Goal: Task Accomplishment & Management: Use online tool/utility

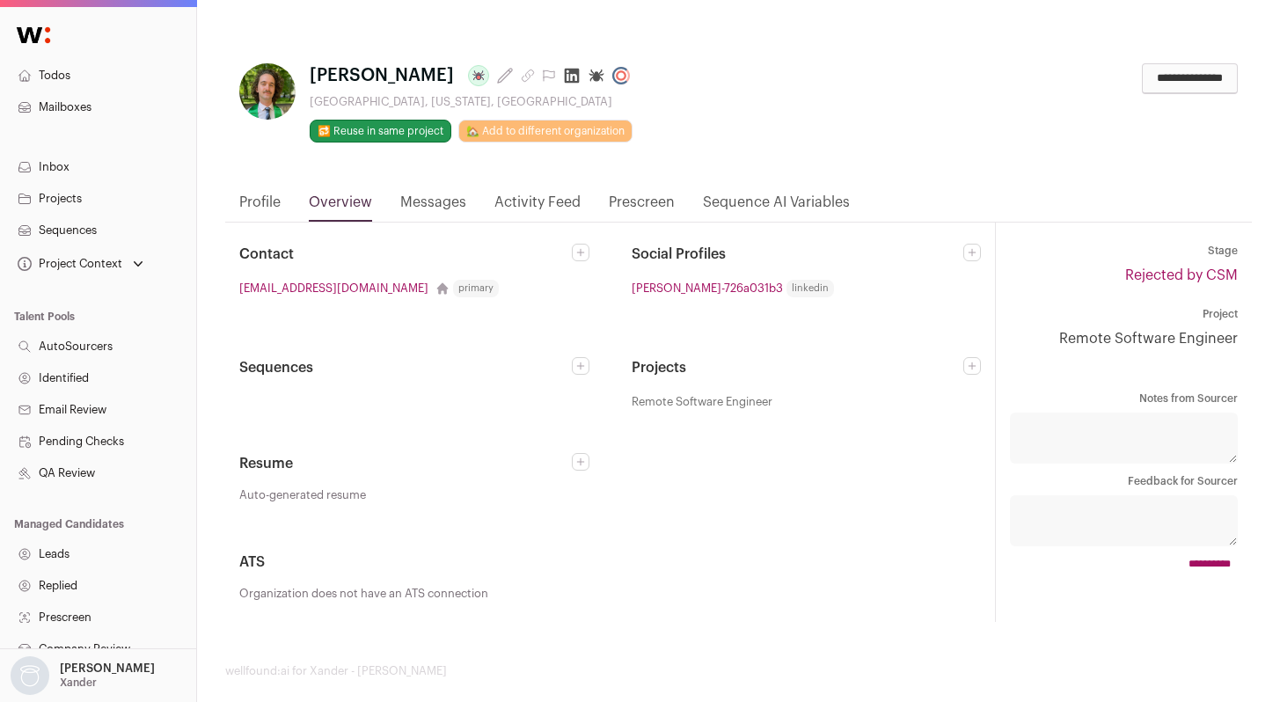
click at [267, 209] on link "Profile" at bounding box center [259, 207] width 41 height 30
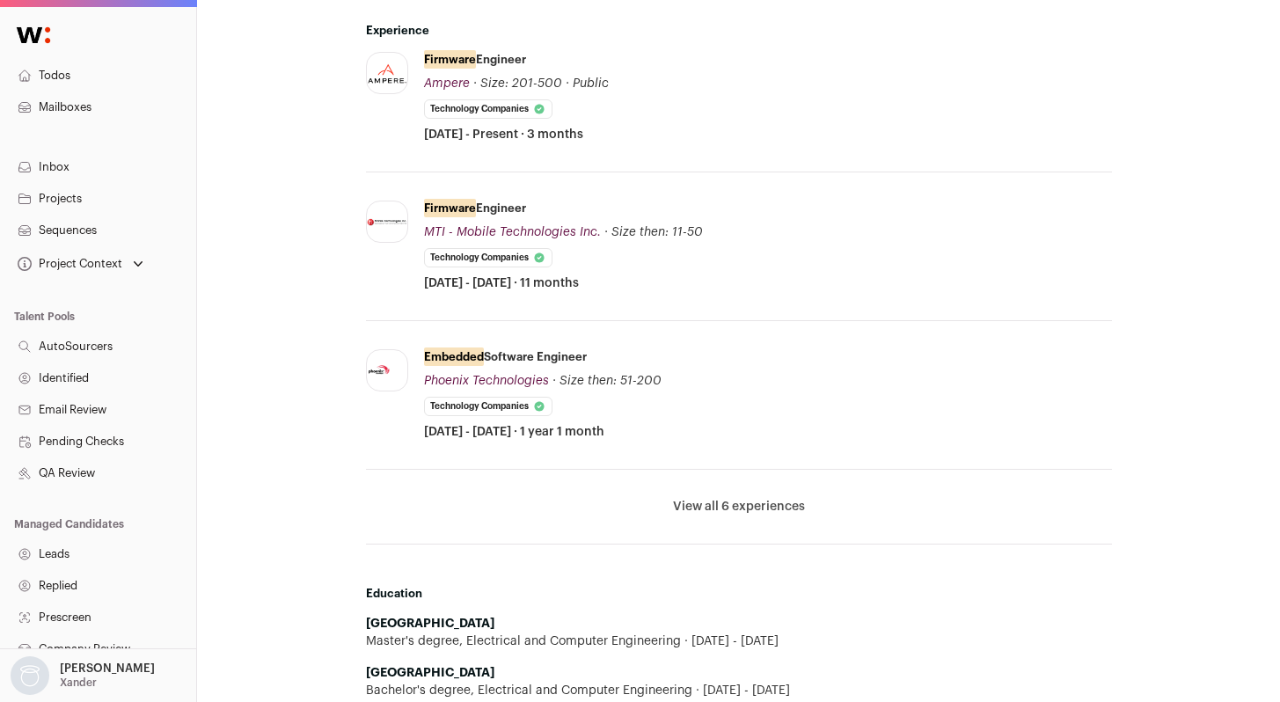
scroll to position [560, 0]
click at [736, 502] on button "View all 6 experiences" at bounding box center [739, 505] width 132 height 18
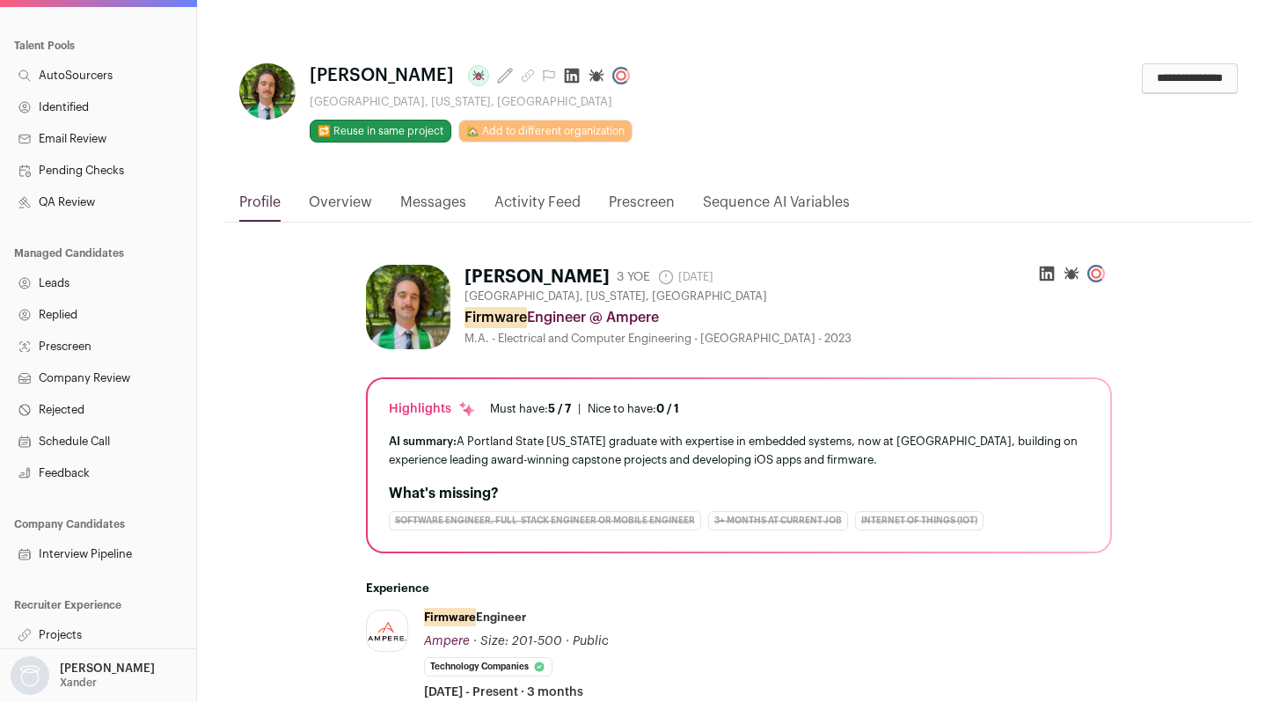
scroll to position [274, 0]
click at [333, 204] on link "Overview" at bounding box center [340, 207] width 63 height 30
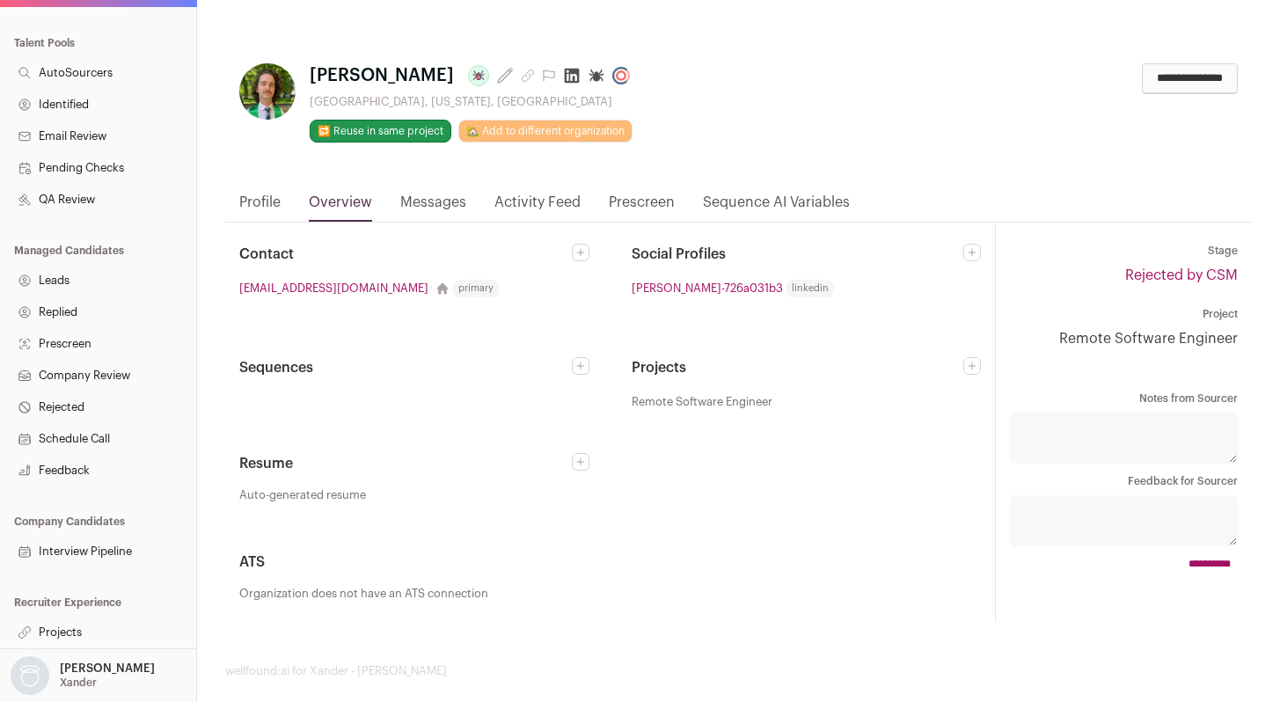
scroll to position [18, 0]
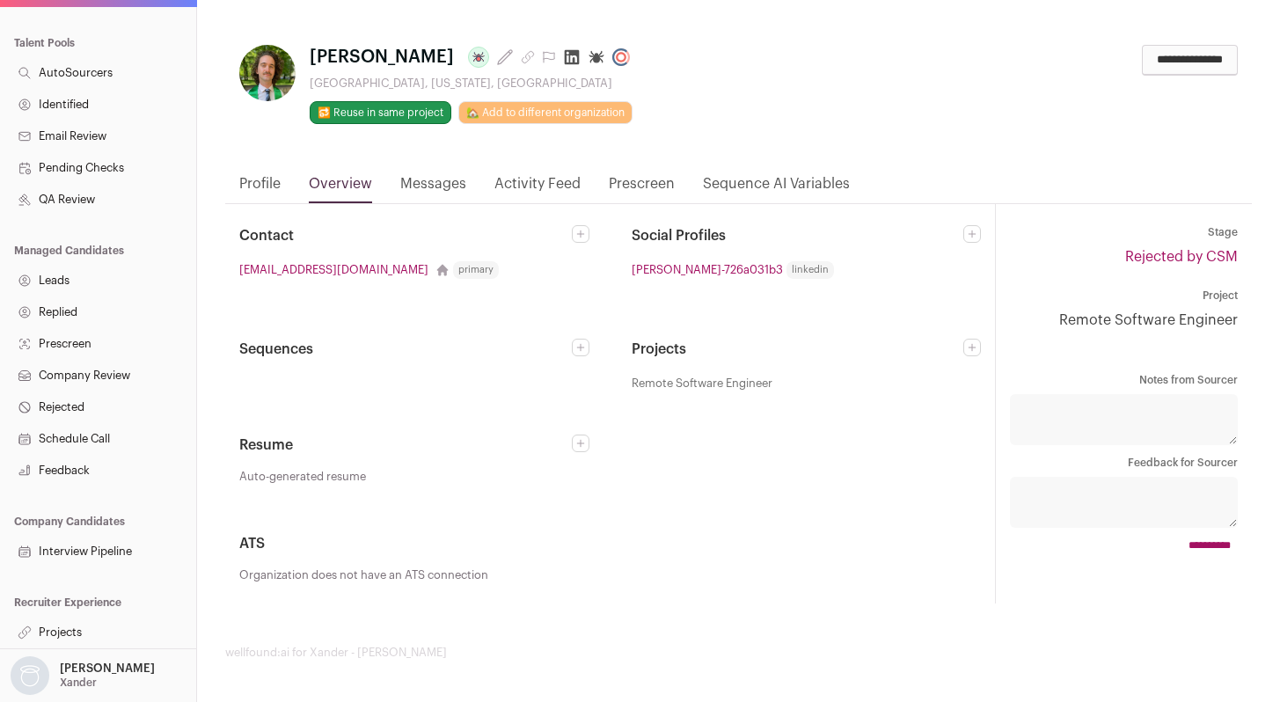
click at [440, 182] on link "Messages" at bounding box center [433, 188] width 66 height 30
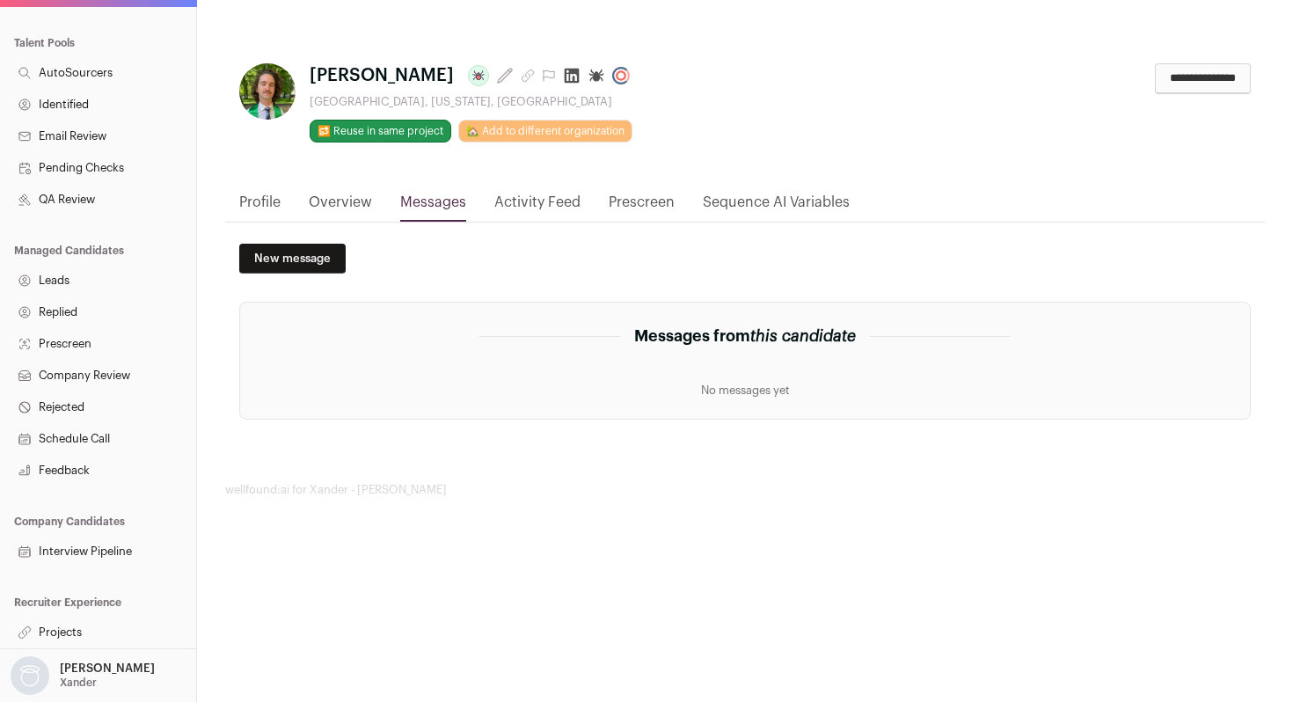
click at [527, 201] on link "Activity Feed" at bounding box center [538, 207] width 86 height 30
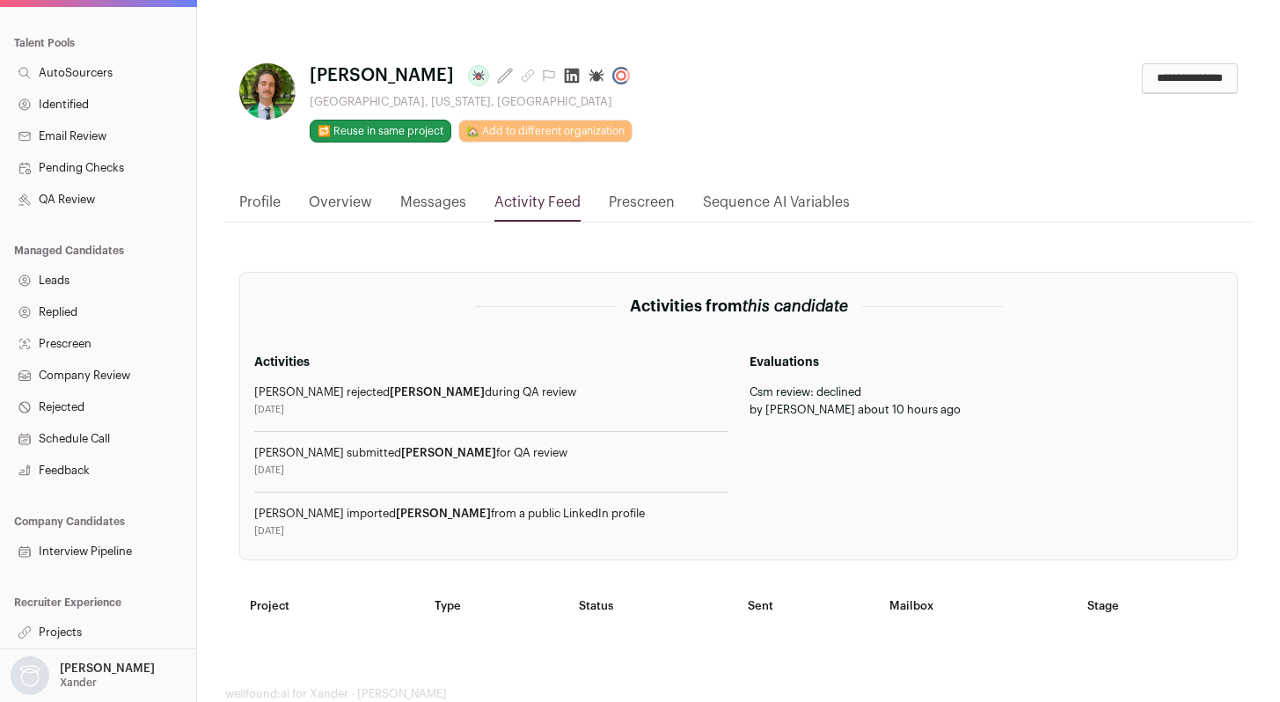
click at [270, 211] on link "Profile" at bounding box center [259, 207] width 41 height 30
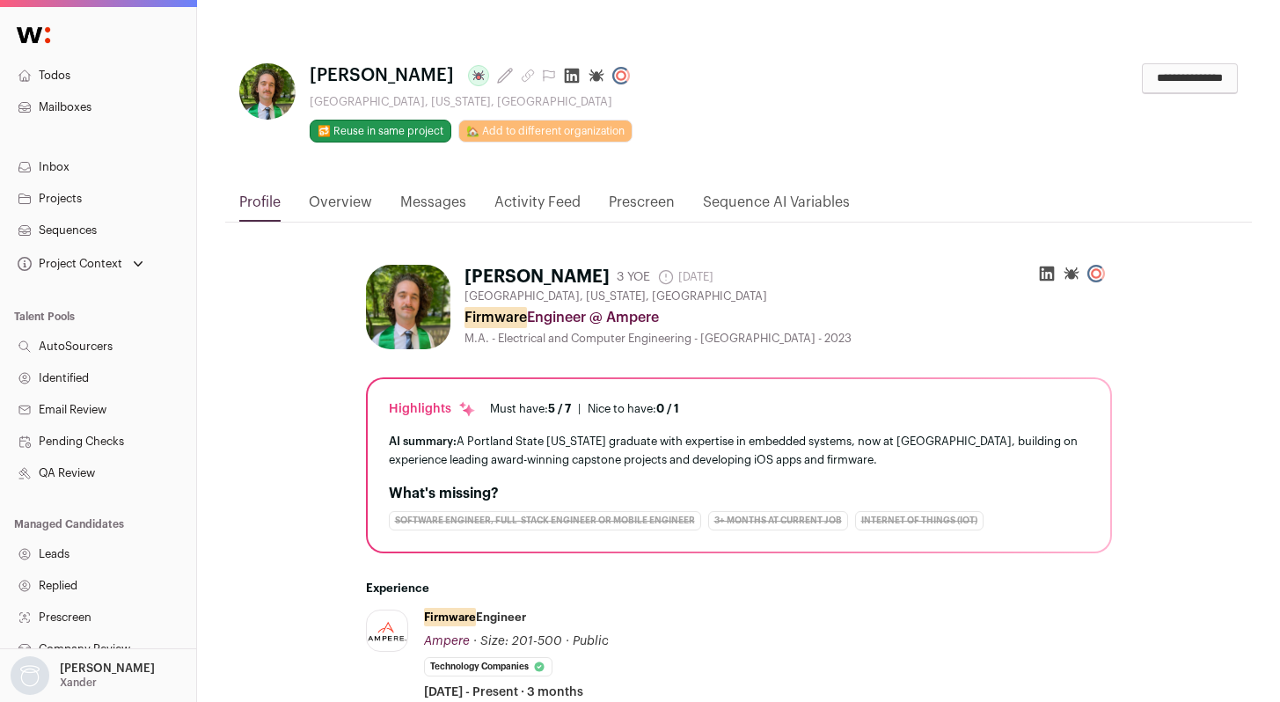
click at [352, 210] on link "Overview" at bounding box center [340, 207] width 63 height 30
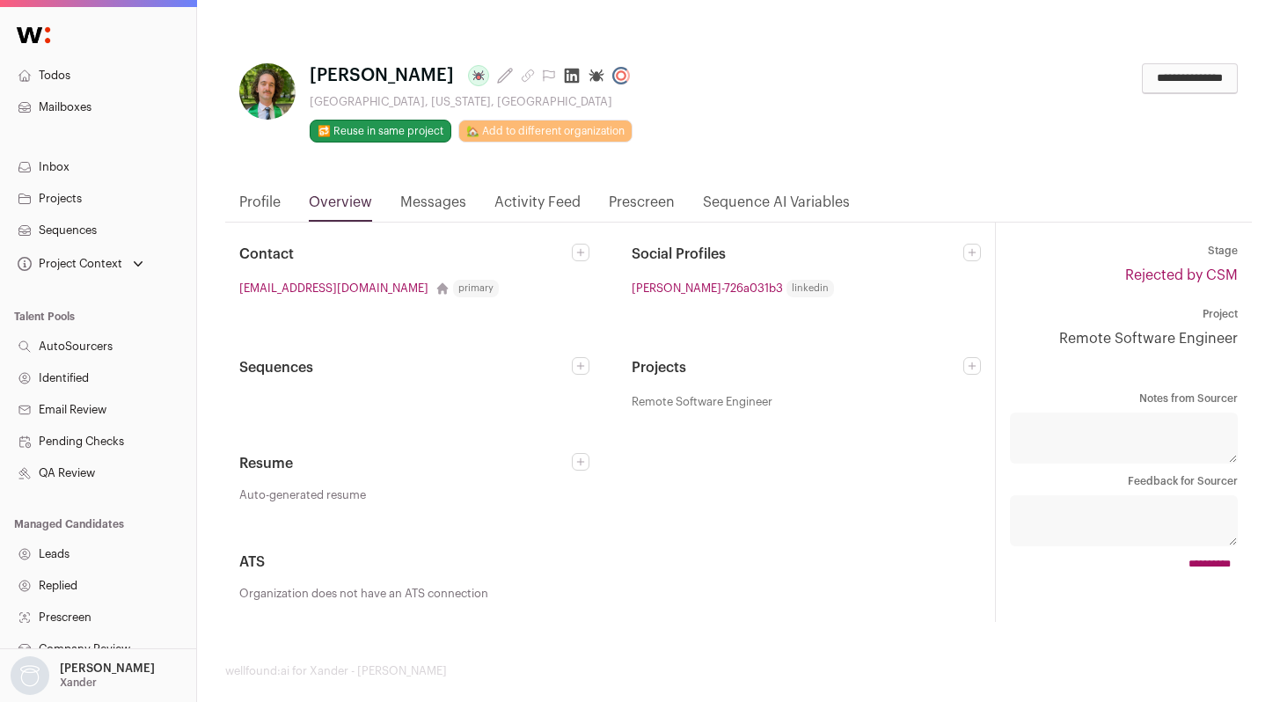
scroll to position [18, 0]
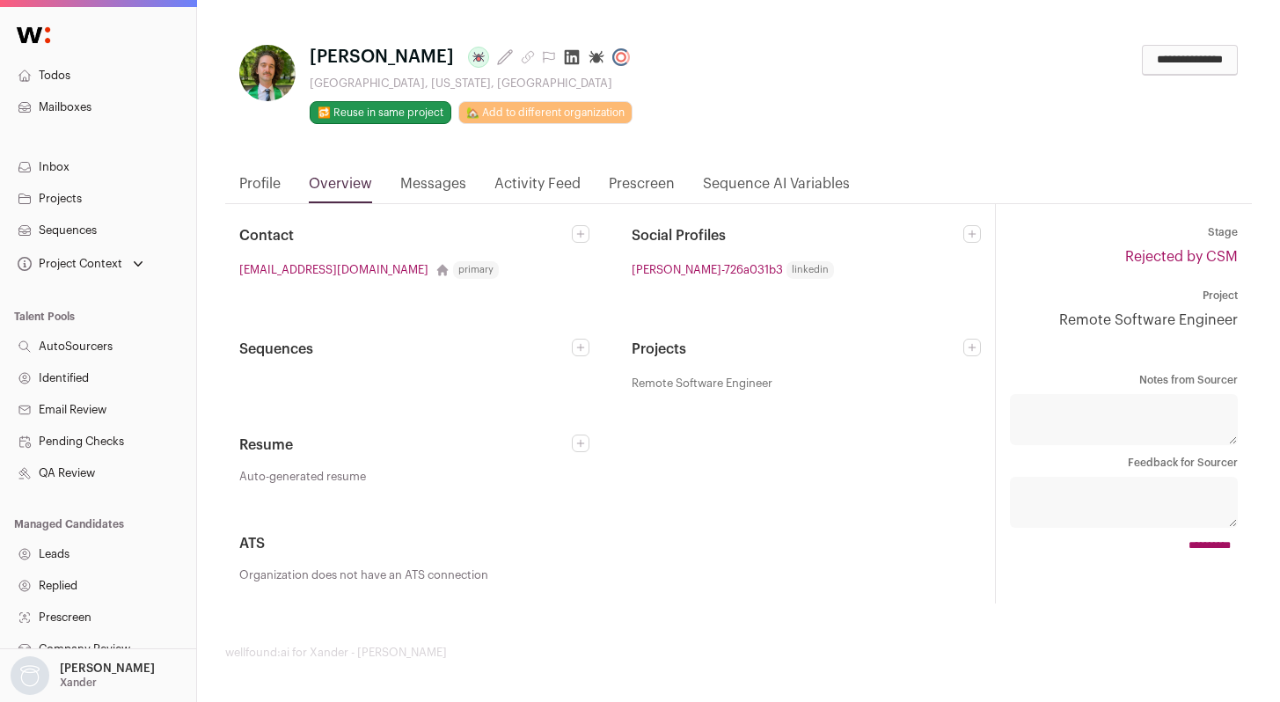
click at [1120, 322] on link "Remote Software Engineer" at bounding box center [1124, 320] width 228 height 21
click at [563, 60] on icon at bounding box center [572, 57] width 18 height 18
click at [250, 186] on link "Profile" at bounding box center [259, 188] width 41 height 30
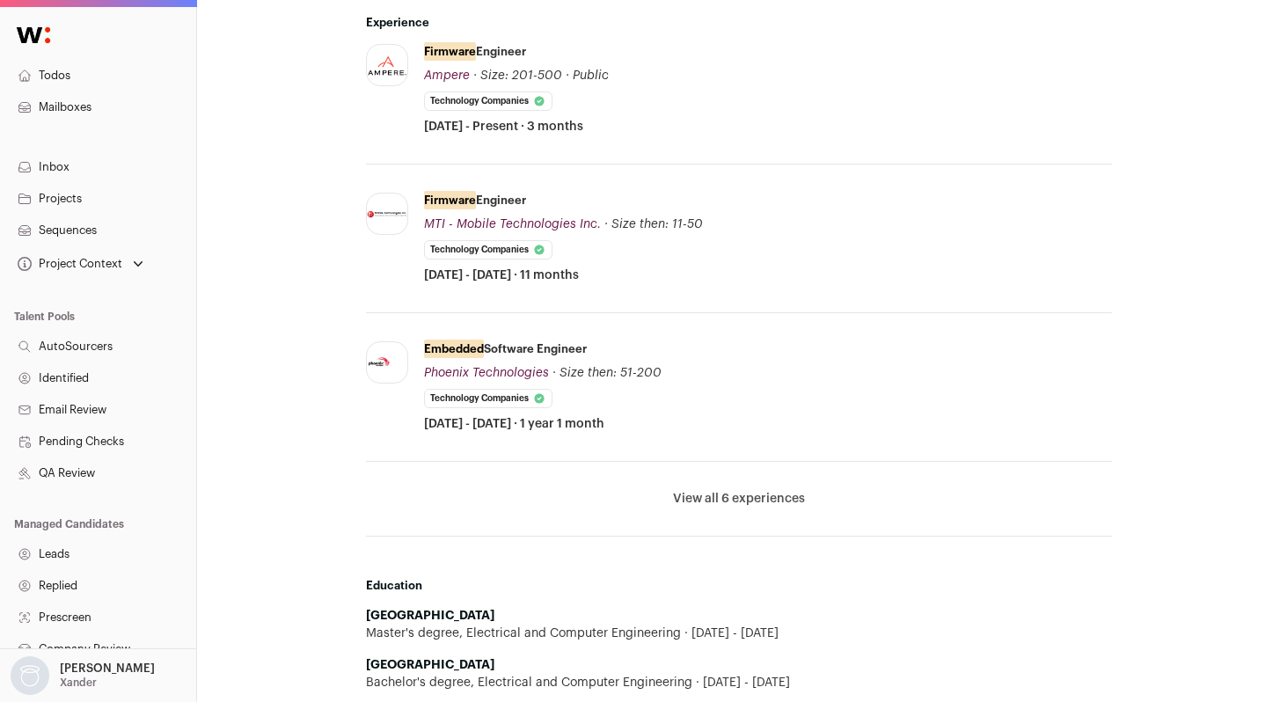
scroll to position [568, 0]
click at [701, 501] on button "View all 6 experiences" at bounding box center [739, 497] width 132 height 18
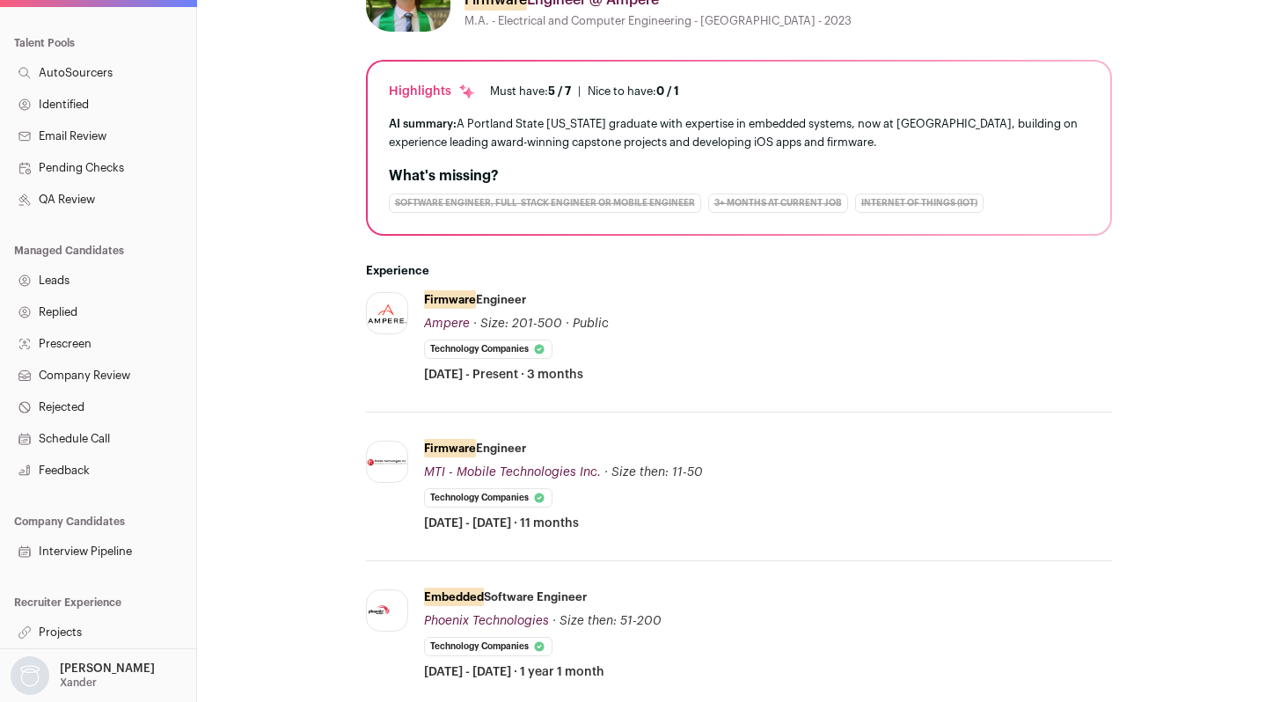
scroll to position [0, 0]
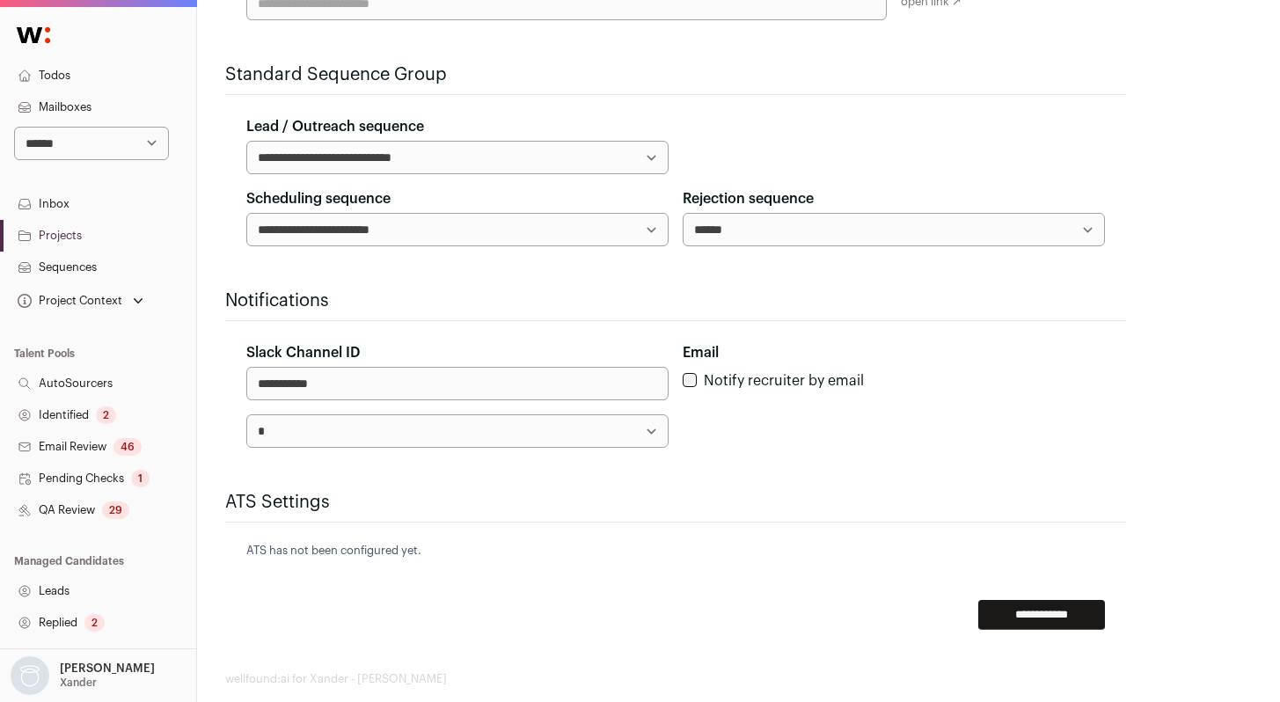
scroll to position [627, 0]
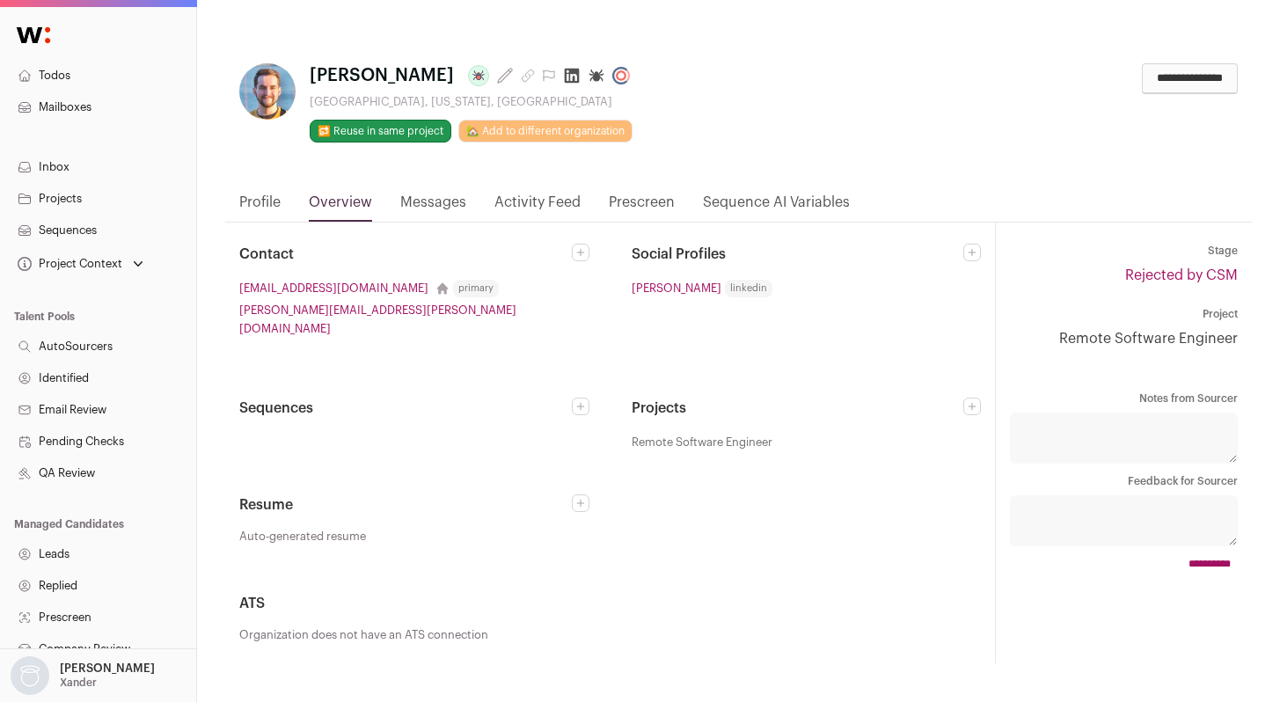
click at [260, 205] on link "Profile" at bounding box center [259, 207] width 41 height 30
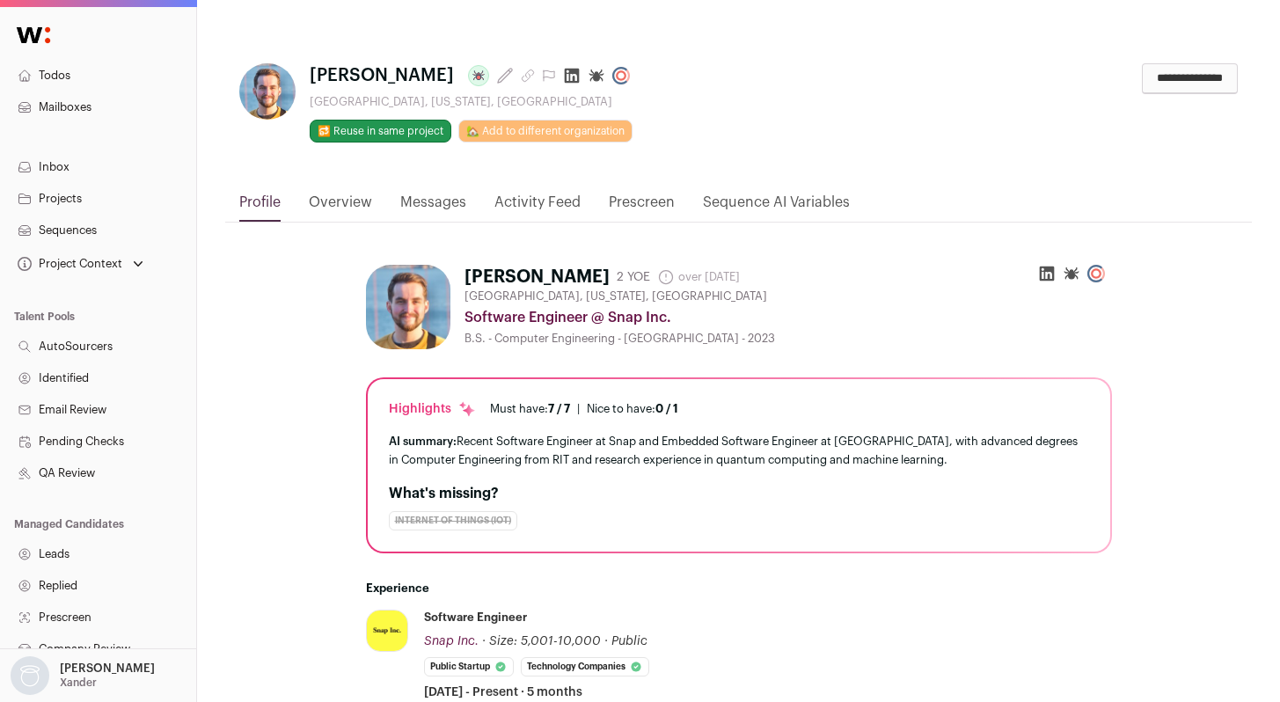
click at [570, 74] on icon at bounding box center [572, 76] width 18 height 18
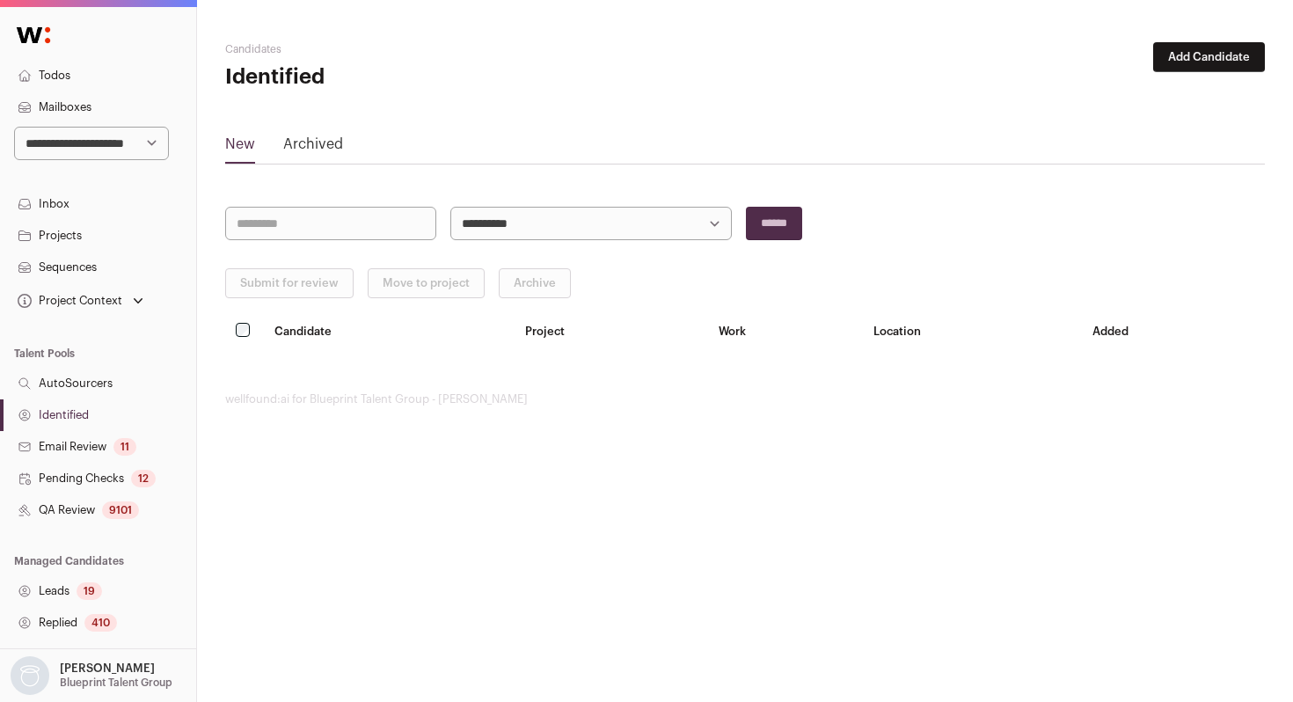
select select "**"
click at [14, 127] on select "**********" at bounding box center [91, 143] width 155 height 33
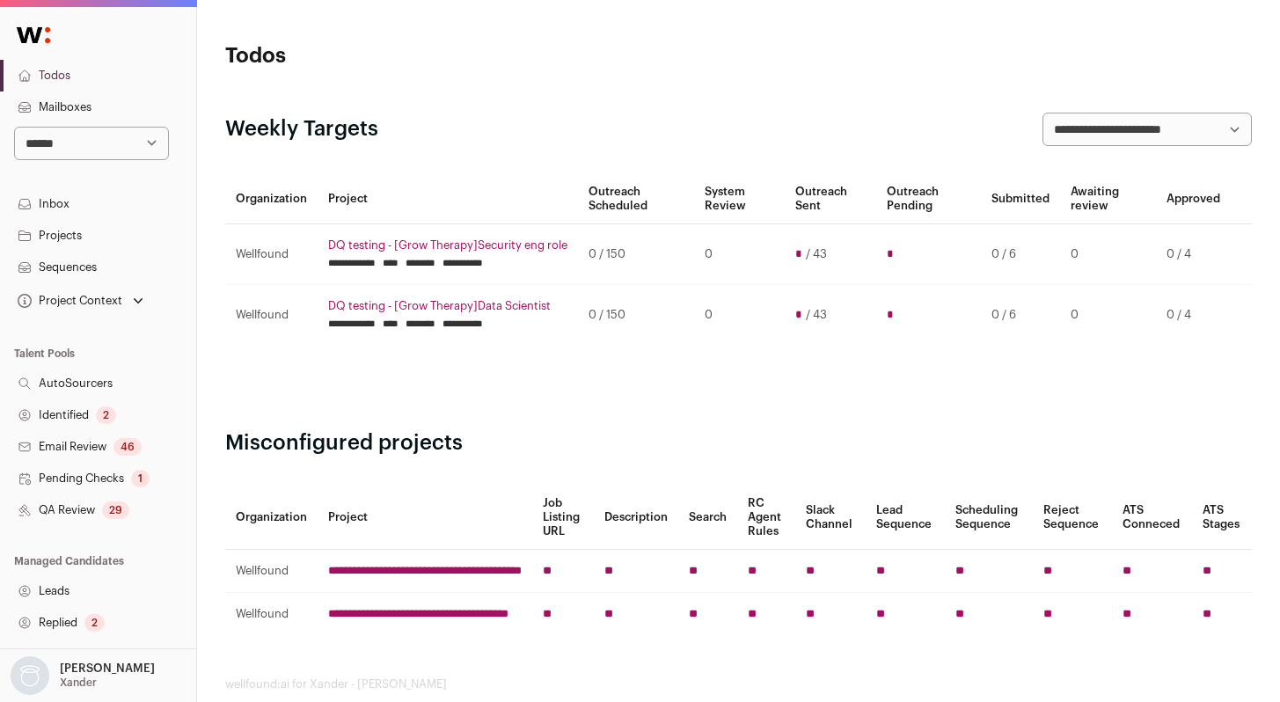
click at [78, 517] on link "QA Review 29" at bounding box center [98, 511] width 196 height 32
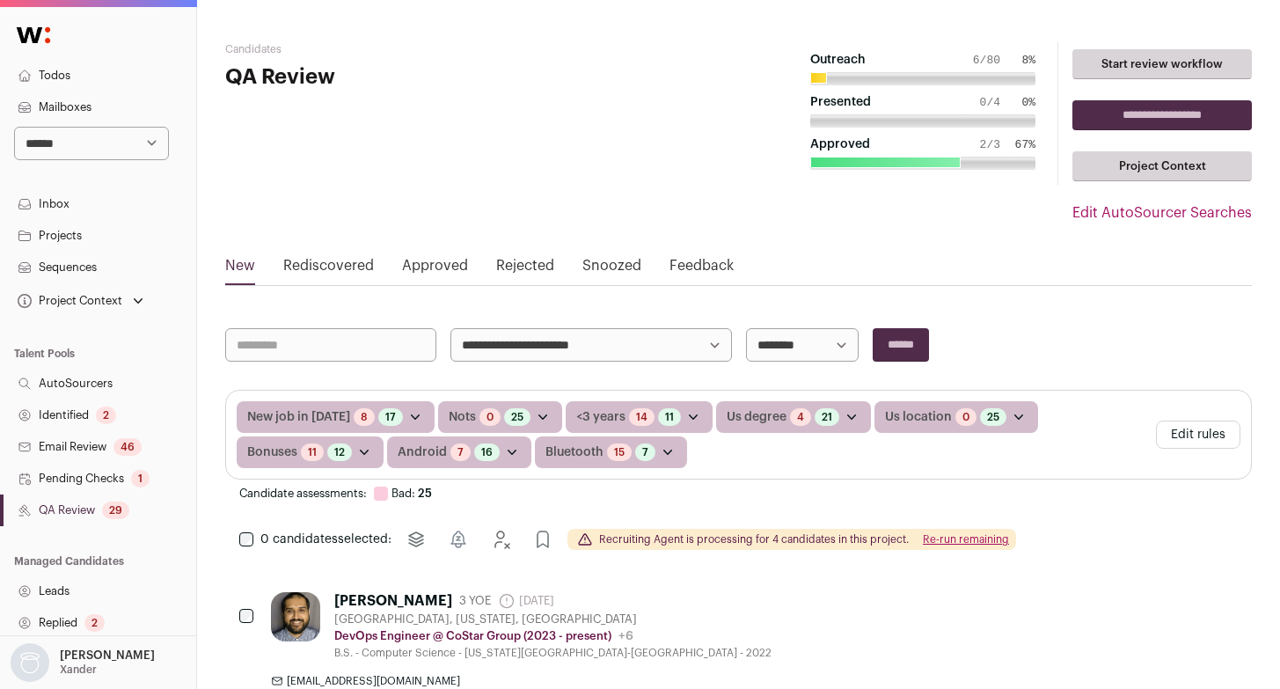
click at [535, 257] on link "Rejected" at bounding box center [525, 269] width 58 height 28
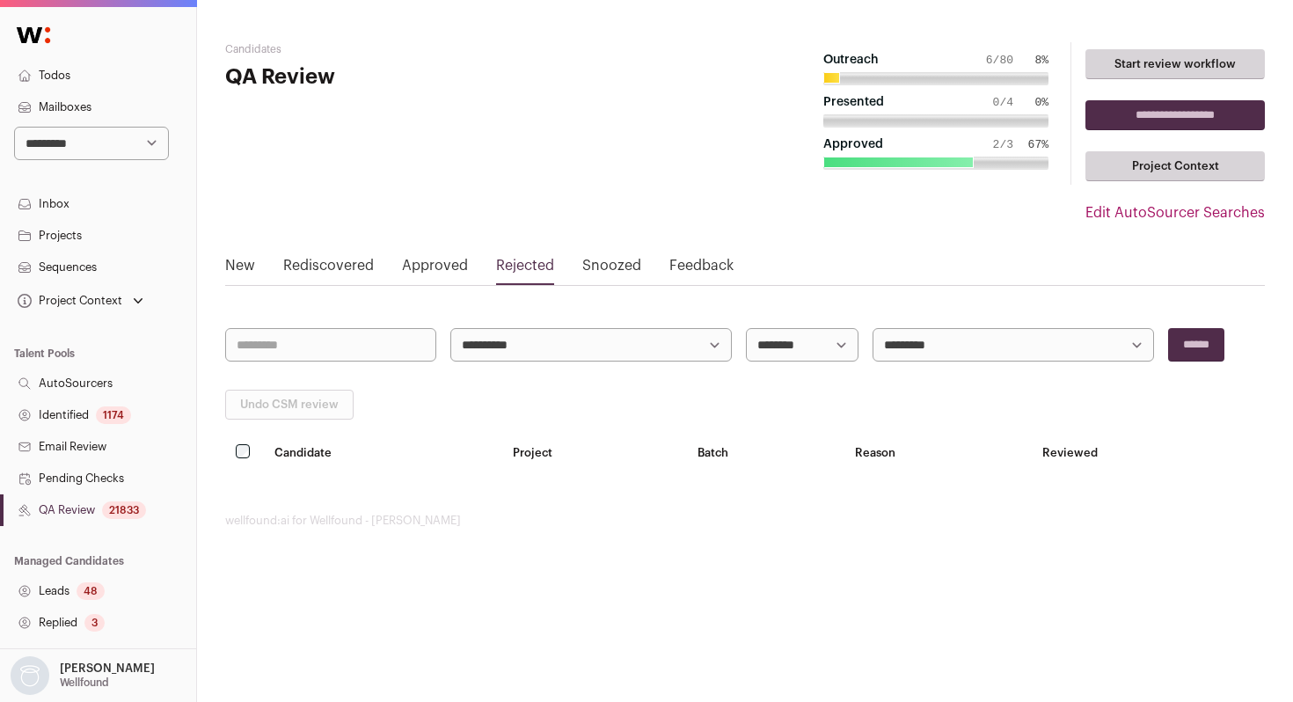
click at [1000, 357] on select "**********" at bounding box center [1014, 344] width 282 height 33
click at [612, 266] on link "Snoozed" at bounding box center [612, 269] width 59 height 28
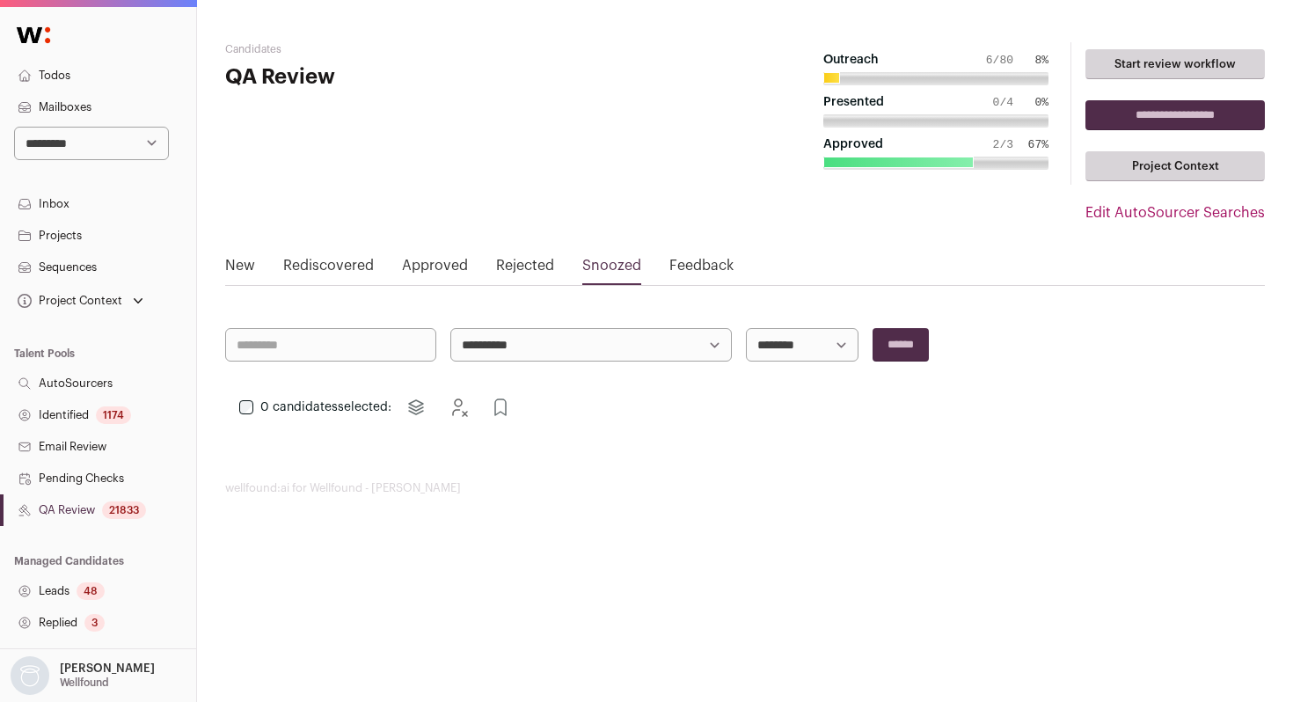
click at [297, 269] on link "Rediscovered" at bounding box center [328, 269] width 91 height 28
click at [441, 261] on link "Approved" at bounding box center [435, 269] width 66 height 28
click at [121, 128] on select "**********" at bounding box center [91, 143] width 155 height 33
select select "**"
click at [14, 127] on select "**********" at bounding box center [91, 143] width 155 height 33
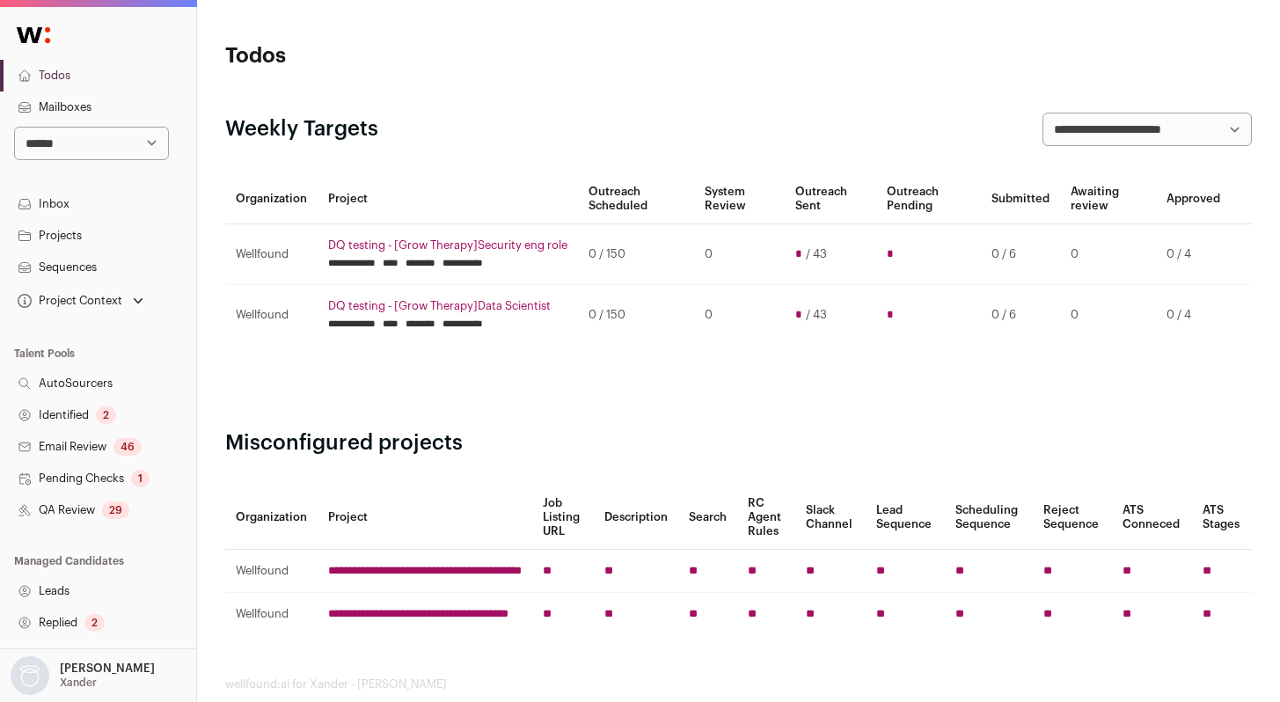
click at [74, 501] on link "QA Review 29" at bounding box center [98, 511] width 196 height 32
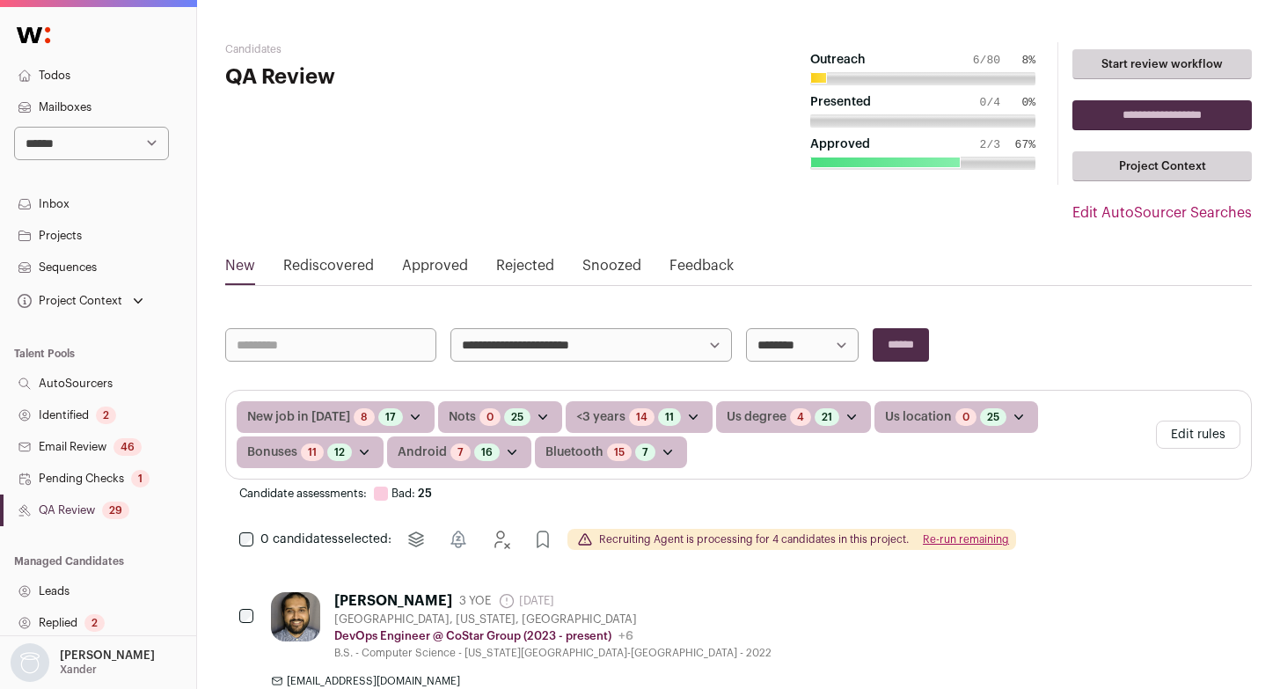
click at [543, 272] on link "Rejected" at bounding box center [525, 269] width 58 height 28
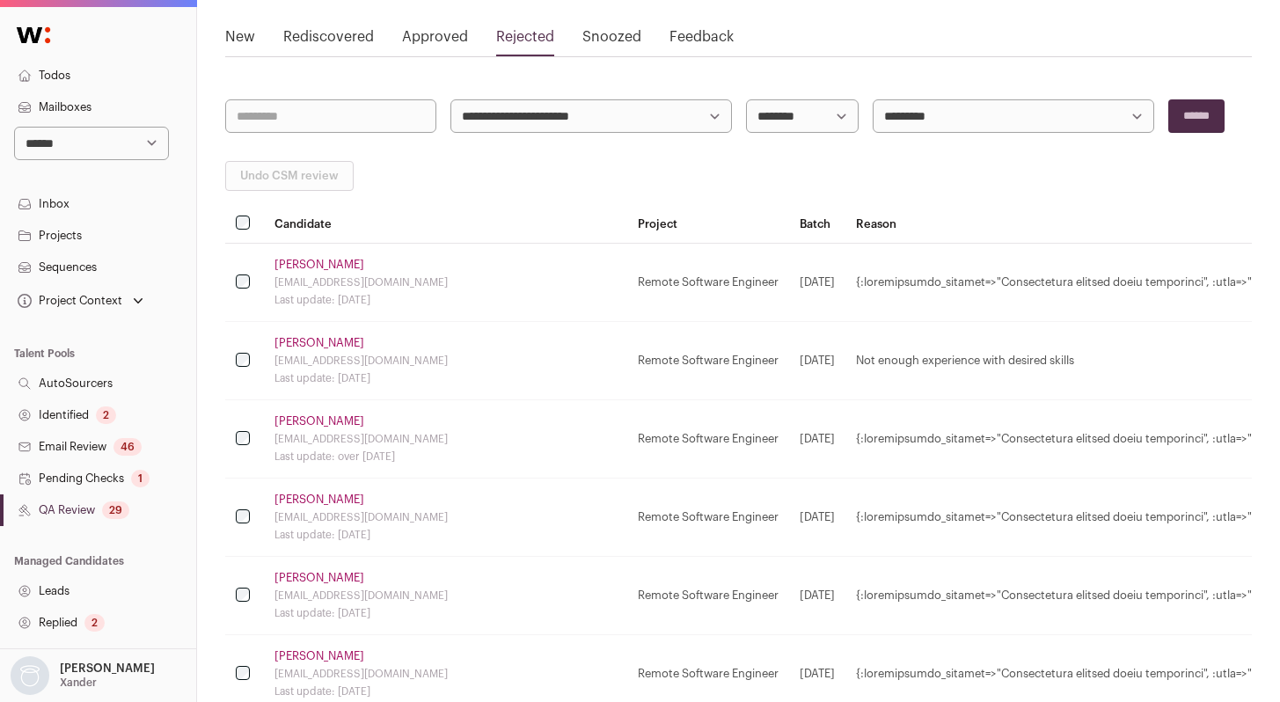
scroll to position [235, 0]
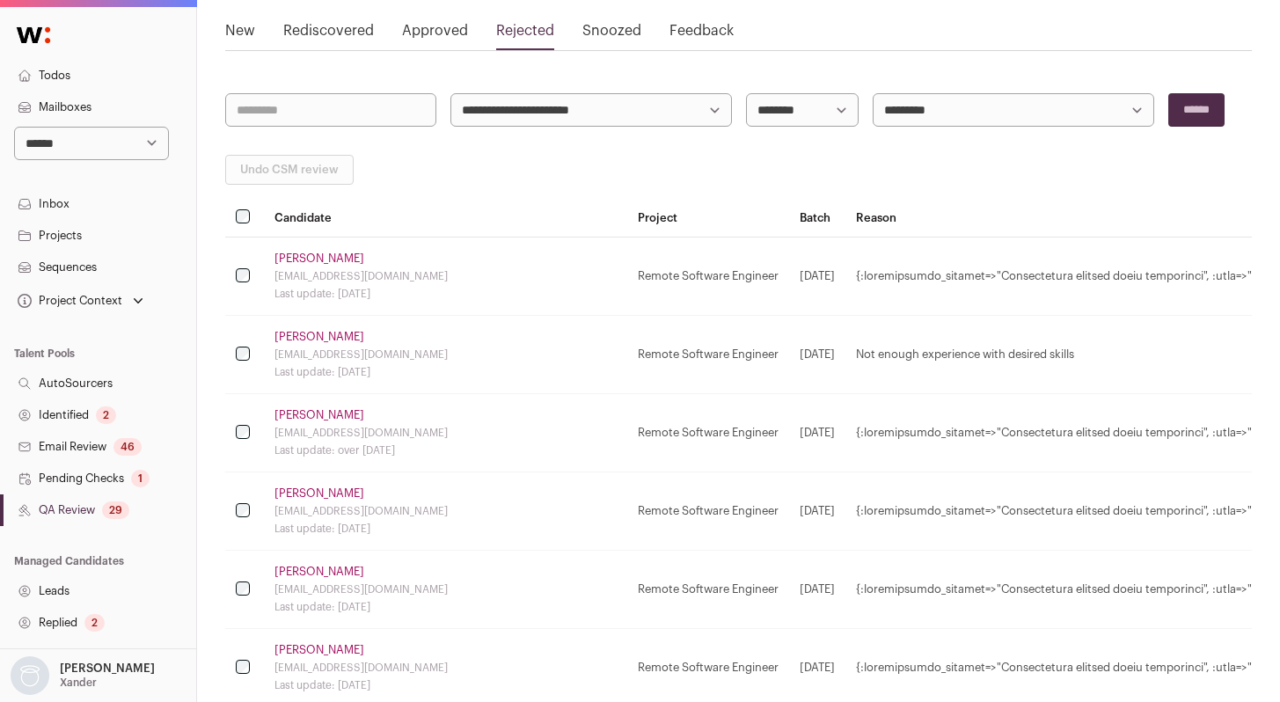
click at [304, 337] on link "James Cullen" at bounding box center [320, 337] width 90 height 14
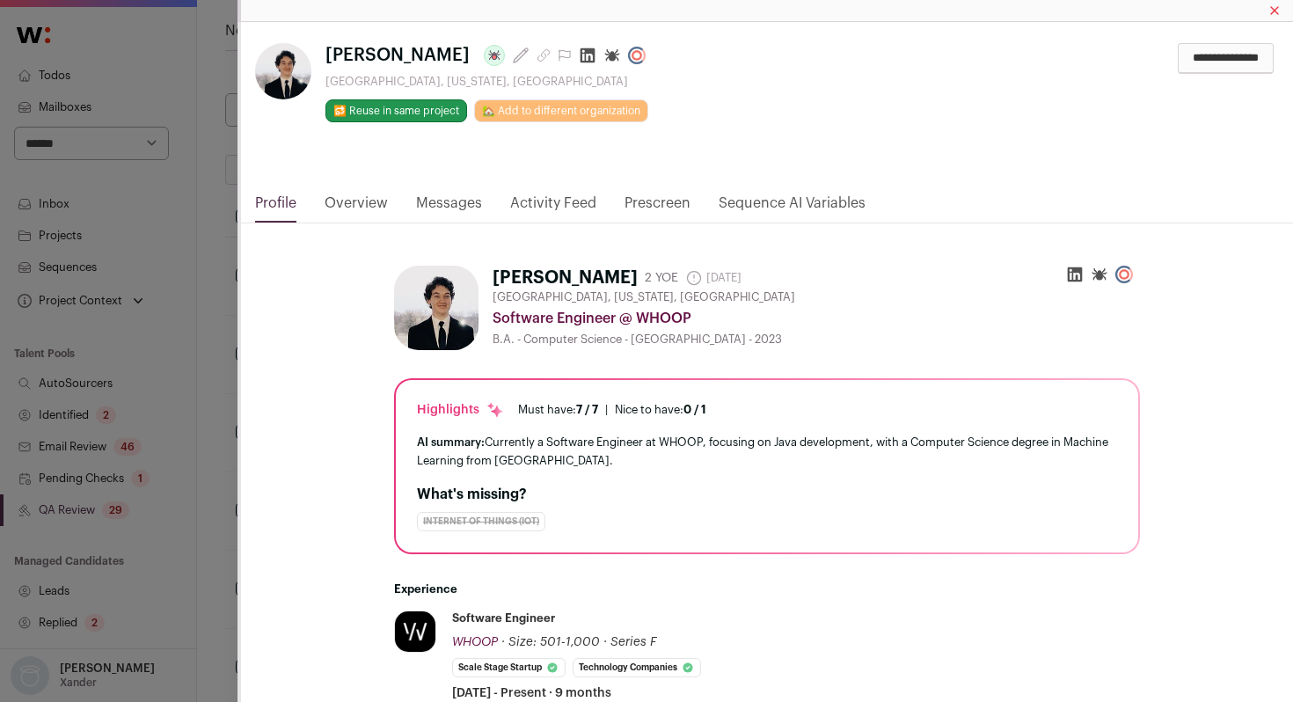
click at [568, 201] on link "Activity Feed" at bounding box center [553, 208] width 86 height 30
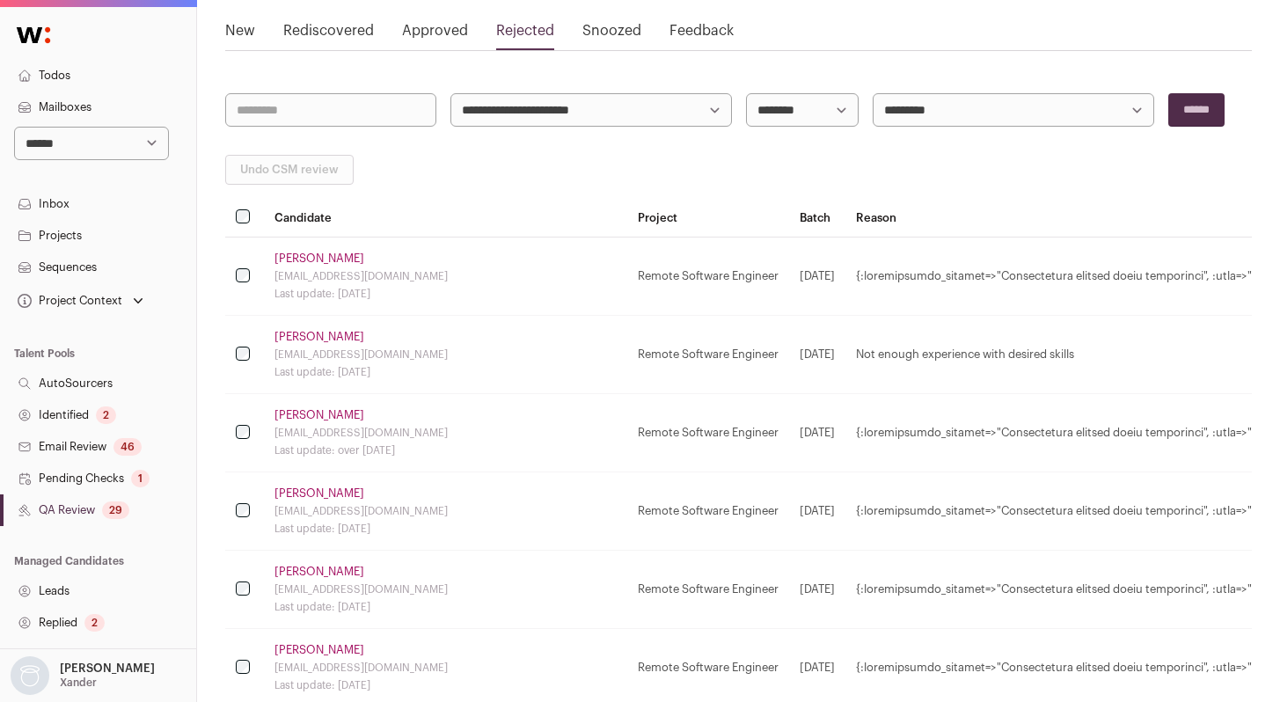
click at [627, 276] on td "Remote Software Engineer" at bounding box center [708, 277] width 162 height 78
click at [288, 258] on link "Peter Feng" at bounding box center [320, 259] width 90 height 14
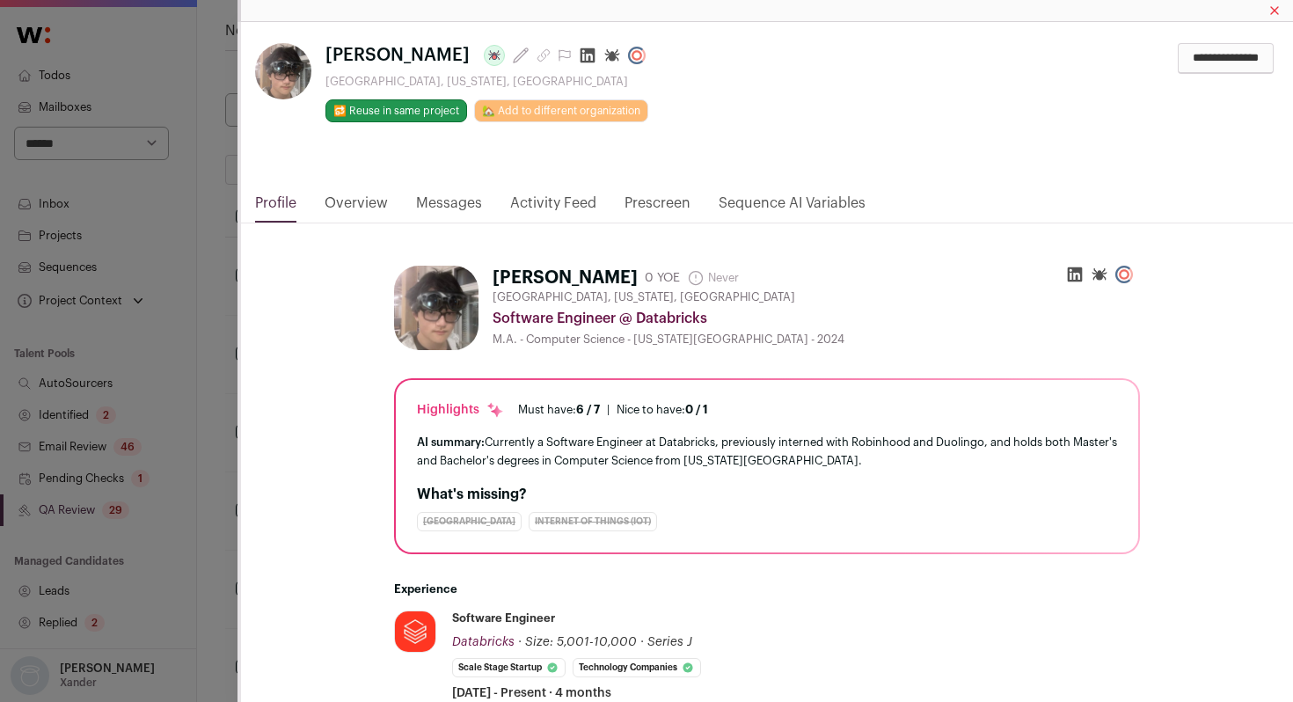
click at [546, 201] on link "Activity Feed" at bounding box center [553, 208] width 86 height 30
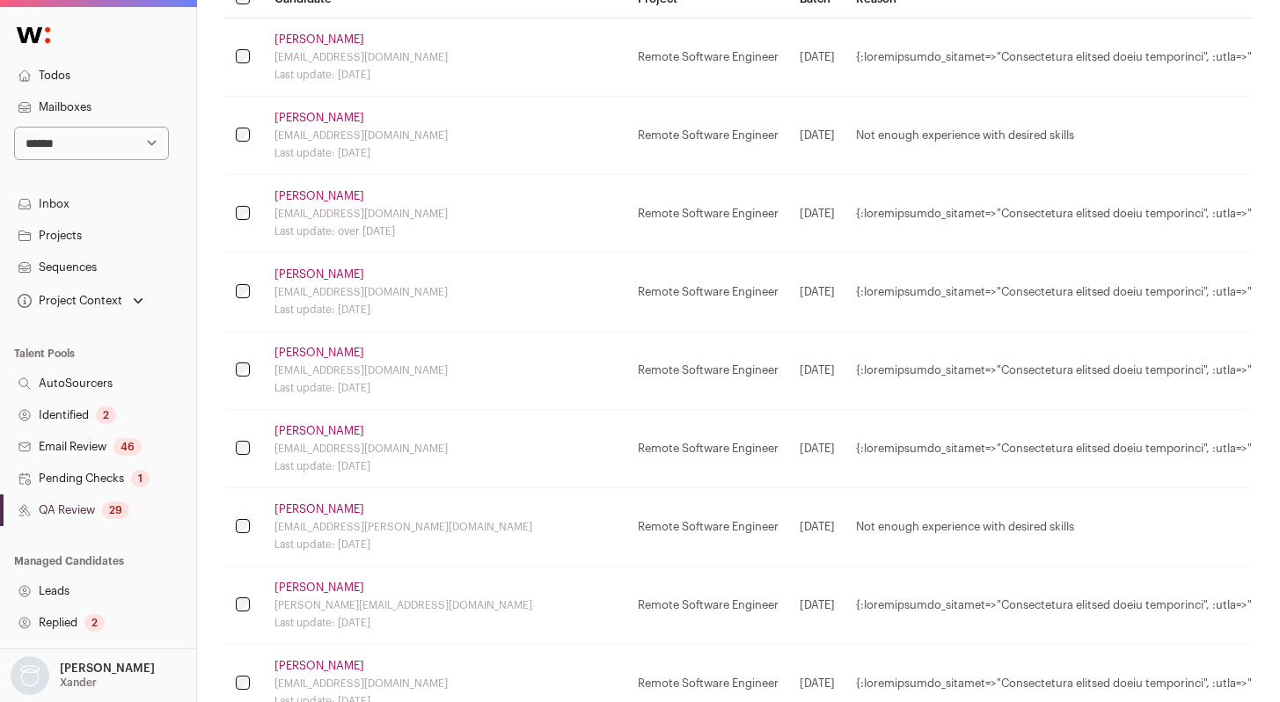
scroll to position [445, 0]
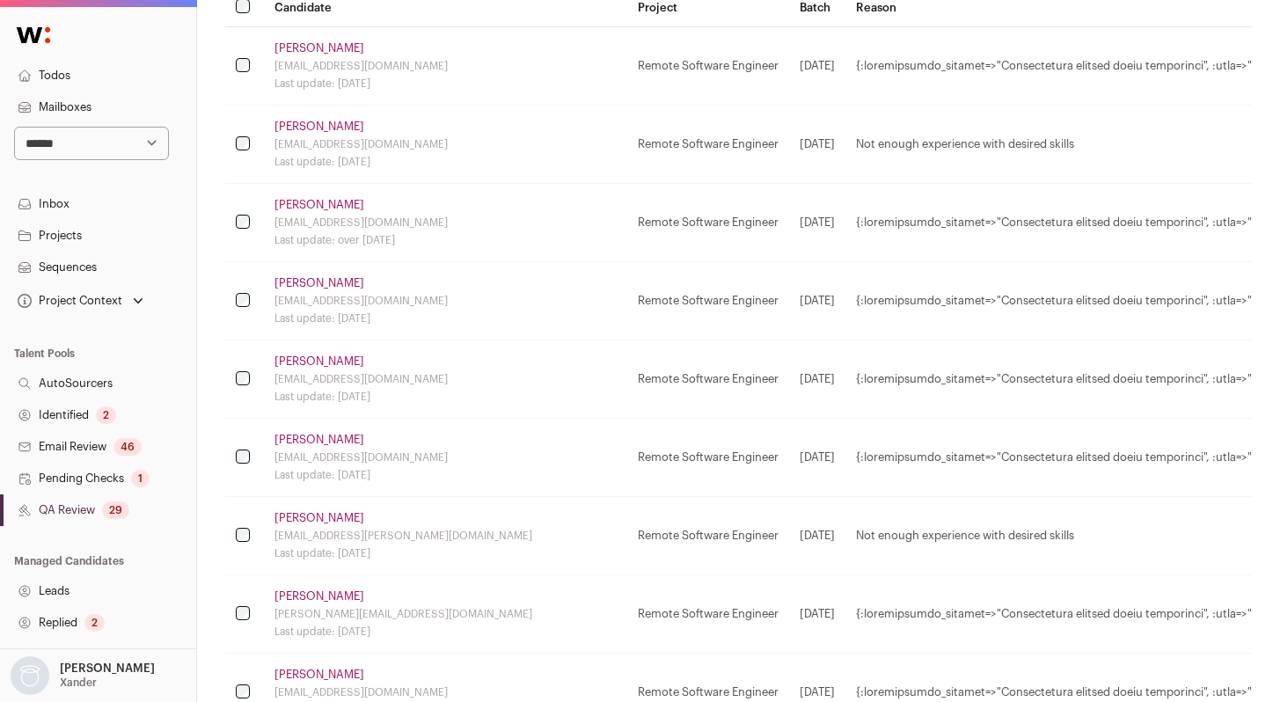
click at [304, 515] on link "Tan Nguyen" at bounding box center [320, 518] width 90 height 14
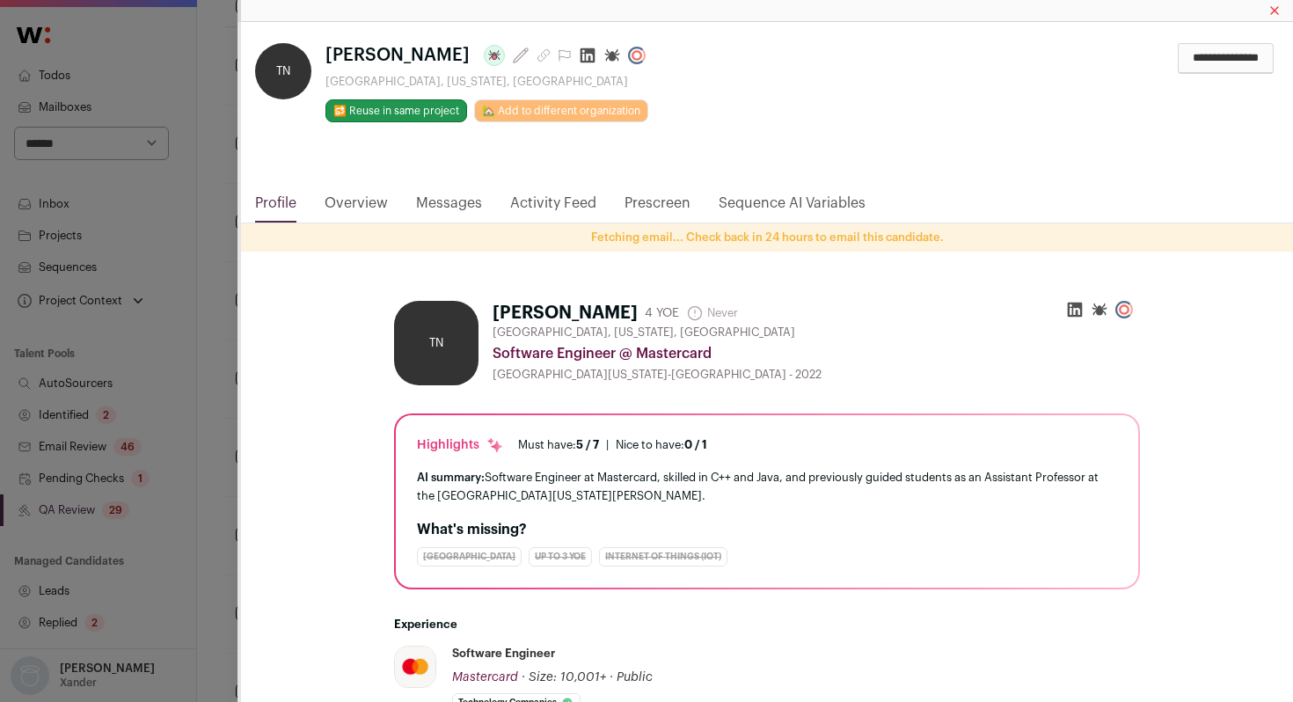
click at [546, 203] on link "Activity Feed" at bounding box center [553, 208] width 86 height 30
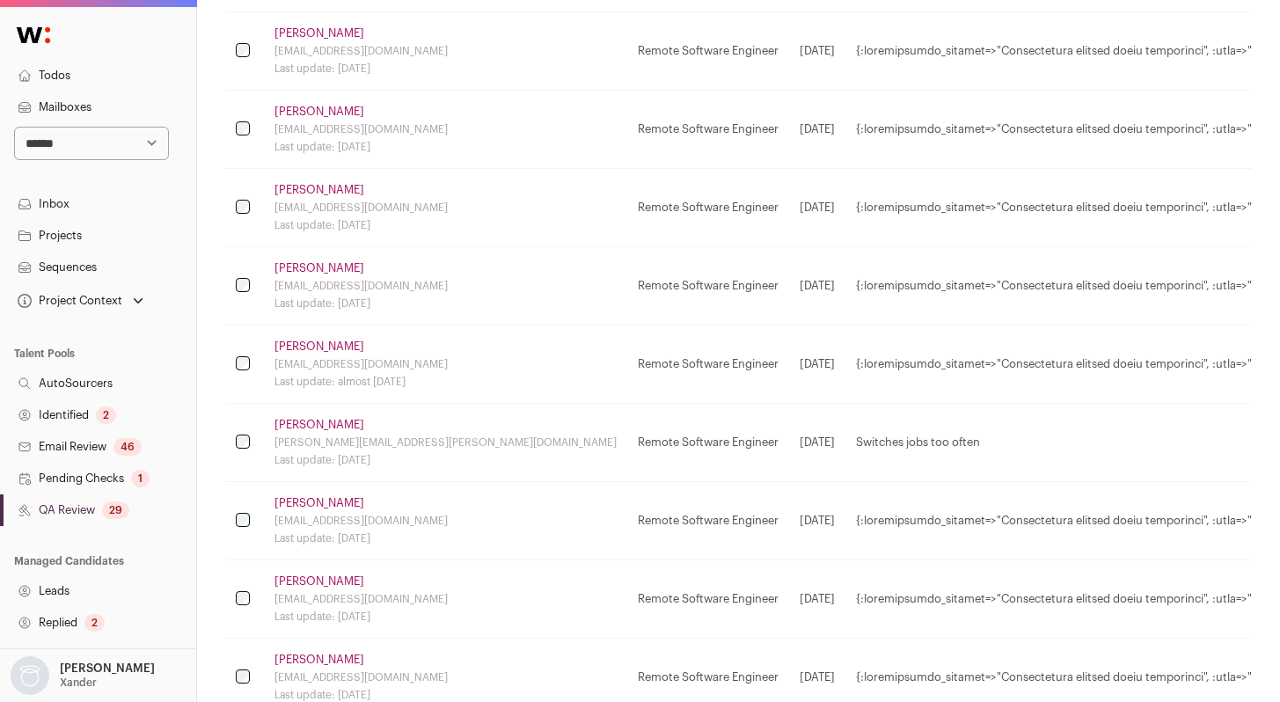
scroll to position [1167, 0]
click at [344, 426] on link "Martin Hoffnagle" at bounding box center [320, 423] width 90 height 14
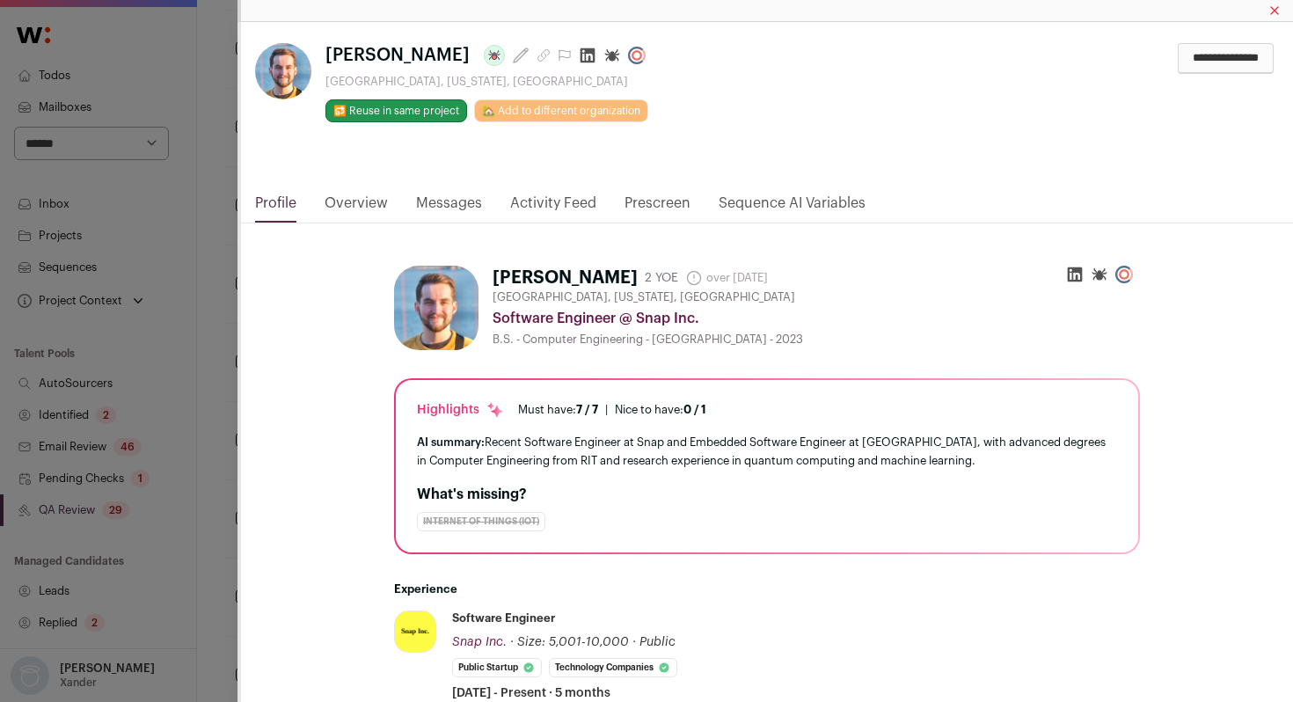
click at [561, 206] on link "Activity Feed" at bounding box center [553, 208] width 86 height 30
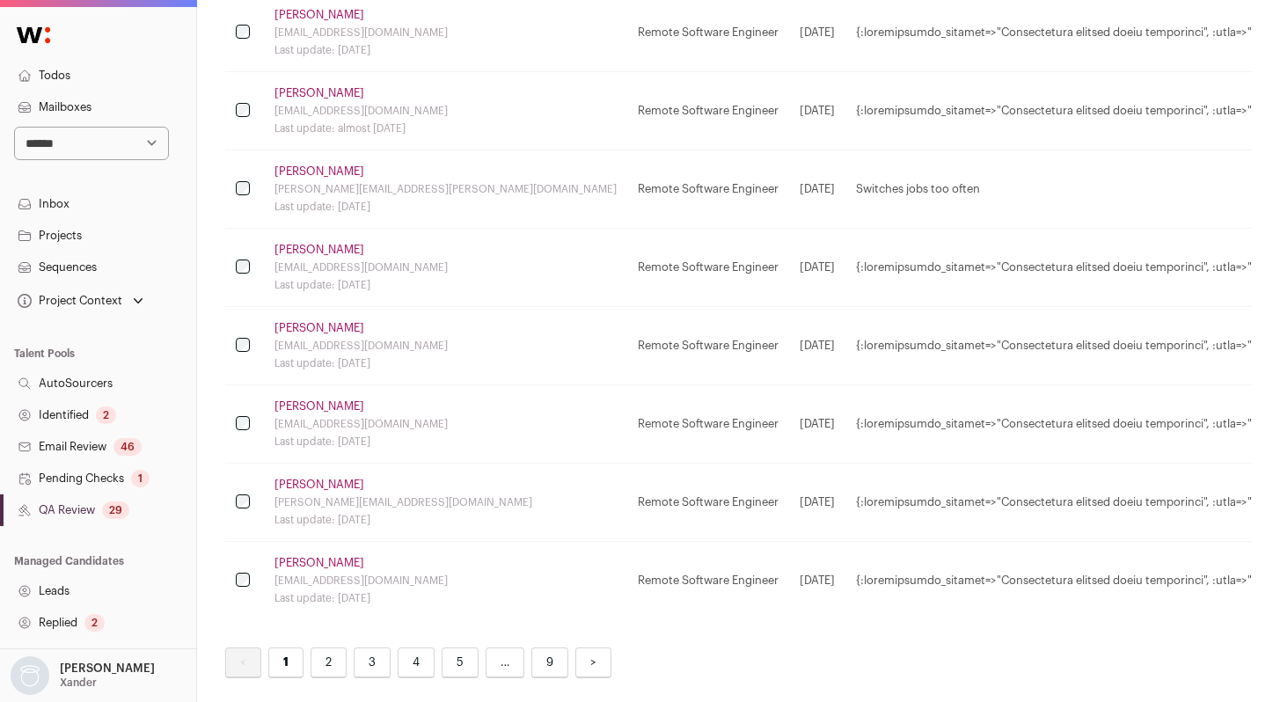
scroll to position [1506, 0]
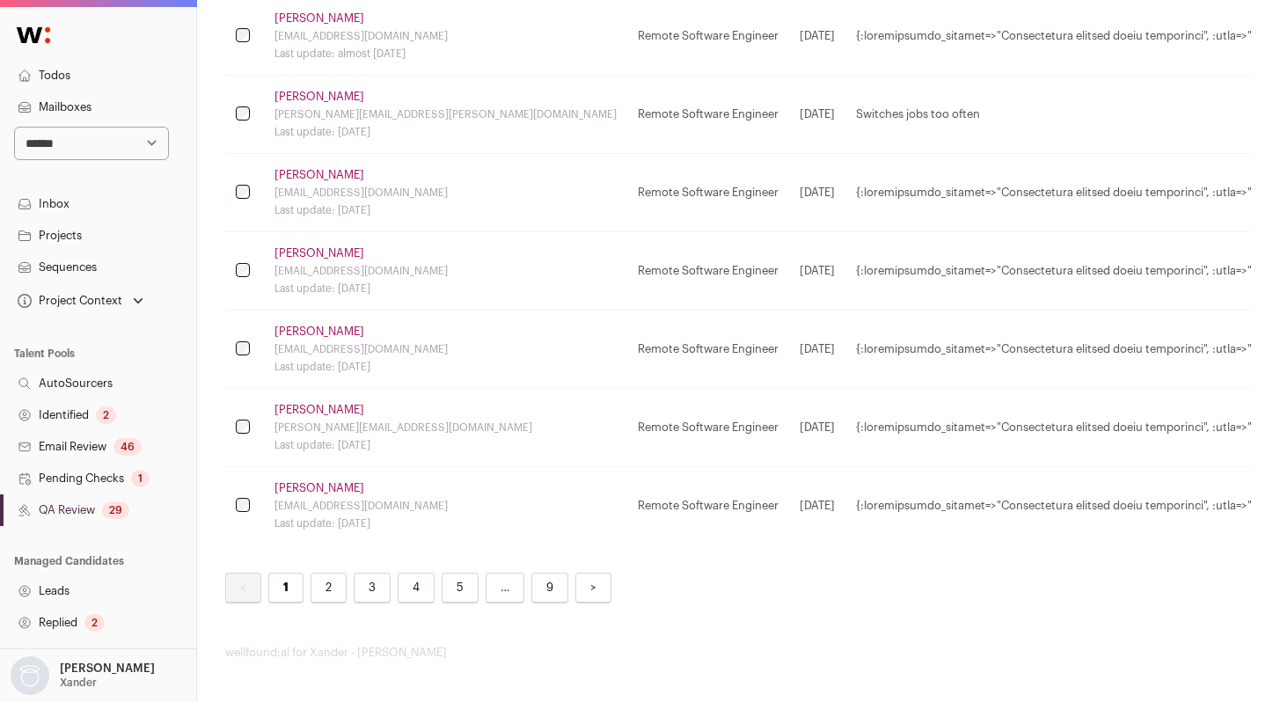
click at [327, 584] on link "2" at bounding box center [329, 588] width 36 height 31
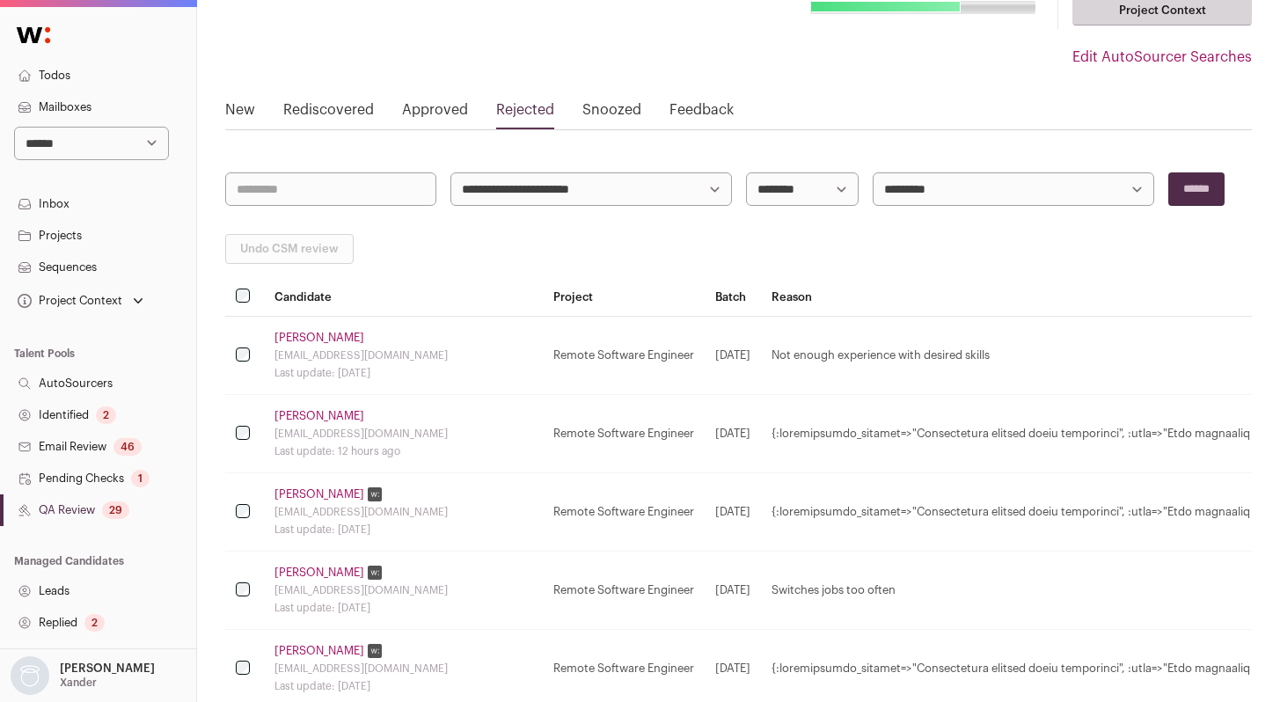
scroll to position [161, 0]
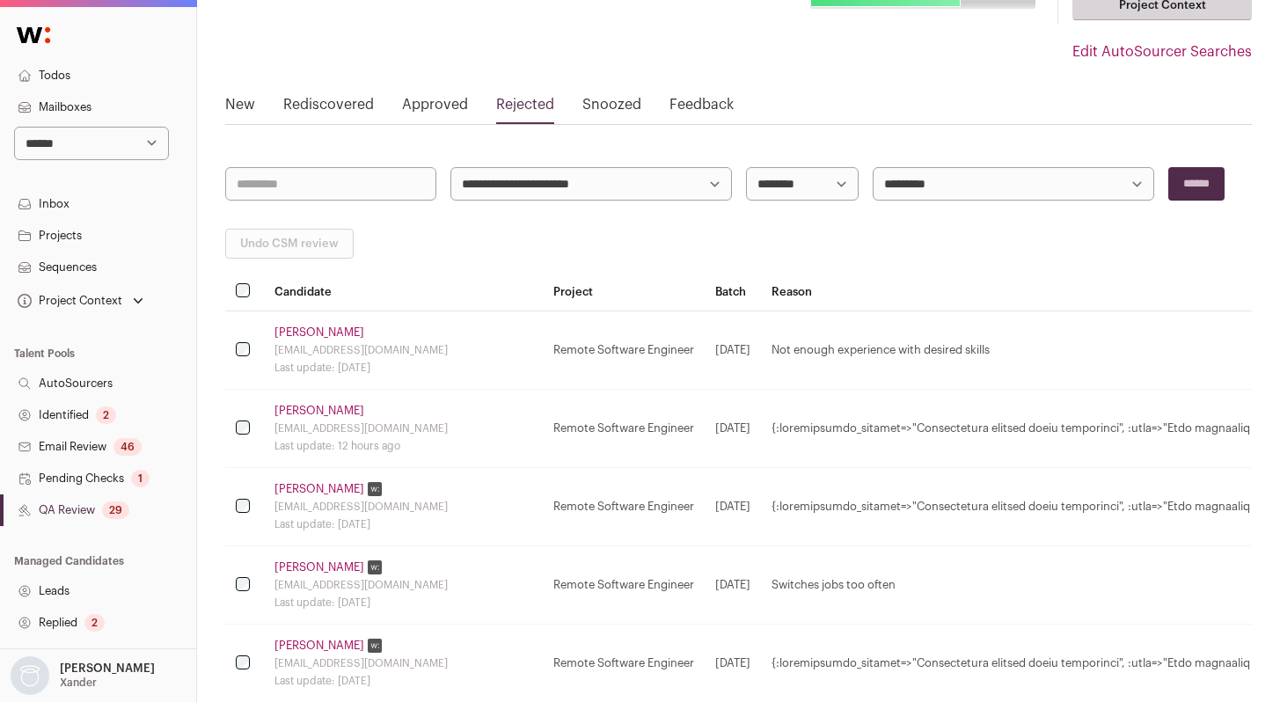
click at [301, 338] on link "Adnane E." at bounding box center [320, 333] width 90 height 14
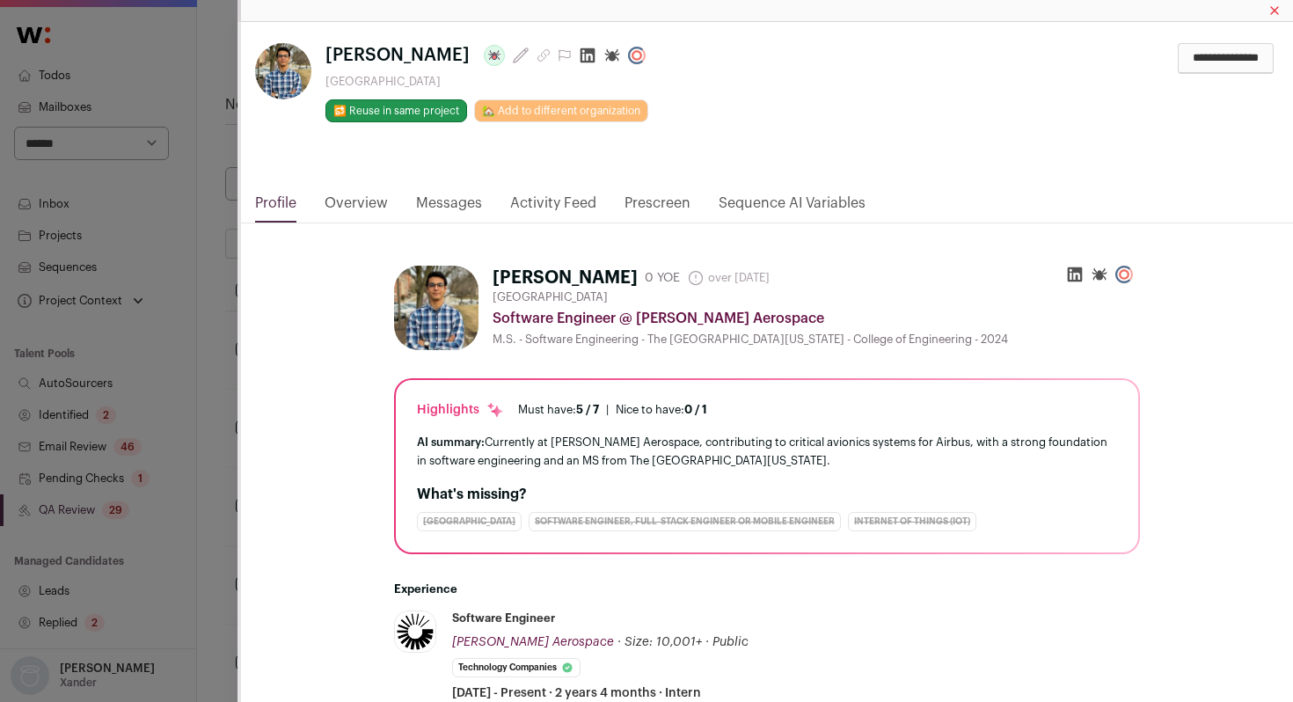
click at [558, 199] on link "Activity Feed" at bounding box center [553, 208] width 86 height 30
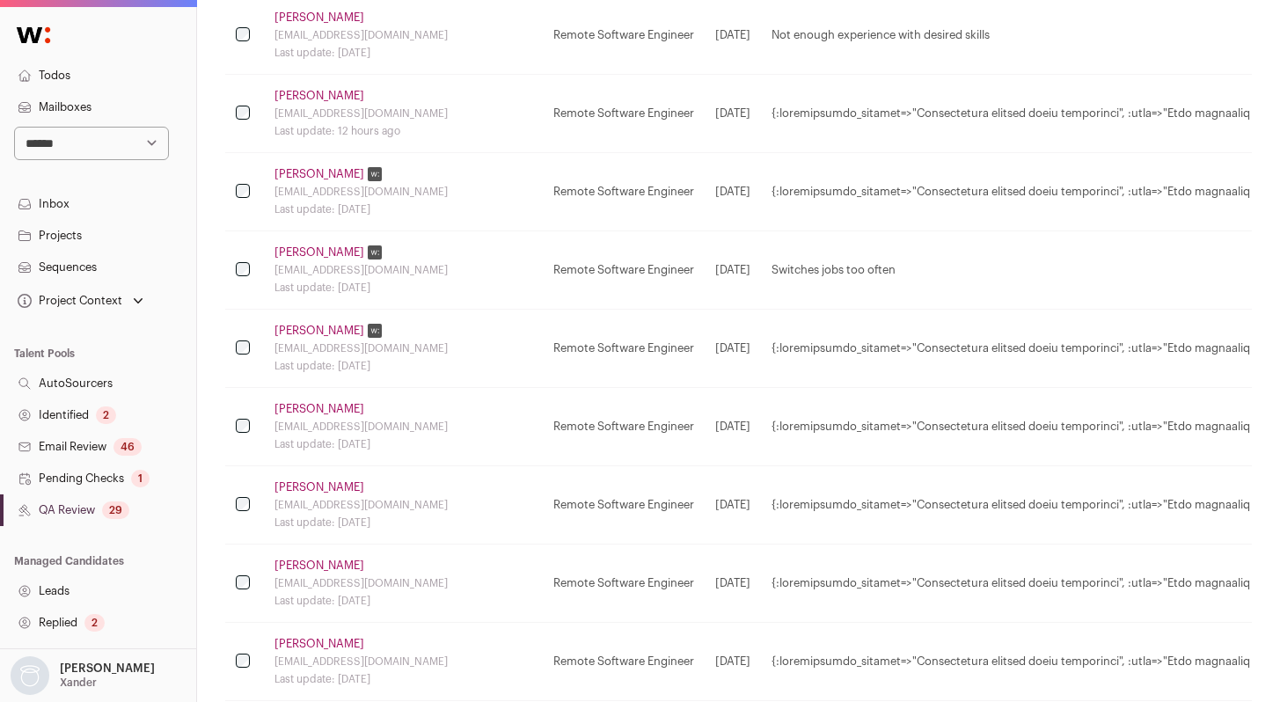
scroll to position [487, 0]
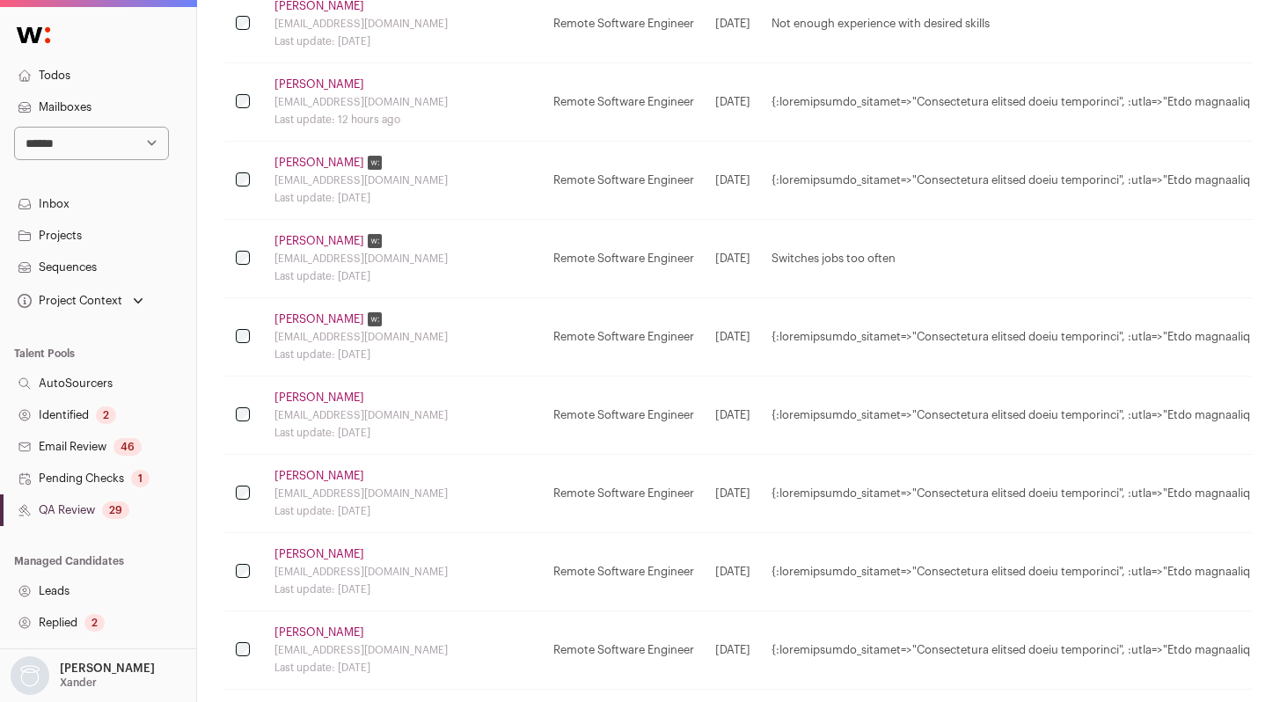
click at [340, 239] on link "Chih-chun Hsu" at bounding box center [320, 241] width 90 height 14
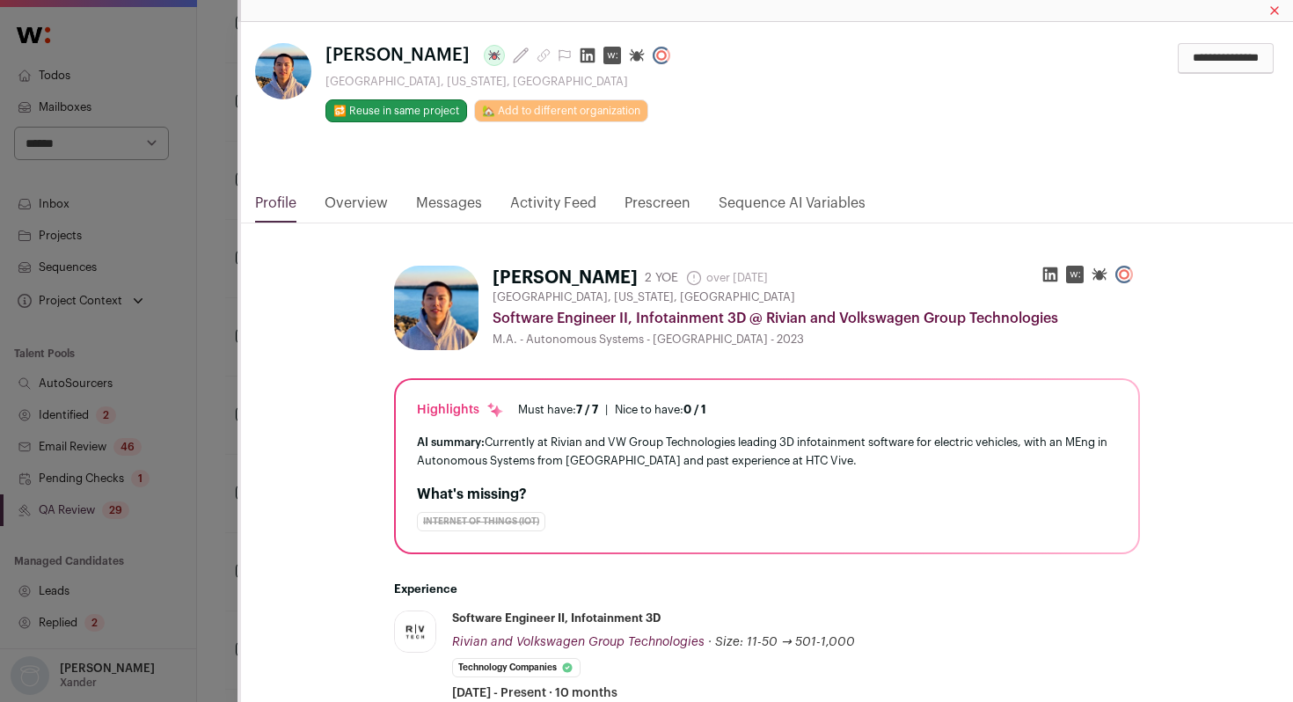
click at [555, 200] on link "Activity Feed" at bounding box center [553, 208] width 86 height 30
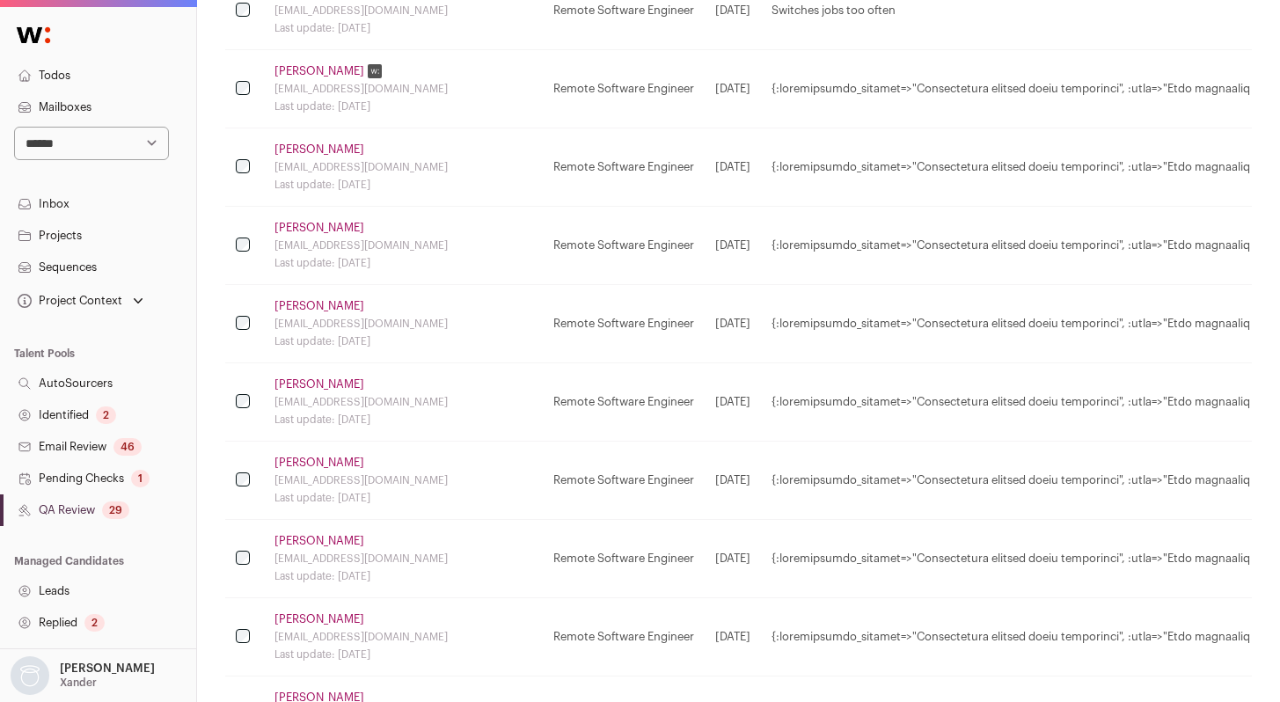
scroll to position [750, 0]
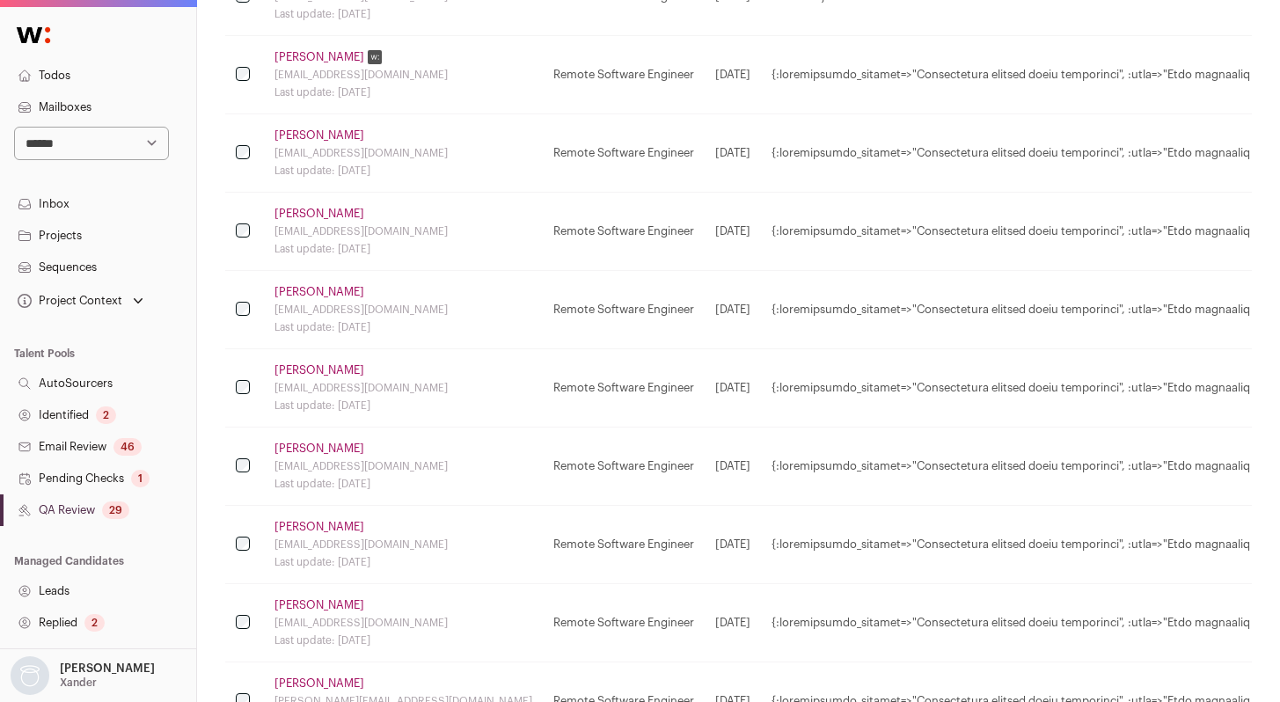
click at [103, 506] on link "QA Review 29" at bounding box center [98, 511] width 196 height 32
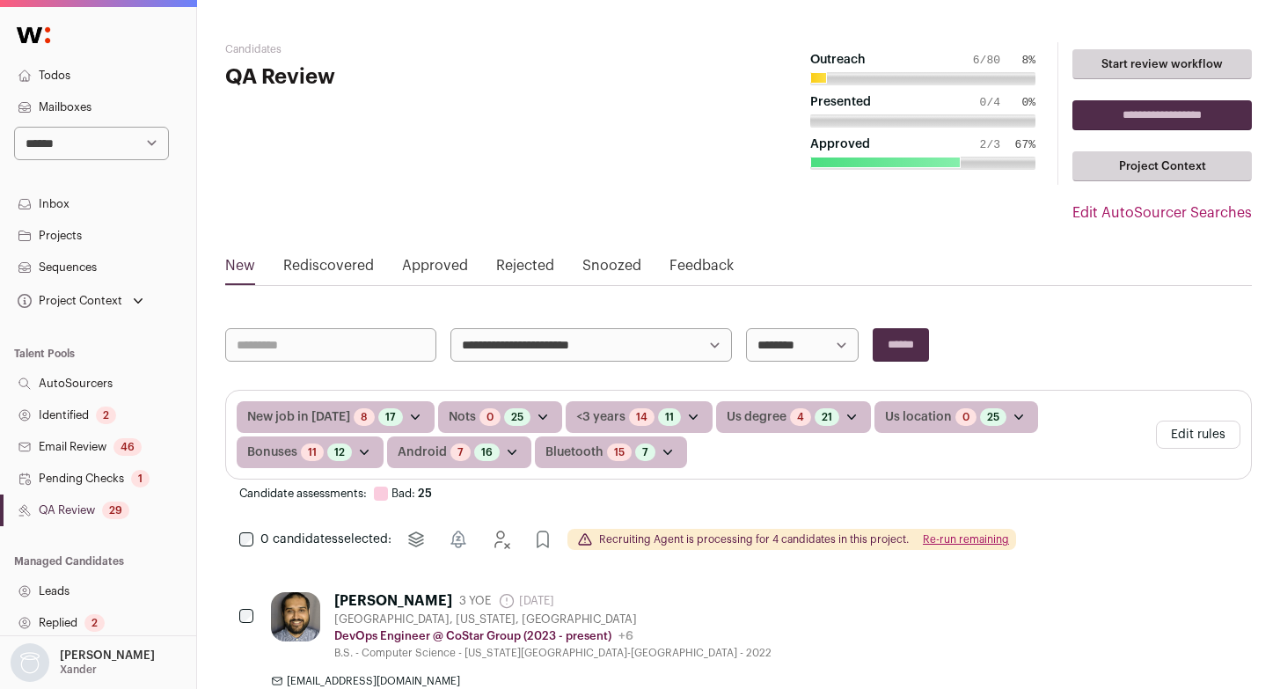
click at [421, 269] on link "Approved" at bounding box center [435, 269] width 66 height 28
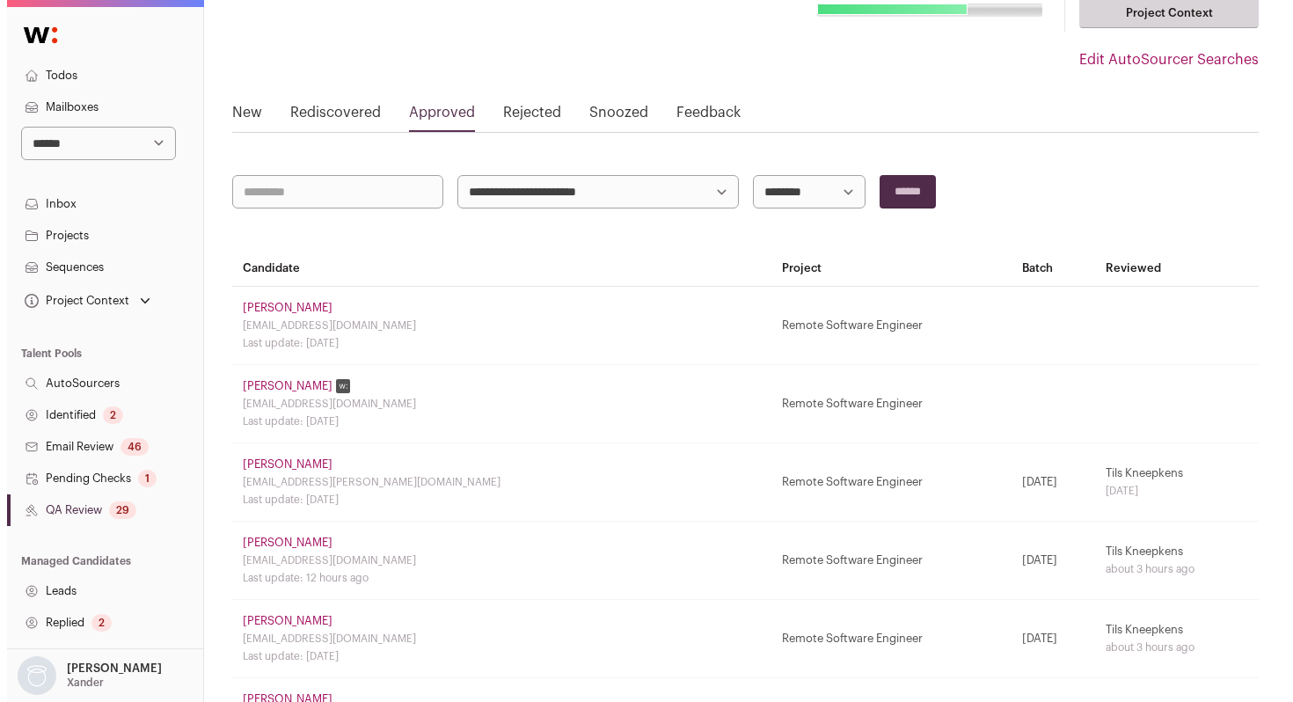
scroll to position [161, 0]
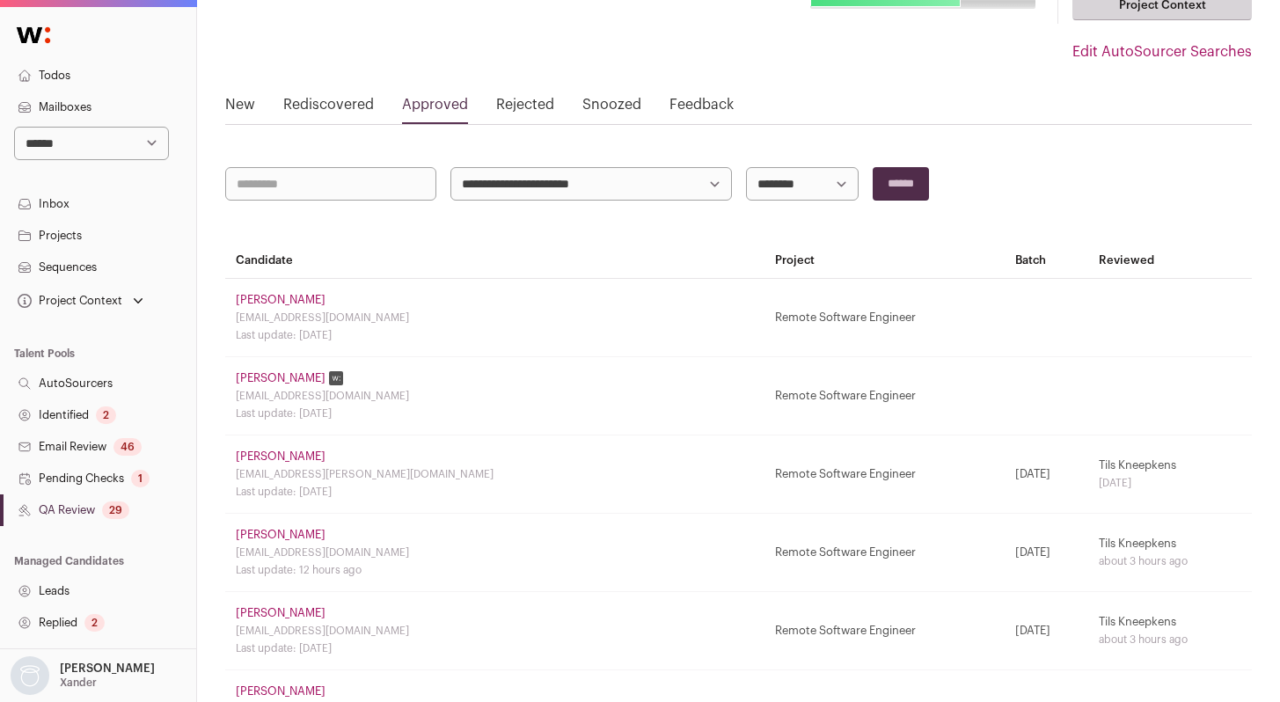
click at [251, 305] on link "Jose Iii" at bounding box center [281, 300] width 90 height 14
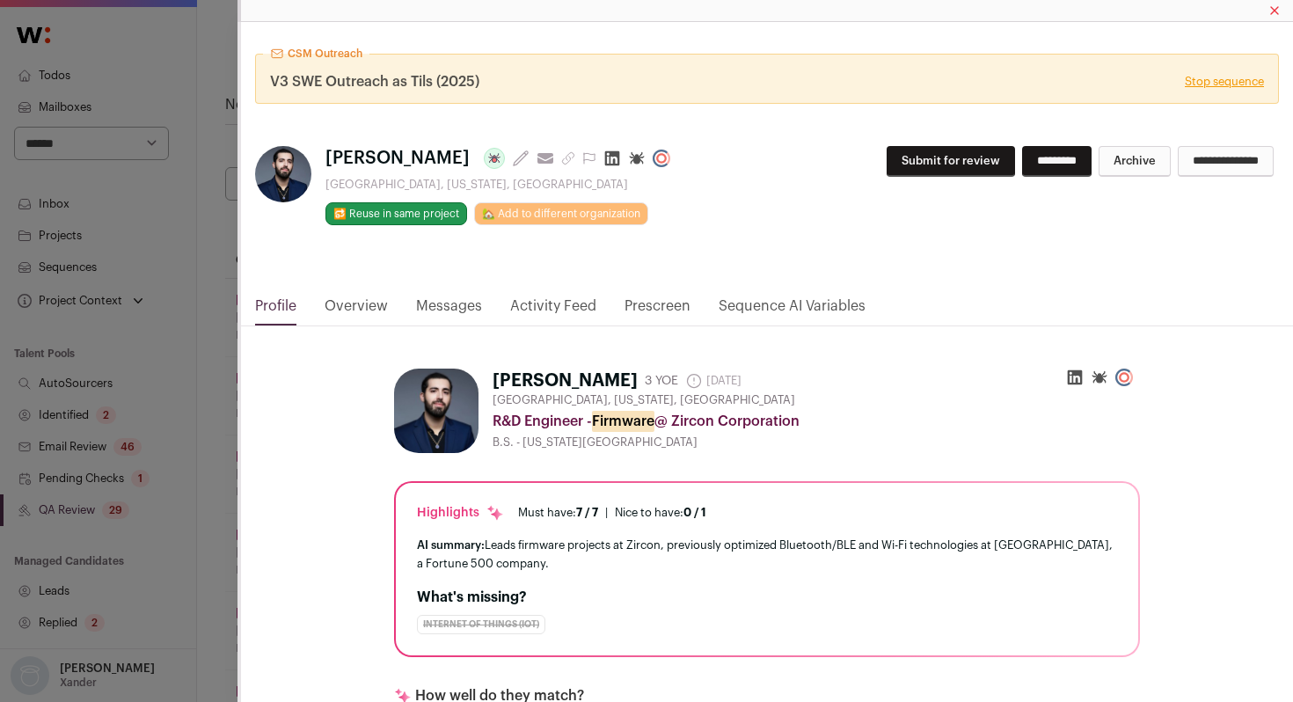
click at [528, 300] on link "Activity Feed" at bounding box center [553, 311] width 86 height 30
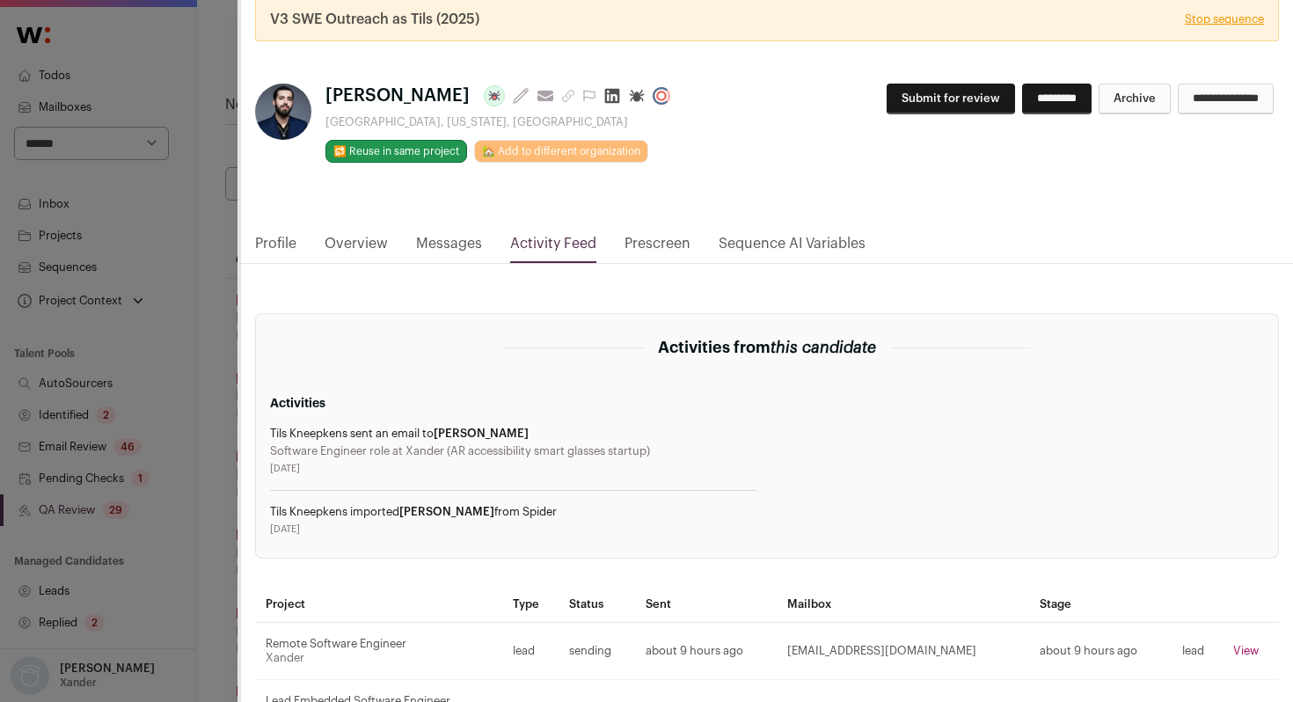
scroll to position [74, 0]
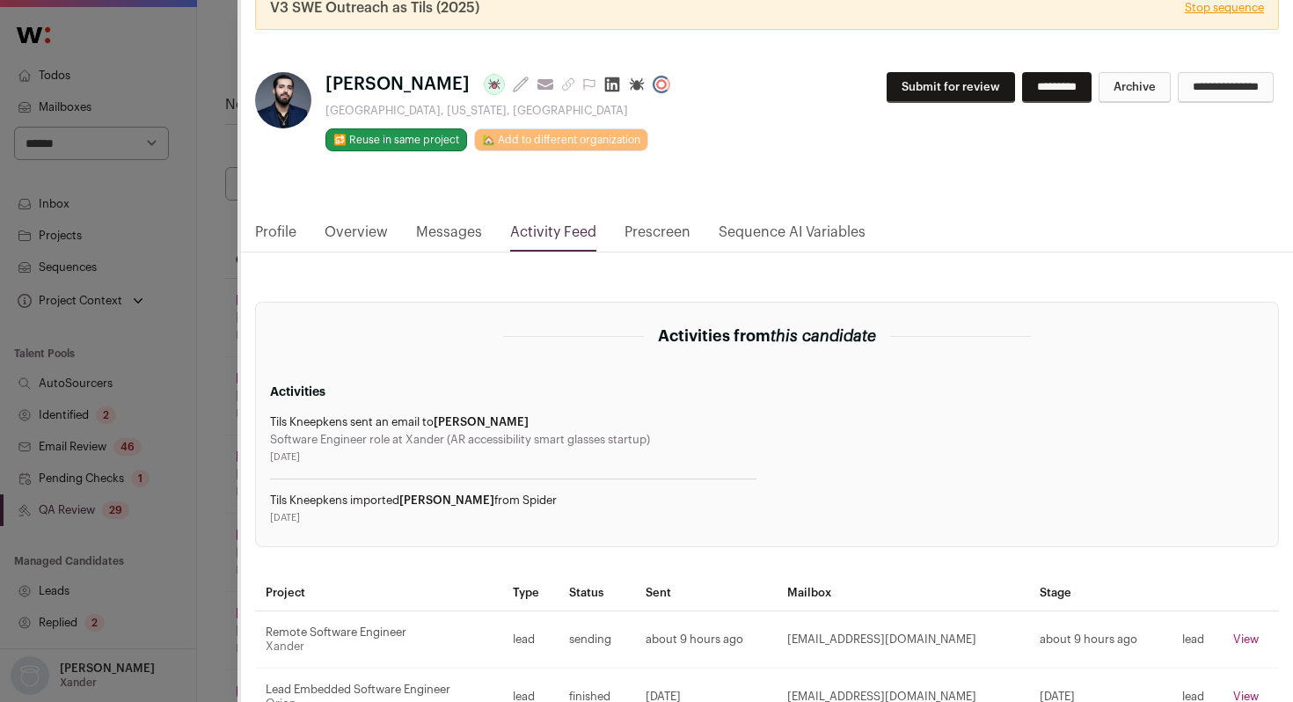
click at [206, 390] on div "CSM Outreach V3 SWE Outreach as Tils (2025) Stop sequence Jose Iii Last update:…" at bounding box center [646, 351] width 1293 height 702
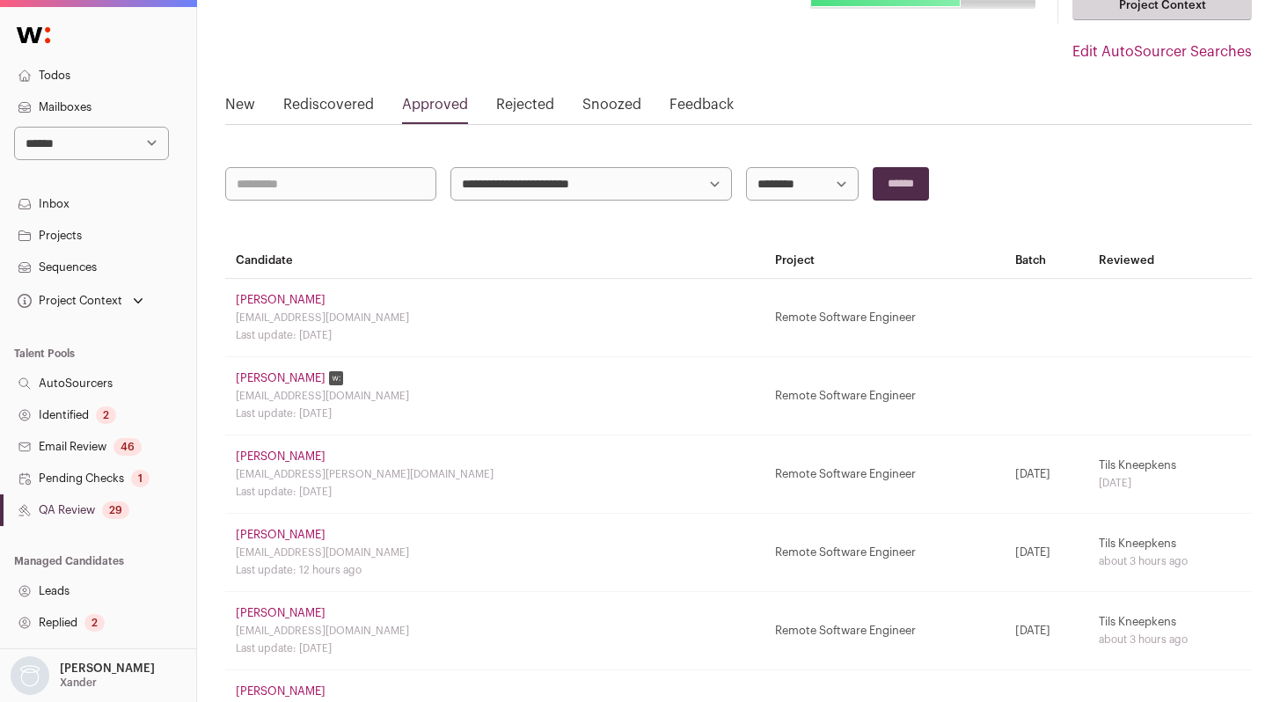
click at [249, 379] on link "Zixiong Feng" at bounding box center [281, 378] width 90 height 14
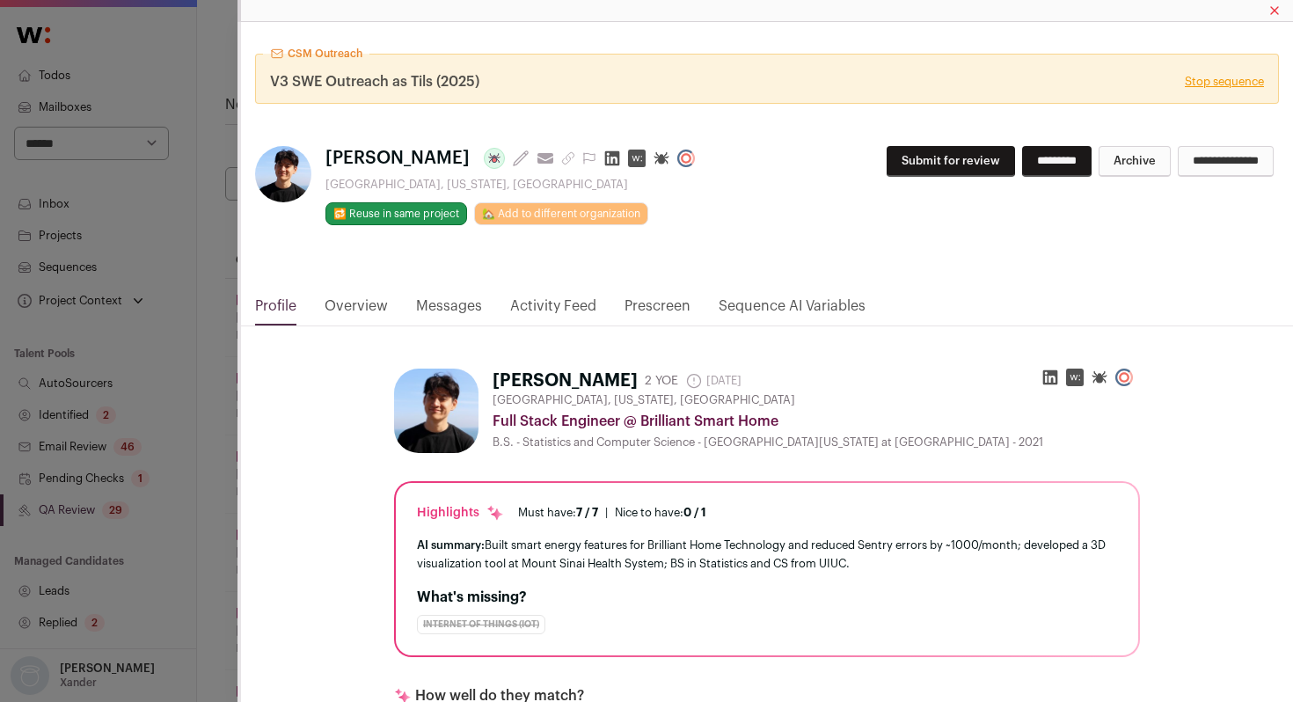
click at [550, 297] on link "Activity Feed" at bounding box center [553, 311] width 86 height 30
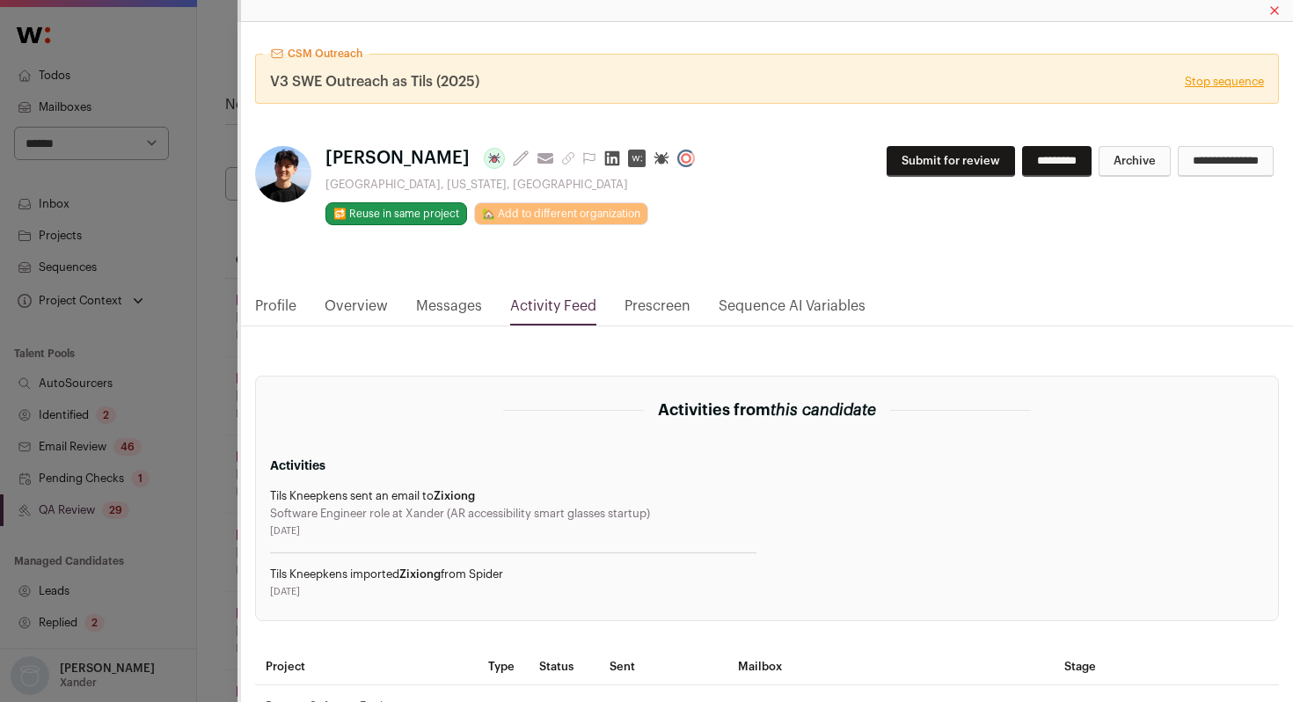
click at [209, 431] on div "CSM Outreach V3 SWE Outreach as Tils (2025) Stop sequence Zixiong Feng Last upd…" at bounding box center [646, 351] width 1293 height 702
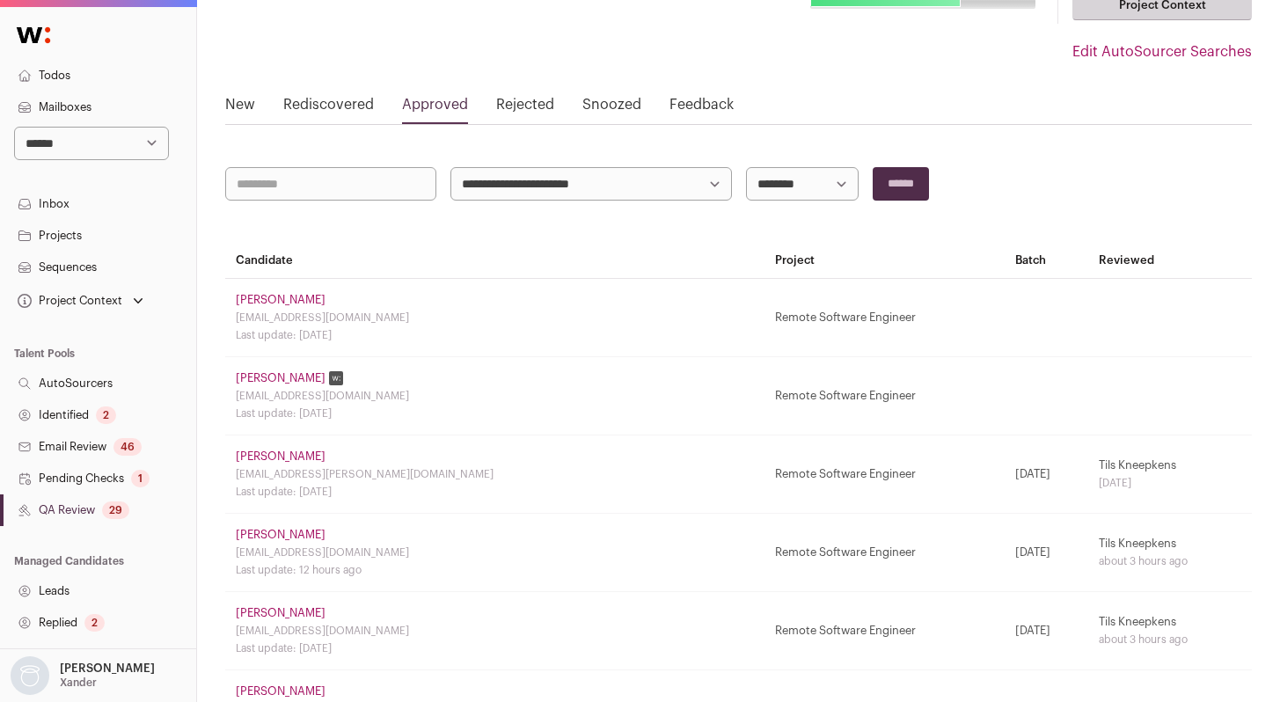
click at [257, 462] on link "Will Farris" at bounding box center [281, 457] width 90 height 14
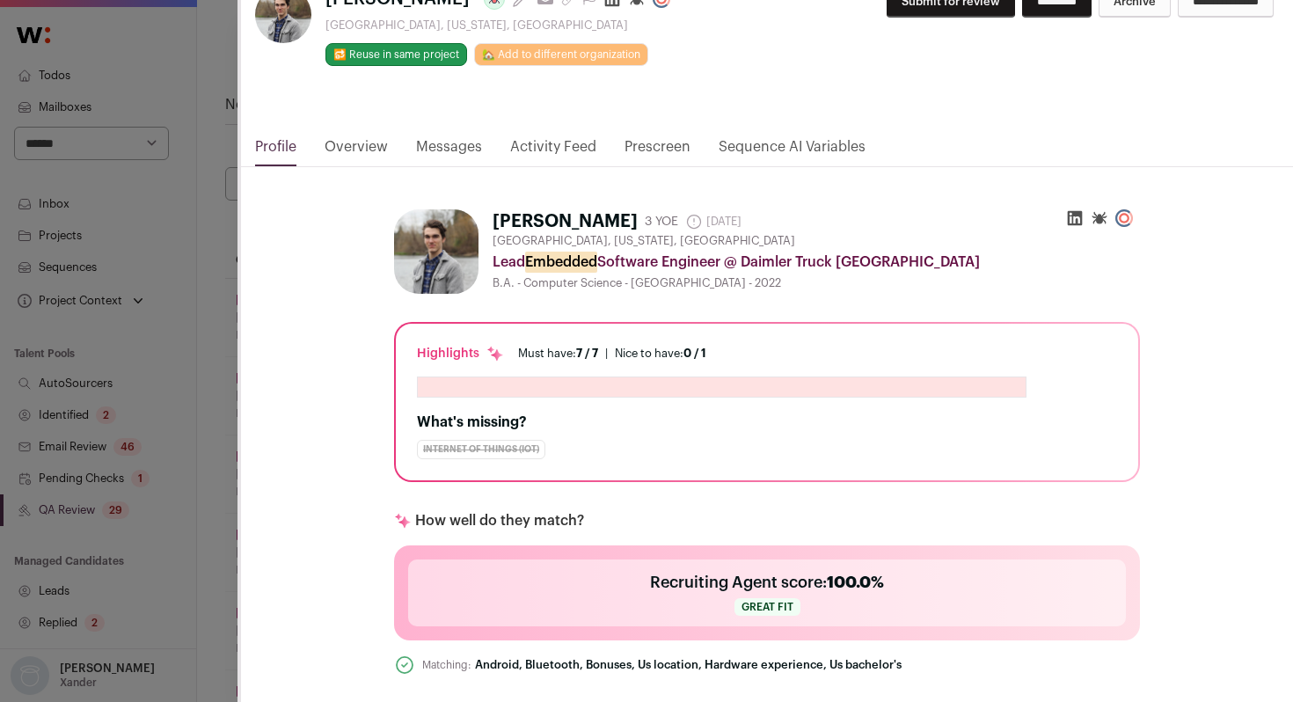
scroll to position [165, 0]
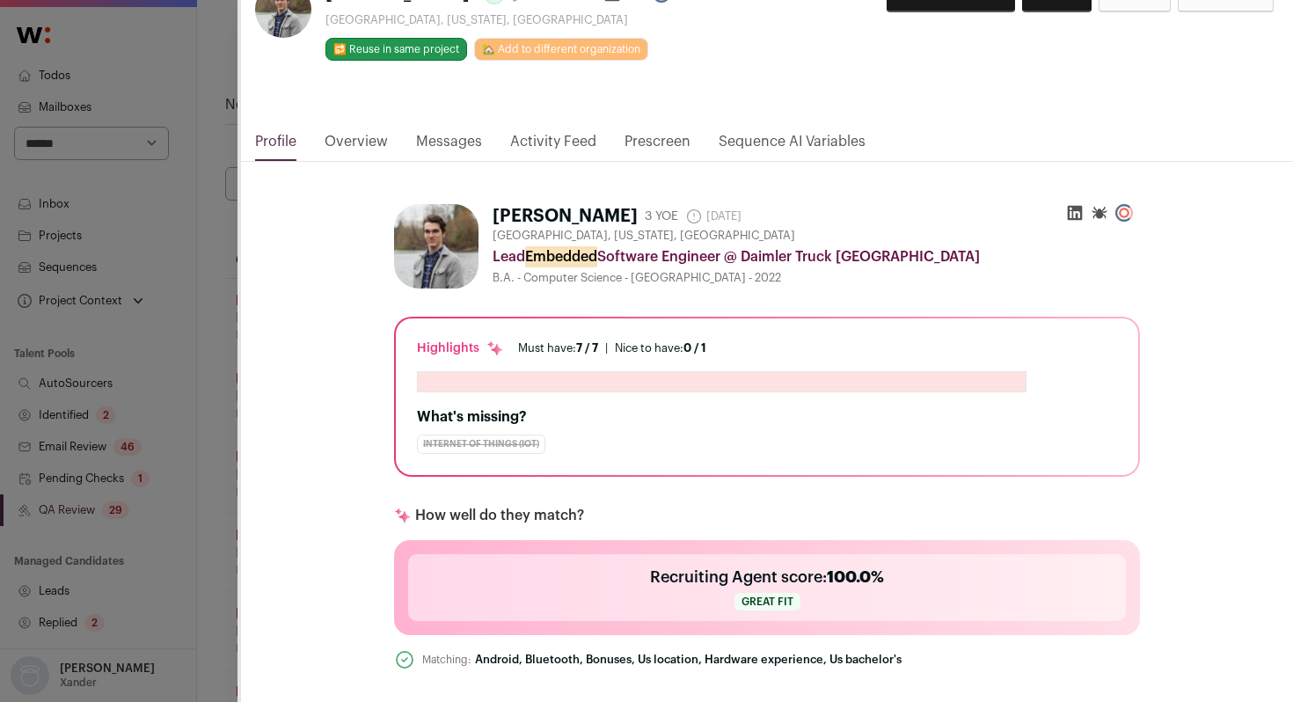
click at [545, 143] on link "Activity Feed" at bounding box center [553, 146] width 86 height 30
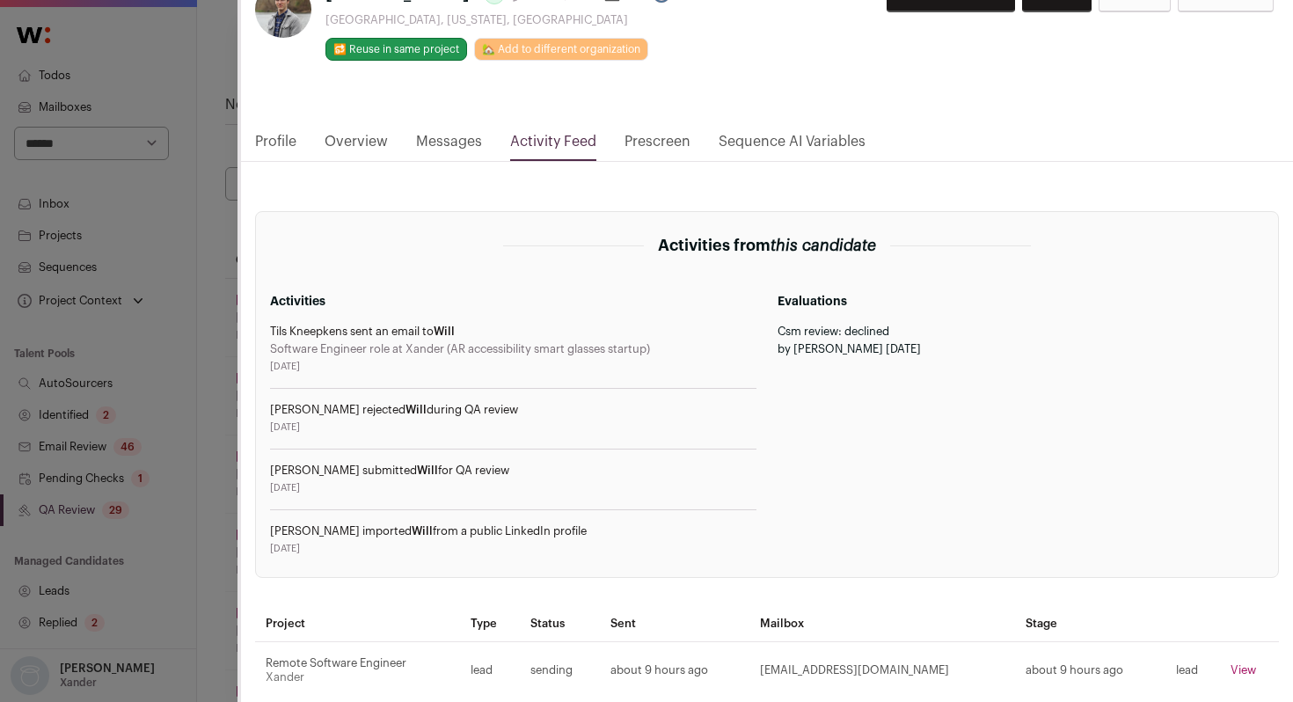
click at [210, 316] on div "CSM Outreach V3 SWE Outreach as Tils (2025) Stop sequence Will Farris Last upda…" at bounding box center [646, 351] width 1293 height 702
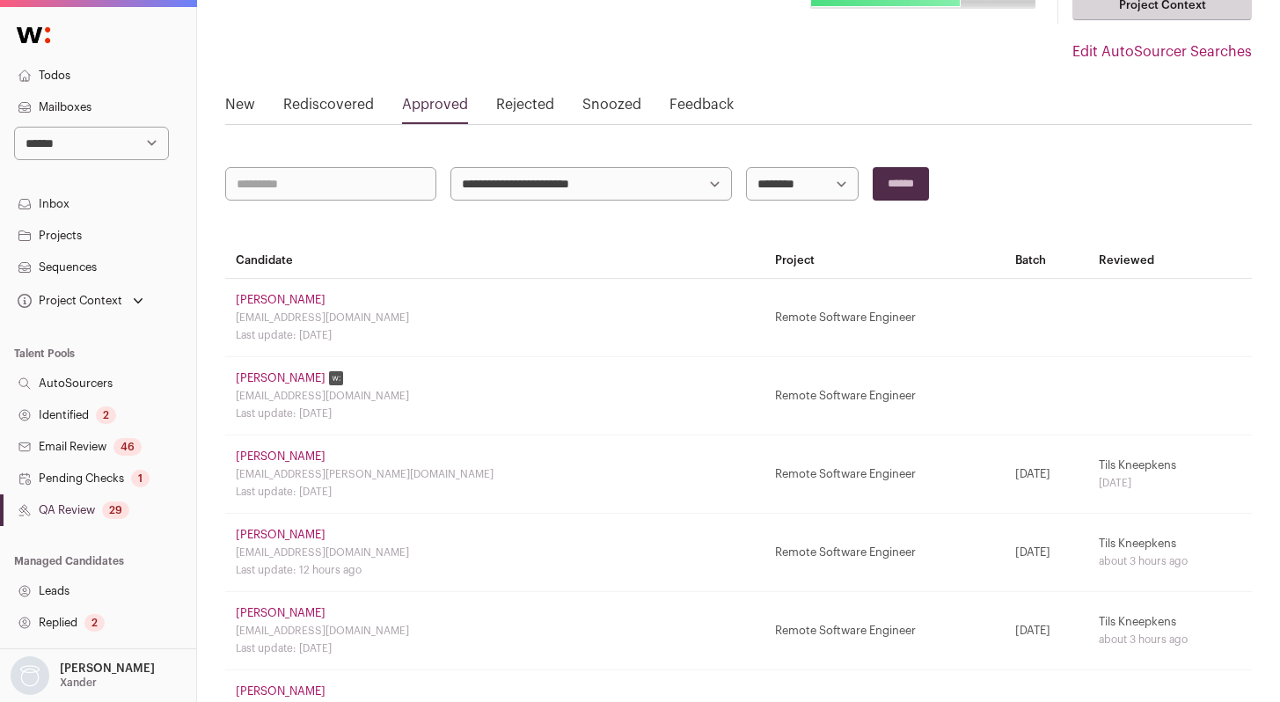
click at [275, 532] on link "Timothy Wu" at bounding box center [281, 535] width 90 height 14
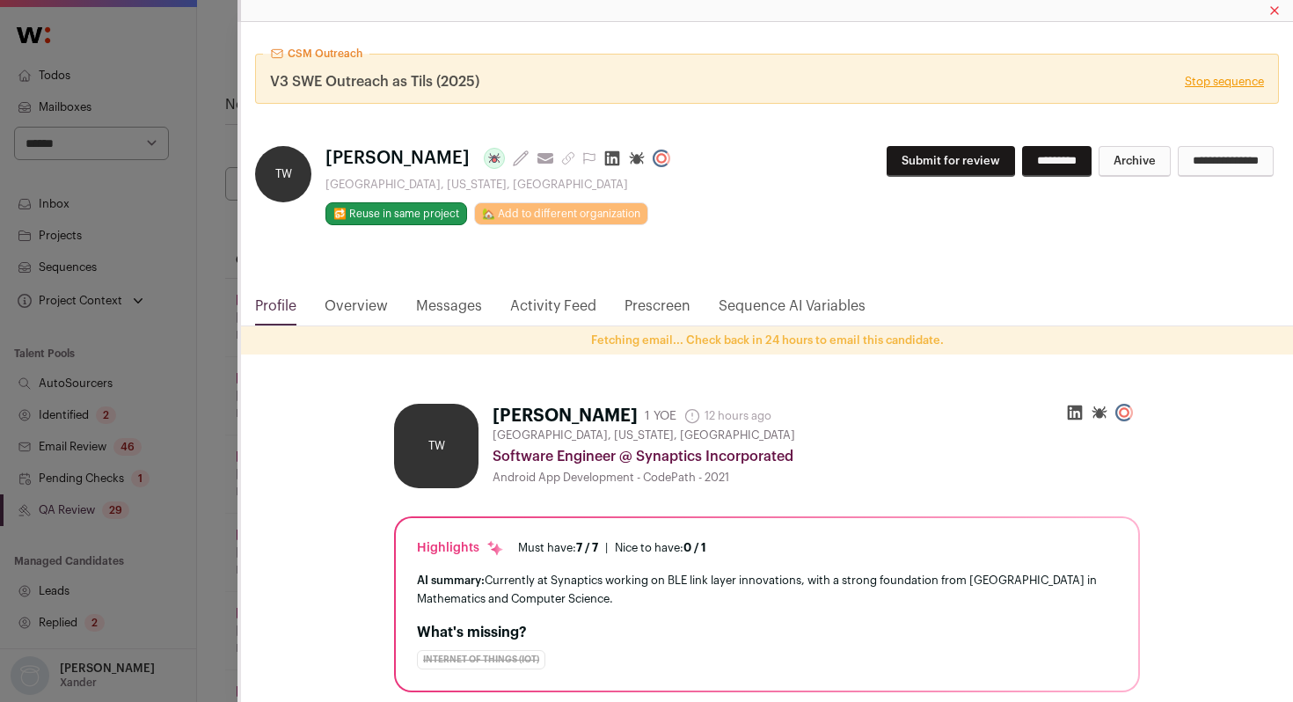
click at [539, 302] on link "Activity Feed" at bounding box center [553, 311] width 86 height 30
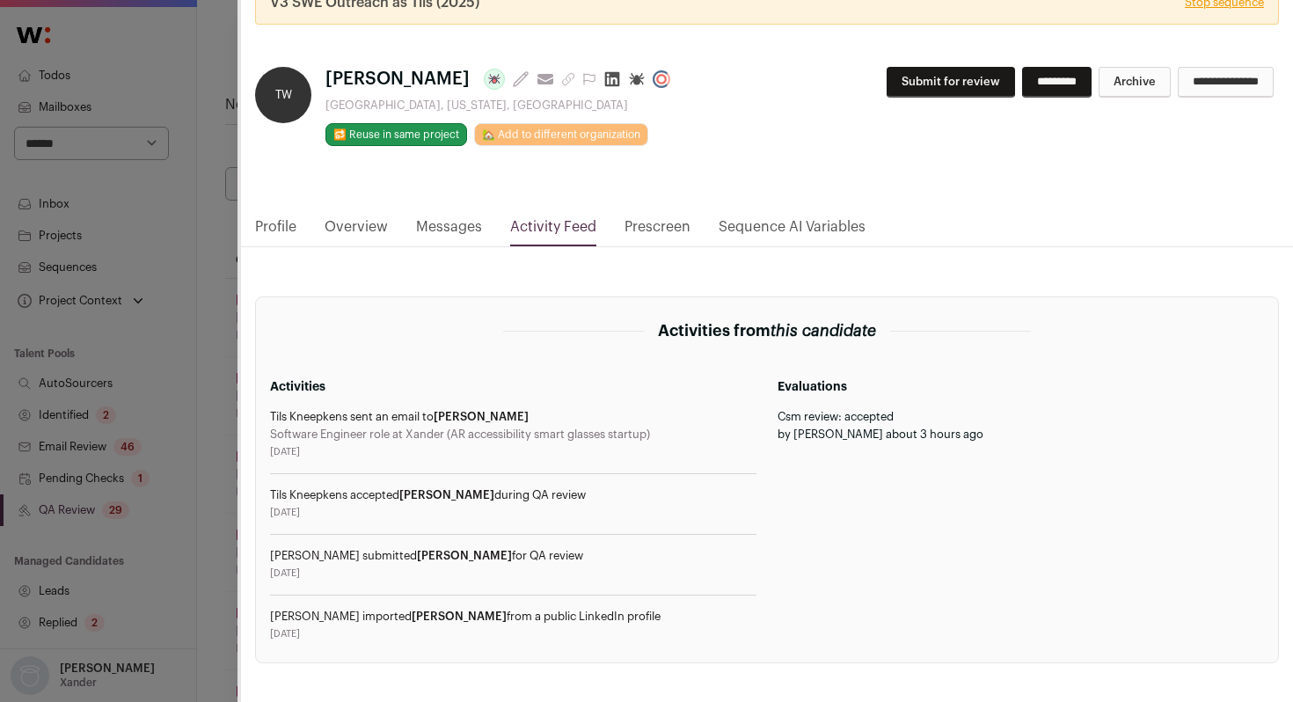
scroll to position [182, 0]
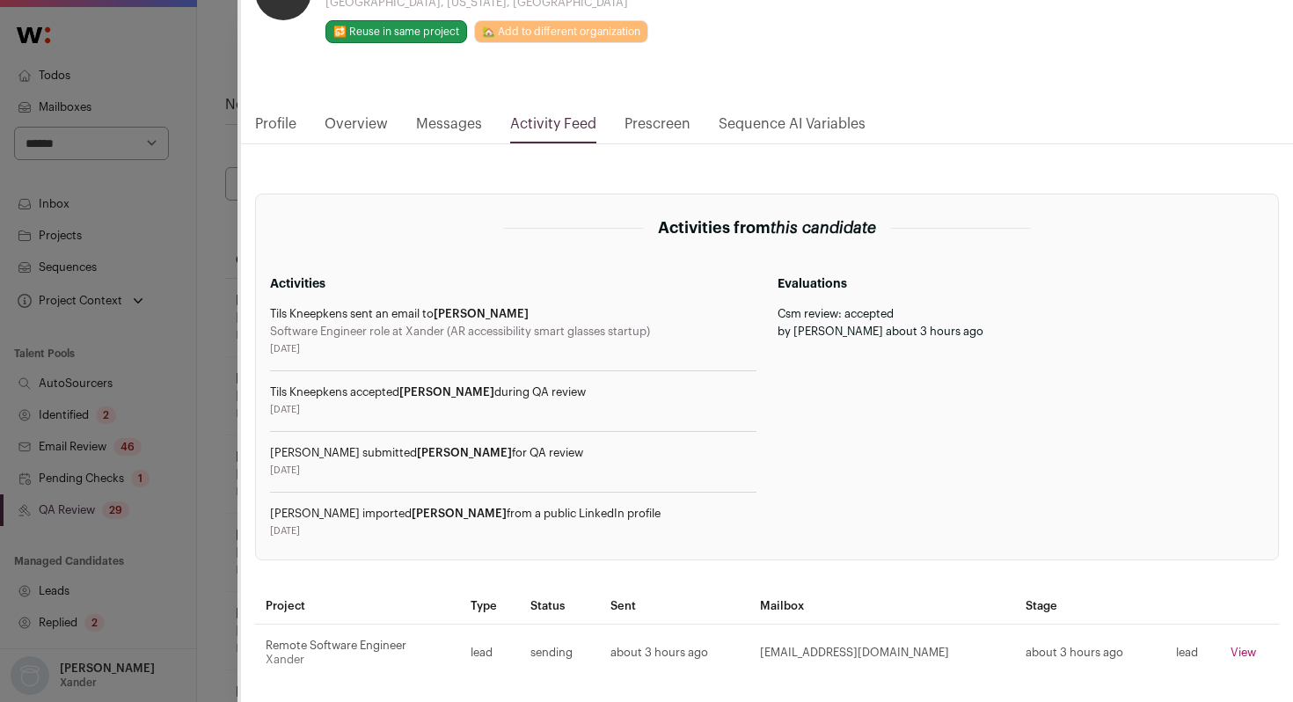
click at [238, 495] on div "CSM Outreach V3 SWE Outreach as Tils (2025) Stop sequence TW Timothy Wu Last up…" at bounding box center [766, 271] width 1056 height 862
click at [203, 462] on div "CSM Outreach V3 SWE Outreach as Tils (2025) Stop sequence TW Timothy Wu Last up…" at bounding box center [646, 351] width 1293 height 702
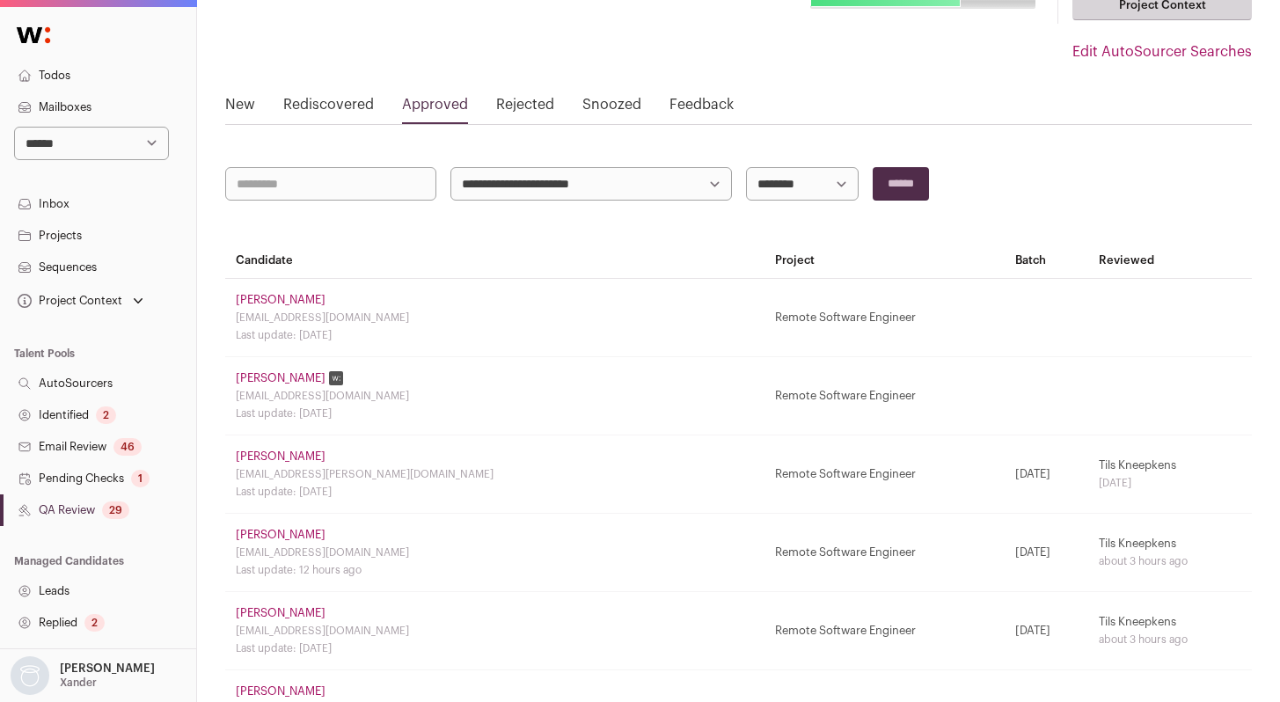
click at [267, 536] on link "Timothy Wu" at bounding box center [281, 535] width 90 height 14
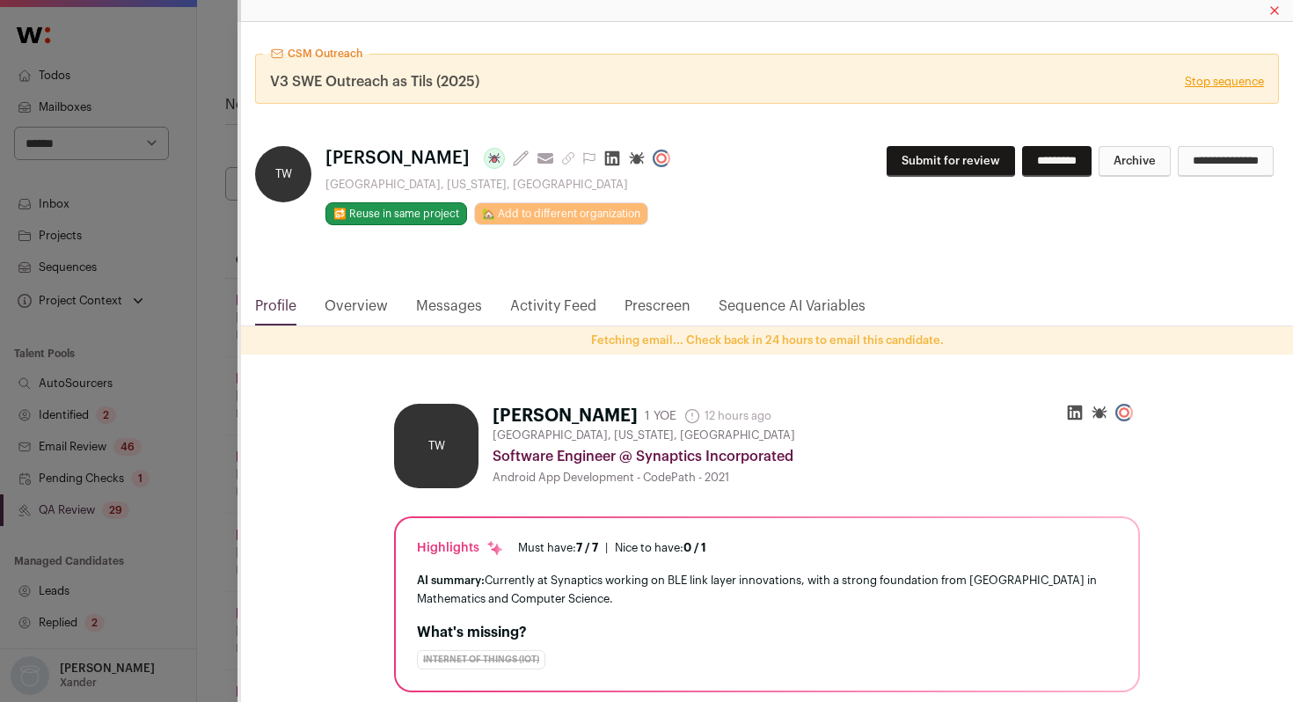
click at [542, 309] on link "Activity Feed" at bounding box center [553, 311] width 86 height 30
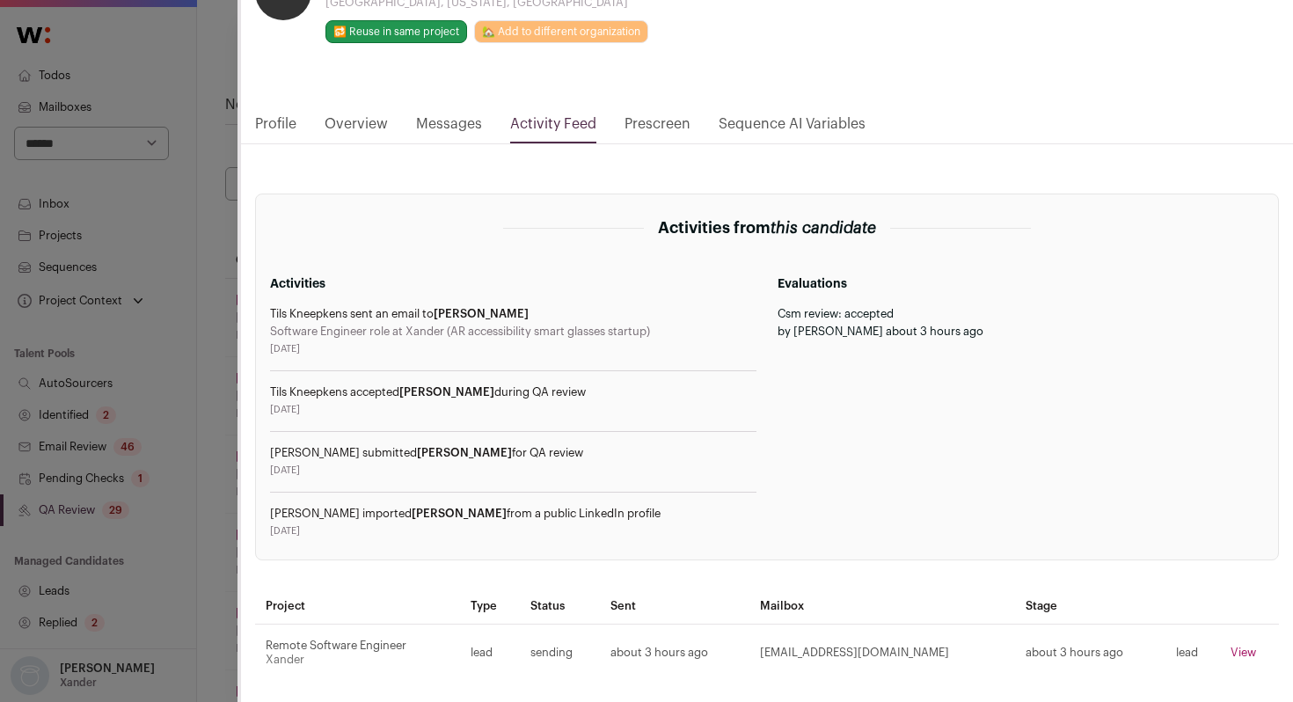
click at [215, 499] on div "CSM Outreach V3 SWE Outreach as Tils (2025) Stop sequence TW Timothy Wu Last up…" at bounding box center [646, 351] width 1293 height 702
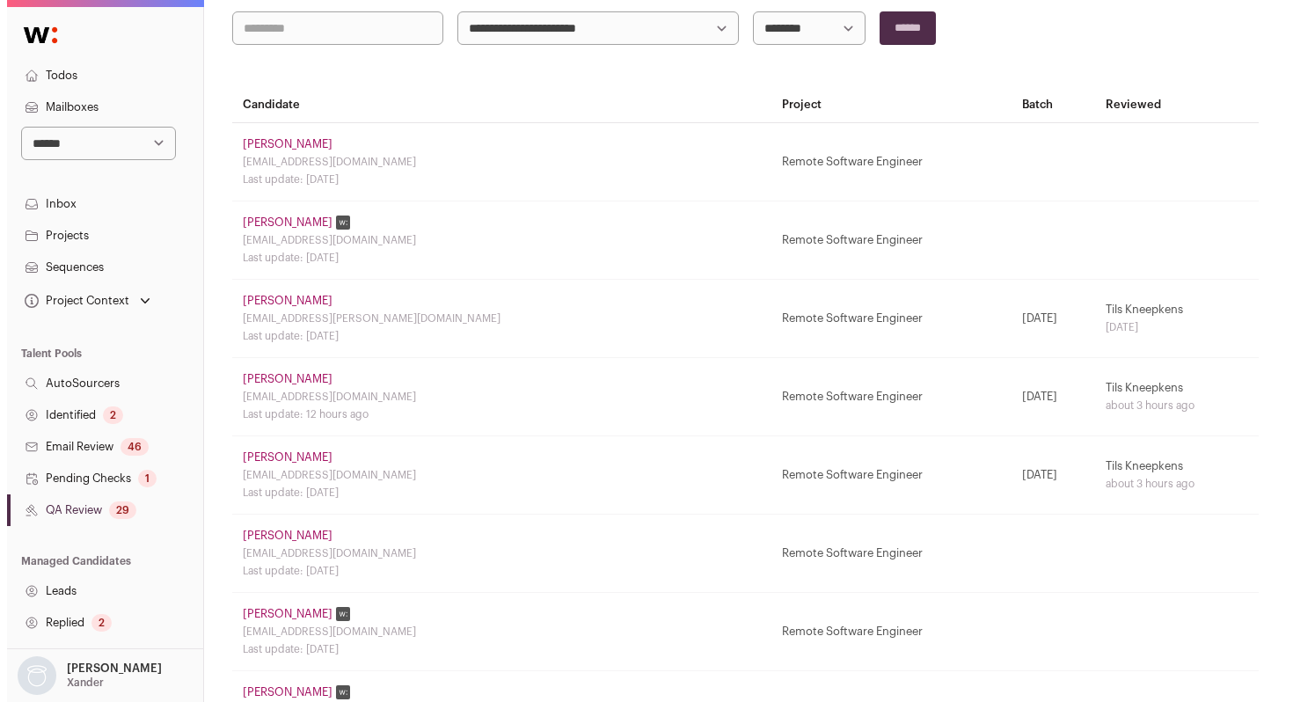
scroll to position [322, 0]
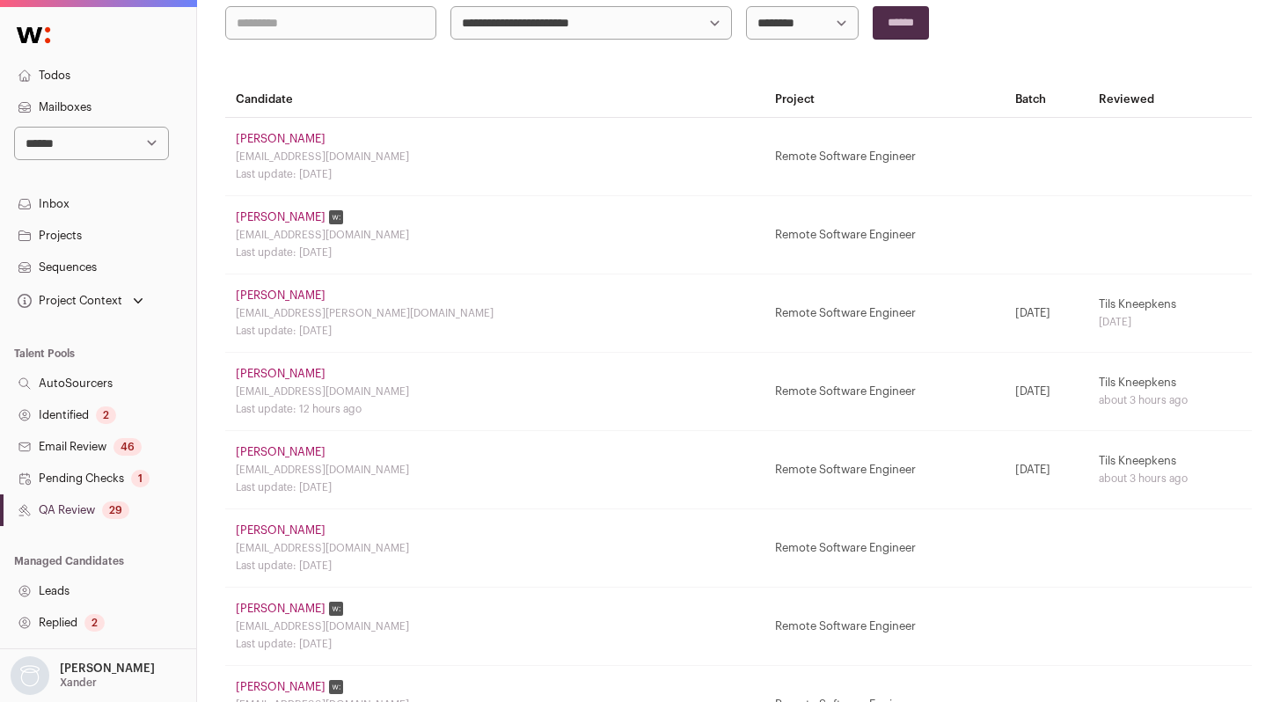
click at [260, 536] on link "Thomas Bornhorst" at bounding box center [281, 531] width 90 height 14
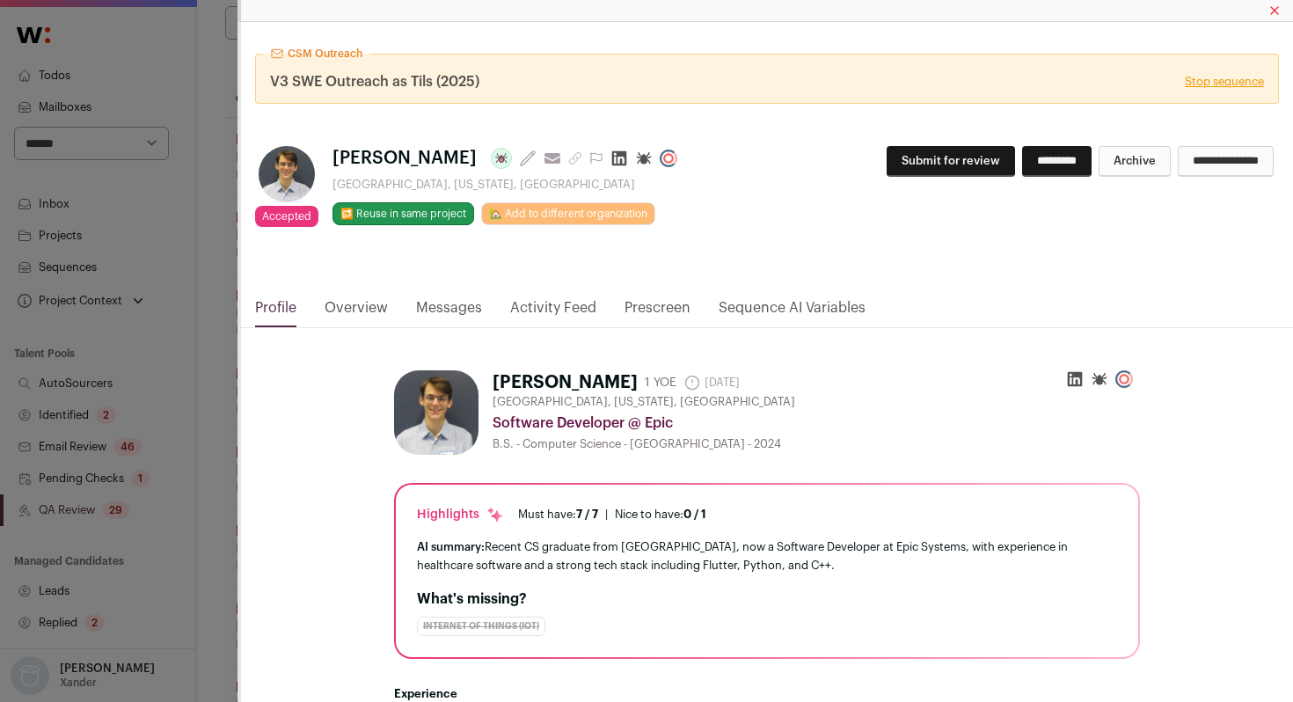
click at [554, 306] on link "Activity Feed" at bounding box center [553, 312] width 86 height 30
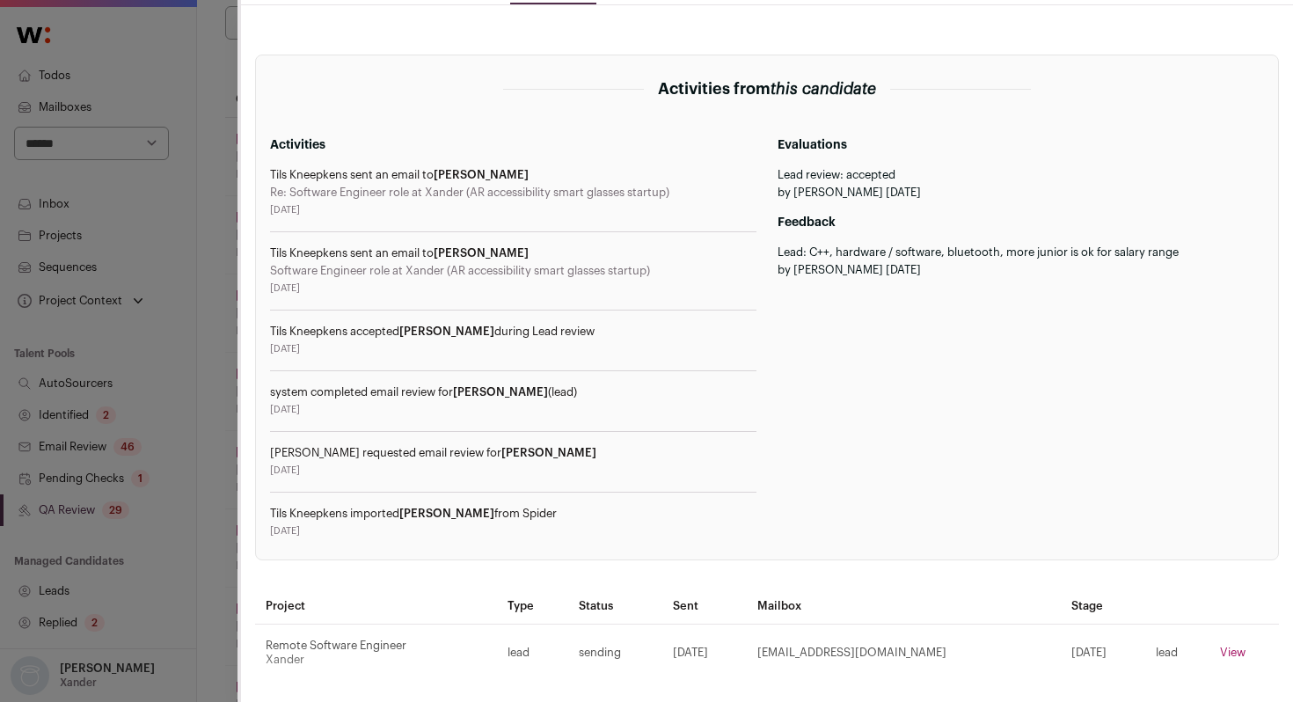
scroll to position [0, 0]
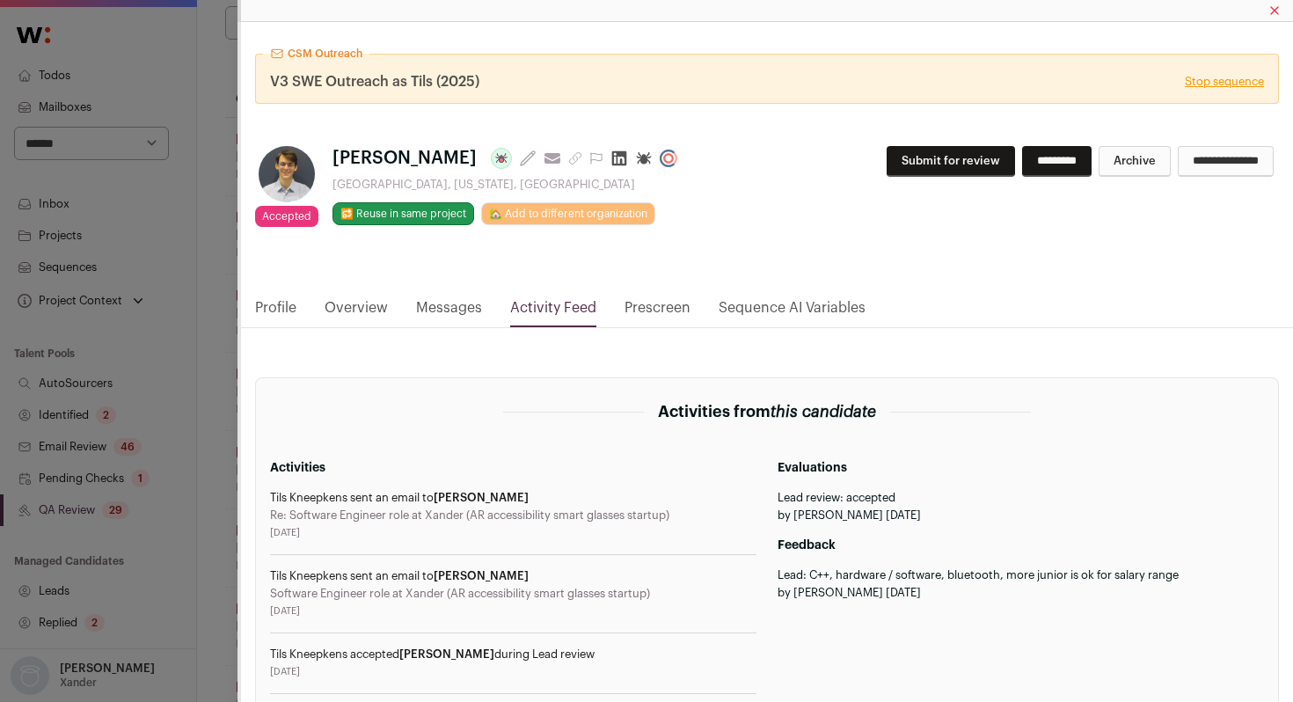
click at [289, 309] on link "Profile" at bounding box center [275, 312] width 41 height 30
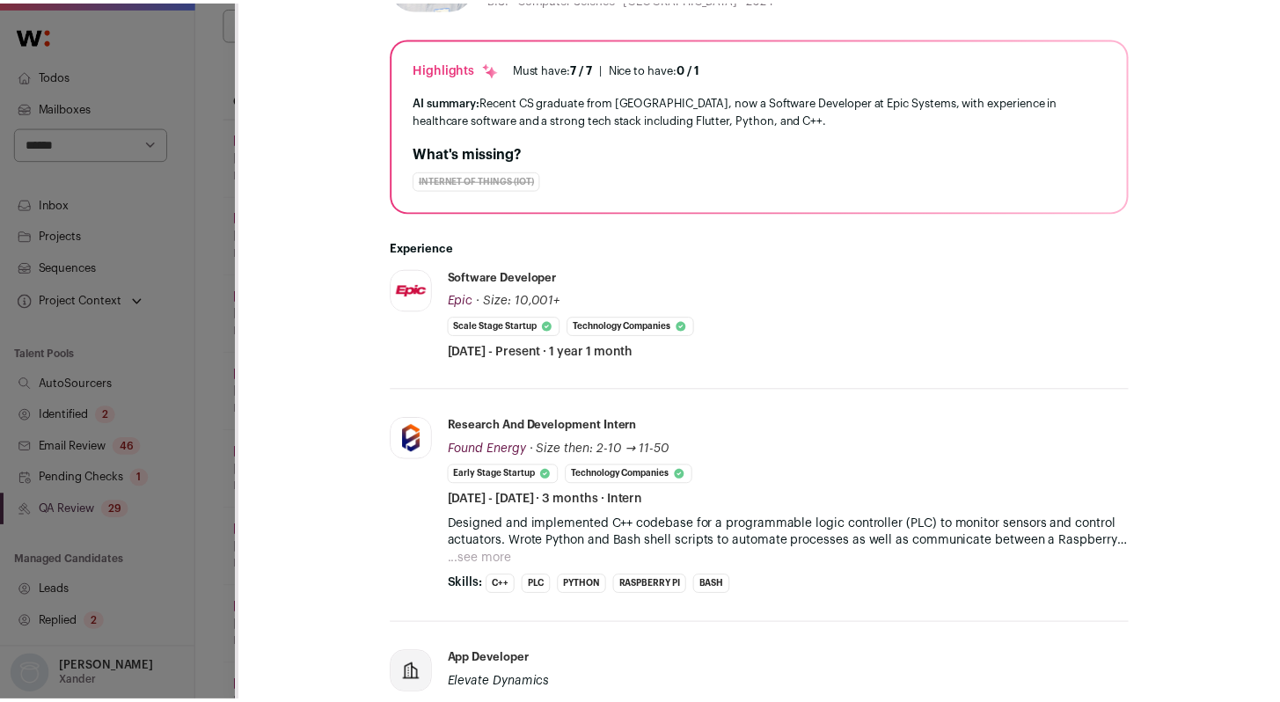
scroll to position [457, 0]
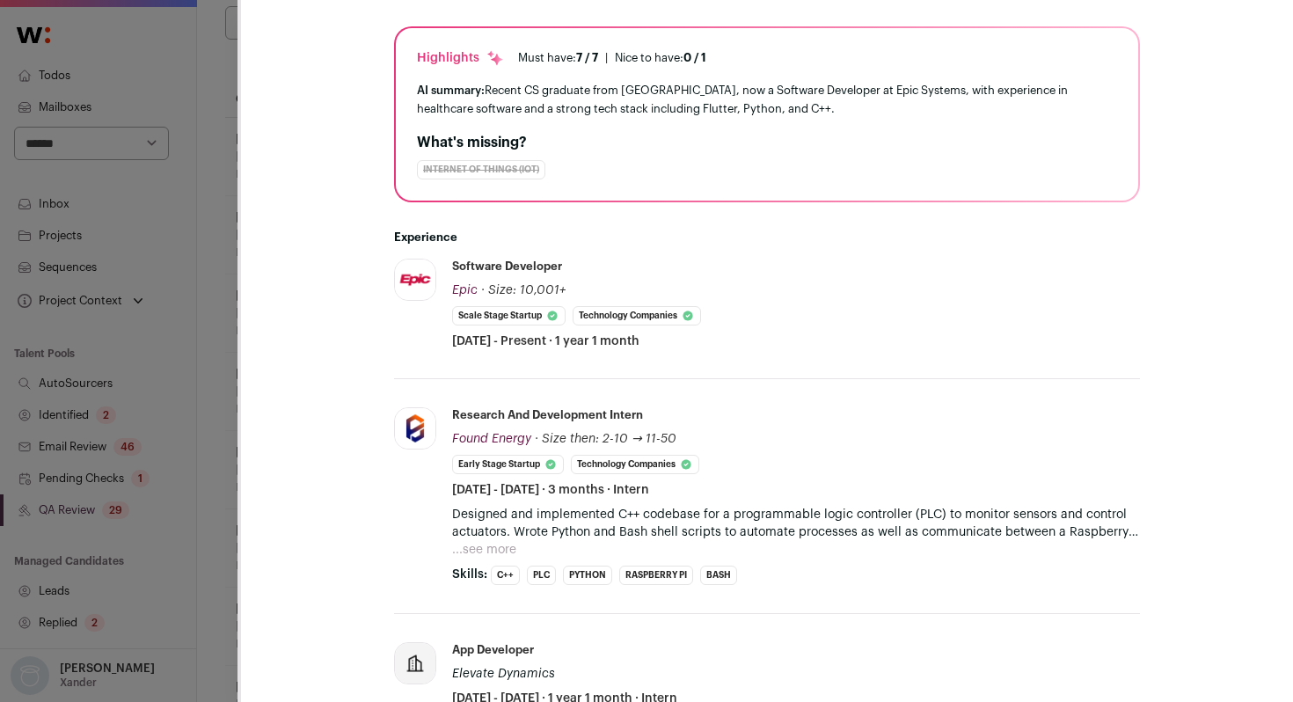
click at [218, 522] on div "CSM Outreach V3 SWE Outreach as Tils (2025) Stop sequence Accepted Accepted dur…" at bounding box center [646, 351] width 1293 height 702
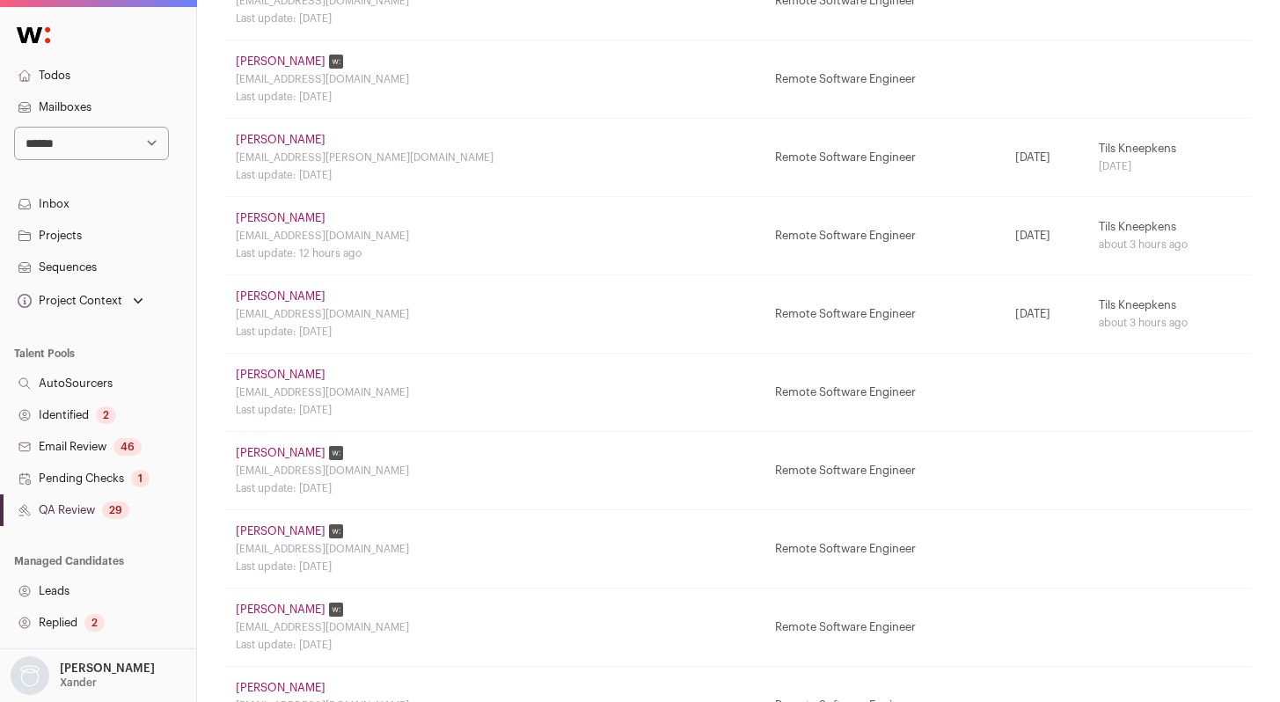
scroll to position [486, 0]
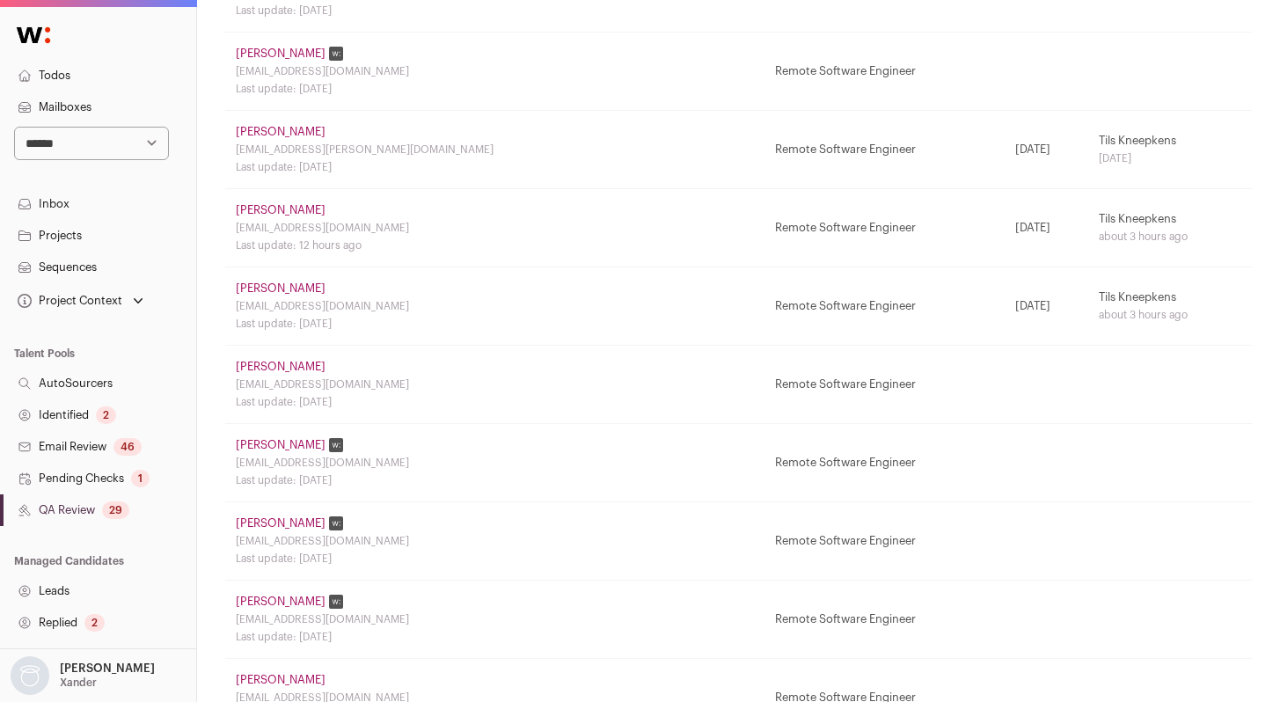
click at [271, 595] on link "Atishay Jain" at bounding box center [281, 602] width 90 height 14
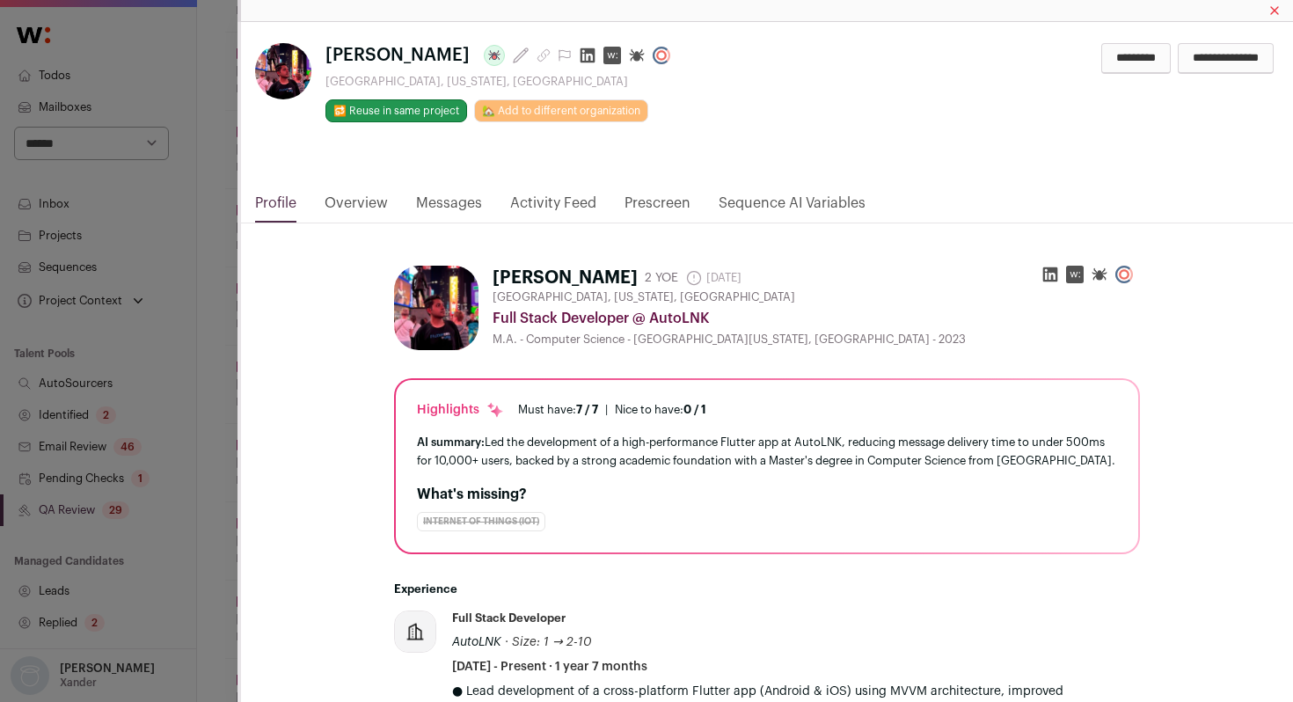
click at [545, 206] on link "Activity Feed" at bounding box center [553, 208] width 86 height 30
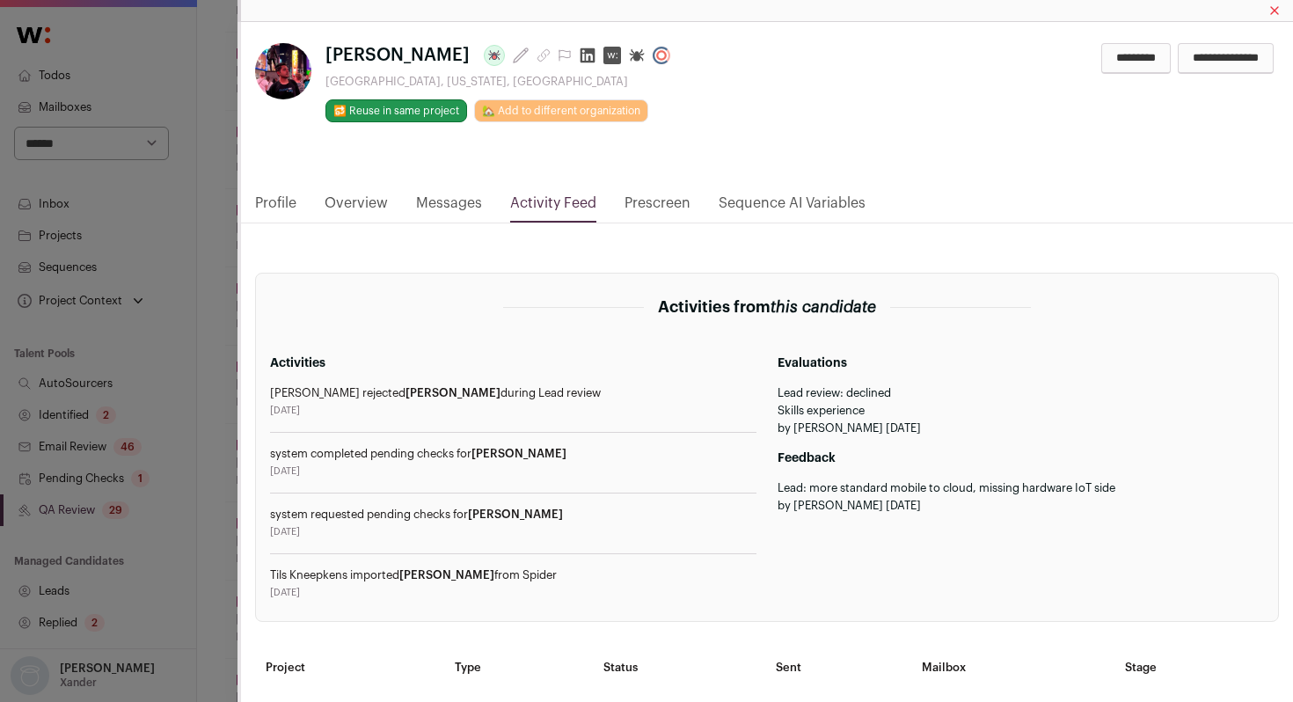
click at [208, 489] on div "Atishay Jain Last update: 3 days ago Mountain View, California, United States 🔂…" at bounding box center [646, 351] width 1293 height 702
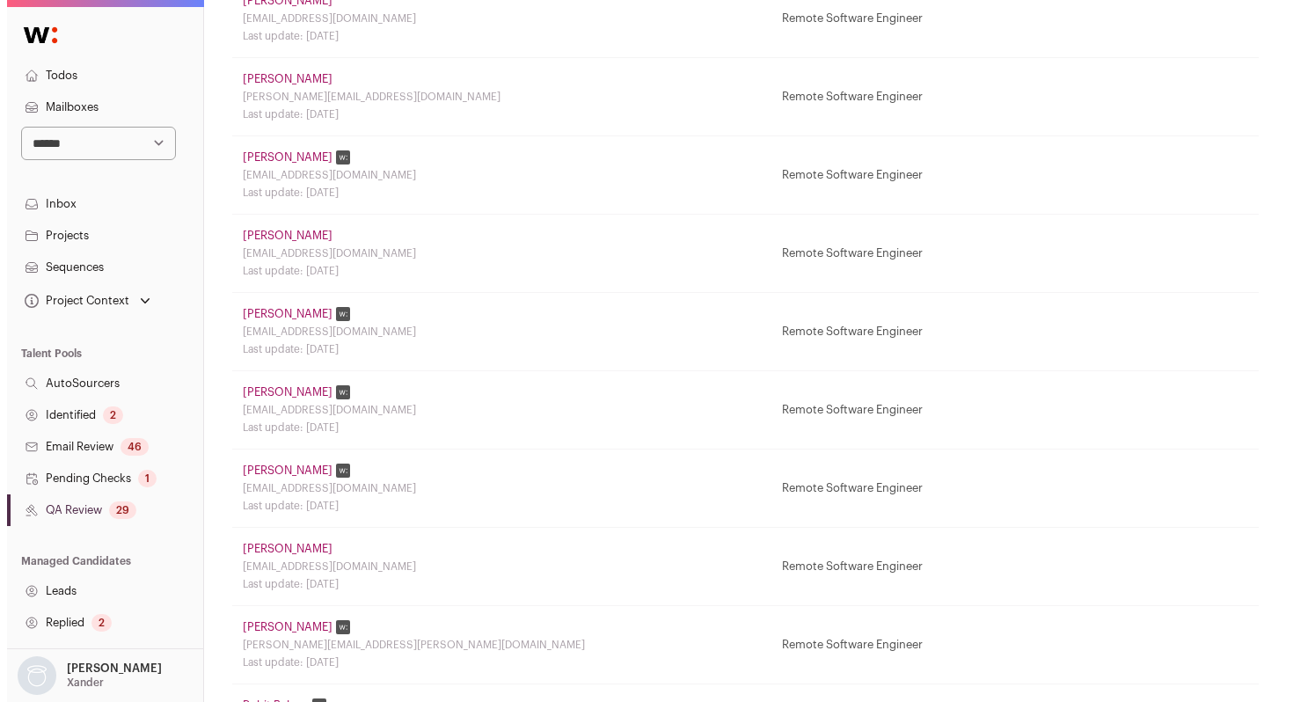
scroll to position [1461, 0]
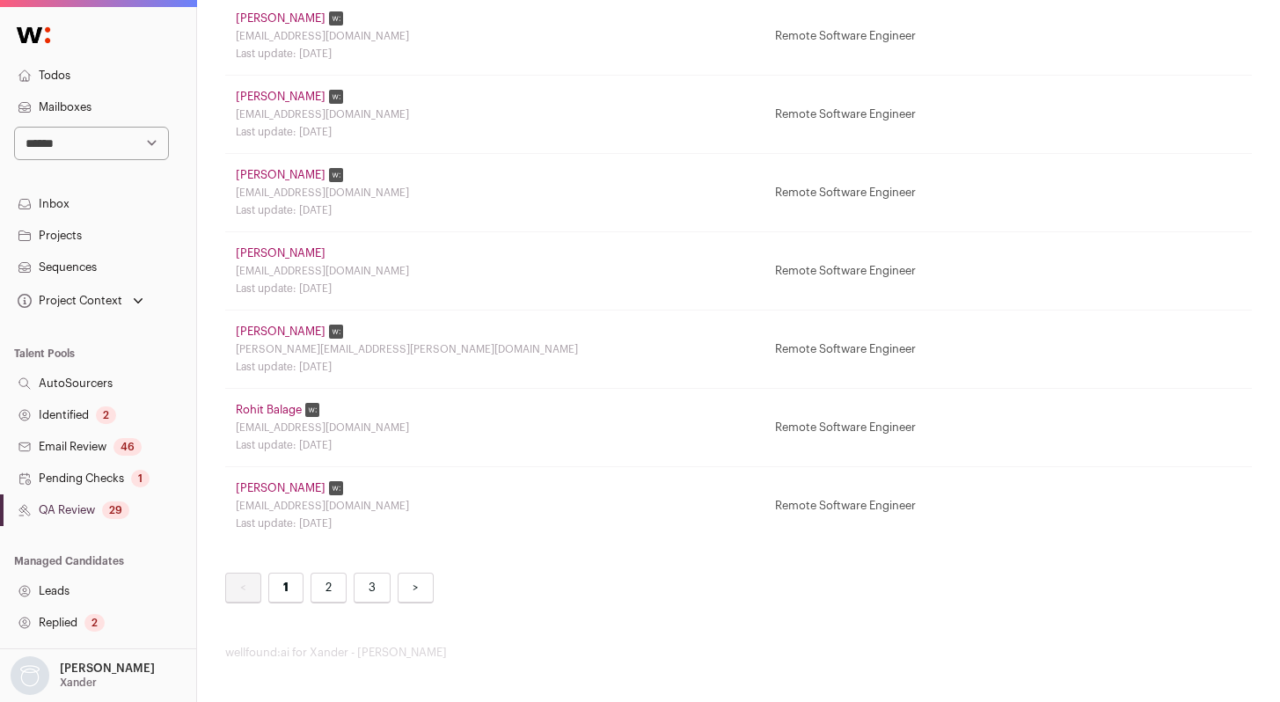
click at [288, 489] on link "Rupak Poddar" at bounding box center [281, 488] width 90 height 14
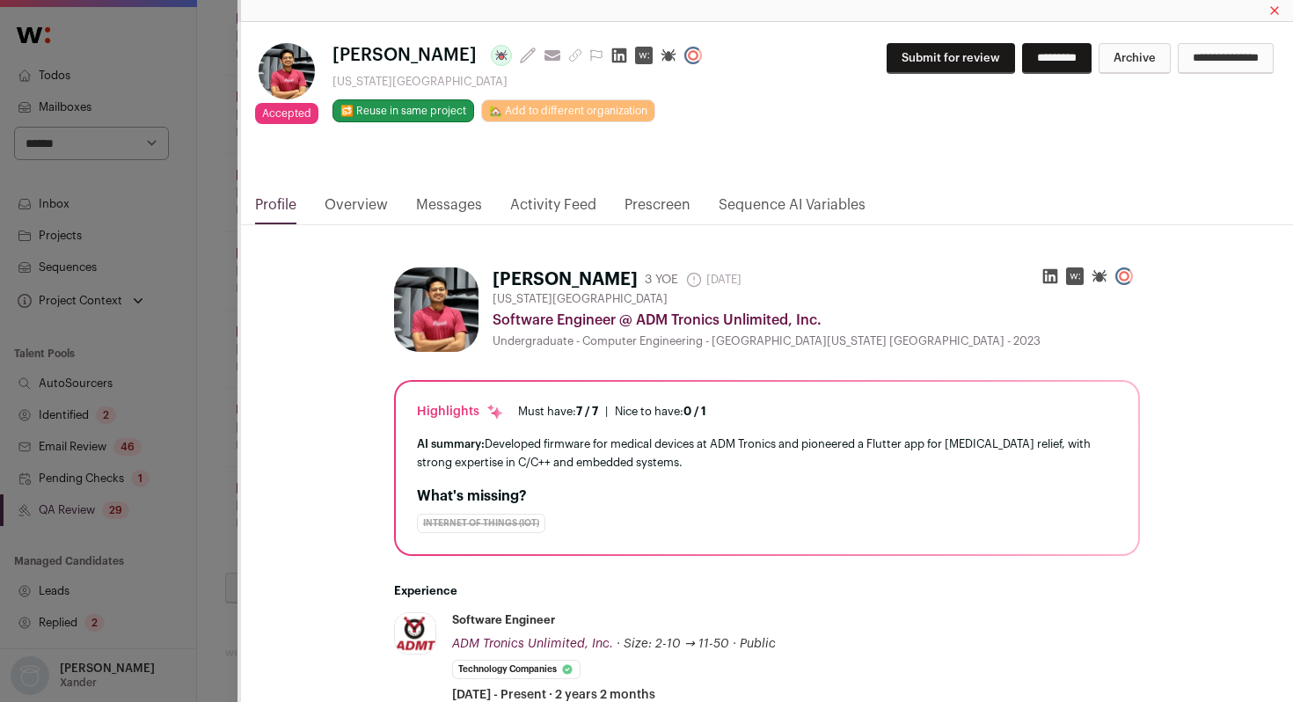
click at [560, 196] on link "Activity Feed" at bounding box center [553, 209] width 86 height 30
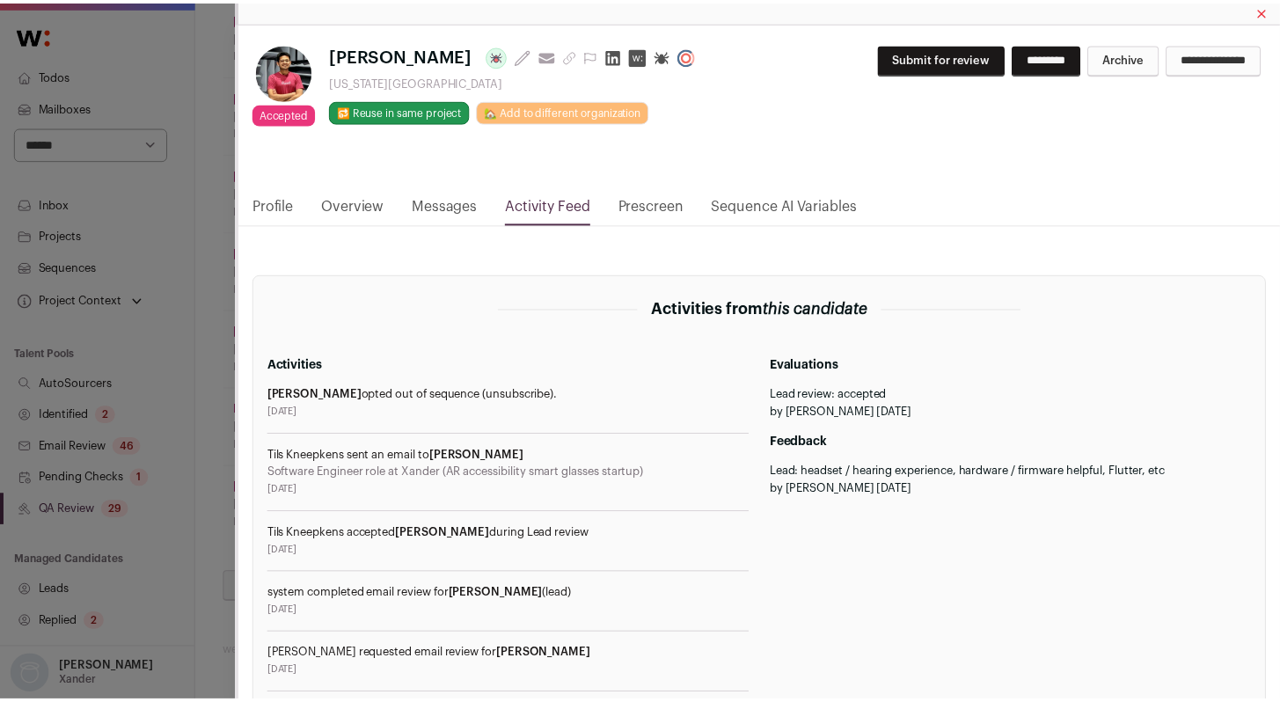
scroll to position [202, 0]
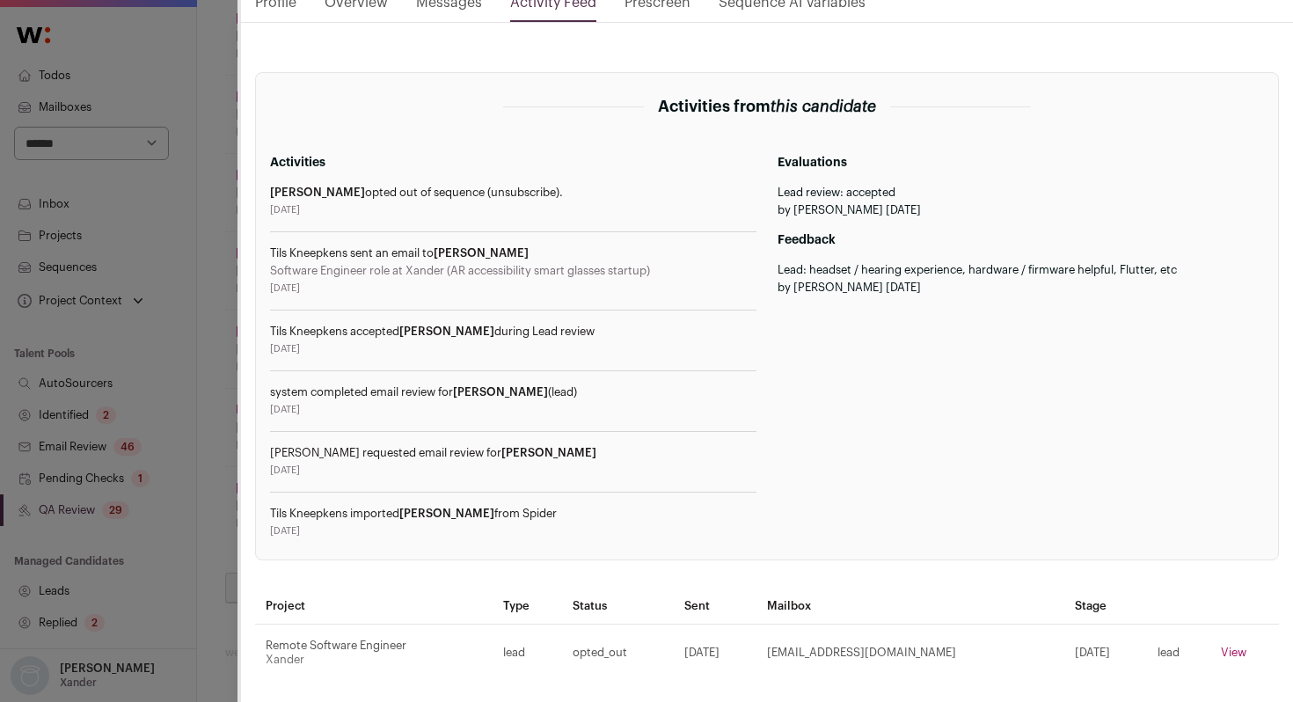
click at [238, 465] on div "Accepted Accepted during Lead Review Rupak Poddar Last update: 3 days ago View …" at bounding box center [766, 261] width 1056 height 883
click at [226, 468] on div "Accepted Accepted during Lead Review Rupak Poddar Last update: 3 days ago View …" at bounding box center [646, 351] width 1293 height 702
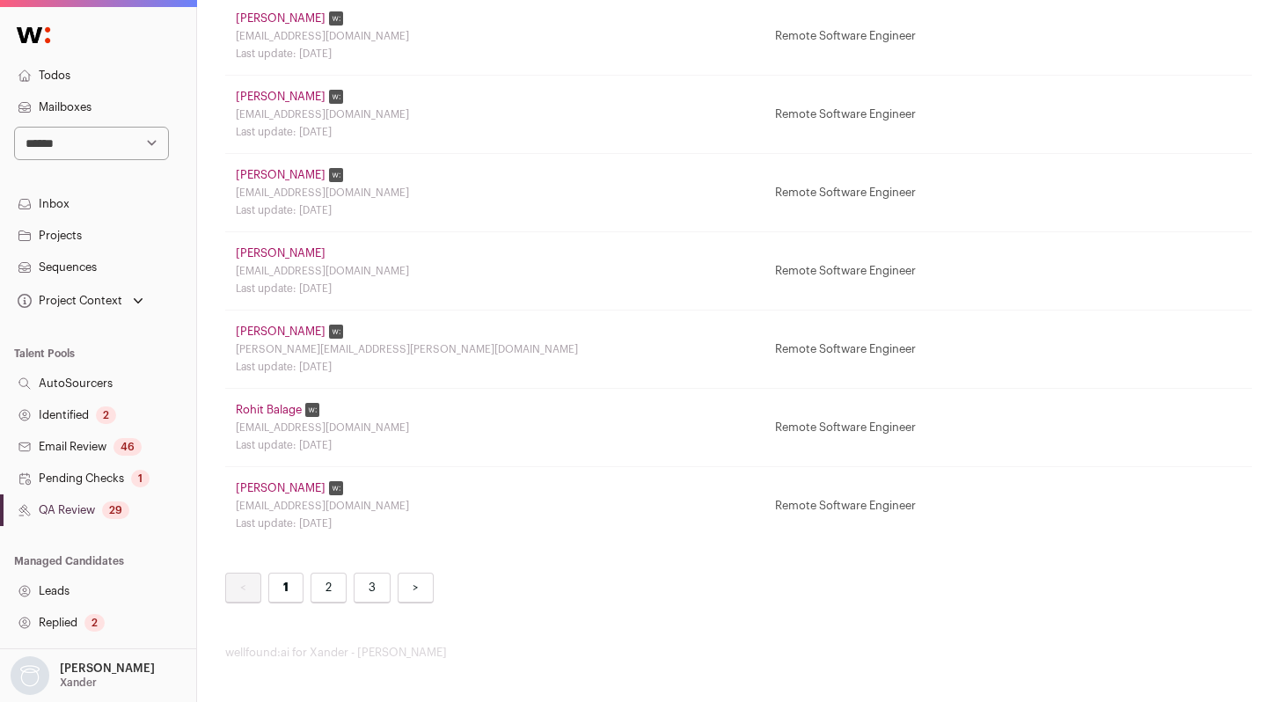
click at [314, 586] on link "2" at bounding box center [329, 588] width 36 height 31
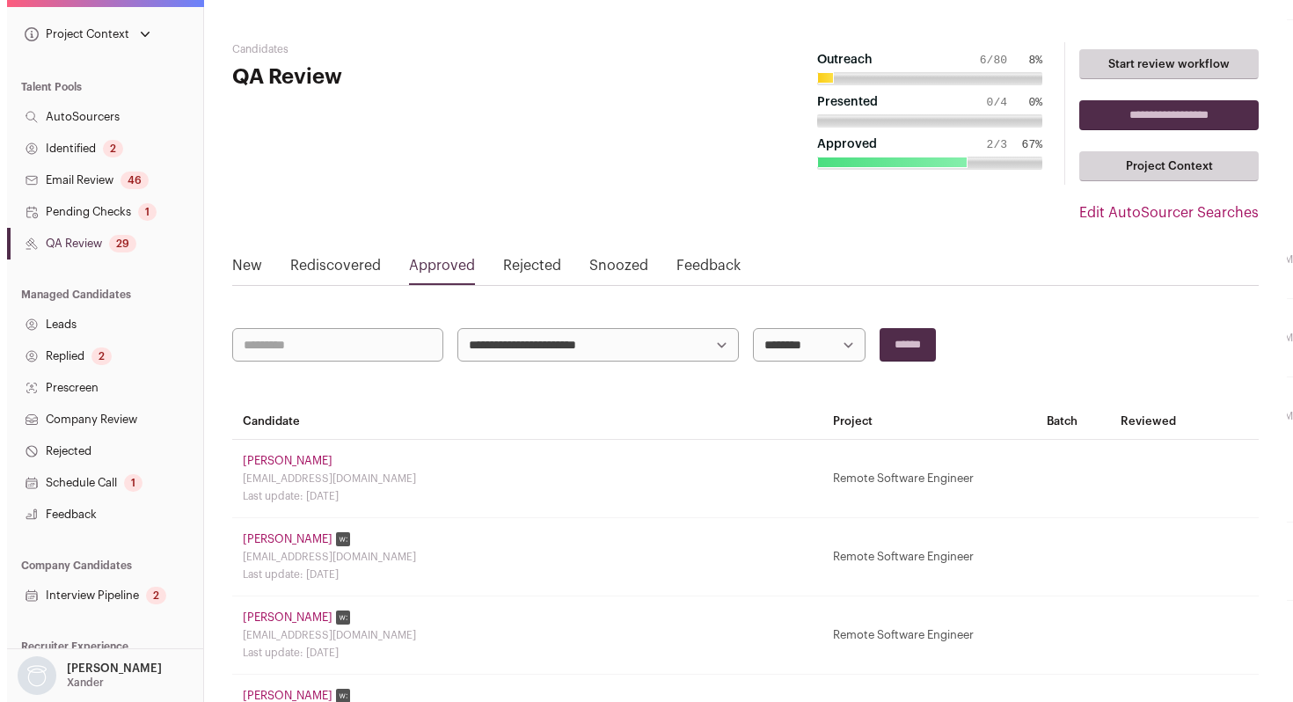
scroll to position [311, 0]
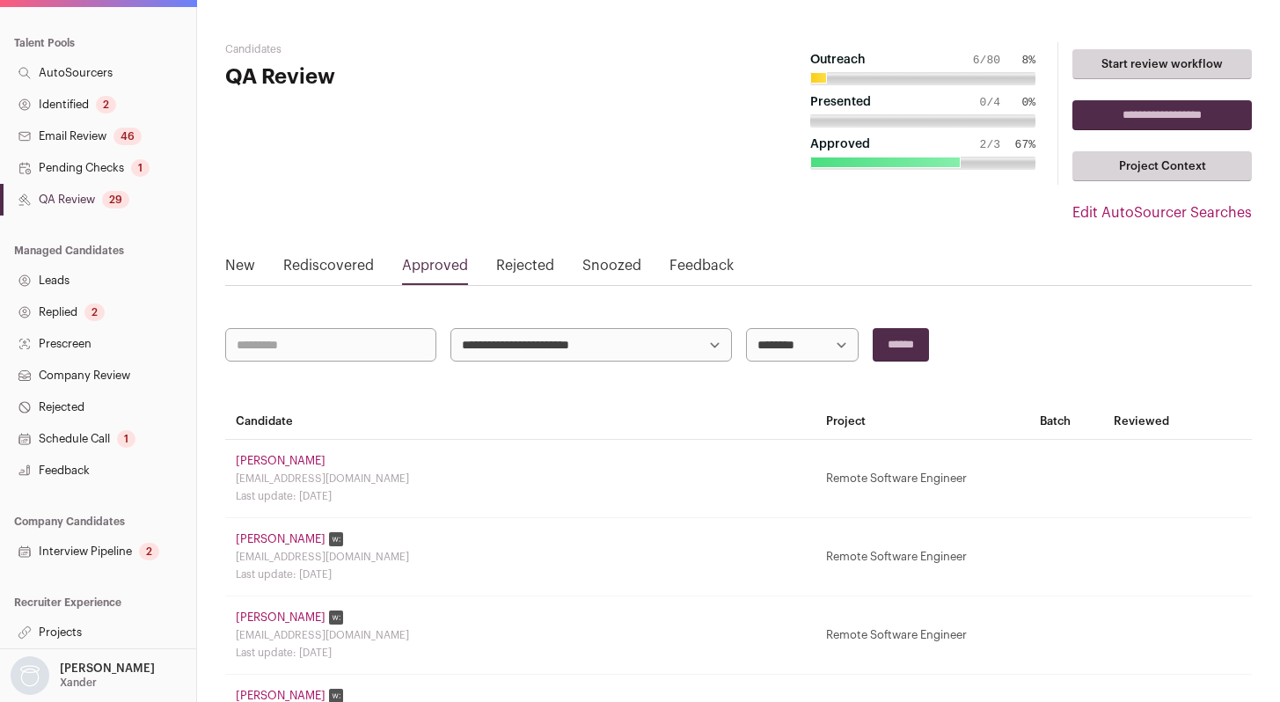
click at [83, 540] on link "Interview Pipeline 2" at bounding box center [98, 552] width 196 height 32
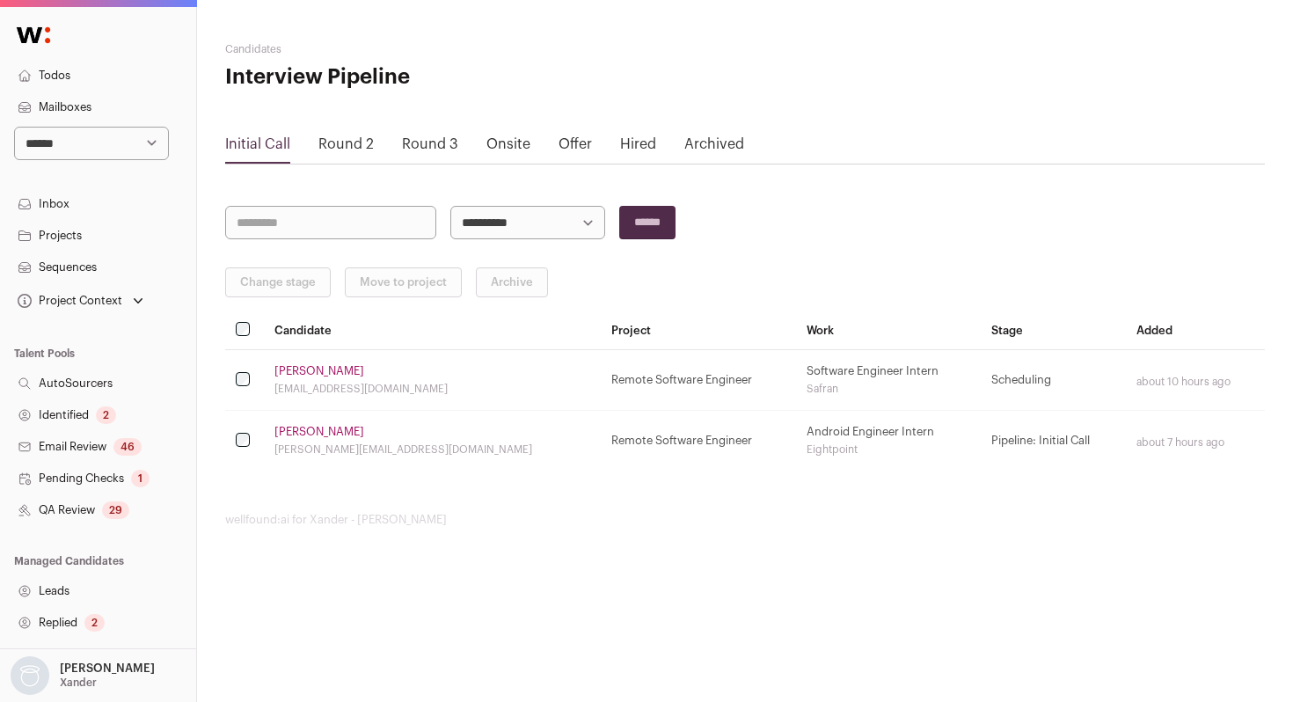
click at [296, 371] on link "Kevin Lopez" at bounding box center [320, 371] width 90 height 14
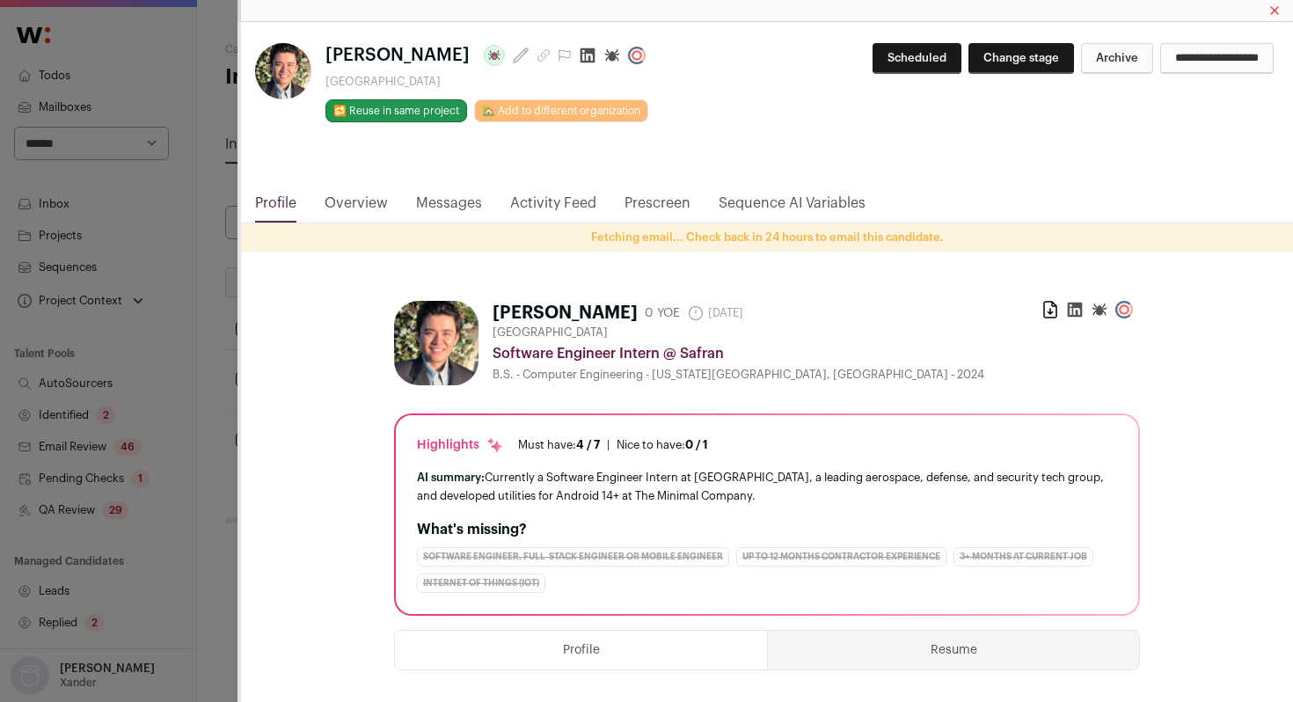
click at [561, 208] on link "Activity Feed" at bounding box center [553, 208] width 86 height 30
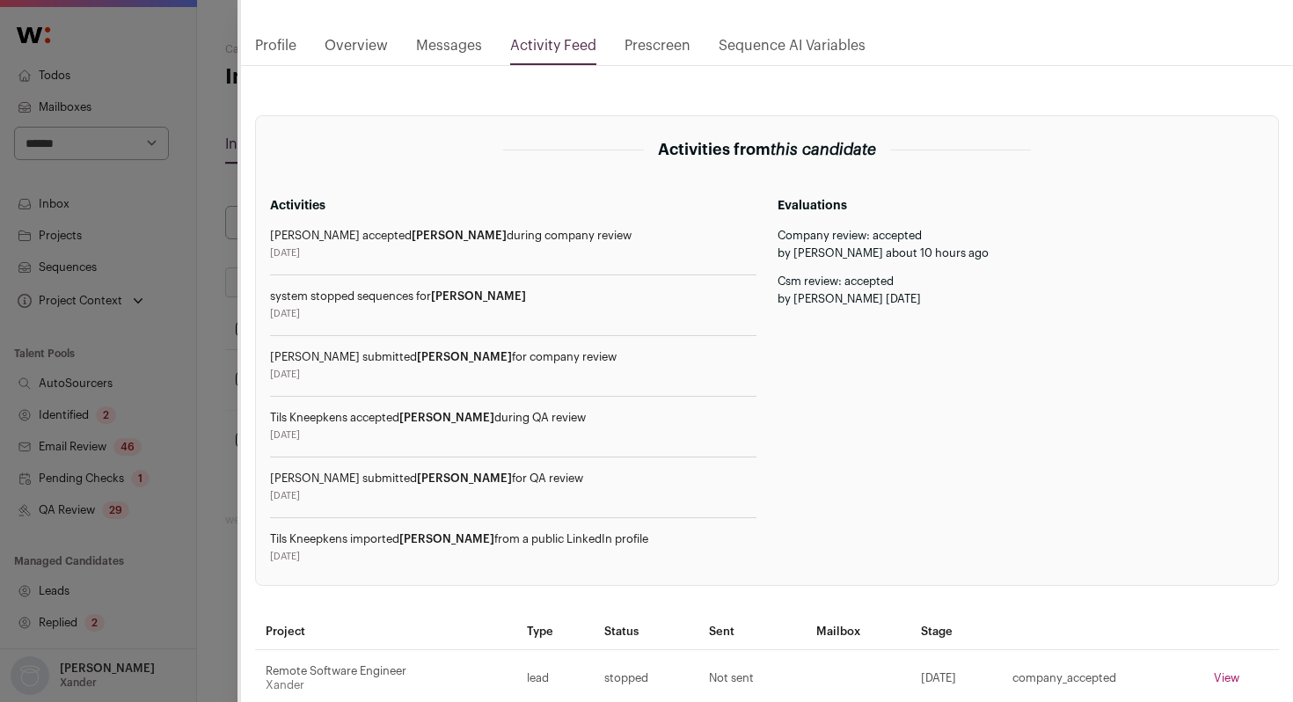
scroll to position [165, 0]
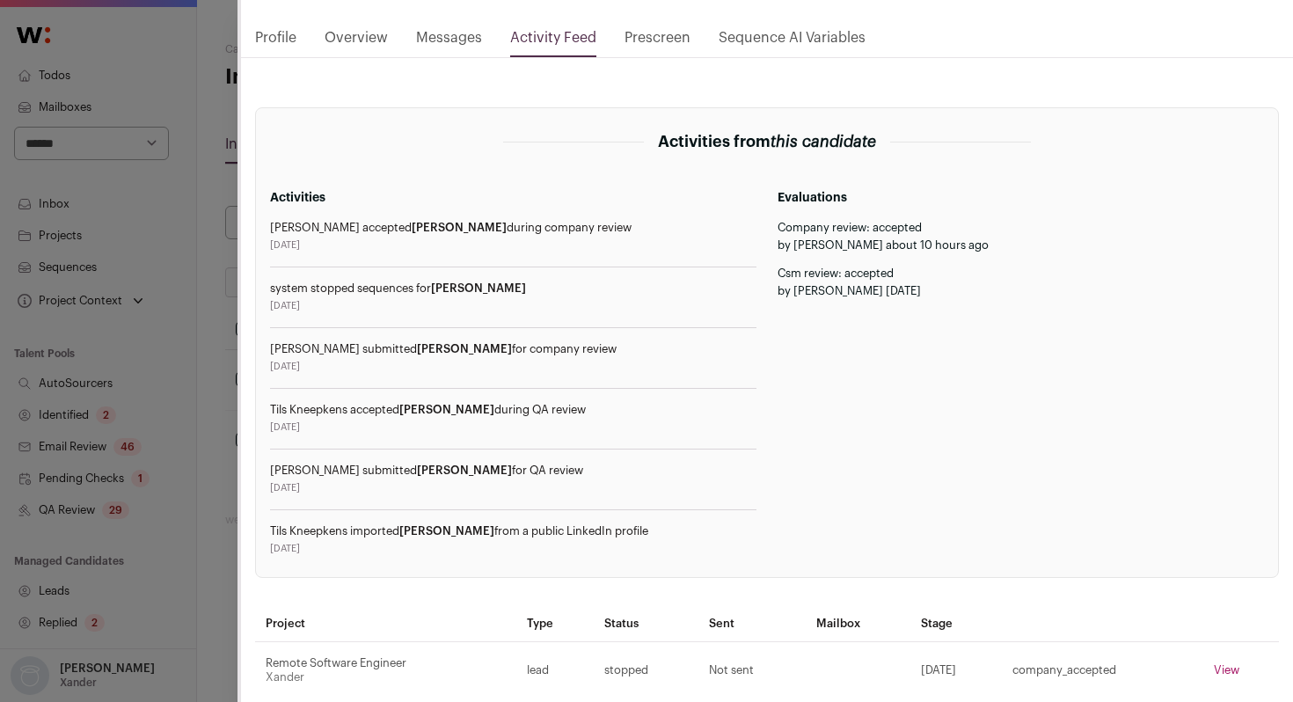
click at [230, 364] on div "**********" at bounding box center [646, 351] width 1293 height 702
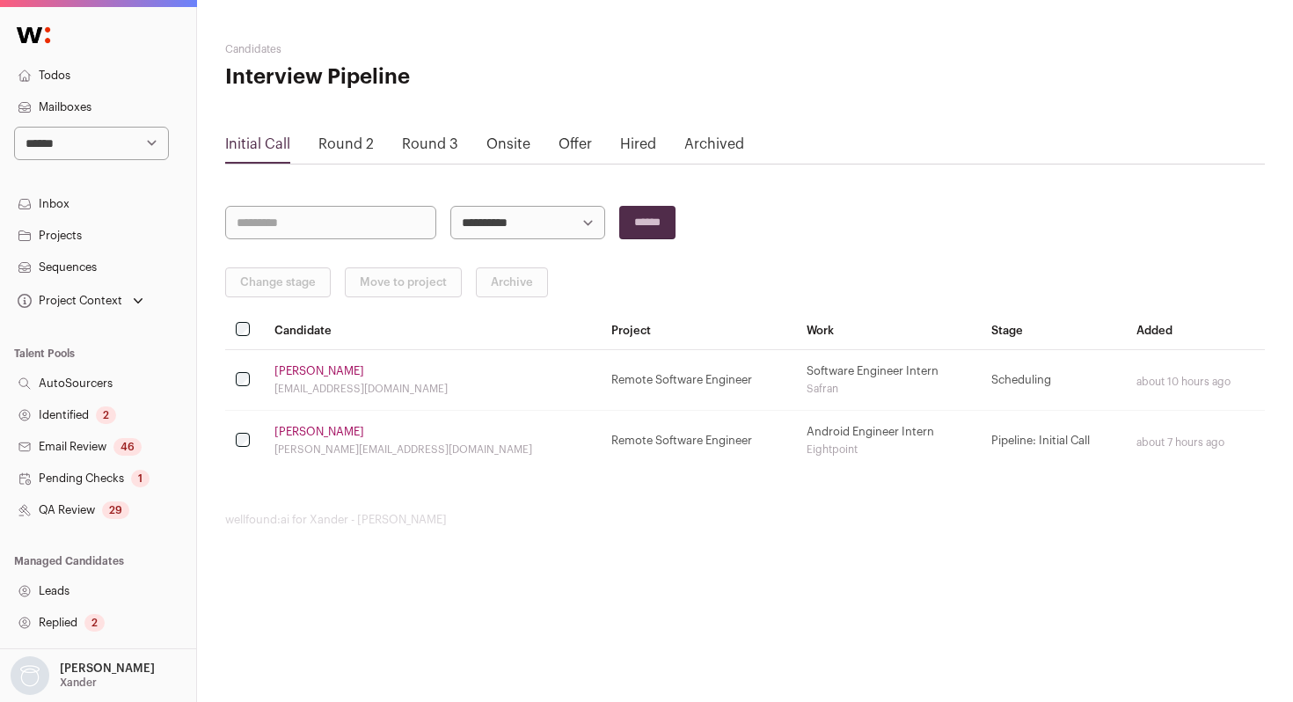
click at [308, 432] on link "Jeremy Clark" at bounding box center [320, 432] width 90 height 14
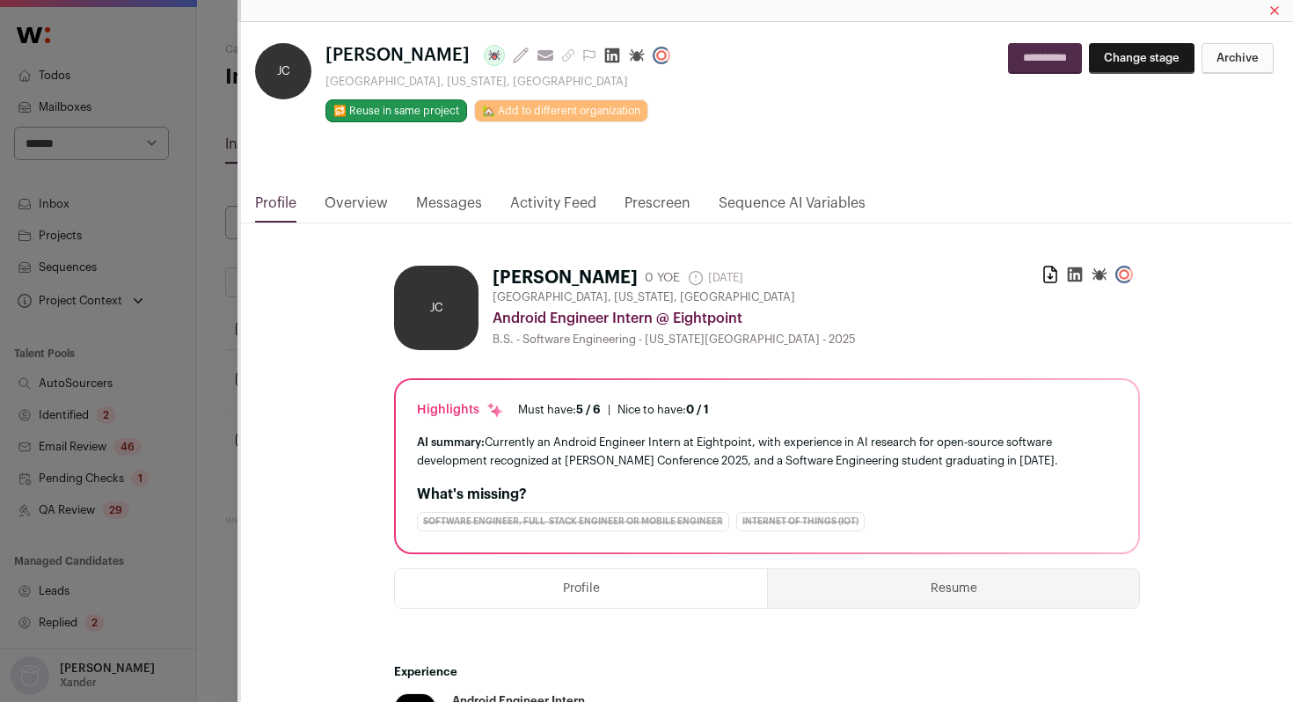
click at [558, 200] on link "Activity Feed" at bounding box center [553, 208] width 86 height 30
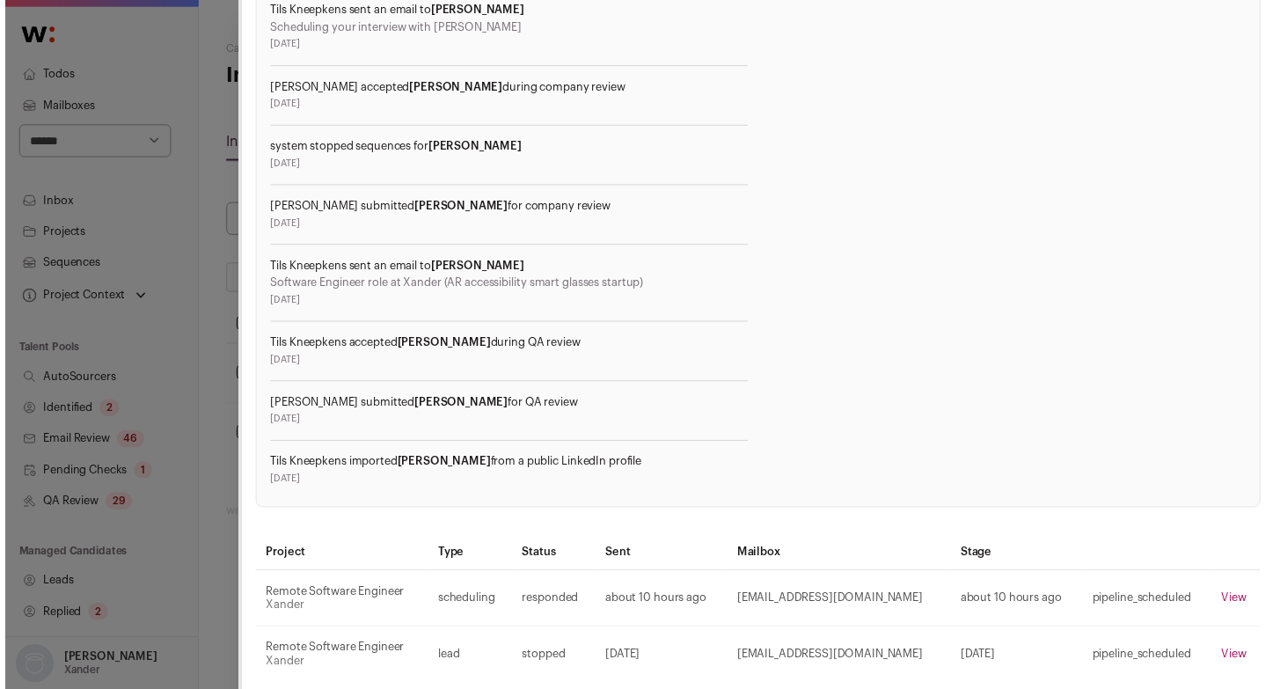
scroll to position [692, 0]
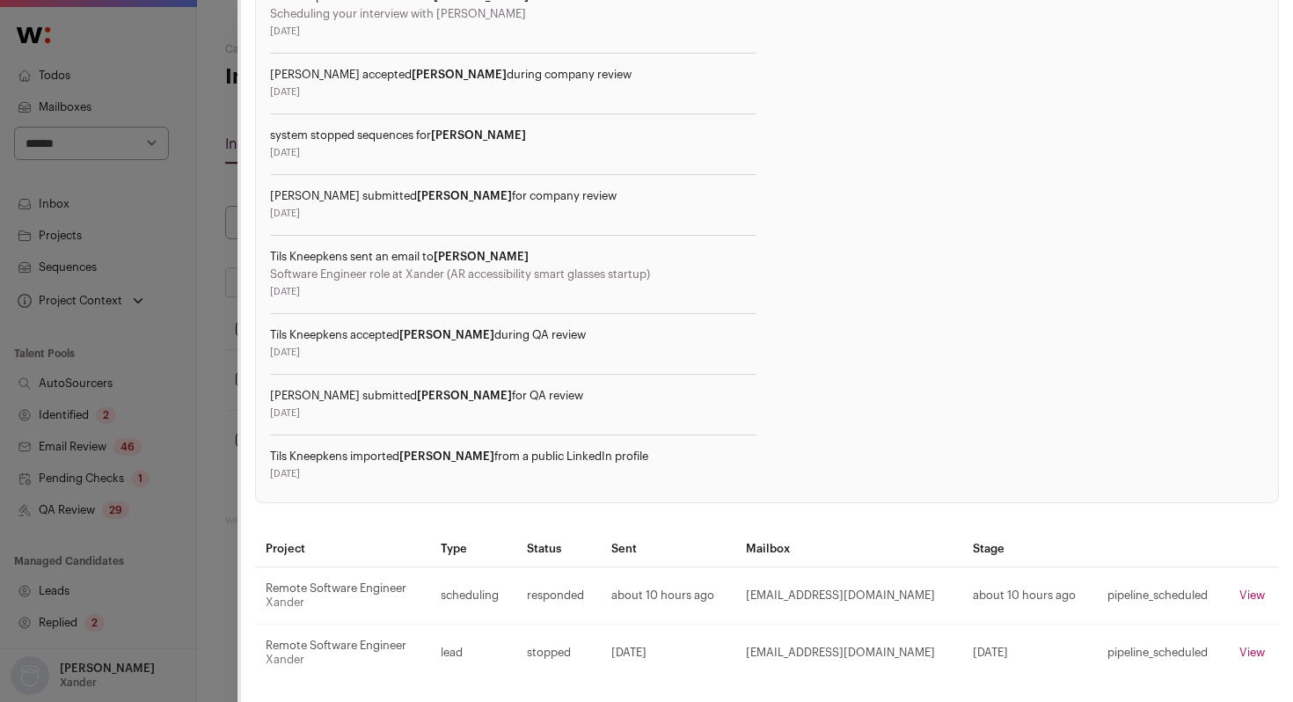
click at [216, 355] on div "JC Jeremy Clark Last update: 2 days ago View most recent conversation in Front …" at bounding box center [646, 351] width 1293 height 702
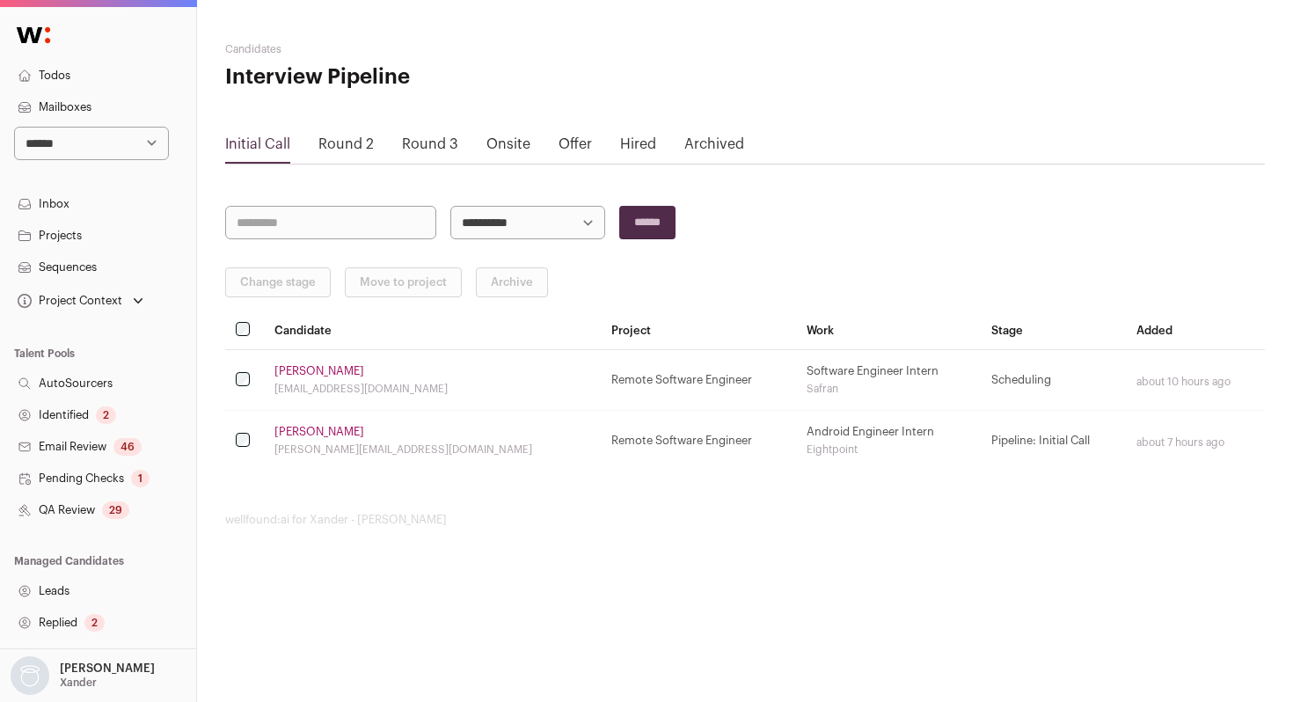
click at [115, 509] on div "29" at bounding box center [115, 511] width 27 height 18
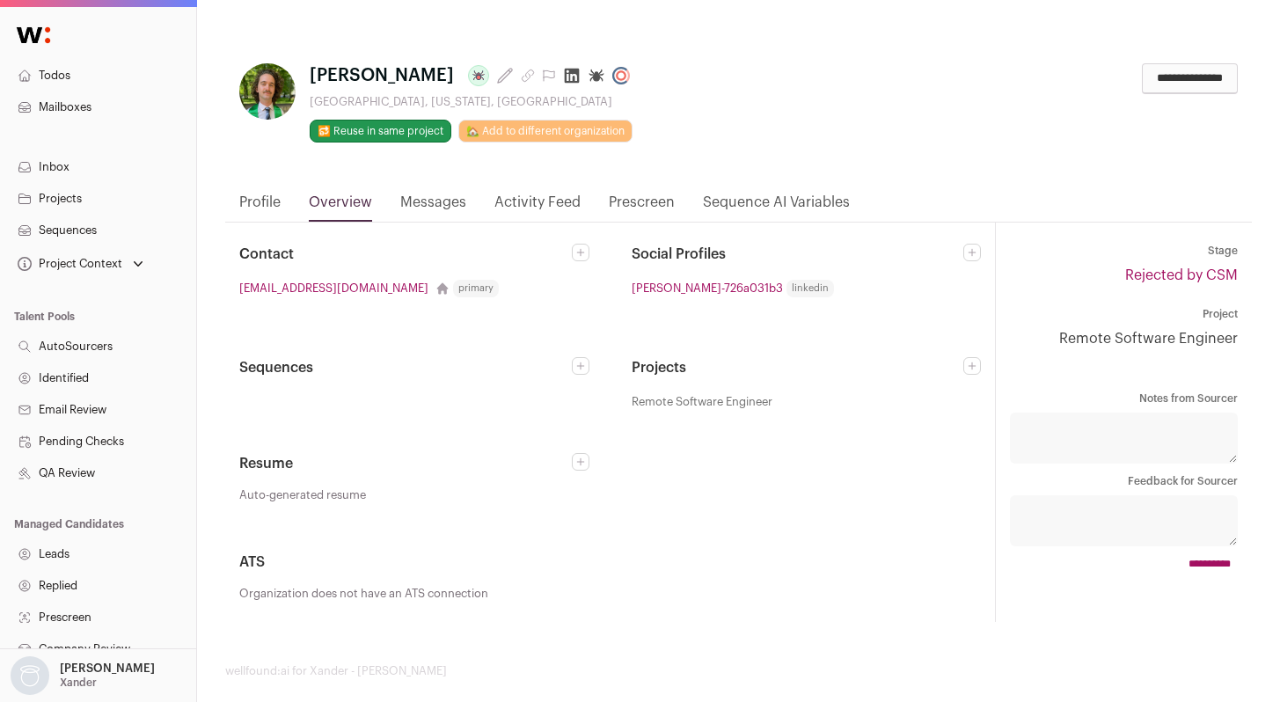
click at [533, 199] on link "Activity Feed" at bounding box center [538, 207] width 86 height 30
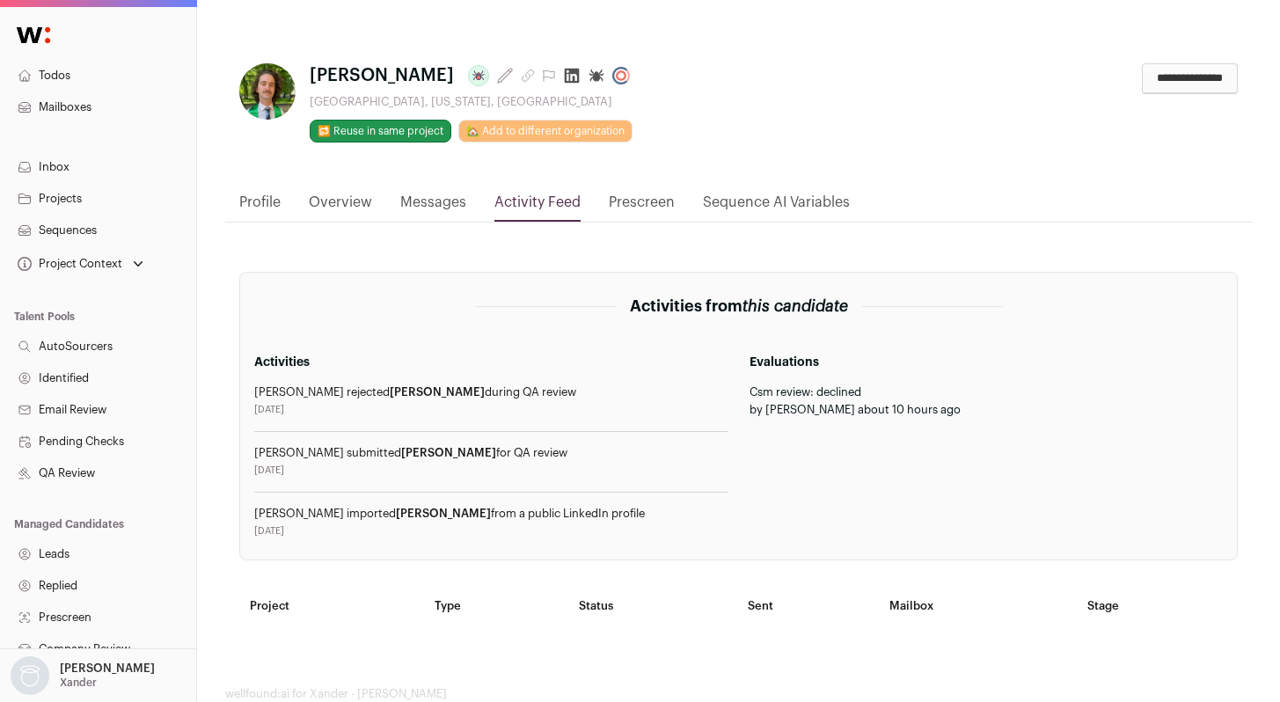
click at [66, 159] on link "Inbox" at bounding box center [98, 167] width 196 height 32
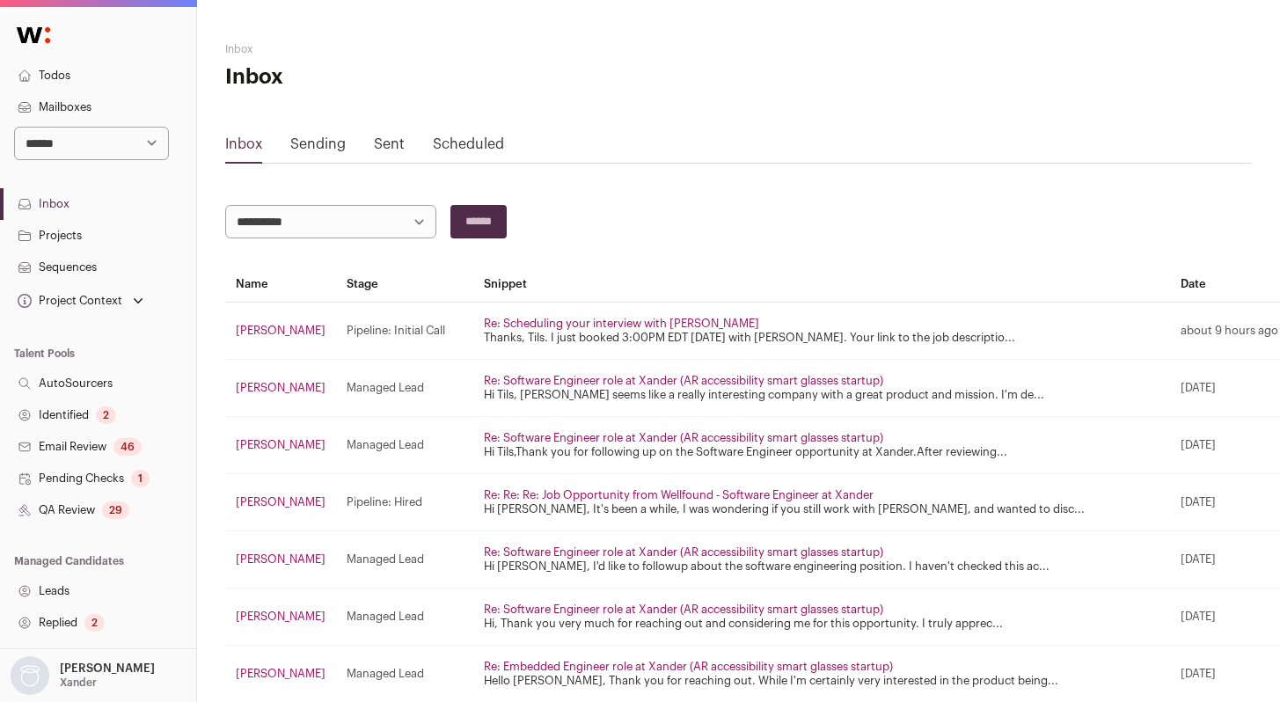
click at [74, 514] on link "QA Review 29" at bounding box center [98, 511] width 196 height 32
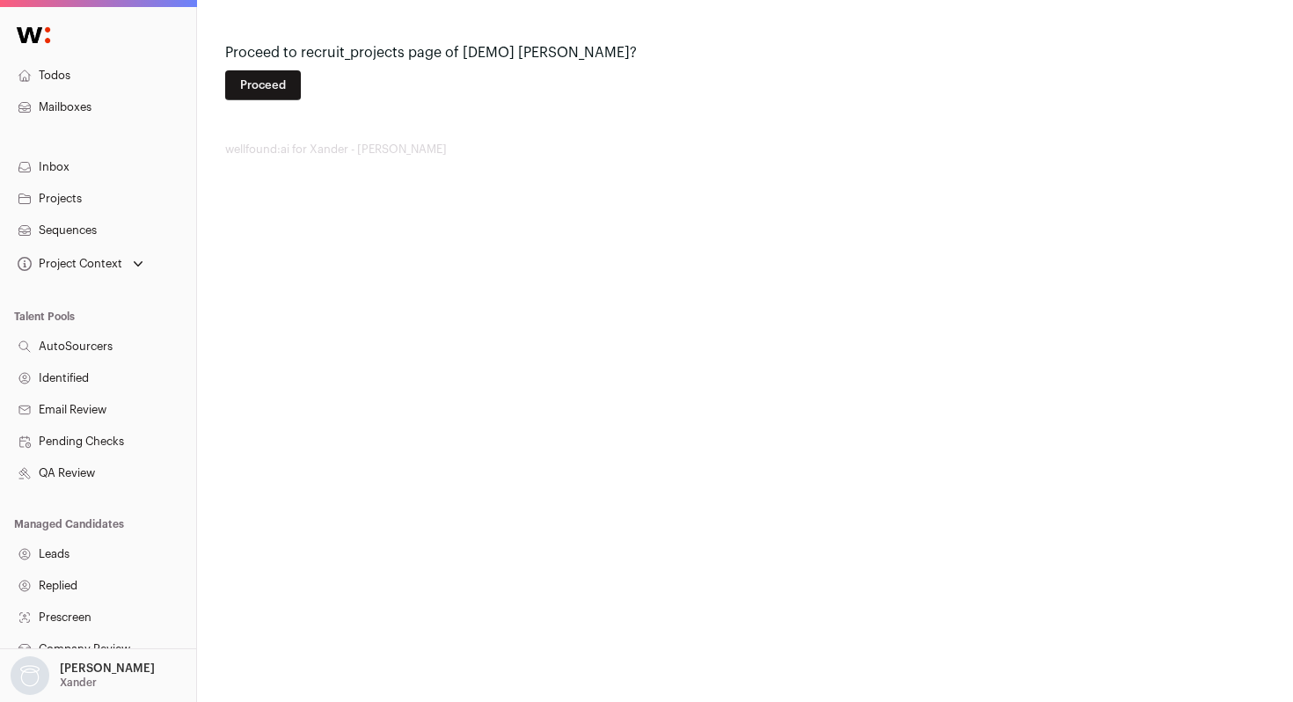
click at [260, 91] on button "Proceed" at bounding box center [263, 85] width 76 height 30
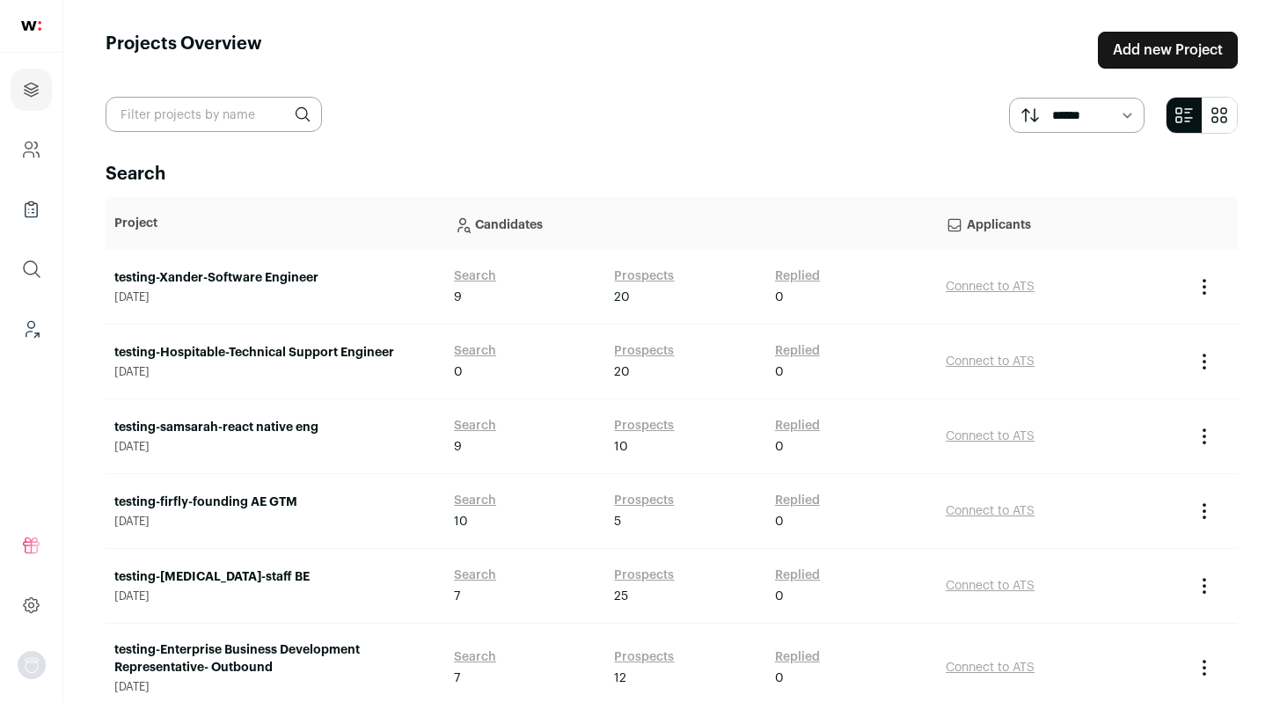
click at [236, 278] on link "testing-Xander-Software Engineer" at bounding box center [275, 278] width 322 height 18
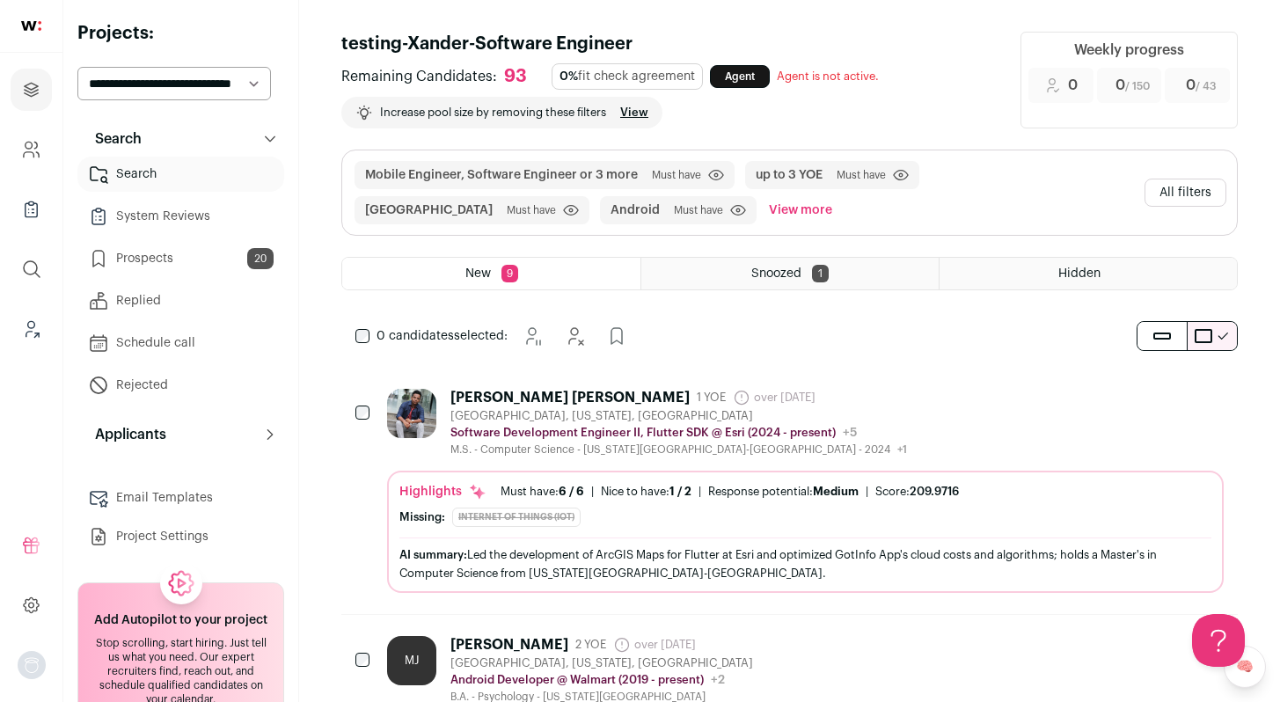
click at [172, 262] on link "Prospects 20" at bounding box center [180, 258] width 207 height 35
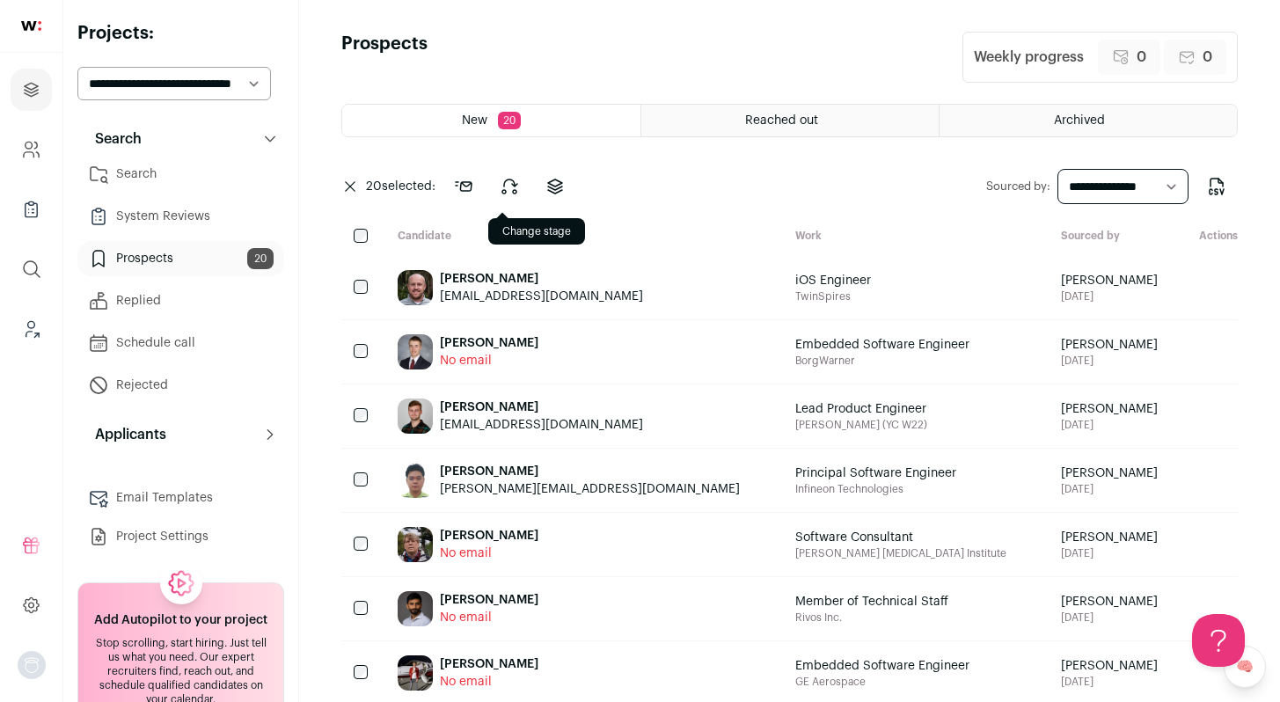
click at [508, 192] on icon at bounding box center [509, 186] width 21 height 21
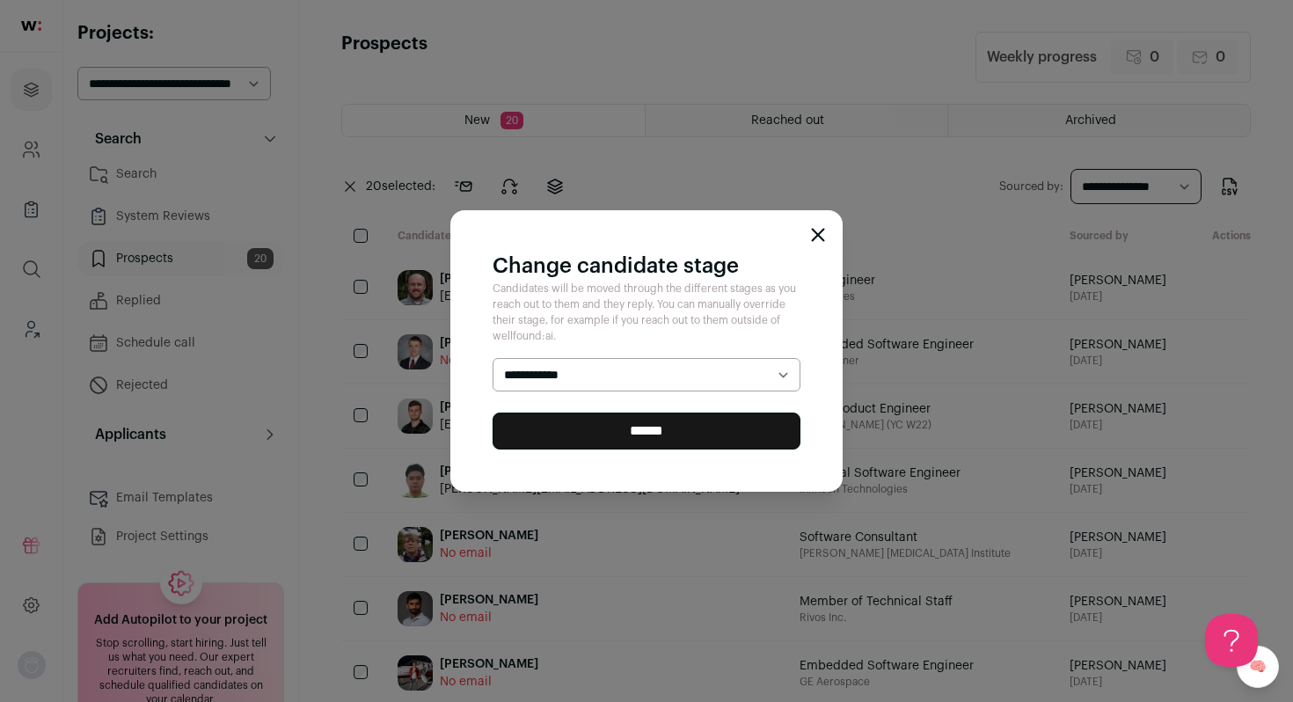
click at [602, 366] on select "**********" at bounding box center [647, 374] width 308 height 33
select select "********"
click at [493, 358] on select "**********" at bounding box center [647, 374] width 308 height 33
click at [606, 431] on input "******" at bounding box center [647, 431] width 308 height 37
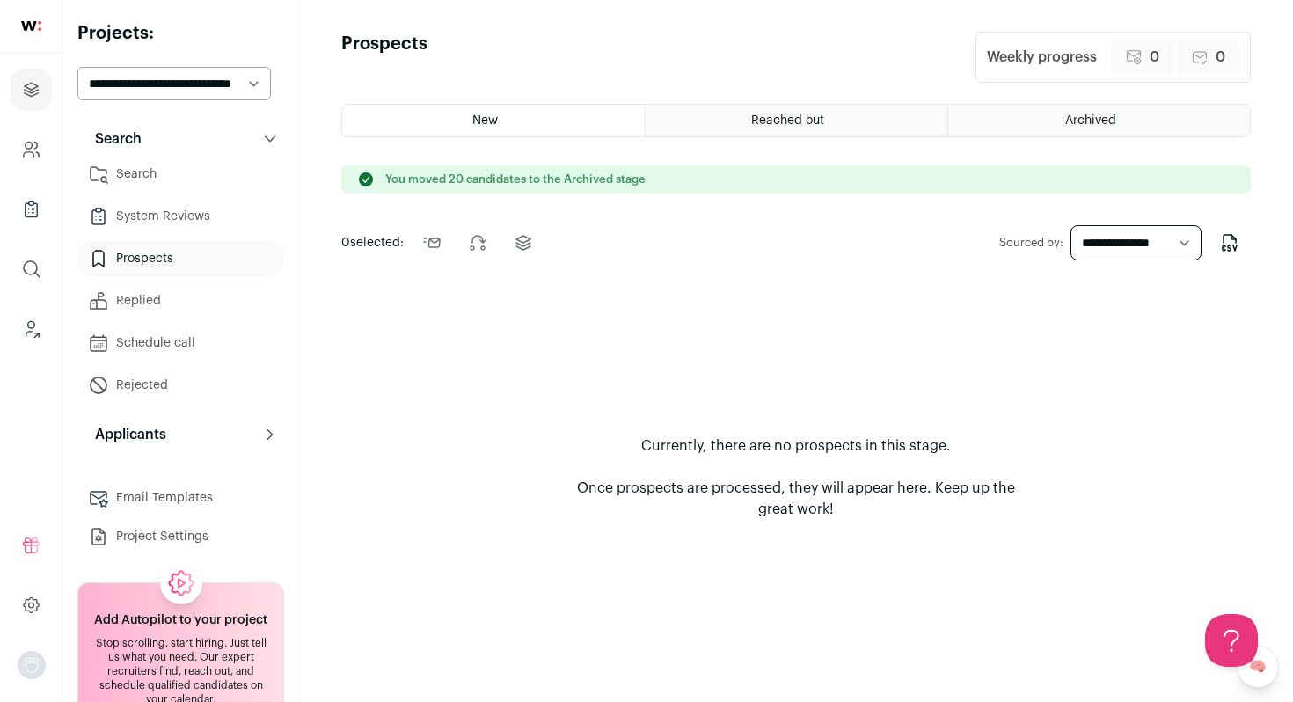
click at [170, 180] on link "Search" at bounding box center [180, 174] width 207 height 35
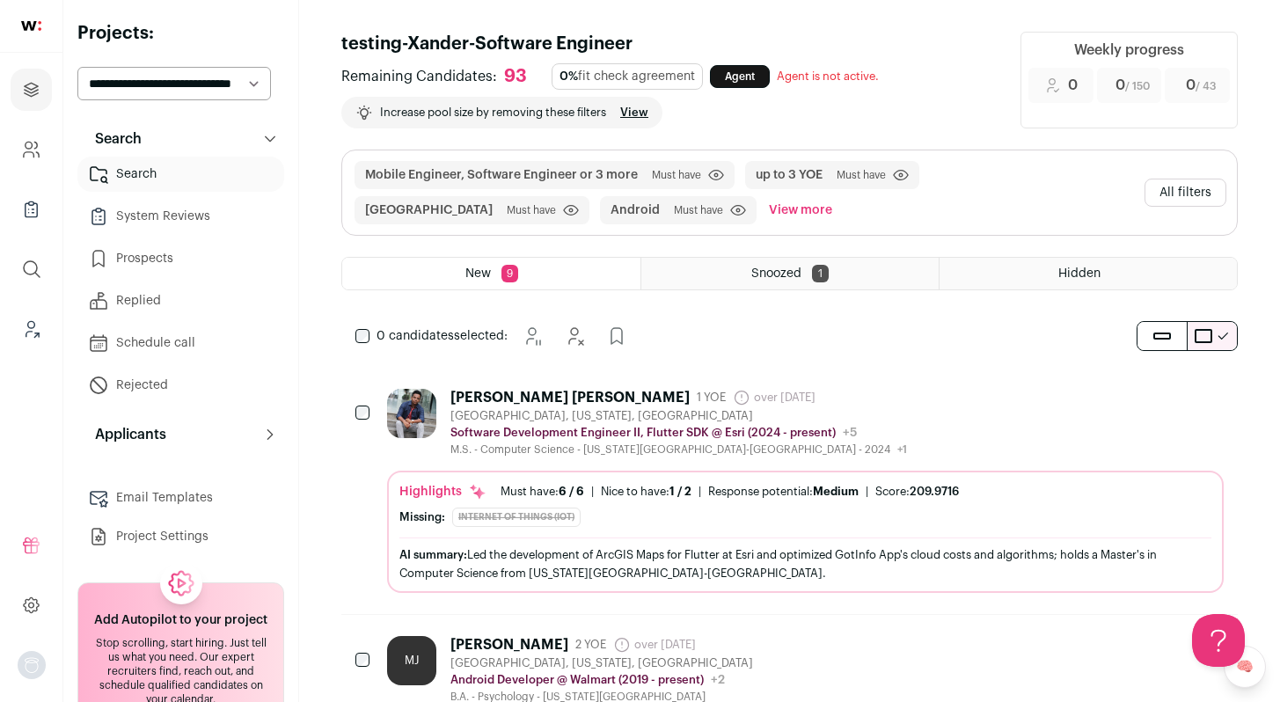
click at [1186, 199] on button "All filters" at bounding box center [1186, 193] width 82 height 28
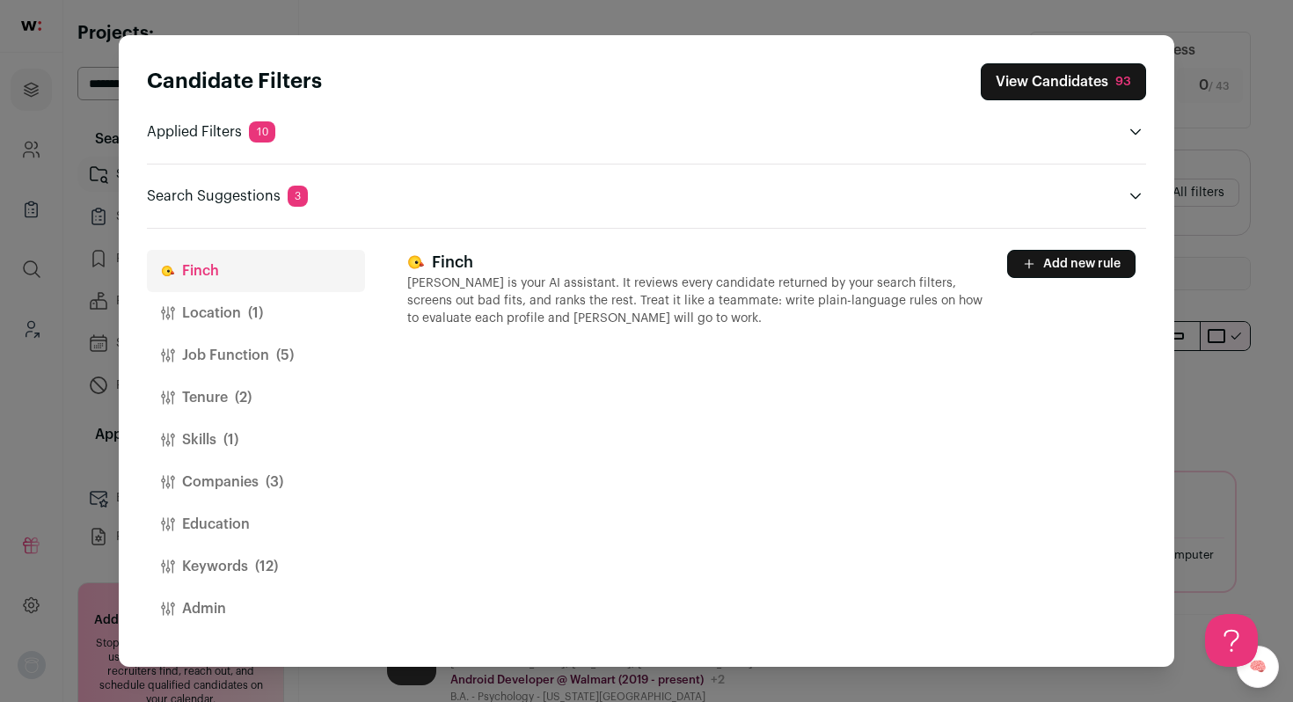
click at [260, 304] on span "(1)" at bounding box center [255, 313] width 15 height 21
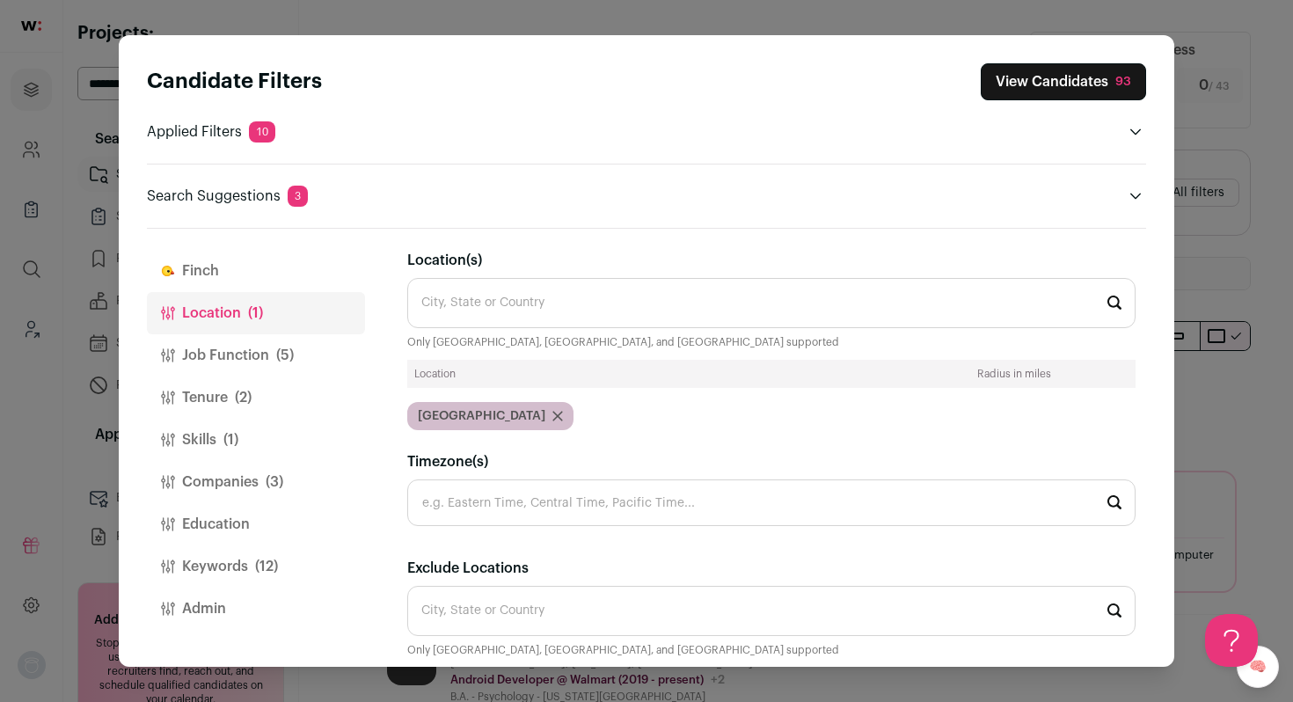
click at [248, 343] on button "Job Function (5)" at bounding box center [256, 355] width 218 height 42
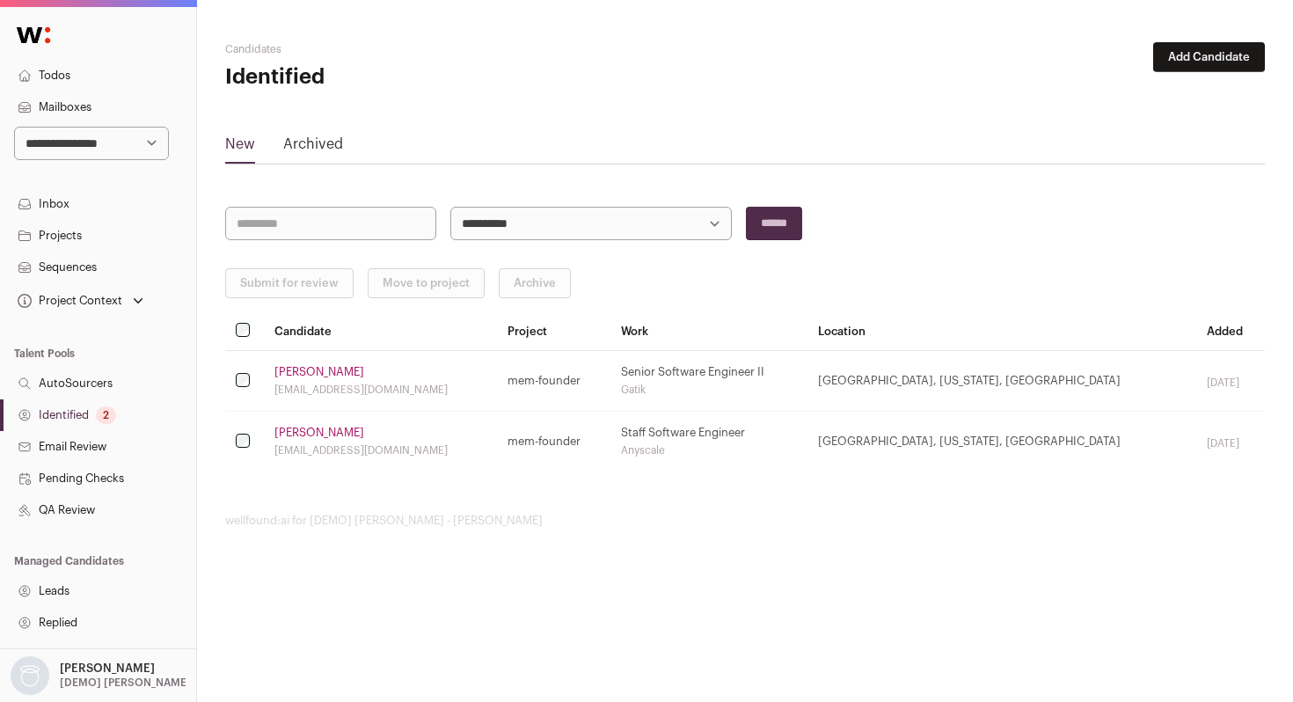
click at [138, 150] on select "**********" at bounding box center [91, 143] width 155 height 33
select select "**"
click at [14, 127] on select "**********" at bounding box center [91, 143] width 155 height 33
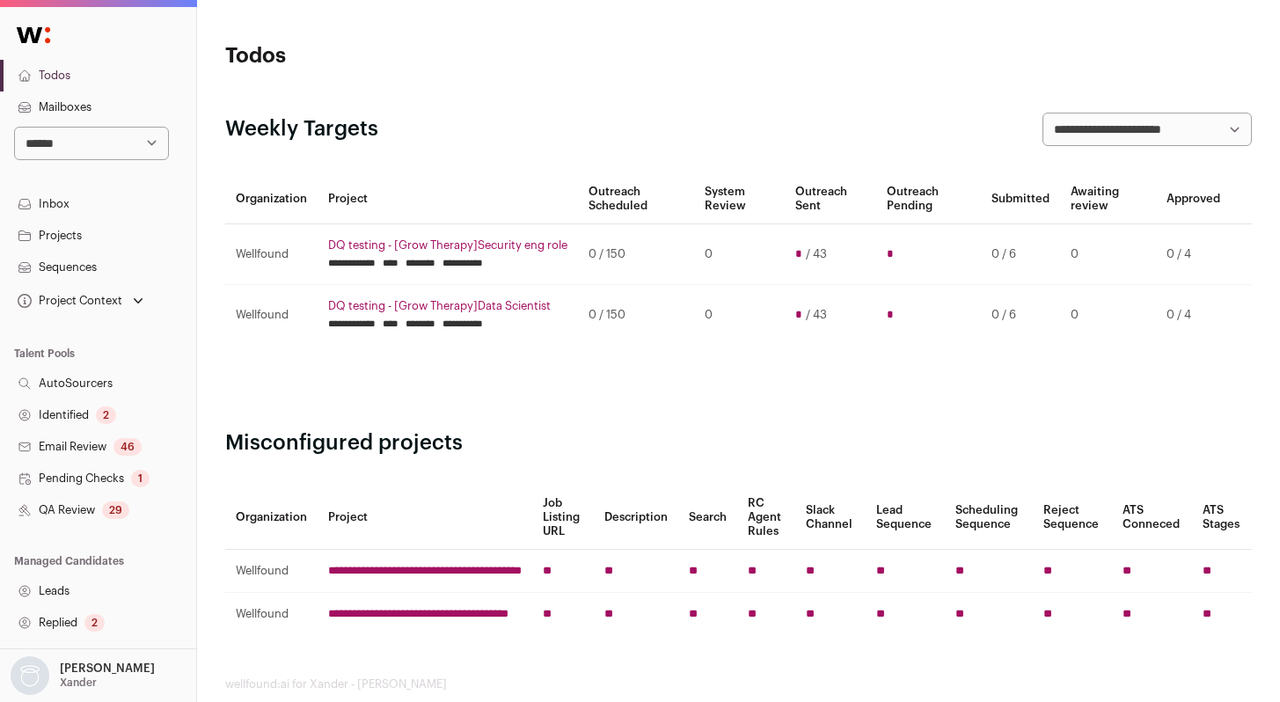
click at [95, 503] on link "QA Review 29" at bounding box center [98, 511] width 196 height 32
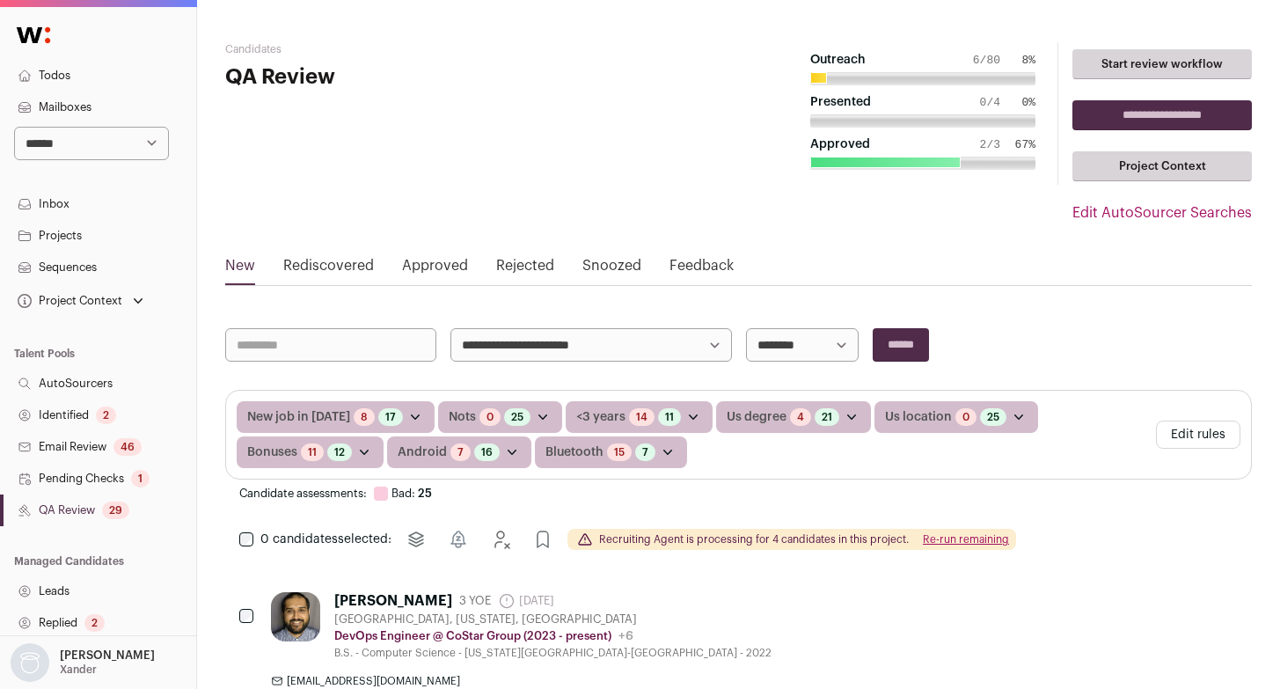
click at [1210, 437] on button "Edit rules" at bounding box center [1198, 435] width 84 height 28
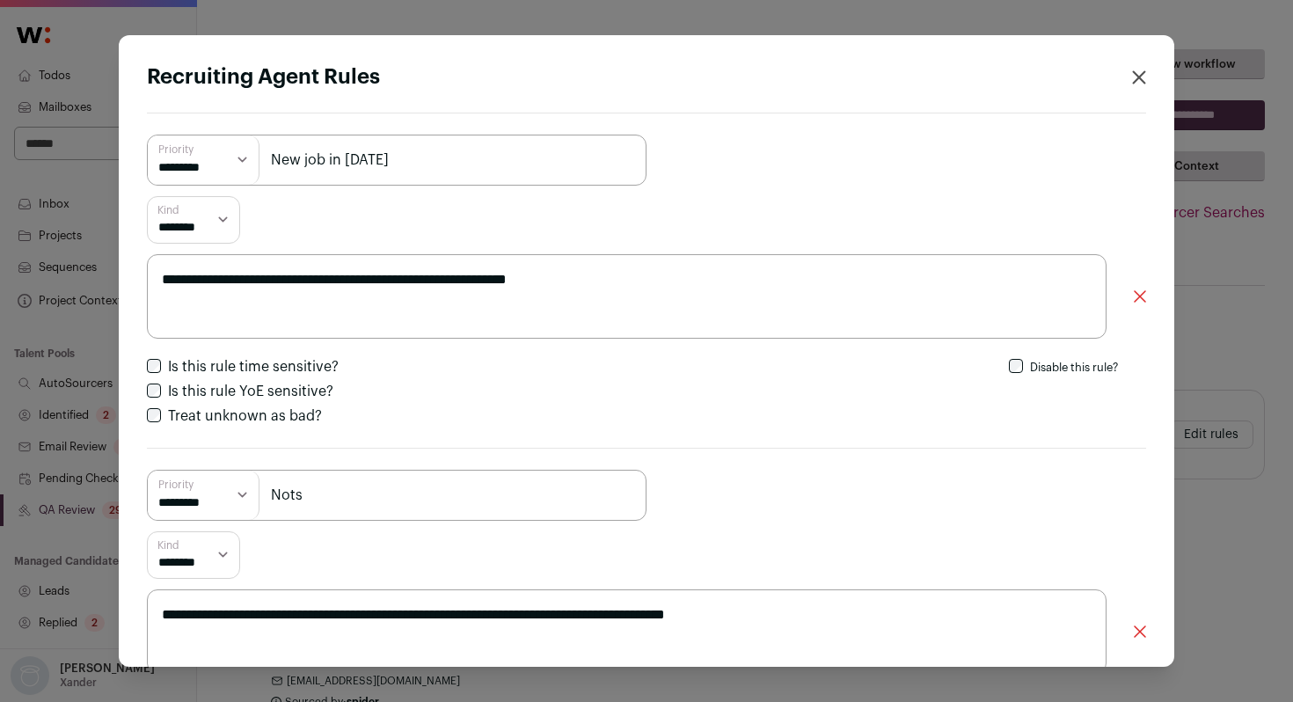
drag, startPoint x: 501, startPoint y: 284, endPoint x: 117, endPoint y: 277, distance: 383.7
click at [117, 277] on div "**********" at bounding box center [646, 351] width 1293 height 702
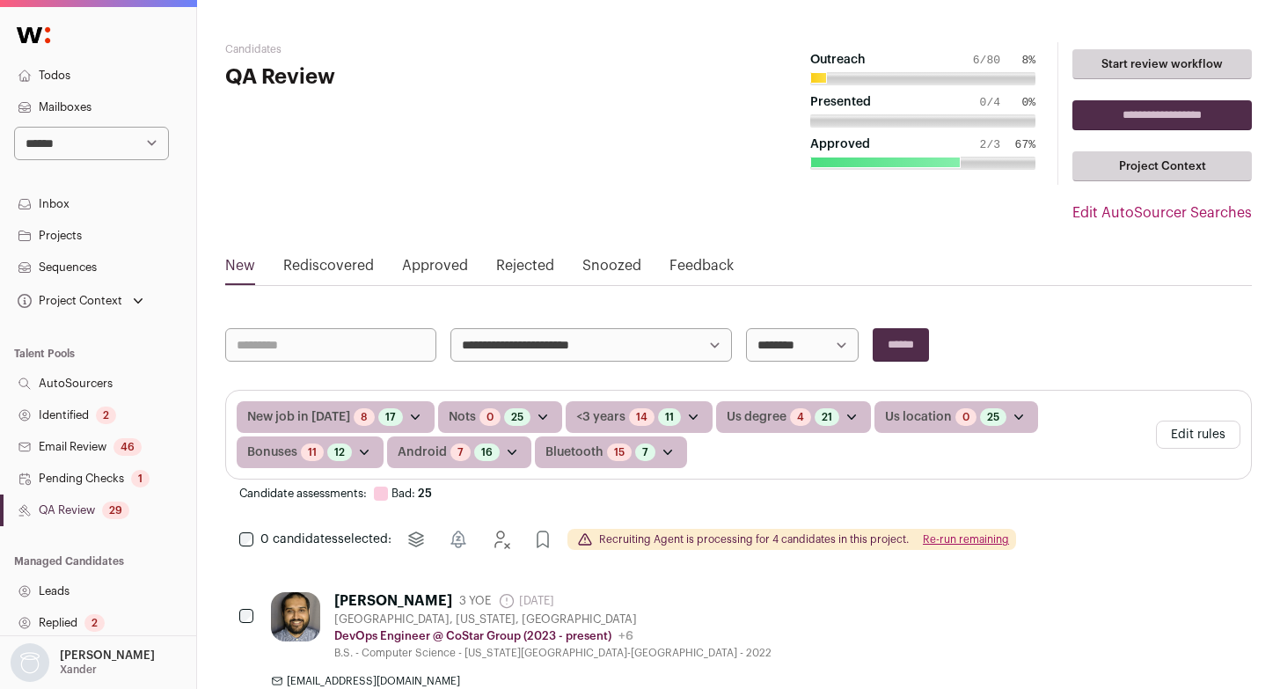
click at [1191, 436] on button "Edit rules" at bounding box center [1198, 435] width 84 height 28
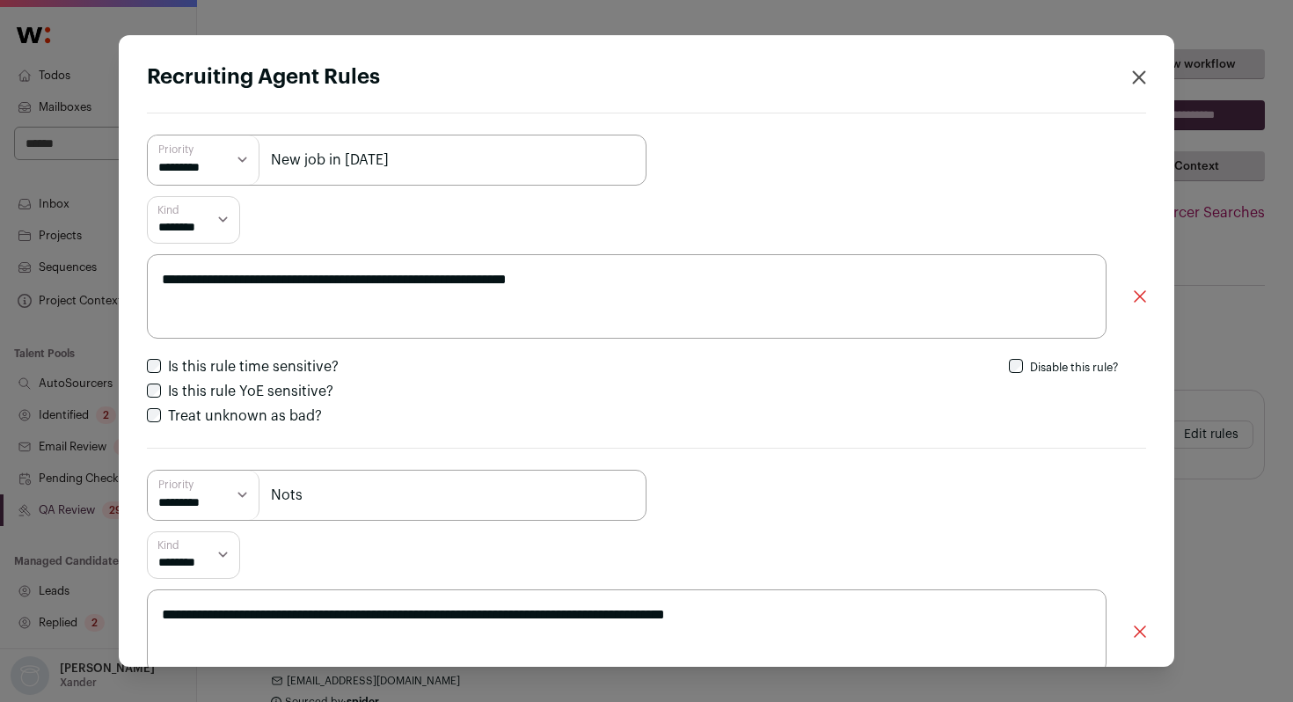
drag, startPoint x: 583, startPoint y: 284, endPoint x: 143, endPoint y: 289, distance: 440.9
click at [143, 289] on div "**********" at bounding box center [647, 351] width 1056 height 632
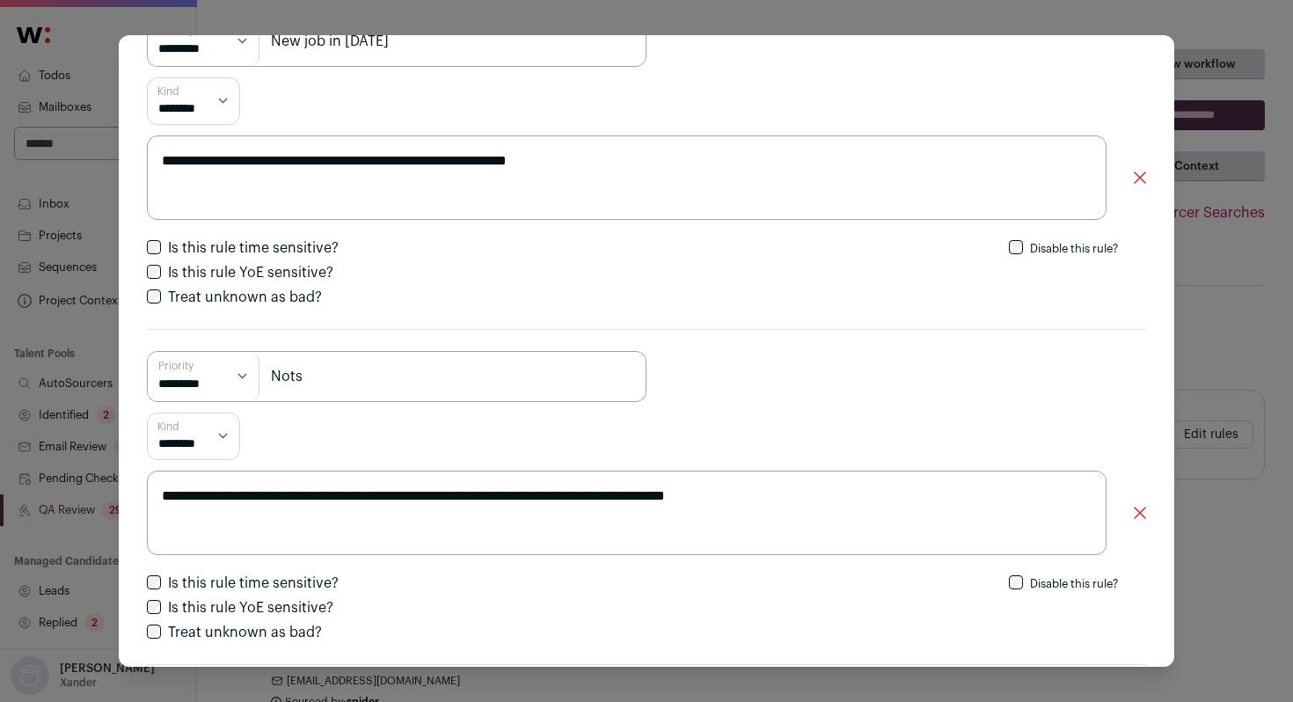
scroll to position [164, 0]
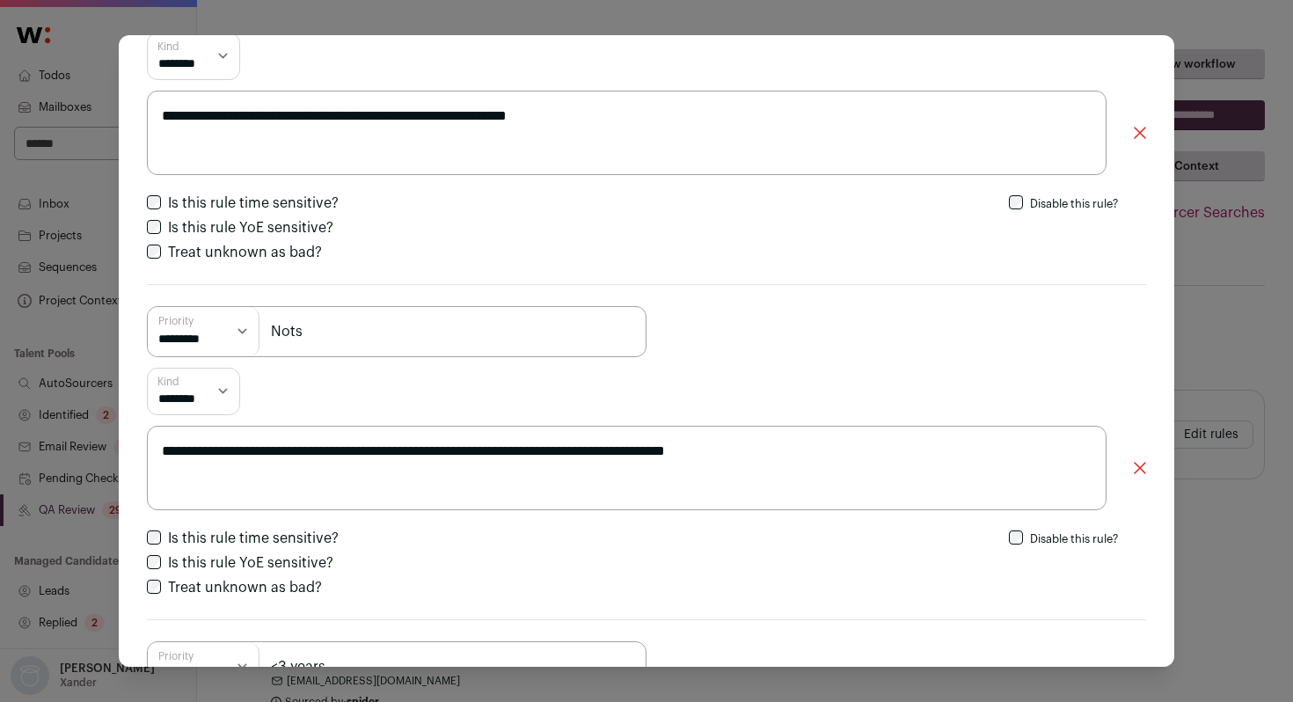
drag, startPoint x: 876, startPoint y: 451, endPoint x: 155, endPoint y: 455, distance: 721.5
click at [155, 455] on textarea "**********" at bounding box center [627, 468] width 960 height 84
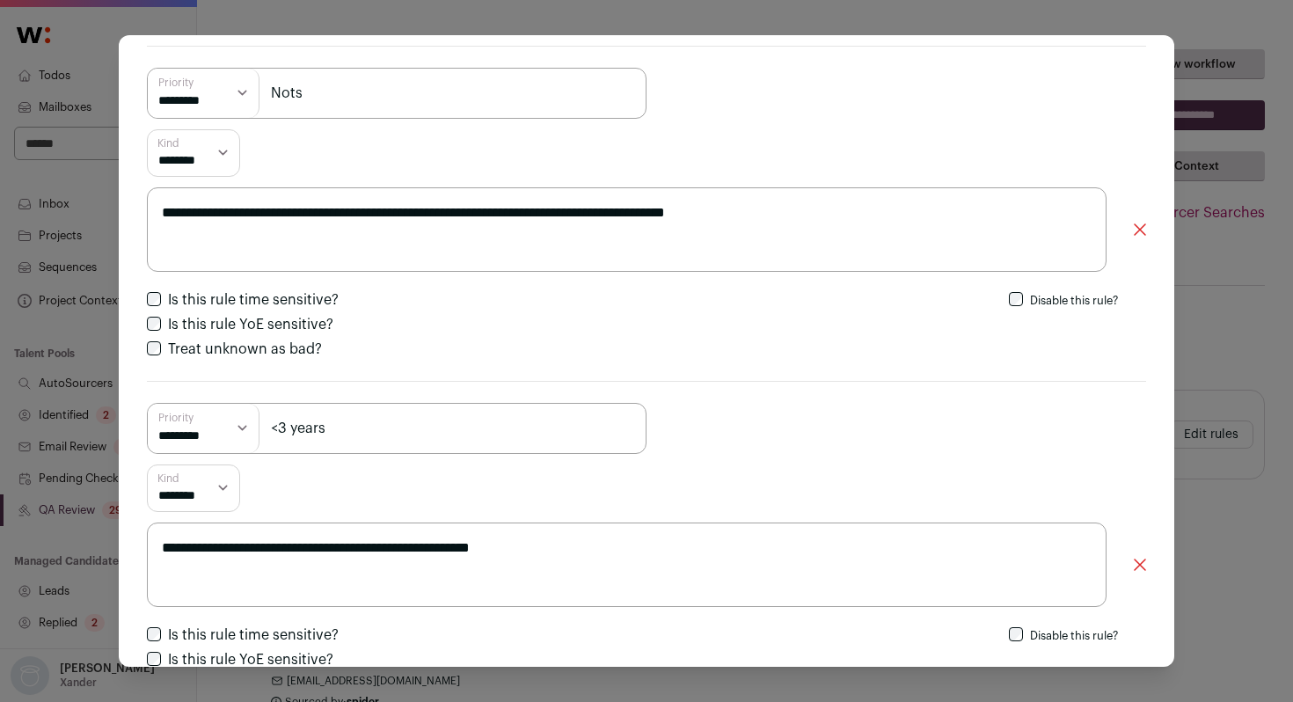
scroll to position [416, 0]
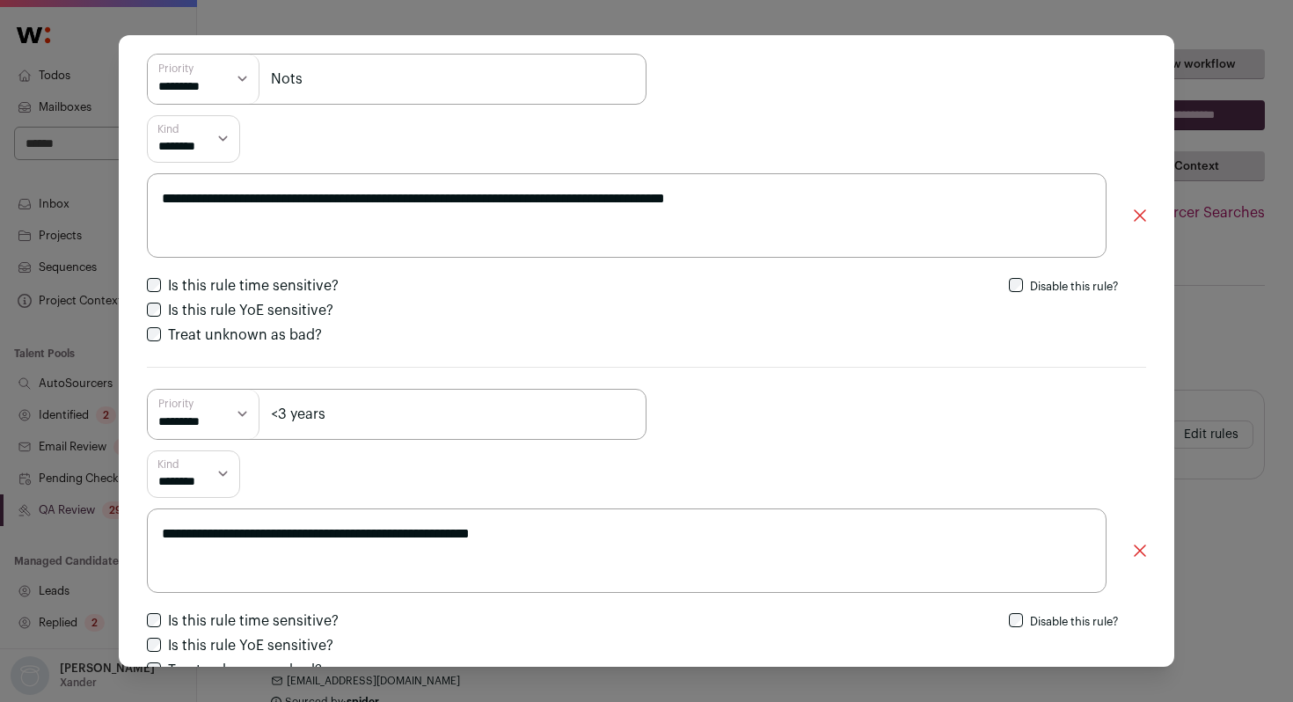
drag, startPoint x: 600, startPoint y: 537, endPoint x: 149, endPoint y: 538, distance: 451.4
click at [149, 538] on textarea "**********" at bounding box center [627, 551] width 960 height 84
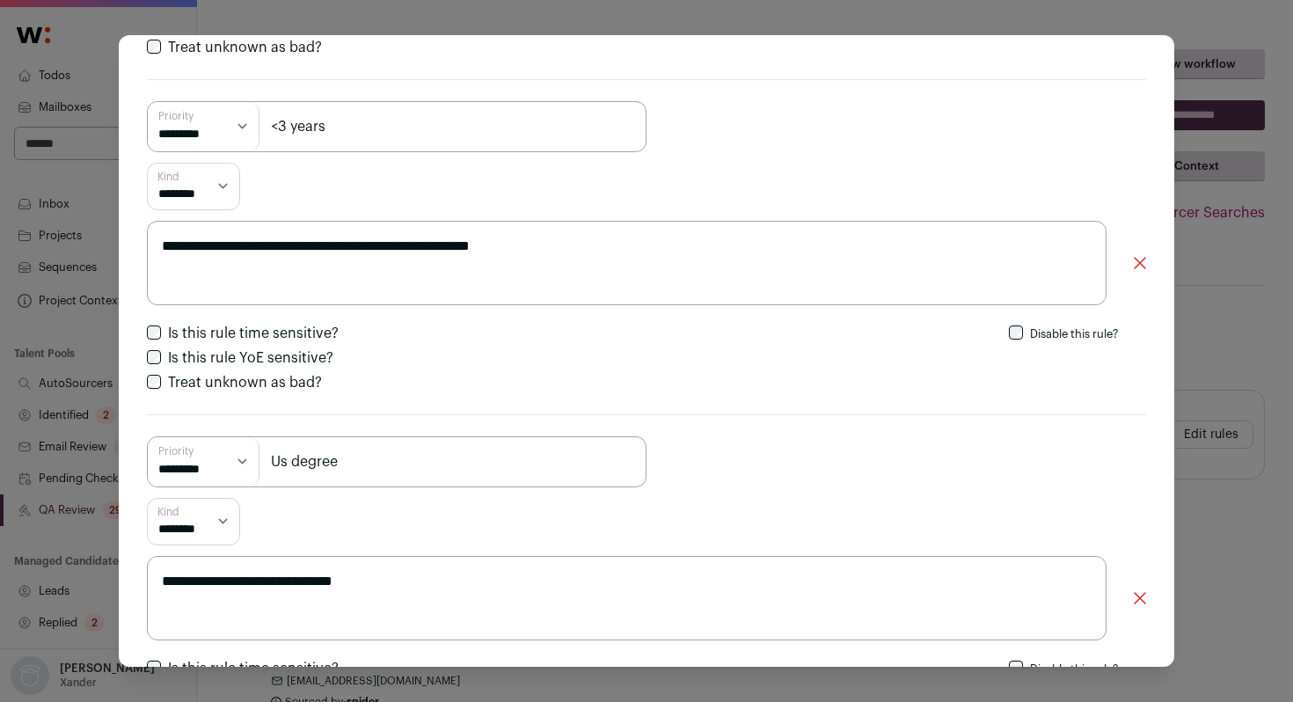
scroll to position [722, 0]
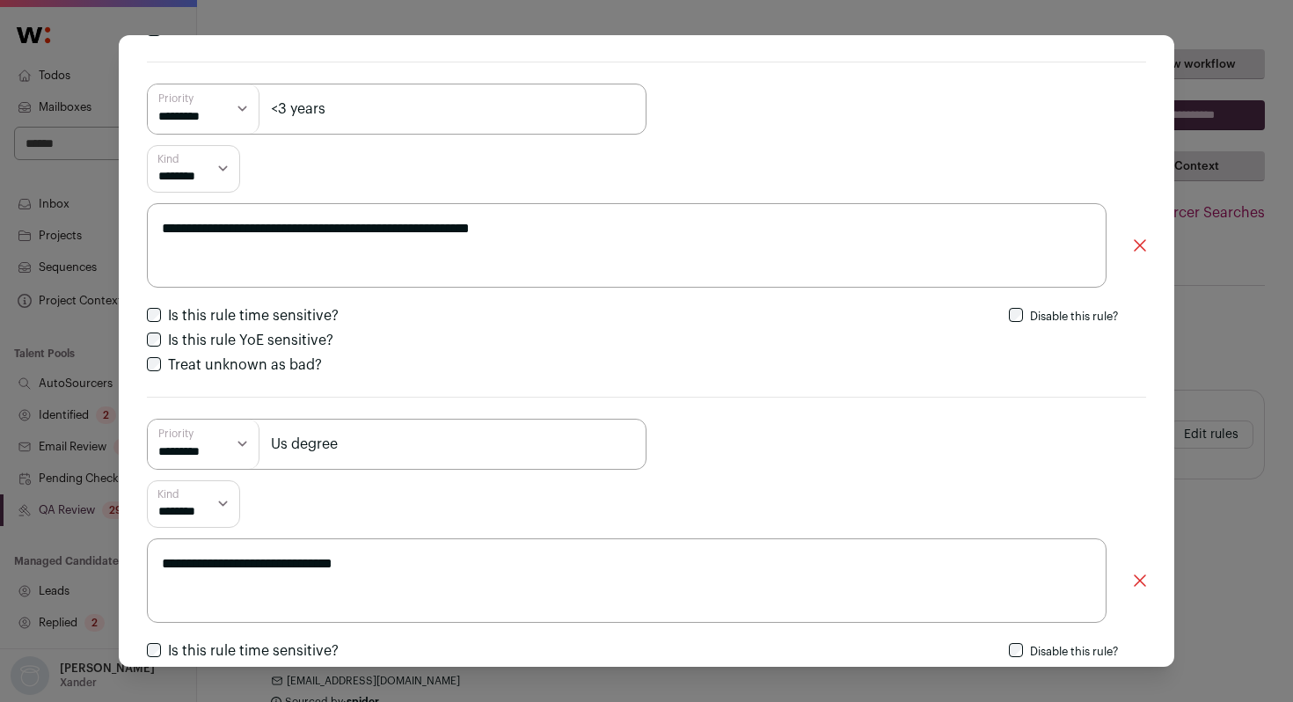
drag, startPoint x: 471, startPoint y: 559, endPoint x: 138, endPoint y: 562, distance: 332.6
click at [138, 562] on div "**********" at bounding box center [647, 351] width 1056 height 632
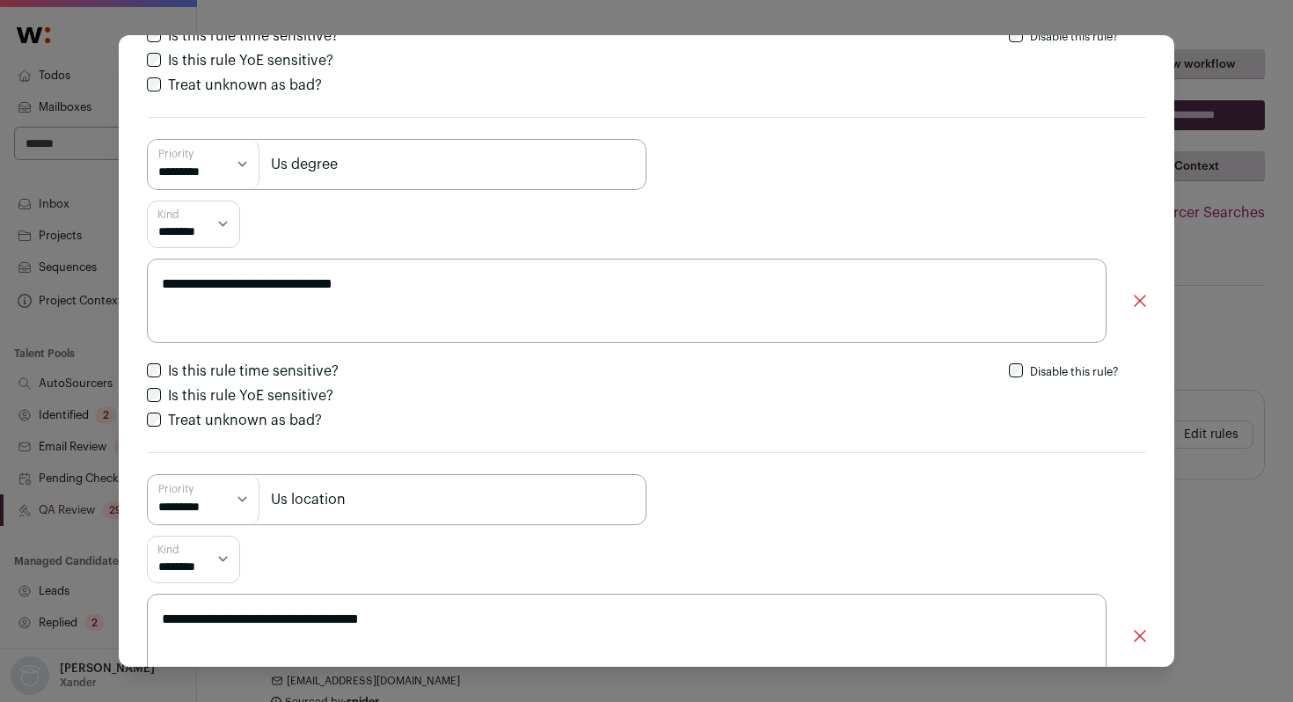
scroll to position [1047, 0]
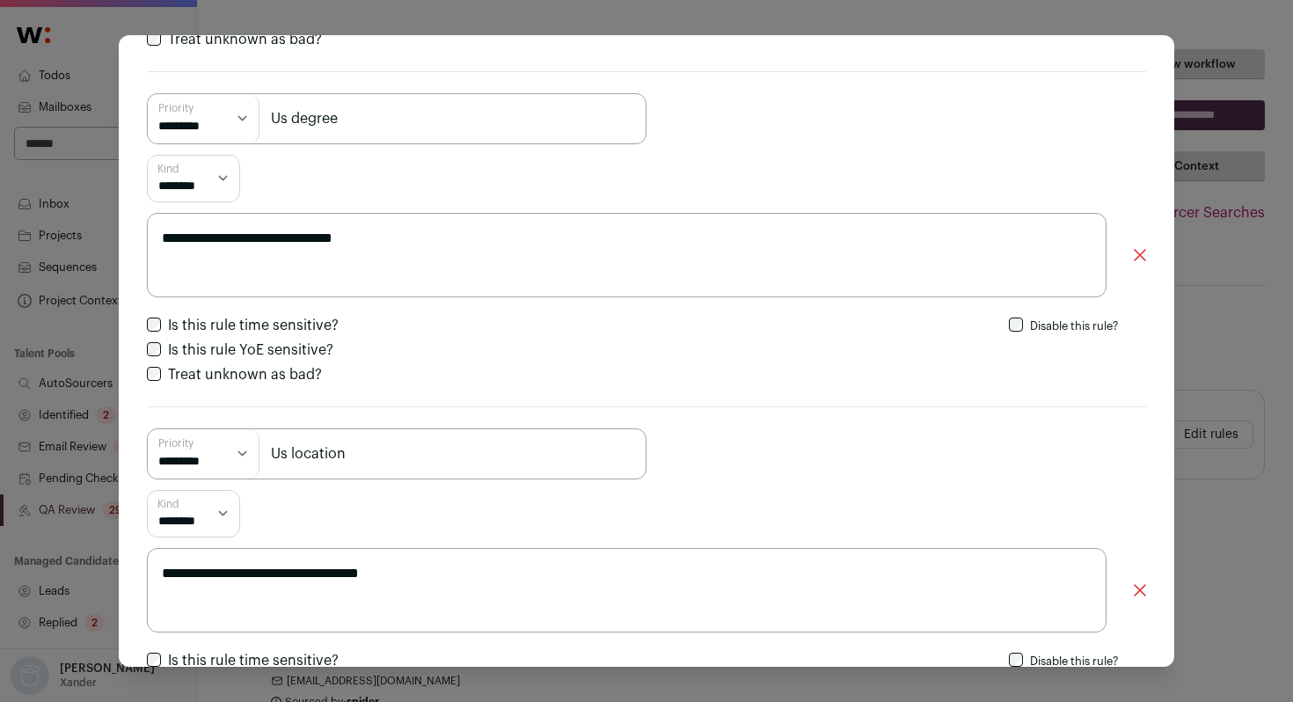
drag, startPoint x: 516, startPoint y: 568, endPoint x: 148, endPoint y: 568, distance: 367.8
click at [148, 568] on textarea "**********" at bounding box center [627, 590] width 960 height 84
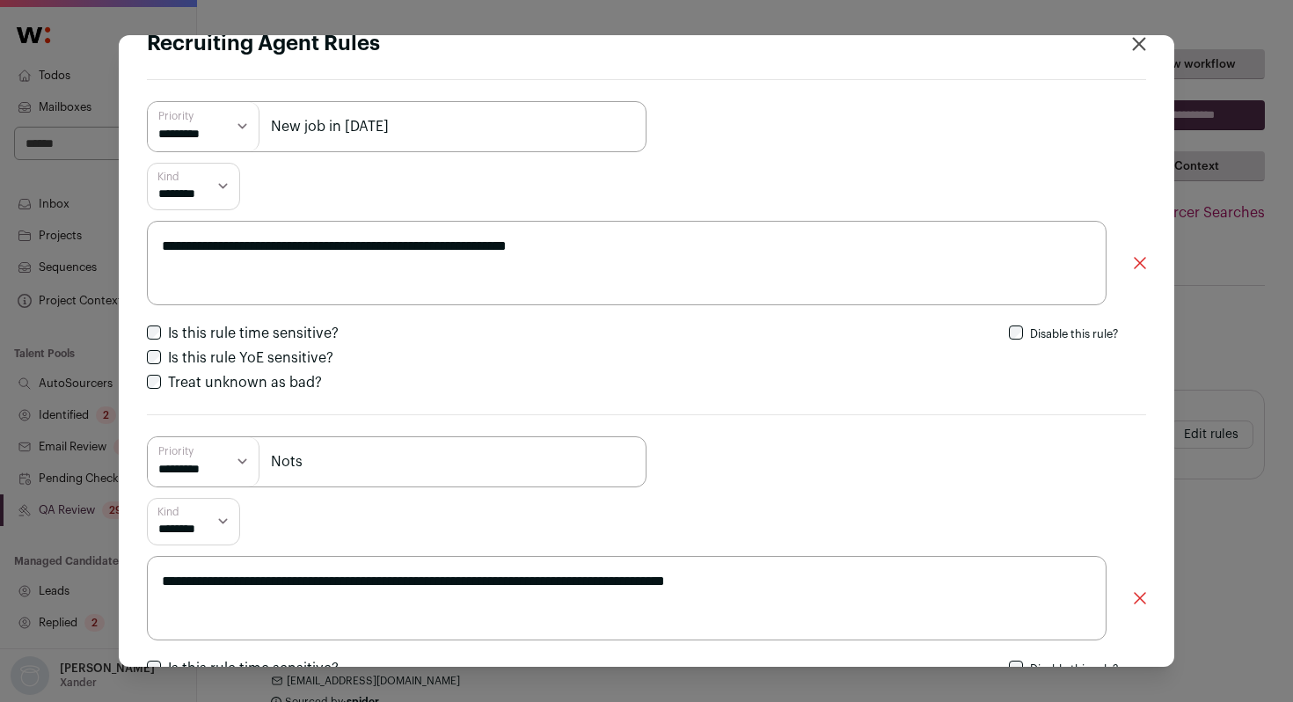
scroll to position [0, 0]
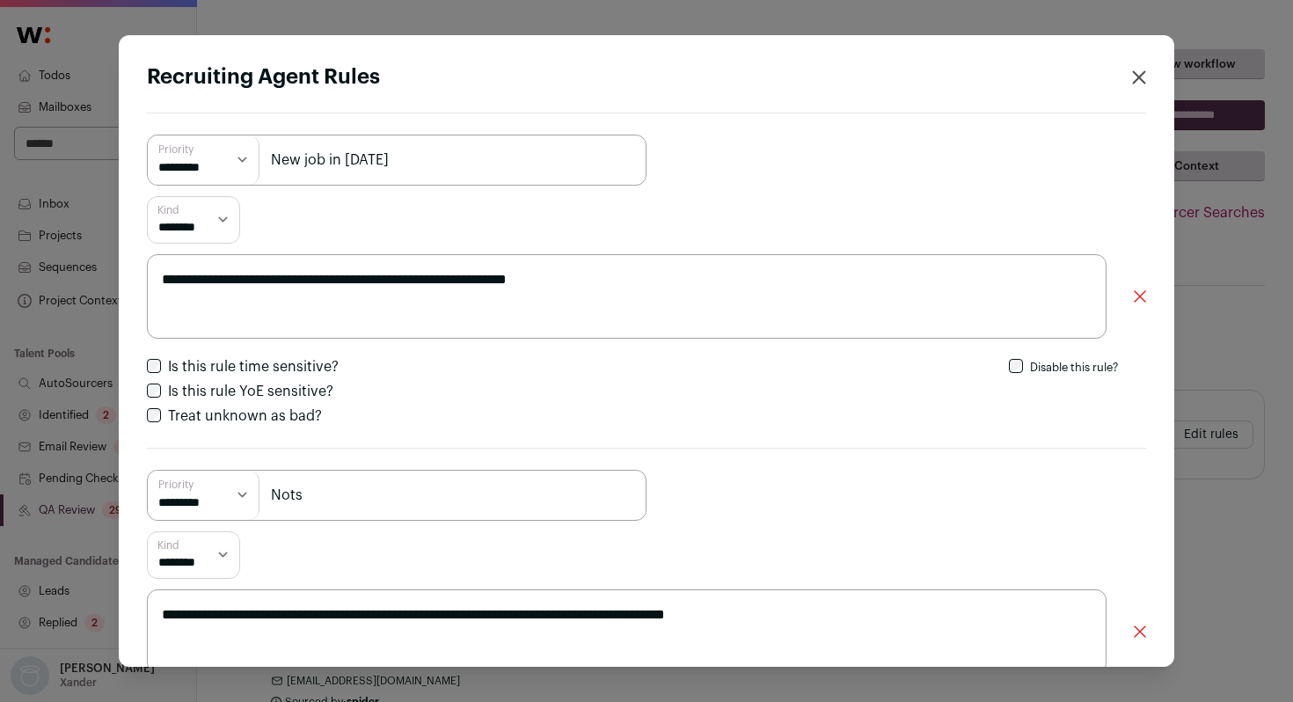
click at [1213, 264] on div "**********" at bounding box center [646, 351] width 1293 height 702
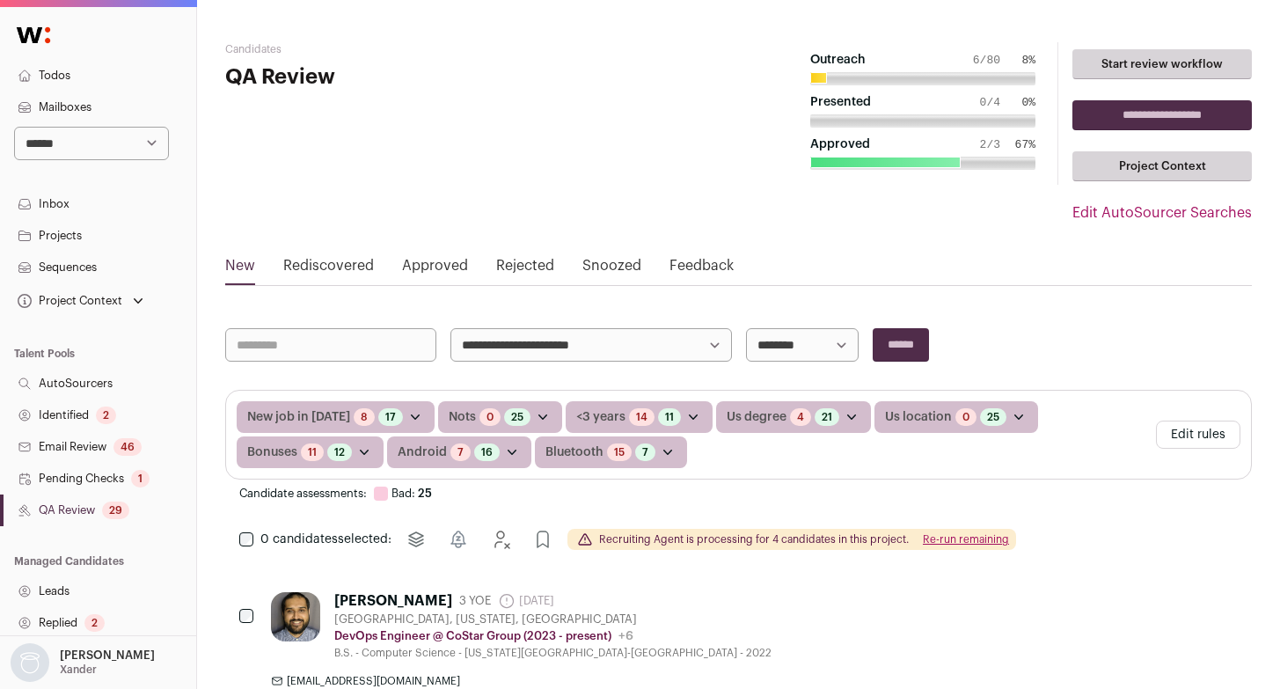
drag, startPoint x: 1197, startPoint y: 424, endPoint x: 1207, endPoint y: 431, distance: 12.7
click at [1198, 426] on button "Edit rules" at bounding box center [1198, 435] width 84 height 28
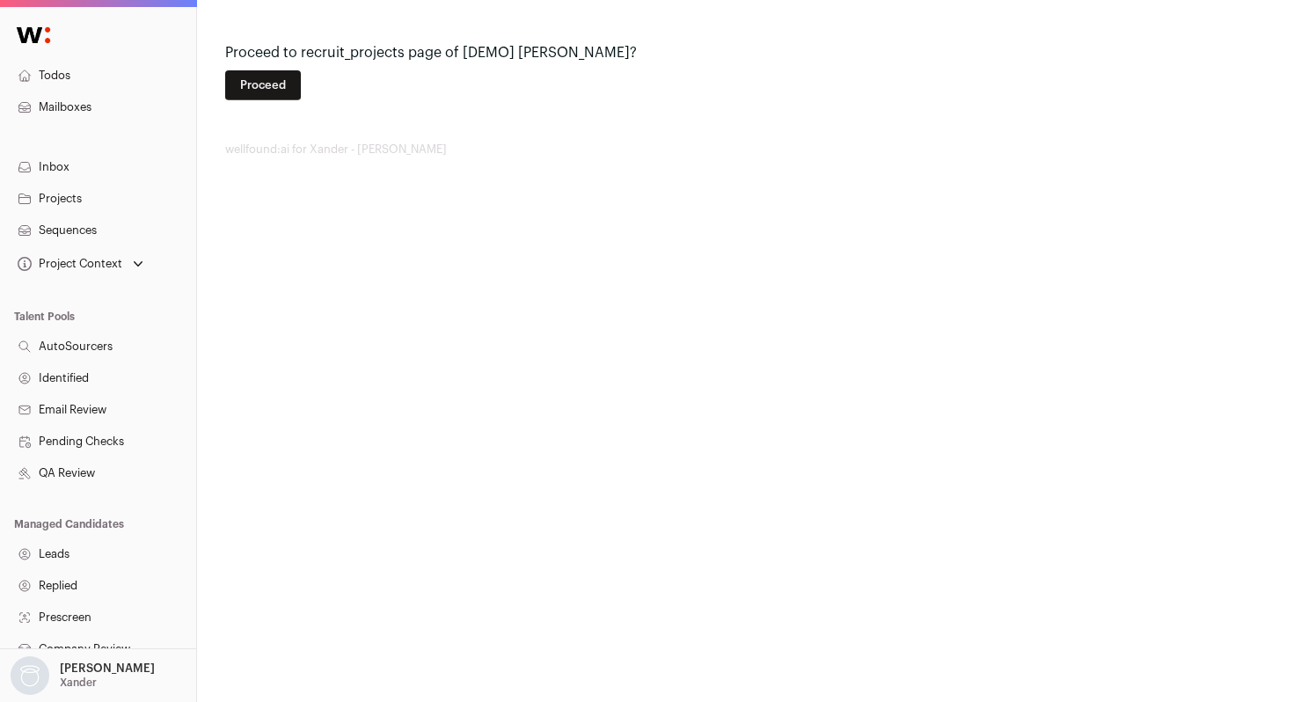
click at [262, 98] on button "Proceed" at bounding box center [263, 85] width 76 height 30
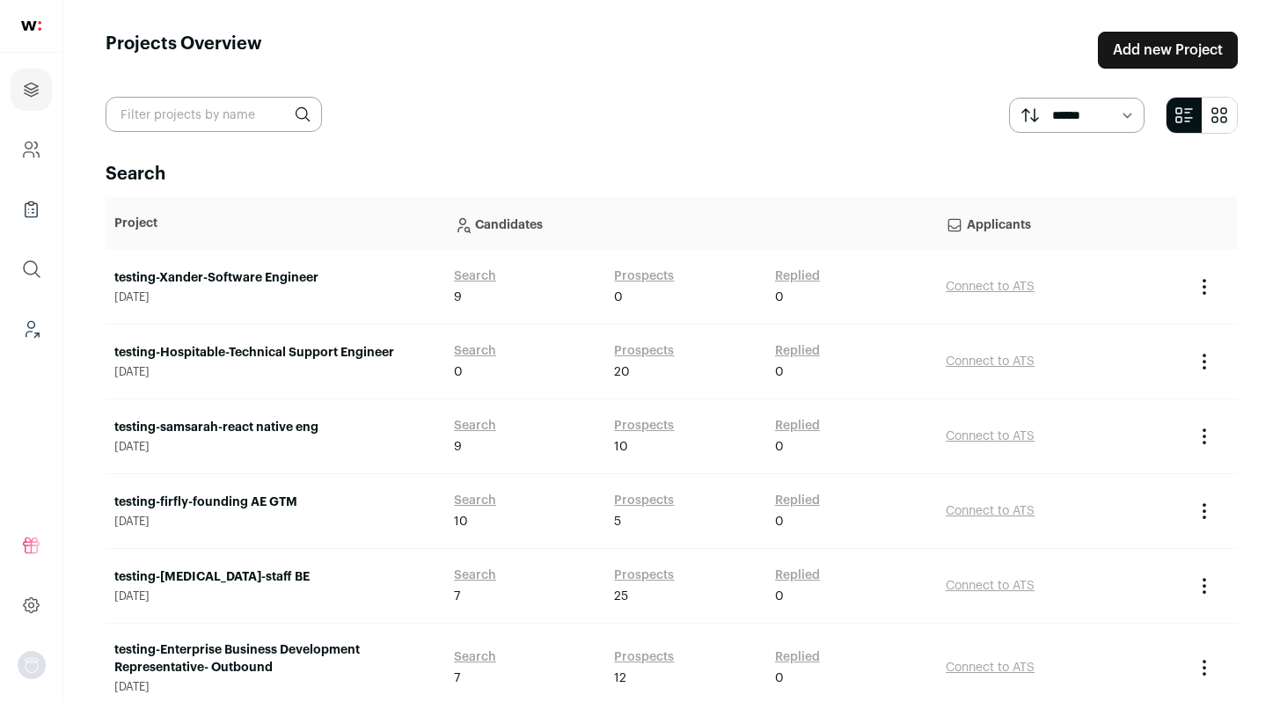
click at [238, 271] on link "testing-Xander-Software Engineer" at bounding box center [275, 278] width 322 height 18
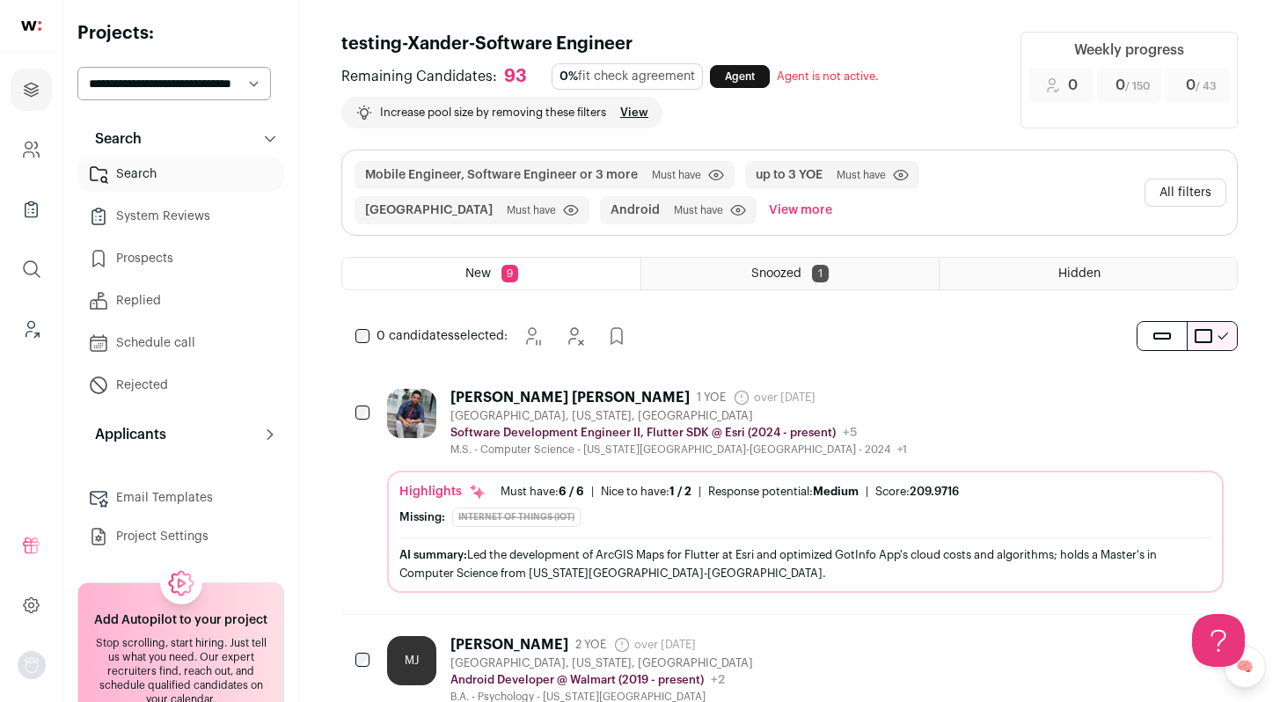
click at [1203, 209] on div "Mobile Engineer, Software Engineer or 3 more Must have Click to disable/enable …" at bounding box center [789, 192] width 895 height 84
click at [1200, 194] on button "All filters" at bounding box center [1186, 193] width 82 height 28
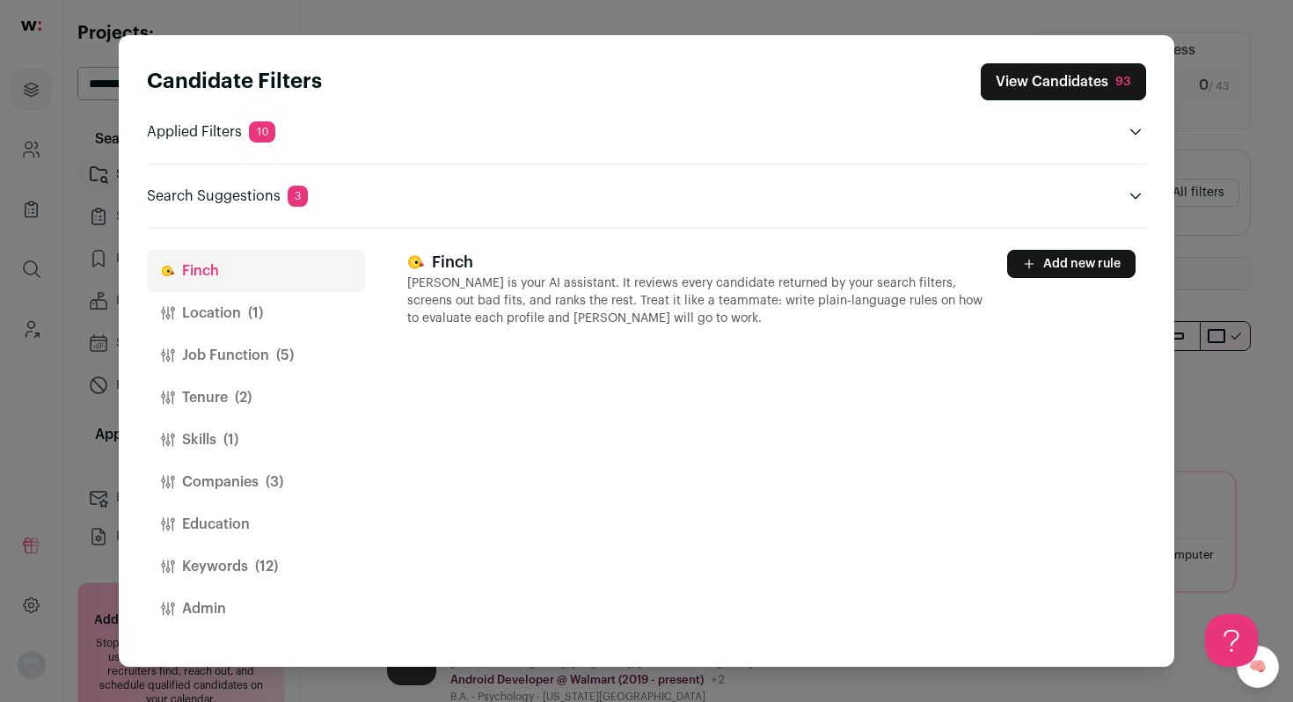
click at [224, 321] on button "Location (1)" at bounding box center [256, 313] width 218 height 42
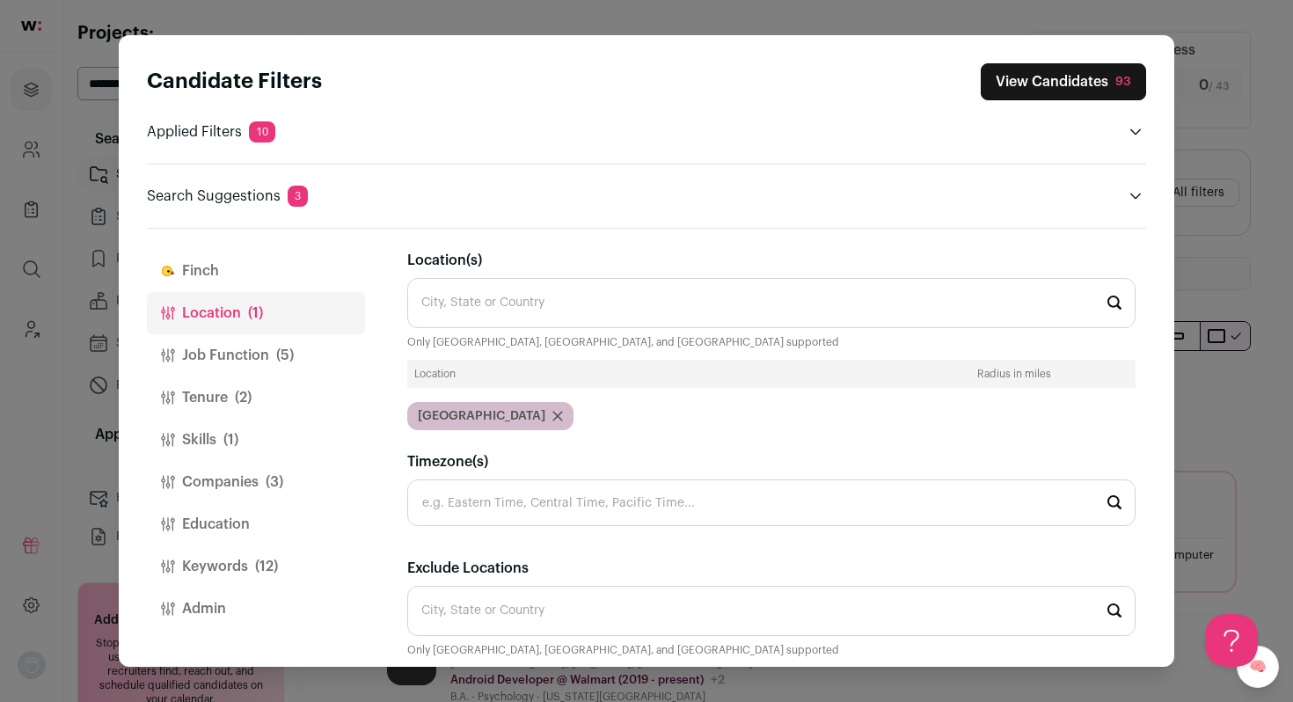
click at [229, 352] on button "Job Function (5)" at bounding box center [256, 355] width 218 height 42
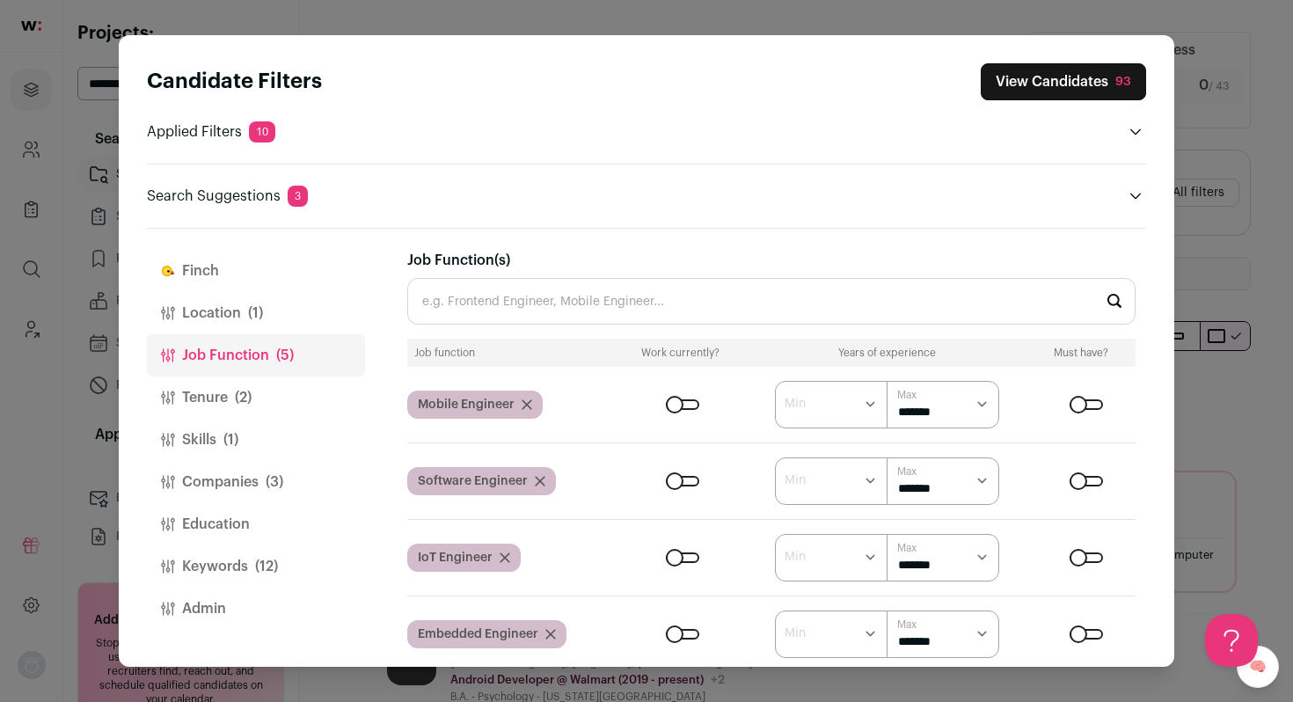
click at [526, 402] on icon "Close modal via background" at bounding box center [527, 404] width 9 height 9
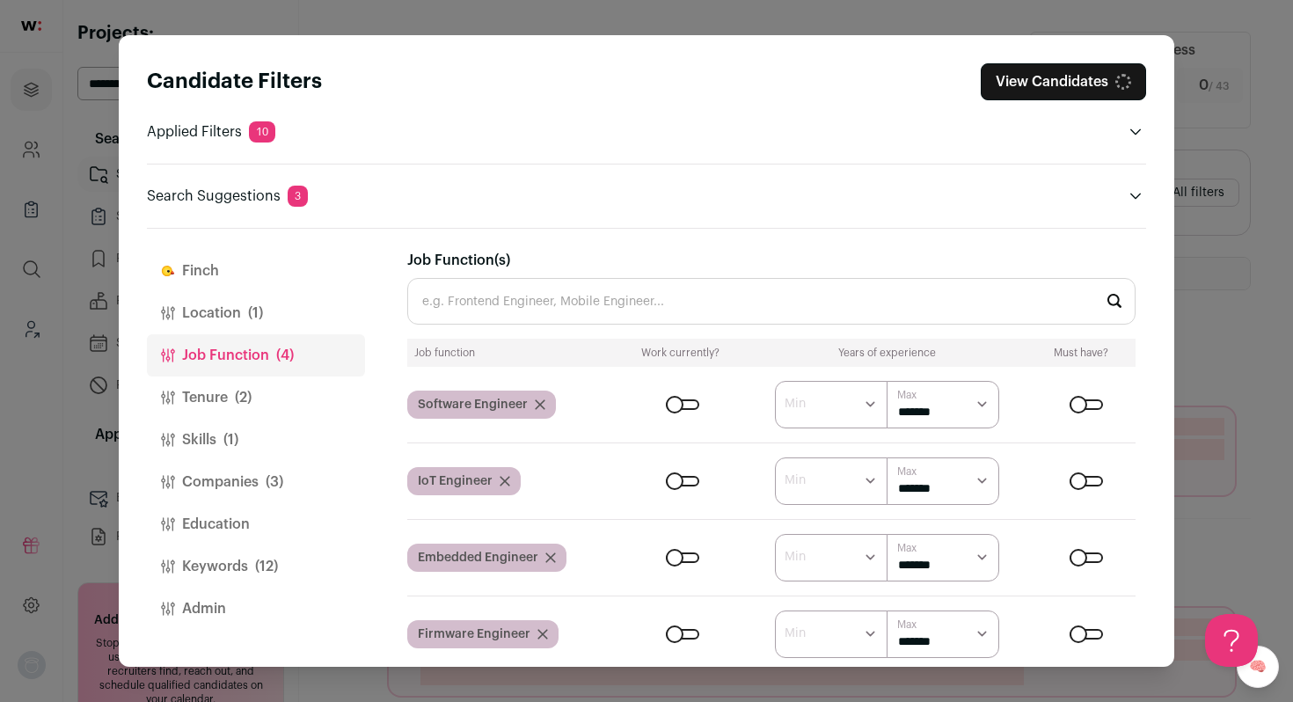
click at [502, 478] on icon "Close modal via background" at bounding box center [505, 481] width 11 height 11
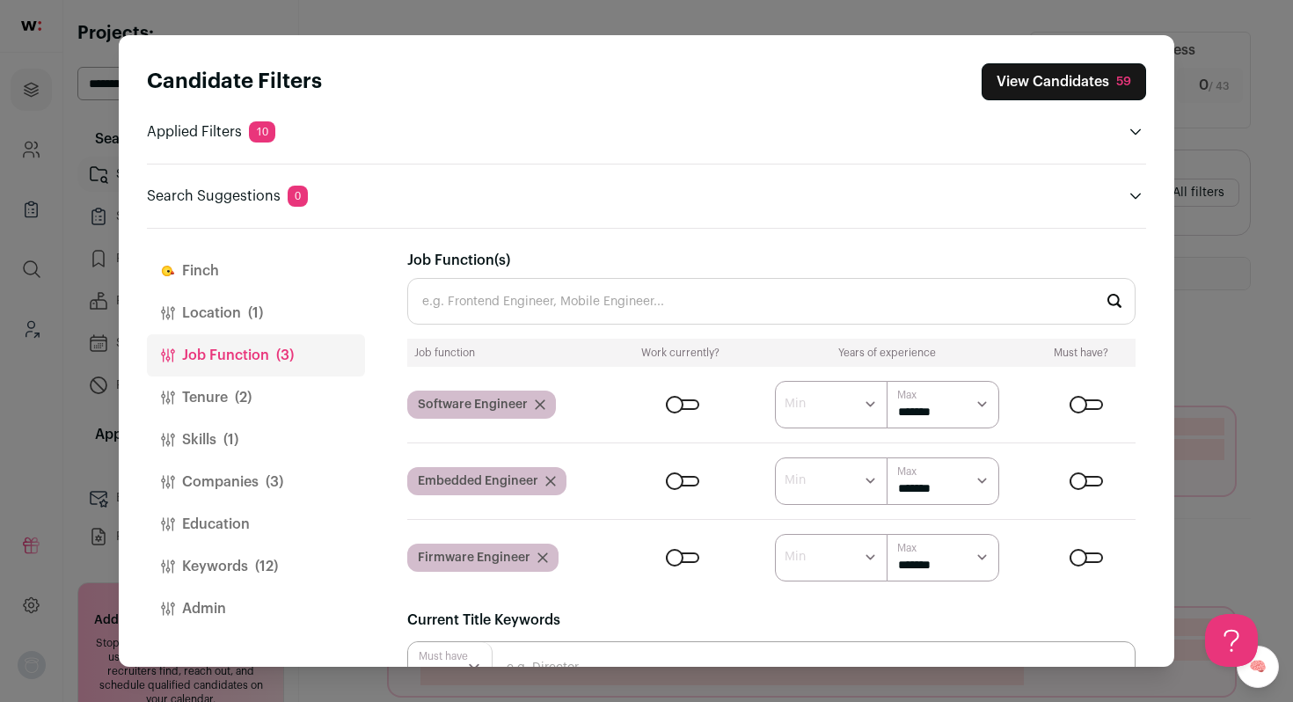
click at [554, 481] on icon "Close modal via background" at bounding box center [551, 481] width 11 height 11
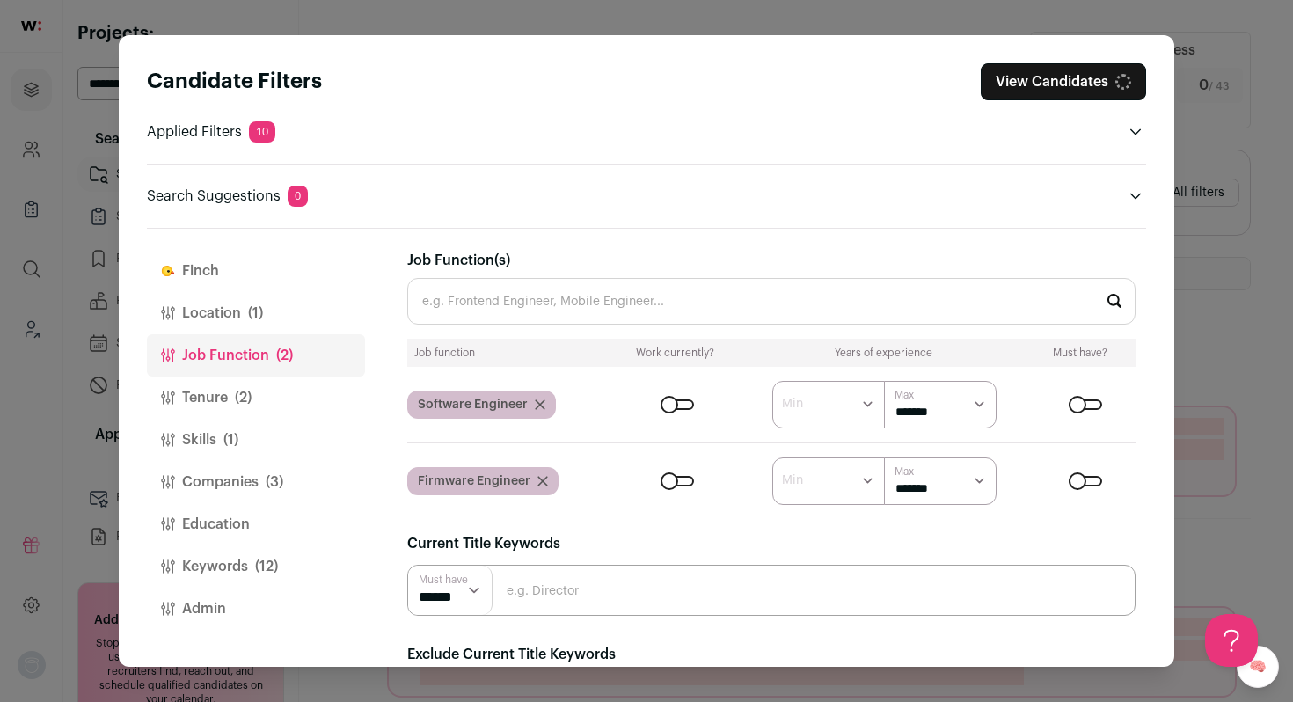
click at [542, 480] on icon "Close modal via background" at bounding box center [543, 481] width 11 height 11
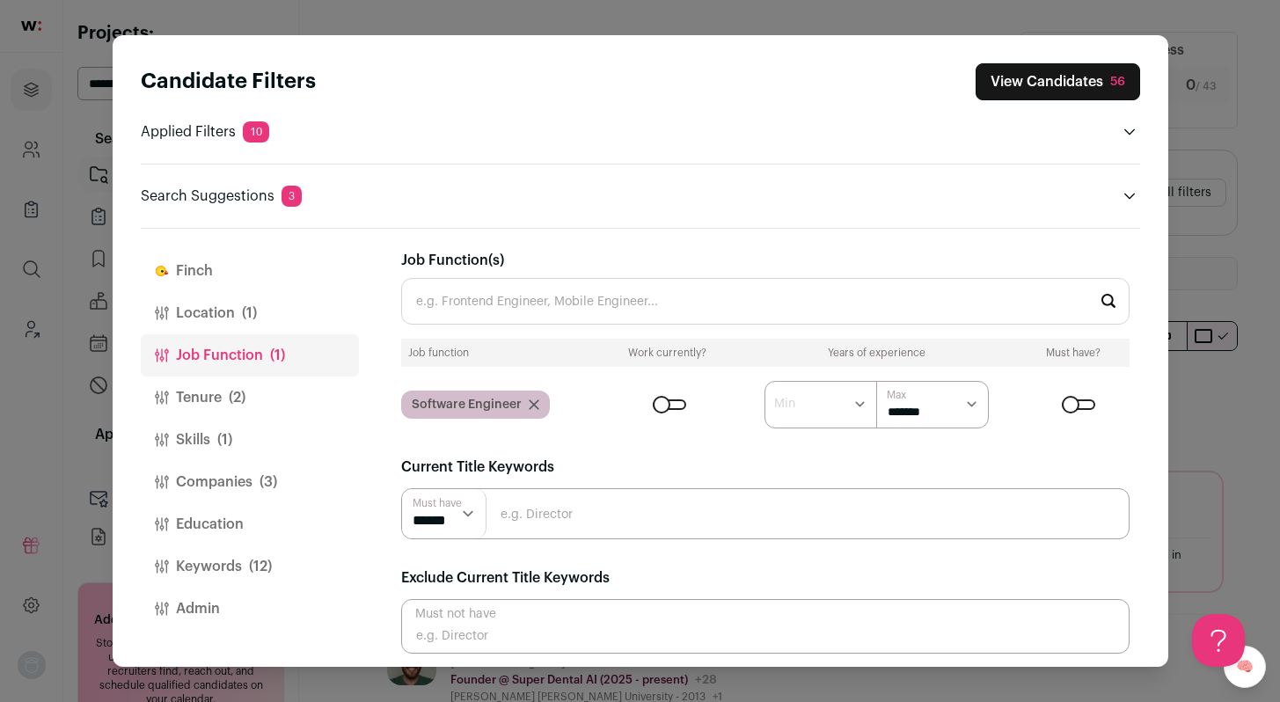
click at [1220, 282] on div "Candidate Filters View Candidates 56 Applied Filters 10 Software Engineer Must …" at bounding box center [640, 351] width 1280 height 702
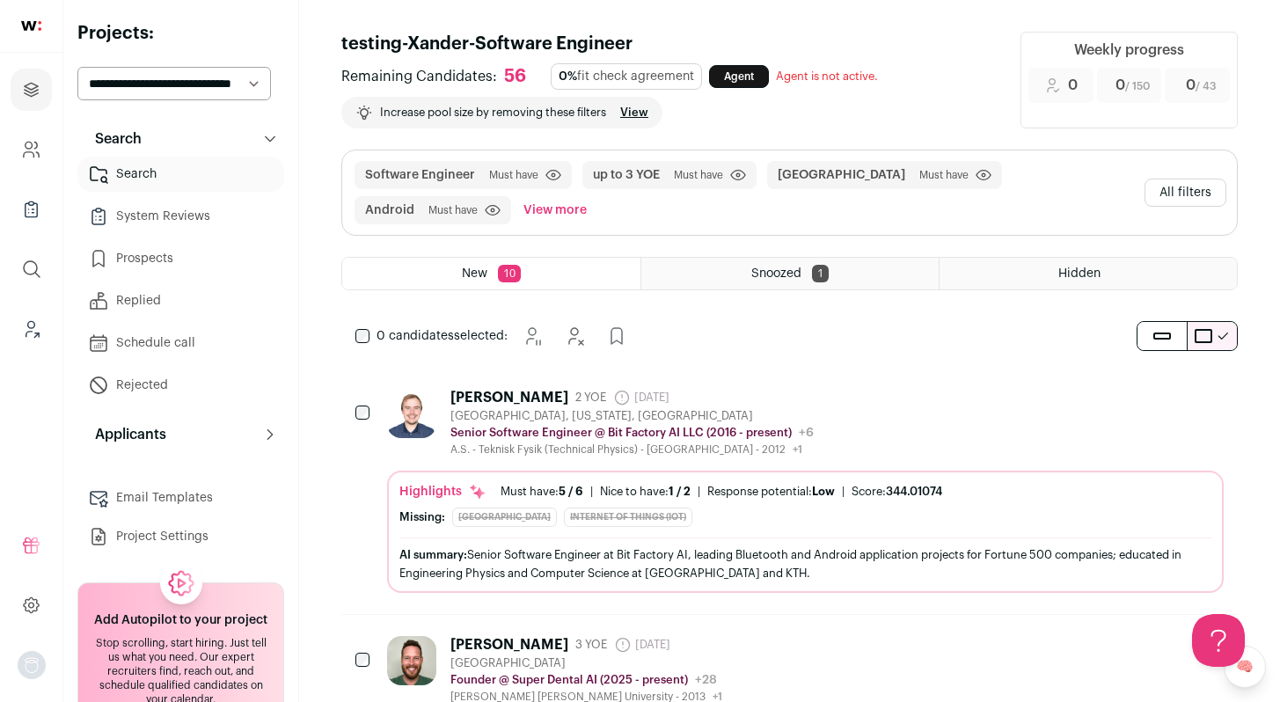
click at [1184, 190] on button "All filters" at bounding box center [1186, 193] width 82 height 28
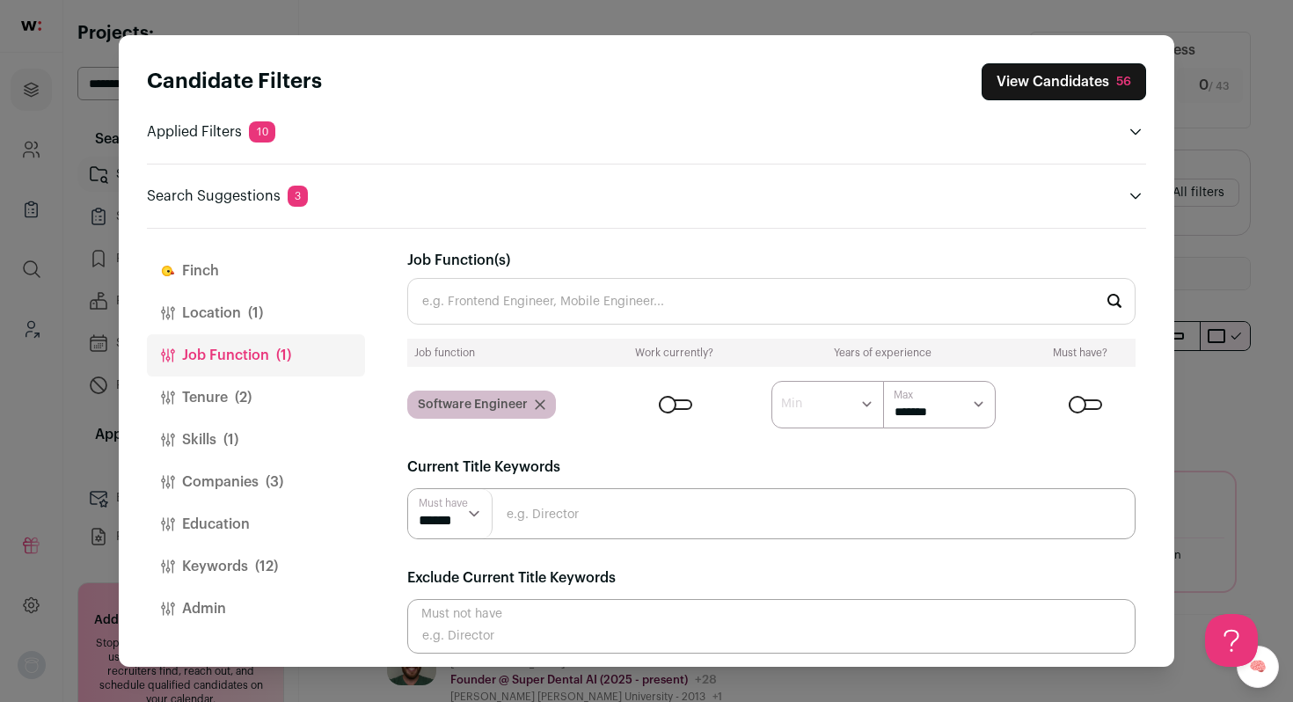
click at [196, 391] on button "Tenure (2)" at bounding box center [256, 398] width 218 height 42
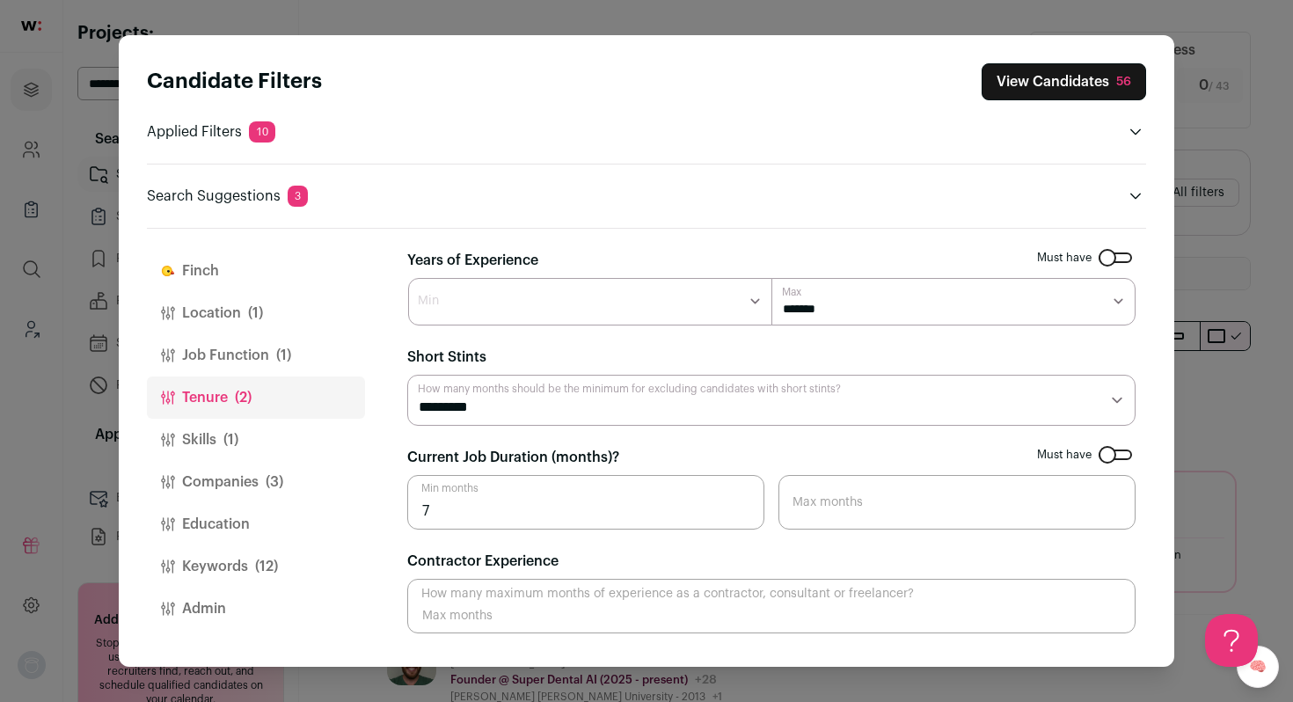
click at [660, 304] on select "******* ****** *******" at bounding box center [590, 302] width 364 height 48
select select "*"
click at [408, 278] on select "******* ****** *******" at bounding box center [590, 302] width 364 height 48
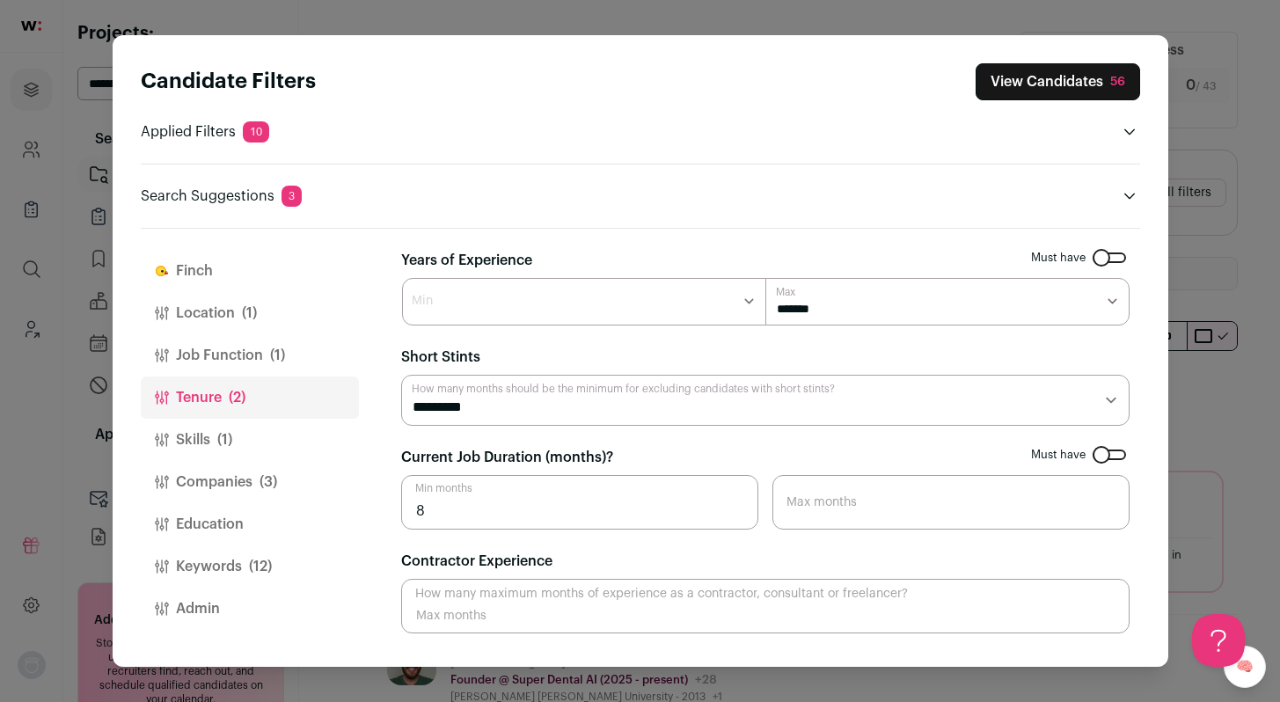
type input "8"
click at [740, 508] on input "8" at bounding box center [579, 502] width 357 height 55
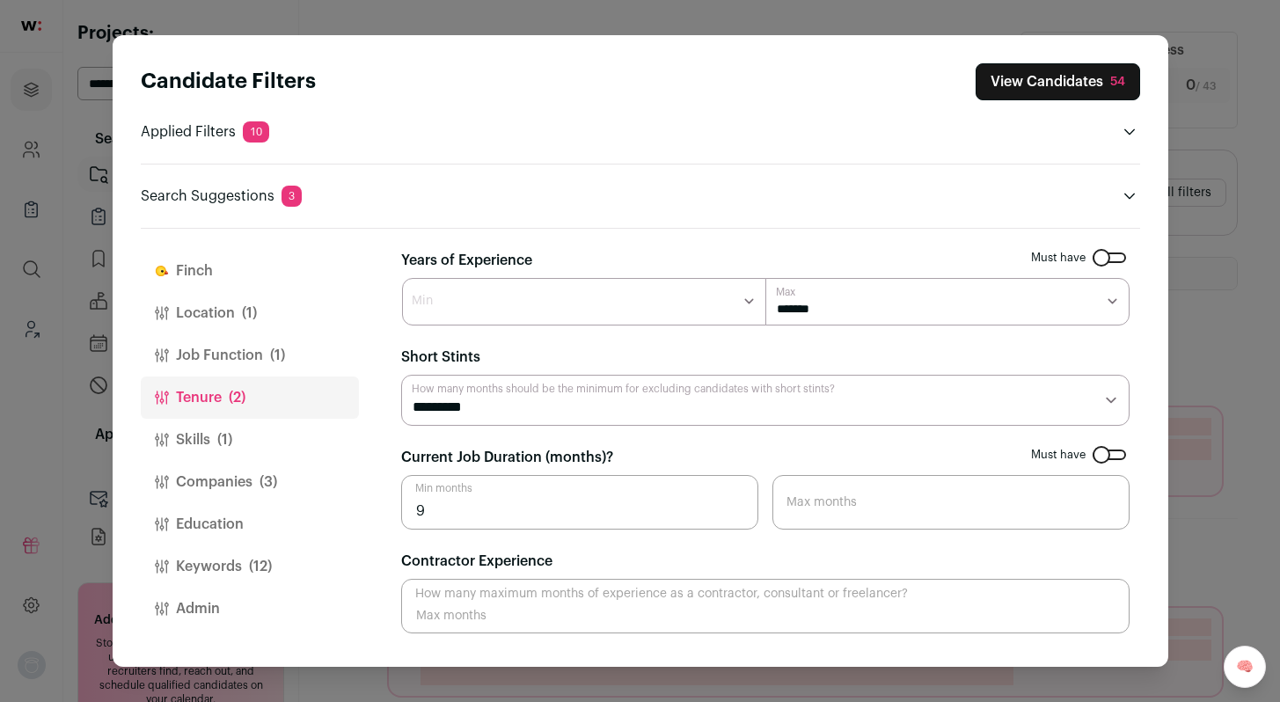
type input "9"
click at [740, 508] on input "9" at bounding box center [579, 502] width 357 height 55
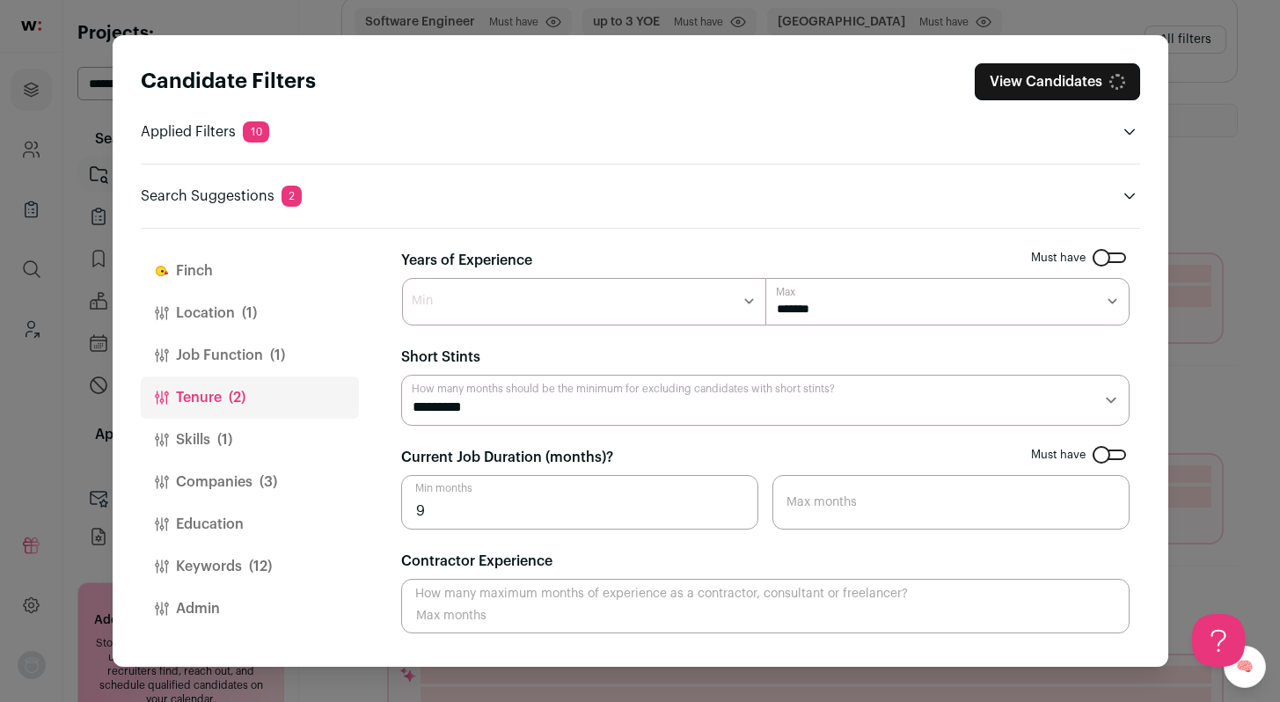
scroll to position [164, 0]
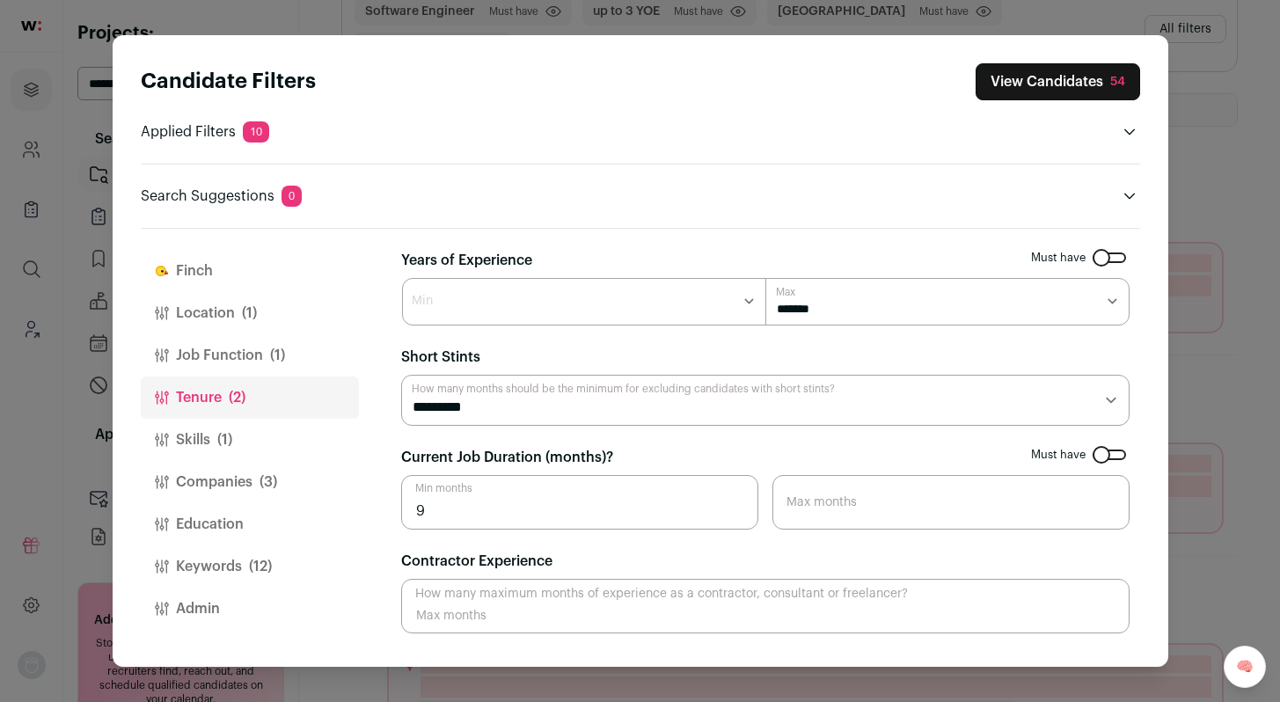
click at [208, 436] on button "Skills (1)" at bounding box center [250, 440] width 218 height 42
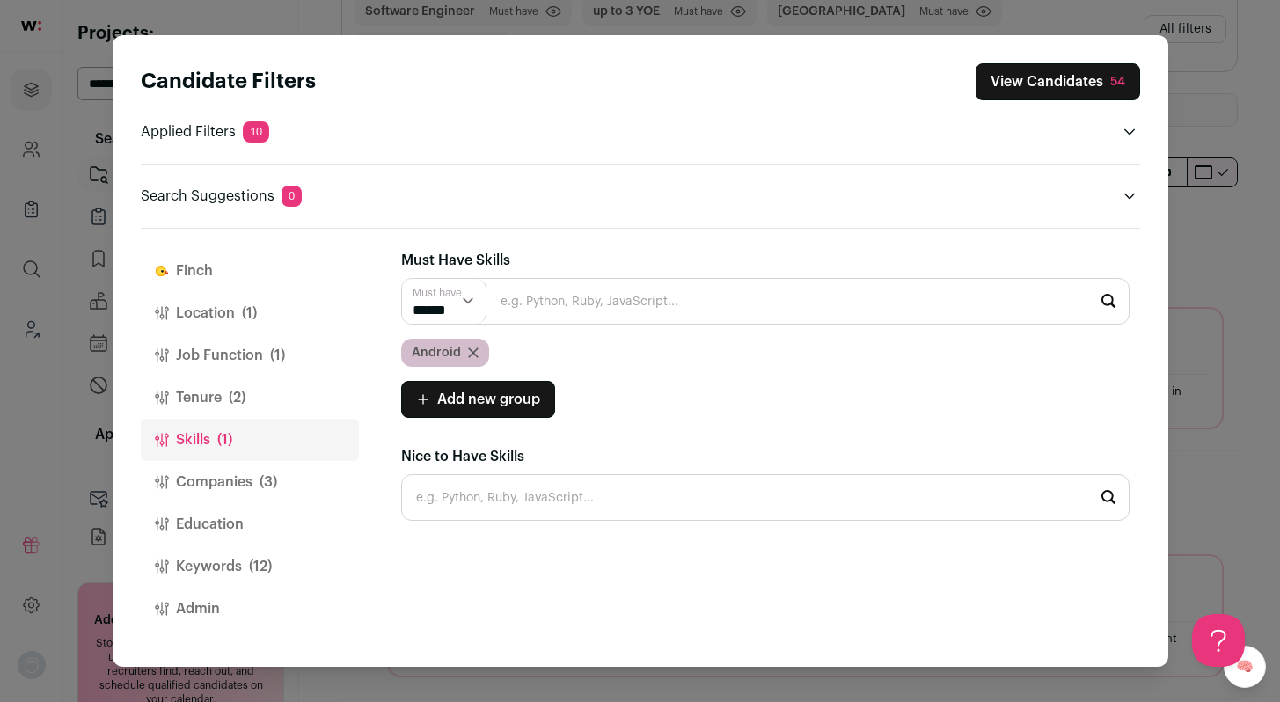
scroll to position [0, 0]
click at [254, 562] on span "(12)" at bounding box center [260, 566] width 23 height 21
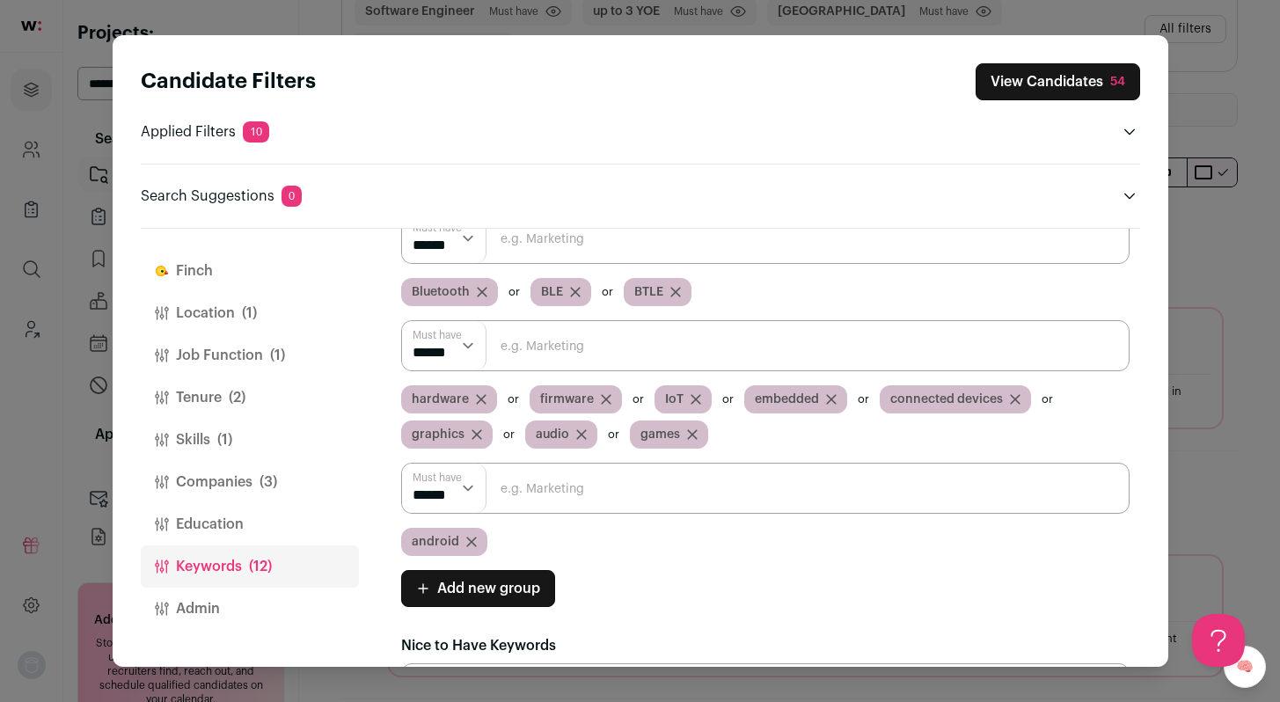
scroll to position [74, 0]
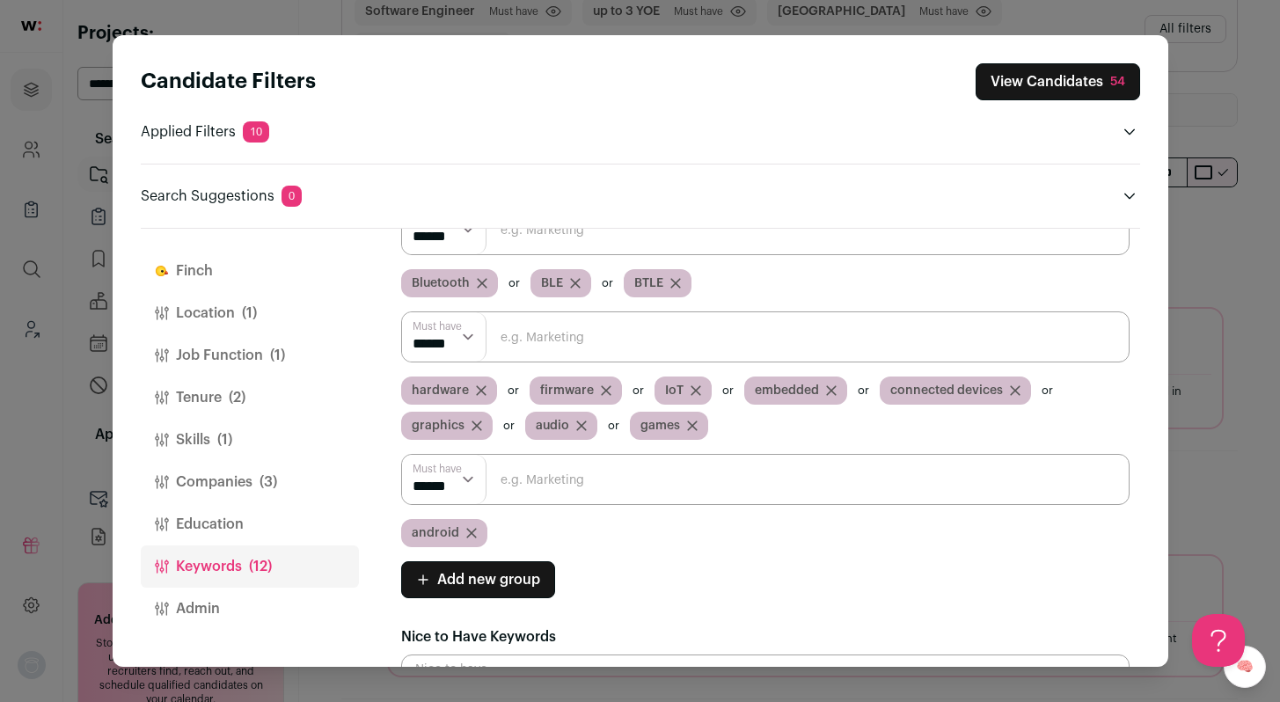
click at [246, 486] on button "Companies (3)" at bounding box center [250, 482] width 218 height 42
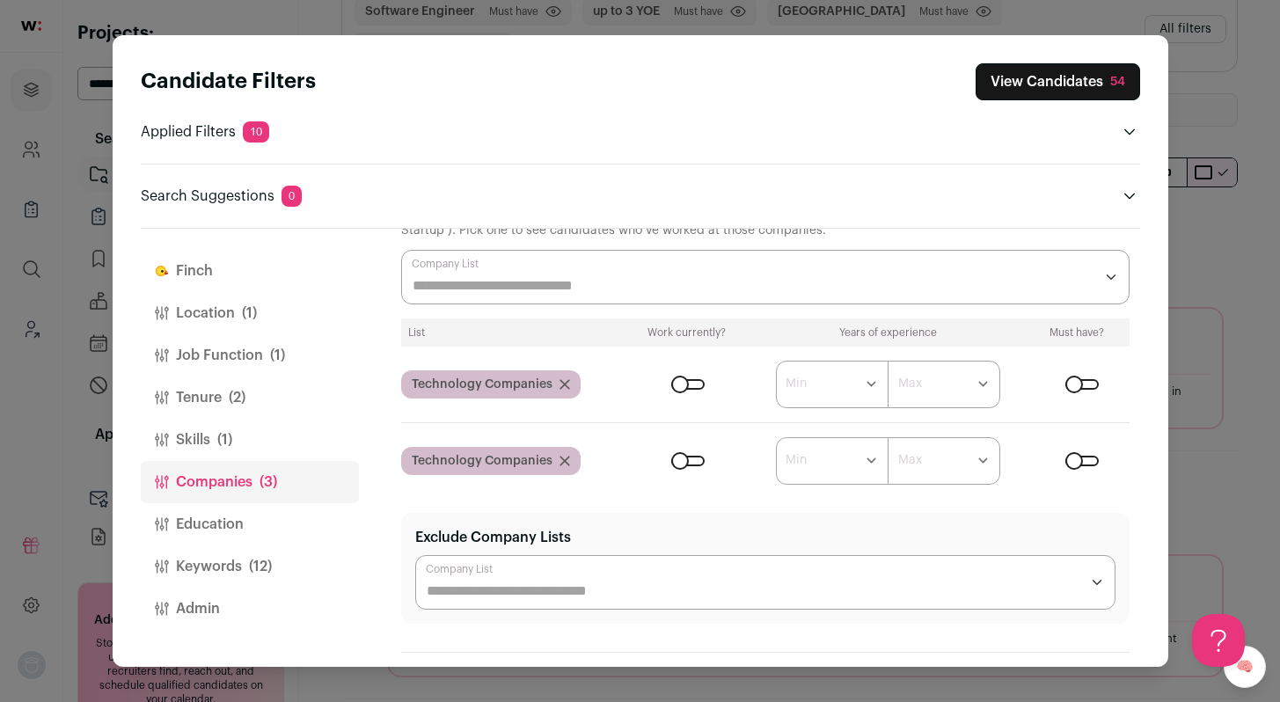
click at [563, 380] on icon "Close modal via background" at bounding box center [565, 384] width 11 height 11
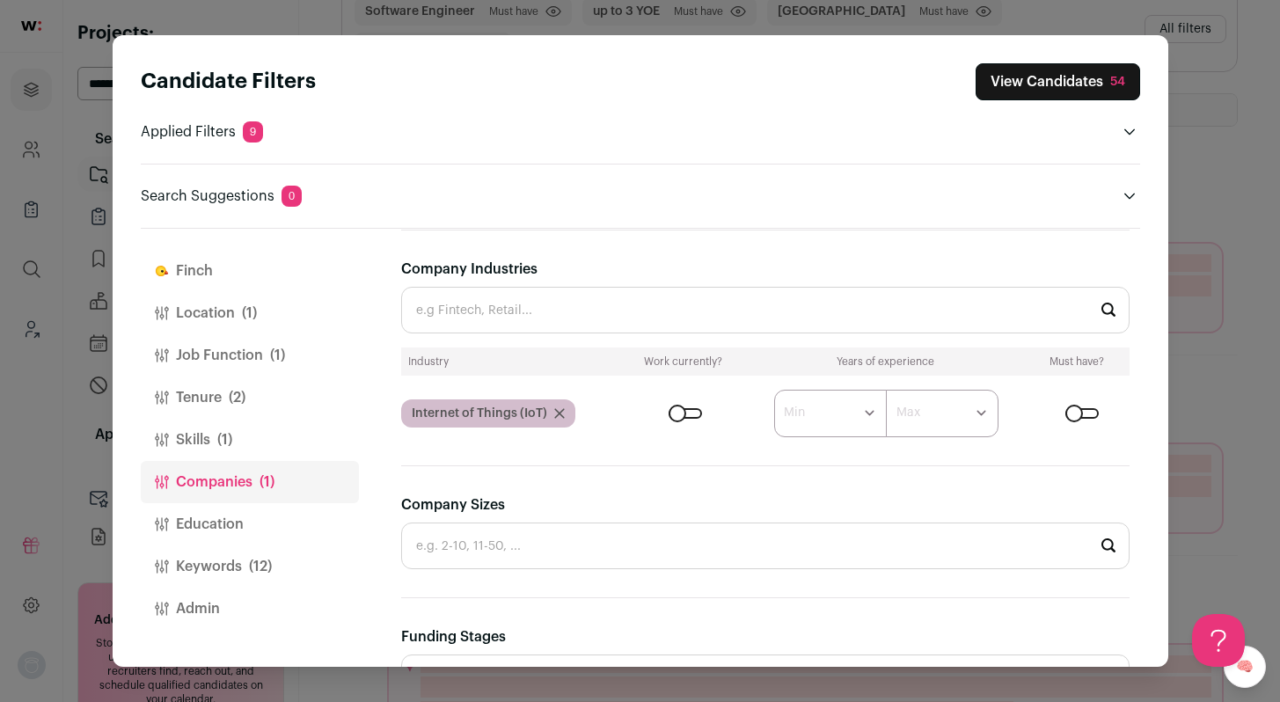
scroll to position [321, 0]
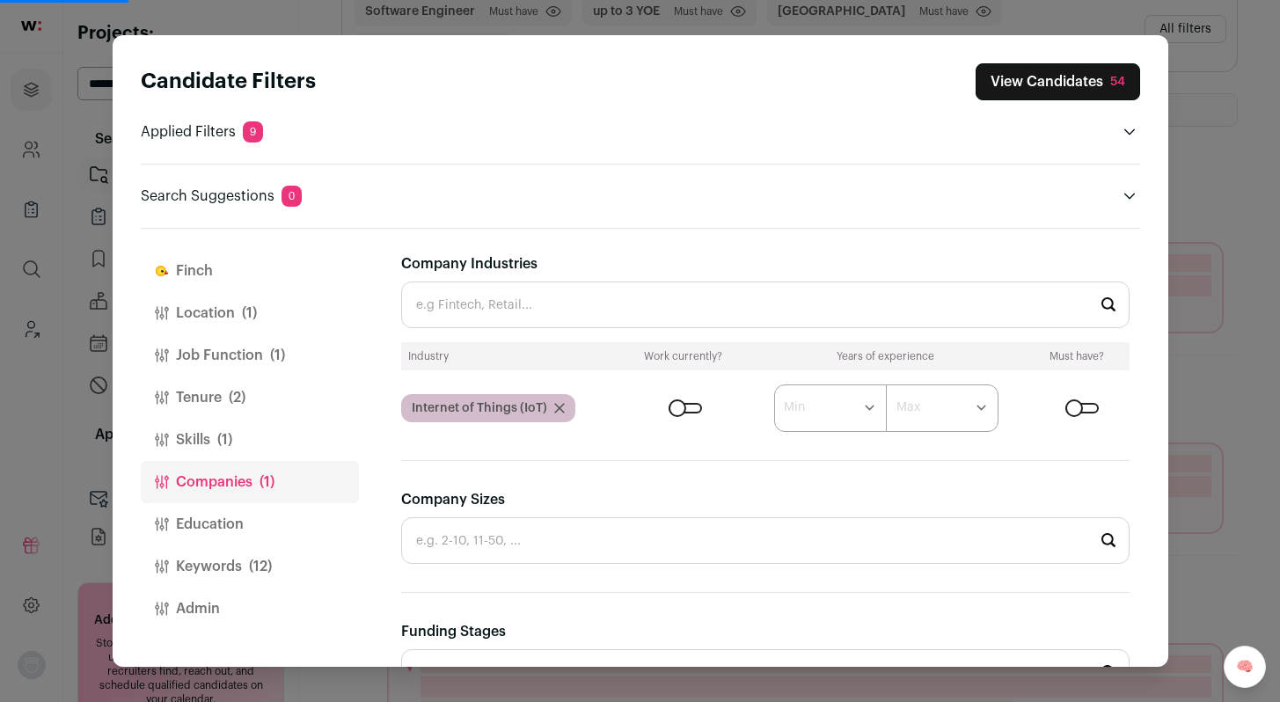
click at [556, 405] on icon "Close modal via background" at bounding box center [559, 408] width 11 height 11
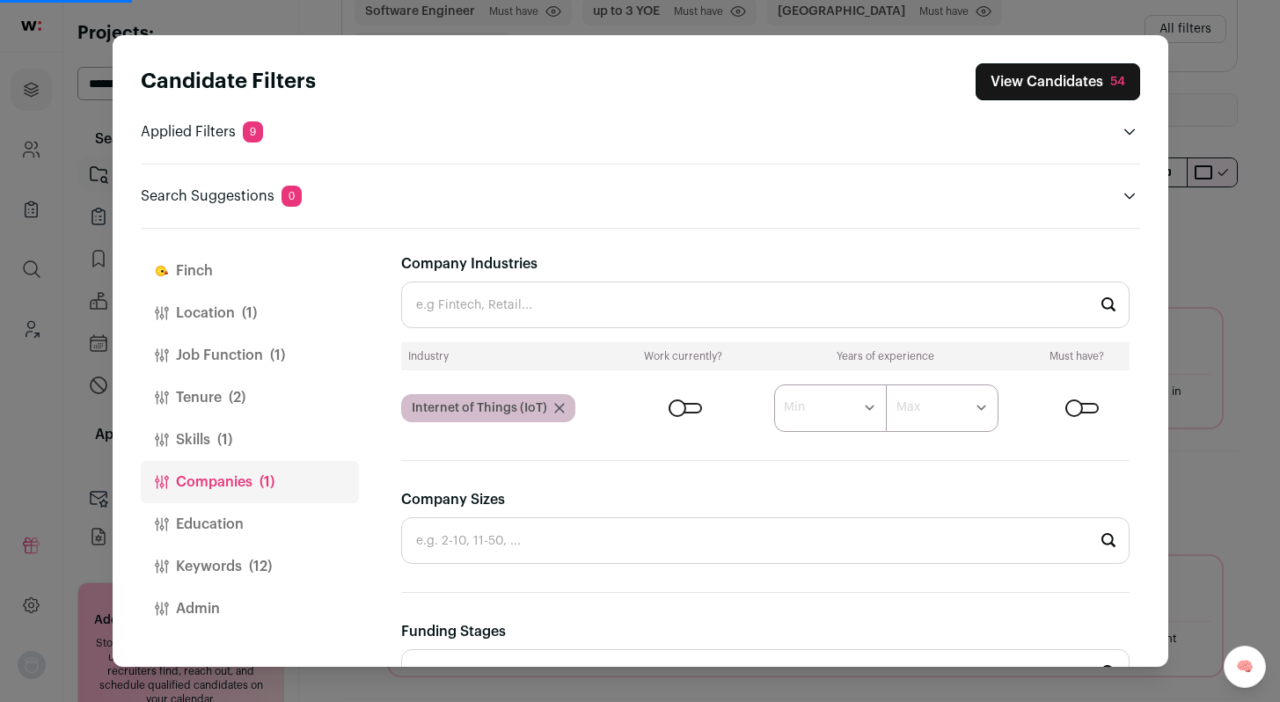
scroll to position [217, 0]
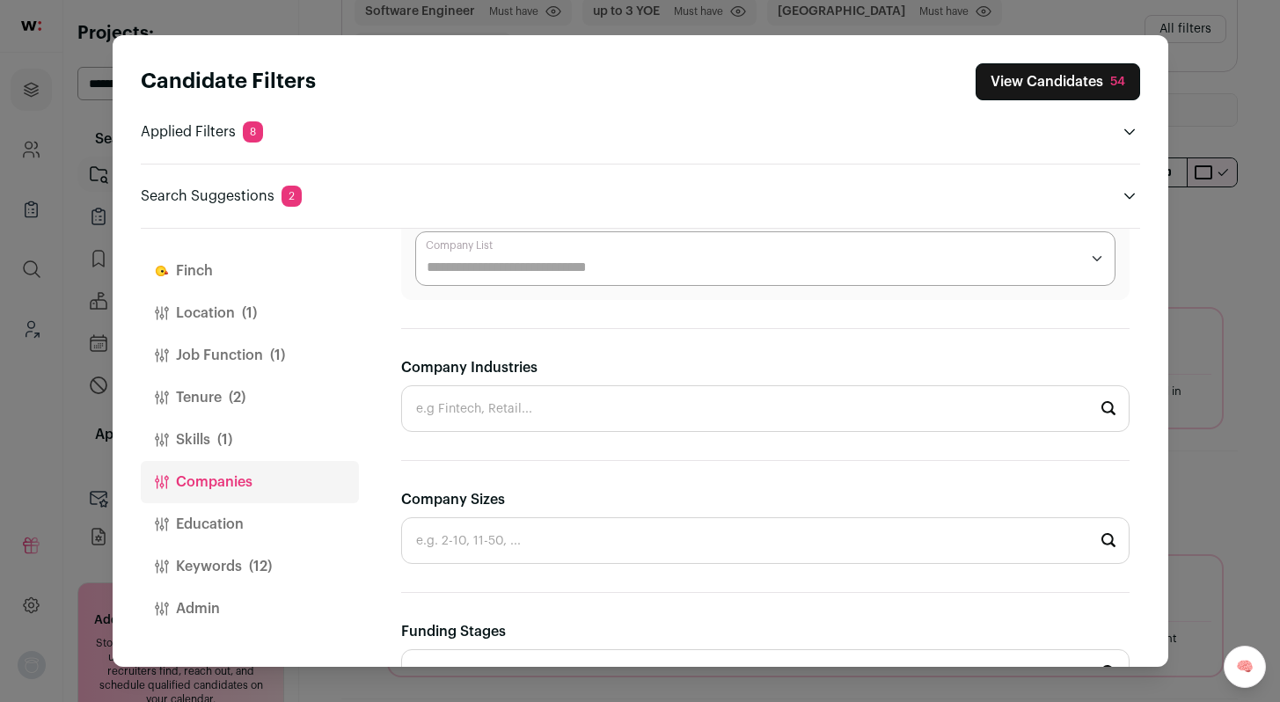
click at [190, 440] on button "Skills (1)" at bounding box center [250, 440] width 218 height 42
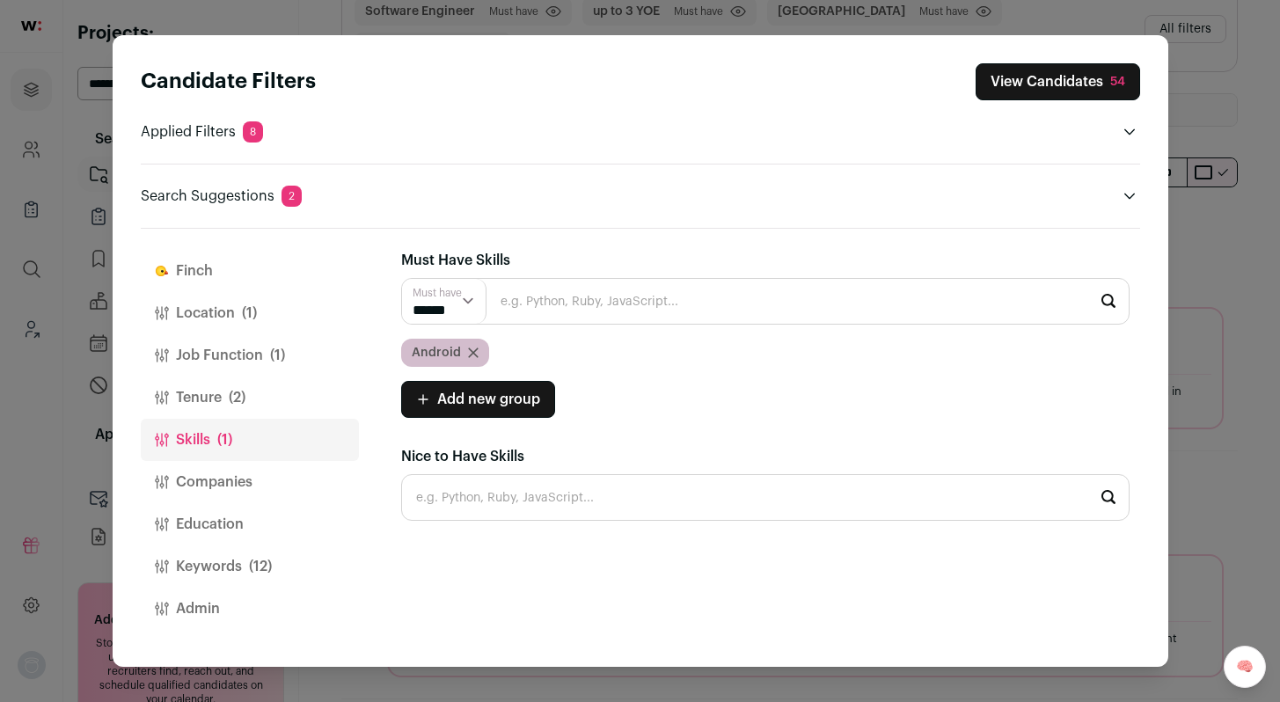
scroll to position [0, 0]
click at [250, 348] on button "Job Function (1)" at bounding box center [250, 355] width 218 height 42
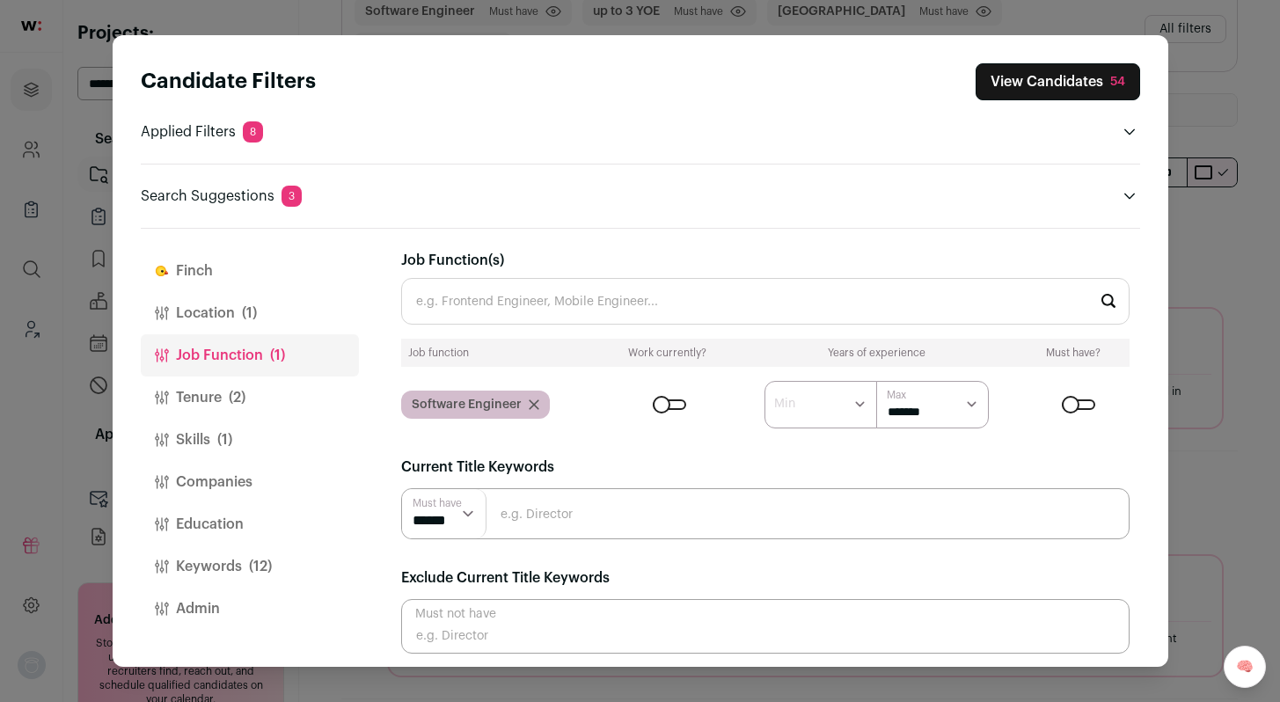
click at [533, 406] on icon "Close modal via background" at bounding box center [534, 404] width 9 height 9
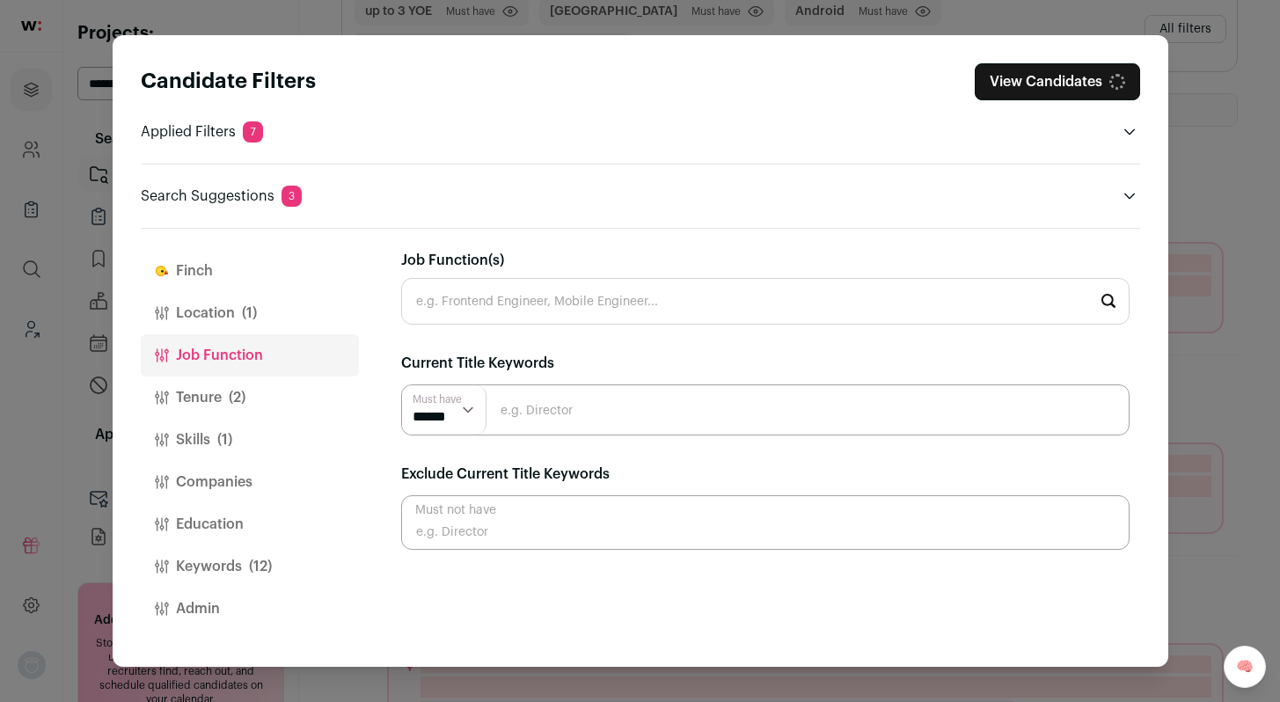
click at [546, 299] on input "Job Function(s)" at bounding box center [765, 301] width 729 height 47
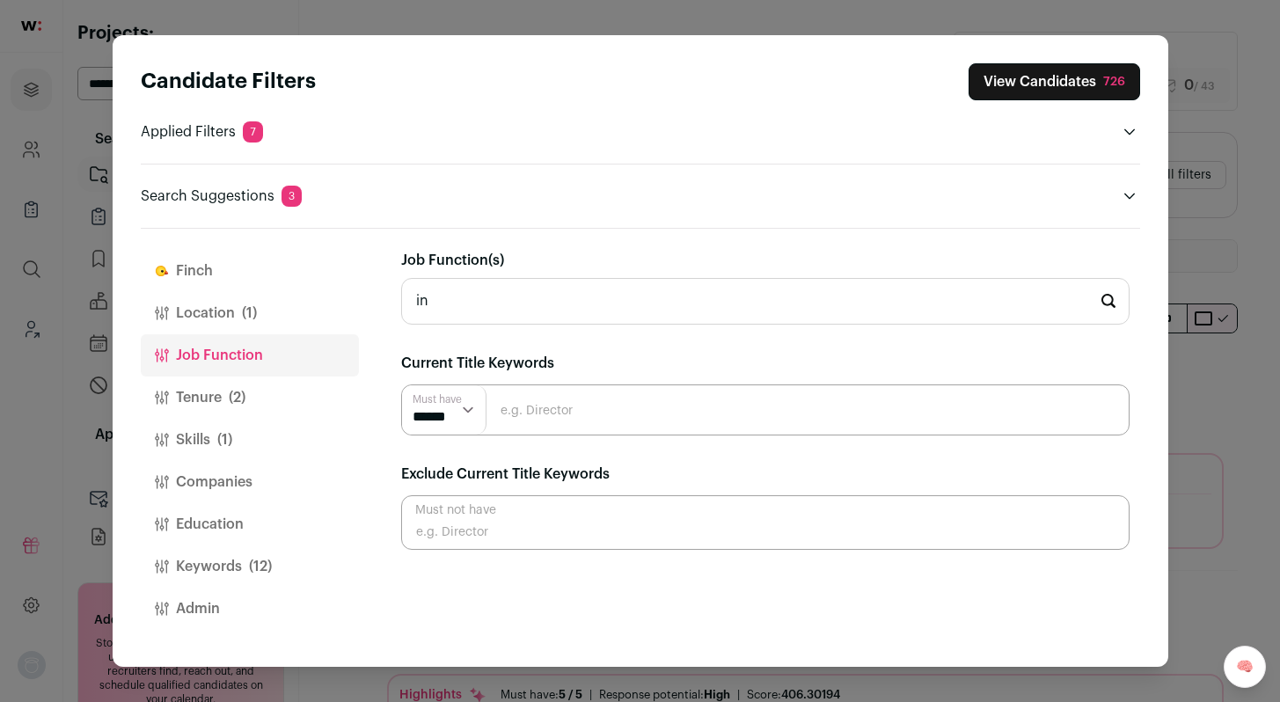
type input "i"
click at [875, 402] on input "Close modal via background" at bounding box center [765, 410] width 729 height 51
type input "intern"
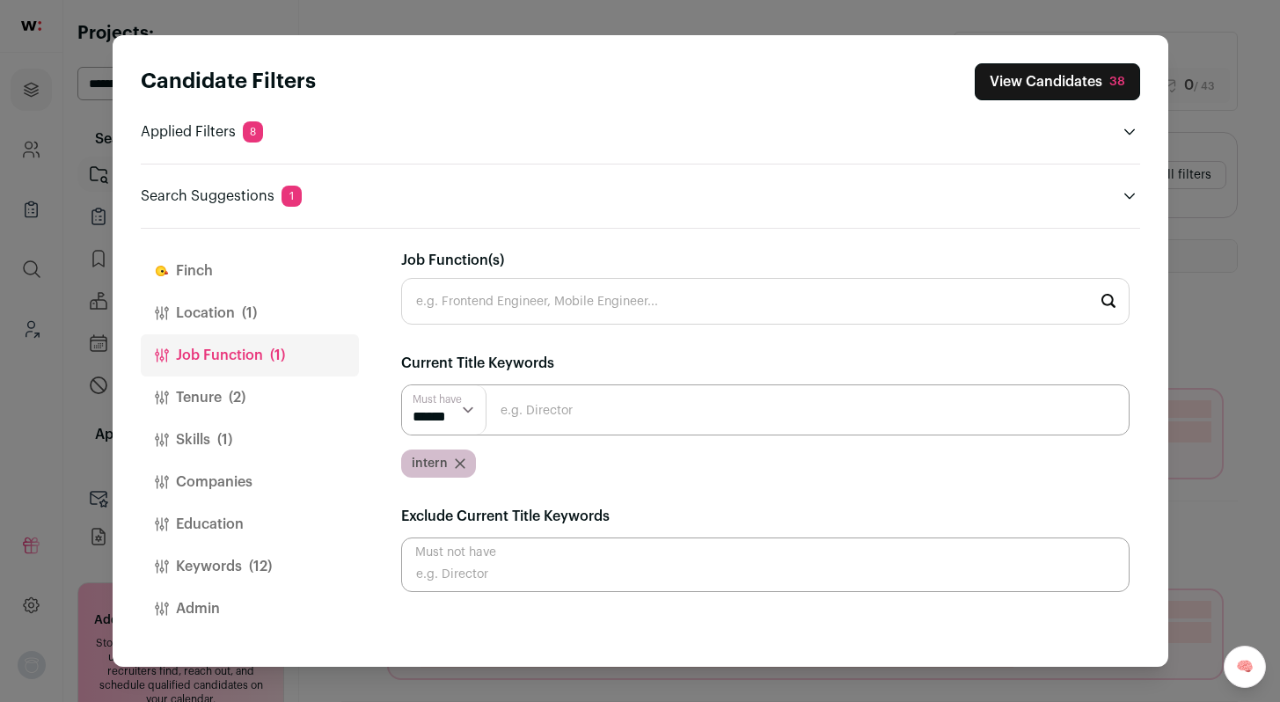
click at [1202, 292] on div "Candidate Filters View Candidates 38 Applied Filters 8 United States Must have …" at bounding box center [640, 351] width 1280 height 702
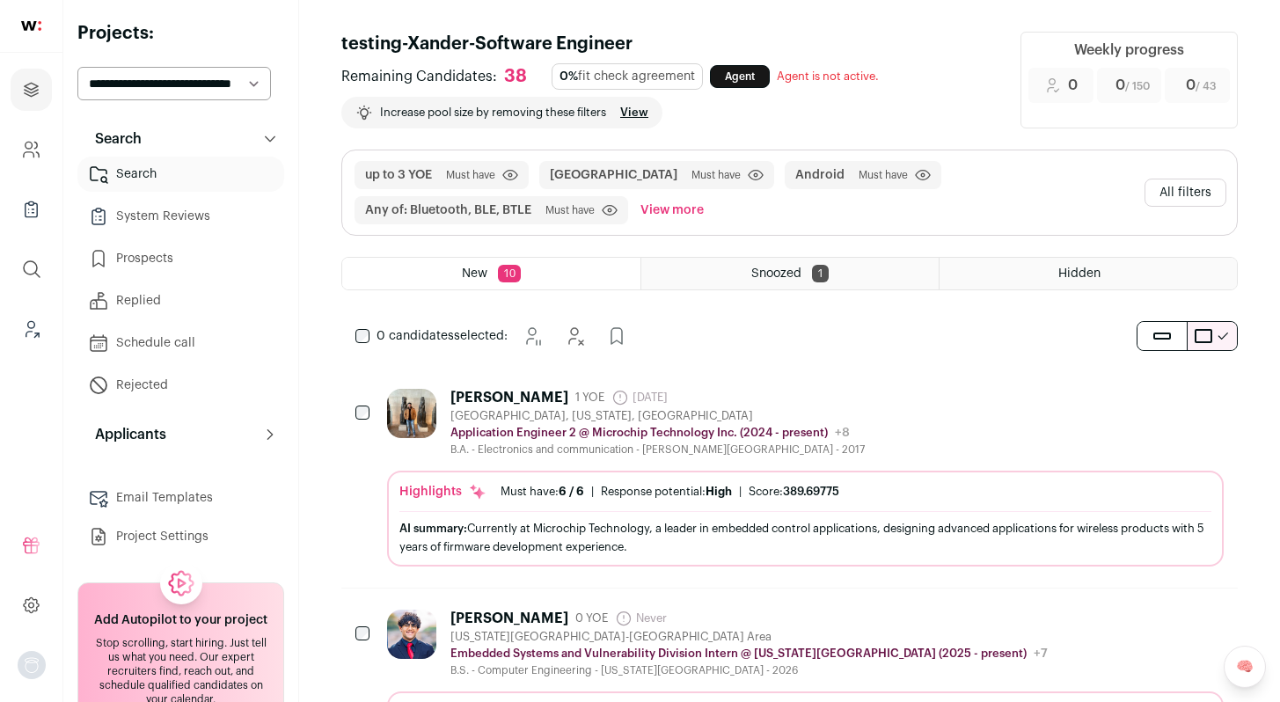
click at [958, 424] on div "Mahek Delawala 1 YOE 22 days ago Admin only. The last time the profile was scra…" at bounding box center [805, 423] width 837 height 68
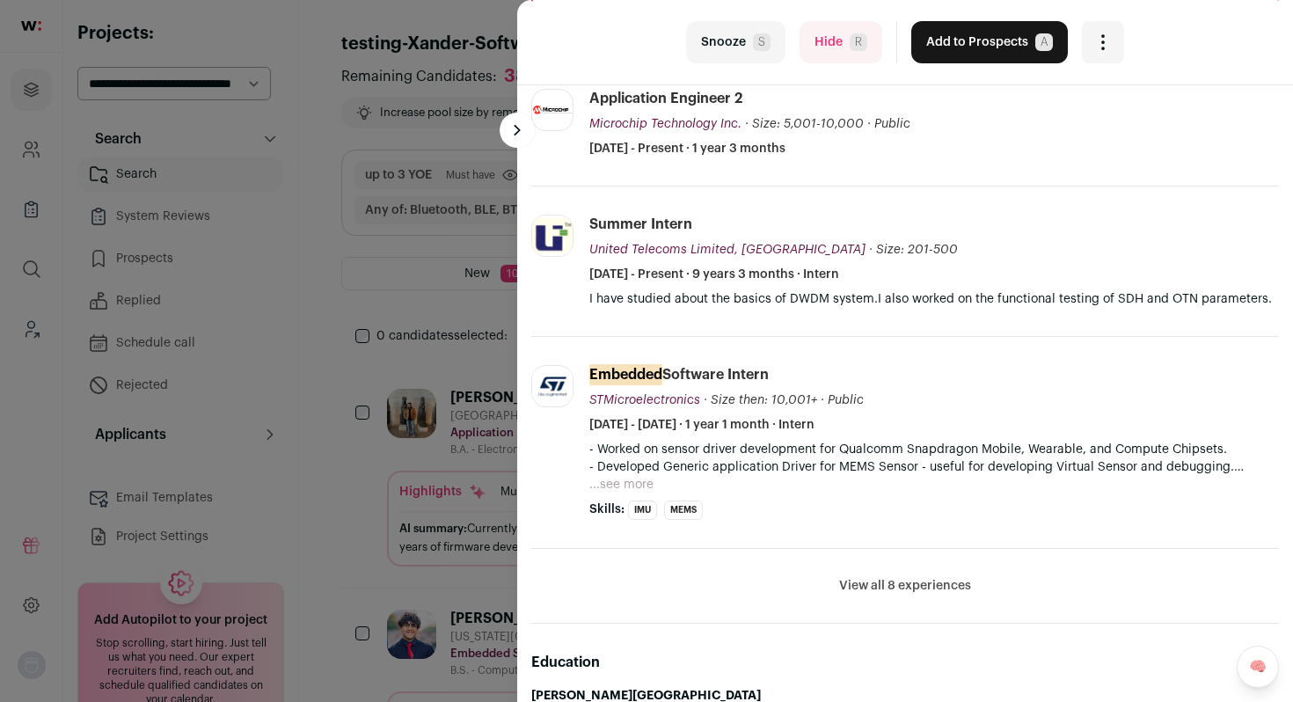
scroll to position [309, 0]
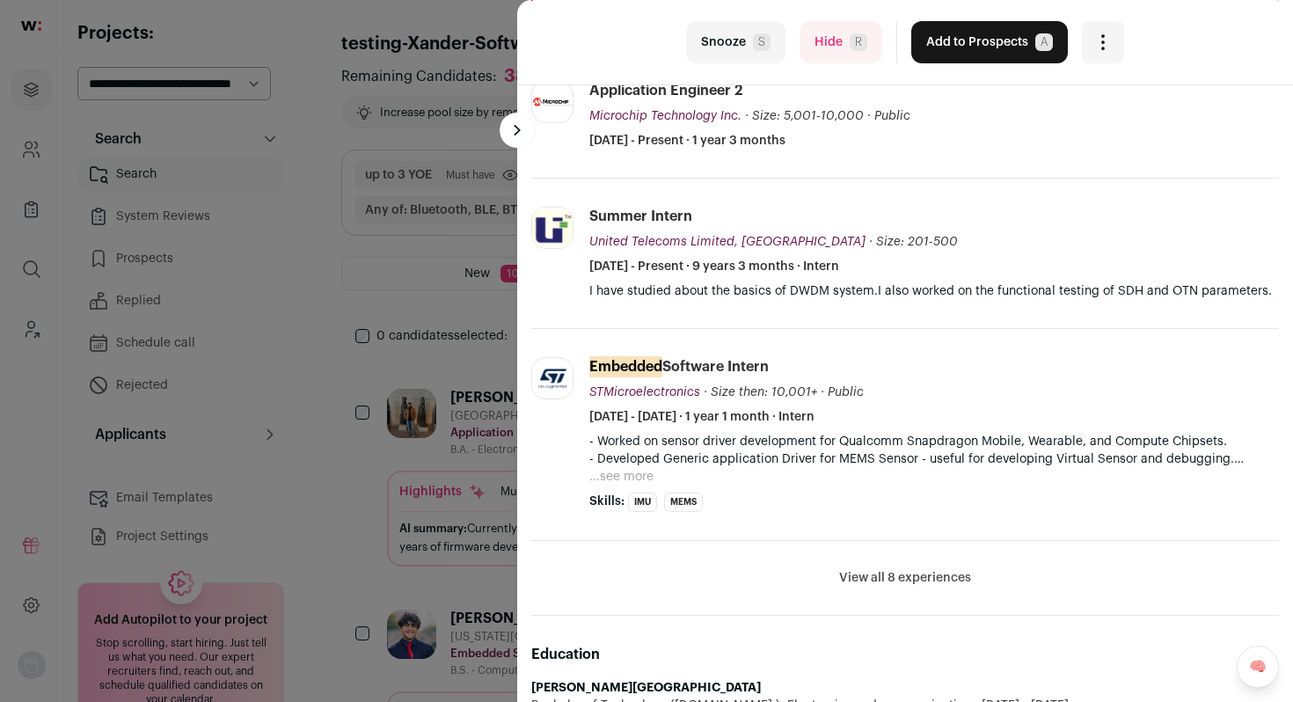
click at [890, 584] on button "View all 8 experiences" at bounding box center [905, 578] width 132 height 18
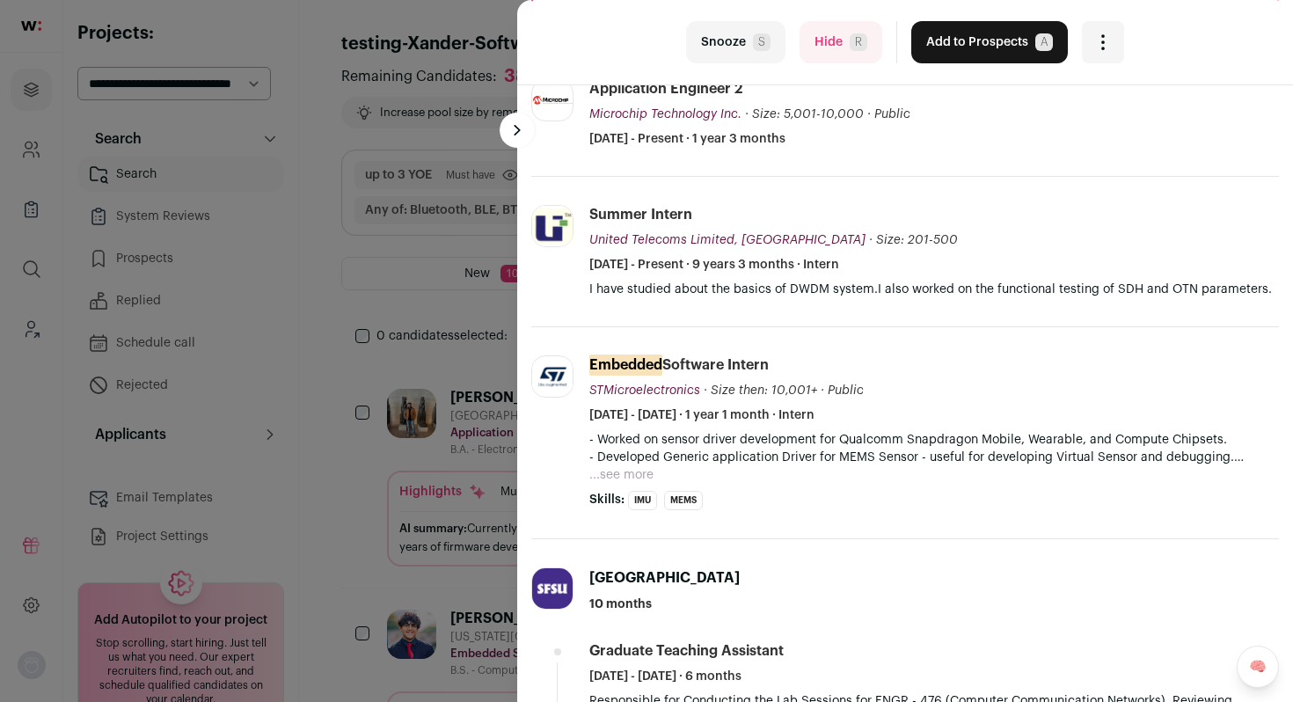
scroll to position [0, 0]
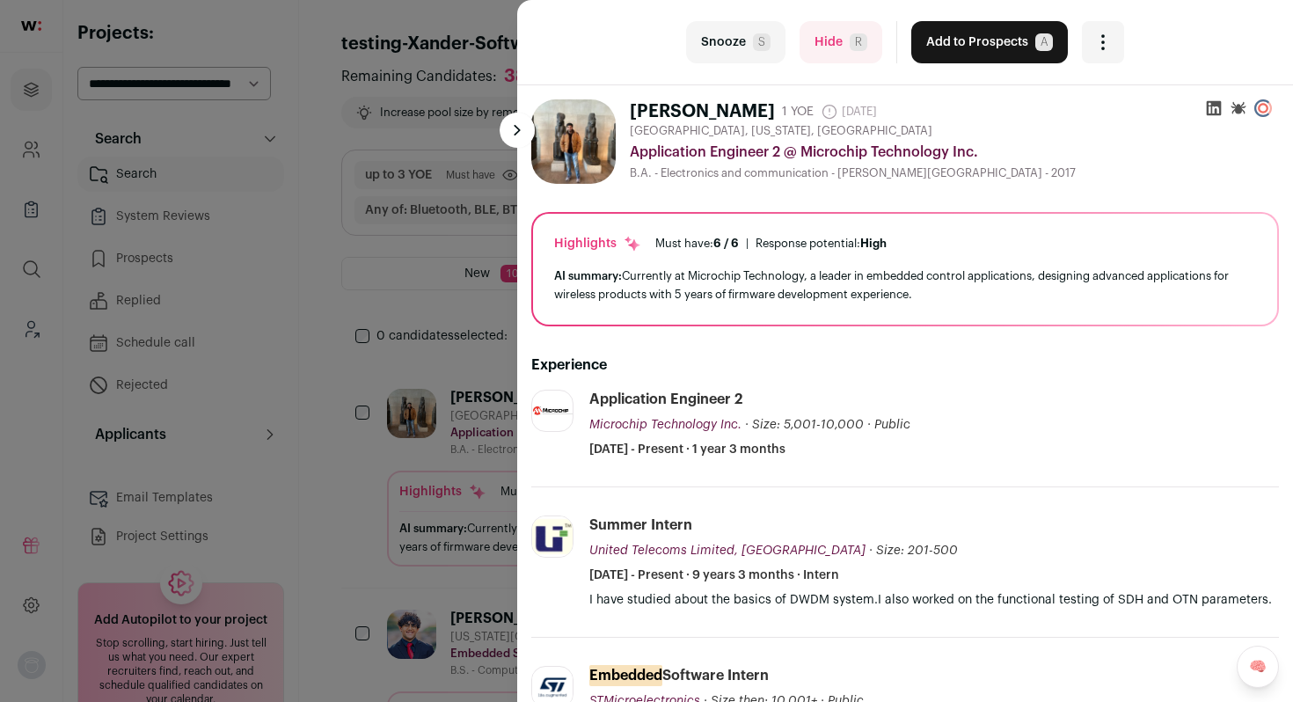
click at [969, 36] on button "Add to Prospects A" at bounding box center [990, 42] width 157 height 42
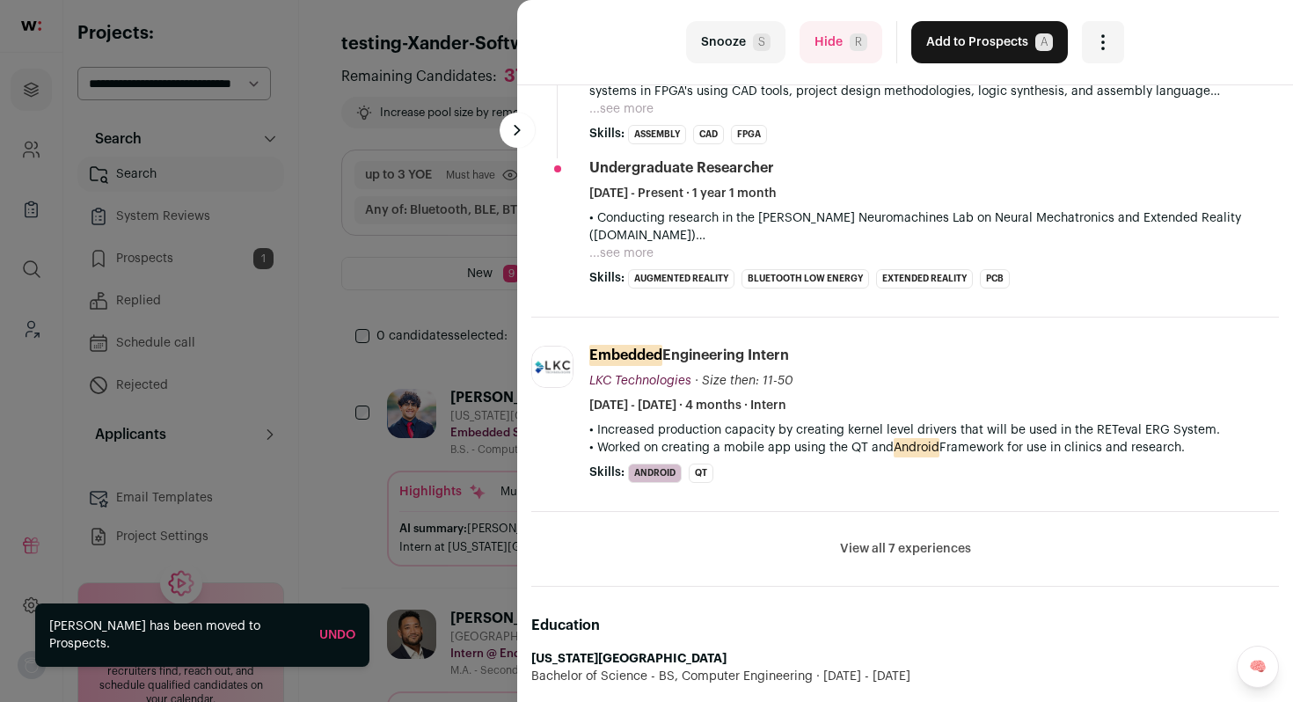
scroll to position [608, 0]
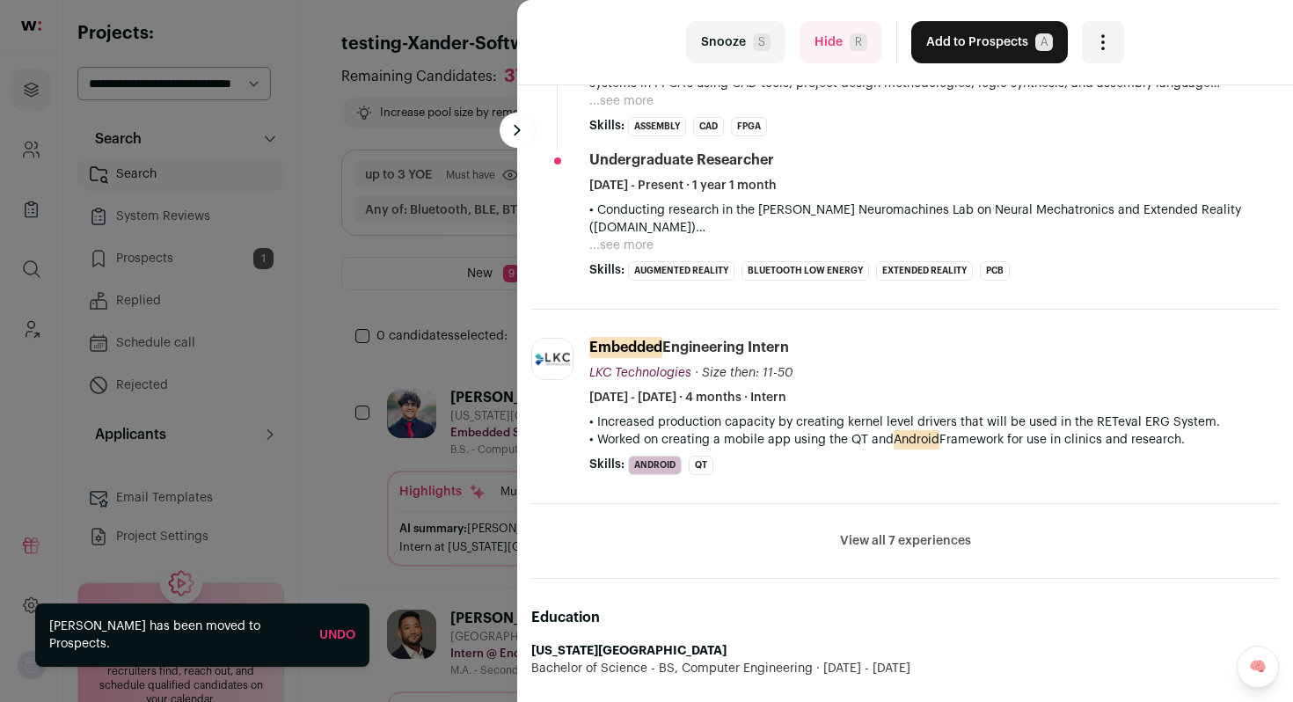
click at [905, 539] on button "View all 7 experiences" at bounding box center [905, 541] width 131 height 18
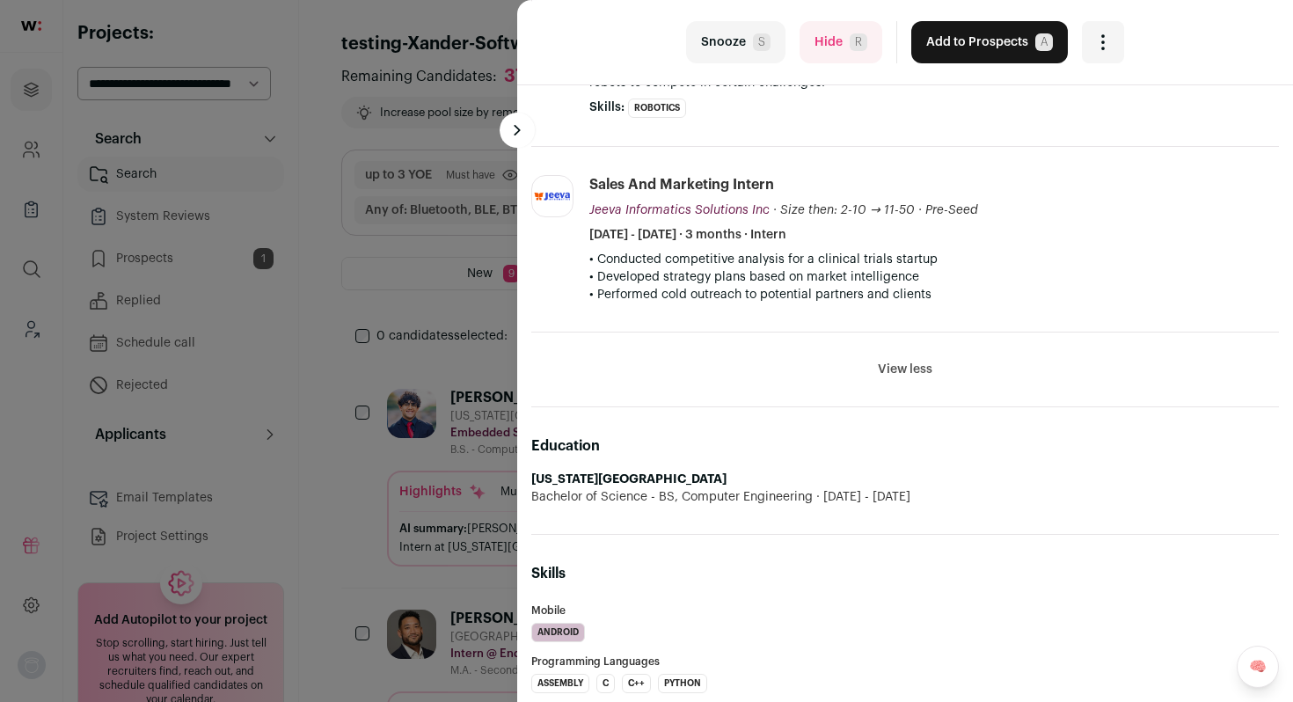
scroll to position [1667, 0]
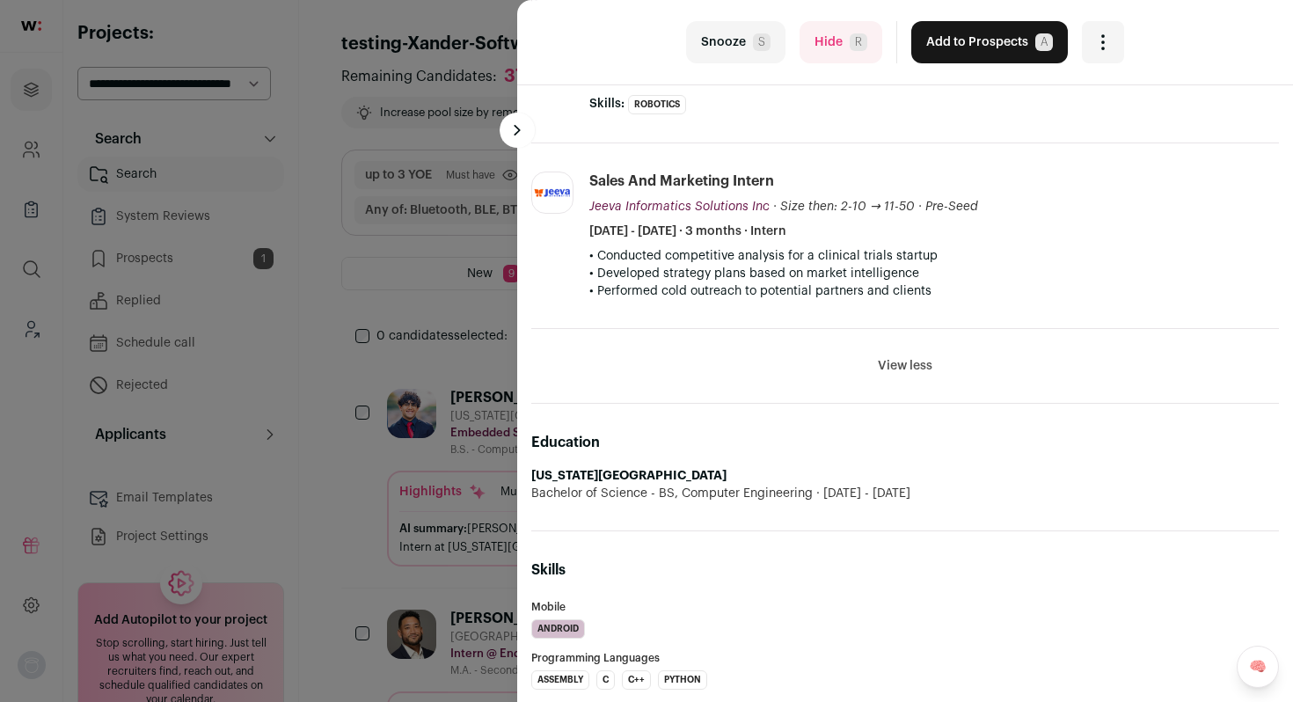
click at [348, 348] on div "last Snooze S Hide R Add to Prospects A Are you sure? Amogh Kashyap is already …" at bounding box center [646, 351] width 1293 height 702
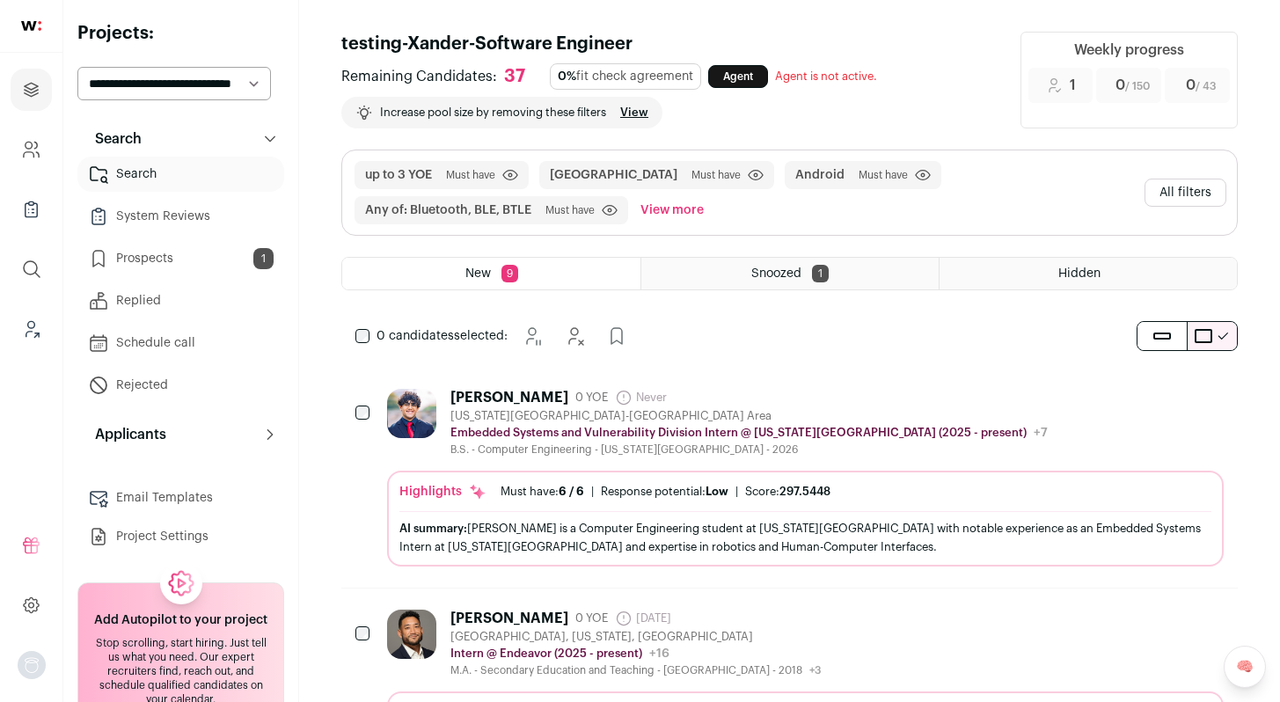
click at [1211, 193] on button "All filters" at bounding box center [1186, 193] width 82 height 28
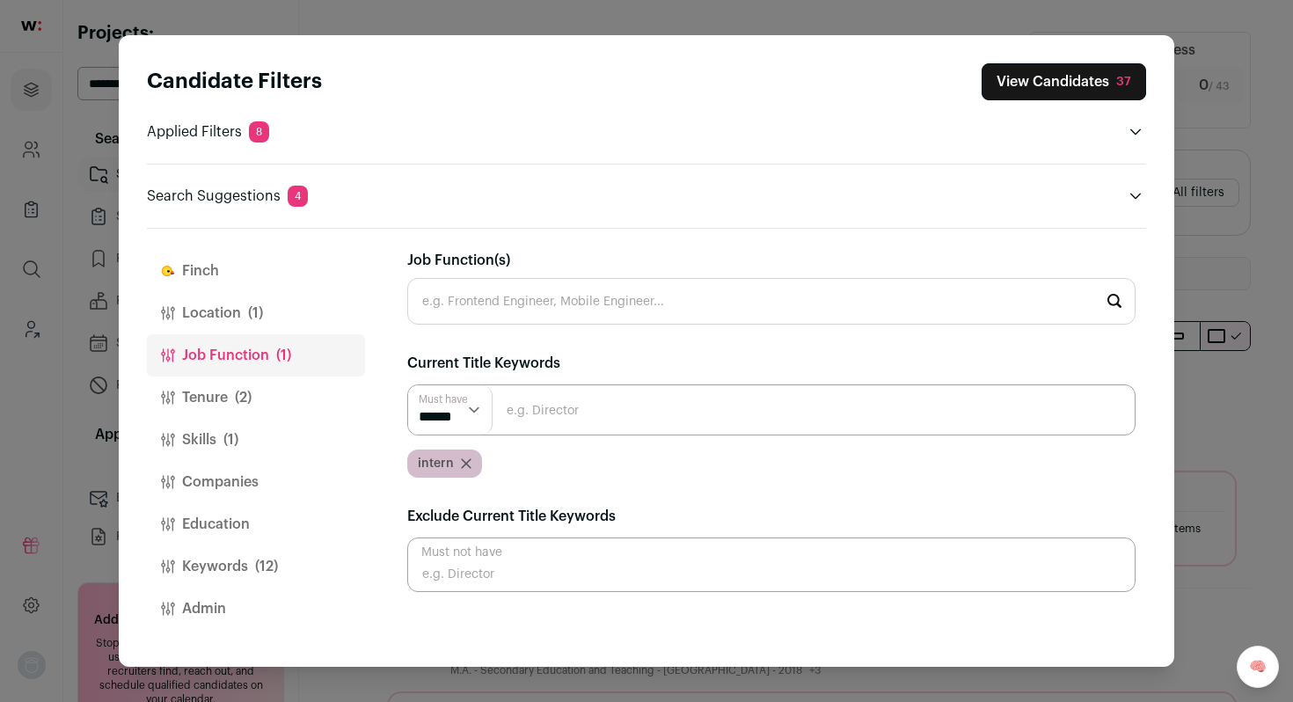
click at [215, 524] on button "Education" at bounding box center [256, 524] width 218 height 42
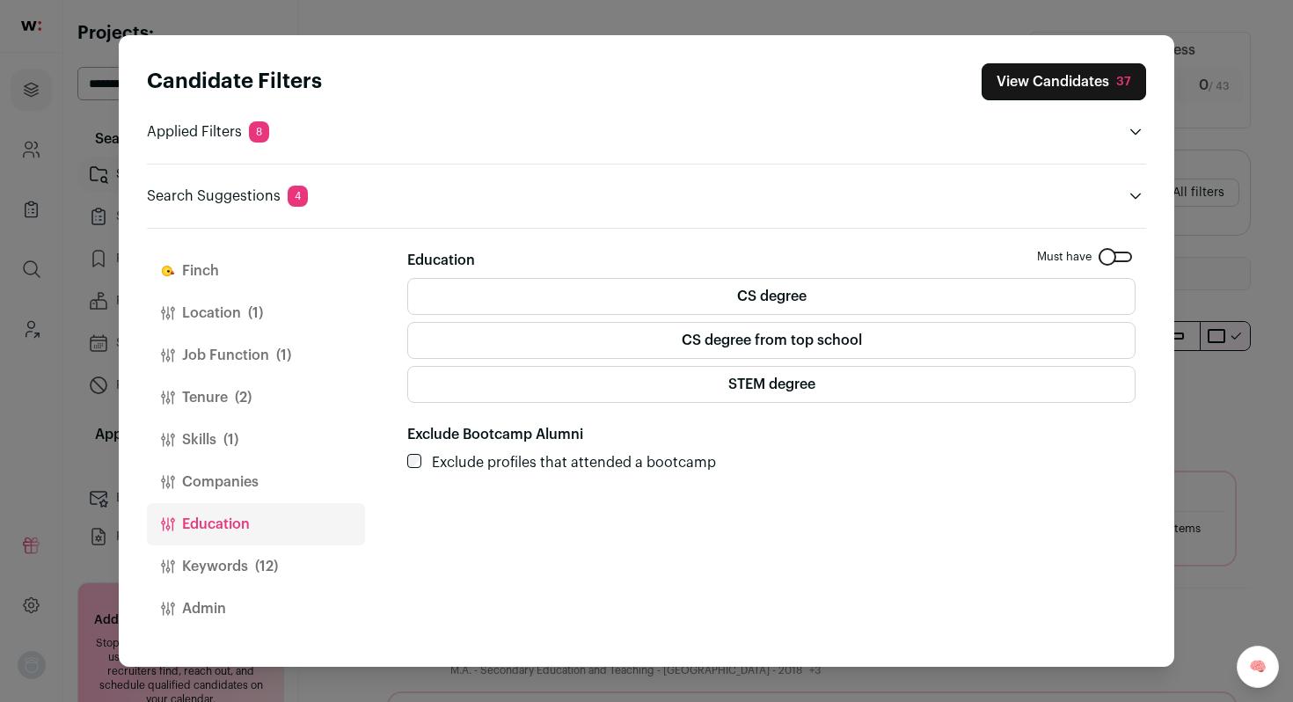
click at [1193, 49] on div "Candidate Filters View Candidates 37 Applied Filters 8 United States Must have …" at bounding box center [646, 351] width 1293 height 702
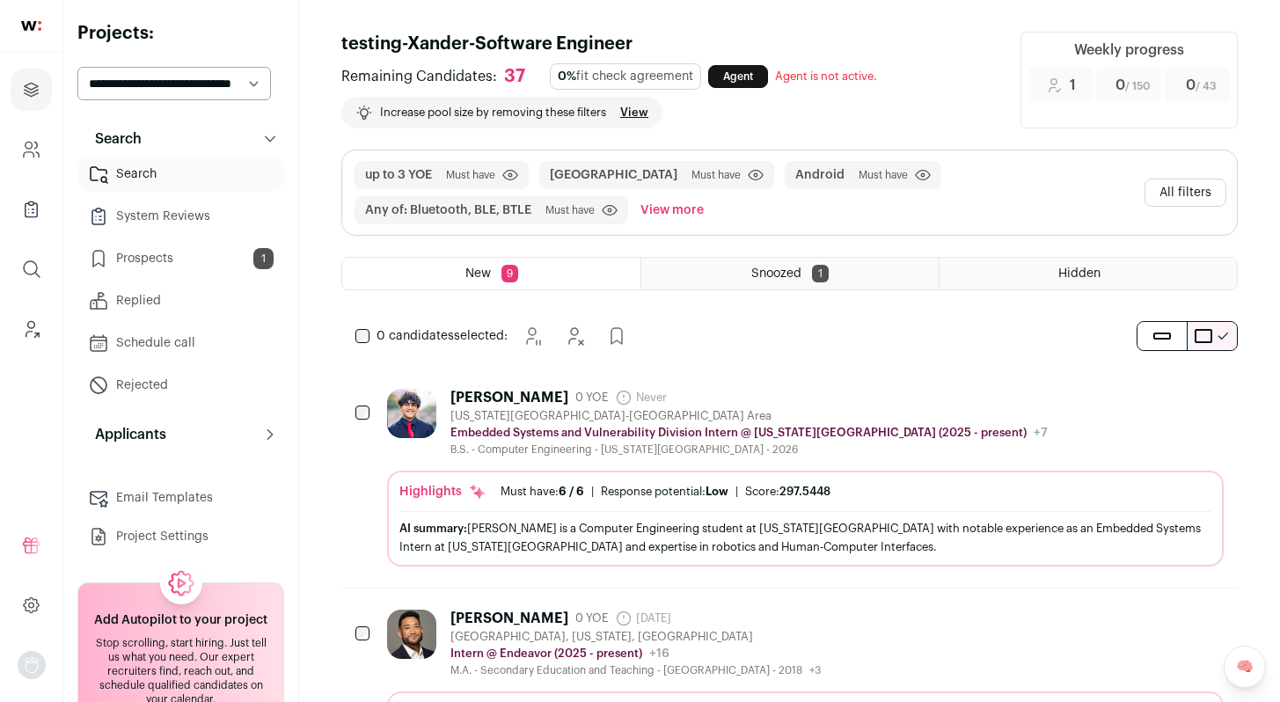
click at [153, 267] on link "Prospects 1" at bounding box center [180, 258] width 207 height 35
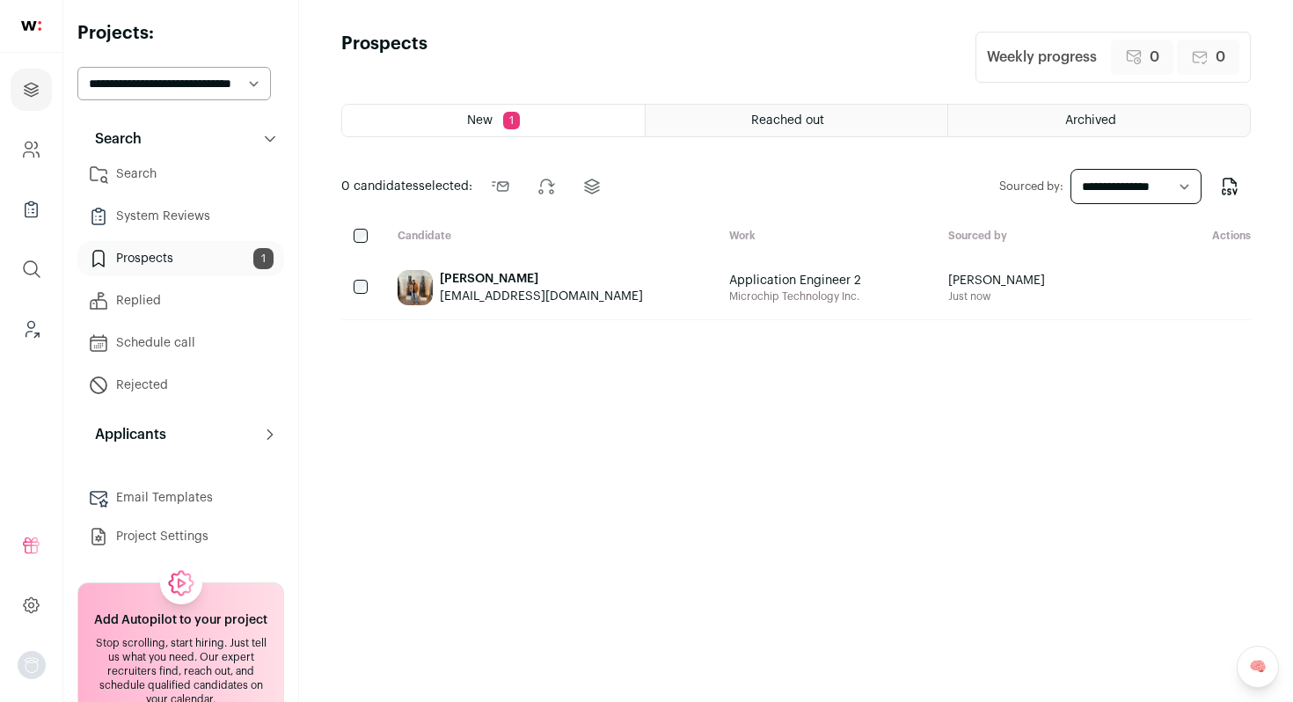
click at [598, 284] on div "Mahek Delawala mdelawala95@gmail.com" at bounding box center [550, 287] width 332 height 63
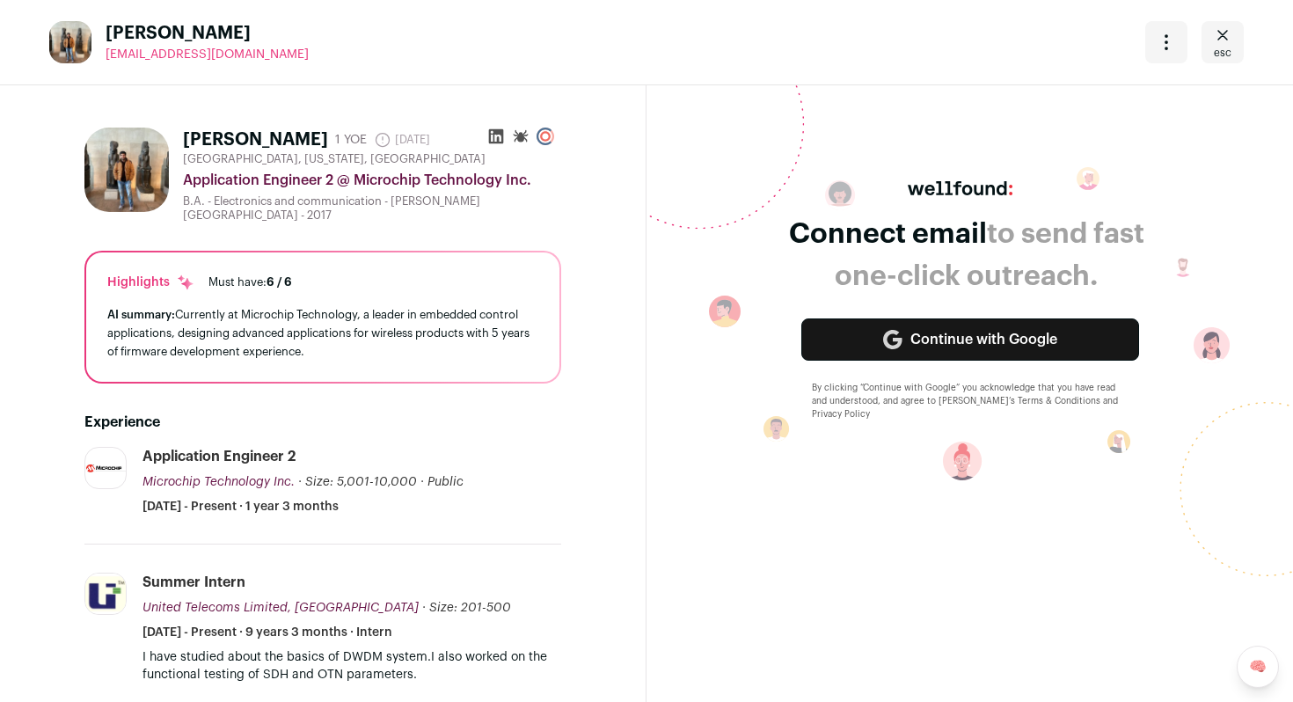
click at [1218, 37] on icon "Close" at bounding box center [1223, 35] width 11 height 10
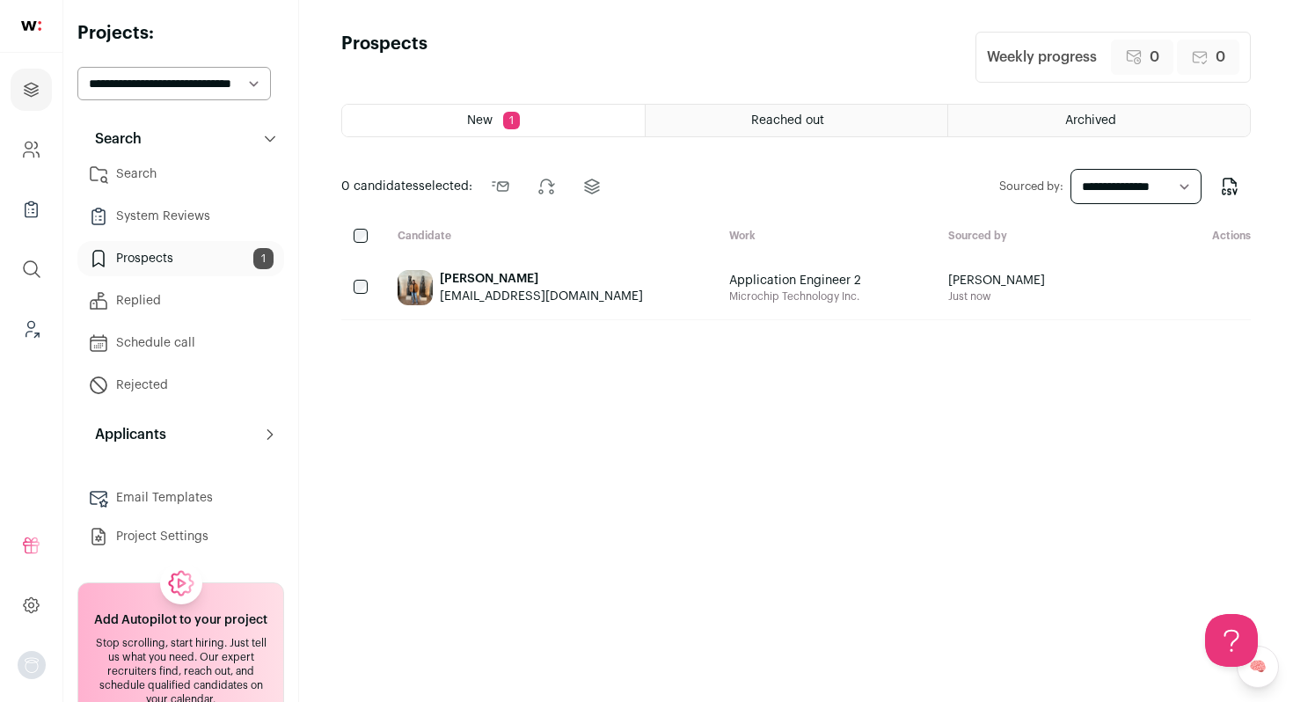
click at [419, 288] on img at bounding box center [415, 287] width 35 height 35
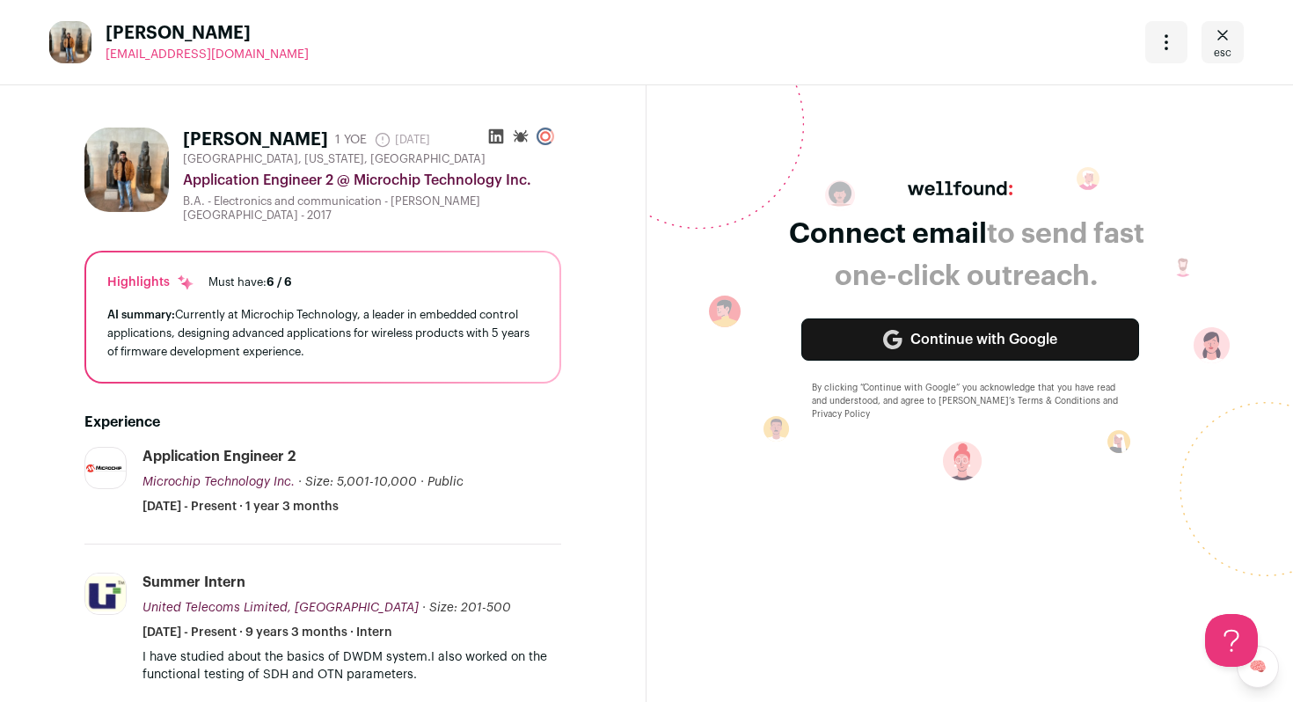
click at [1218, 39] on icon "Close" at bounding box center [1223, 35] width 11 height 10
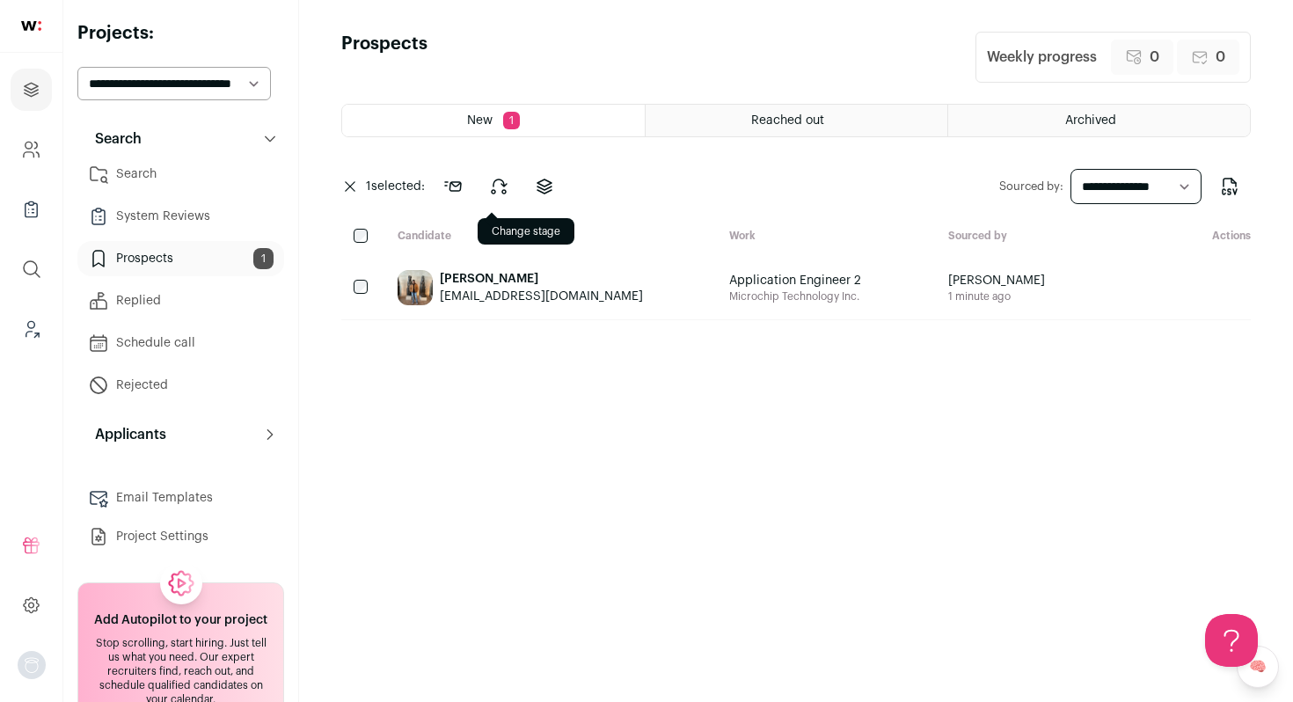
click at [506, 192] on icon at bounding box center [498, 186] width 21 height 21
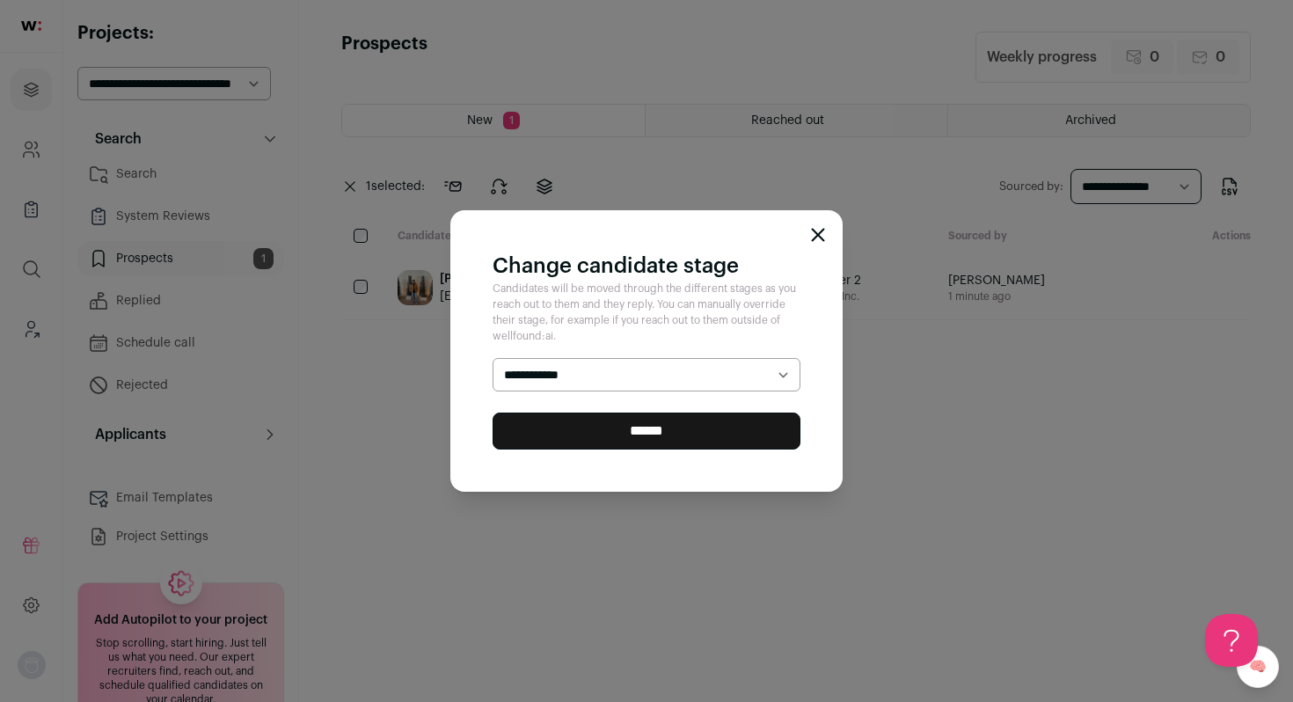
click at [584, 386] on select "**********" at bounding box center [647, 374] width 308 height 33
select select "********"
click at [493, 358] on select "**********" at bounding box center [647, 374] width 308 height 33
click at [659, 443] on input "******" at bounding box center [647, 431] width 308 height 37
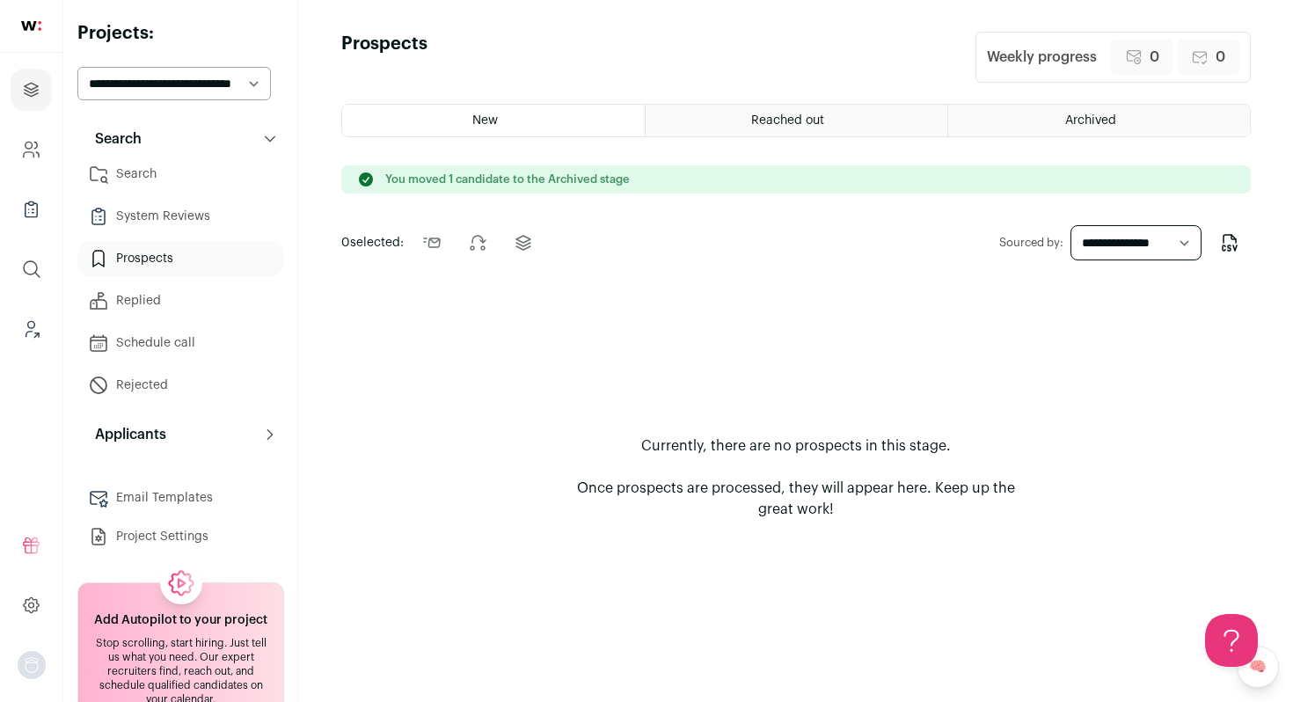
click at [132, 172] on link "Search" at bounding box center [180, 174] width 207 height 35
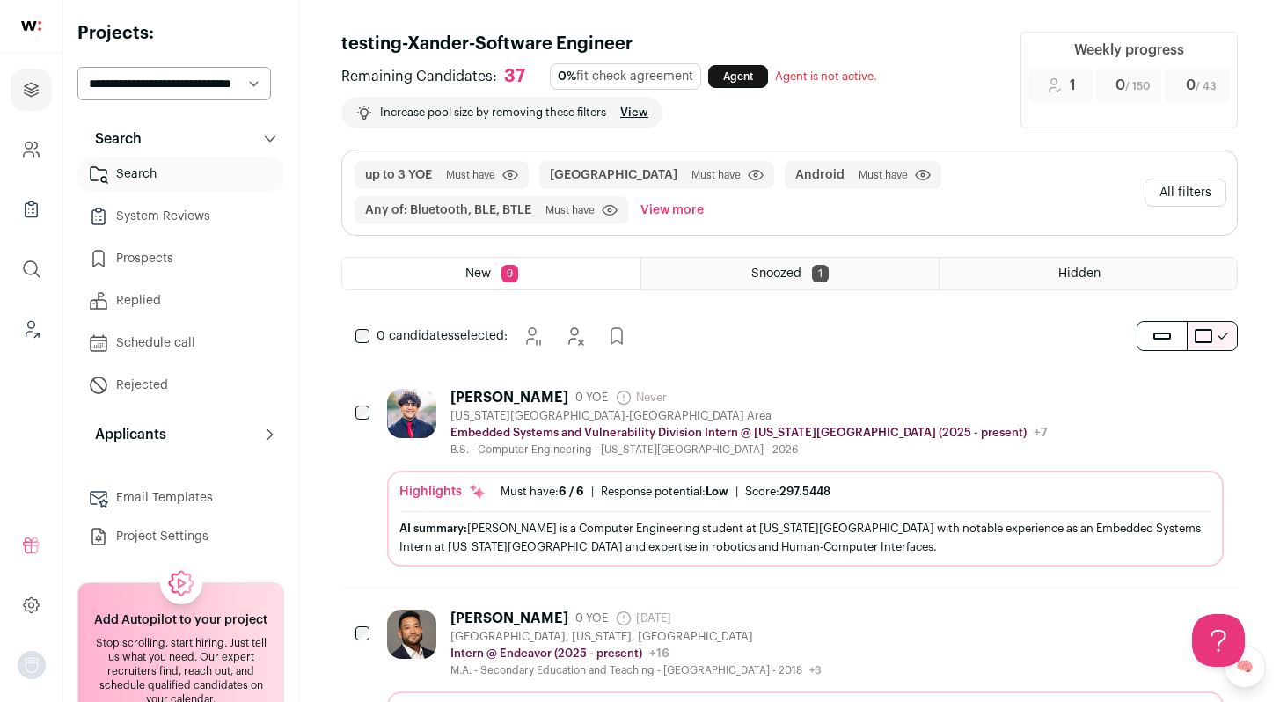
click at [743, 419] on div "Washington DC-Baltimore Area" at bounding box center [749, 416] width 597 height 14
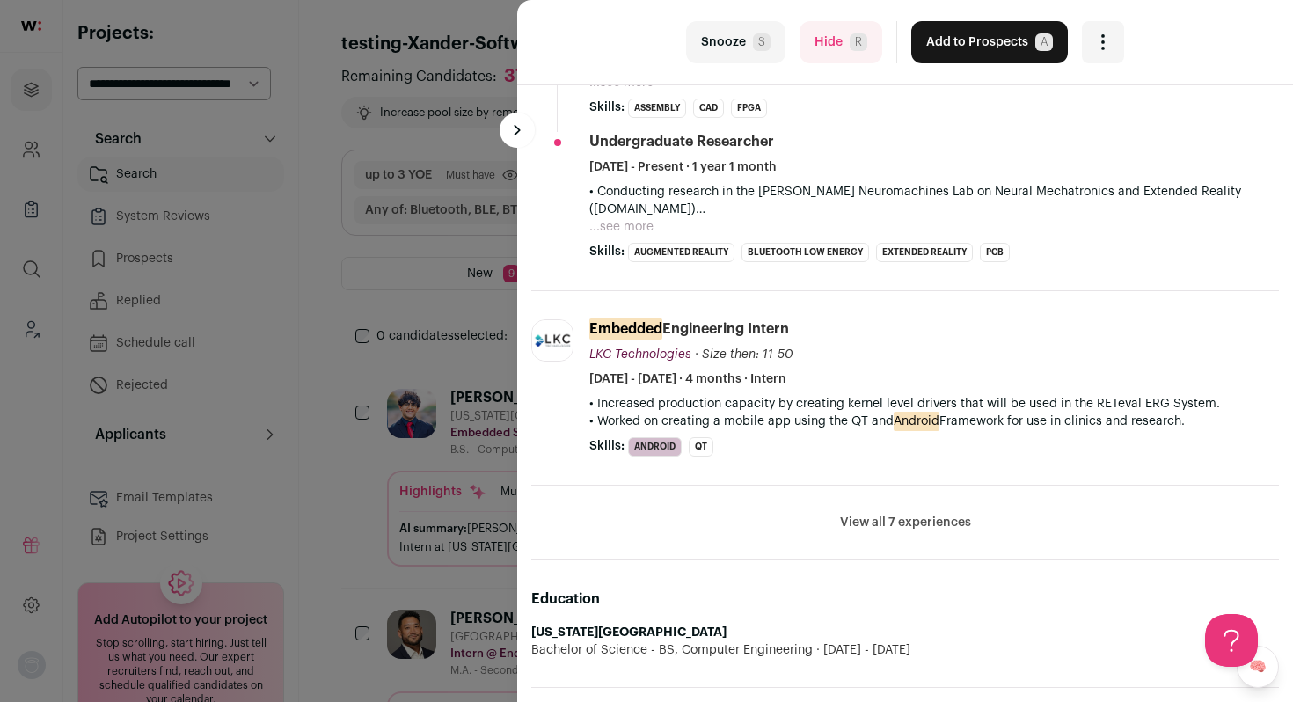
scroll to position [619, 0]
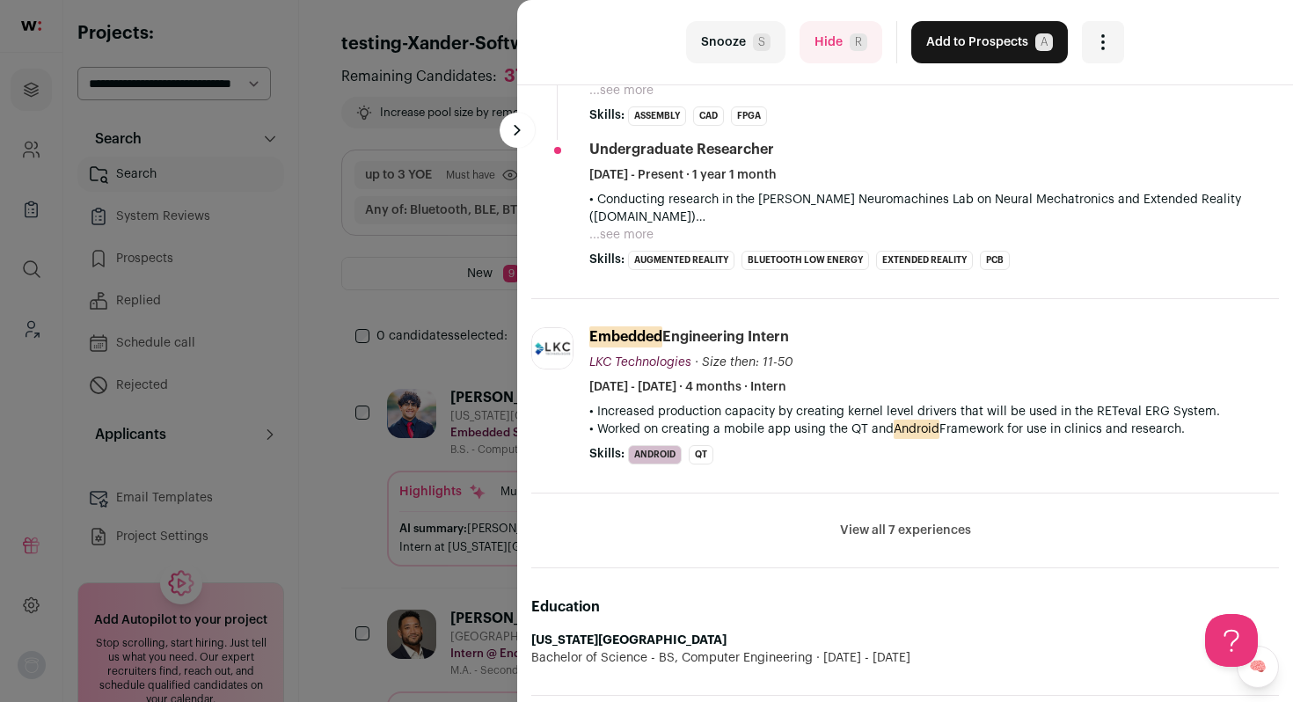
click at [883, 521] on li "View all 7 experiences View less" at bounding box center [905, 531] width 748 height 75
click at [882, 531] on button "View all 7 experiences" at bounding box center [905, 531] width 131 height 18
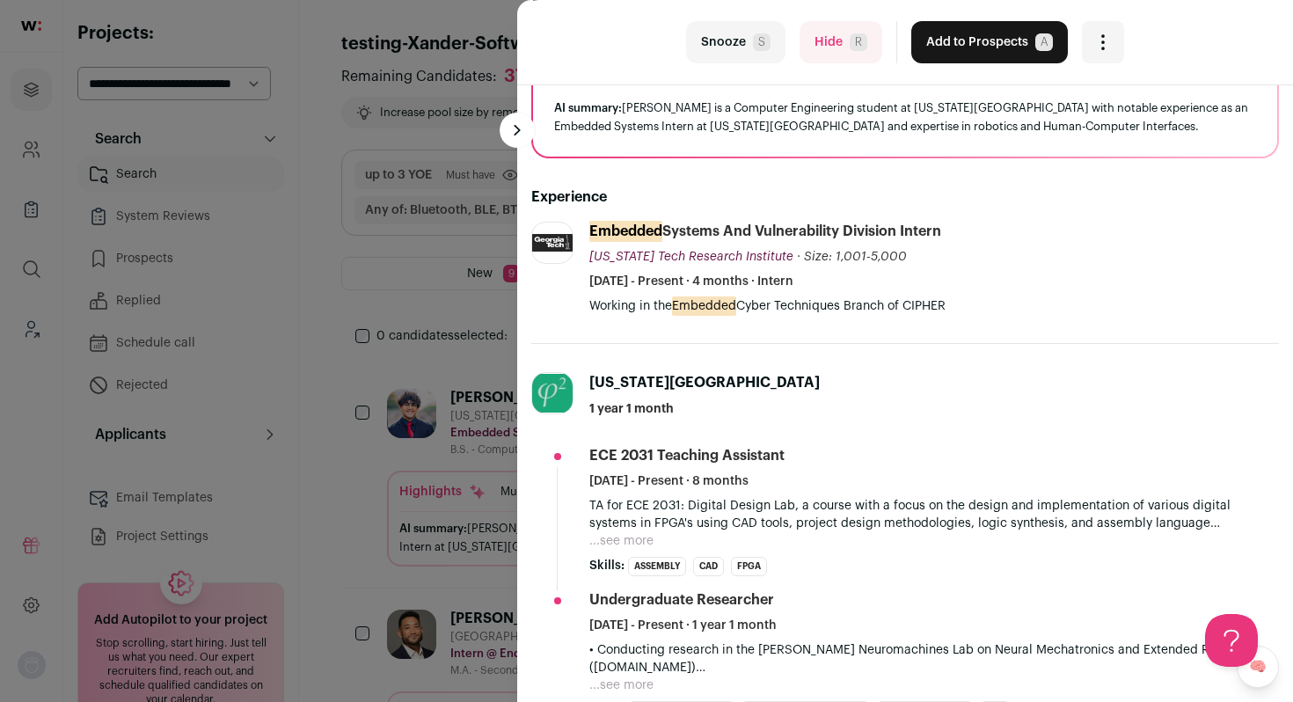
scroll to position [0, 0]
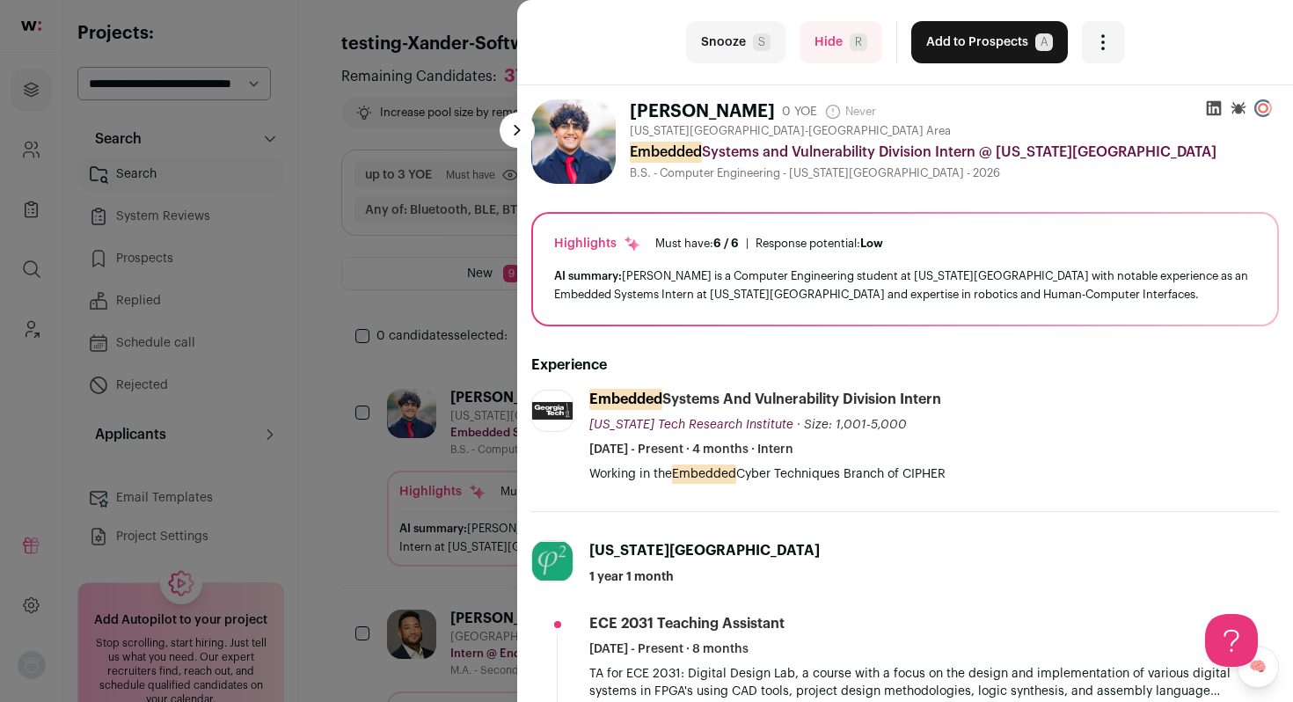
click at [341, 335] on div "last Snooze S Hide R Add to Prospects A Are you sure? Amogh Kashyap is already …" at bounding box center [646, 351] width 1293 height 702
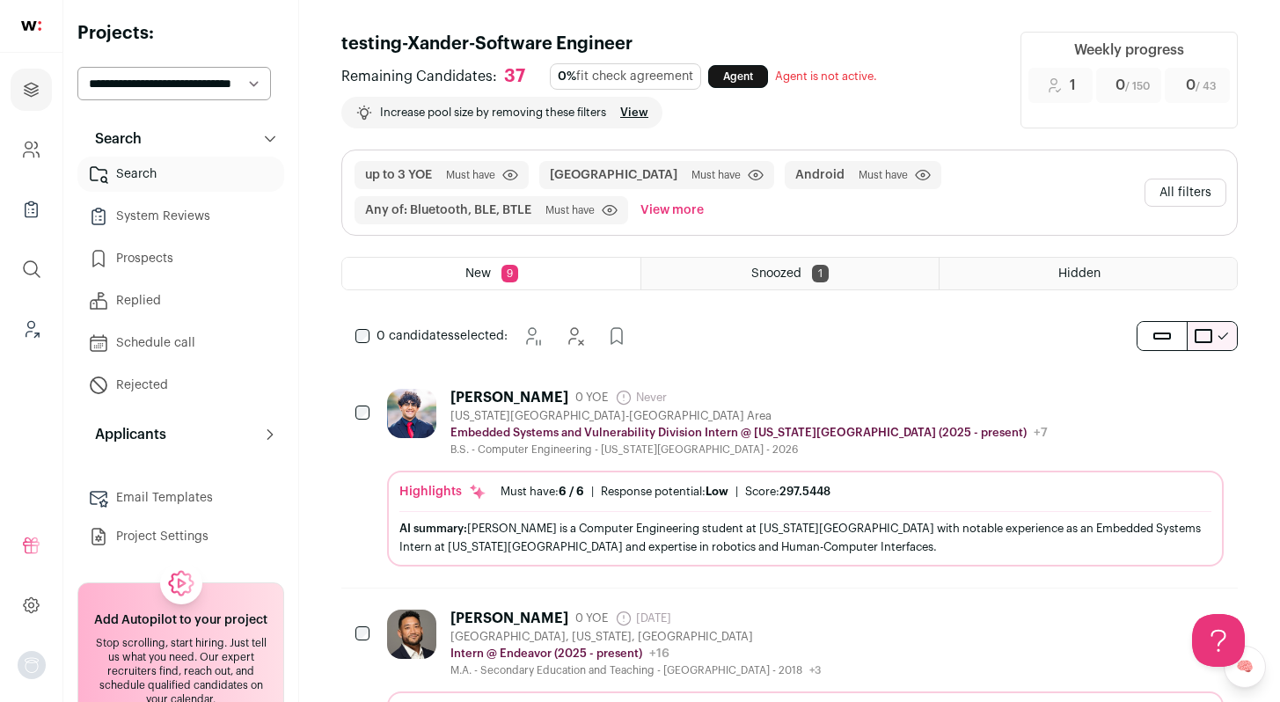
click at [1193, 191] on button "All filters" at bounding box center [1186, 193] width 82 height 28
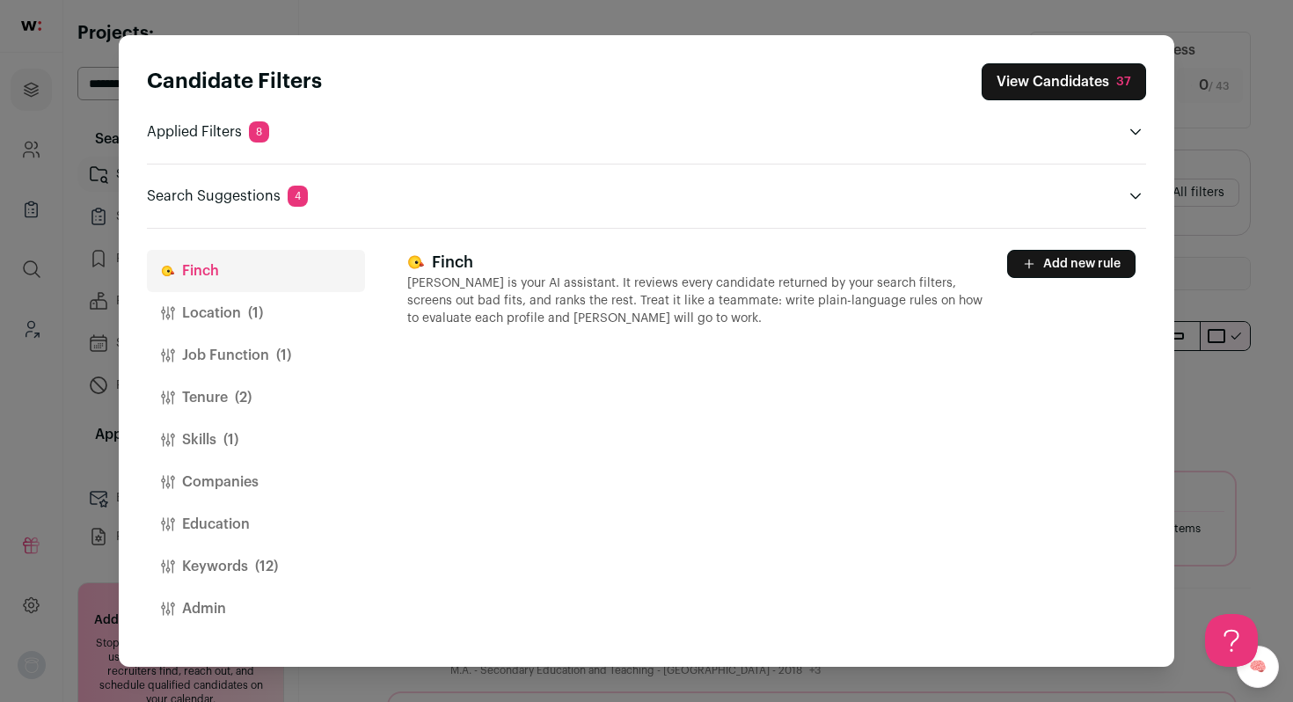
click at [1263, 201] on div "Candidate Filters View Candidates 37 Applied Filters 8 United States Must have …" at bounding box center [646, 351] width 1293 height 702
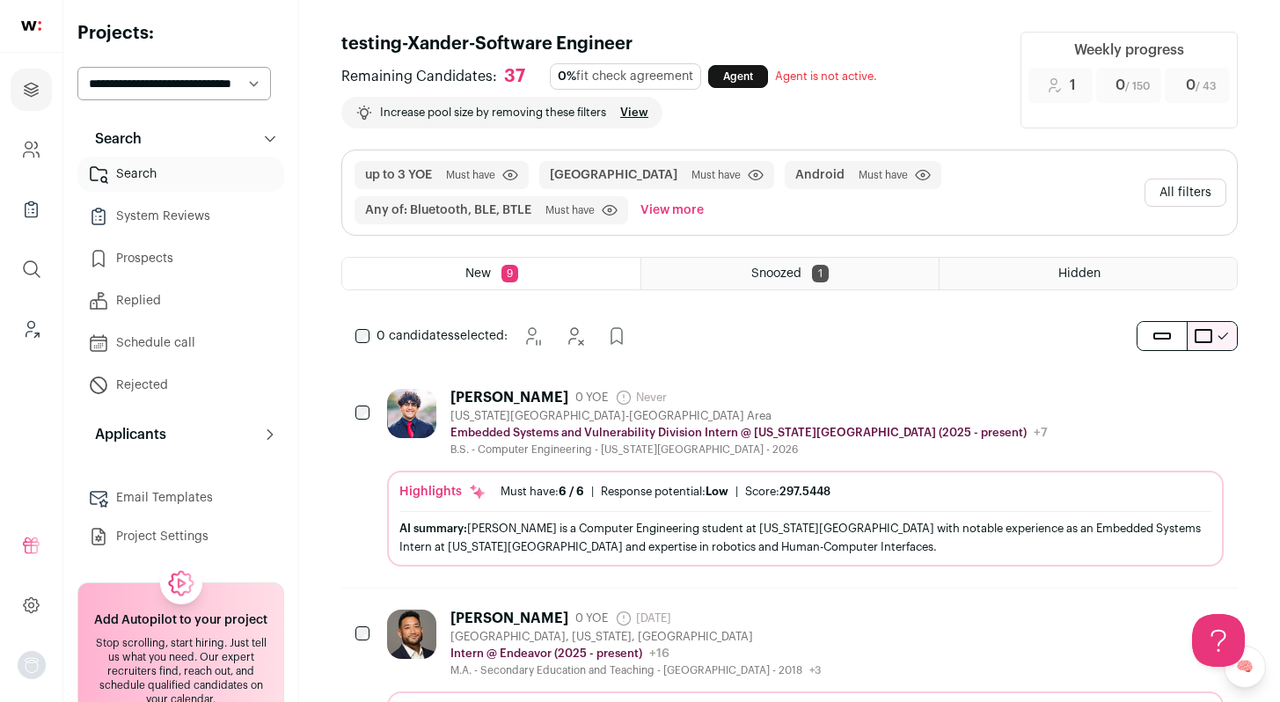
click at [869, 445] on div "B.S. - Computer Engineering - Georgia Institute of Technology - 2026" at bounding box center [749, 450] width 597 height 14
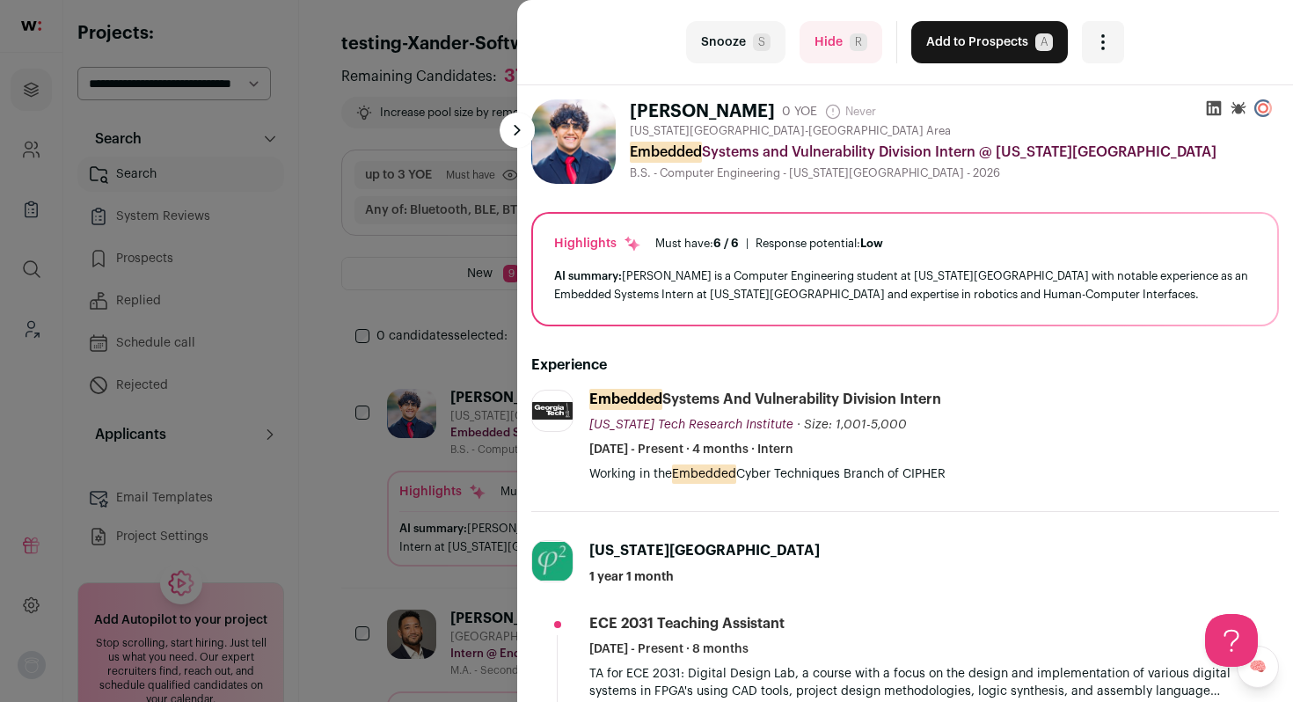
click at [398, 369] on div "last Snooze S Hide R Add to Prospects A Are you sure? Amogh Kashyap is already …" at bounding box center [646, 351] width 1293 height 702
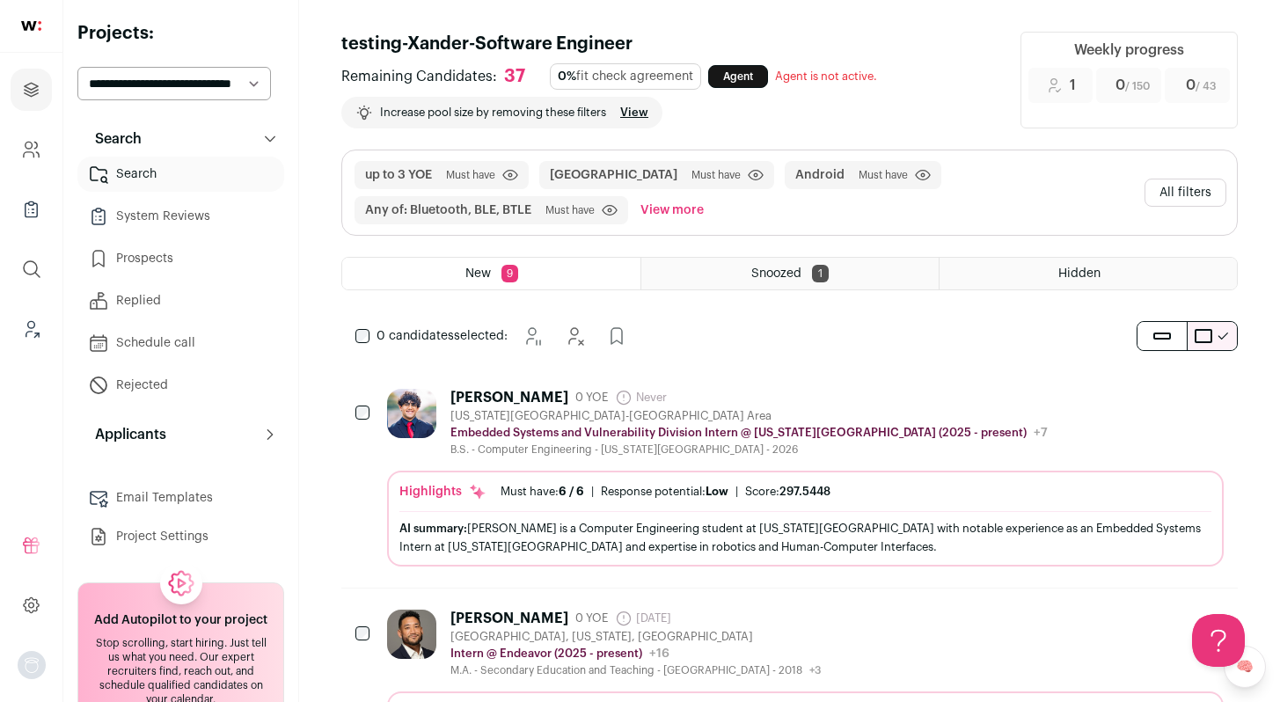
click at [864, 345] on div "0 candidates selected: Snooze Hide" at bounding box center [789, 336] width 897 height 35
click at [516, 402] on div "Amogh Kashyap" at bounding box center [510, 398] width 118 height 18
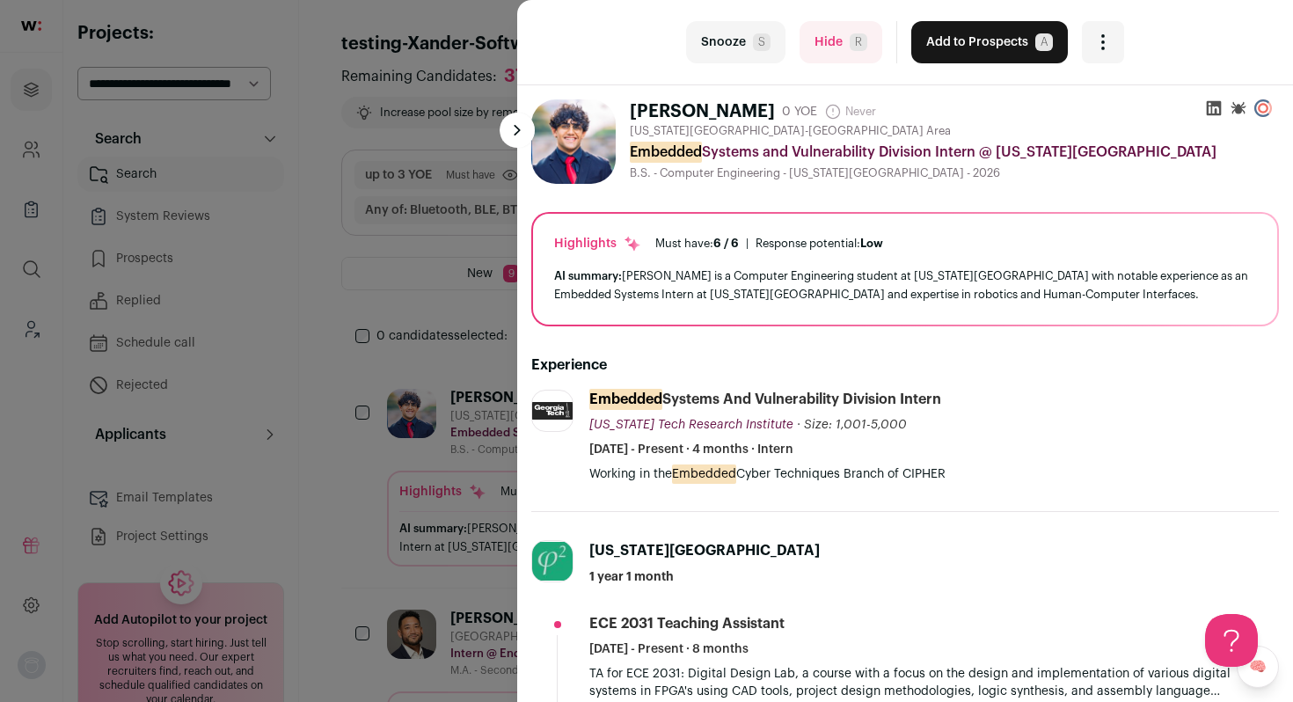
click at [333, 432] on div "last Snooze S Hide R Add to Prospects A Are you sure? Amogh Kashyap is already …" at bounding box center [646, 351] width 1293 height 702
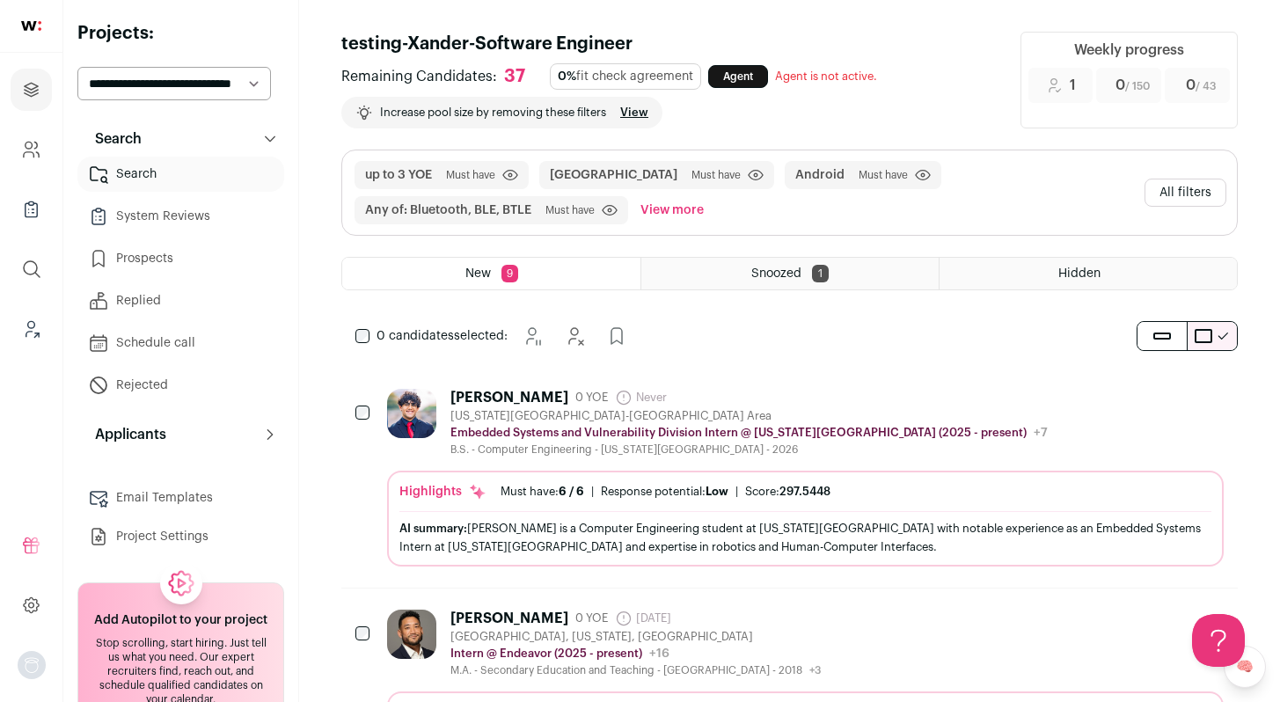
click at [976, 404] on div "Amogh Kashyap 0 YOE Never Admin only. The last time the profile was scraped." at bounding box center [749, 398] width 597 height 18
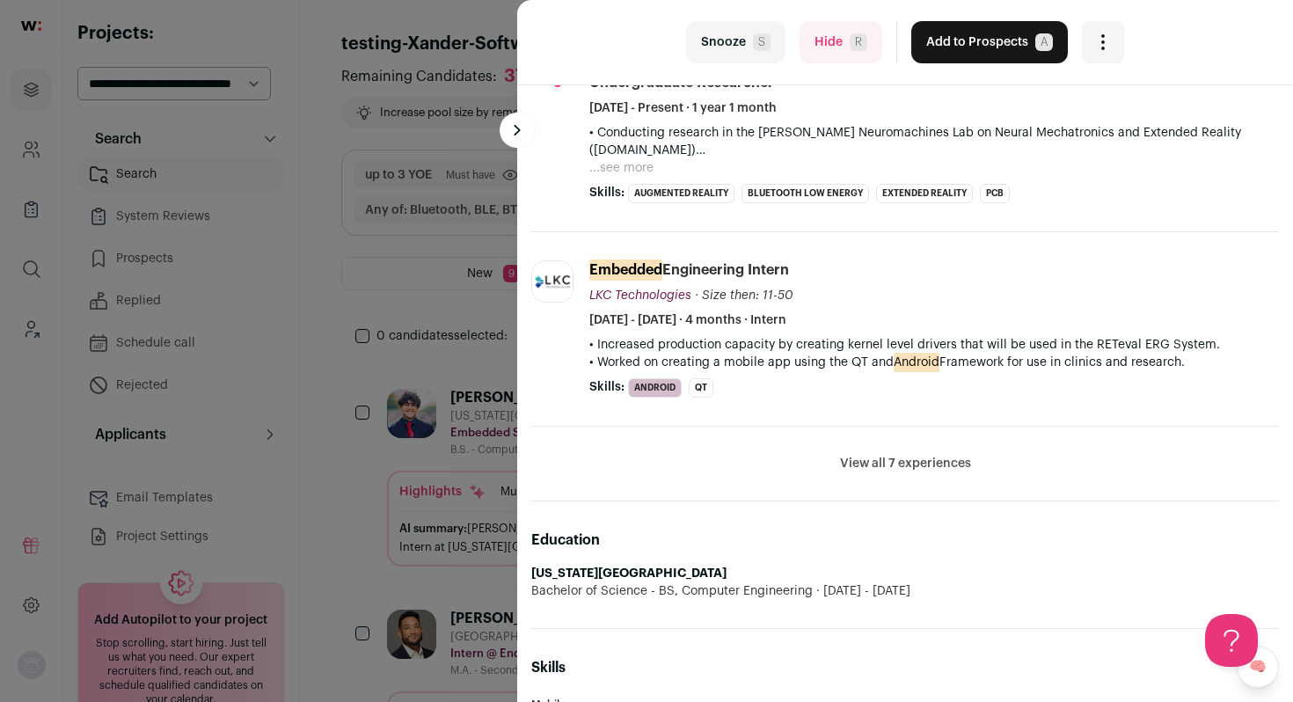
scroll to position [693, 0]
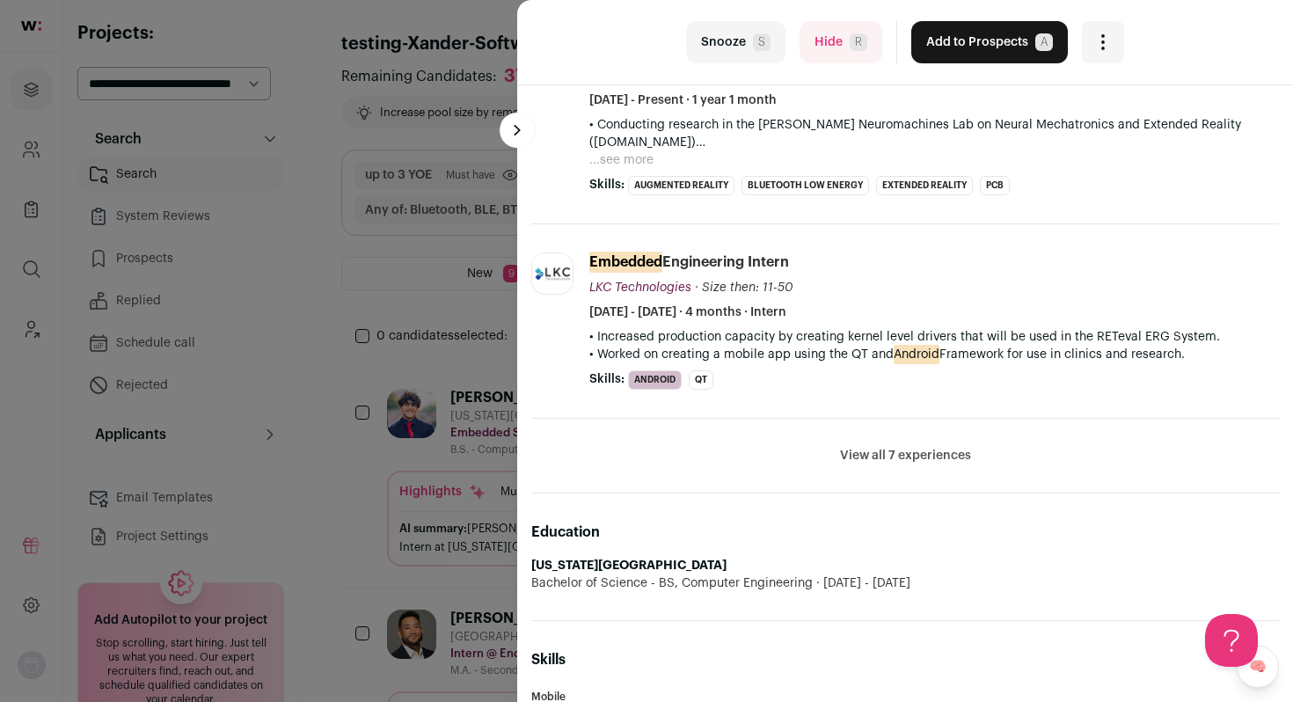
click at [933, 462] on button "View all 7 experiences" at bounding box center [905, 456] width 131 height 18
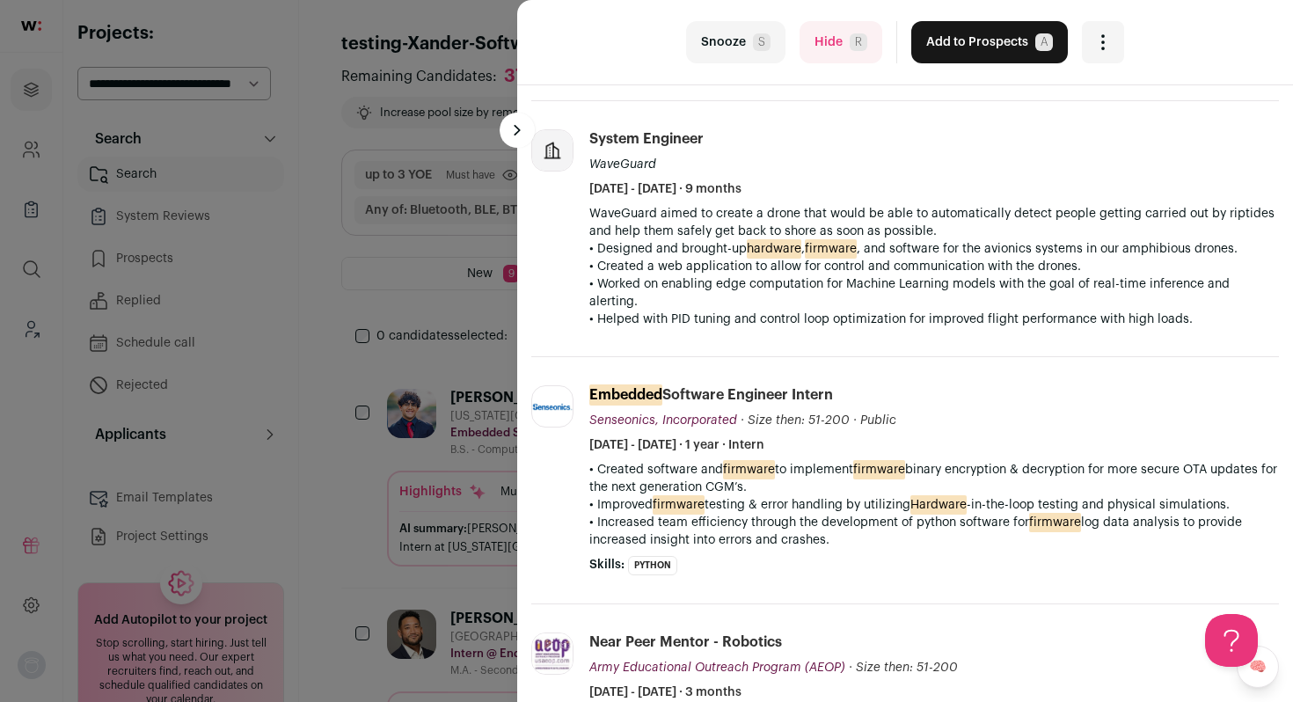
scroll to position [1022, 0]
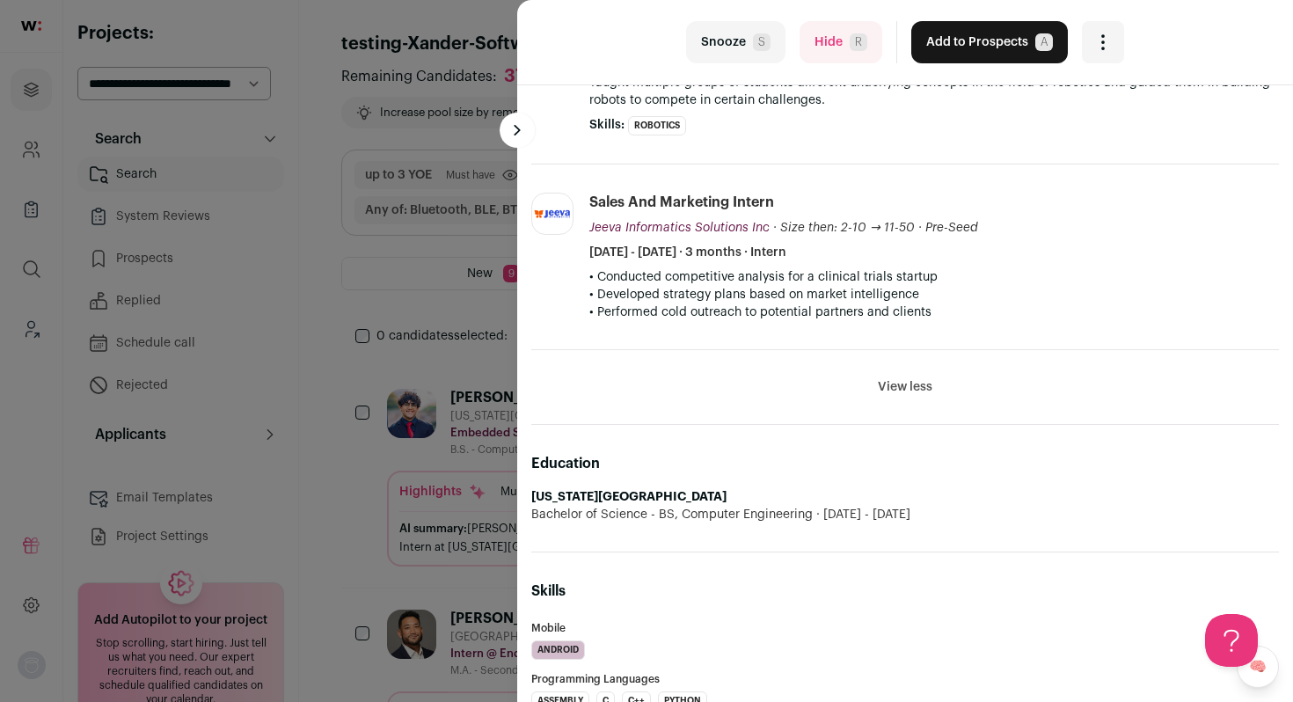
click at [897, 387] on button "View less" at bounding box center [905, 387] width 55 height 18
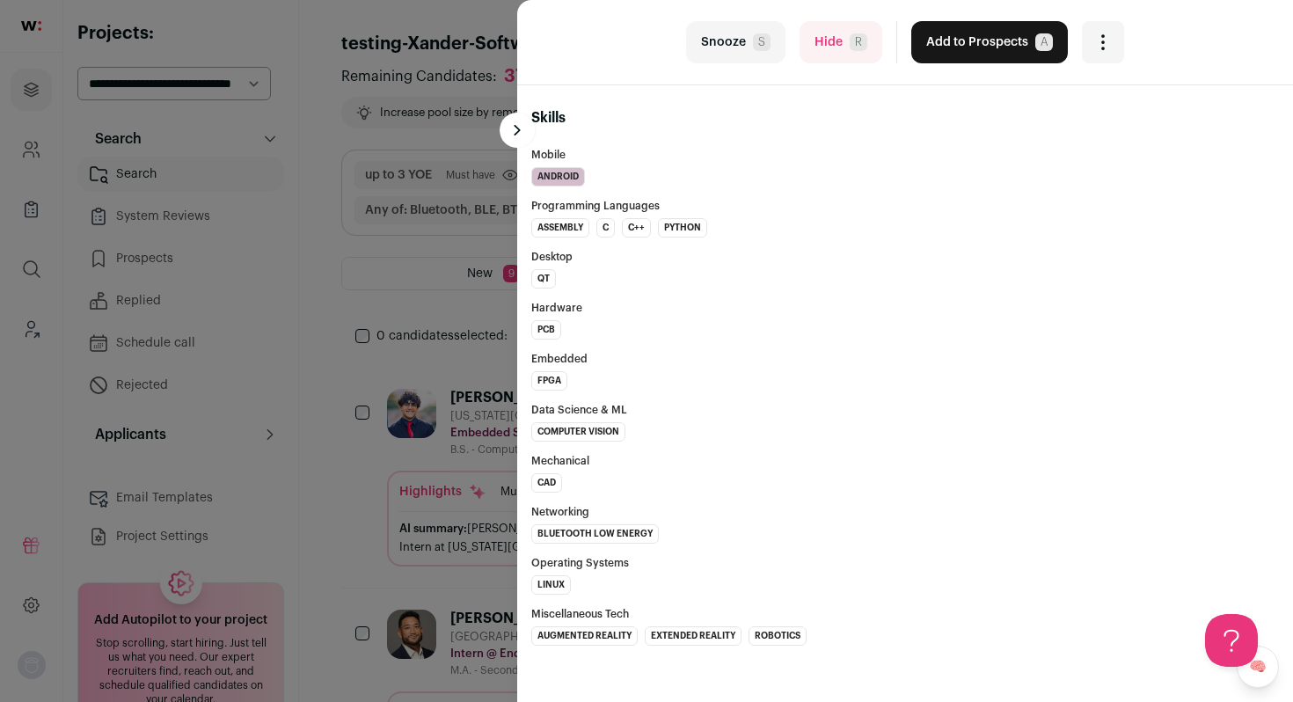
scroll to position [762, 0]
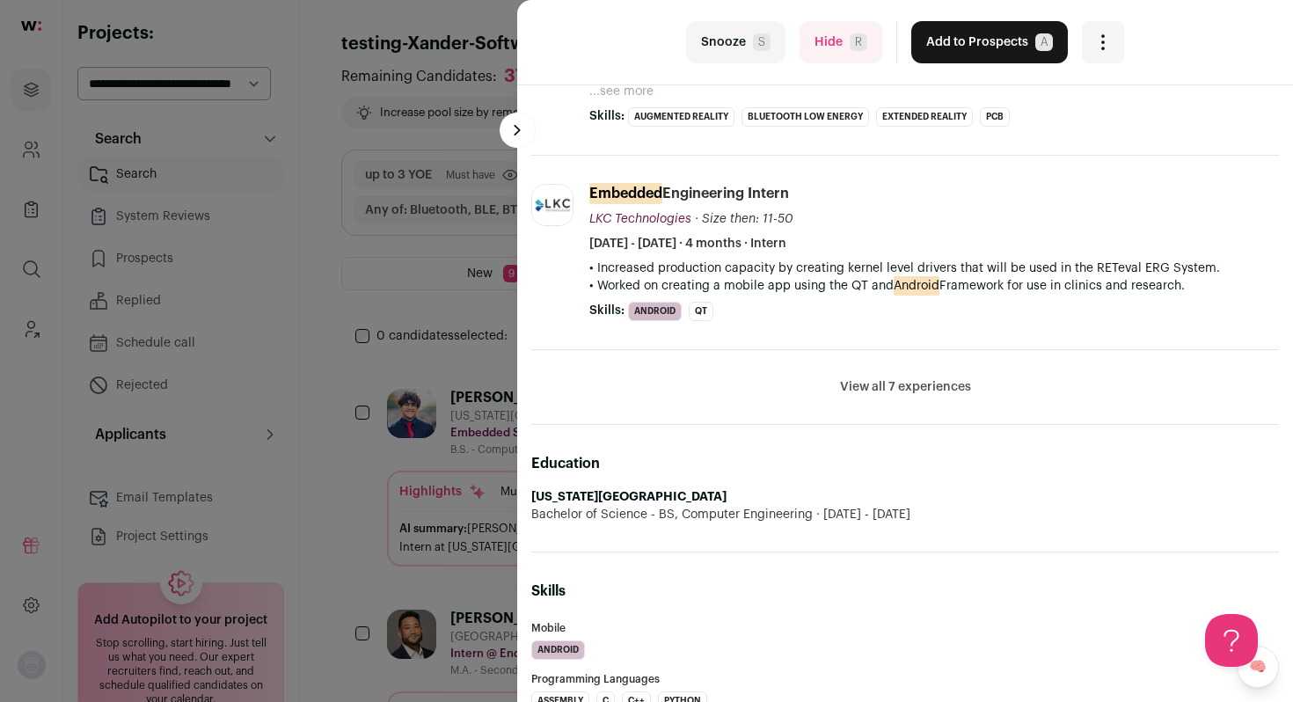
click at [900, 387] on button "View all 7 experiences" at bounding box center [905, 387] width 131 height 18
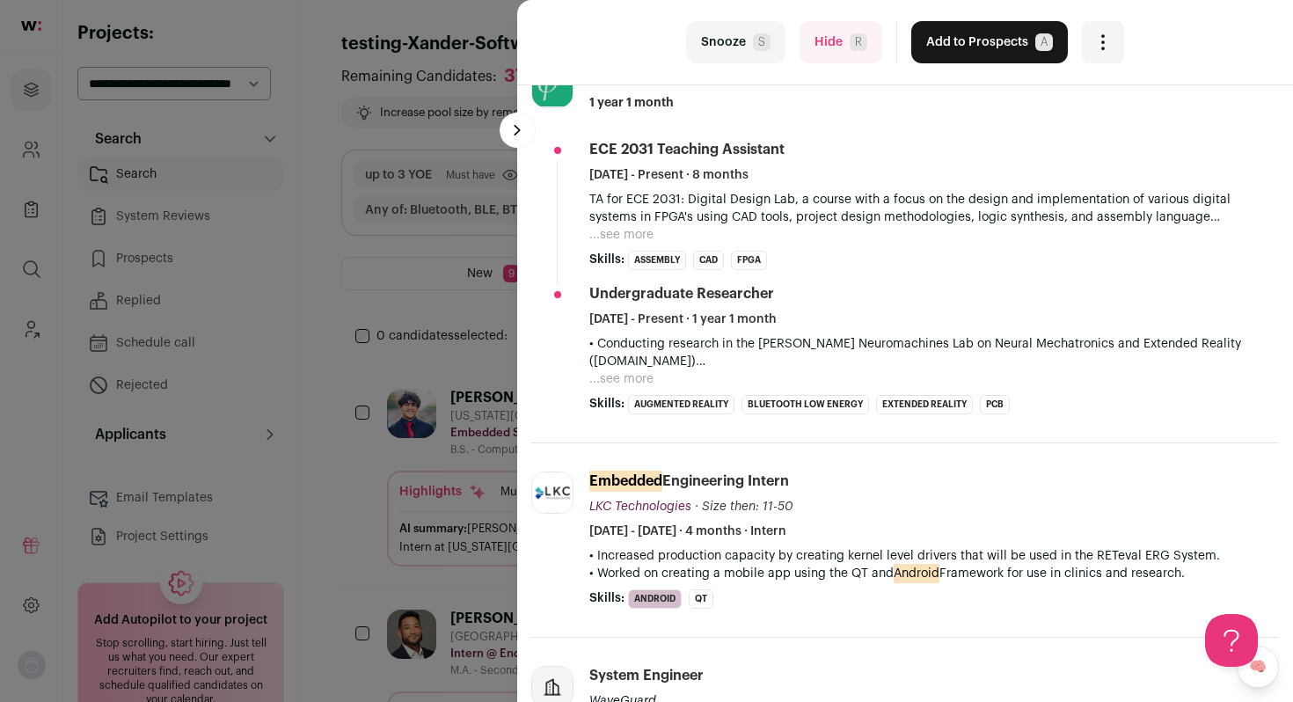
scroll to position [486, 0]
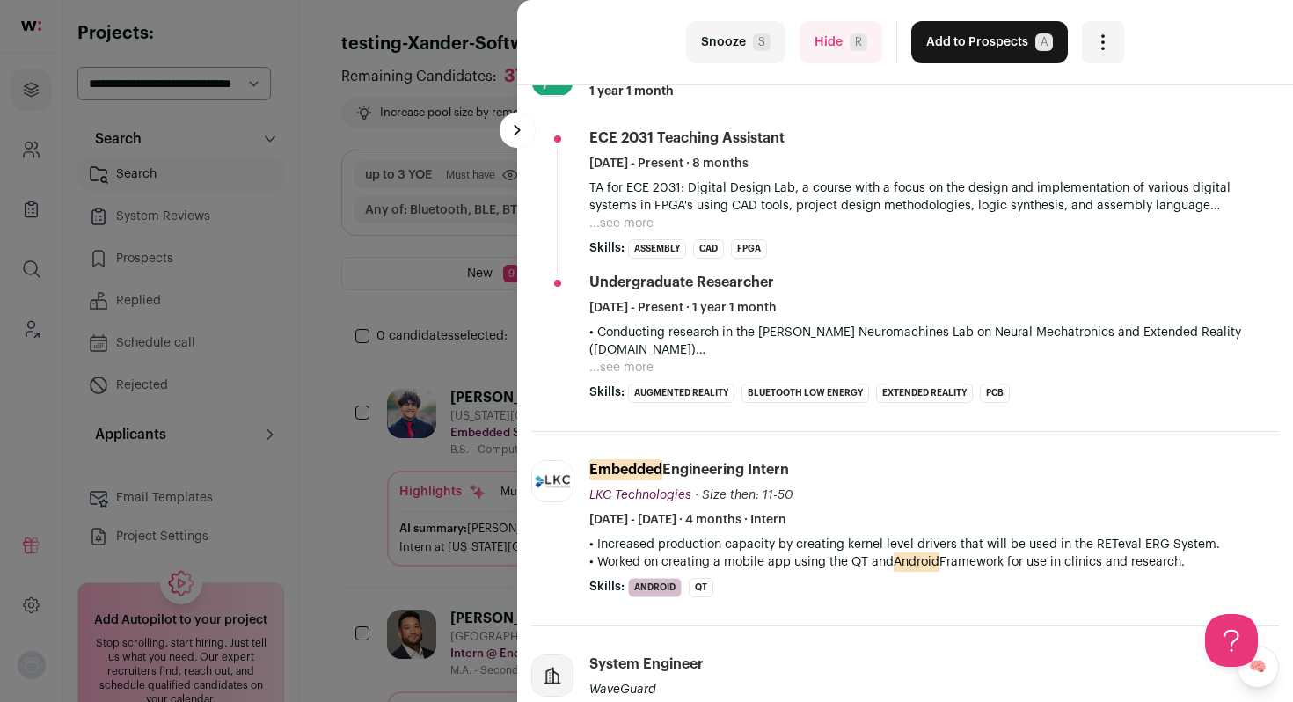
click at [642, 364] on button "...see more" at bounding box center [622, 368] width 64 height 18
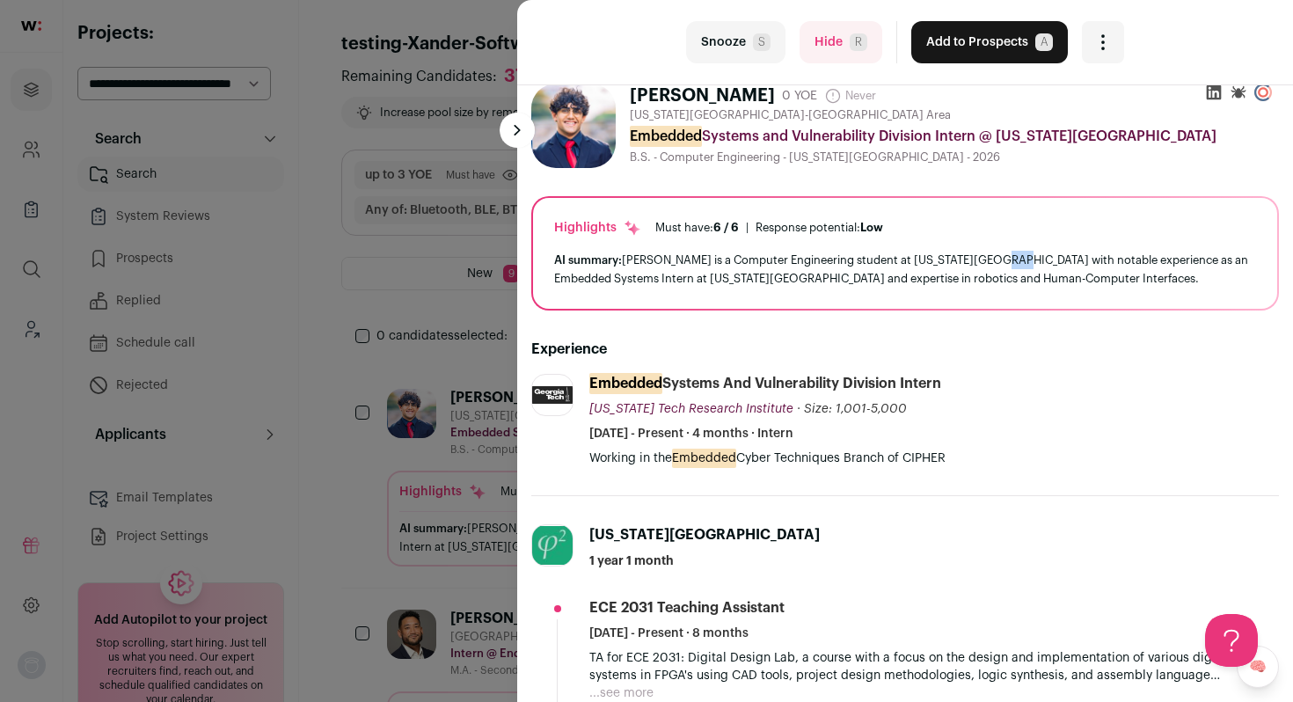
scroll to position [0, 0]
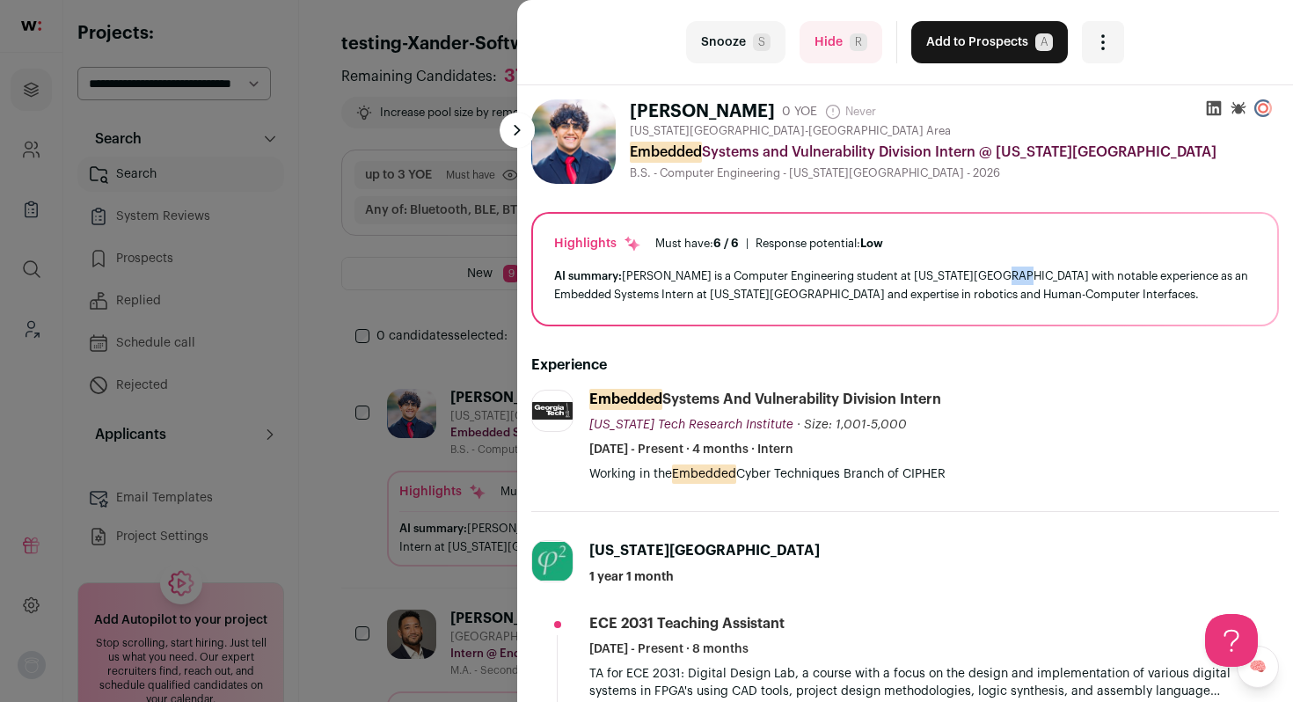
click at [981, 45] on button "Add to Prospects A" at bounding box center [990, 42] width 157 height 42
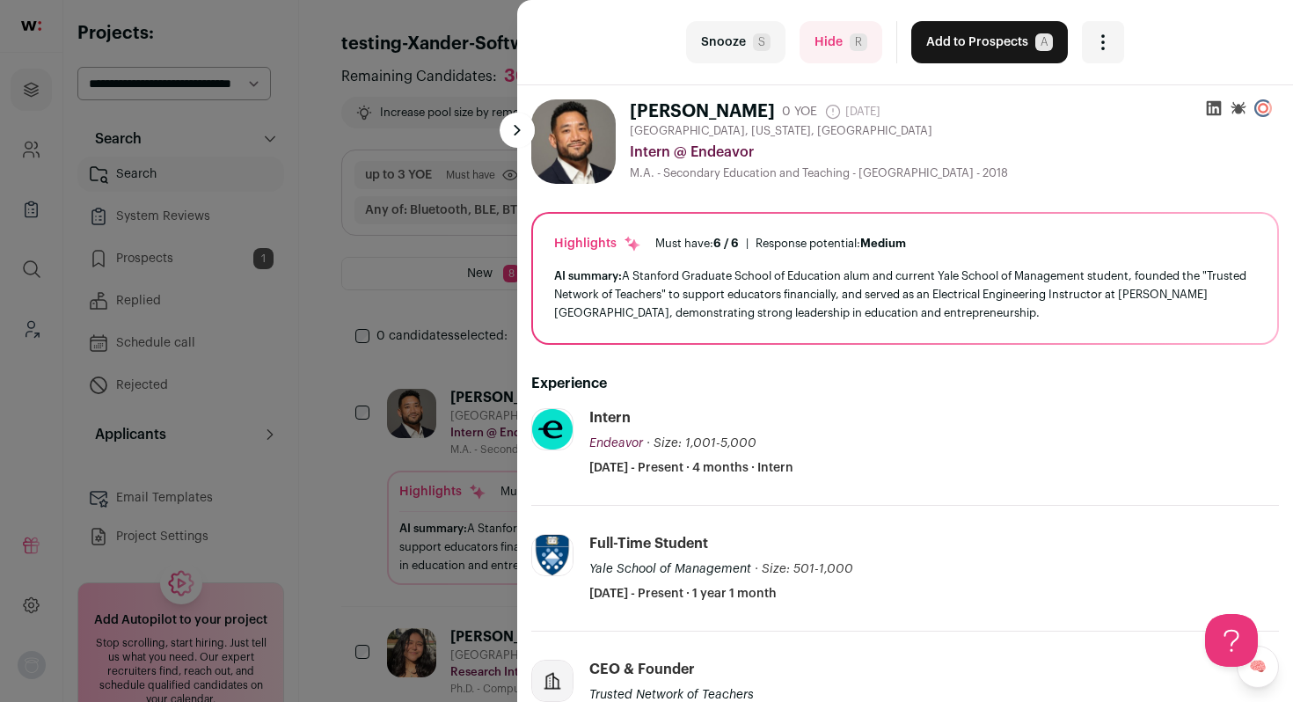
click at [353, 304] on div "last Snooze S Hide R Add to Prospects A Are you sure? Satoshi Suga is already i…" at bounding box center [646, 351] width 1293 height 702
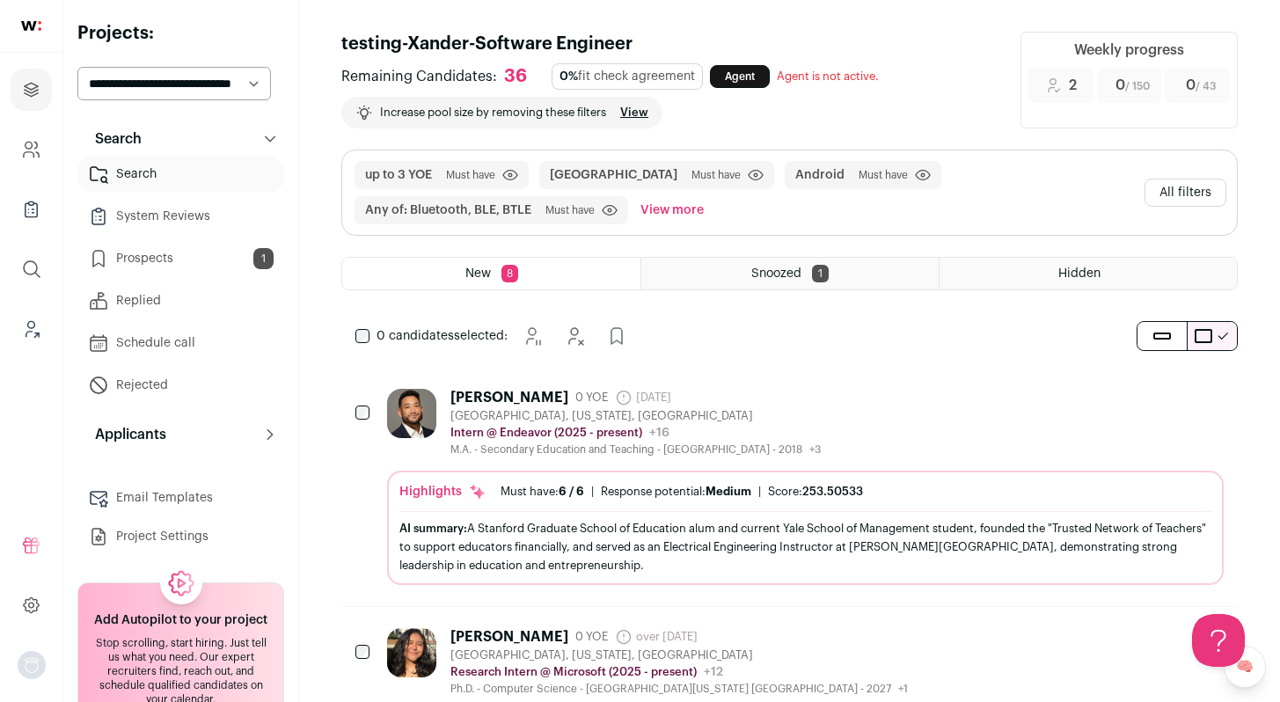
click at [176, 264] on link "Prospects 1" at bounding box center [180, 258] width 207 height 35
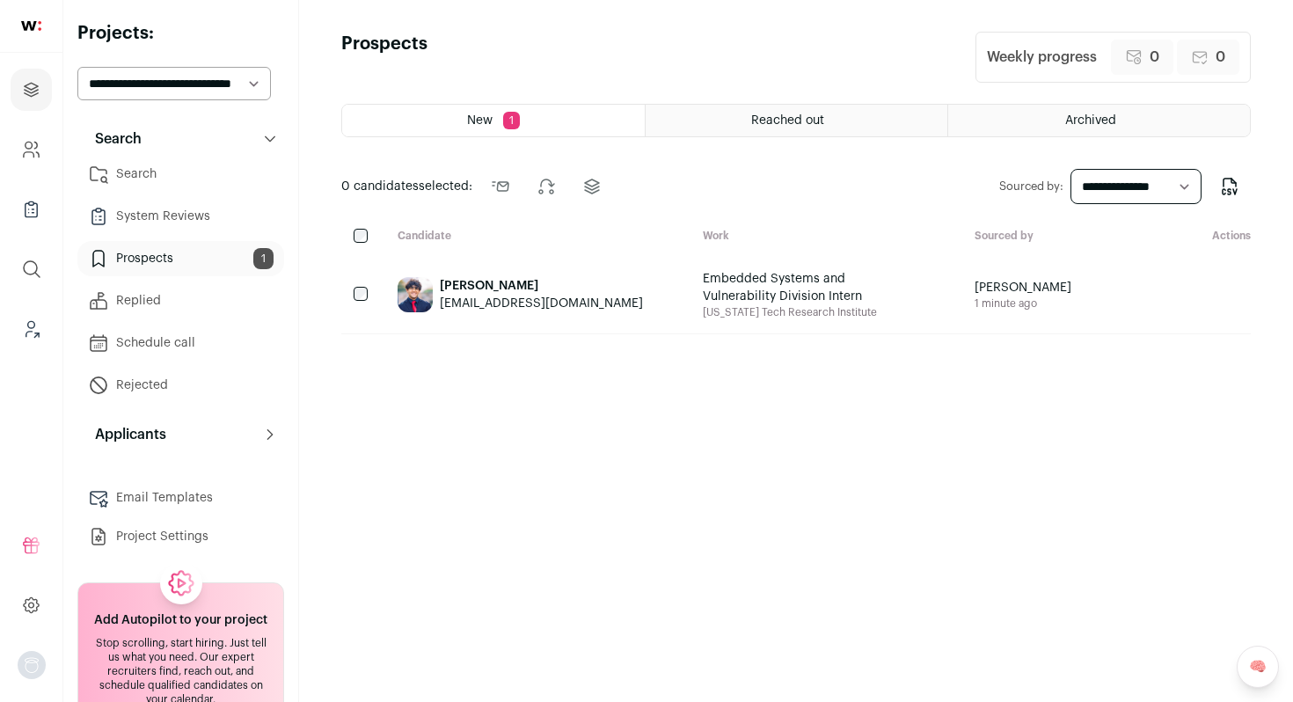
click at [172, 219] on link "System Reviews" at bounding box center [180, 216] width 207 height 35
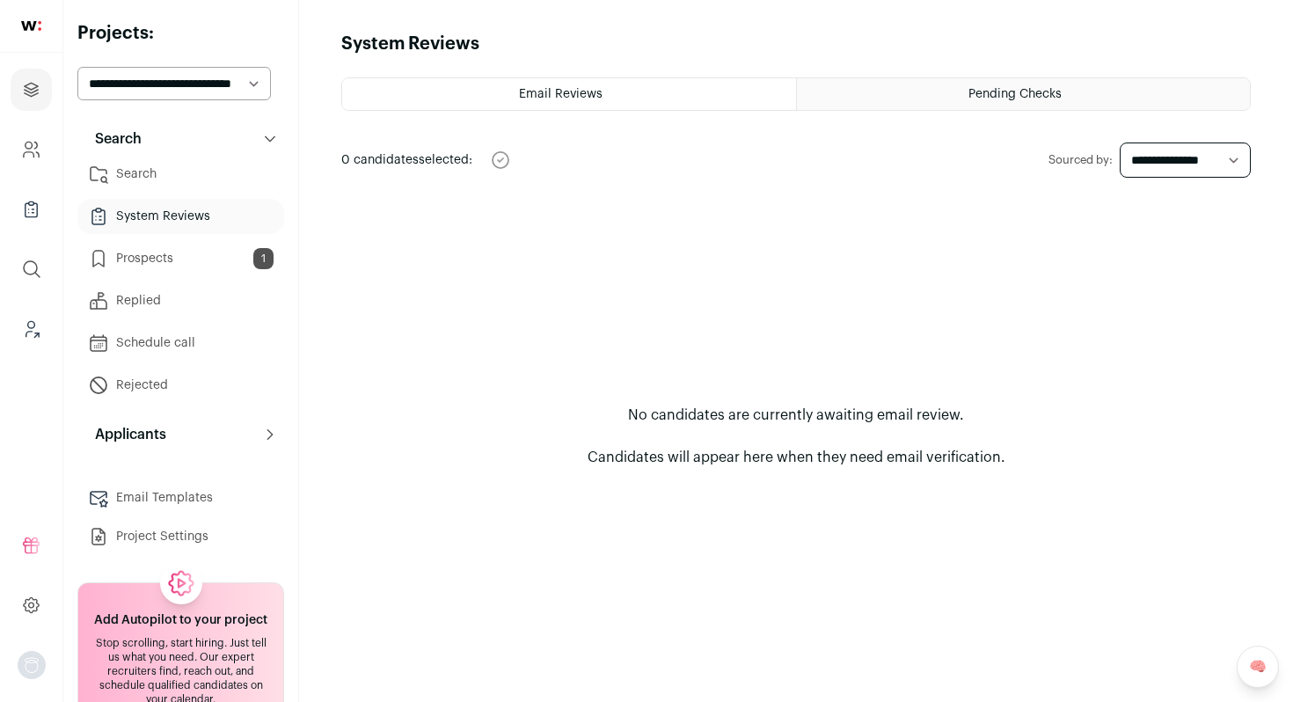
click at [180, 160] on html "Projects Company and ATS Settings Company Lists (Experimental) Global Search Le…" at bounding box center [646, 351] width 1293 height 702
click at [224, 264] on link "Prospects 1" at bounding box center [180, 258] width 207 height 35
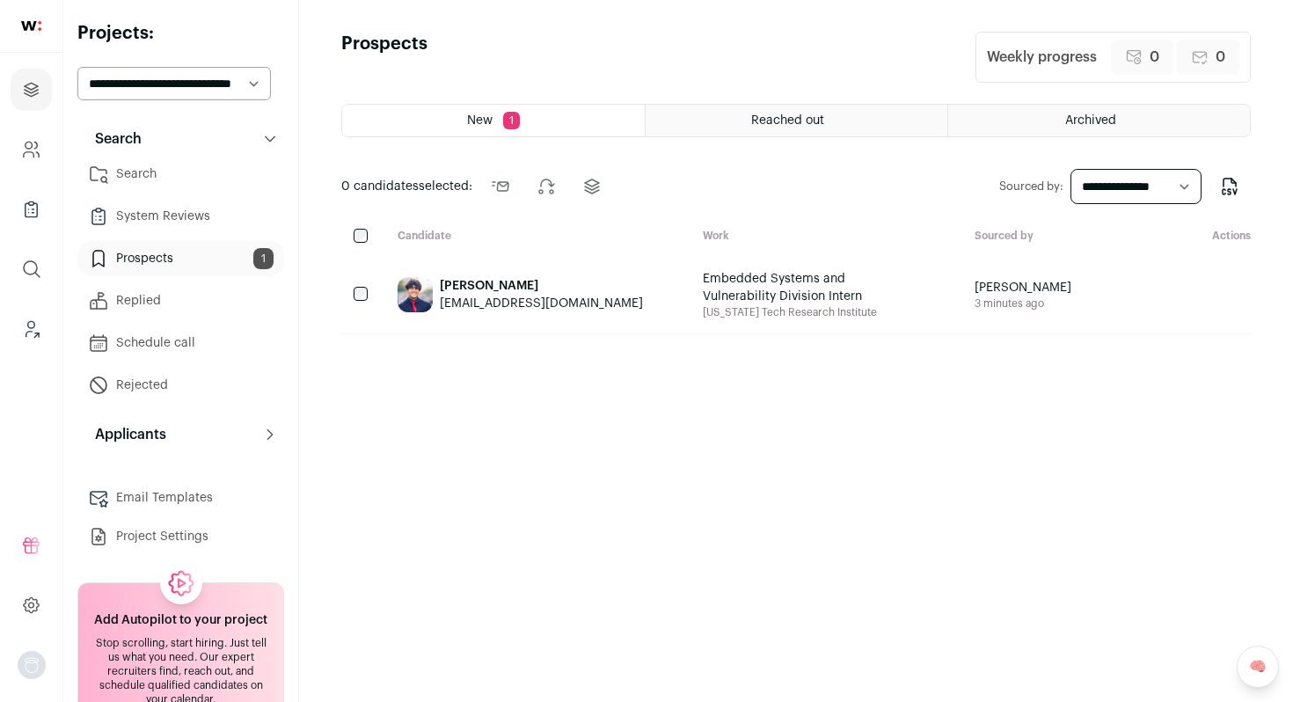
click at [151, 174] on link "Search" at bounding box center [180, 174] width 207 height 35
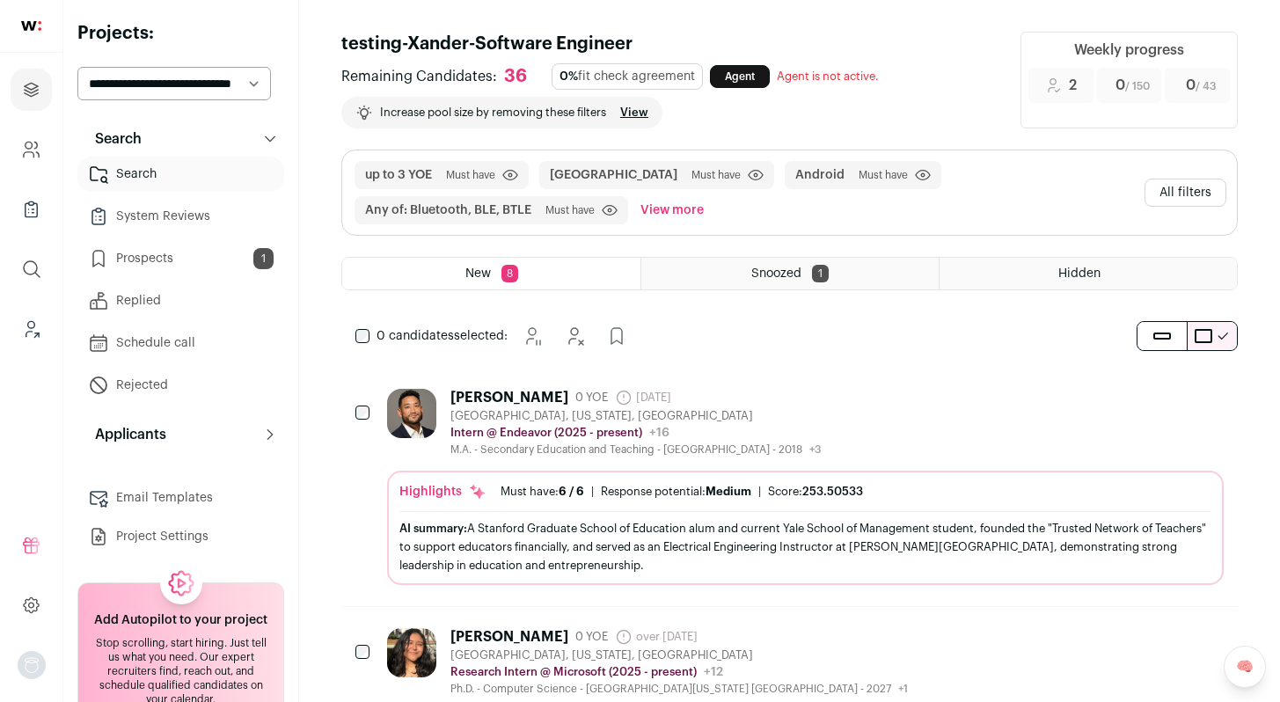
click at [810, 410] on div "[GEOGRAPHIC_DATA], [US_STATE], [GEOGRAPHIC_DATA]" at bounding box center [636, 416] width 370 height 14
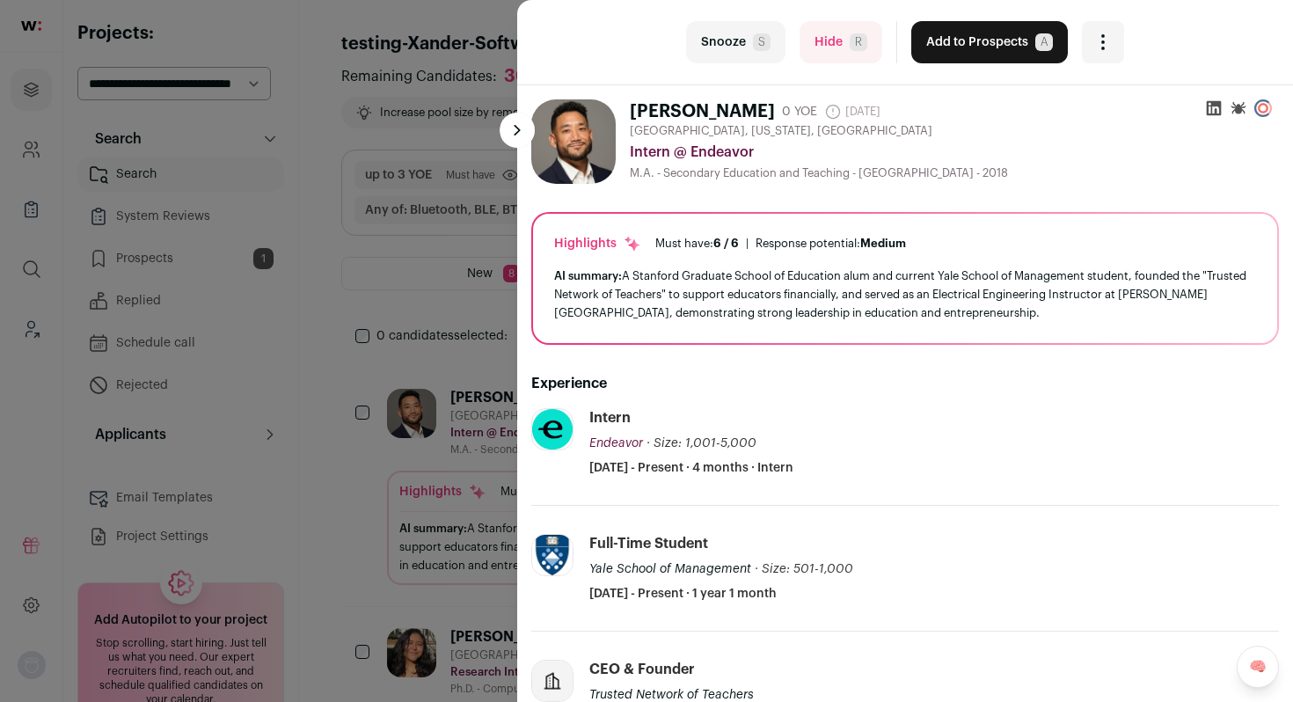
click at [831, 55] on button "Hide R" at bounding box center [841, 42] width 83 height 42
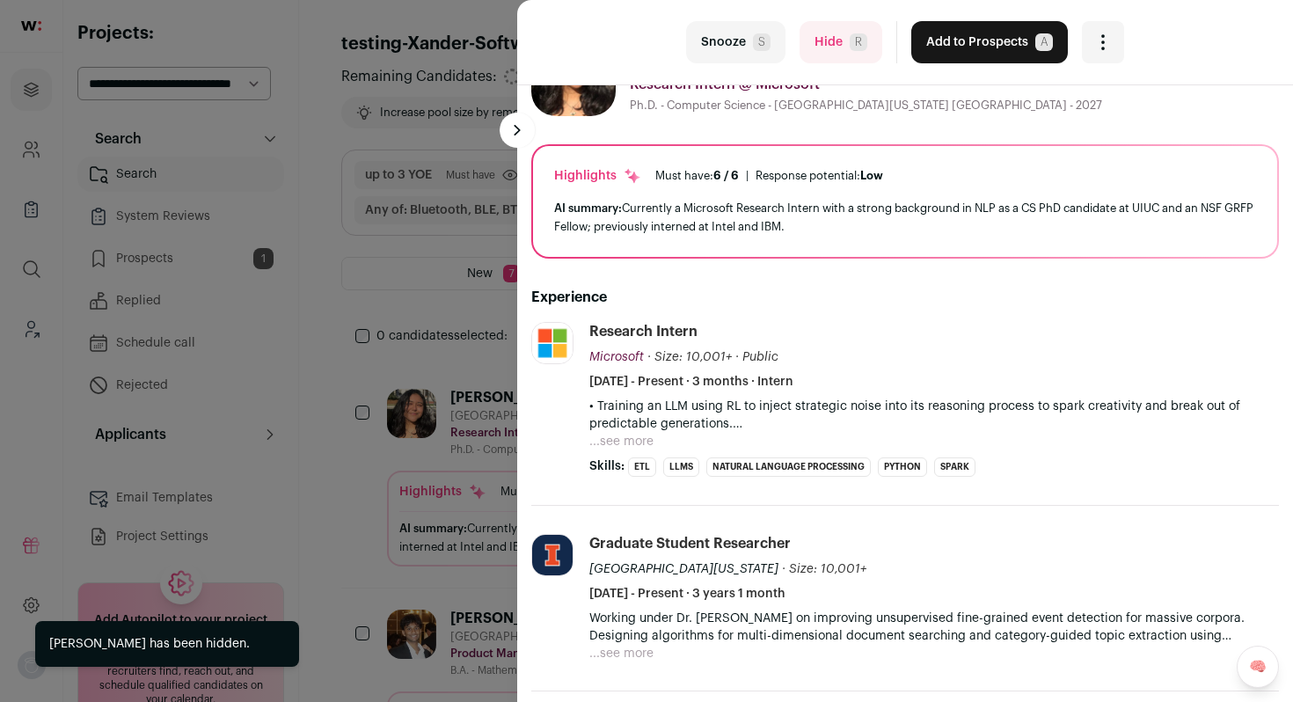
scroll to position [74, 0]
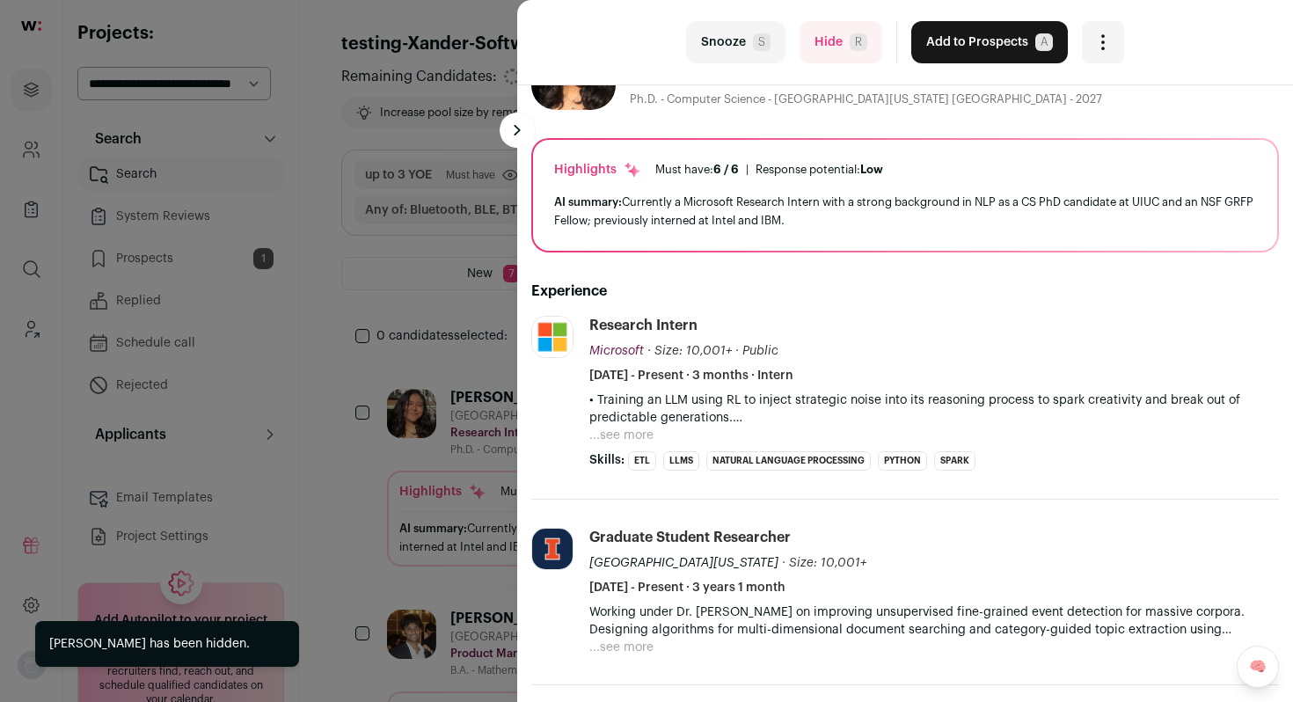
click at [331, 389] on div "last Snooze S Hide R Add to Prospects A Are you sure? Priyanka Kargupta is alre…" at bounding box center [646, 351] width 1293 height 702
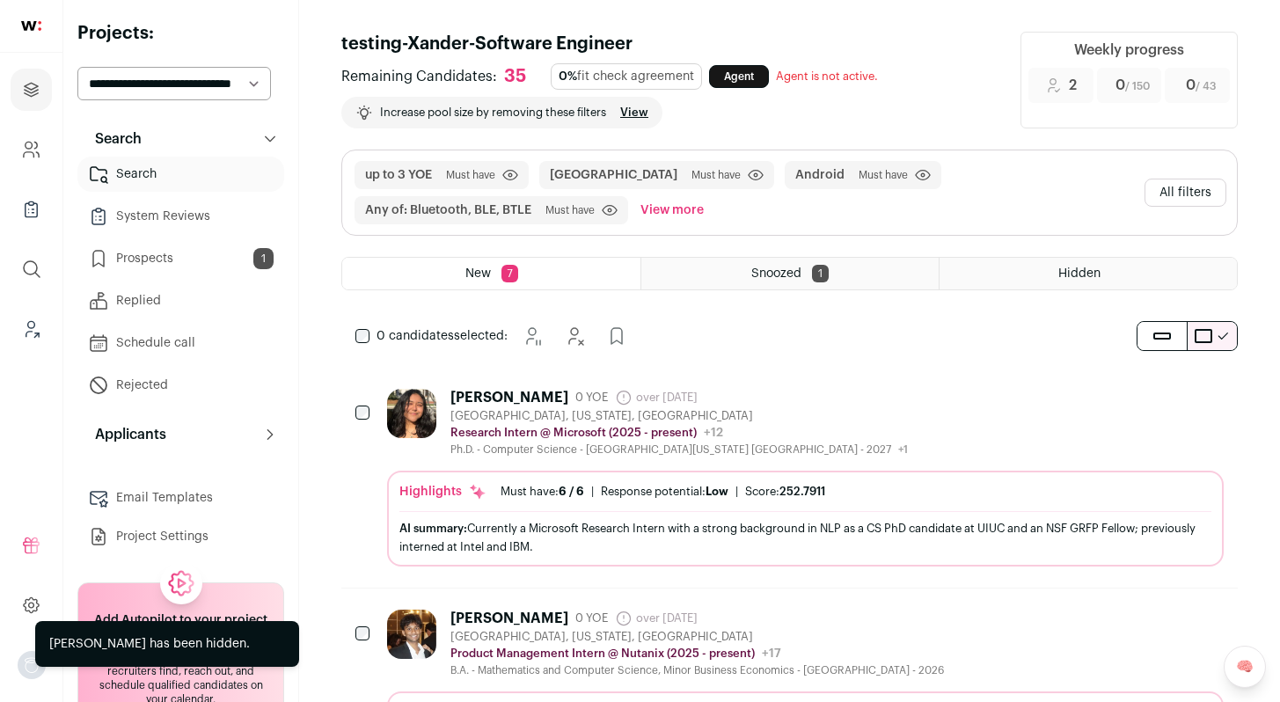
click at [1162, 190] on button "All filters" at bounding box center [1186, 193] width 82 height 28
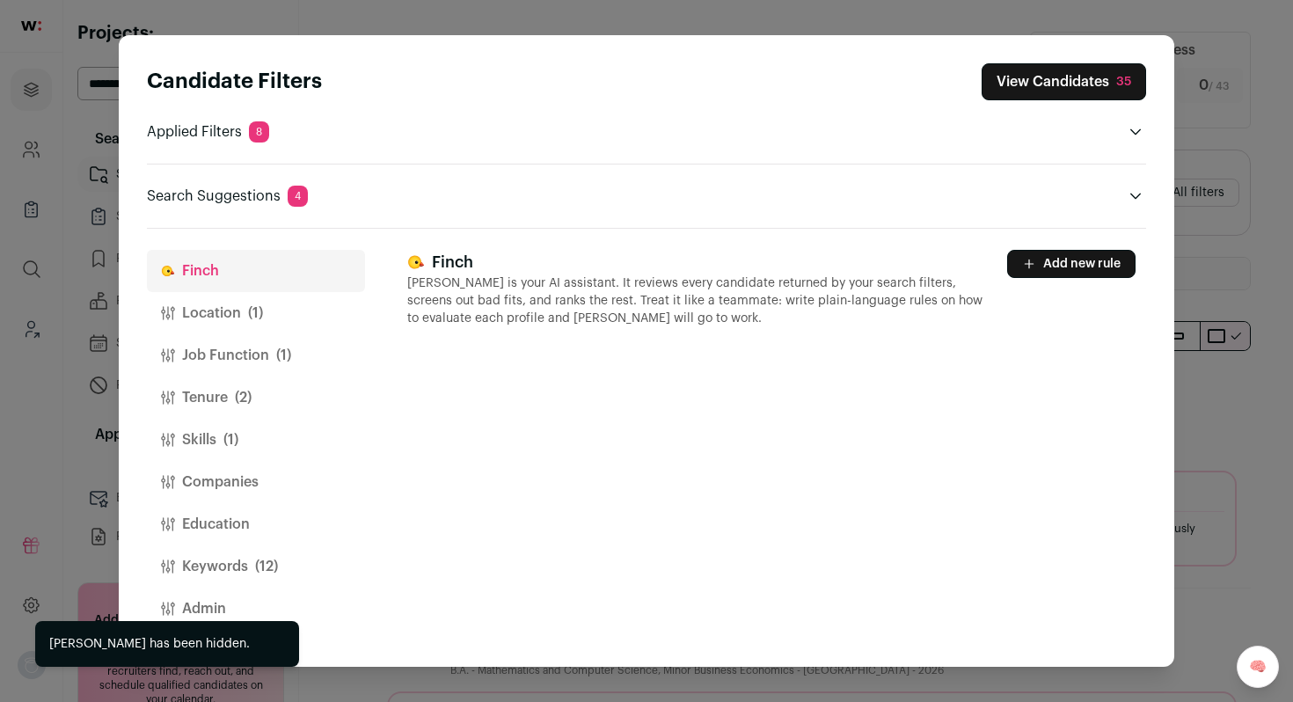
click at [221, 524] on button "Education" at bounding box center [256, 524] width 218 height 42
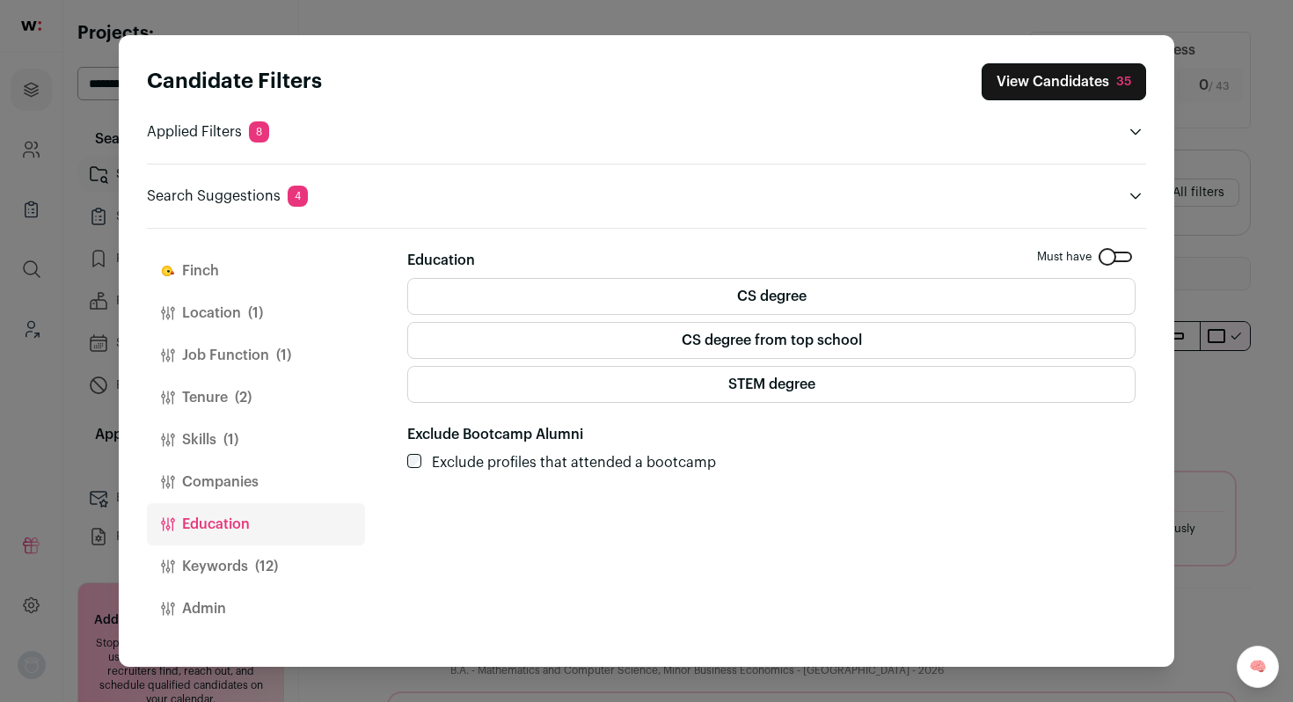
click at [927, 304] on label "CS degree" at bounding box center [771, 296] width 729 height 37
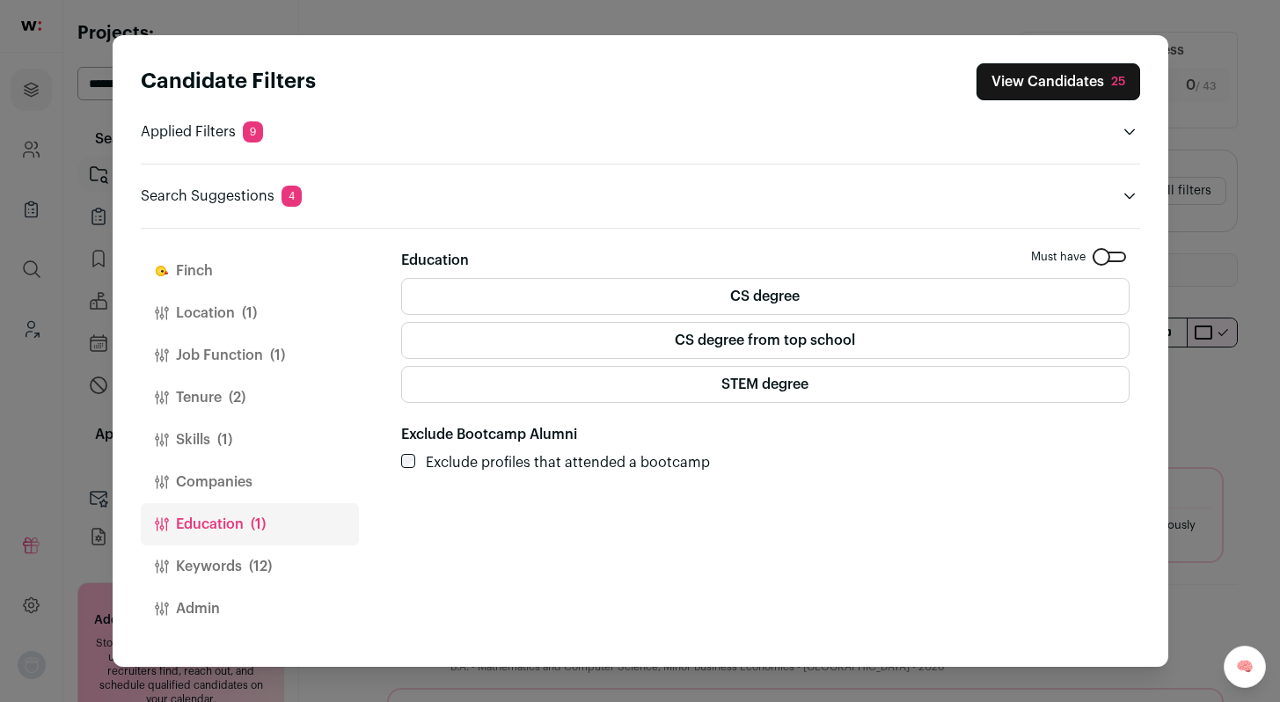
click at [216, 357] on button "Job Function (1)" at bounding box center [250, 355] width 218 height 42
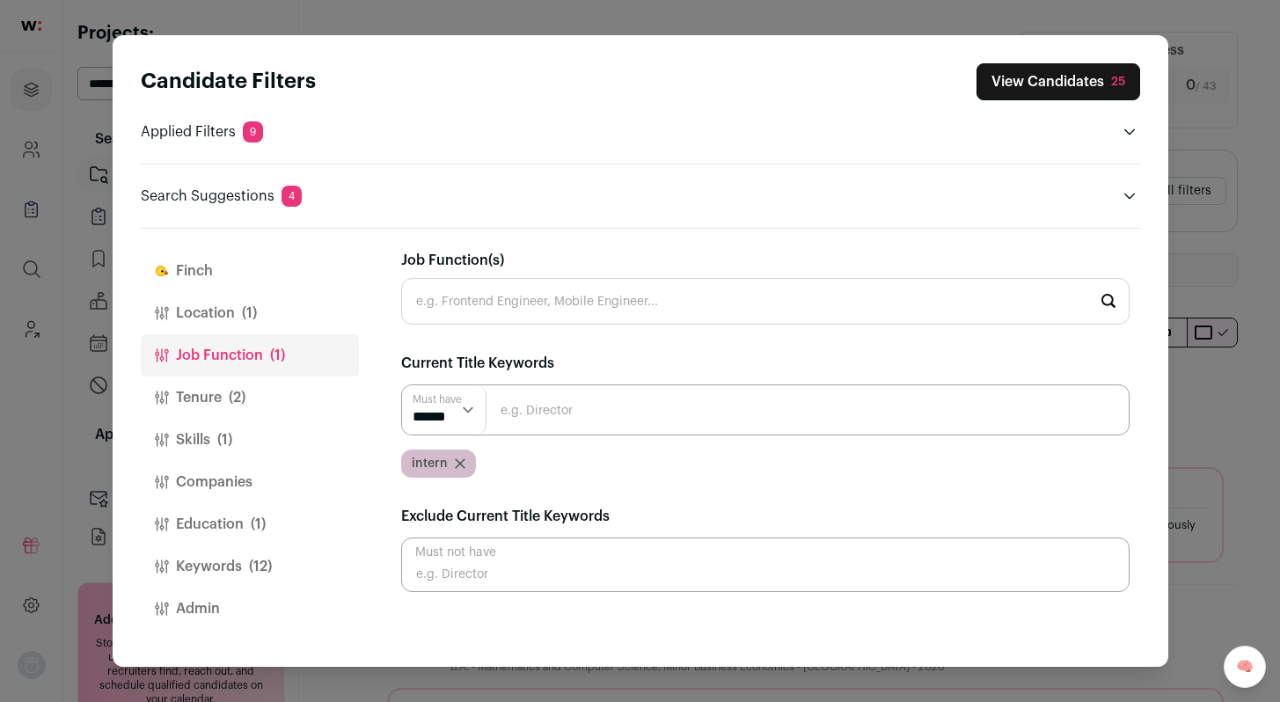
click at [1262, 260] on div "Candidate Filters View Candidates 25 Applied Filters 9 United States Must have …" at bounding box center [640, 351] width 1280 height 702
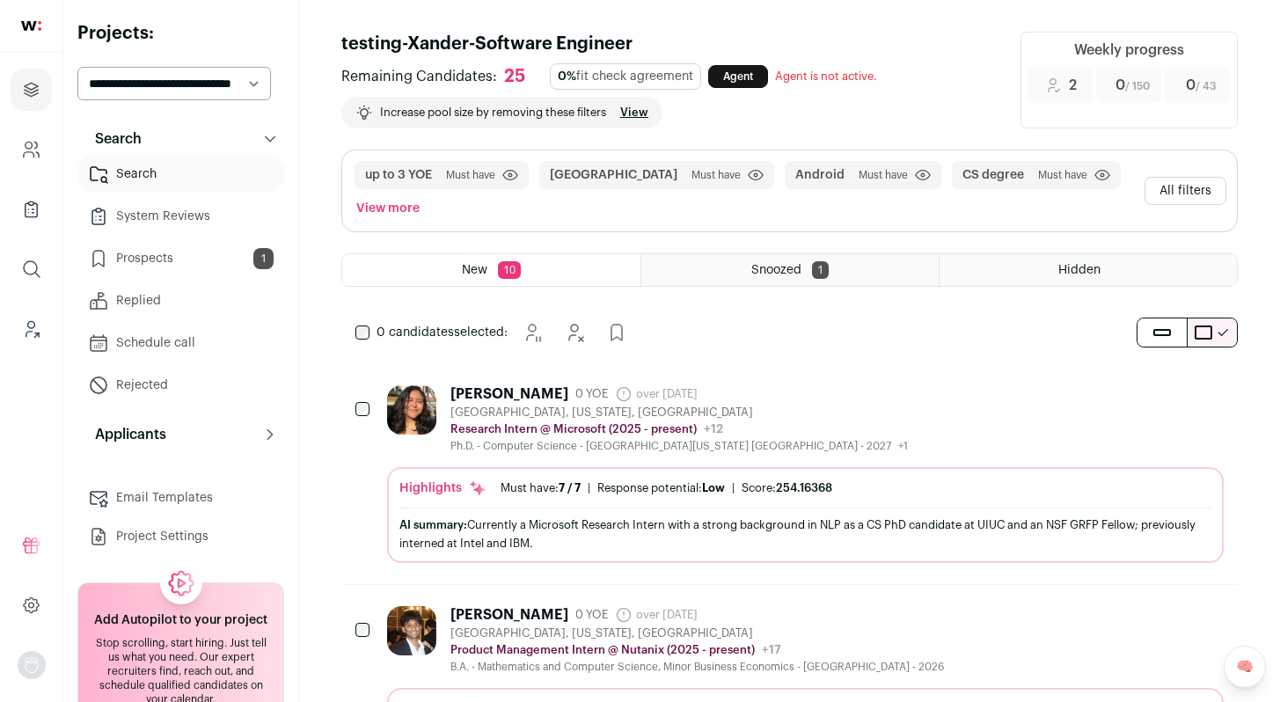
click at [222, 268] on link "Prospects 1" at bounding box center [180, 258] width 207 height 35
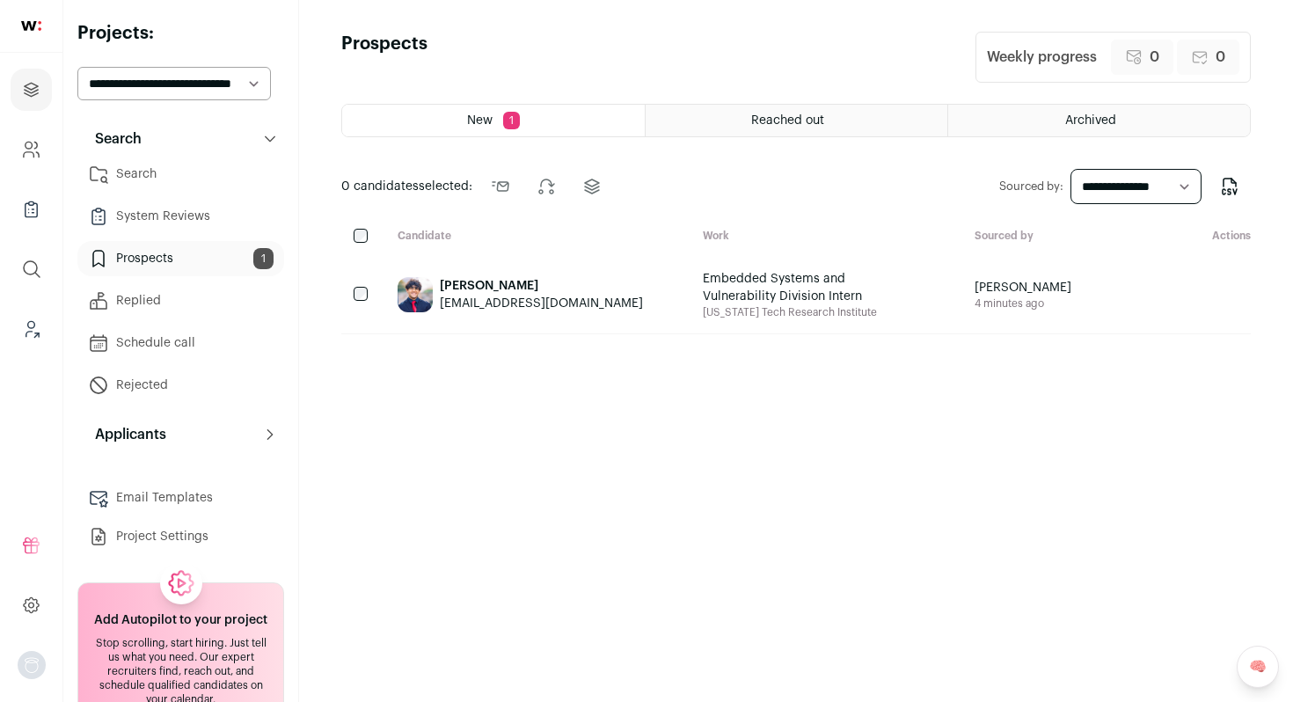
click at [106, 165] on icon at bounding box center [98, 174] width 21 height 21
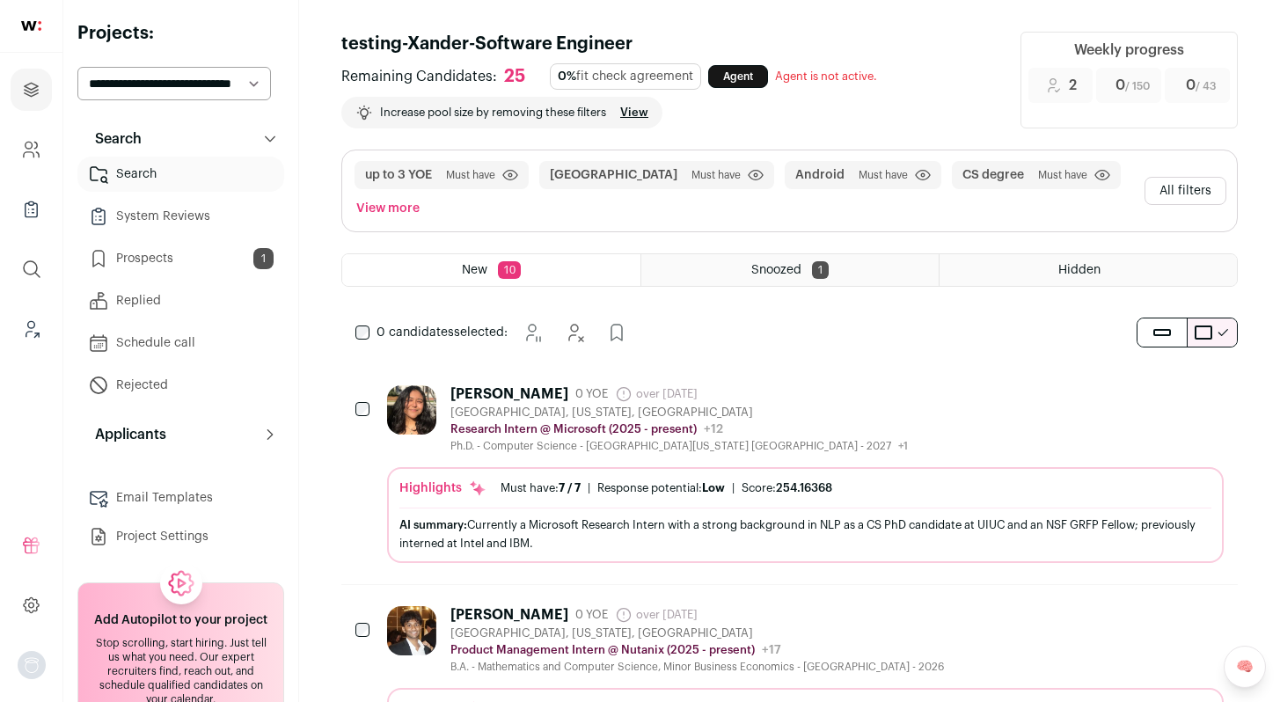
click at [863, 410] on div "Priyanka Kargupta 0 YOE over 1 year ago Admin only. The last time the profile w…" at bounding box center [805, 419] width 837 height 68
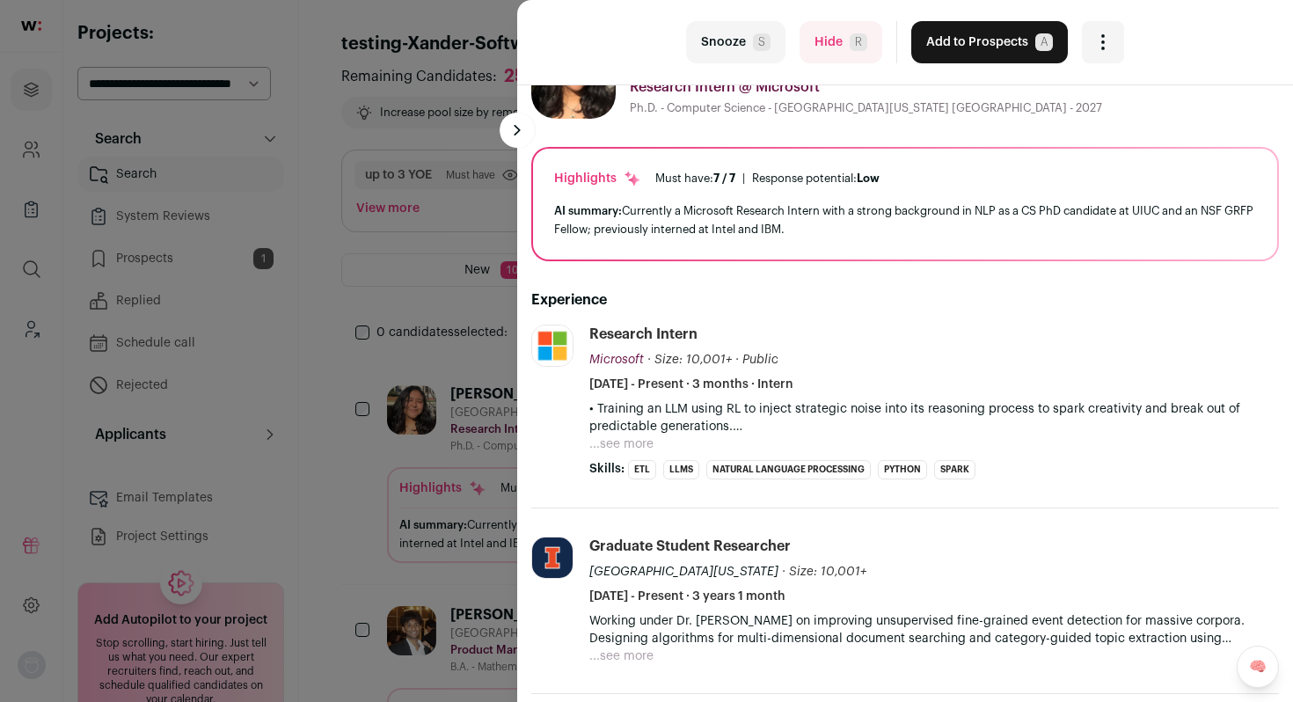
scroll to position [74, 0]
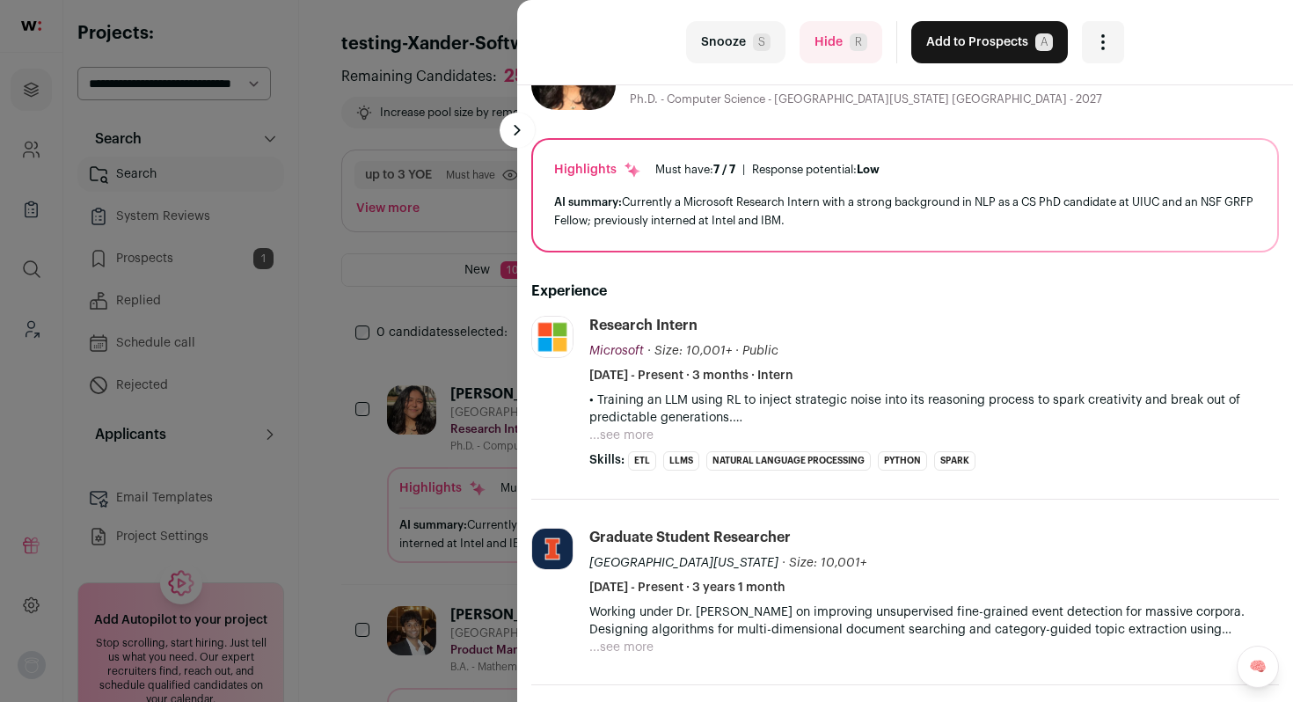
click at [634, 435] on button "...see more" at bounding box center [622, 436] width 64 height 18
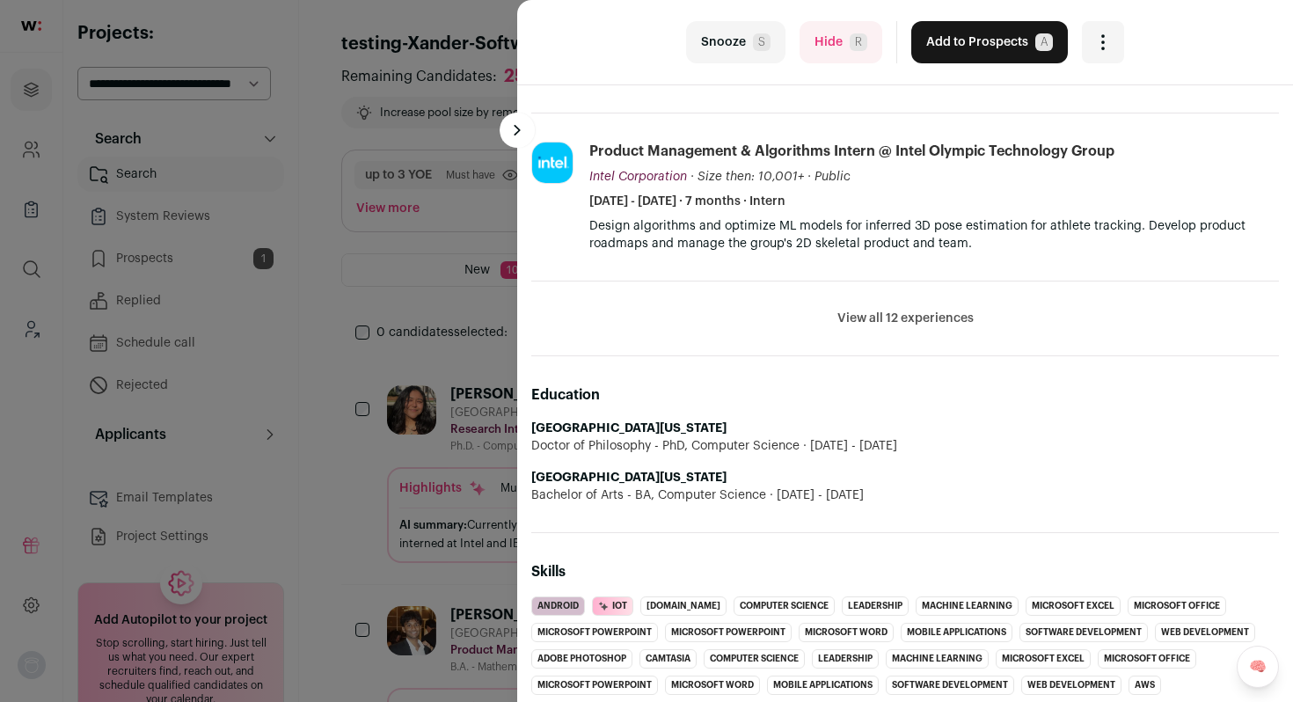
scroll to position [710, 0]
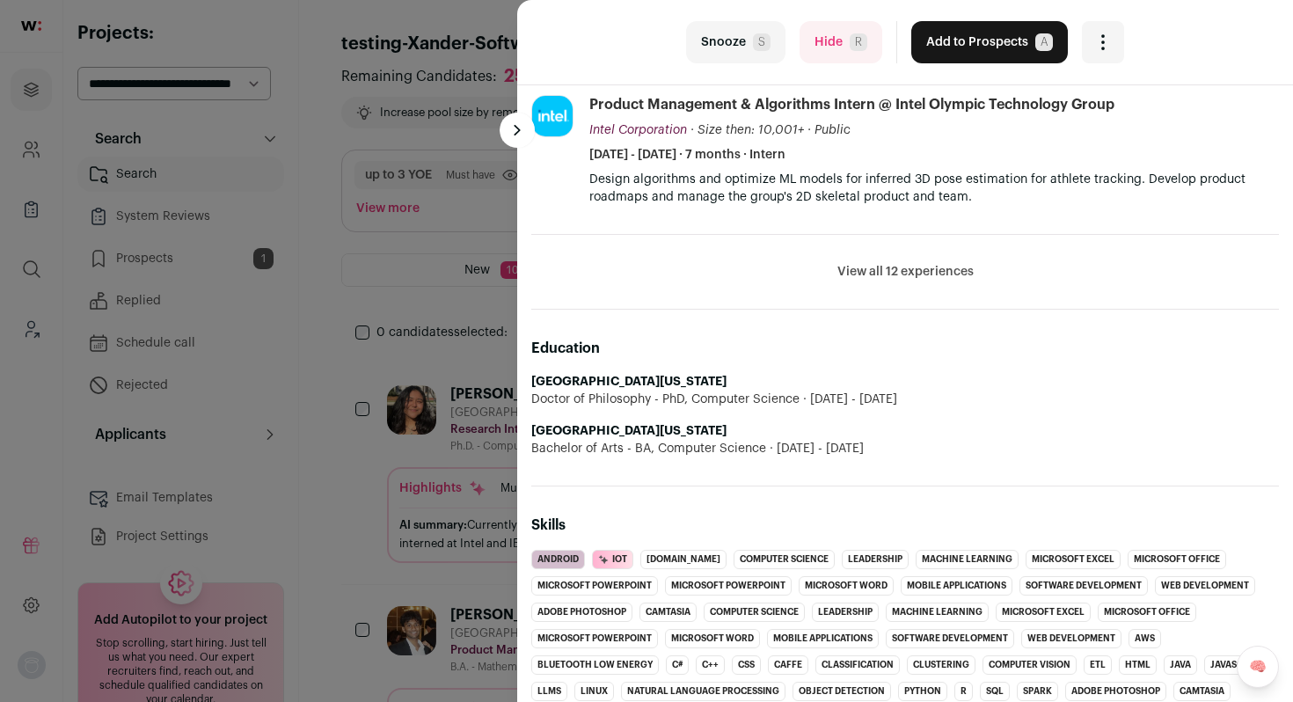
click at [906, 260] on li "View all 12 experiences View less" at bounding box center [905, 272] width 748 height 75
click at [906, 261] on li "View all 12 experiences View less" at bounding box center [905, 272] width 748 height 75
click at [906, 263] on button "View all 12 experiences" at bounding box center [906, 272] width 136 height 18
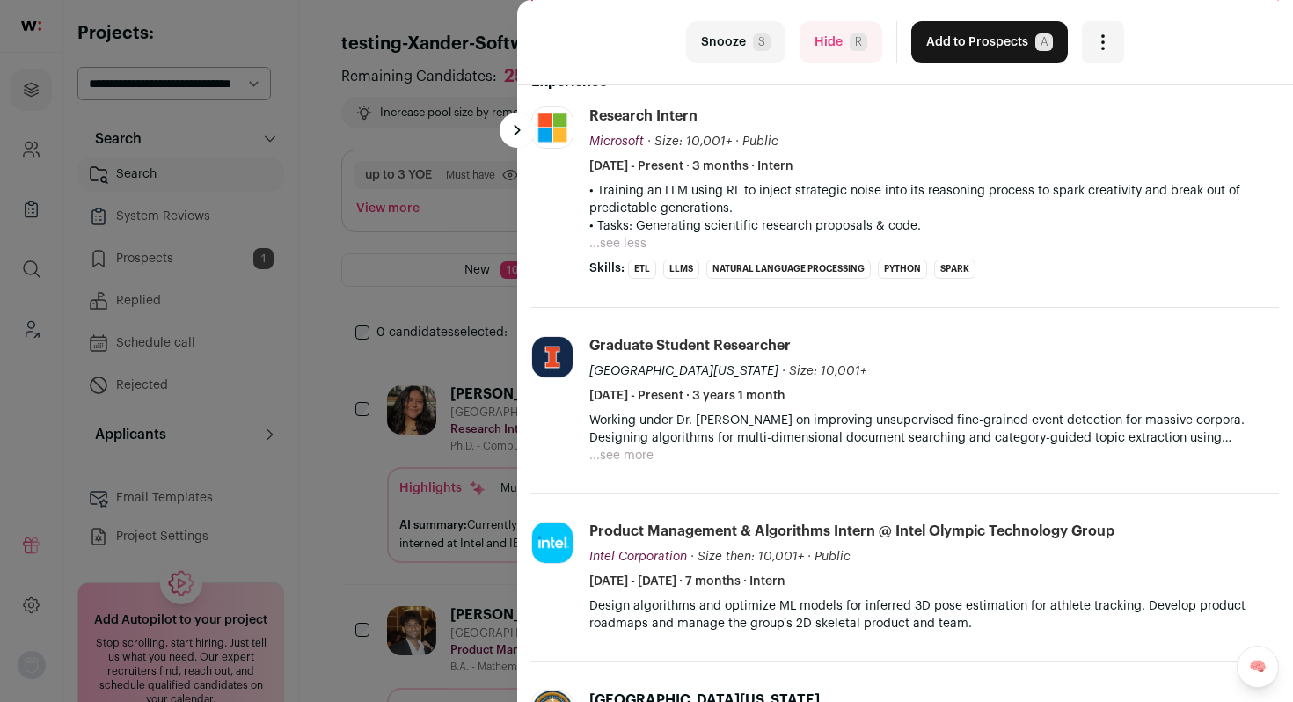
scroll to position [0, 0]
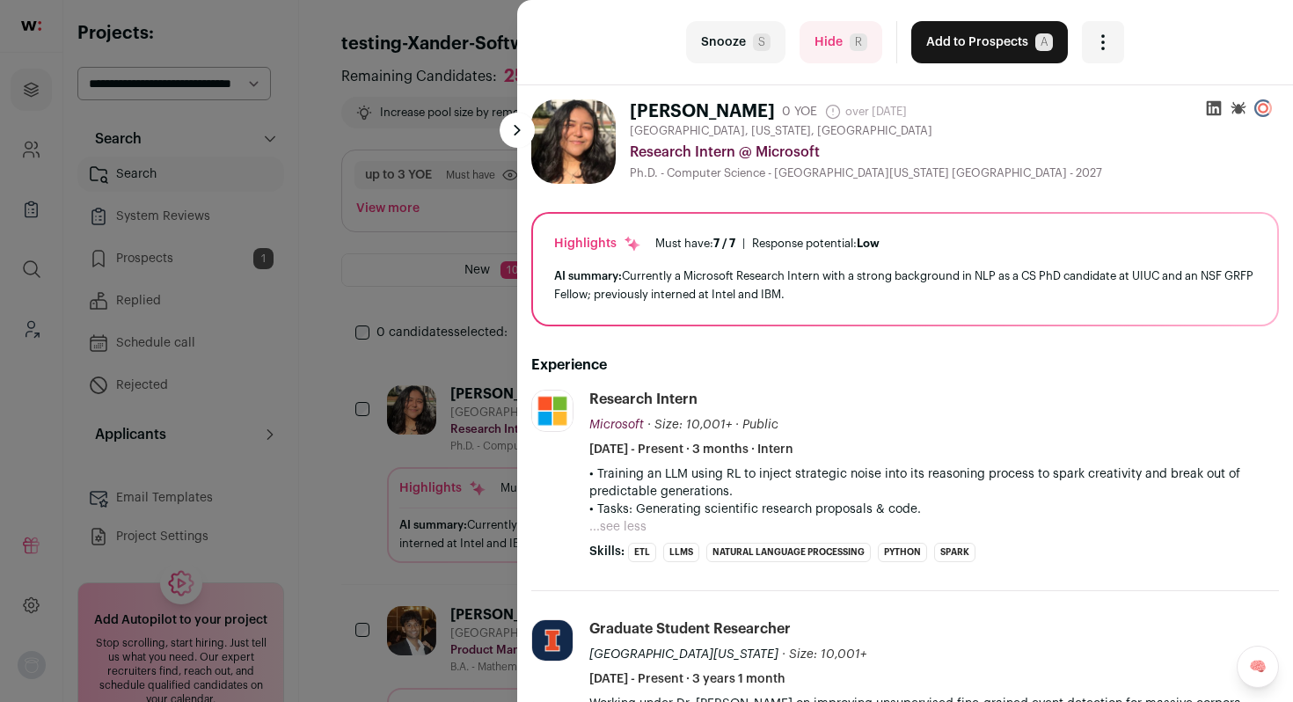
click at [613, 520] on button "...see less" at bounding box center [618, 527] width 57 height 18
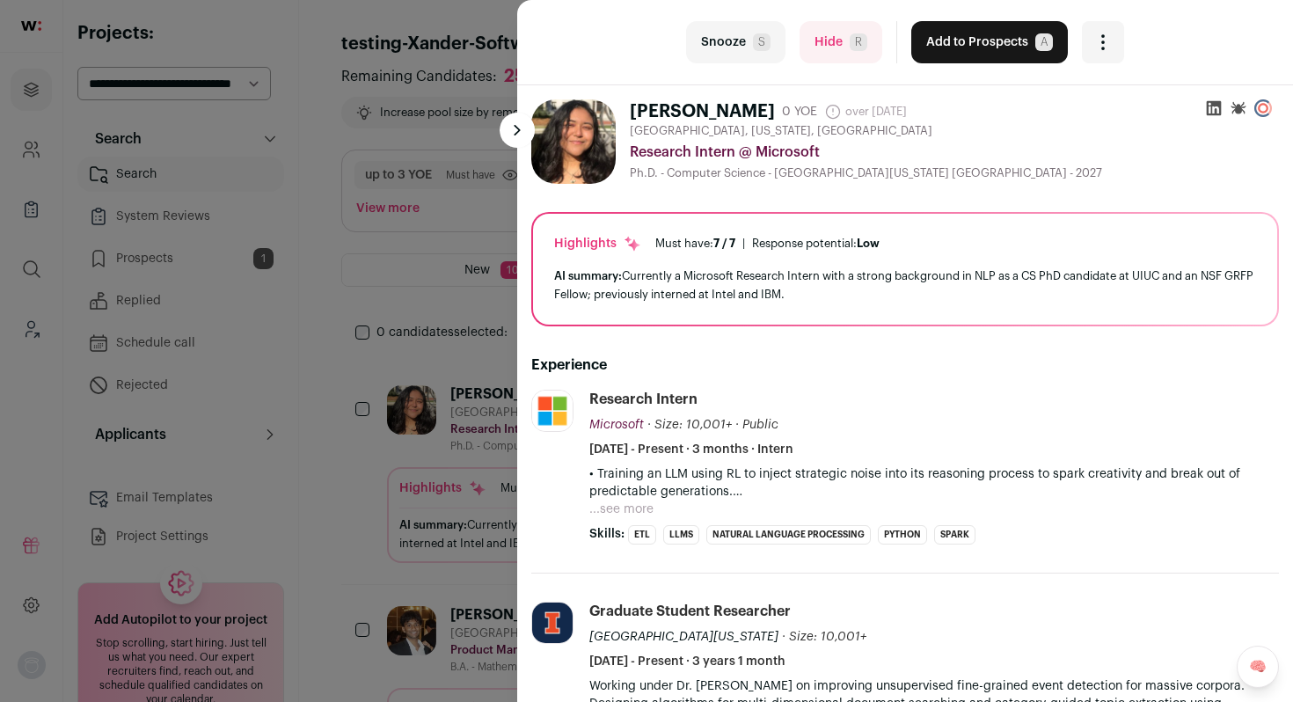
click at [639, 509] on button "...see more" at bounding box center [622, 510] width 64 height 18
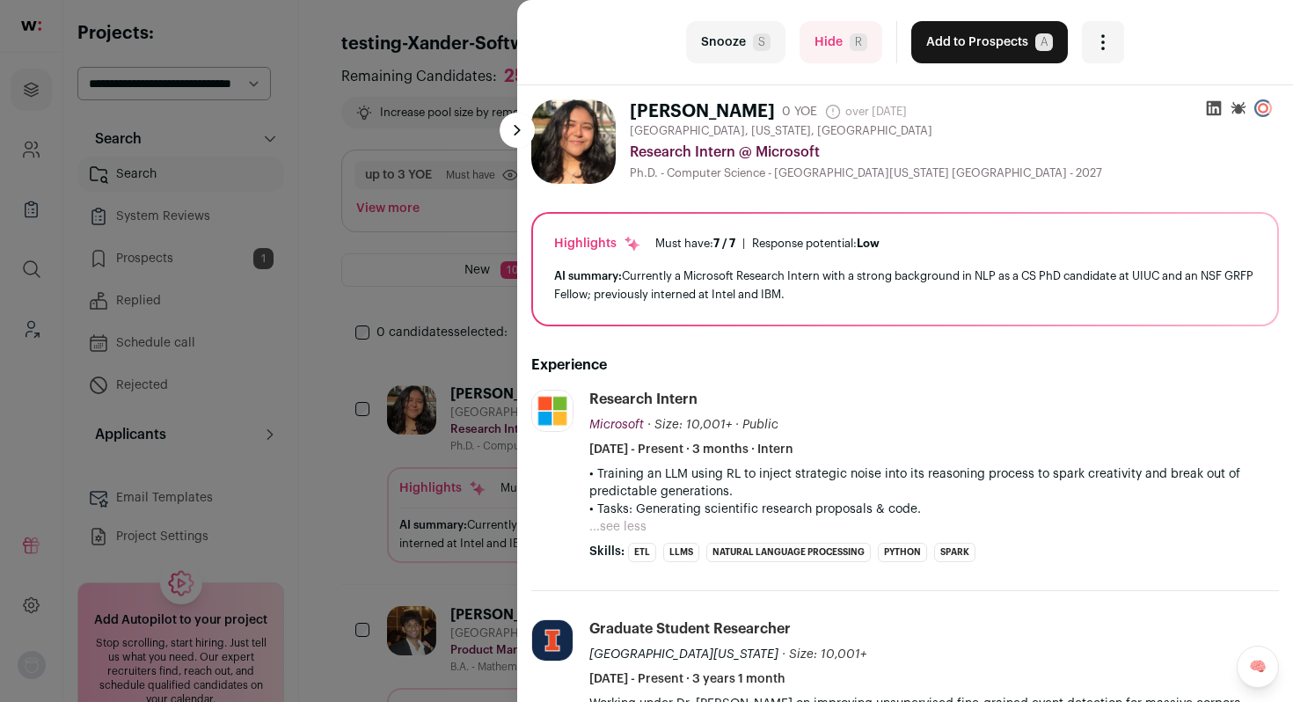
click at [837, 46] on button "Hide R" at bounding box center [841, 42] width 83 height 42
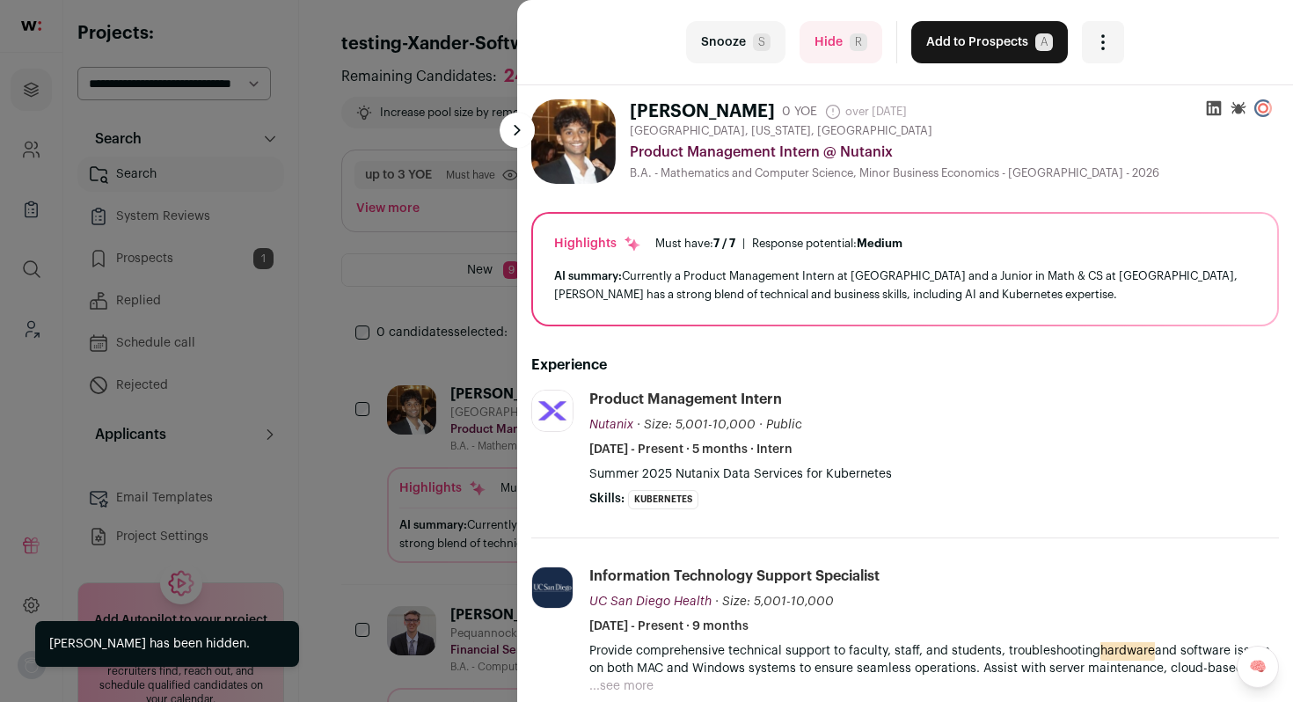
click at [818, 46] on button "Hide R" at bounding box center [841, 42] width 83 height 42
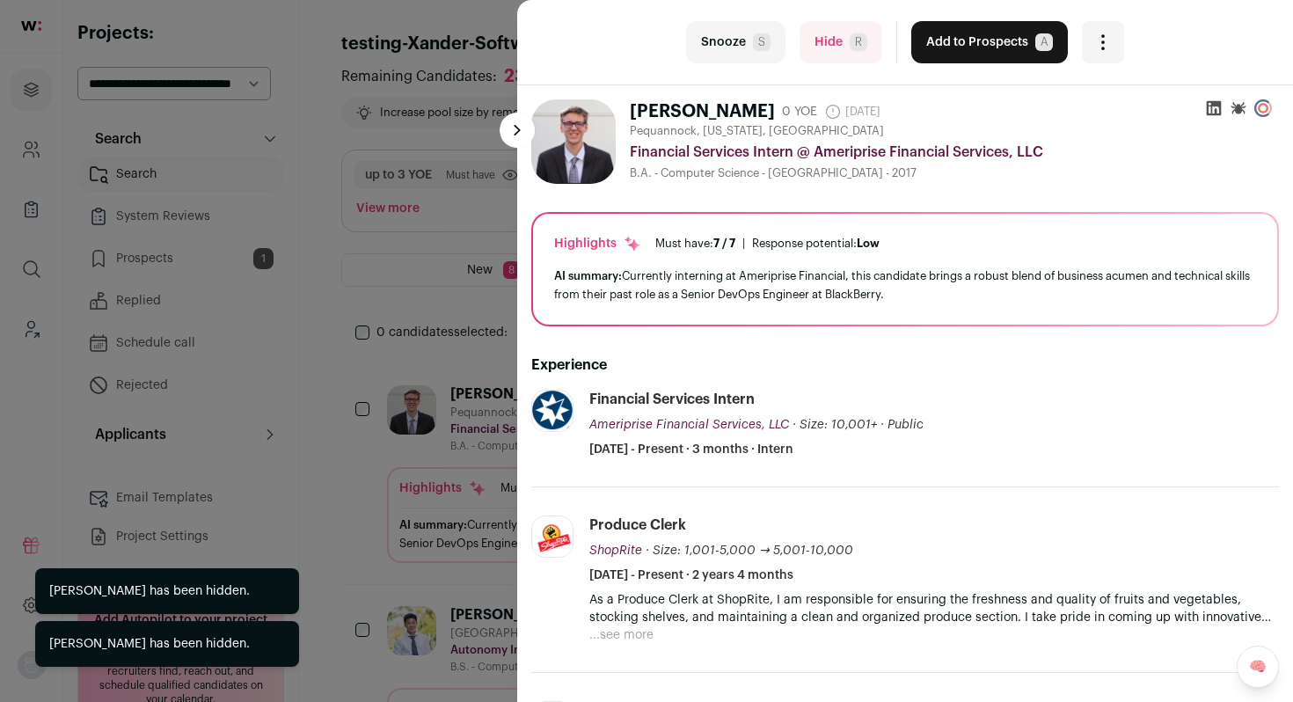
click at [841, 42] on button "Hide R" at bounding box center [841, 42] width 83 height 42
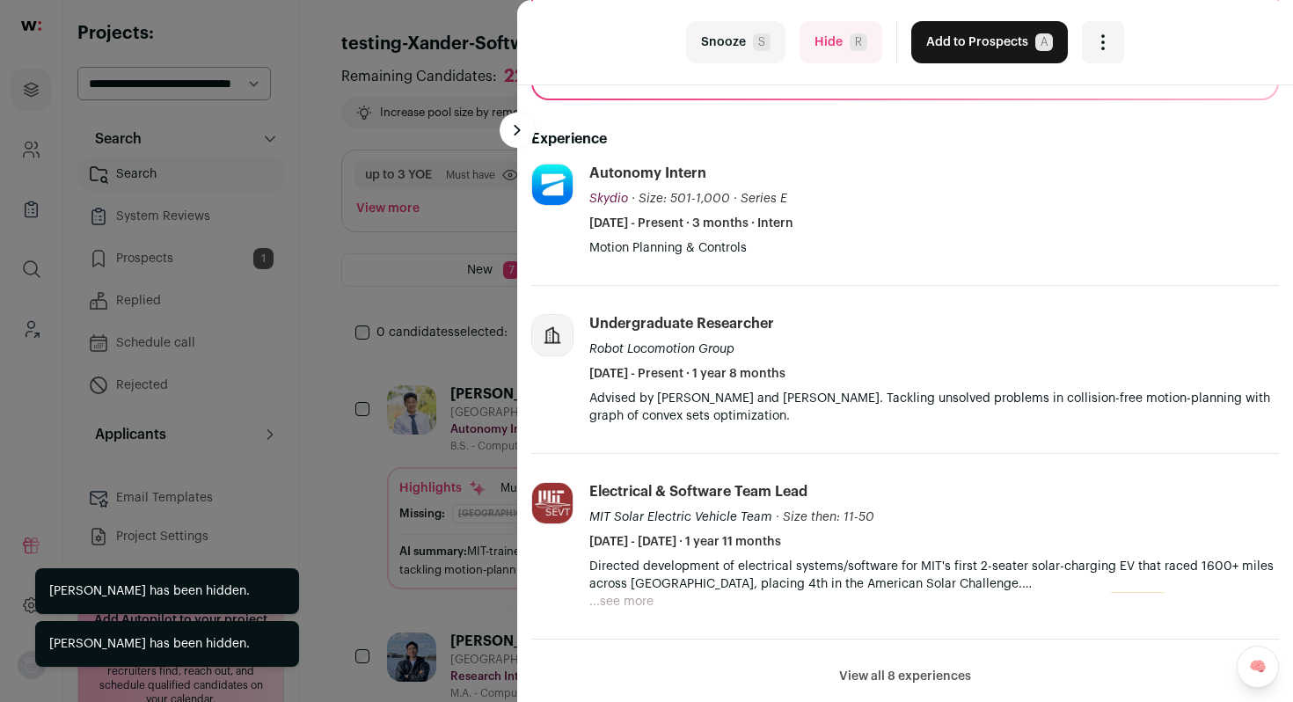
scroll to position [321, 0]
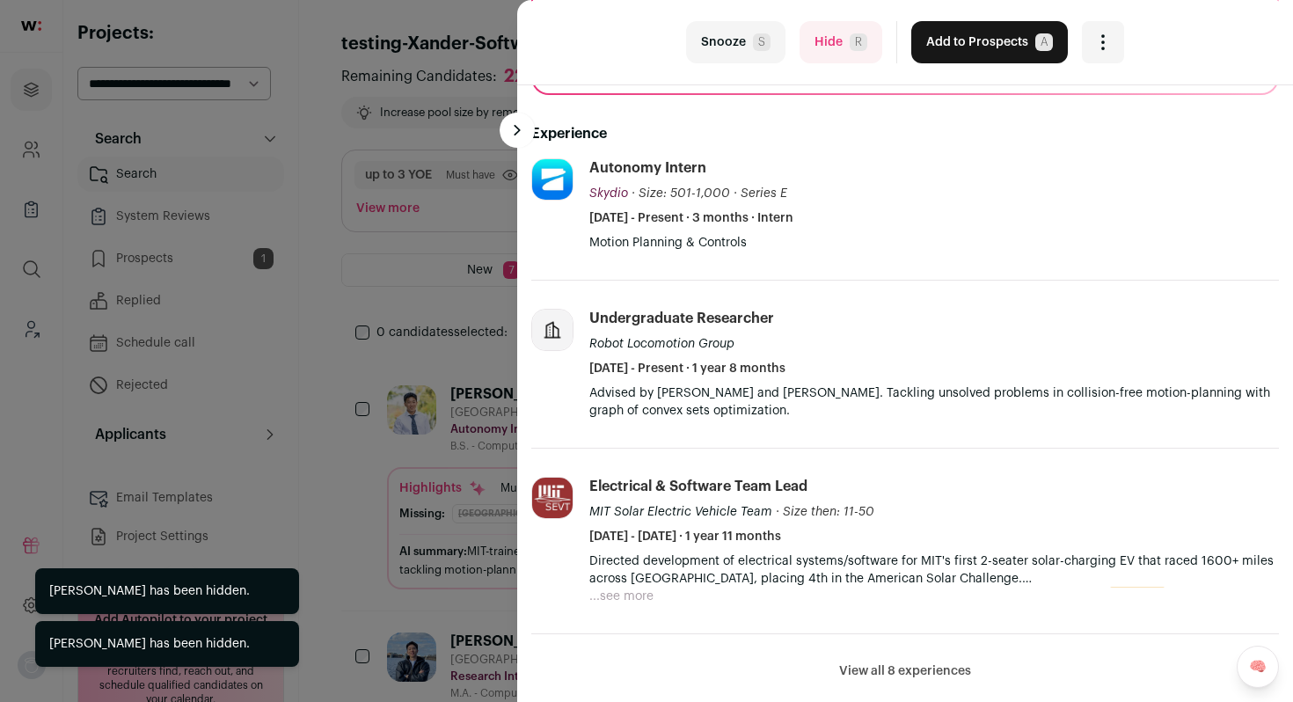
click at [838, 46] on button "Hide R" at bounding box center [841, 42] width 83 height 42
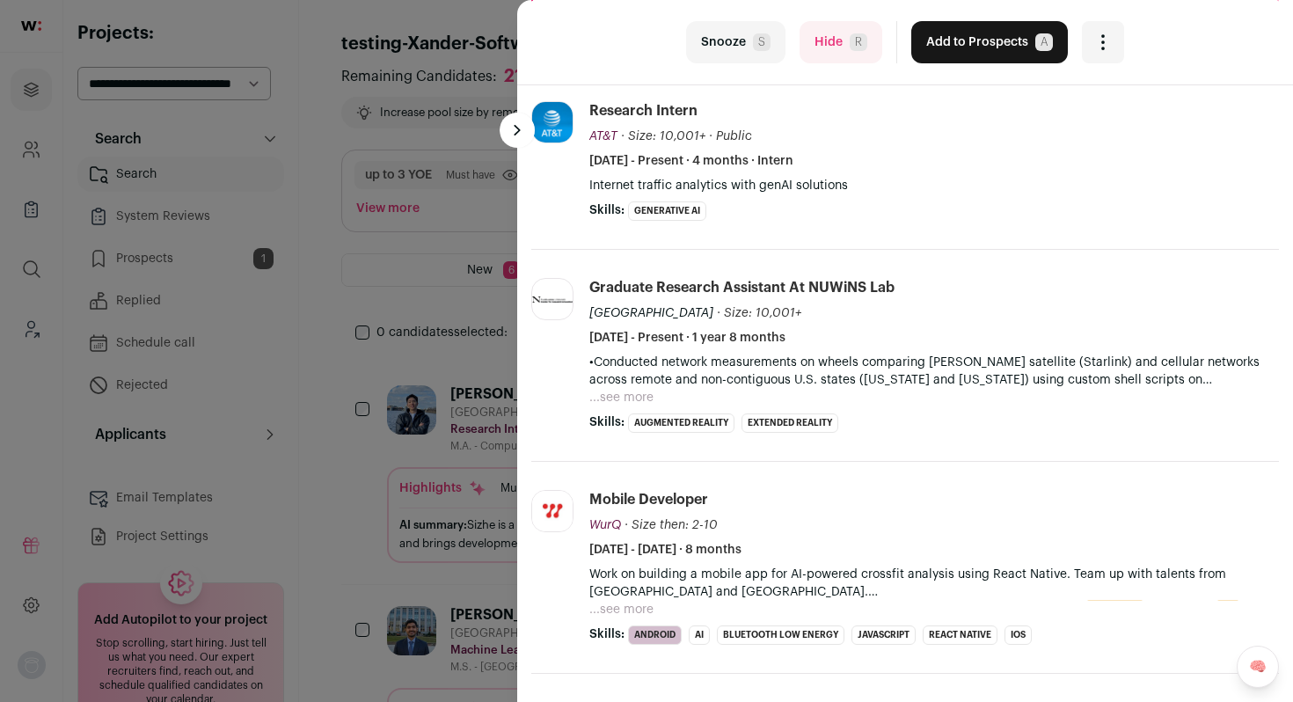
scroll to position [322, 0]
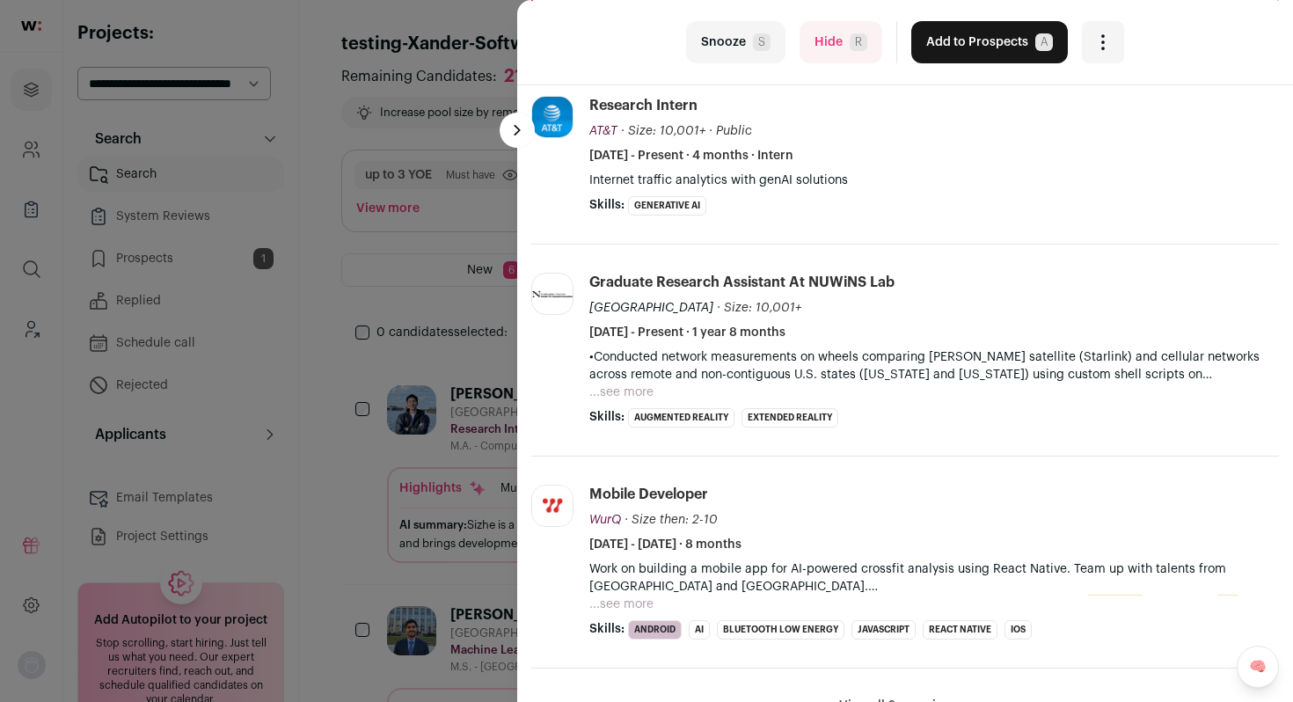
click at [648, 397] on button "...see more" at bounding box center [622, 393] width 64 height 18
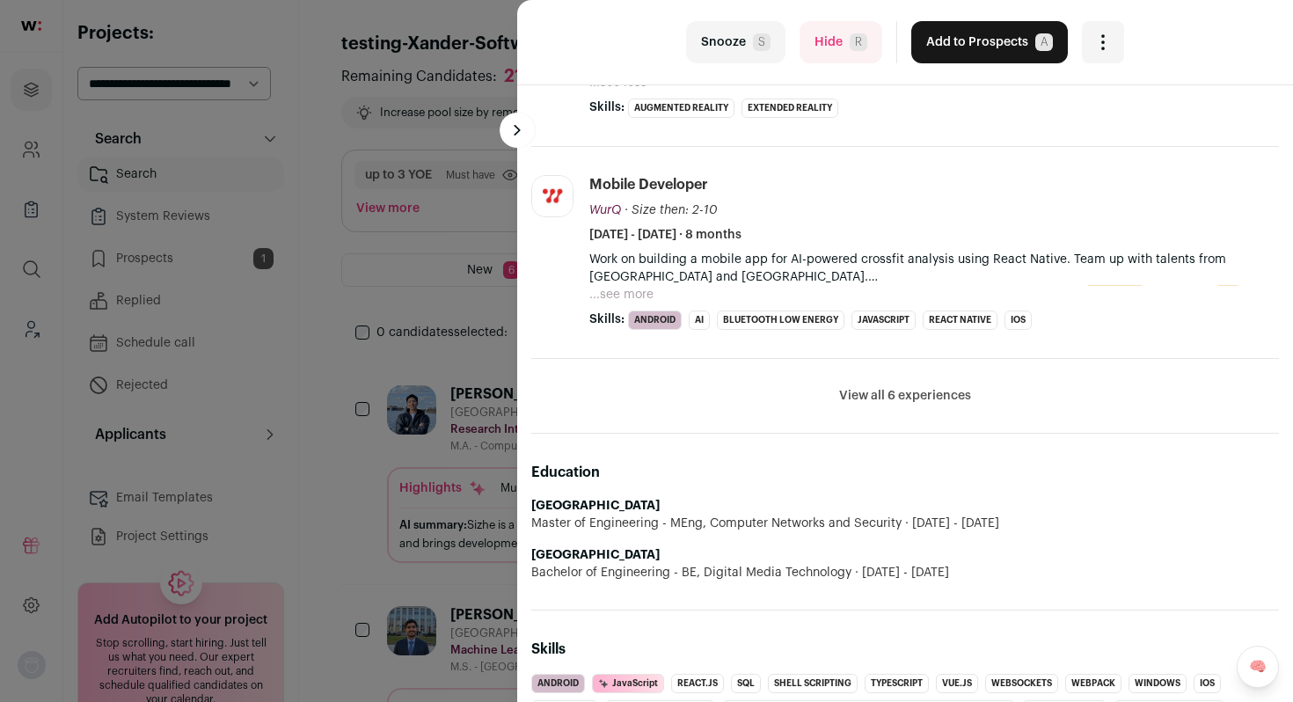
scroll to position [747, 0]
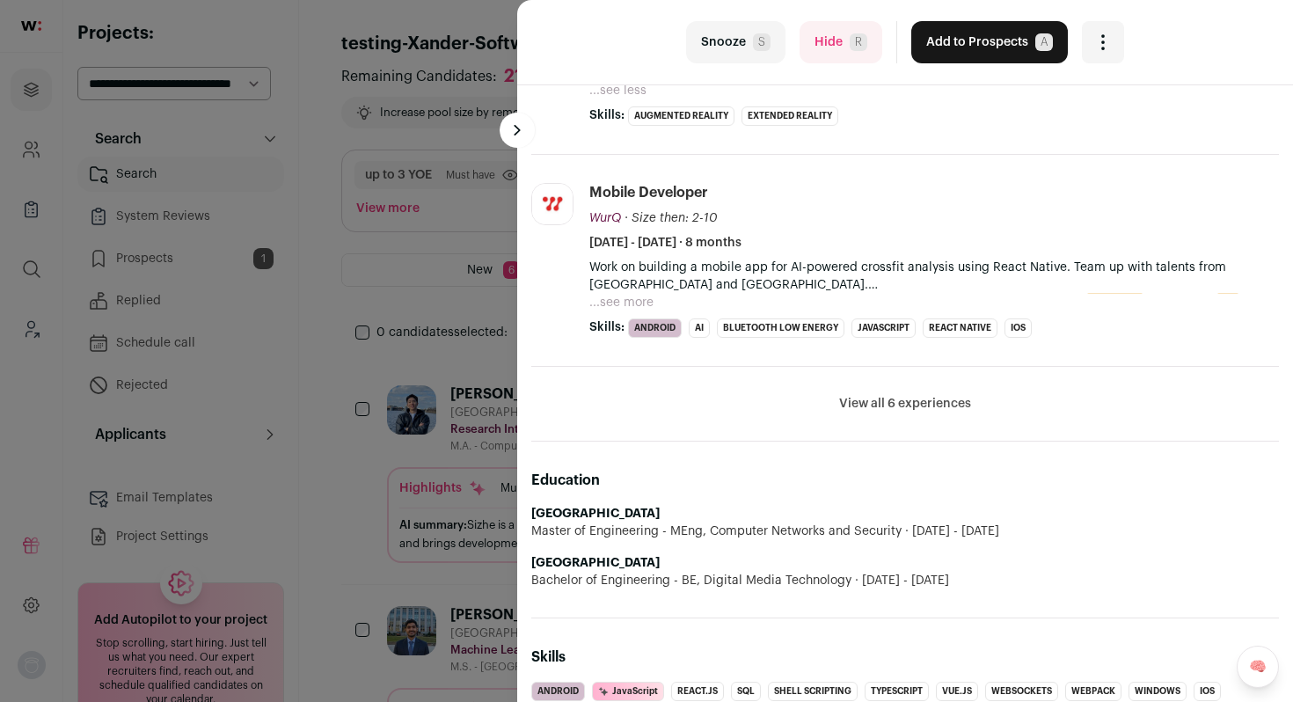
click at [899, 399] on button "View all 6 experiences" at bounding box center [905, 404] width 132 height 18
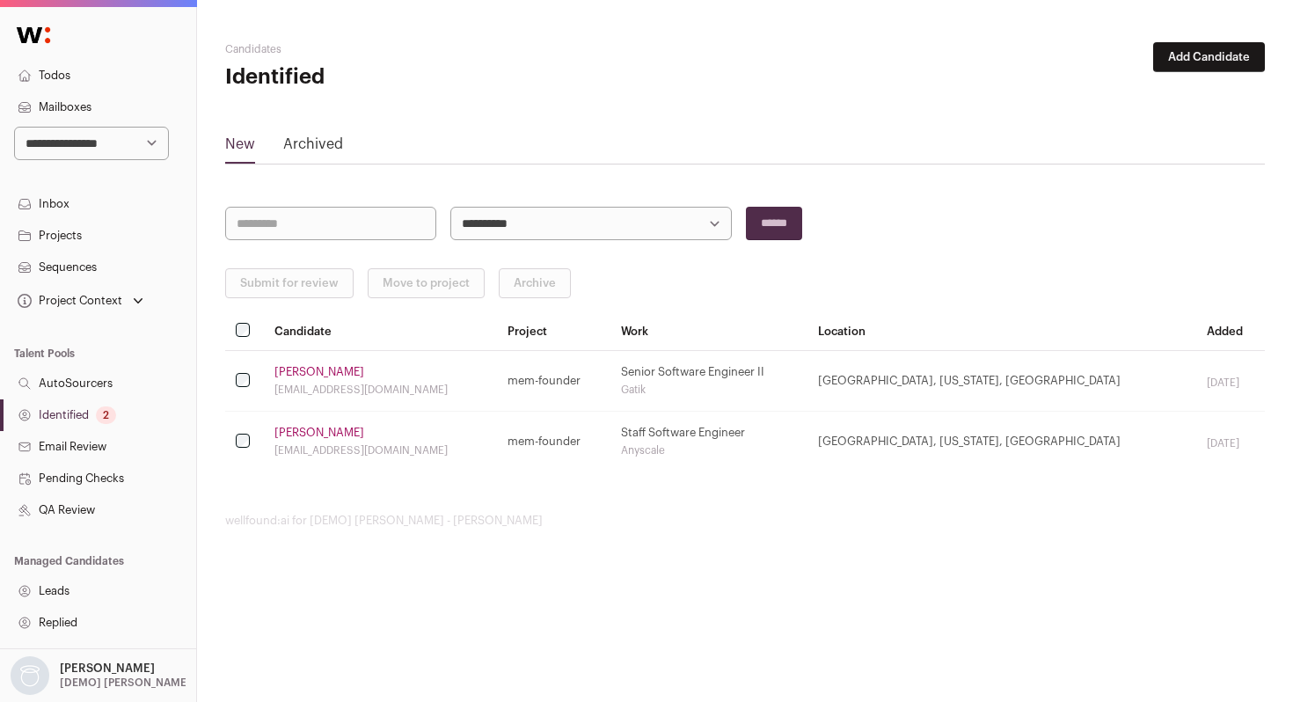
click at [100, 144] on select "**********" at bounding box center [91, 143] width 155 height 33
select select "**"
click at [14, 127] on select "**********" at bounding box center [91, 143] width 155 height 33
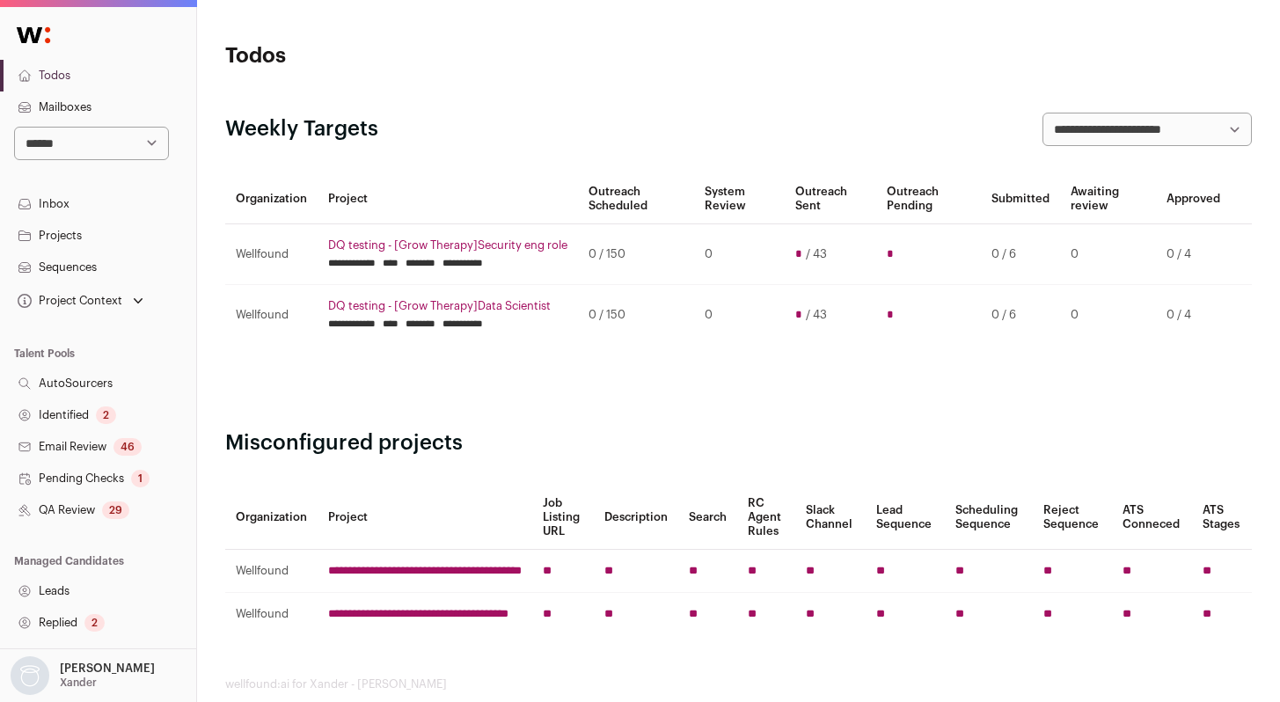
click at [78, 514] on link "QA Review 29" at bounding box center [98, 511] width 196 height 32
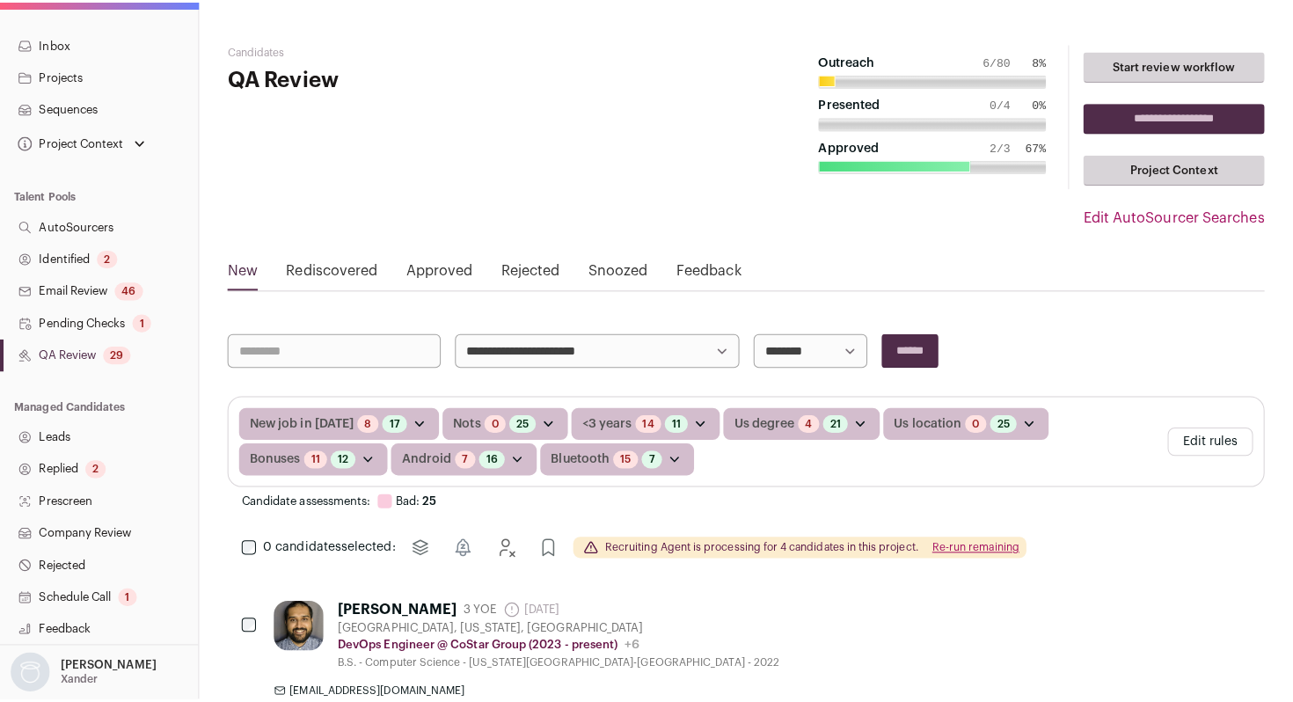
scroll to position [324, 0]
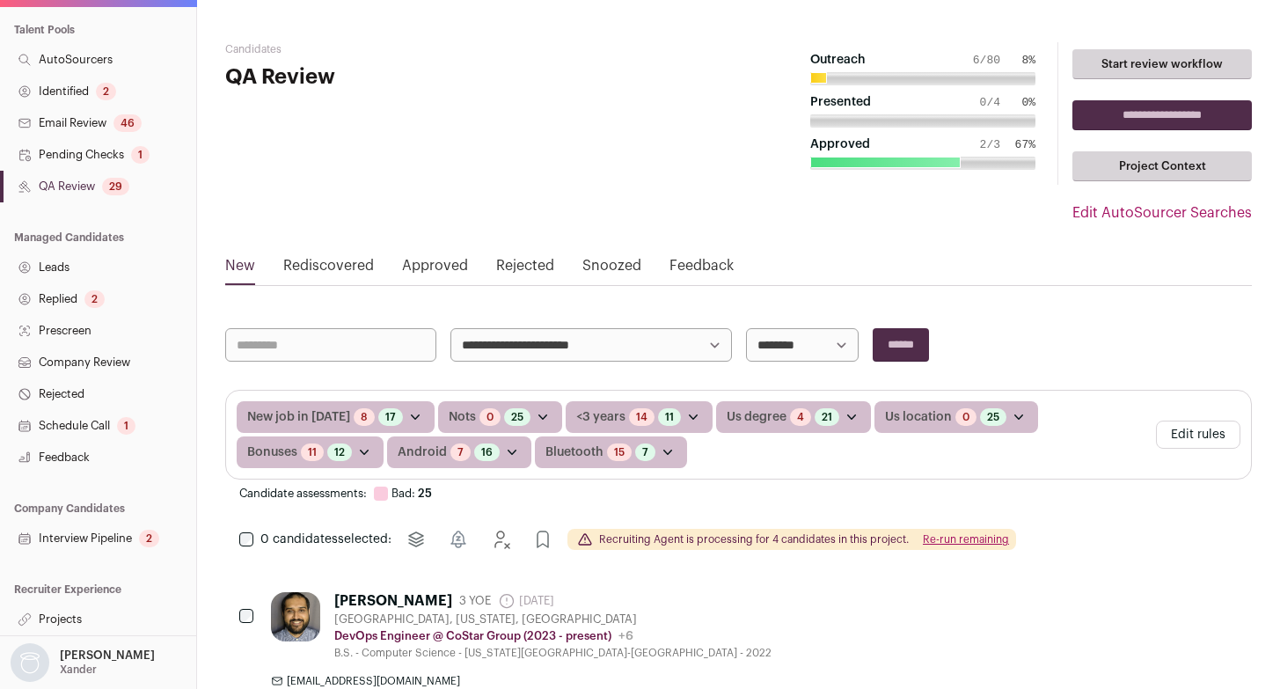
click at [121, 543] on link "Interview Pipeline 2" at bounding box center [98, 539] width 196 height 32
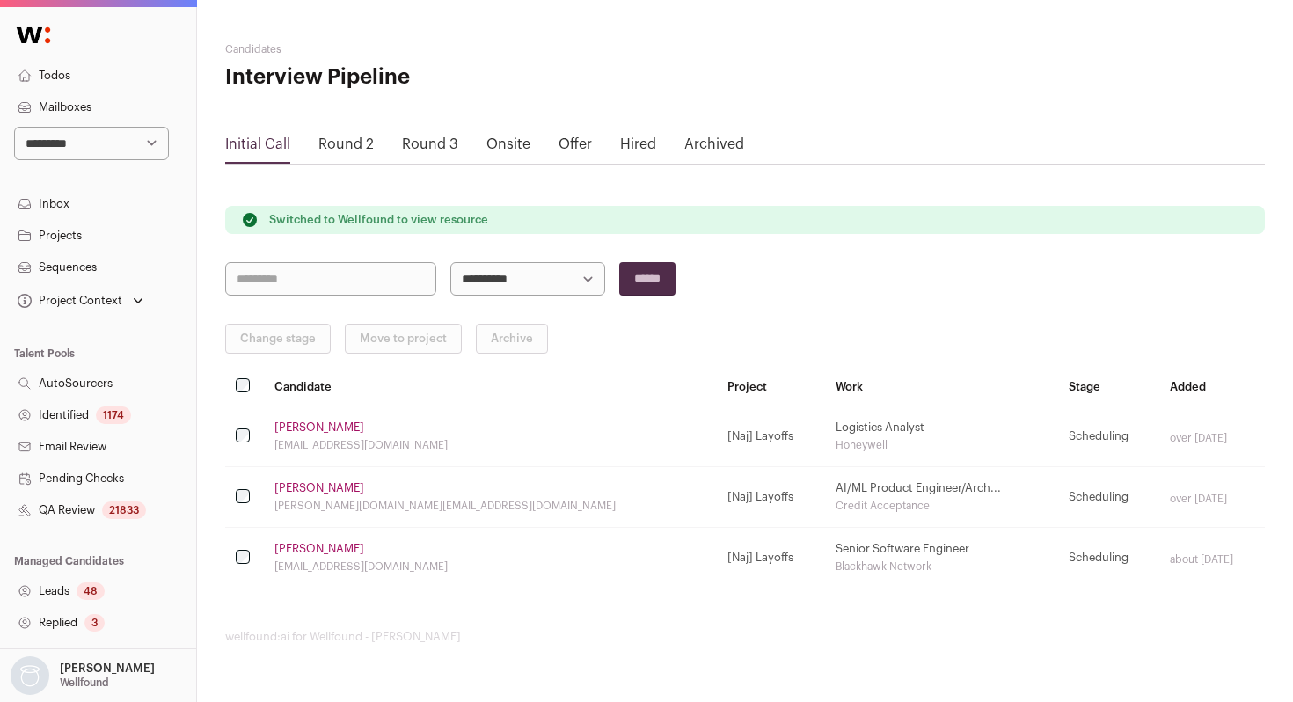
click at [118, 148] on select "**********" at bounding box center [91, 143] width 155 height 33
select select "**"
click at [14, 127] on select "**********" at bounding box center [91, 143] width 155 height 33
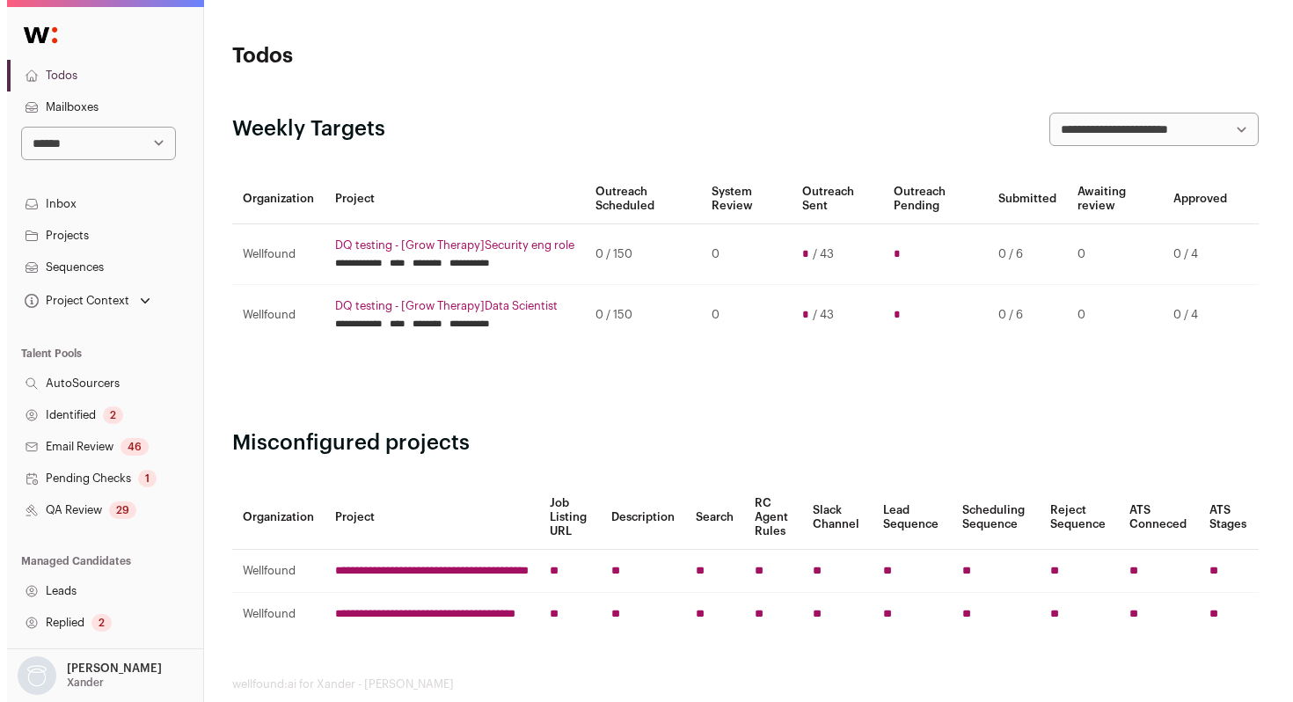
scroll to position [311, 0]
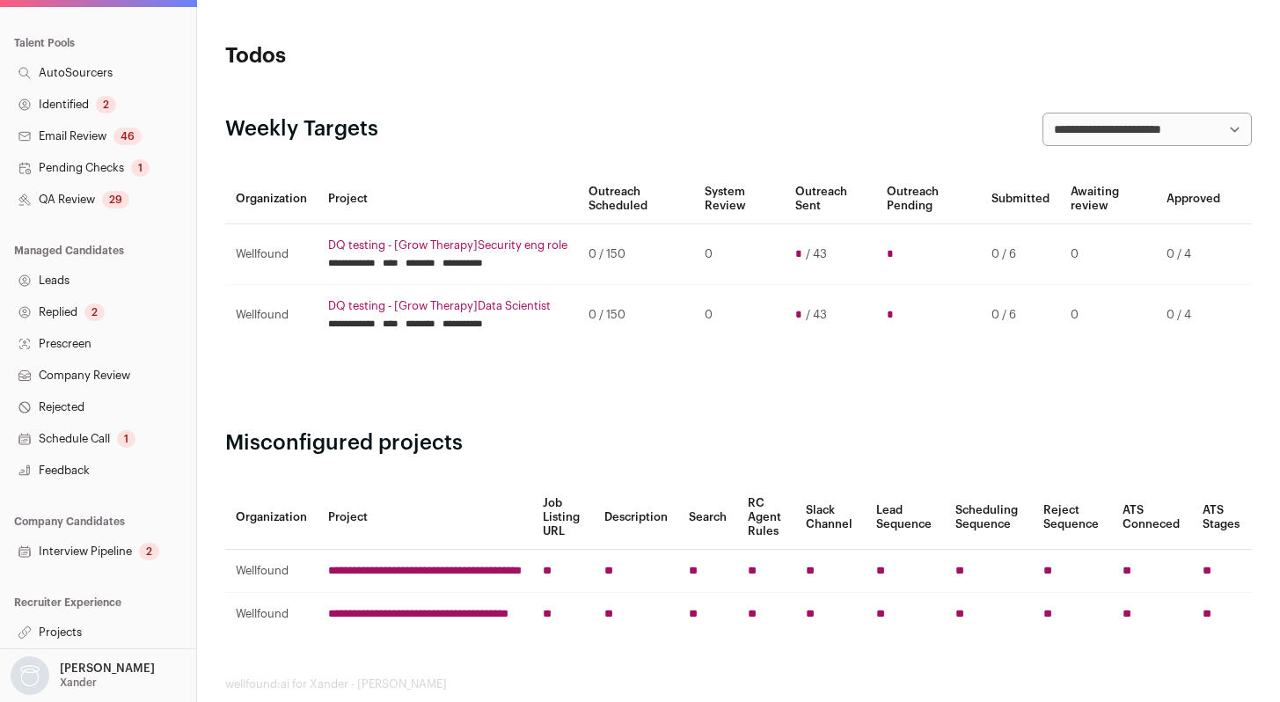
click at [109, 552] on link "Interview Pipeline 2" at bounding box center [98, 552] width 196 height 32
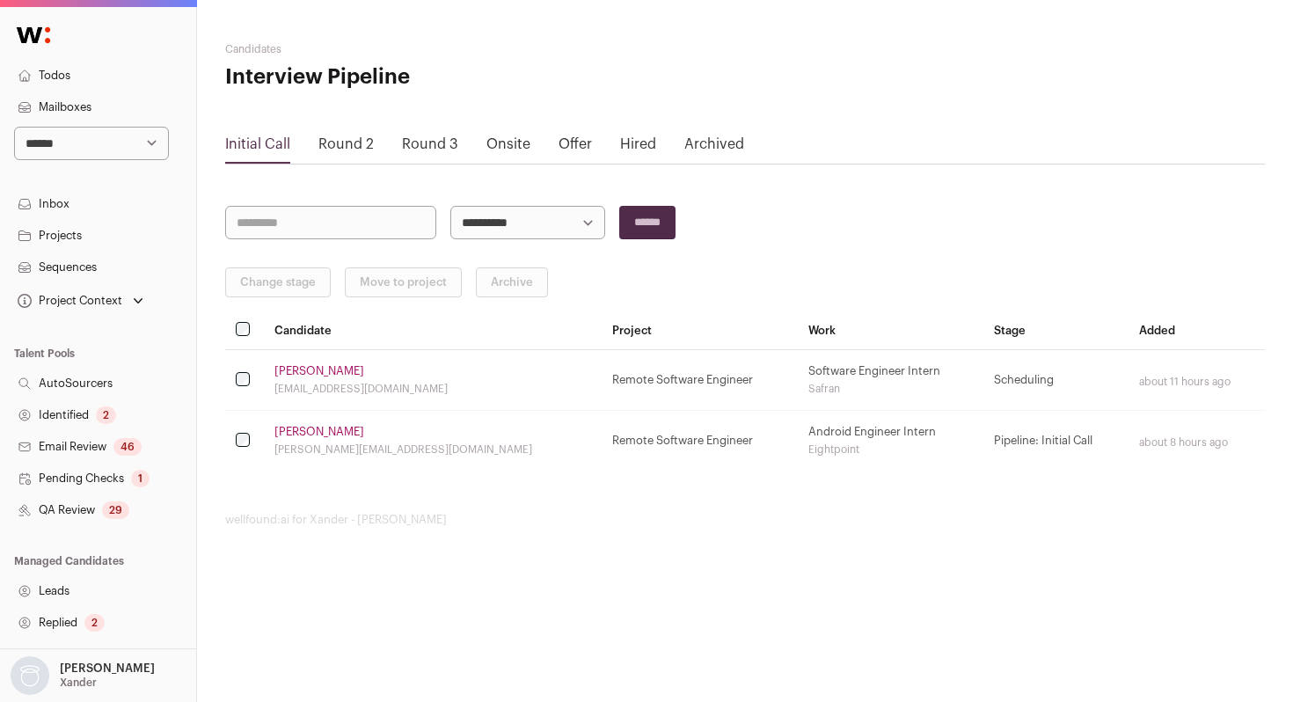
click at [320, 370] on link "[PERSON_NAME]" at bounding box center [320, 371] width 90 height 14
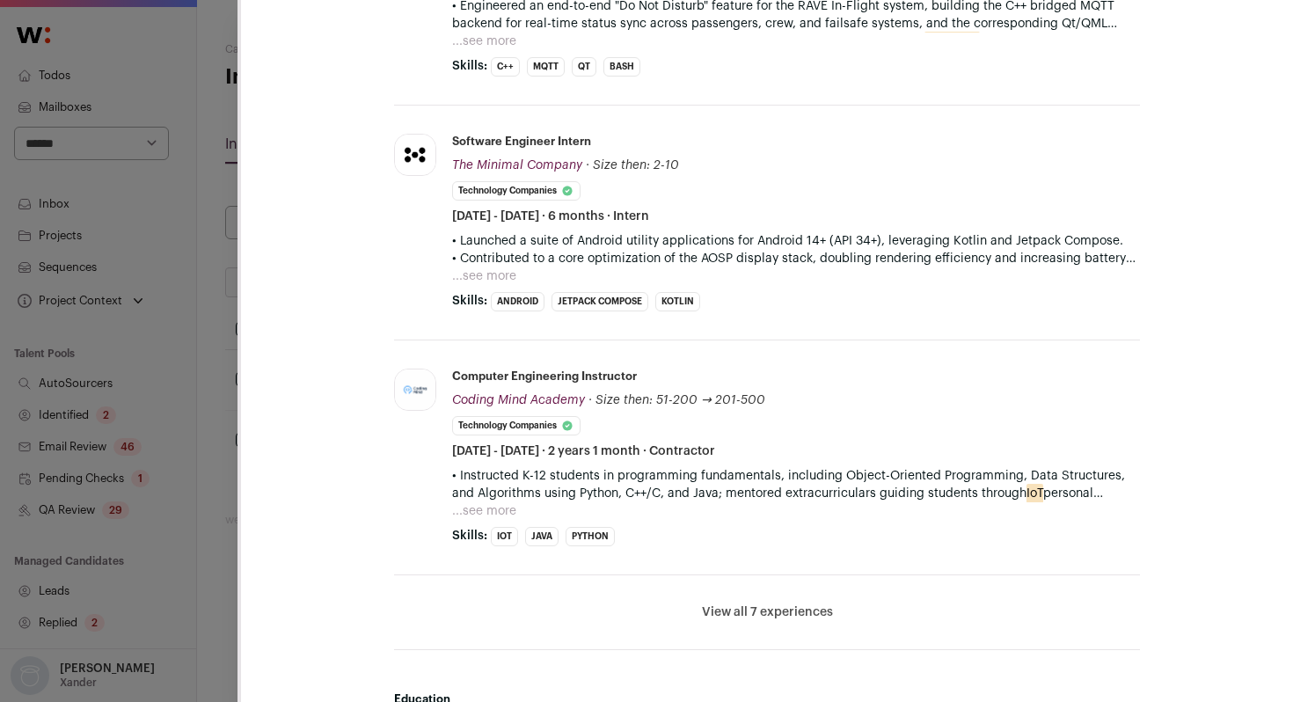
scroll to position [845, 0]
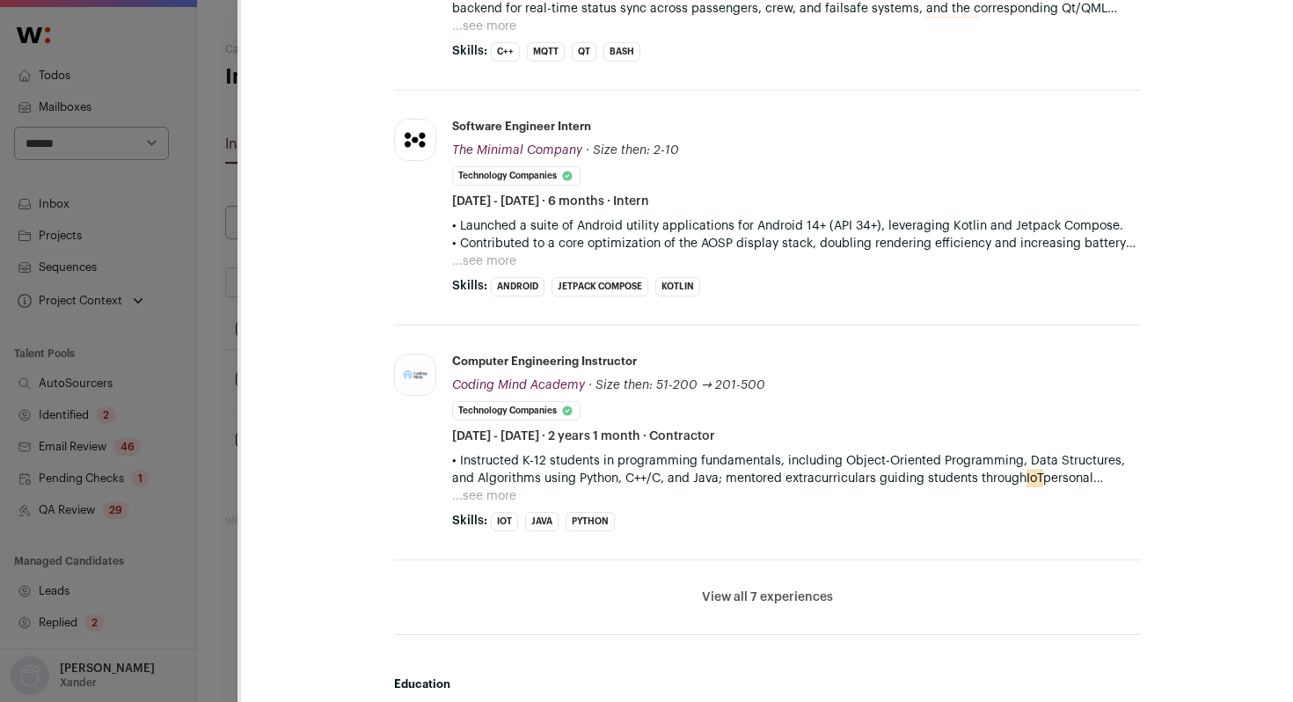
click at [489, 495] on button "...see more" at bounding box center [484, 496] width 64 height 18
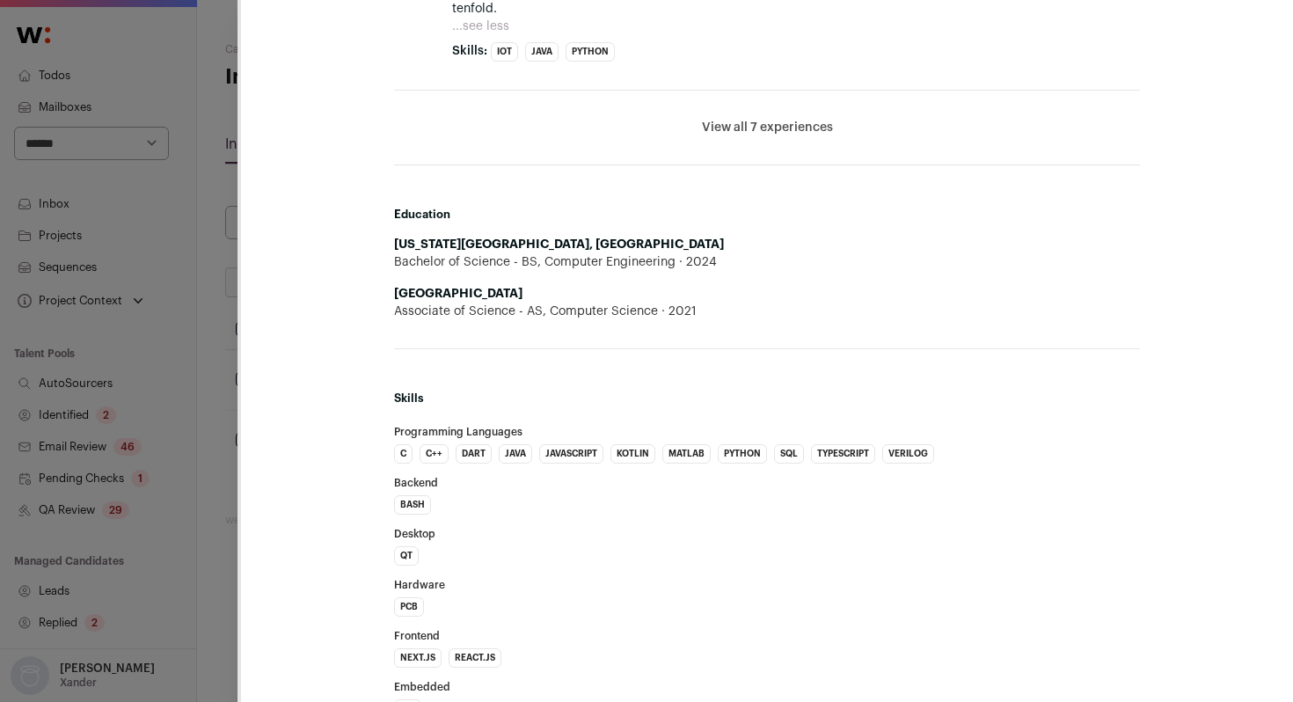
scroll to position [1406, 0]
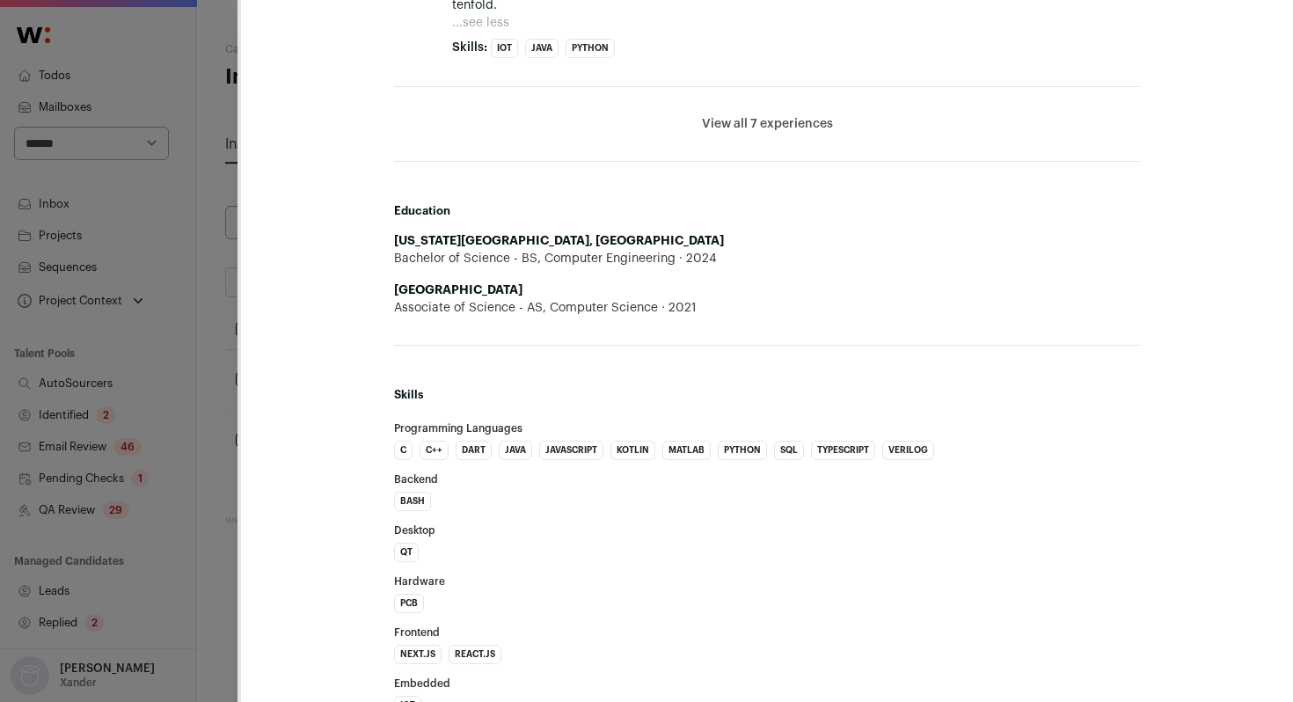
click at [762, 133] on li "View all 7 experiences View less" at bounding box center [767, 124] width 746 height 75
click at [759, 122] on button "View all 7 experiences" at bounding box center [767, 124] width 131 height 18
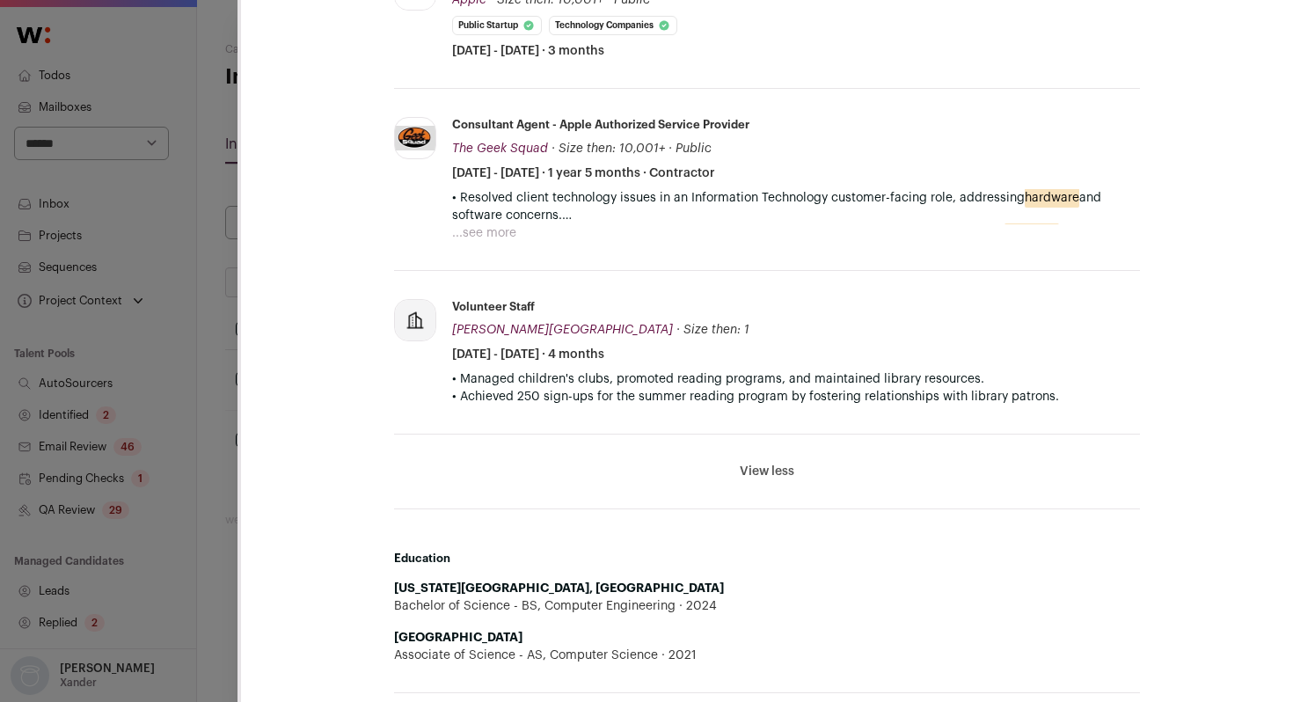
scroll to position [1749, 0]
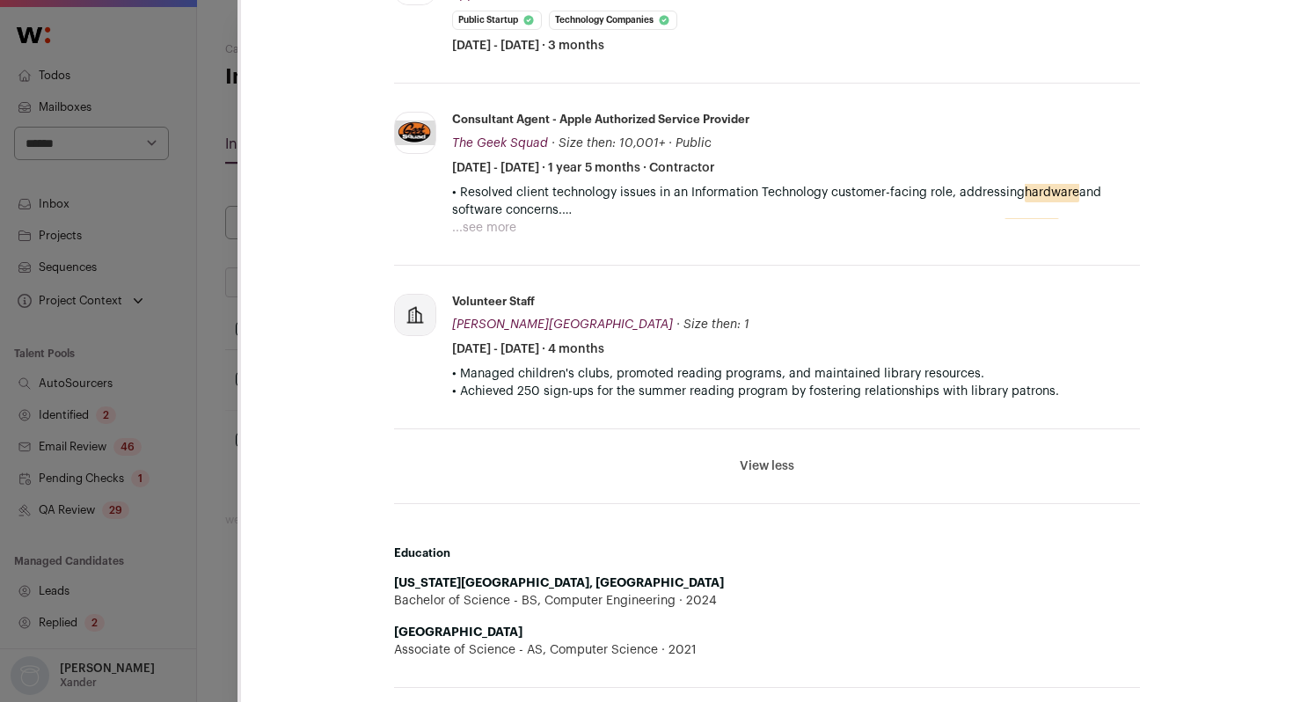
click at [465, 226] on button "...see more" at bounding box center [484, 228] width 64 height 18
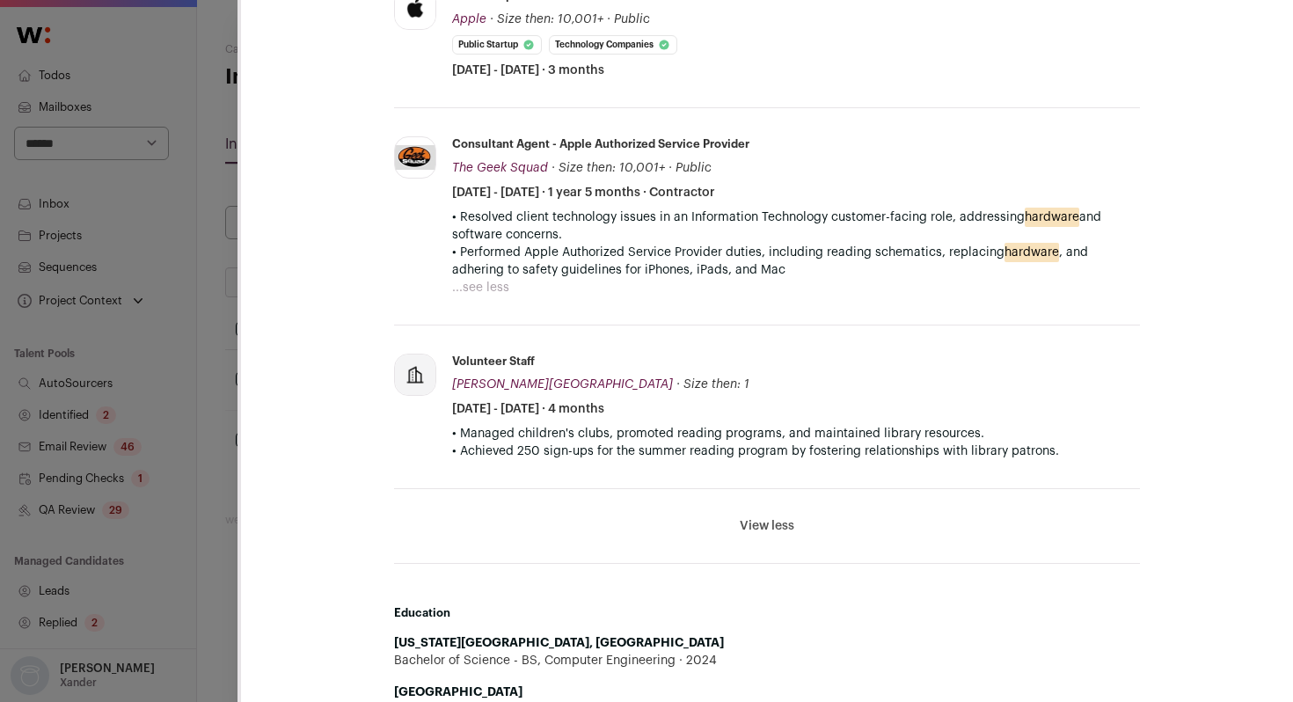
scroll to position [1714, 0]
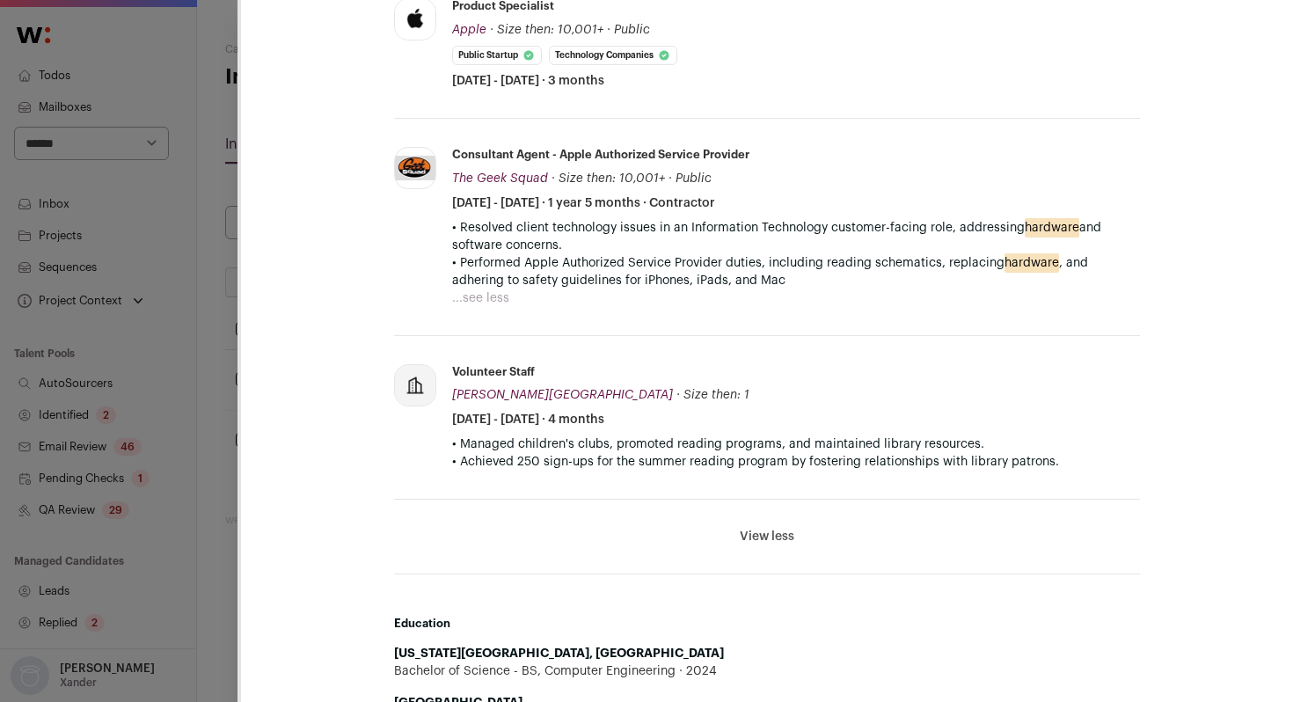
click at [478, 296] on button "...see less" at bounding box center [480, 298] width 57 height 18
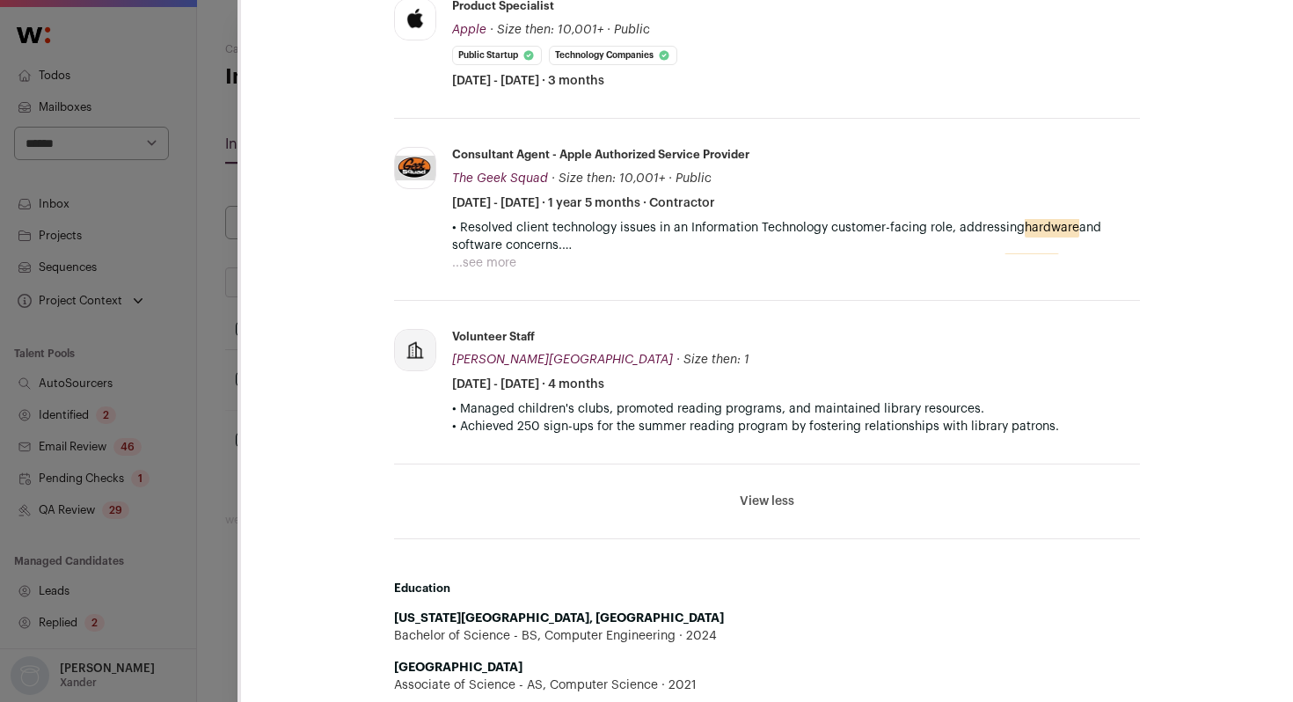
click at [469, 260] on button "...see more" at bounding box center [484, 263] width 64 height 18
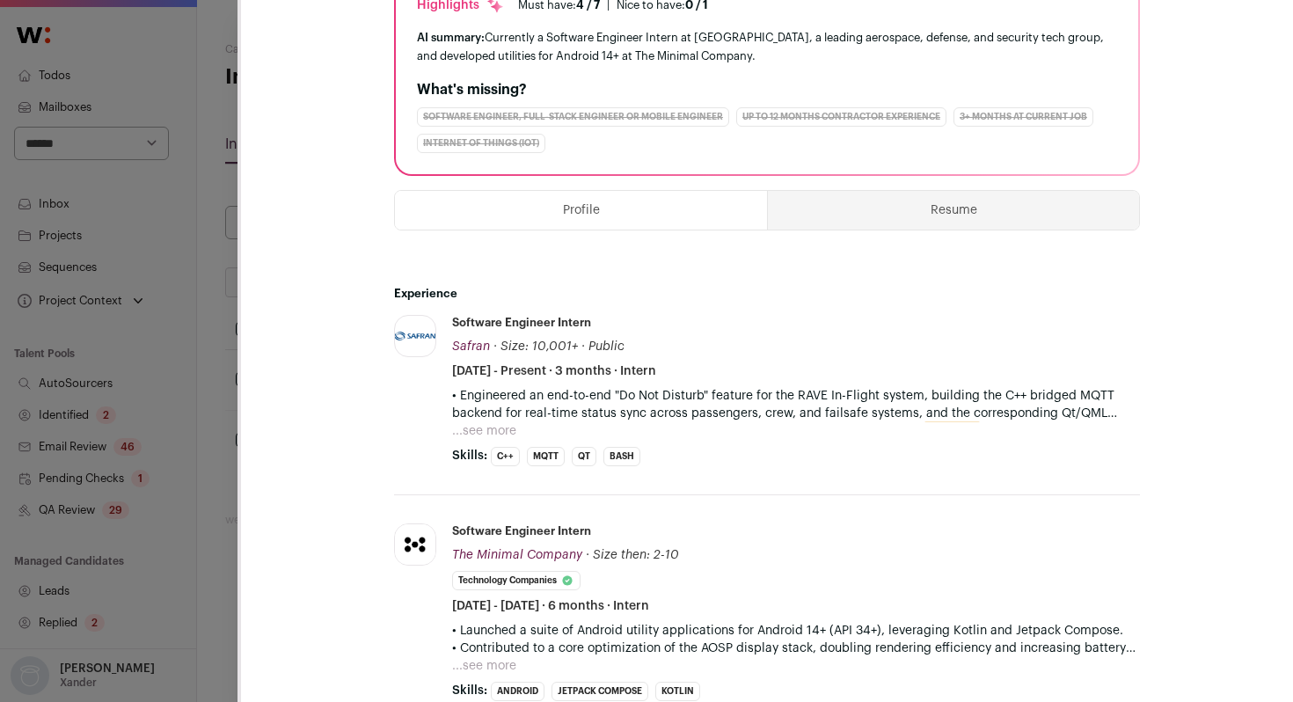
scroll to position [453, 0]
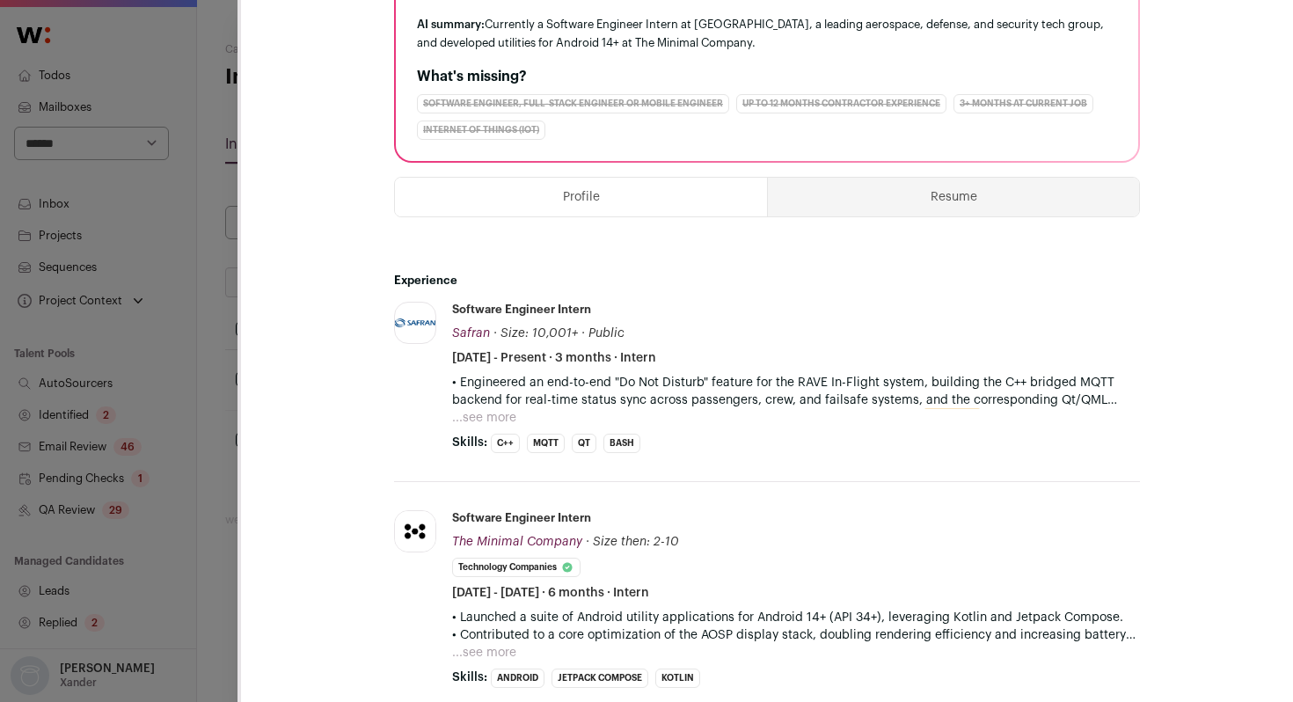
click at [500, 420] on button "...see more" at bounding box center [484, 418] width 64 height 18
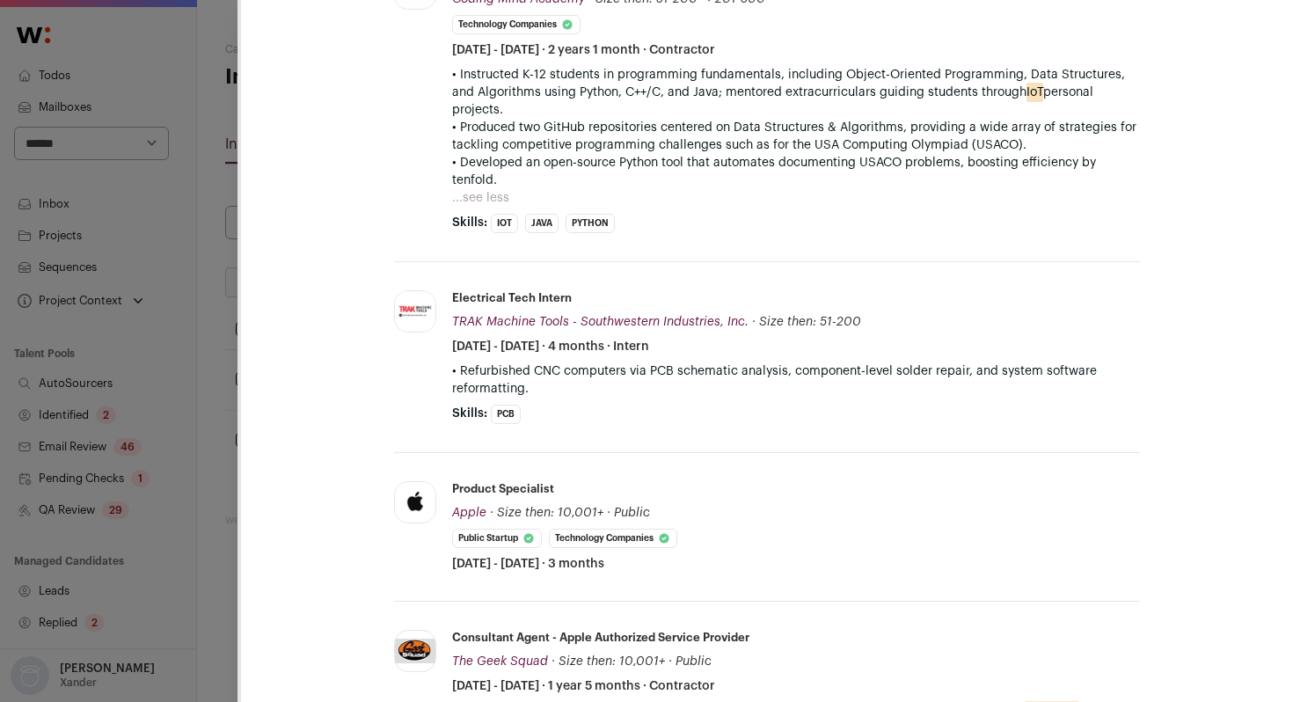
scroll to position [1314, 0]
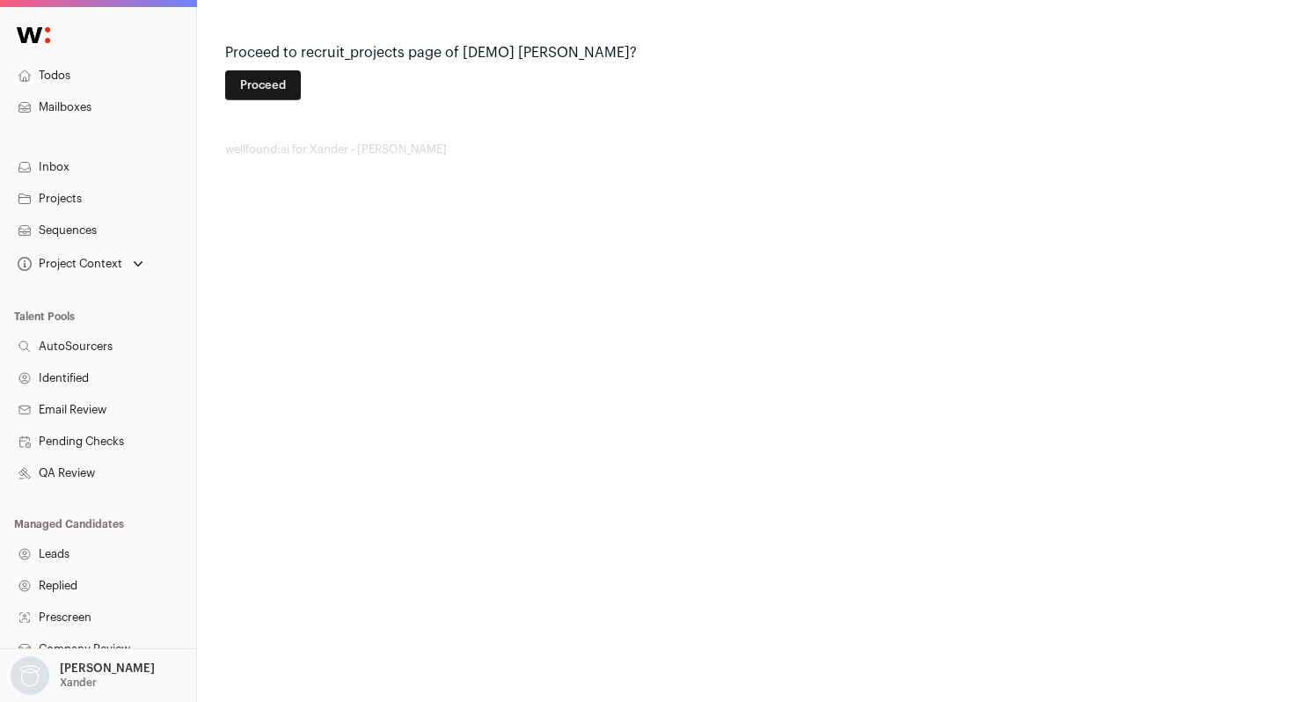
click at [295, 87] on button "Proceed" at bounding box center [263, 85] width 76 height 30
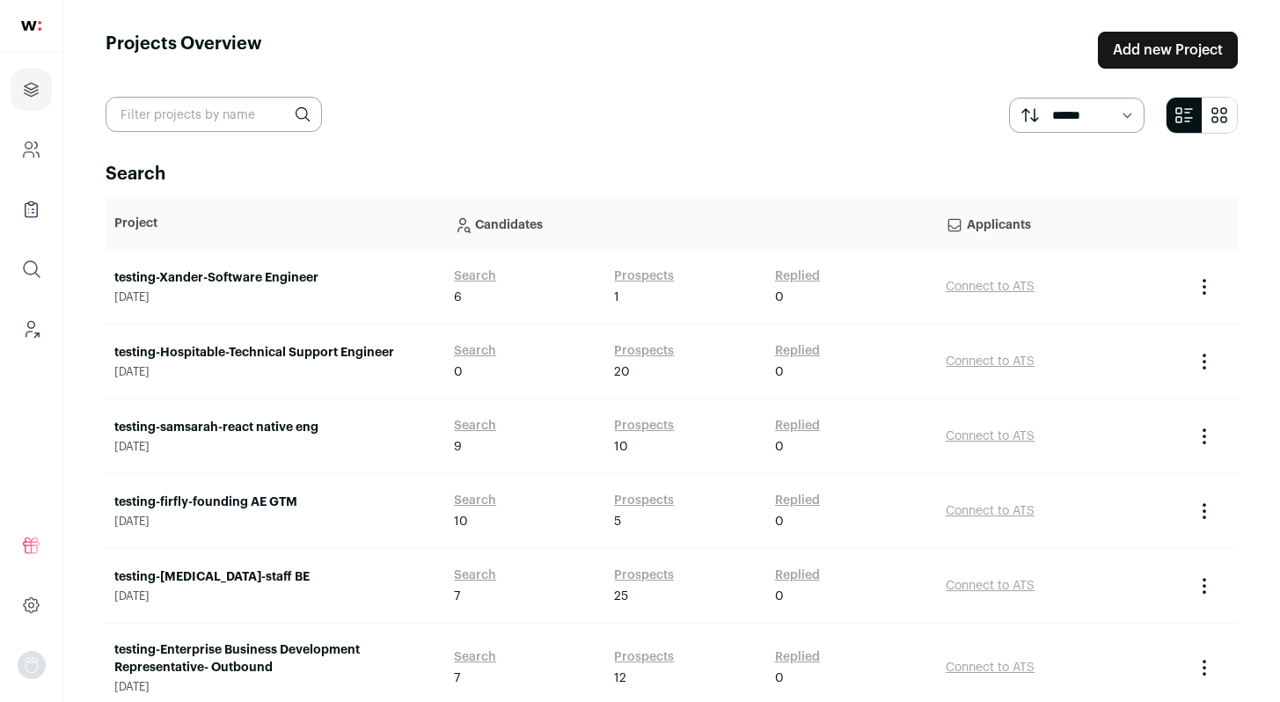
click at [191, 280] on link "testing-Xander-Software Engineer" at bounding box center [275, 278] width 322 height 18
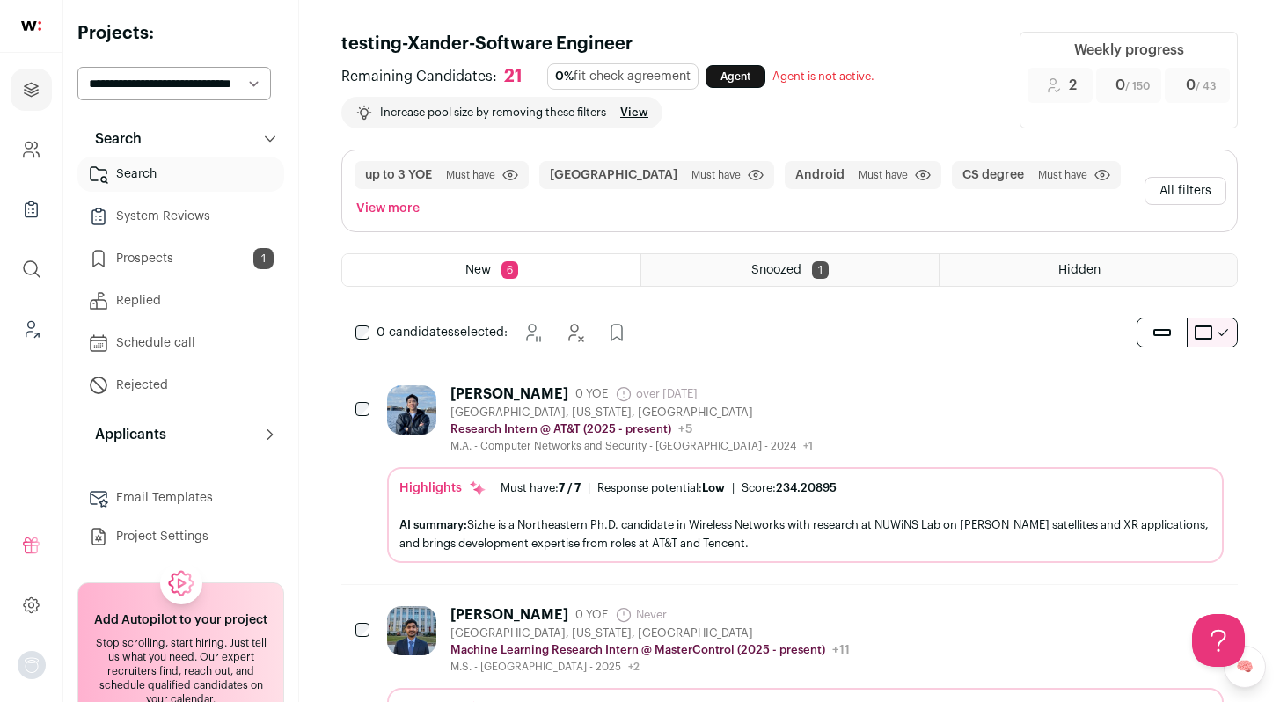
click at [794, 400] on div "[PERSON_NAME] 0 YOE over [DATE] Admin only. The last time the profile was scrap…" at bounding box center [632, 394] width 363 height 18
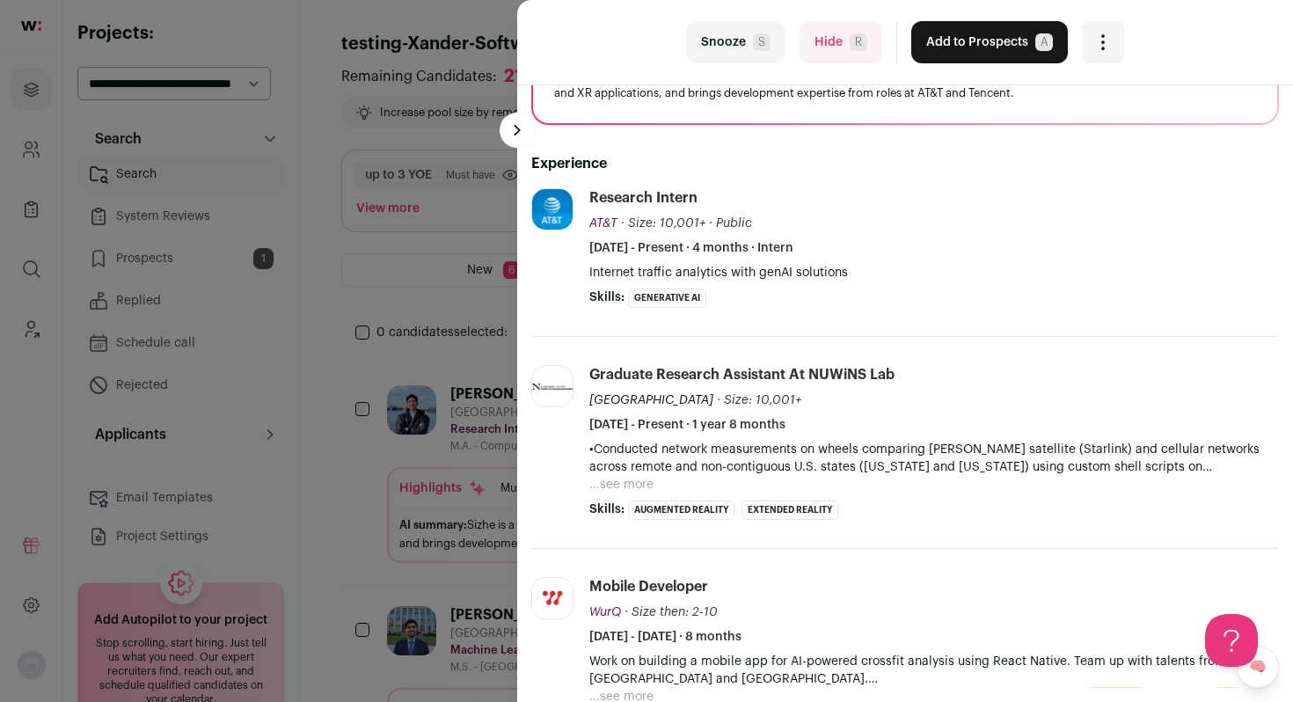
scroll to position [236, 0]
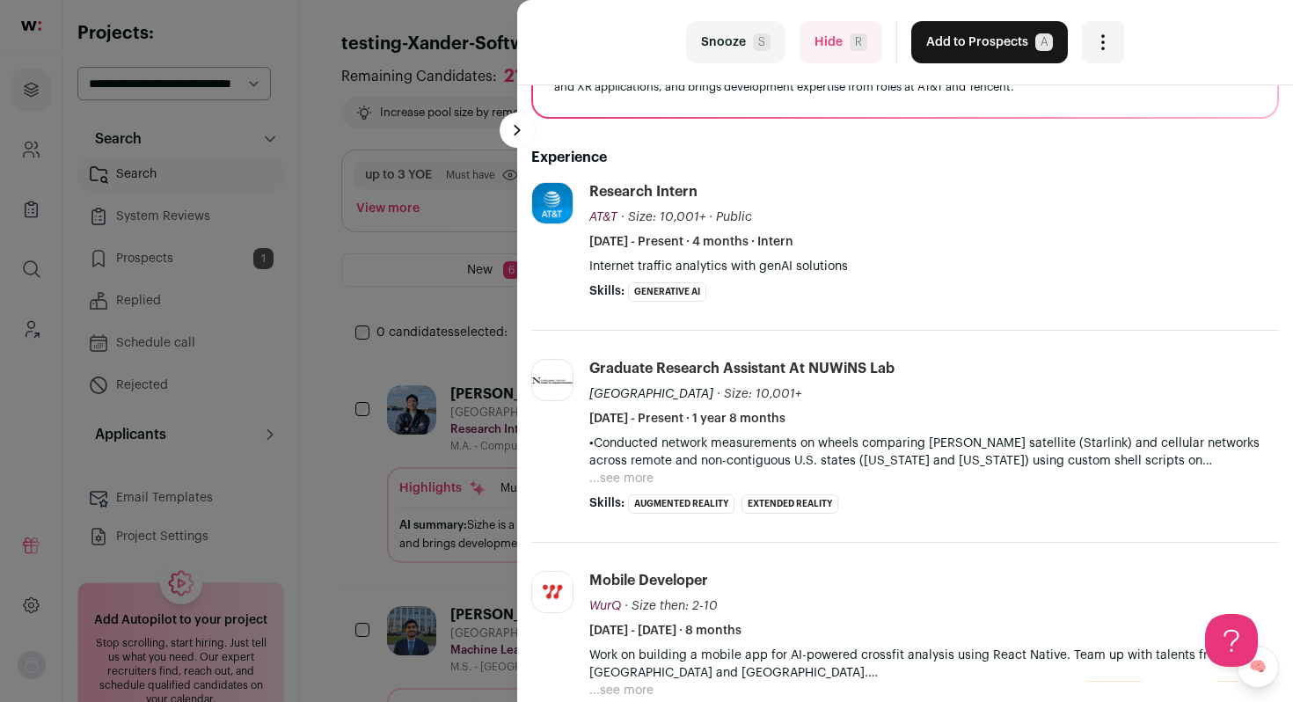
click at [604, 486] on button "...see more" at bounding box center [622, 479] width 64 height 18
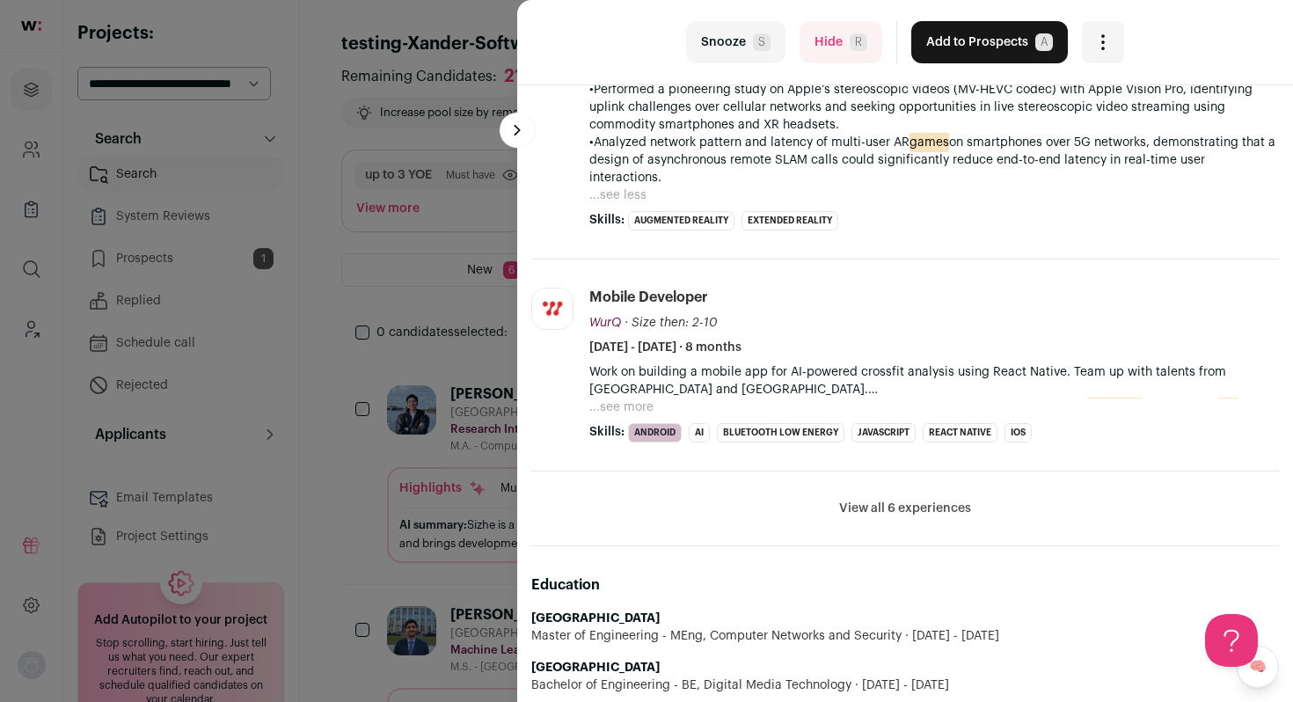
scroll to position [651, 0]
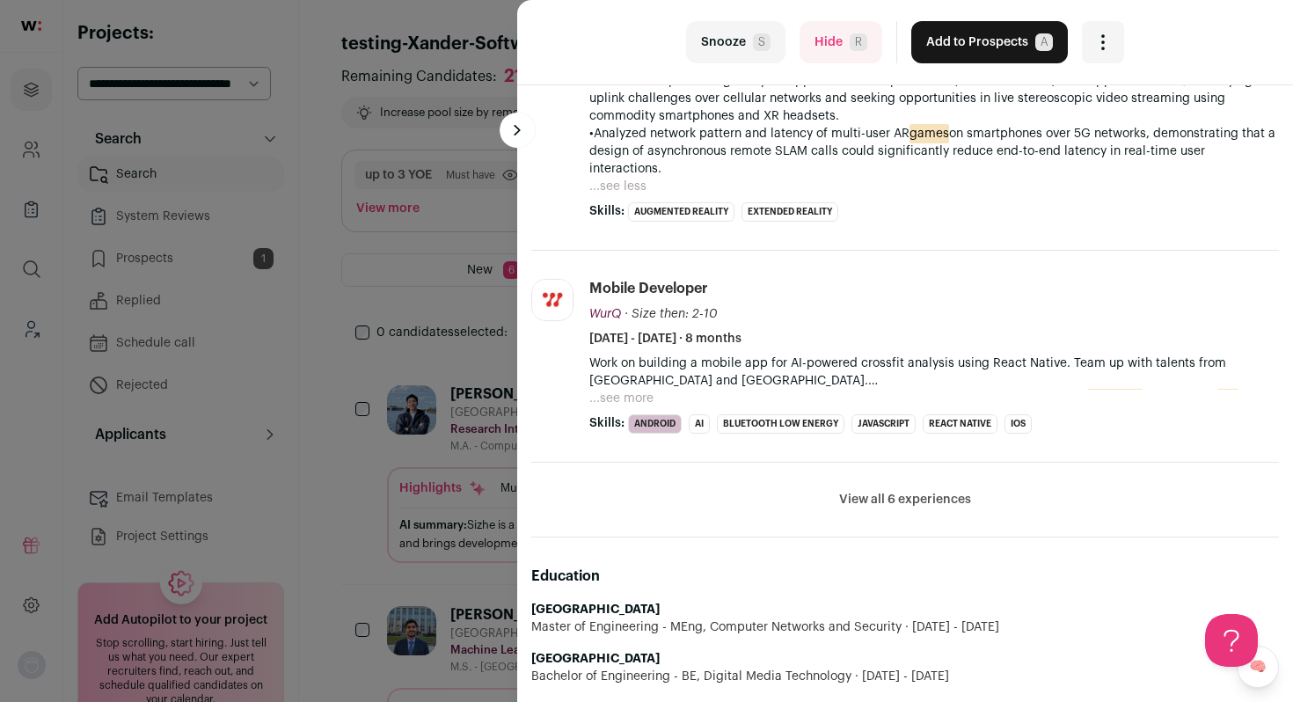
click at [934, 492] on button "View all 6 experiences" at bounding box center [905, 500] width 132 height 18
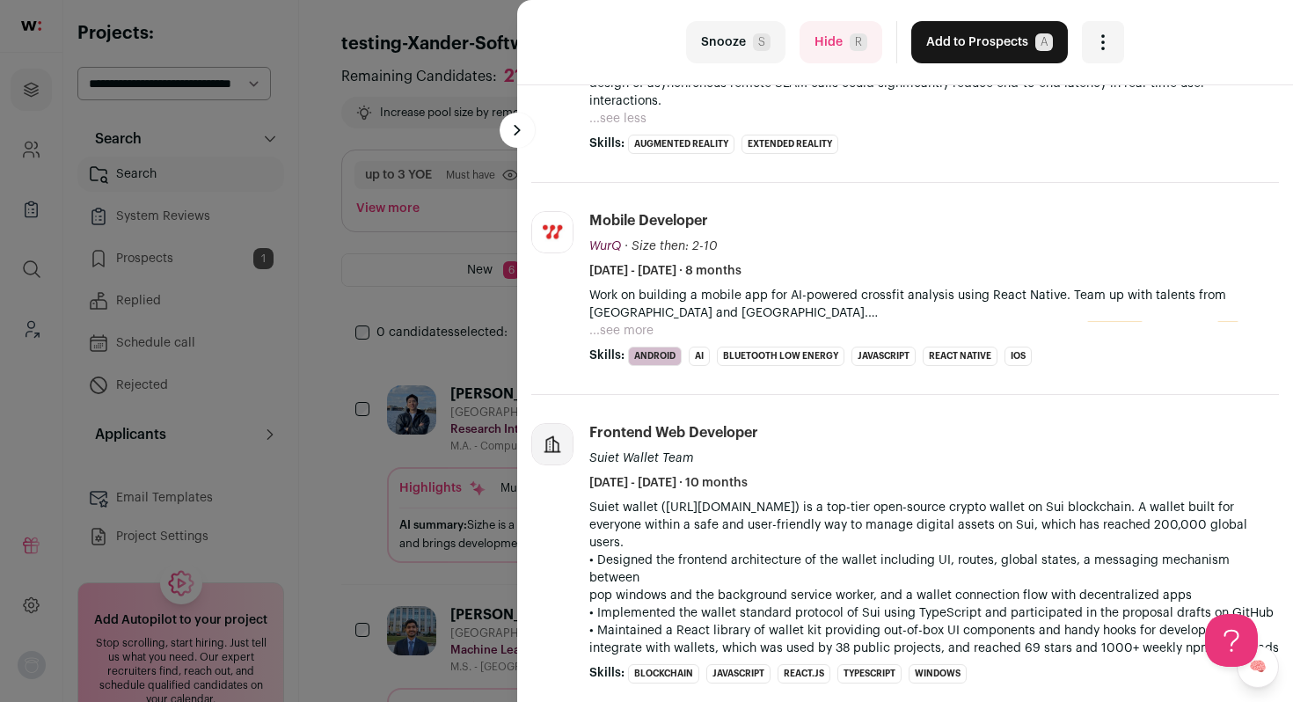
scroll to position [725, 0]
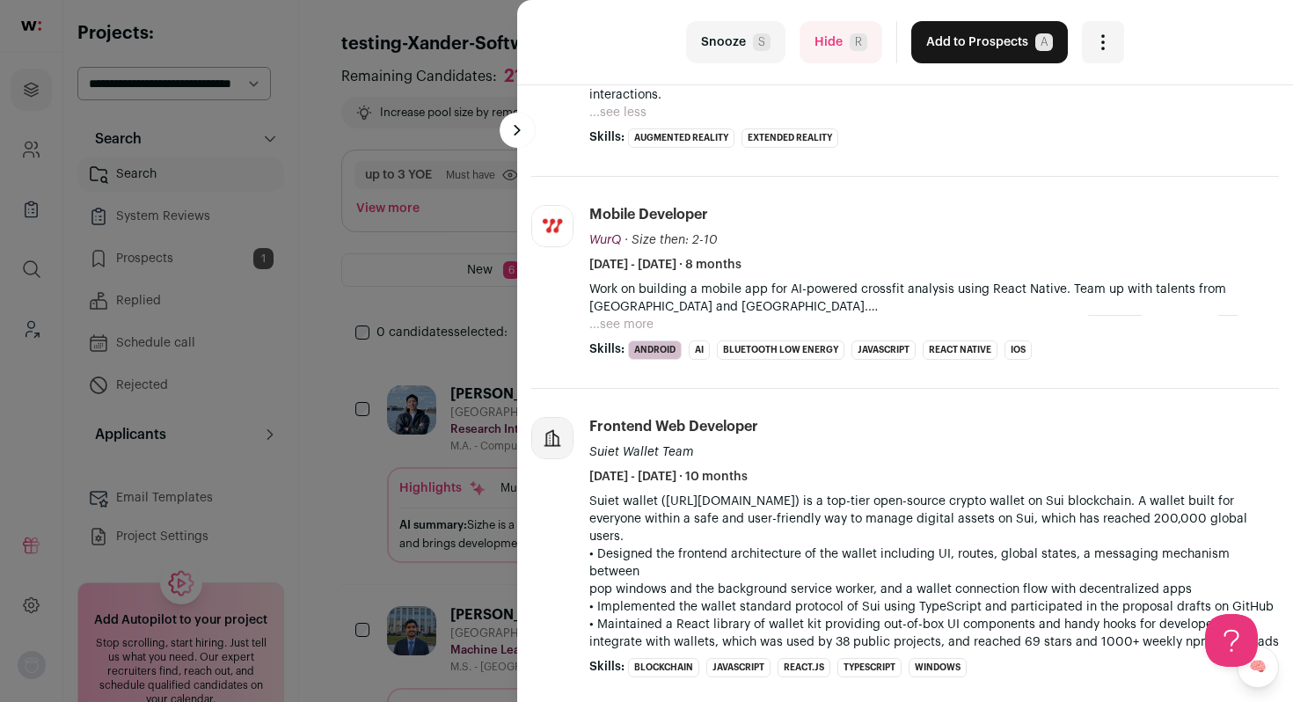
click at [656, 319] on div "Work on building a mobile app for AI-powered crossfit analysis using React Nati…" at bounding box center [935, 307] width 690 height 53
click at [650, 323] on button "...see more" at bounding box center [622, 325] width 64 height 18
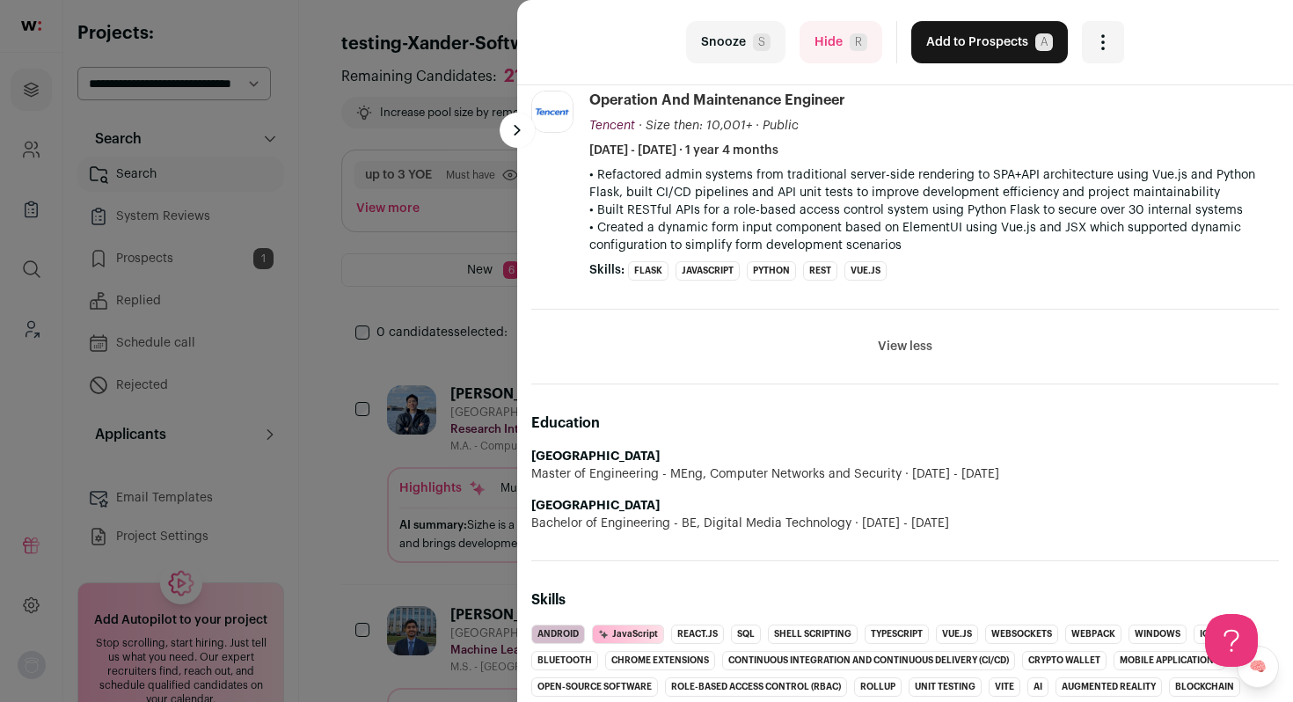
scroll to position [1708, 0]
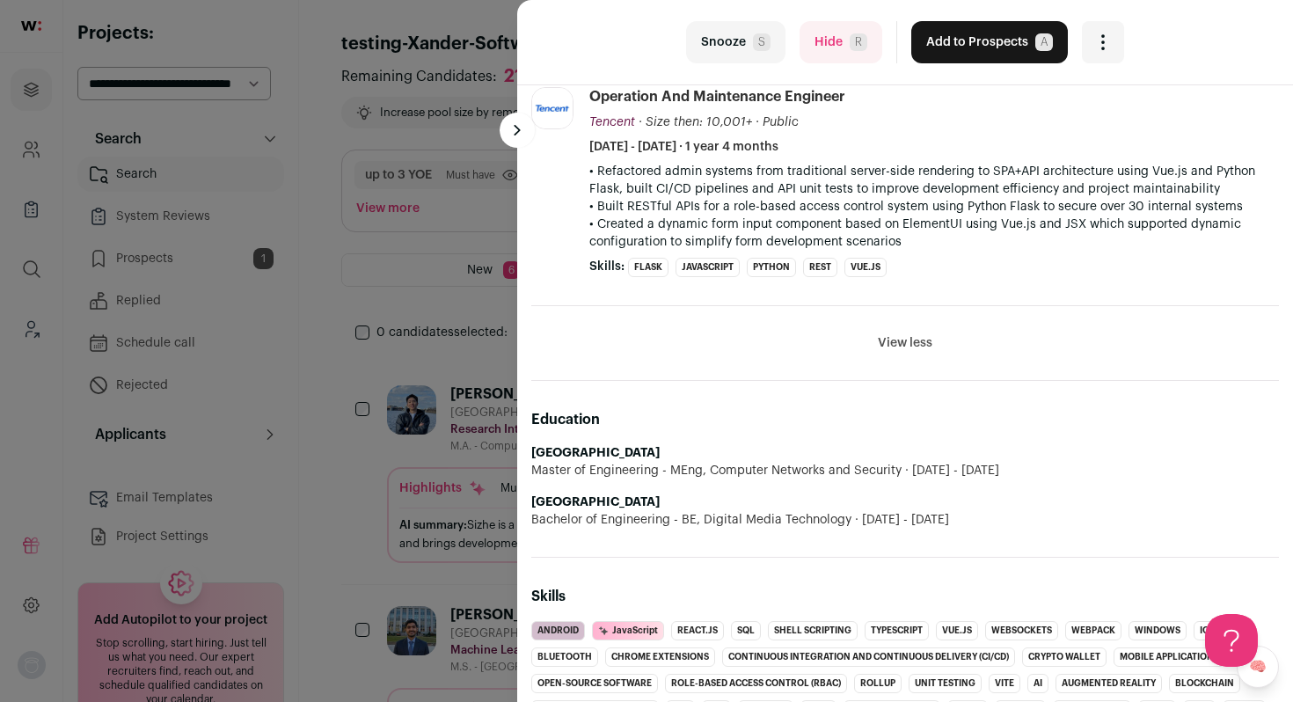
click at [834, 28] on button "Hide R" at bounding box center [841, 42] width 83 height 42
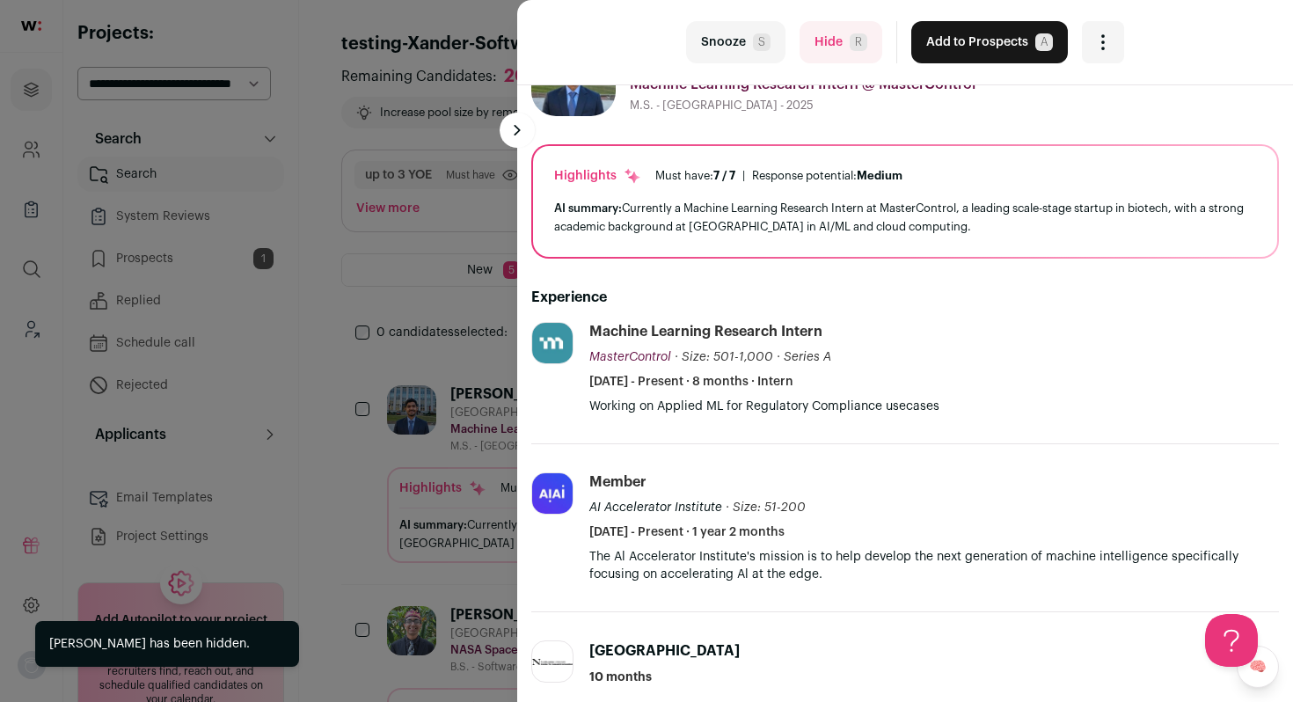
scroll to position [74, 0]
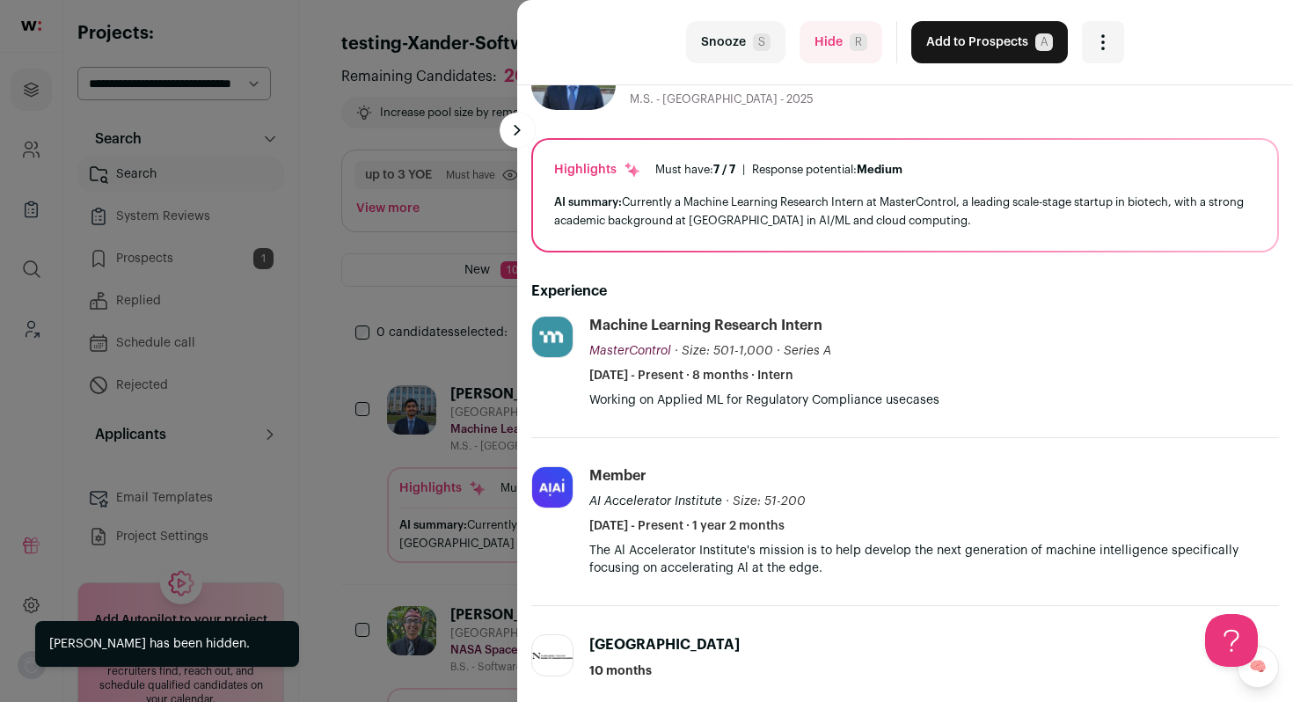
click at [831, 37] on button "Hide R" at bounding box center [841, 42] width 83 height 42
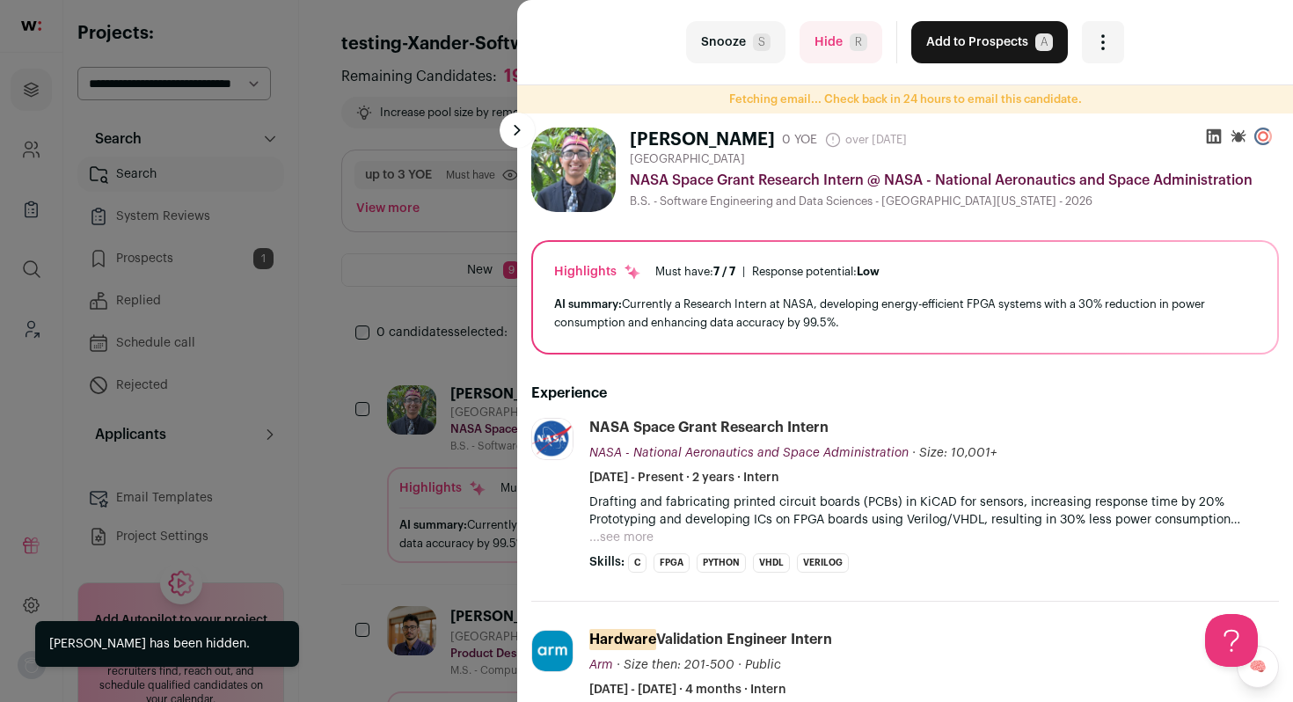
click at [831, 58] on button "Hide R" at bounding box center [841, 42] width 83 height 42
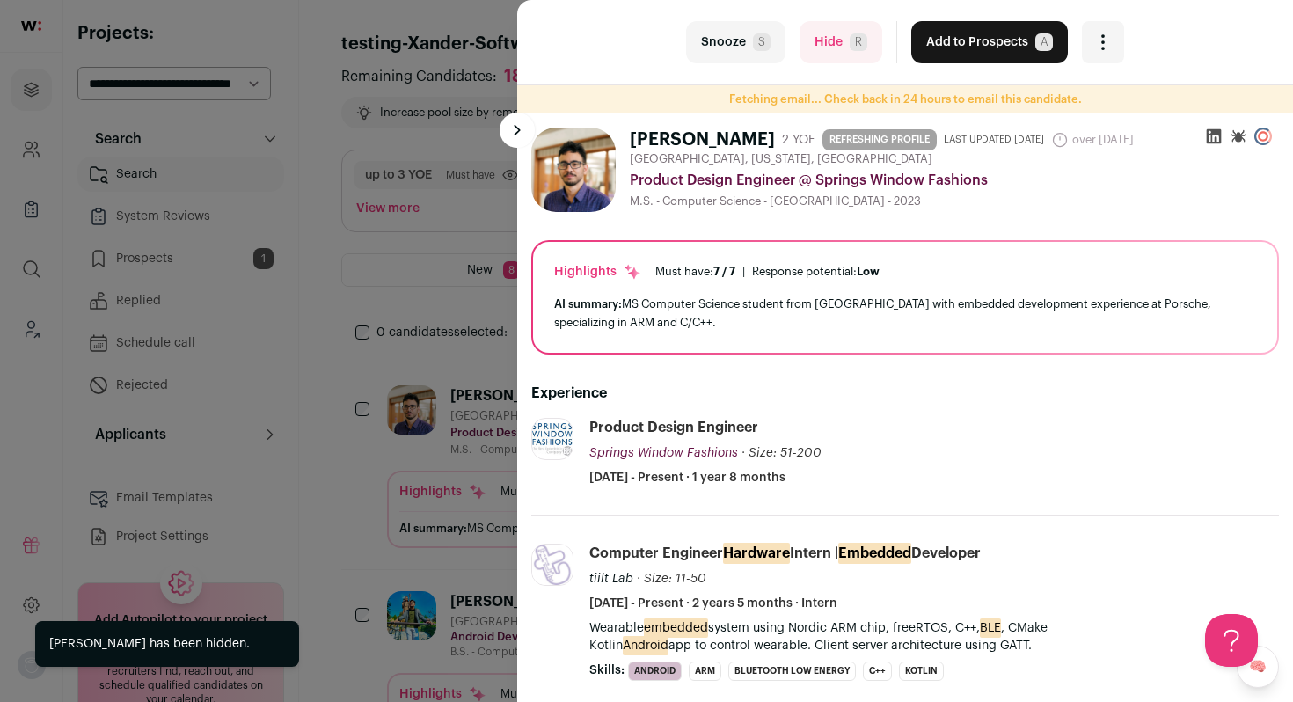
click at [831, 58] on button "Hide R" at bounding box center [841, 42] width 83 height 42
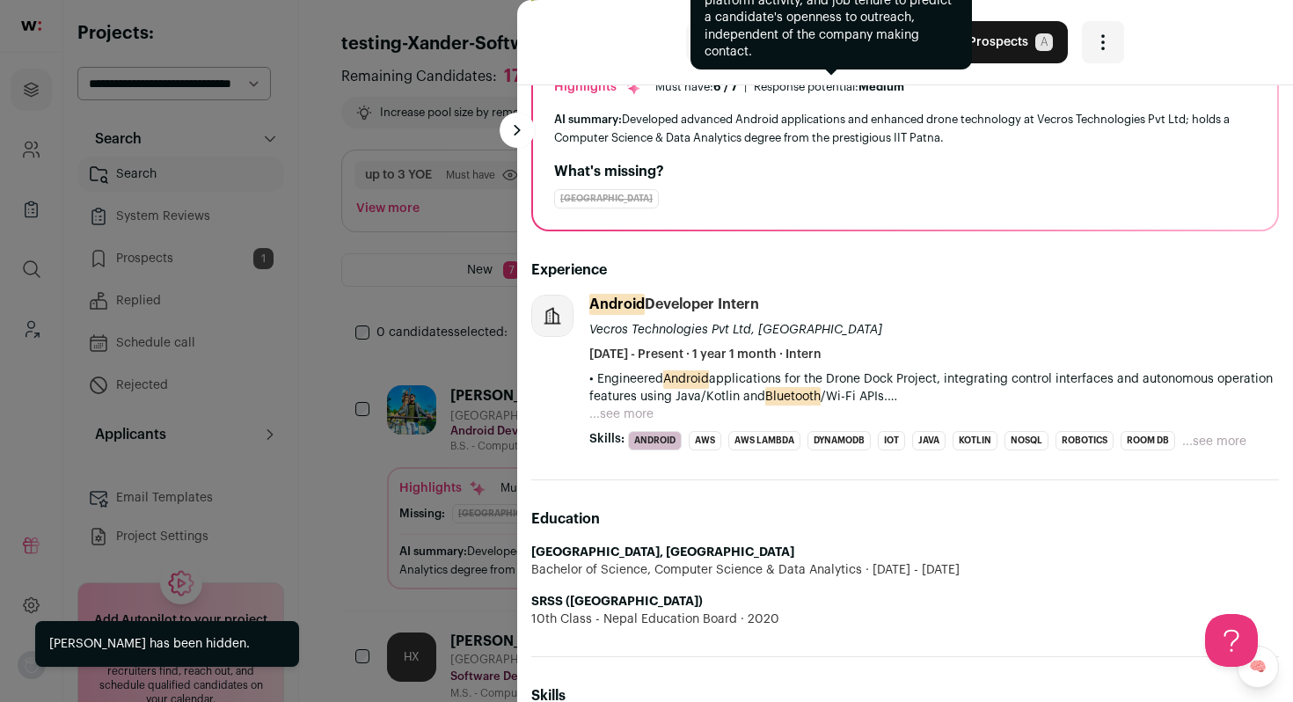
scroll to position [165, 0]
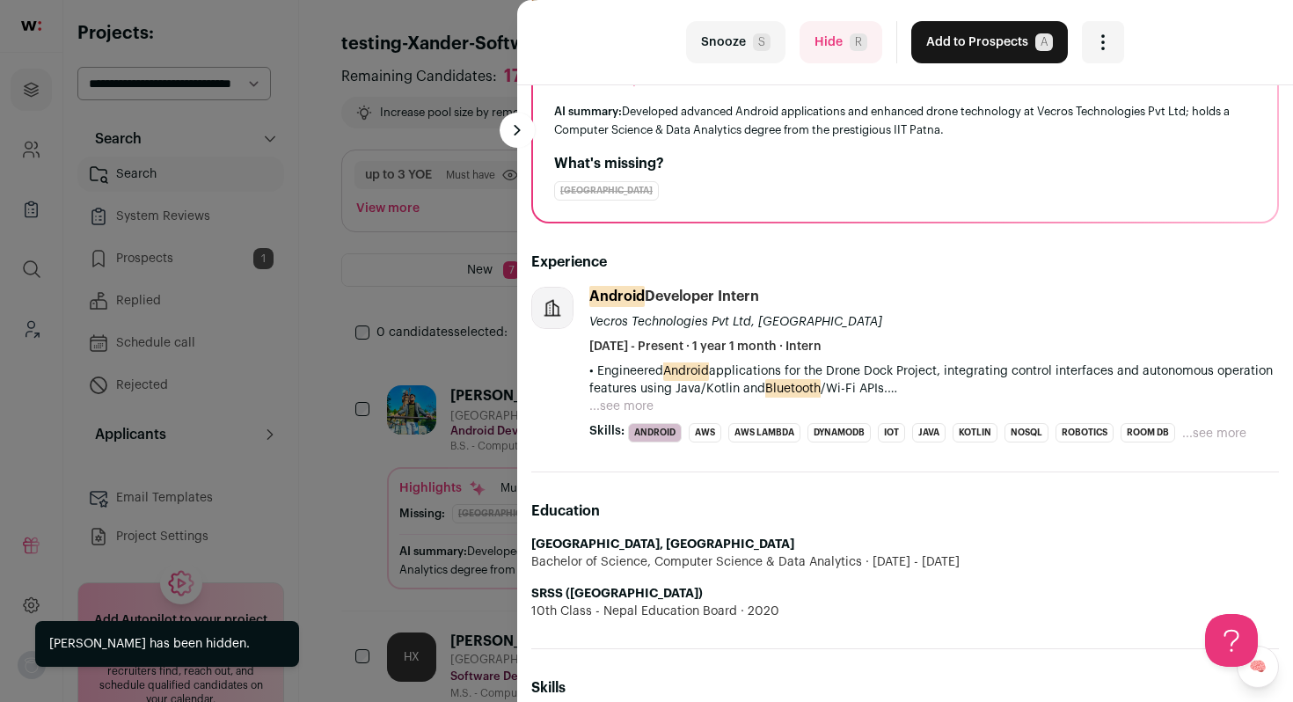
click at [634, 403] on button "...see more" at bounding box center [622, 407] width 64 height 18
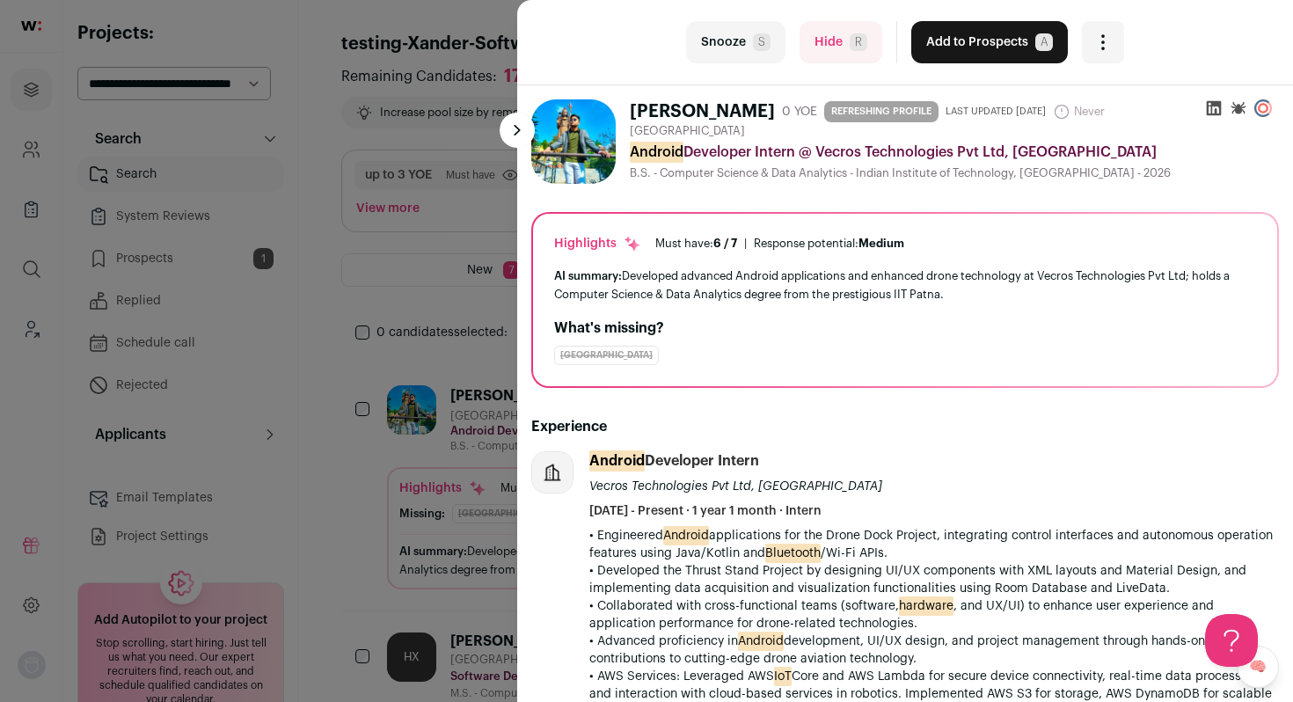
scroll to position [528, 0]
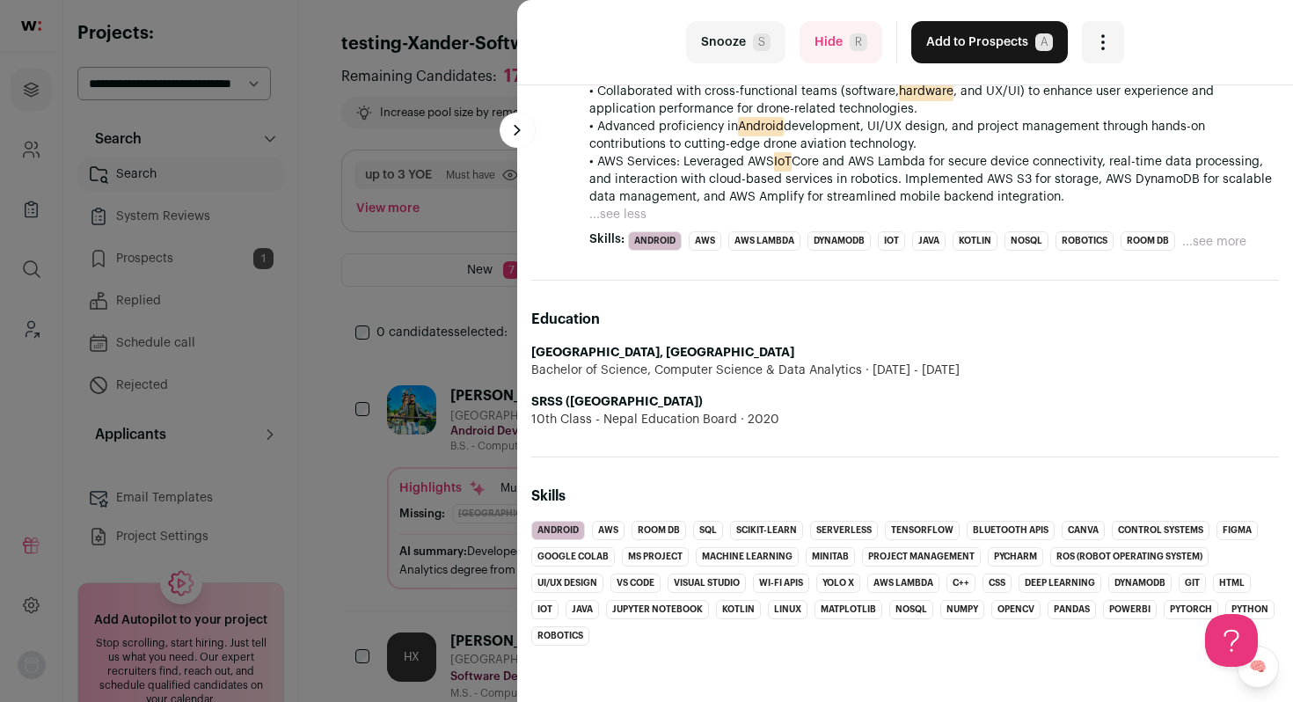
click at [839, 50] on button "Hide R" at bounding box center [841, 42] width 83 height 42
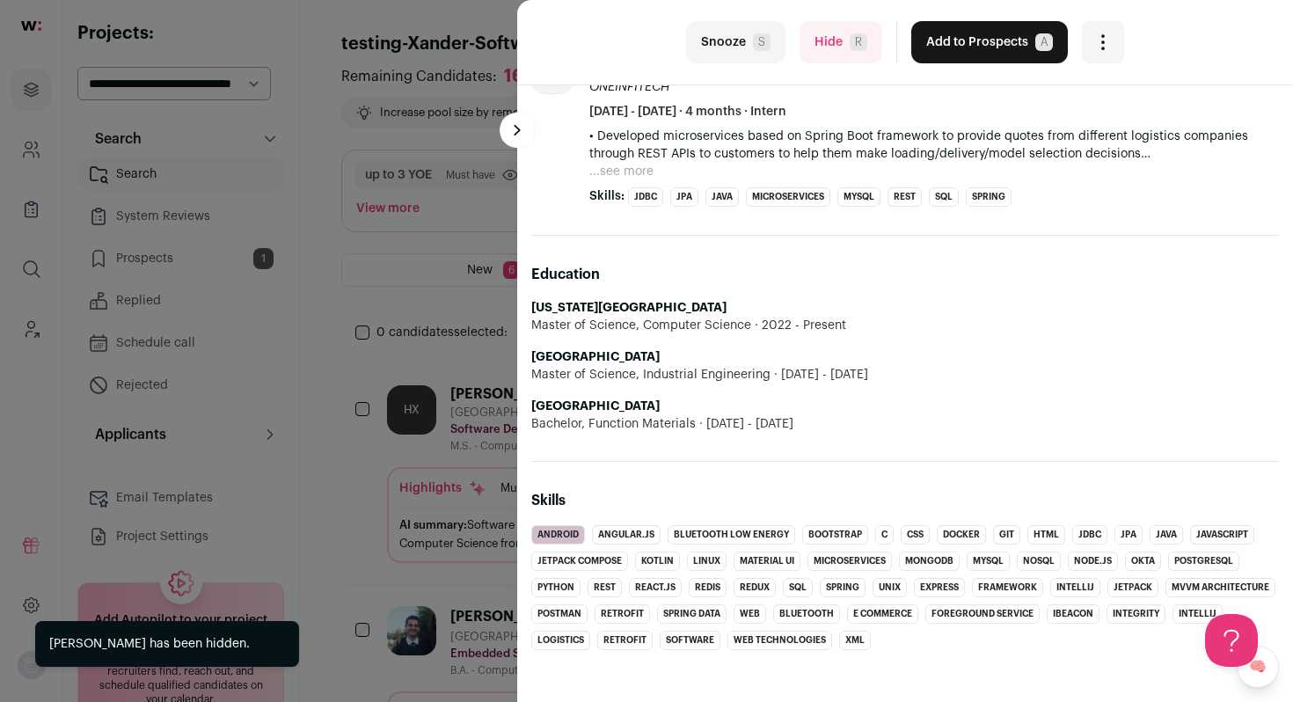
scroll to position [536, 0]
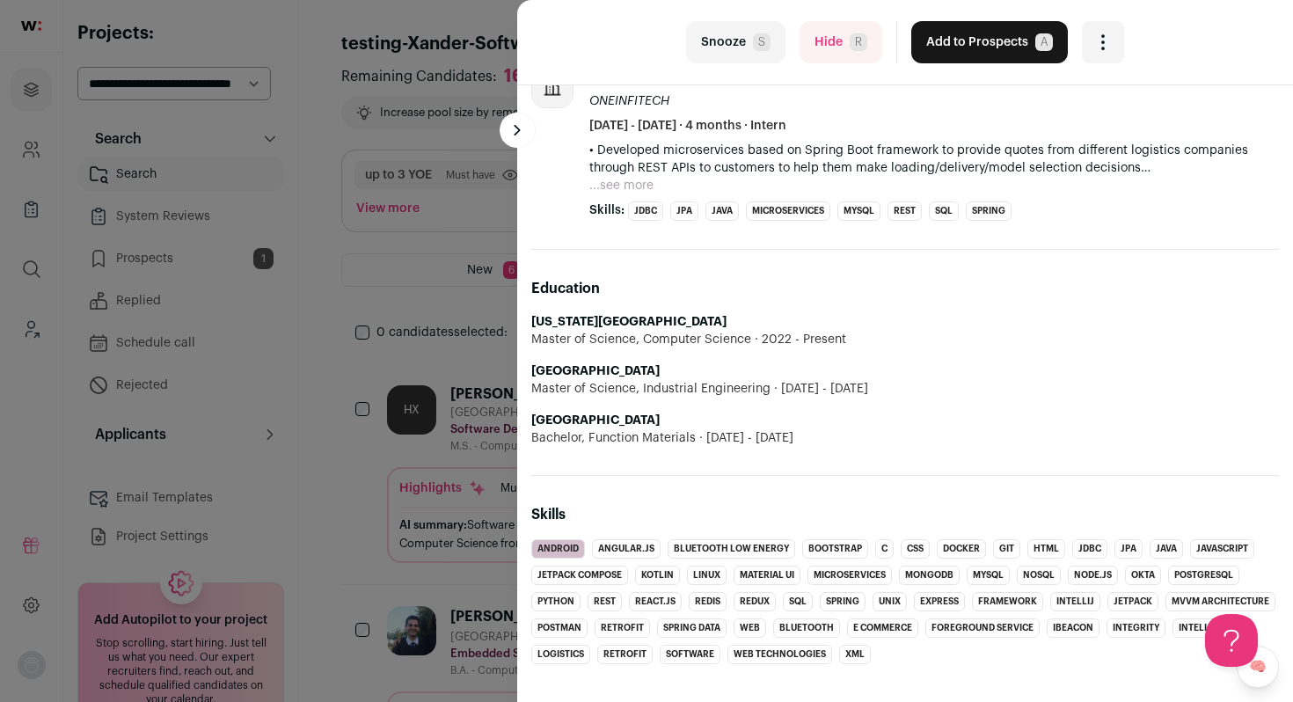
click at [802, 38] on button "Hide R" at bounding box center [841, 42] width 83 height 42
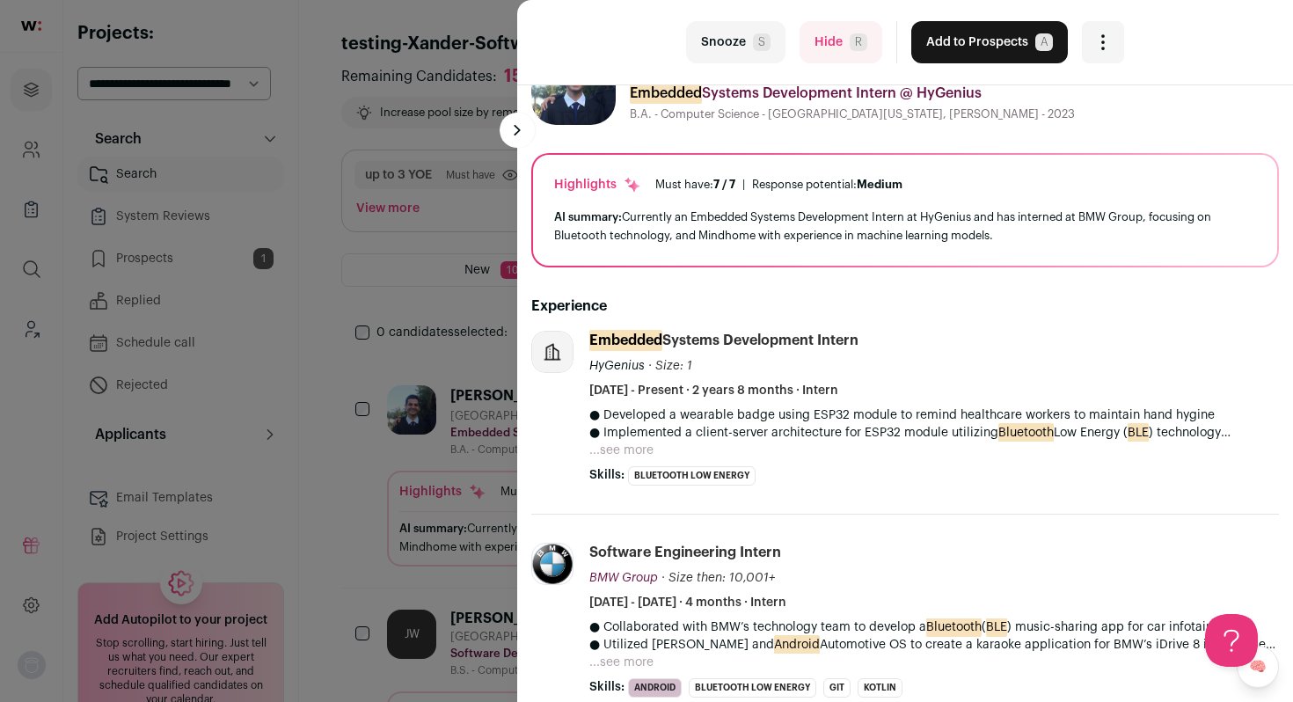
scroll to position [74, 0]
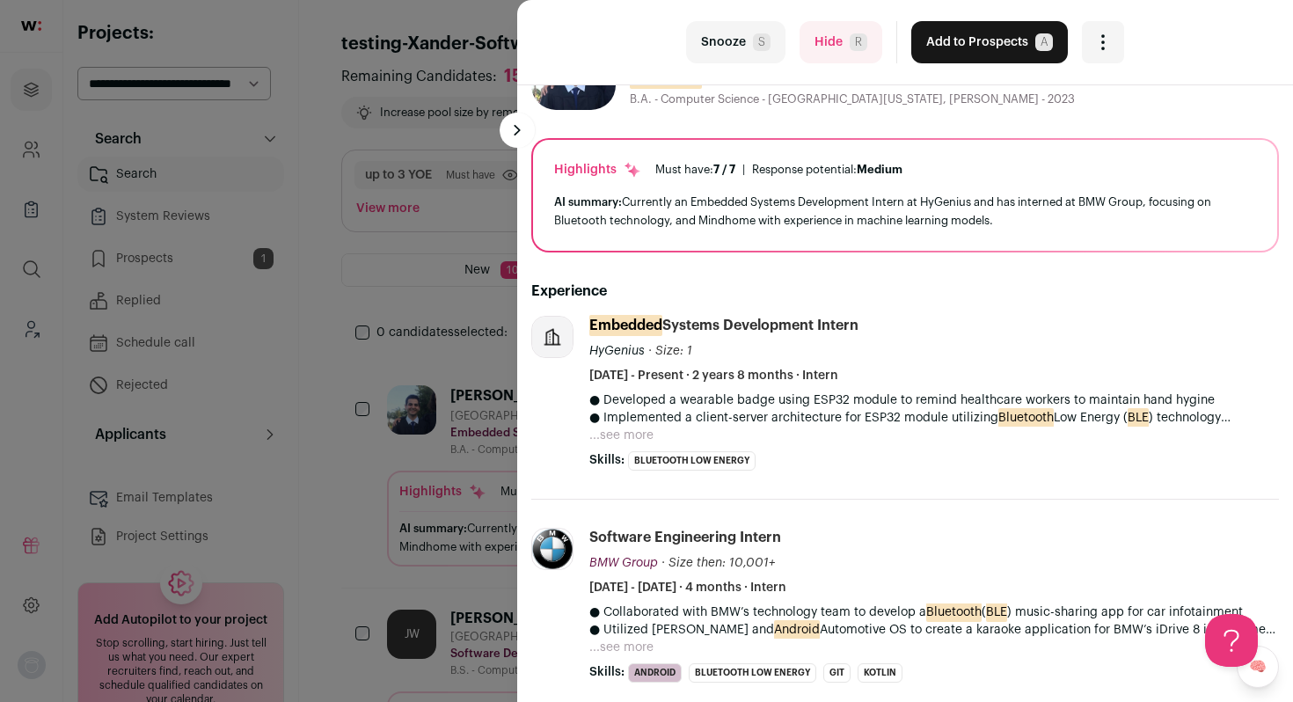
click at [631, 434] on button "...see more" at bounding box center [622, 436] width 64 height 18
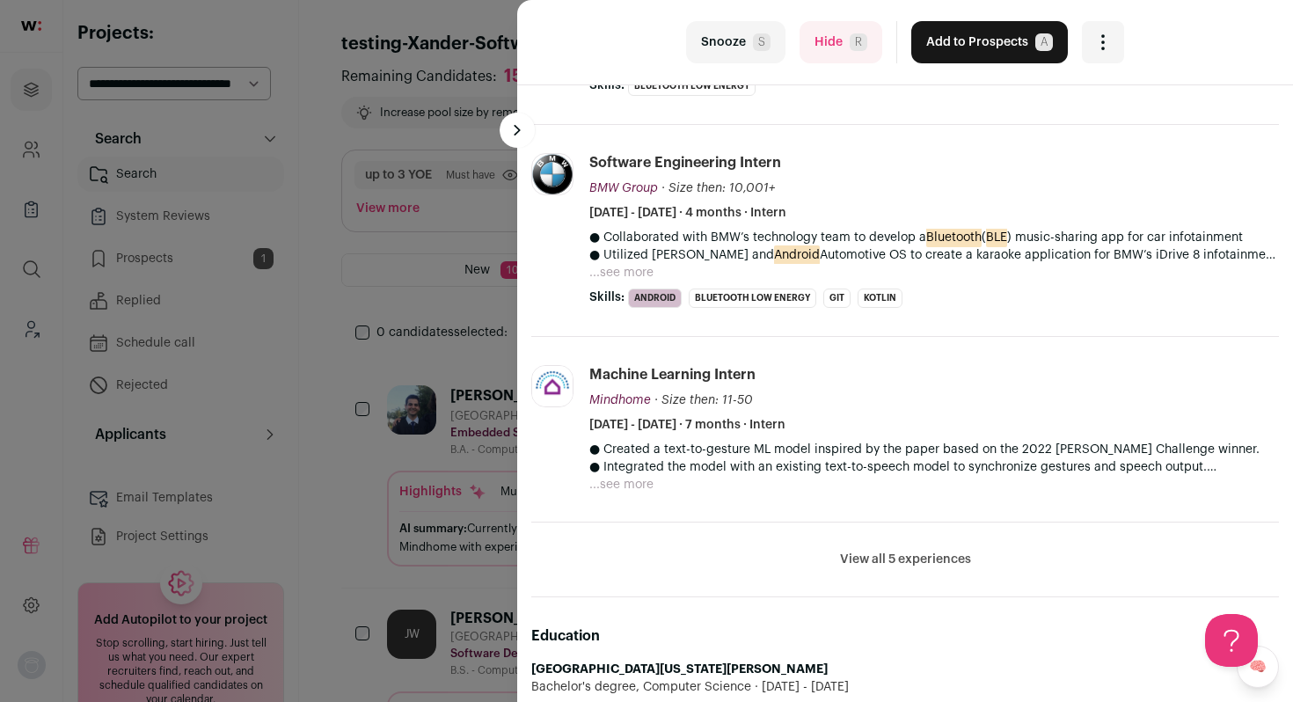
scroll to position [474, 0]
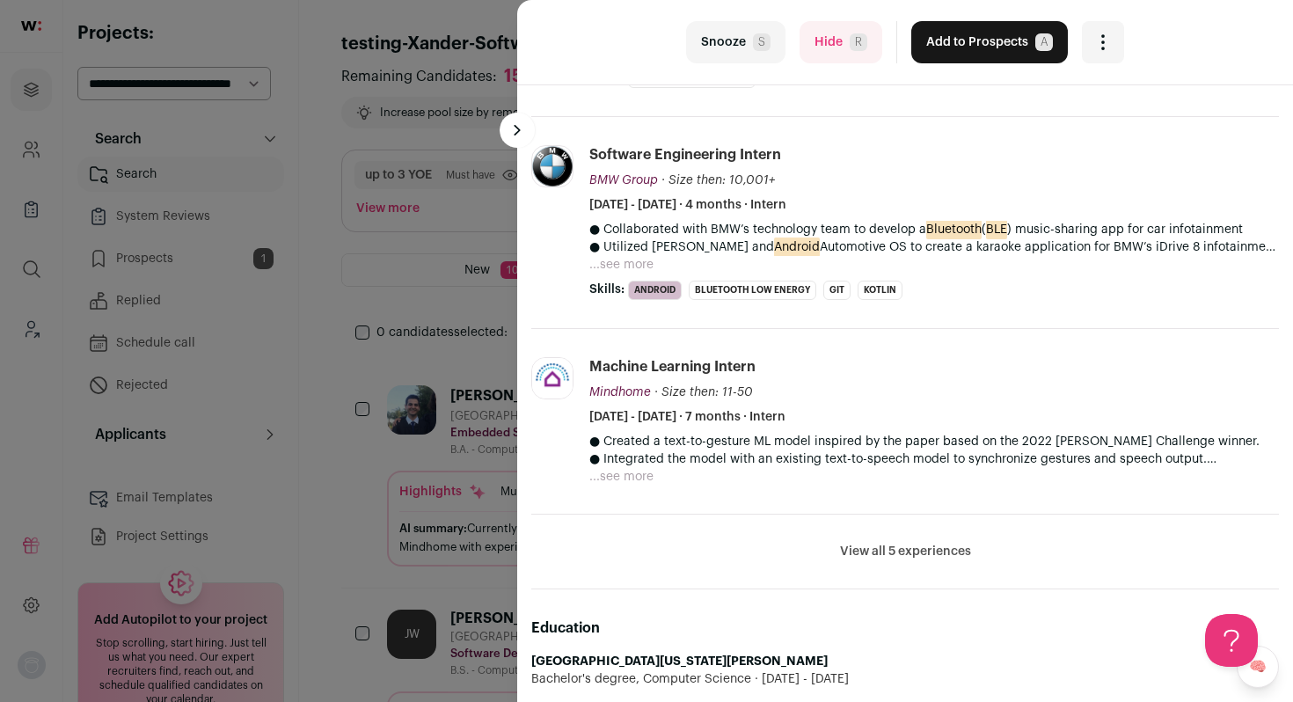
click at [917, 552] on button "View all 5 experiences" at bounding box center [905, 552] width 131 height 18
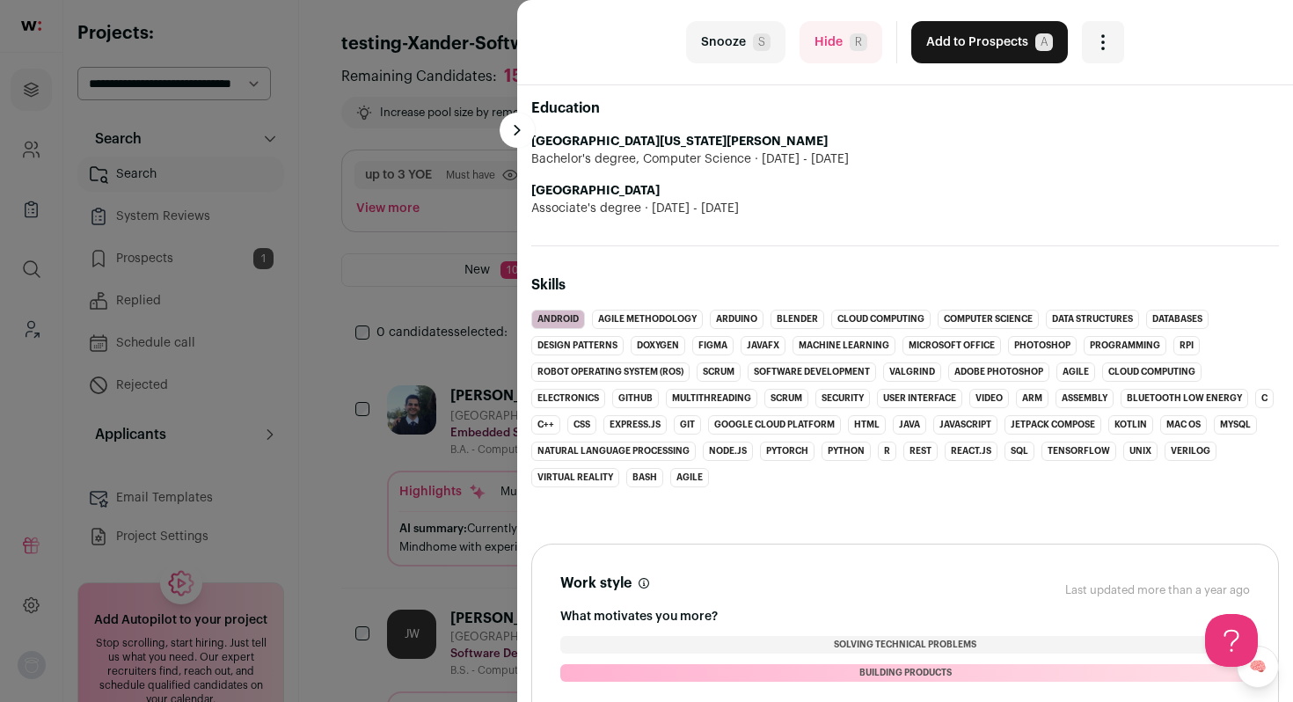
scroll to position [1380, 0]
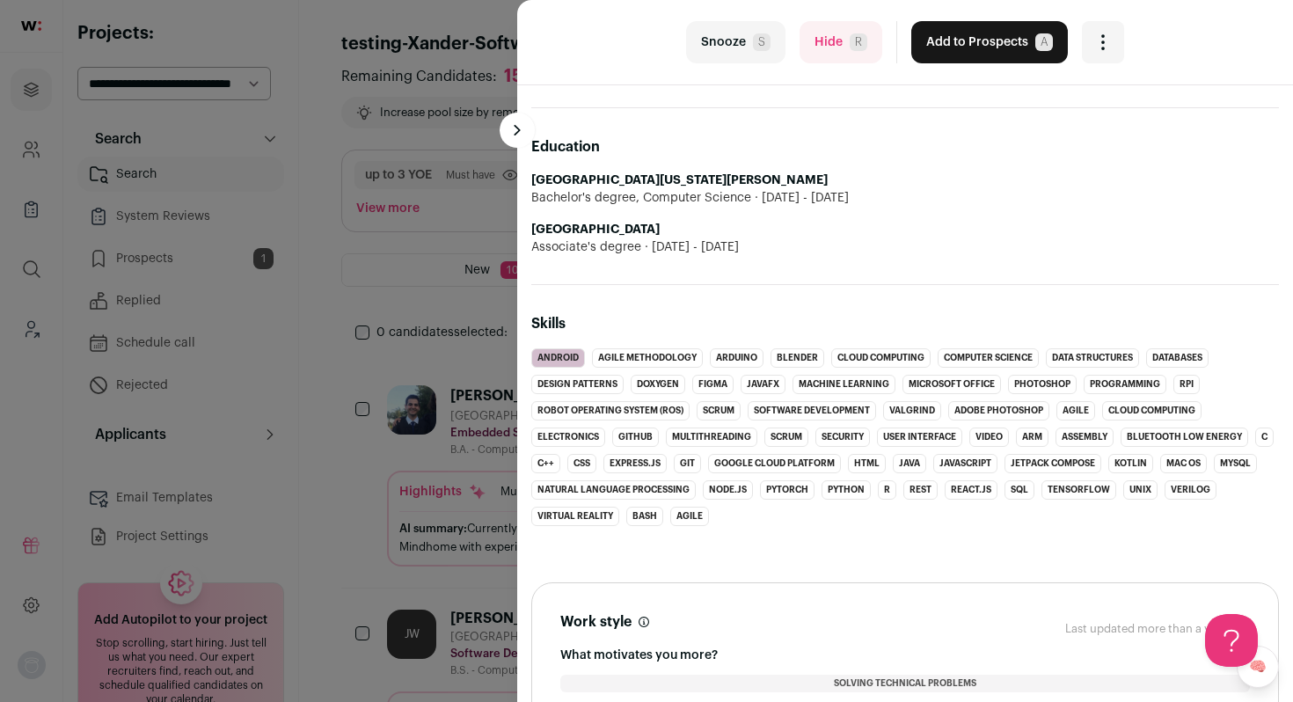
click at [970, 47] on button "Add to Prospects A" at bounding box center [990, 42] width 157 height 42
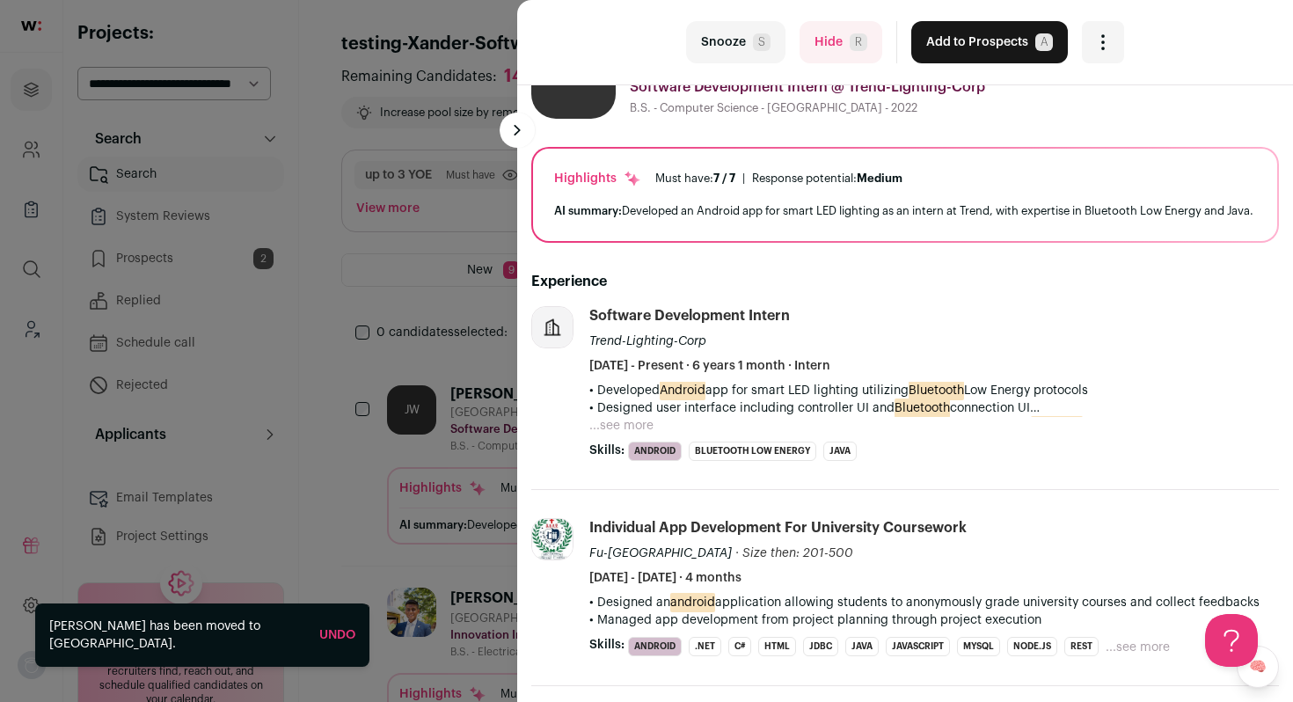
scroll to position [74, 0]
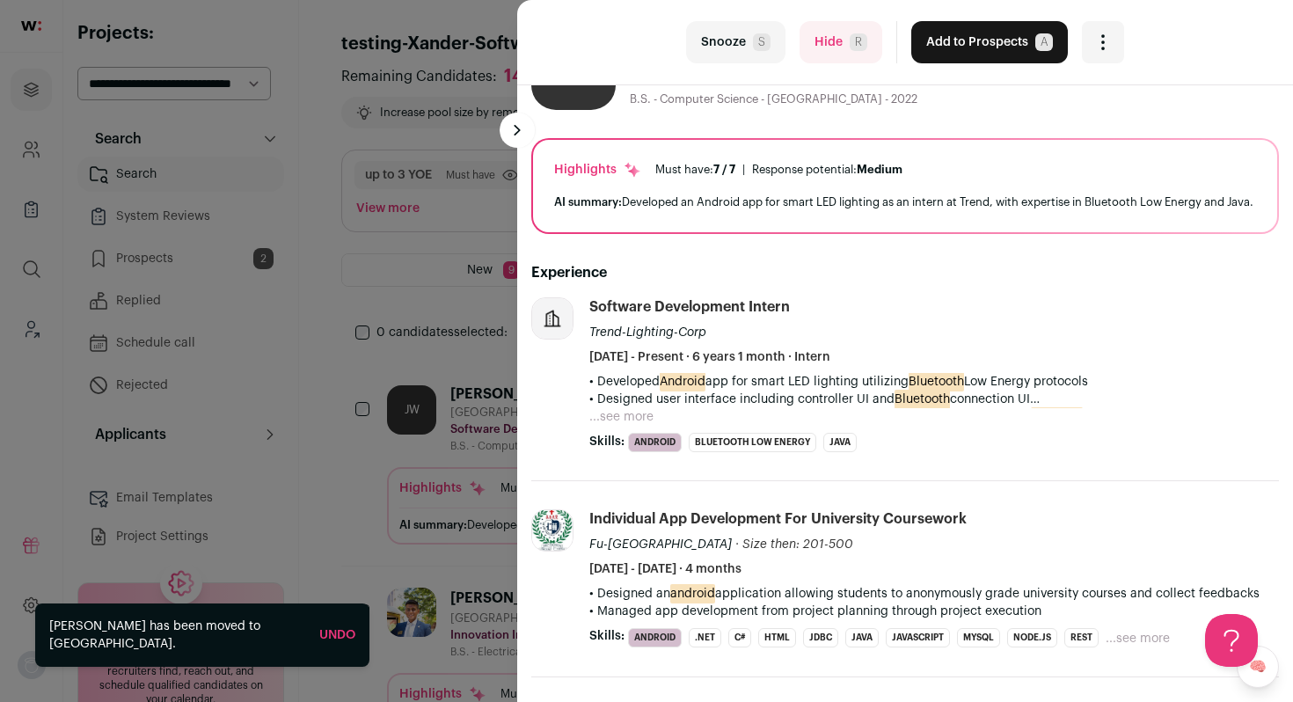
click at [647, 426] on button "...see more" at bounding box center [622, 417] width 64 height 18
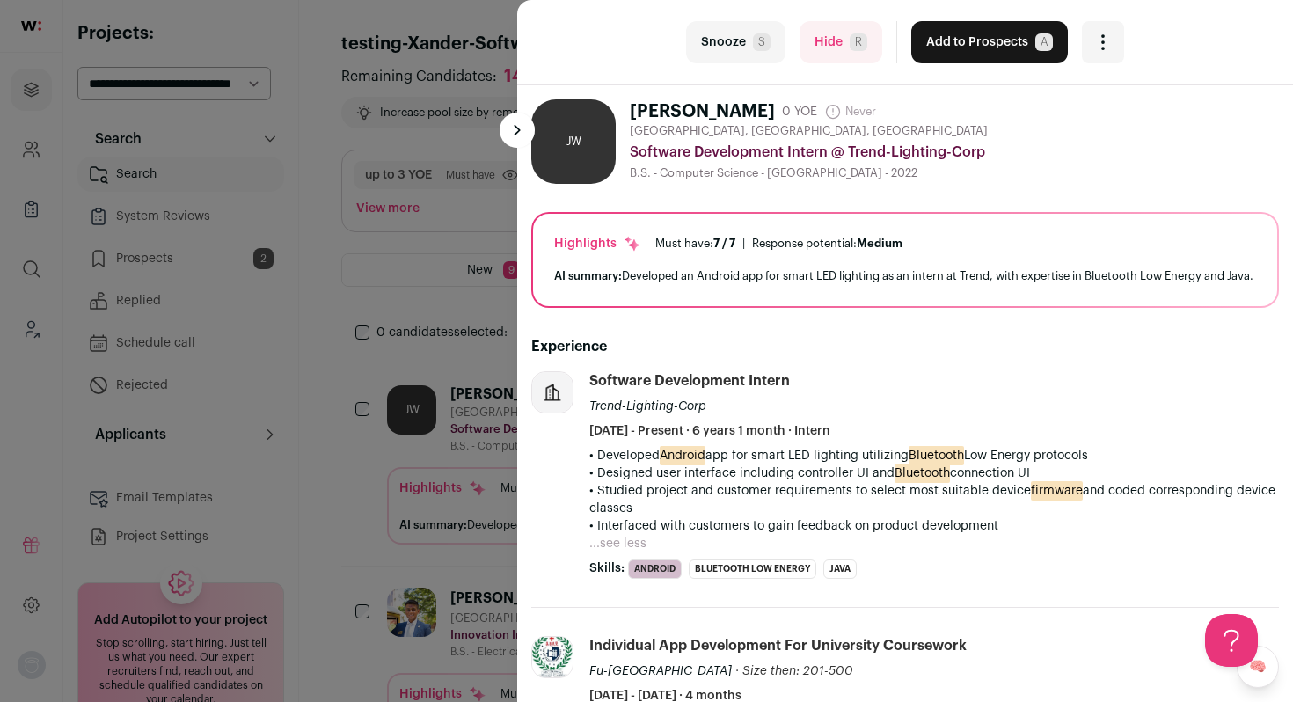
scroll to position [414, 0]
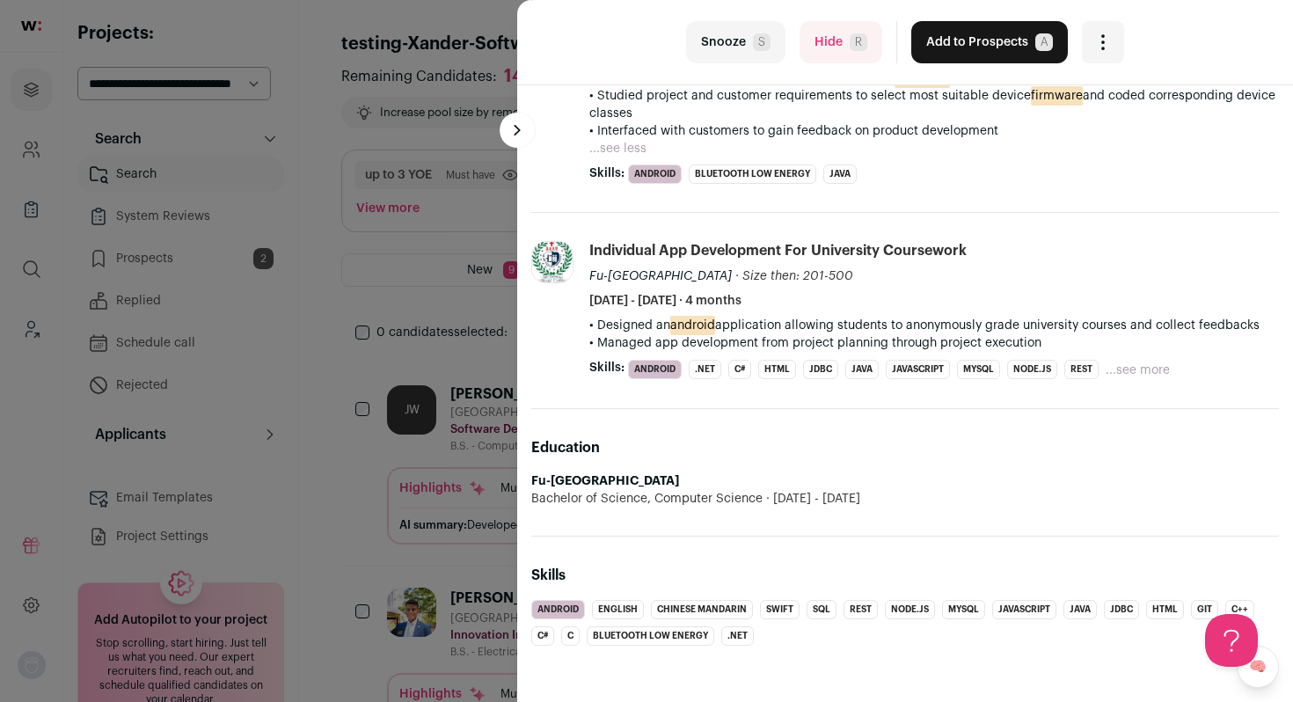
drag, startPoint x: 698, startPoint y: 481, endPoint x: 470, endPoint y: 465, distance: 228.4
click at [470, 465] on div "last Snooze S Hide R Add to Prospects A Are you sure? Jason Wang is already in …" at bounding box center [646, 351] width 1293 height 702
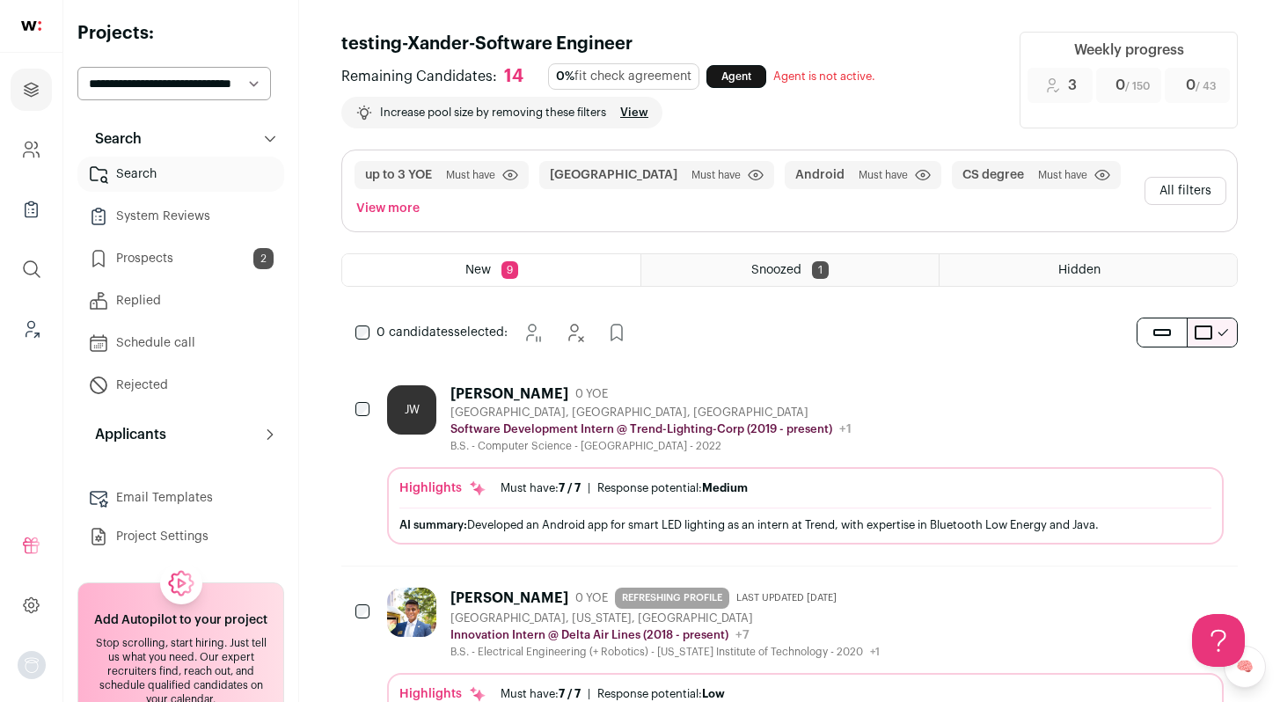
copy strong "Fu-Jen Catholic University"
click at [589, 403] on div "Jason Wang 0 YOE Seattle, WA, USA Software Development Intern @ Trend-Lighting-…" at bounding box center [651, 419] width 401 height 68
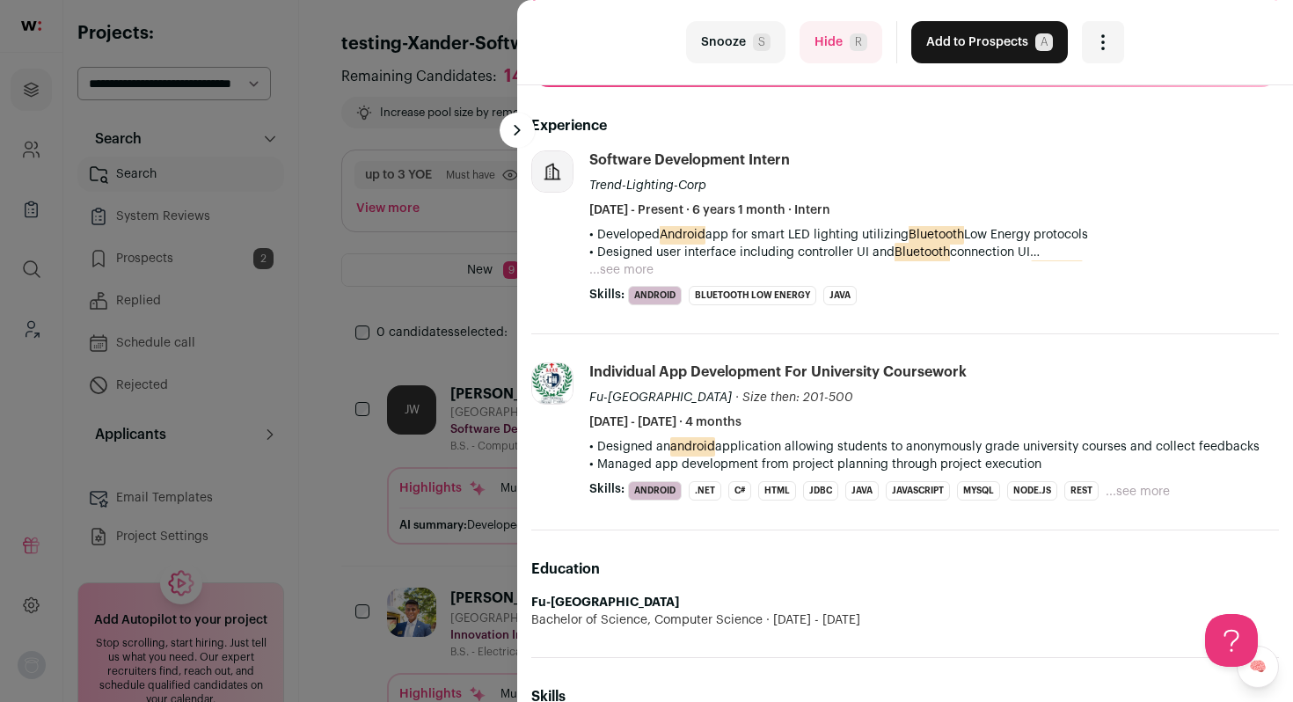
scroll to position [361, 0]
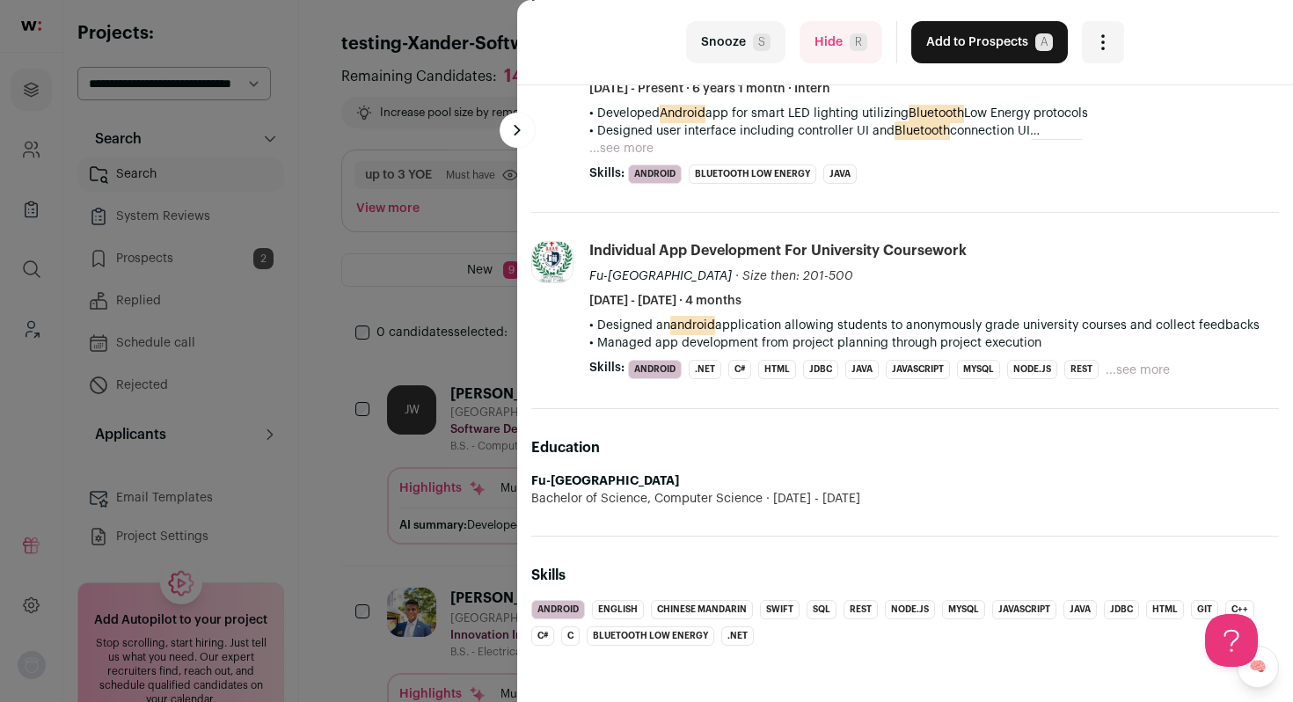
drag, startPoint x: 688, startPoint y: 480, endPoint x: 534, endPoint y: 480, distance: 154.0
click at [534, 480] on li "Fu-Jen Catholic University Bachelor of Science, Computer Science 2018 - 2022" at bounding box center [905, 490] width 748 height 35
copy strong "Fu-Jen Catholic University"
click at [838, 59] on button "Hide R" at bounding box center [841, 42] width 83 height 42
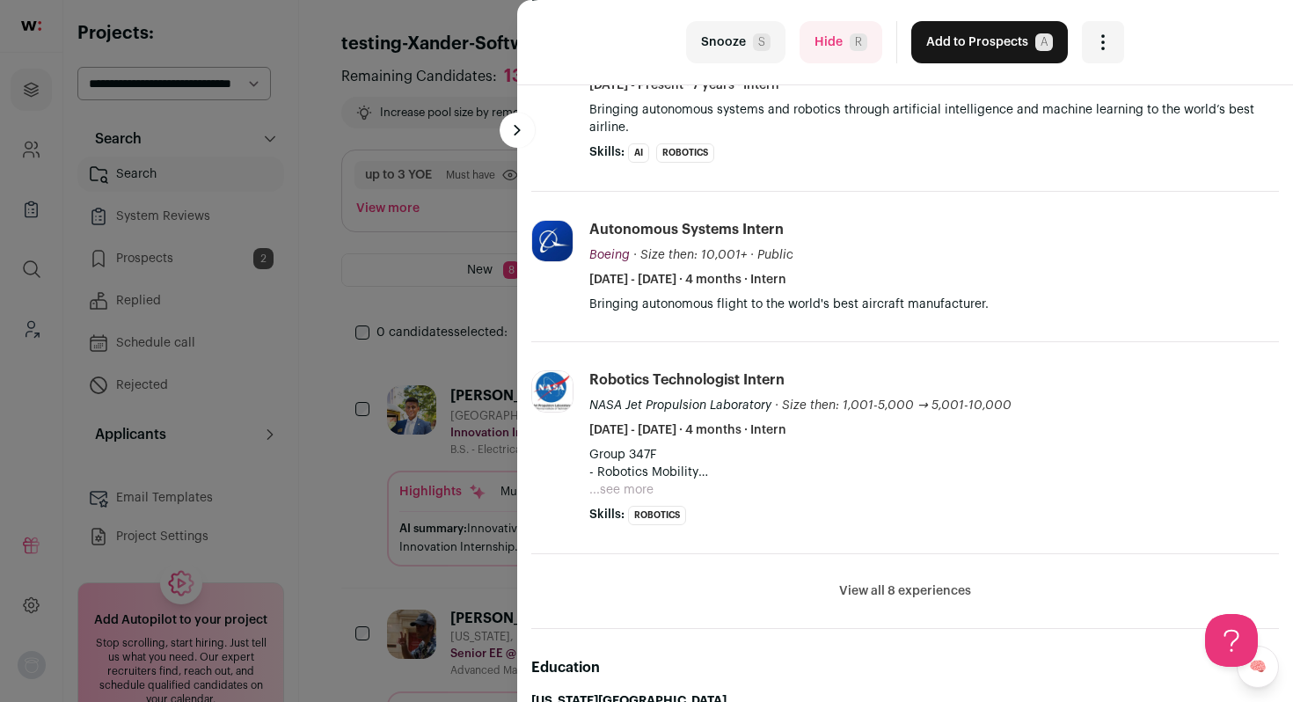
scroll to position [397, 0]
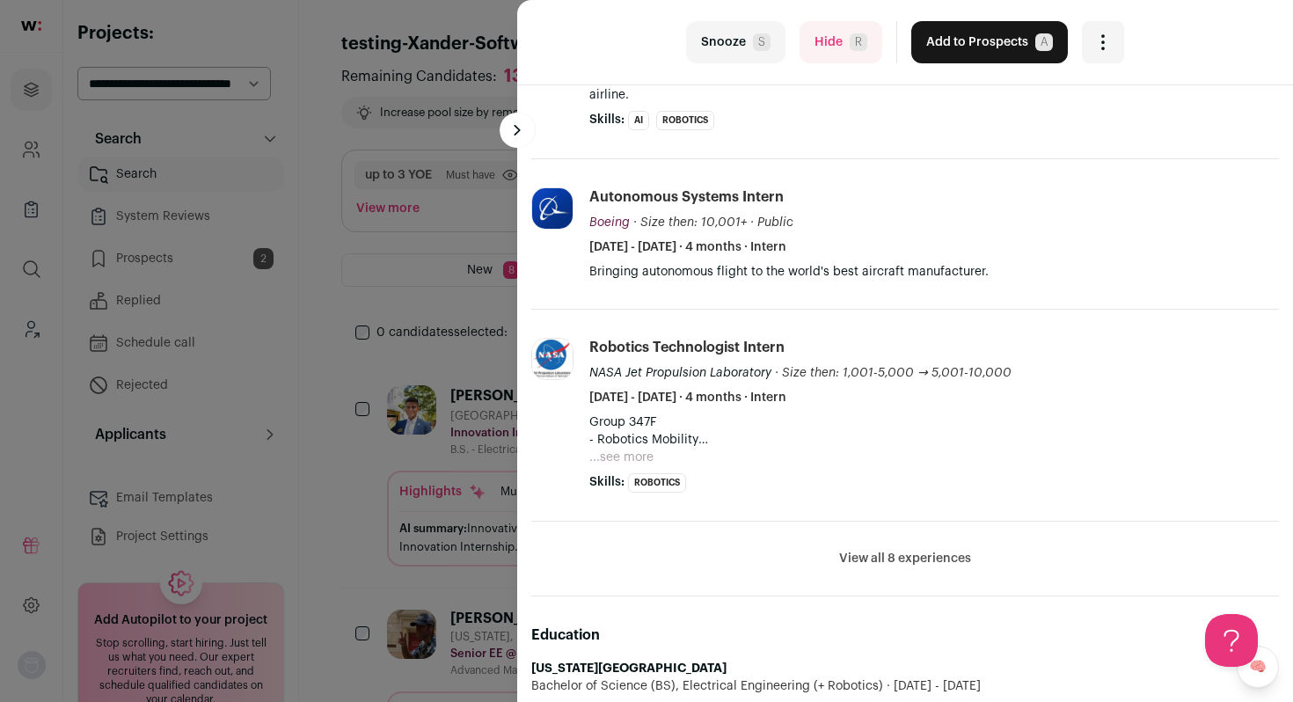
click at [880, 561] on button "View all 8 experiences" at bounding box center [905, 559] width 132 height 18
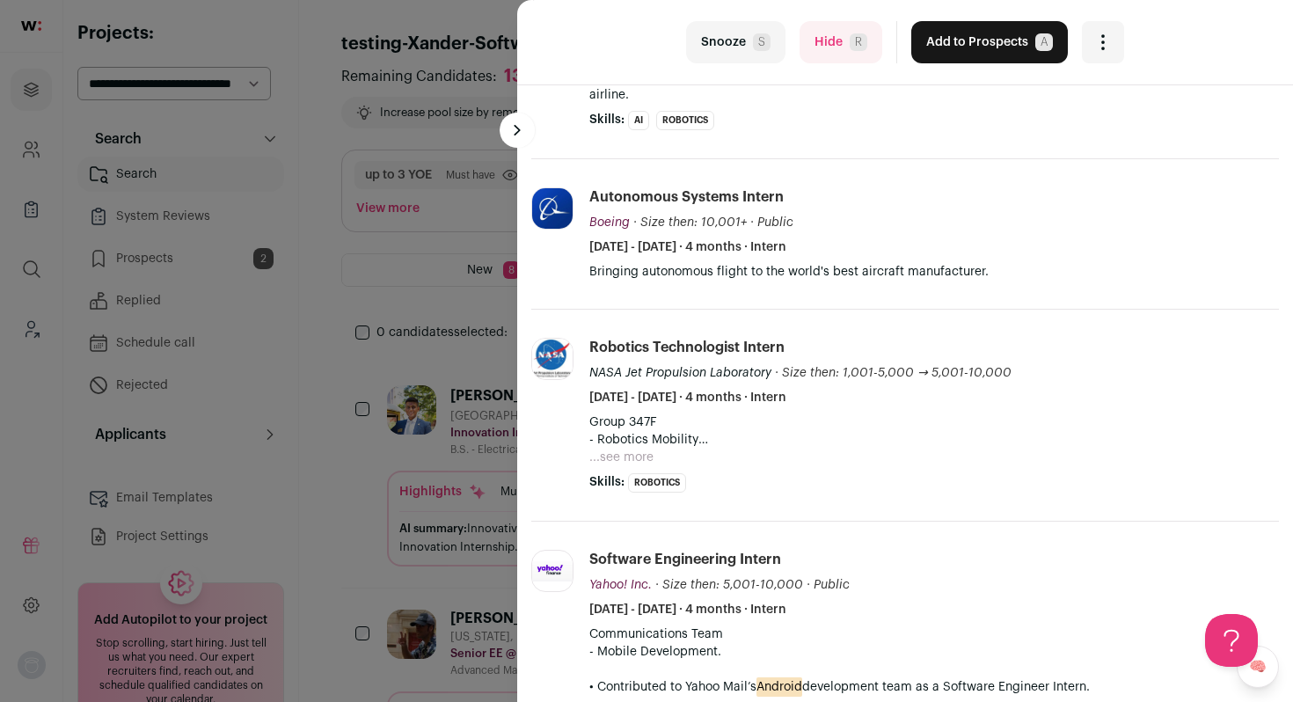
click at [607, 456] on button "...see more" at bounding box center [622, 458] width 64 height 18
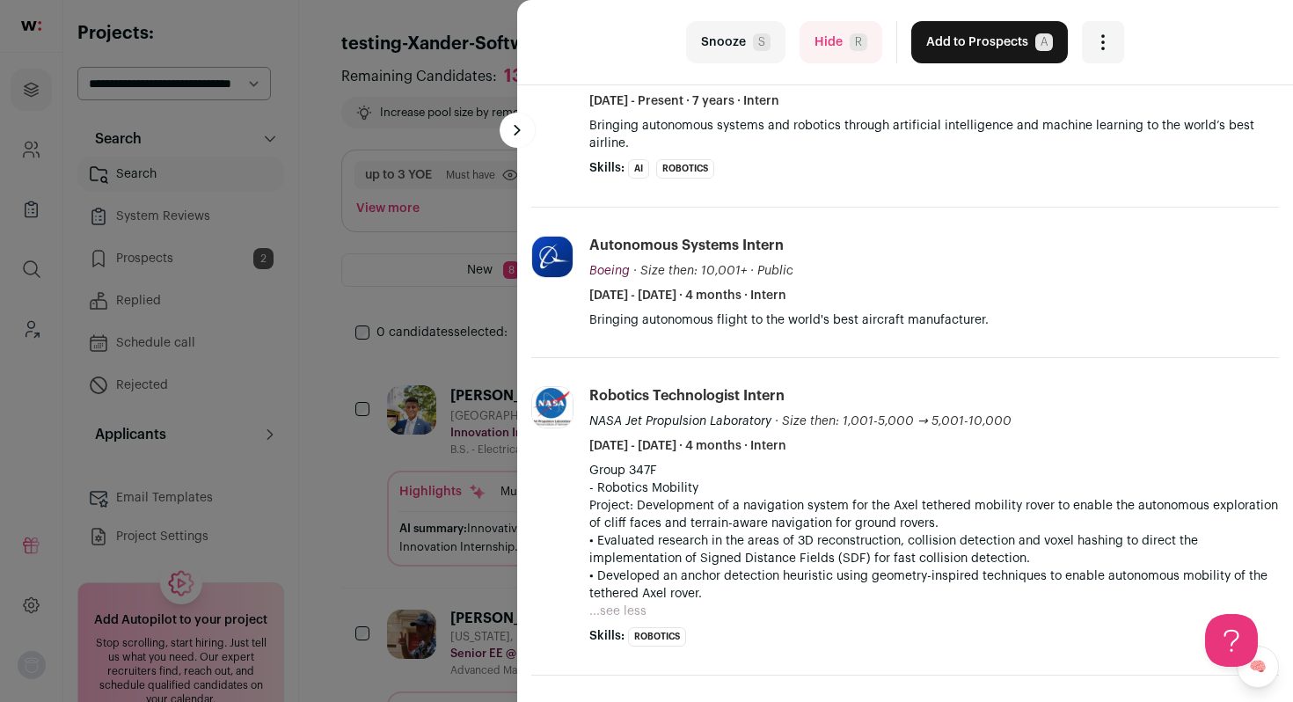
scroll to position [0, 0]
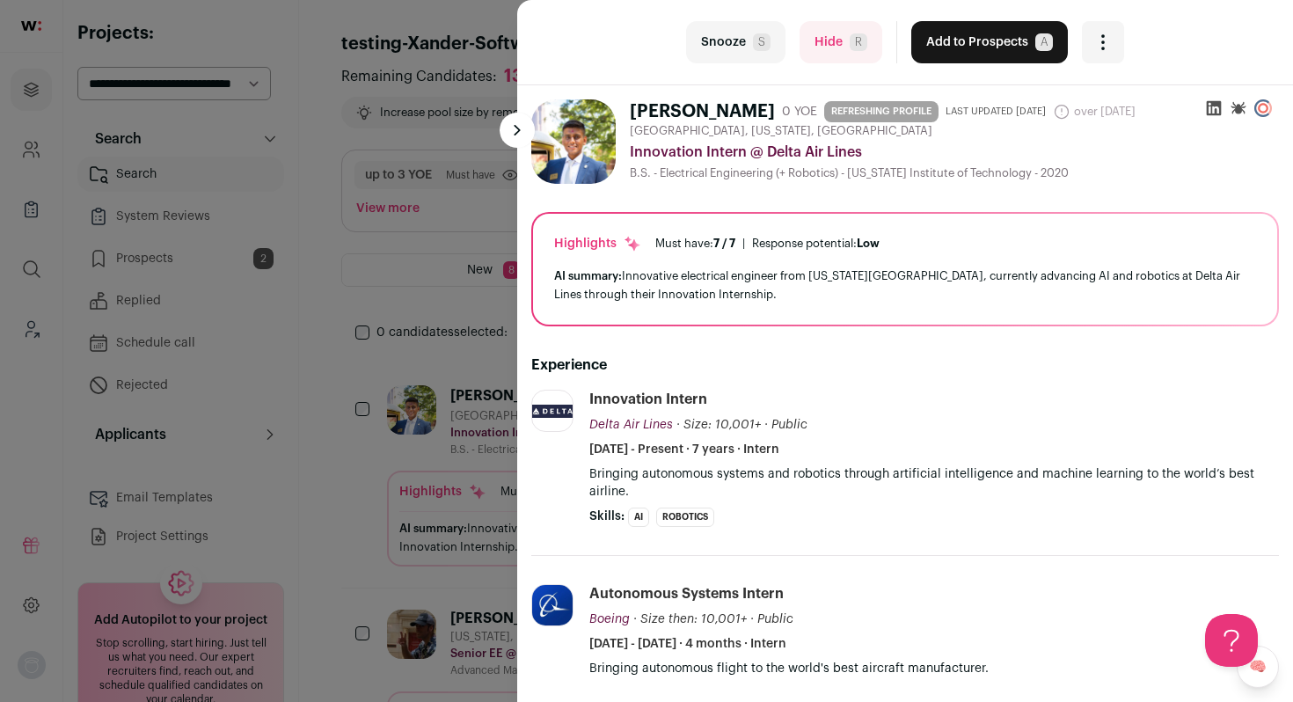
click at [983, 48] on button "Add to Prospects A" at bounding box center [990, 42] width 157 height 42
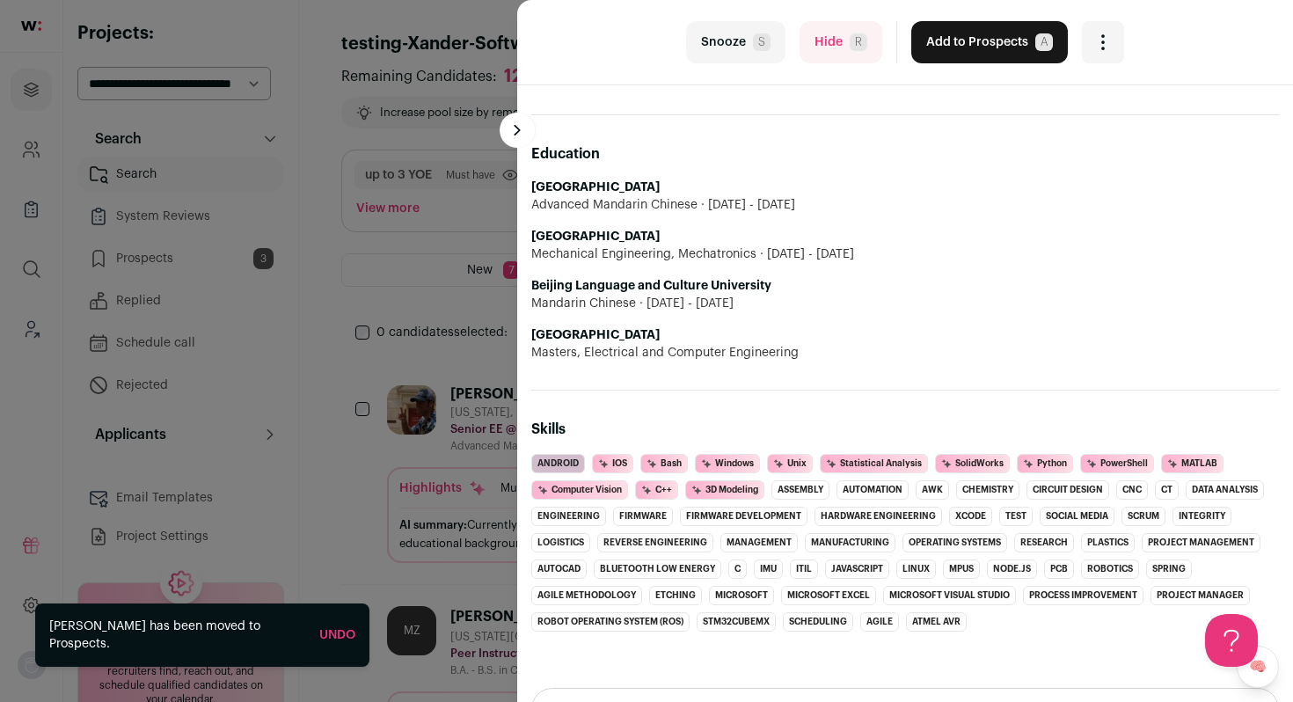
scroll to position [1169, 0]
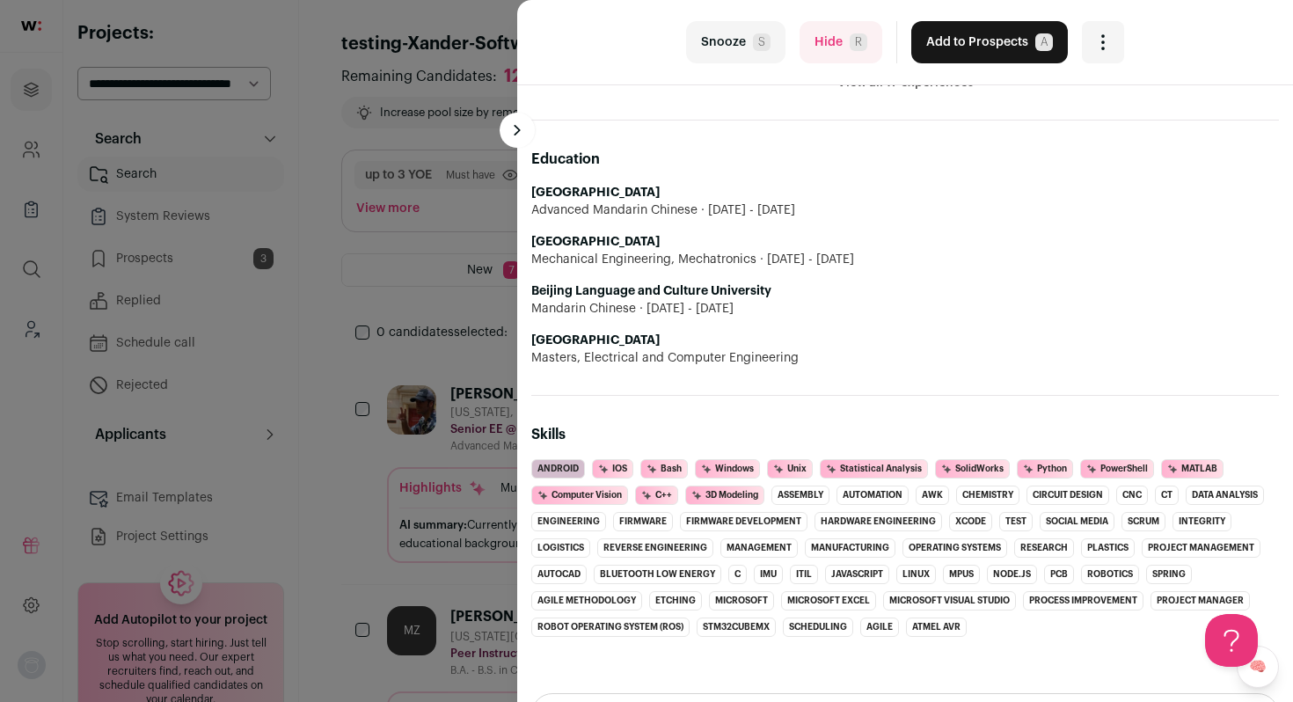
click at [841, 62] on button "Hide R" at bounding box center [841, 42] width 83 height 42
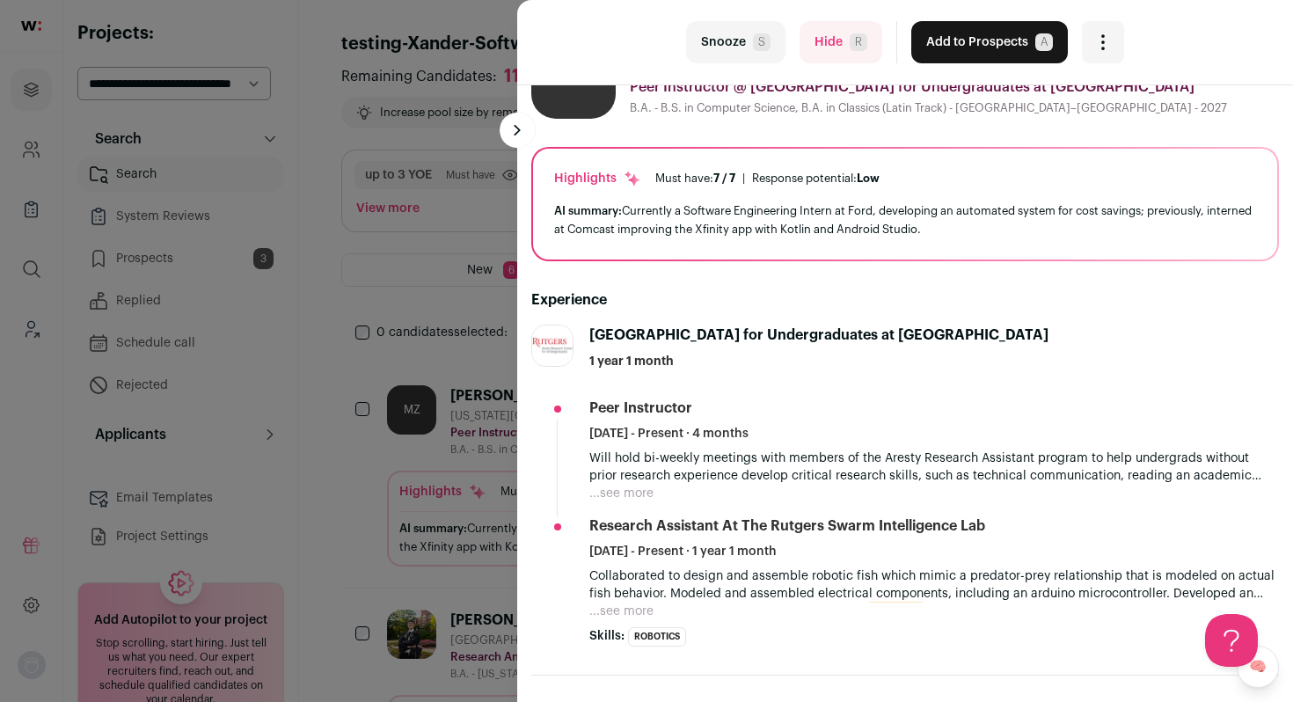
scroll to position [74, 0]
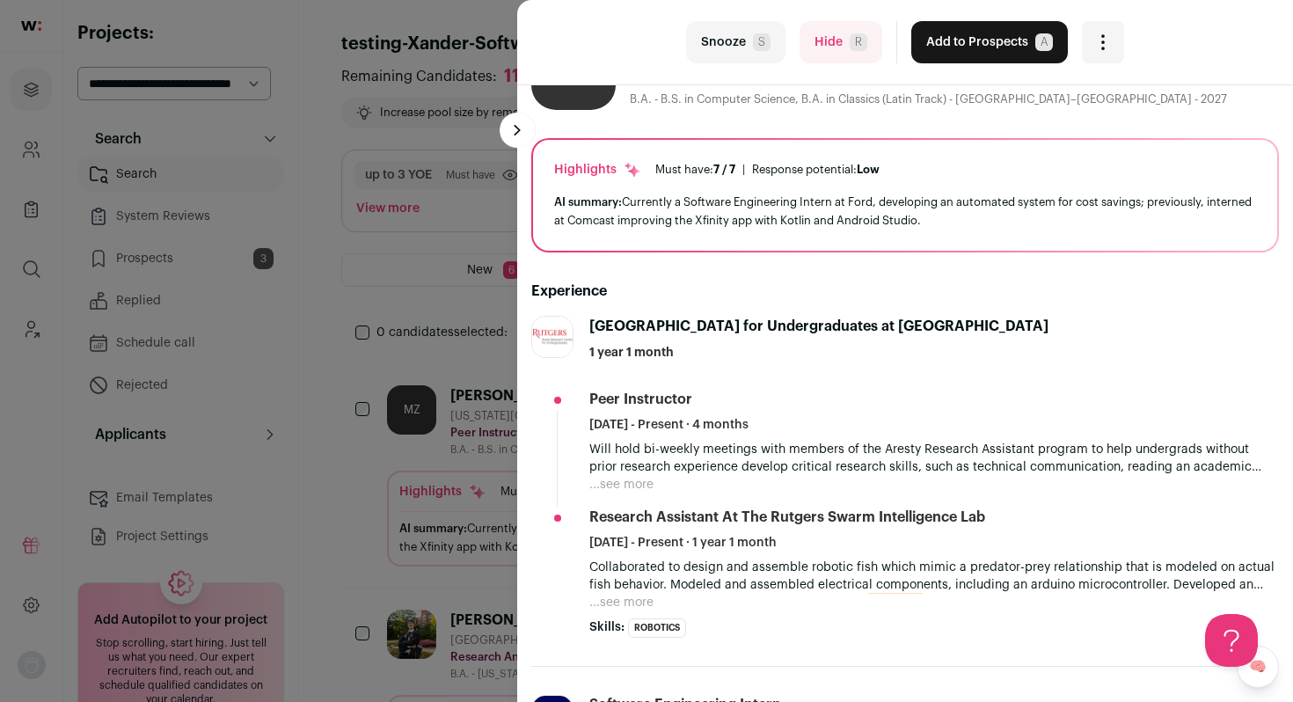
click at [841, 56] on button "Hide R" at bounding box center [841, 42] width 83 height 42
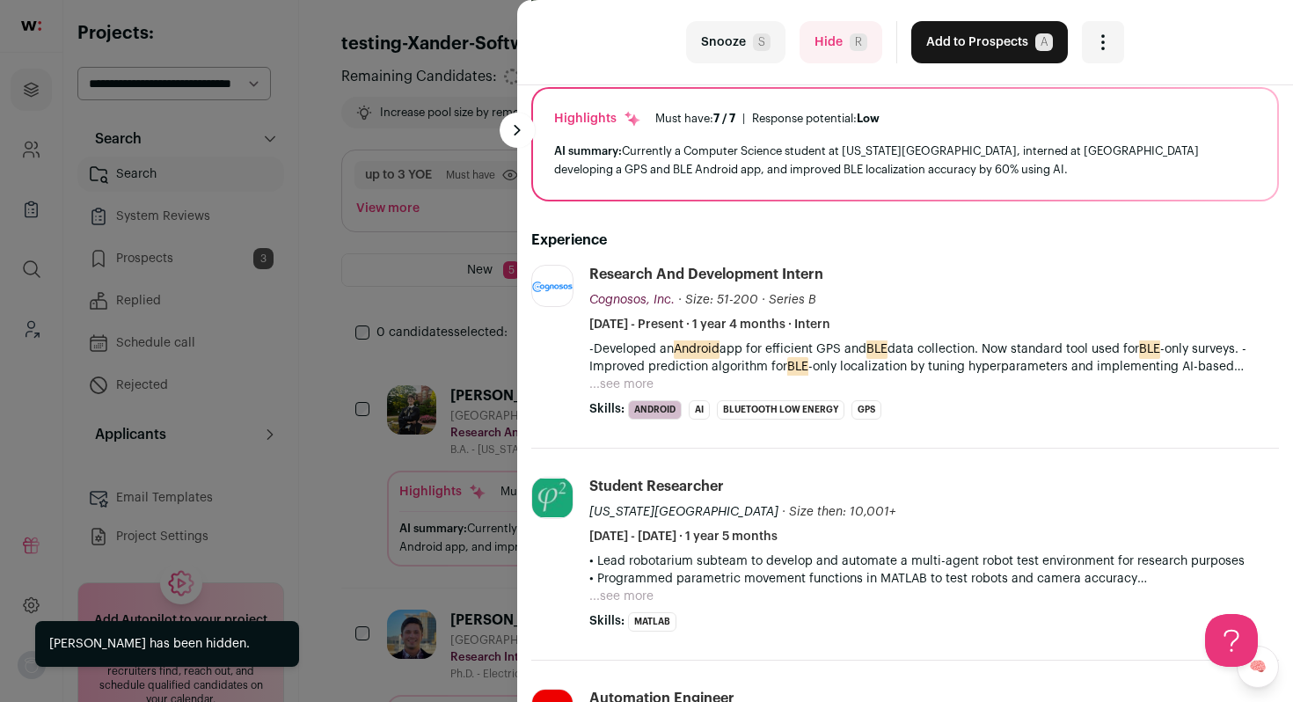
scroll to position [161, 0]
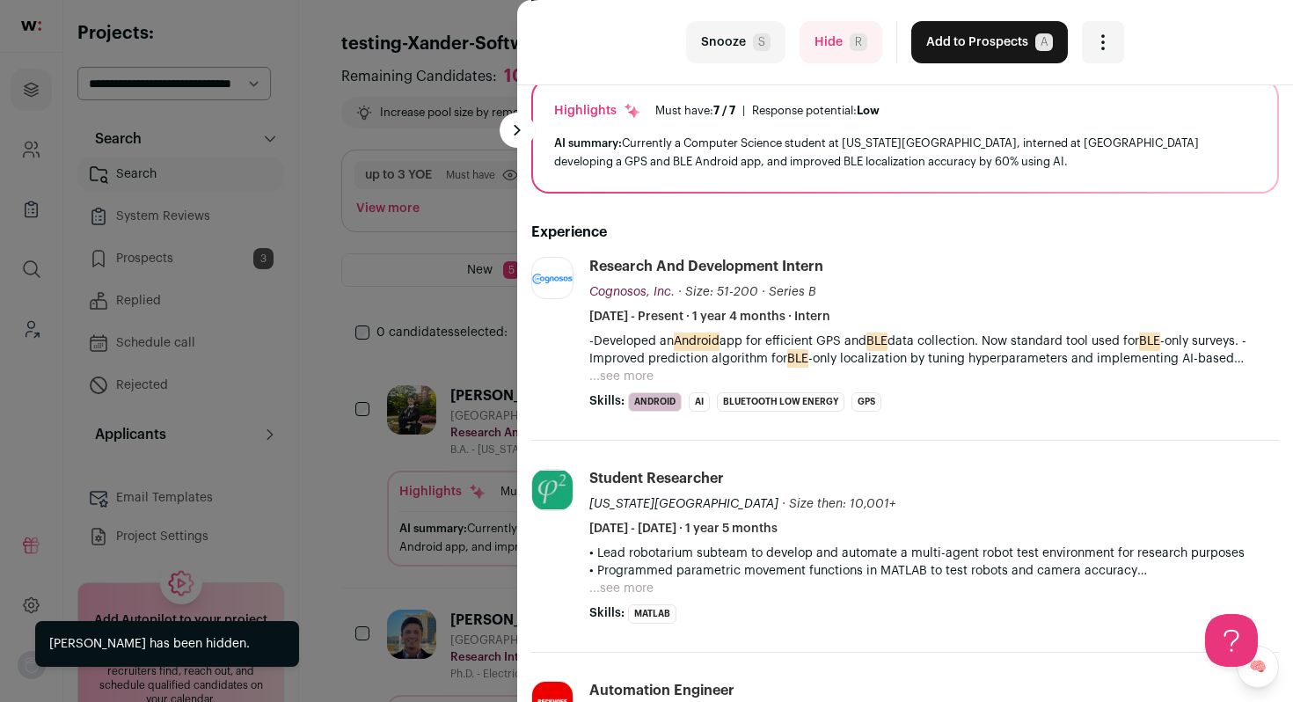
click at [651, 375] on button "...see more" at bounding box center [622, 377] width 64 height 18
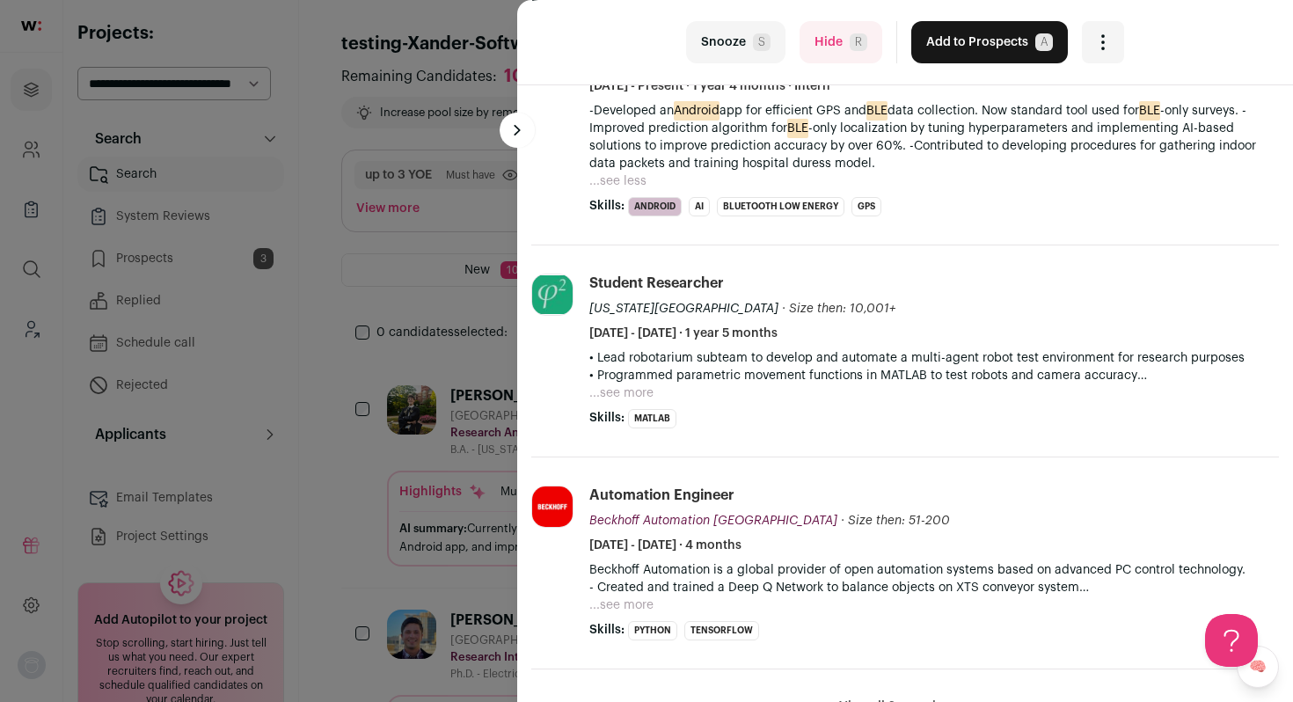
scroll to position [399, 0]
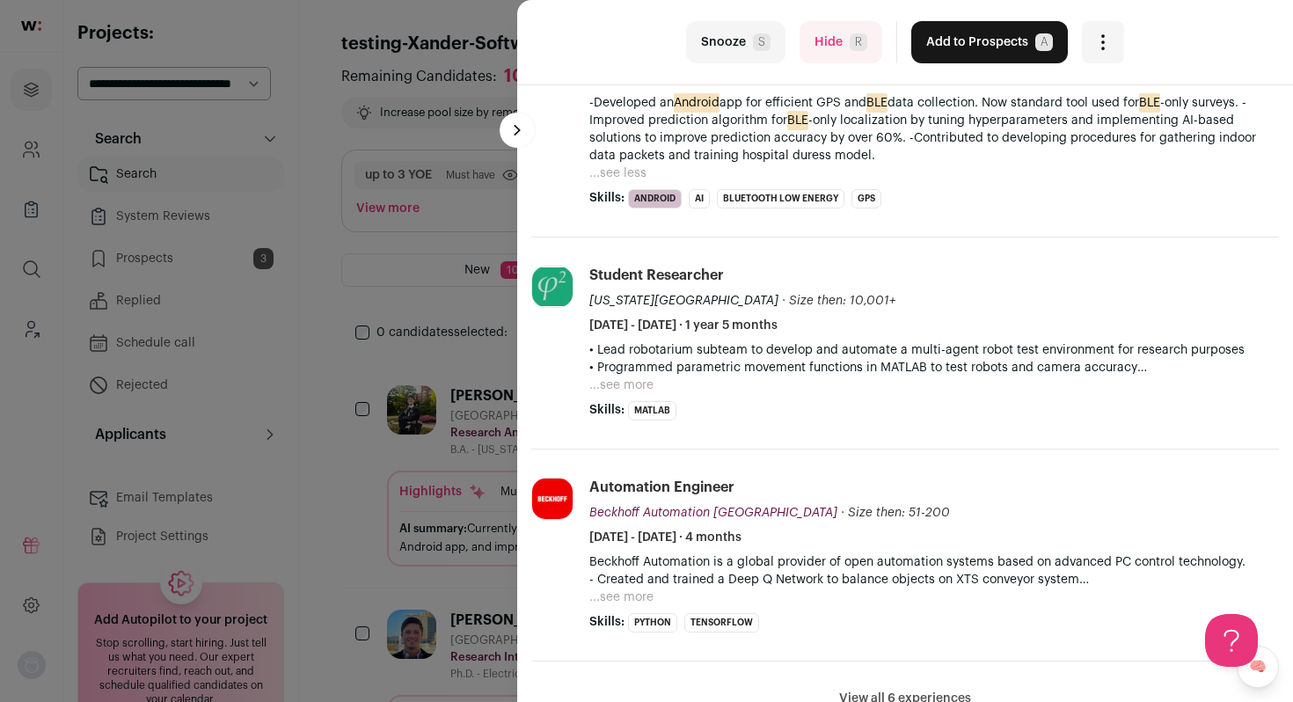
click at [641, 385] on button "...see more" at bounding box center [622, 386] width 64 height 18
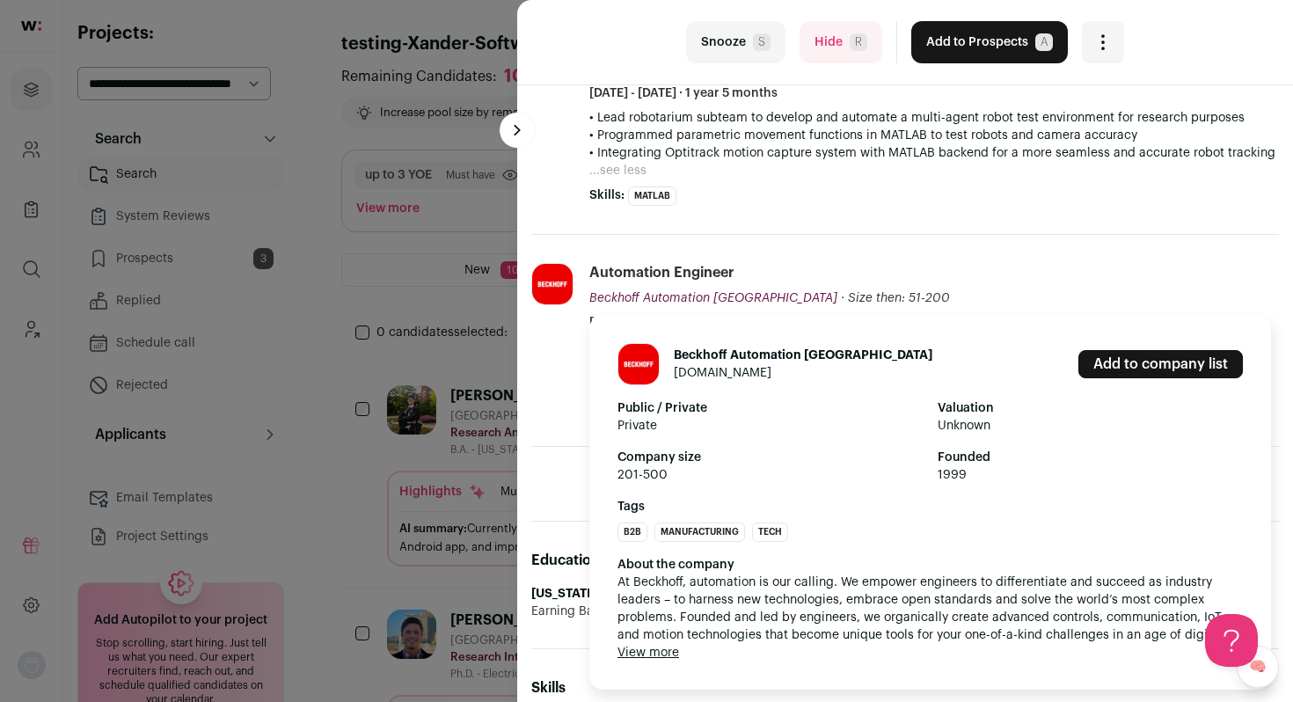
scroll to position [635, 0]
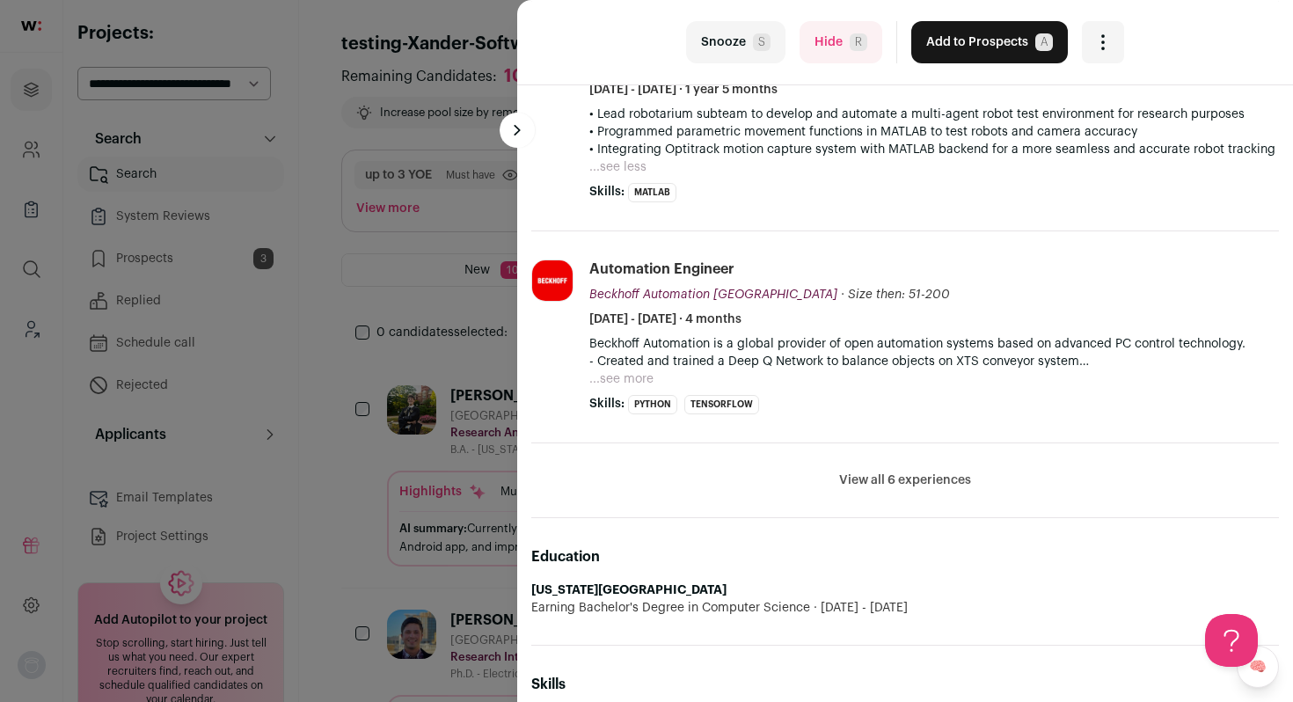
click at [648, 388] on button "...see more" at bounding box center [622, 379] width 64 height 18
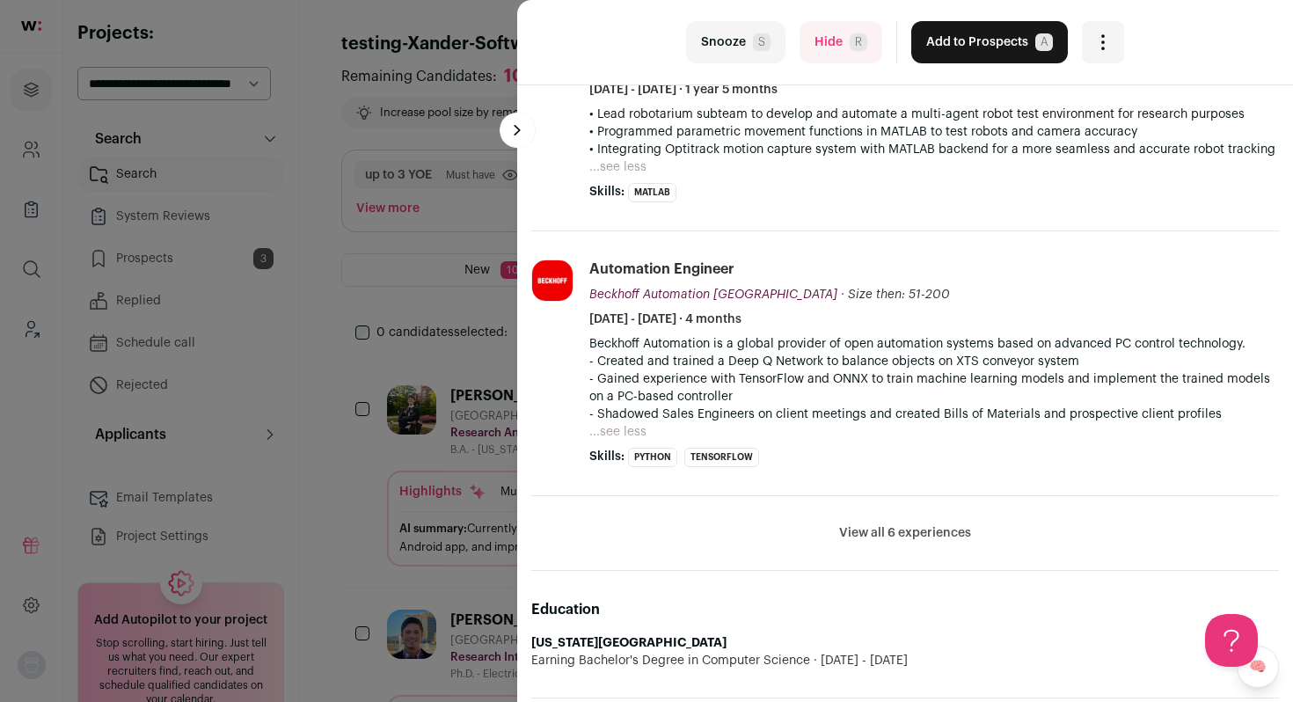
scroll to position [828, 0]
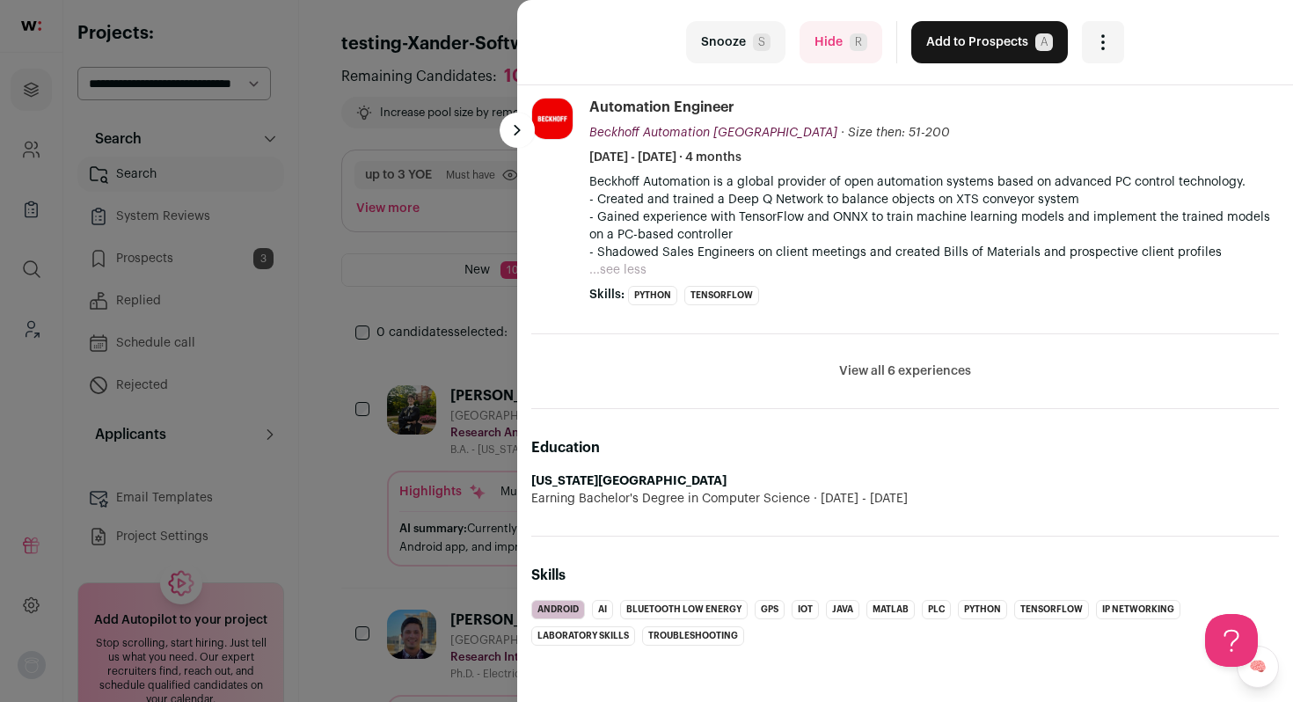
click at [876, 363] on button "View all 6 experiences" at bounding box center [905, 372] width 132 height 18
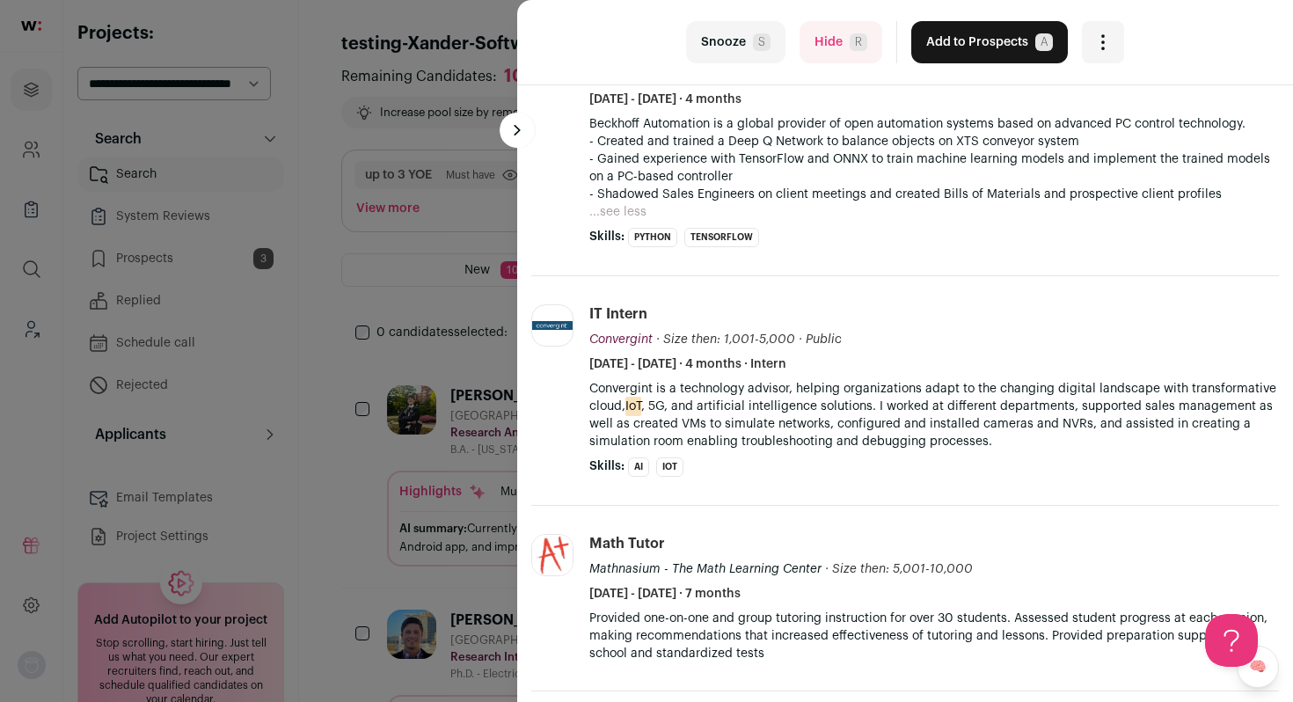
scroll to position [0, 0]
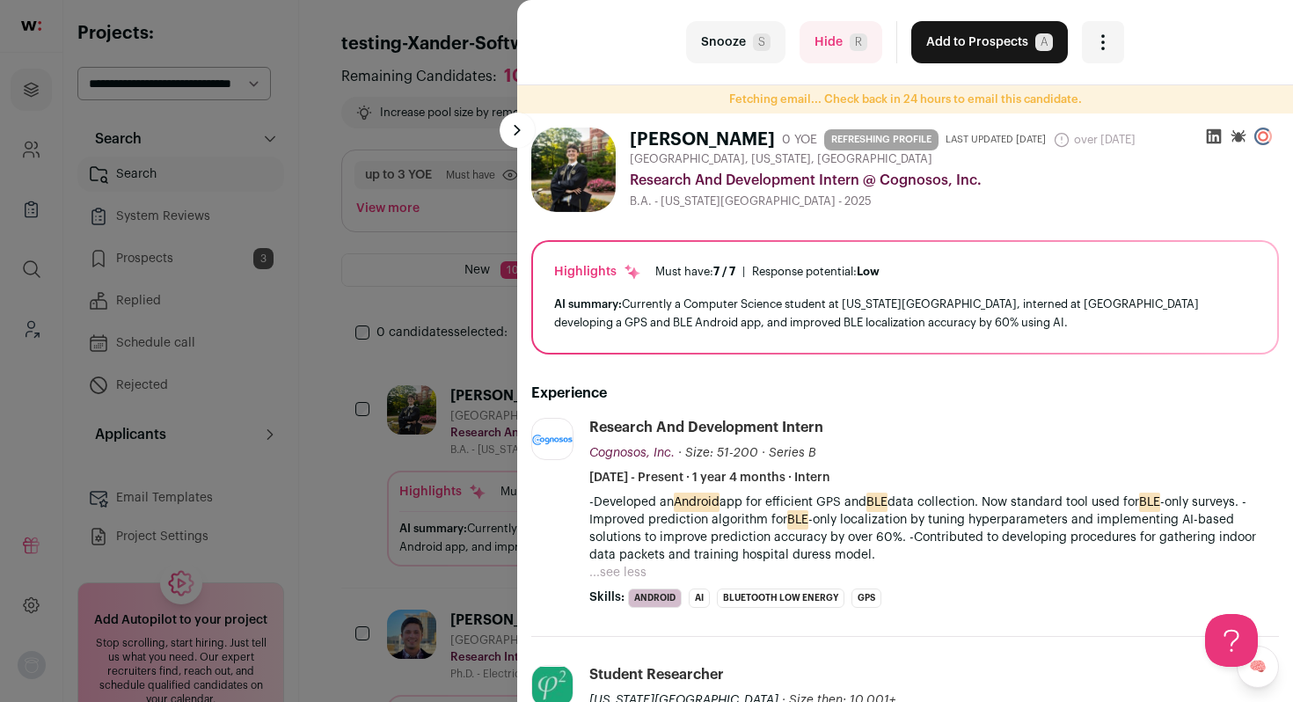
click at [955, 51] on button "Add to Prospects A" at bounding box center [990, 42] width 157 height 42
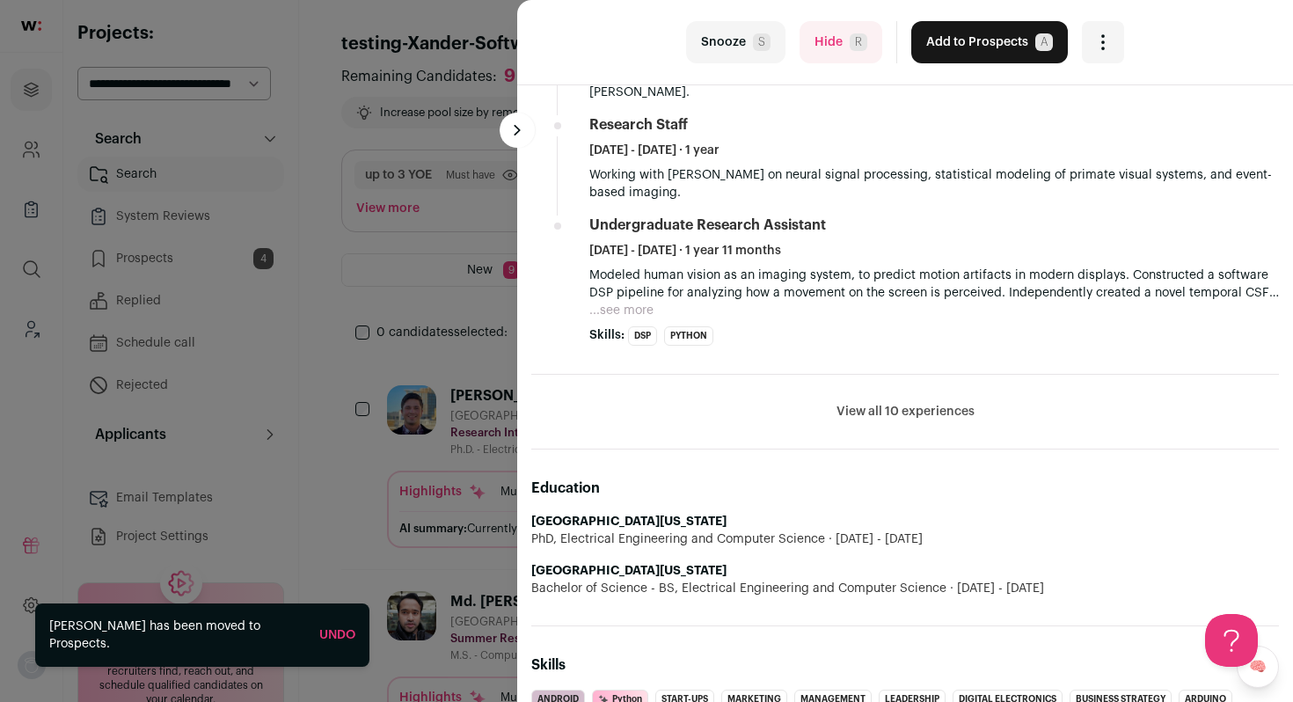
scroll to position [832, 0]
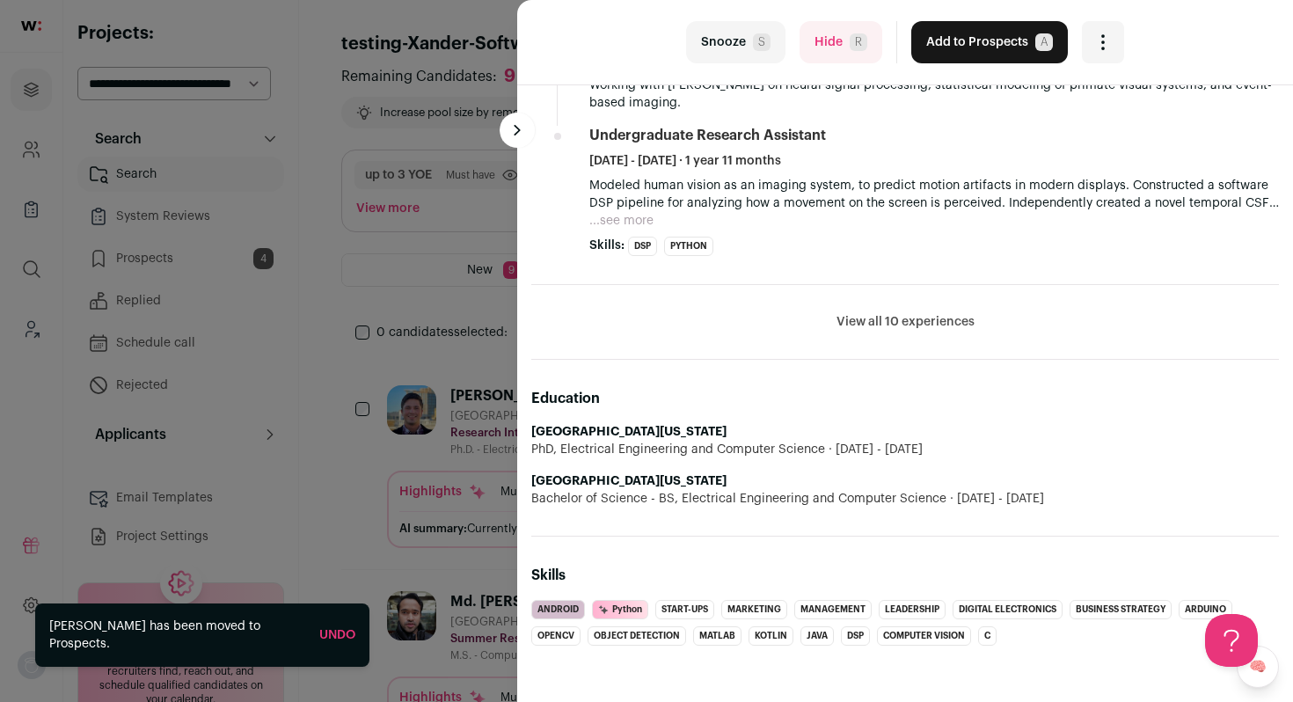
click at [820, 35] on button "Hide R" at bounding box center [841, 42] width 83 height 42
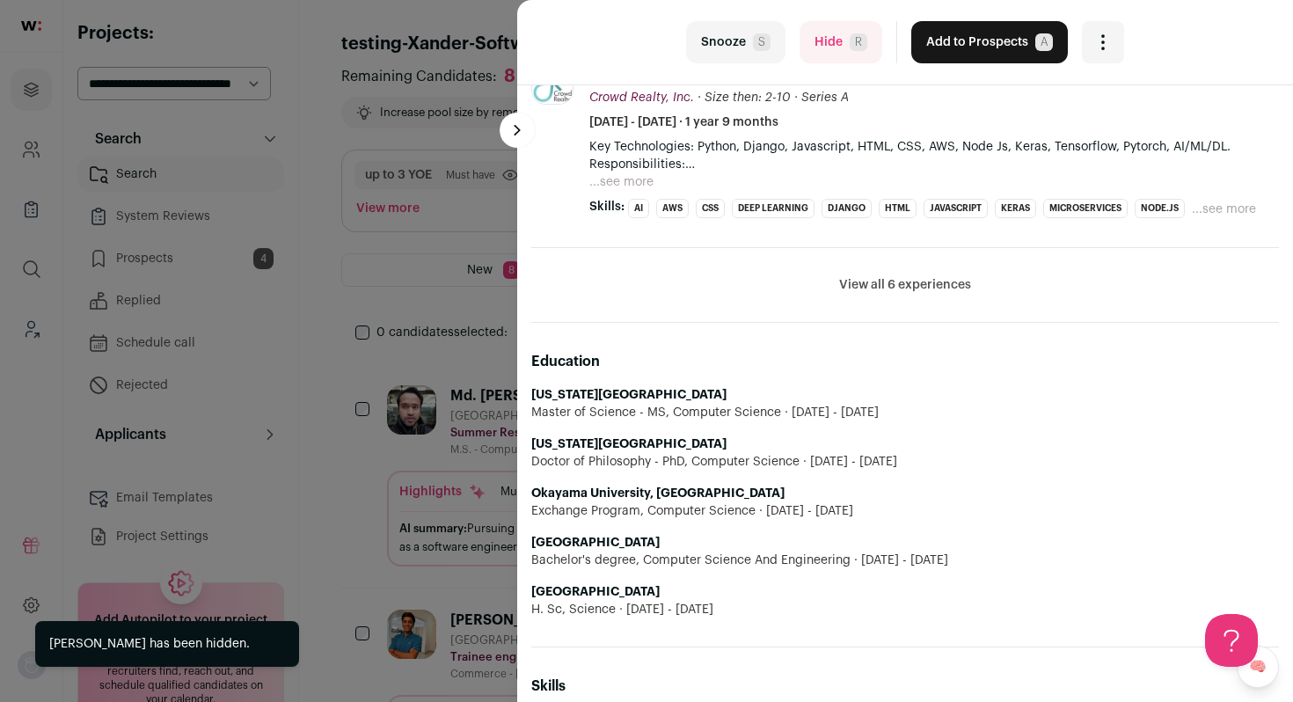
scroll to position [874, 0]
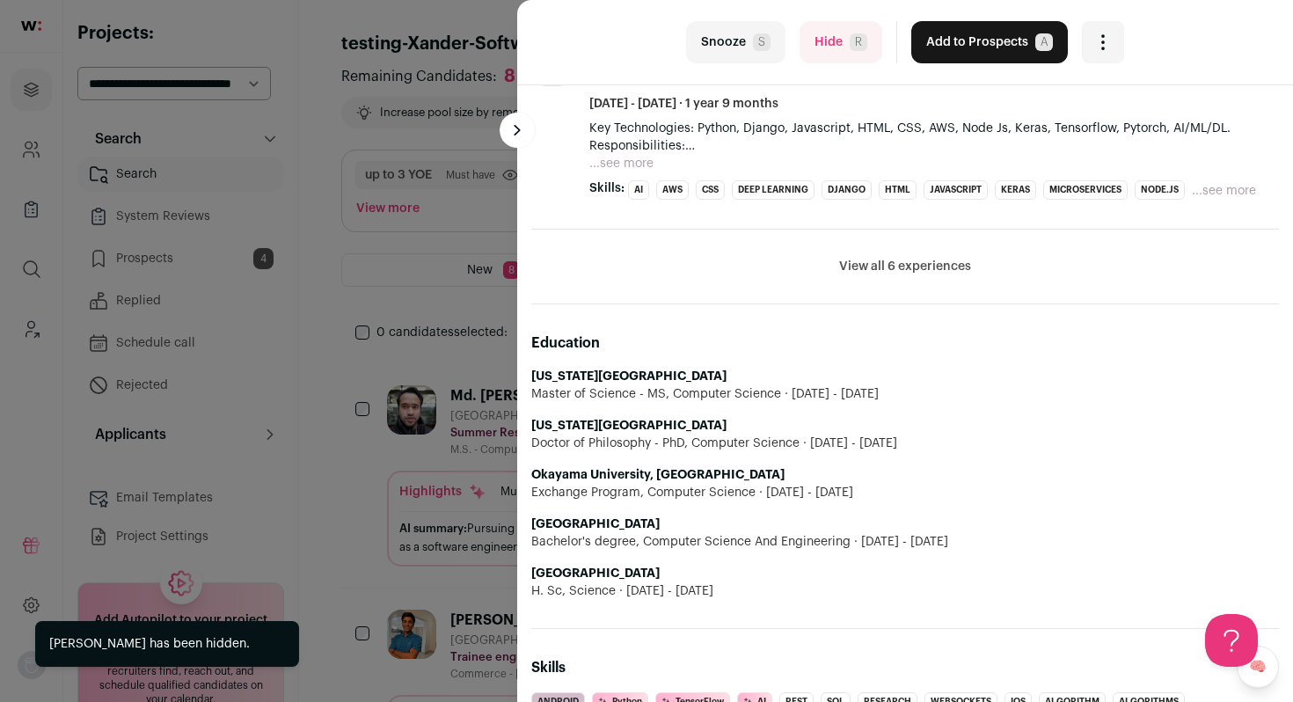
click at [869, 40] on button "Hide R" at bounding box center [841, 42] width 83 height 42
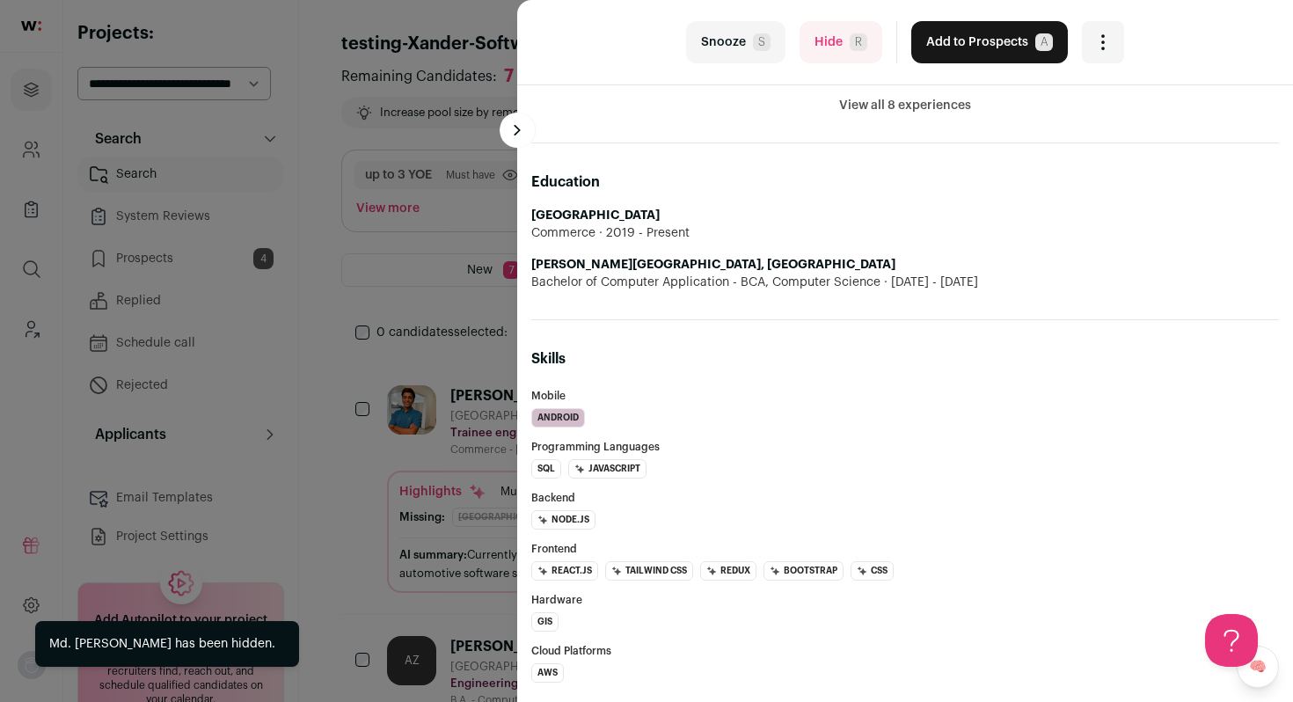
scroll to position [950, 0]
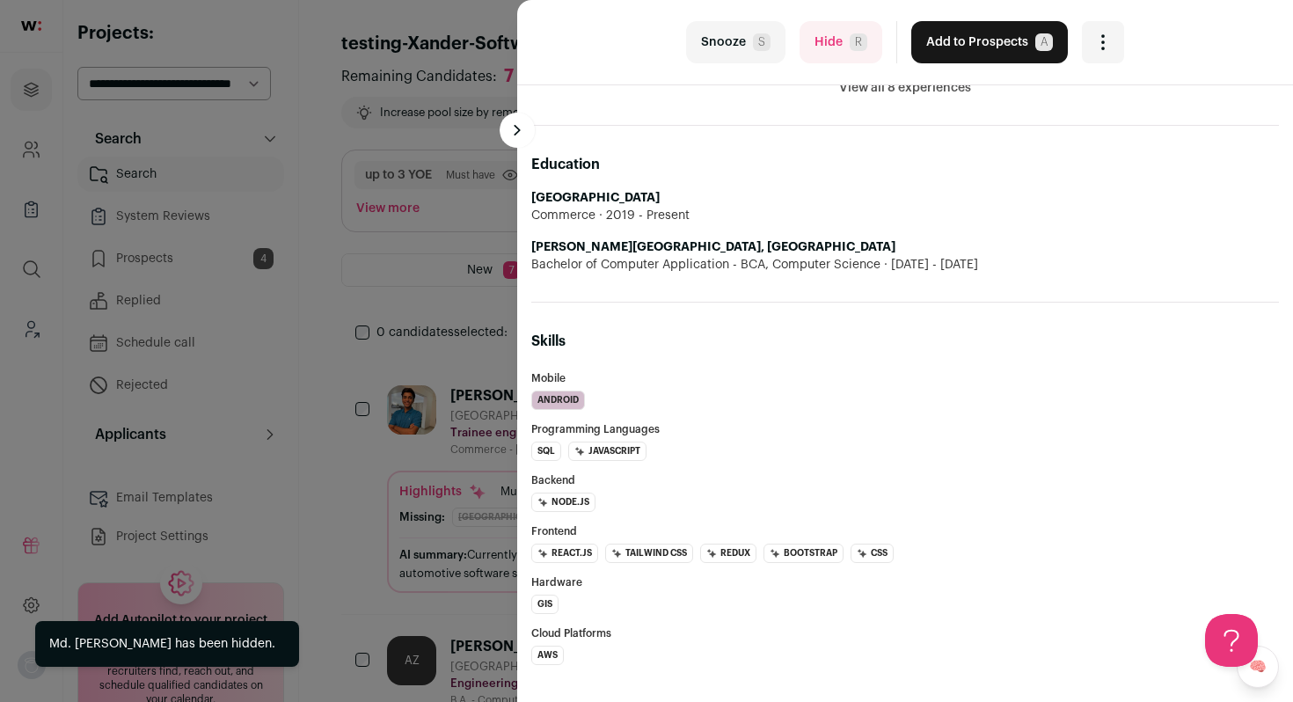
click at [842, 27] on button "Hide R" at bounding box center [841, 42] width 83 height 42
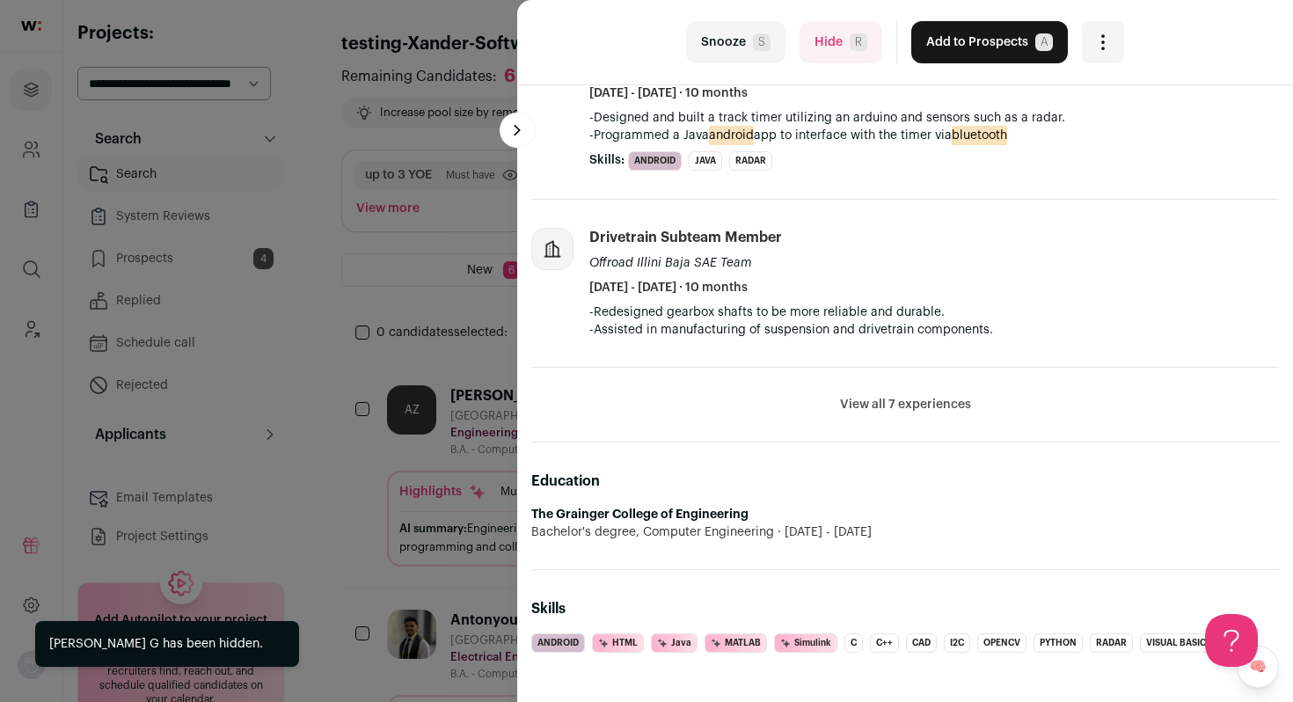
scroll to position [635, 0]
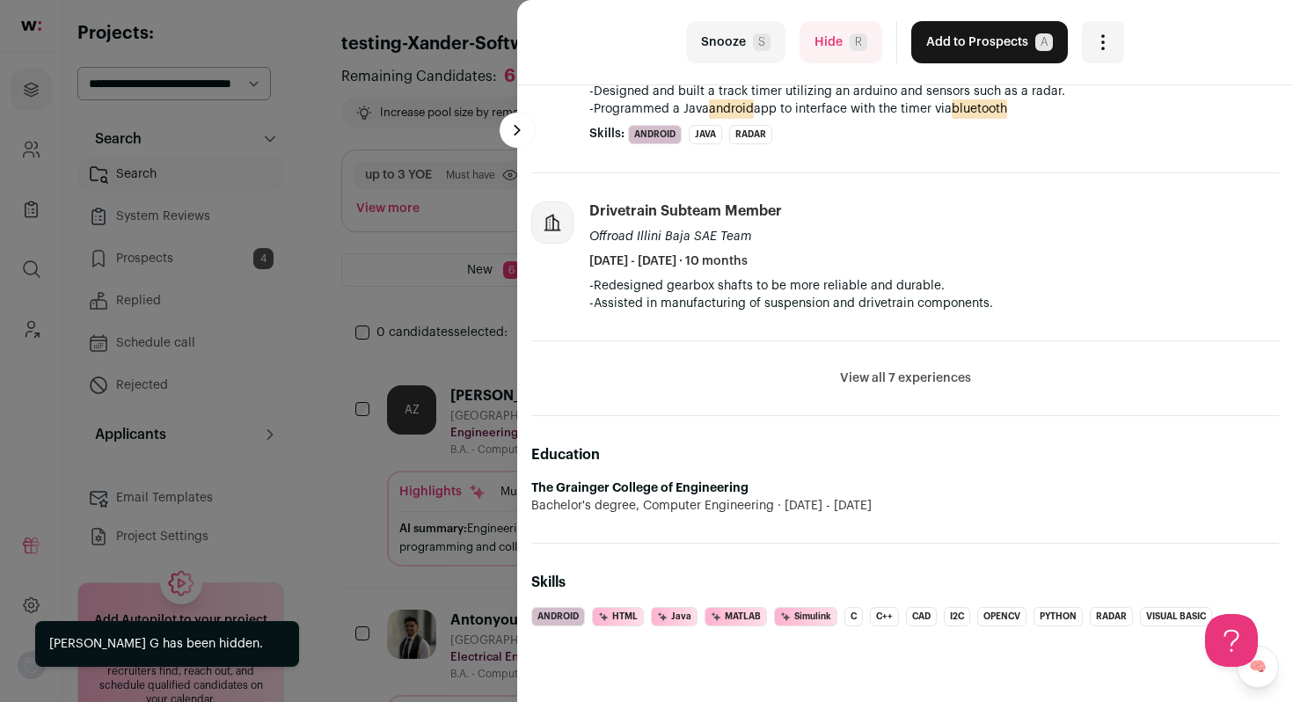
click at [911, 370] on button "View all 7 experiences" at bounding box center [905, 379] width 131 height 18
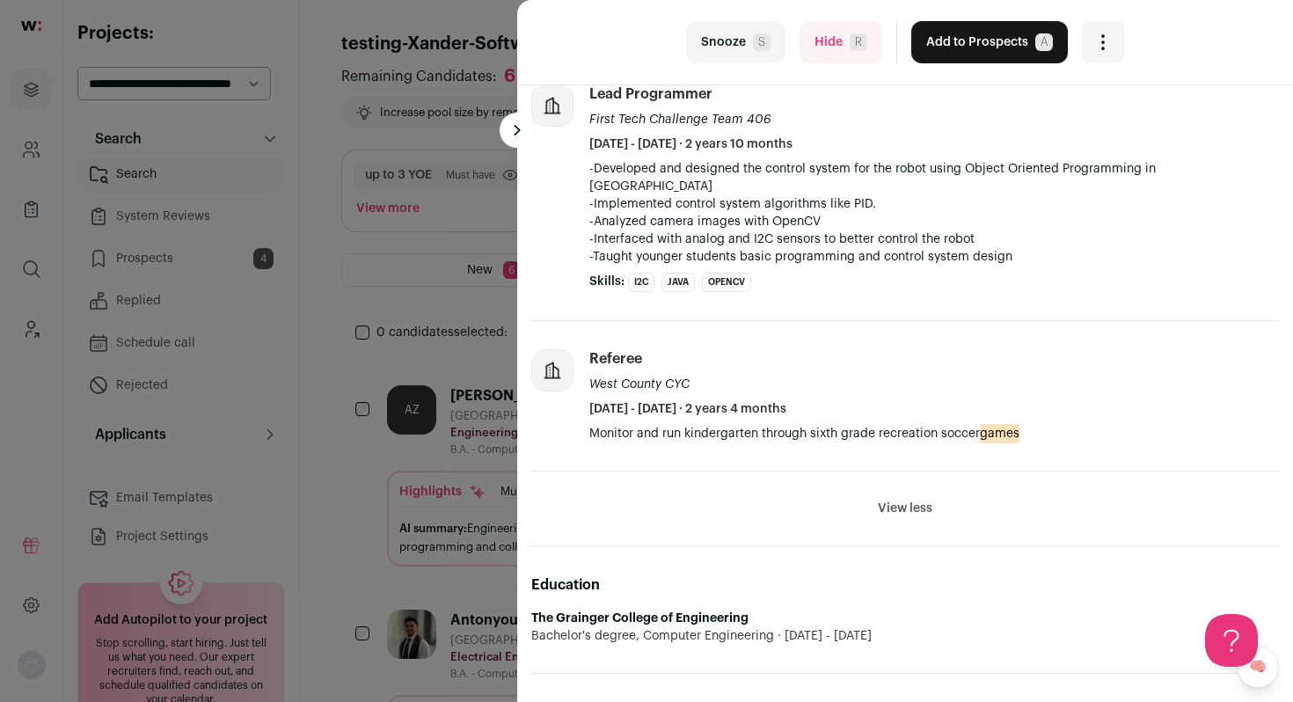
scroll to position [1279, 0]
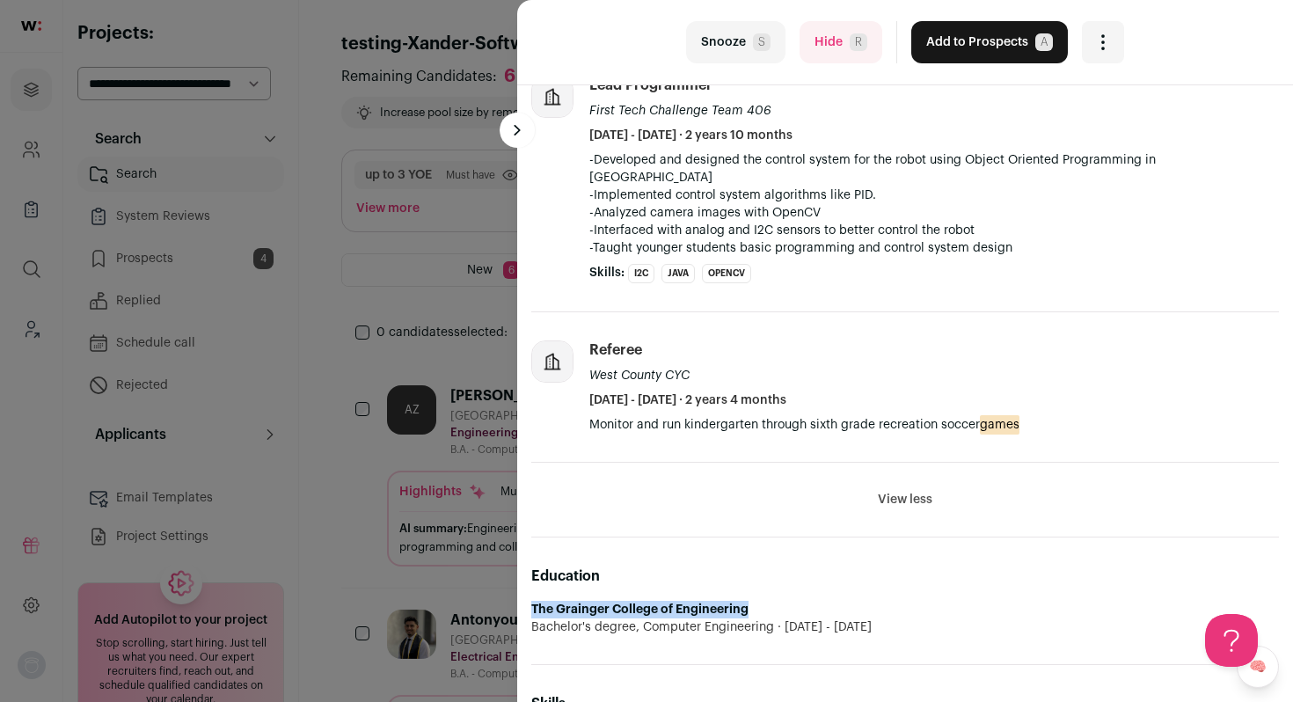
drag, startPoint x: 764, startPoint y: 586, endPoint x: 524, endPoint y: 590, distance: 239.4
copy strong "The Grainger College of Engineering"
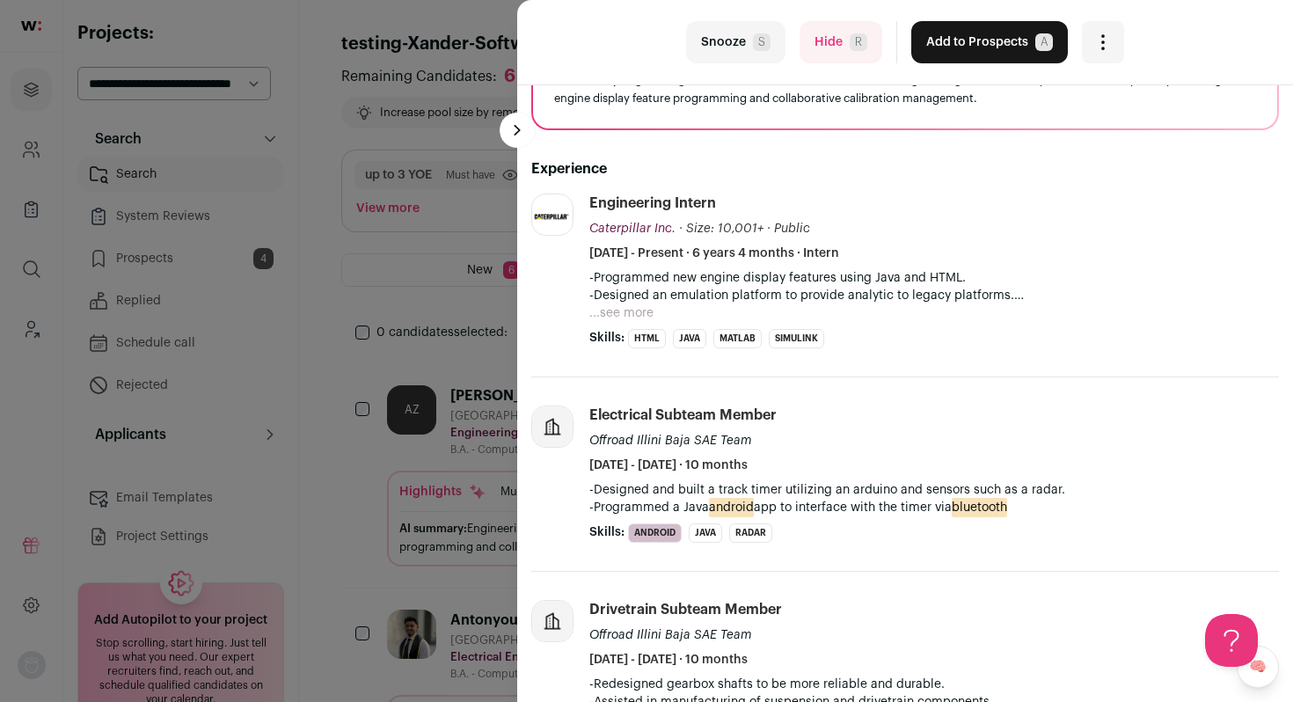
scroll to position [218, 0]
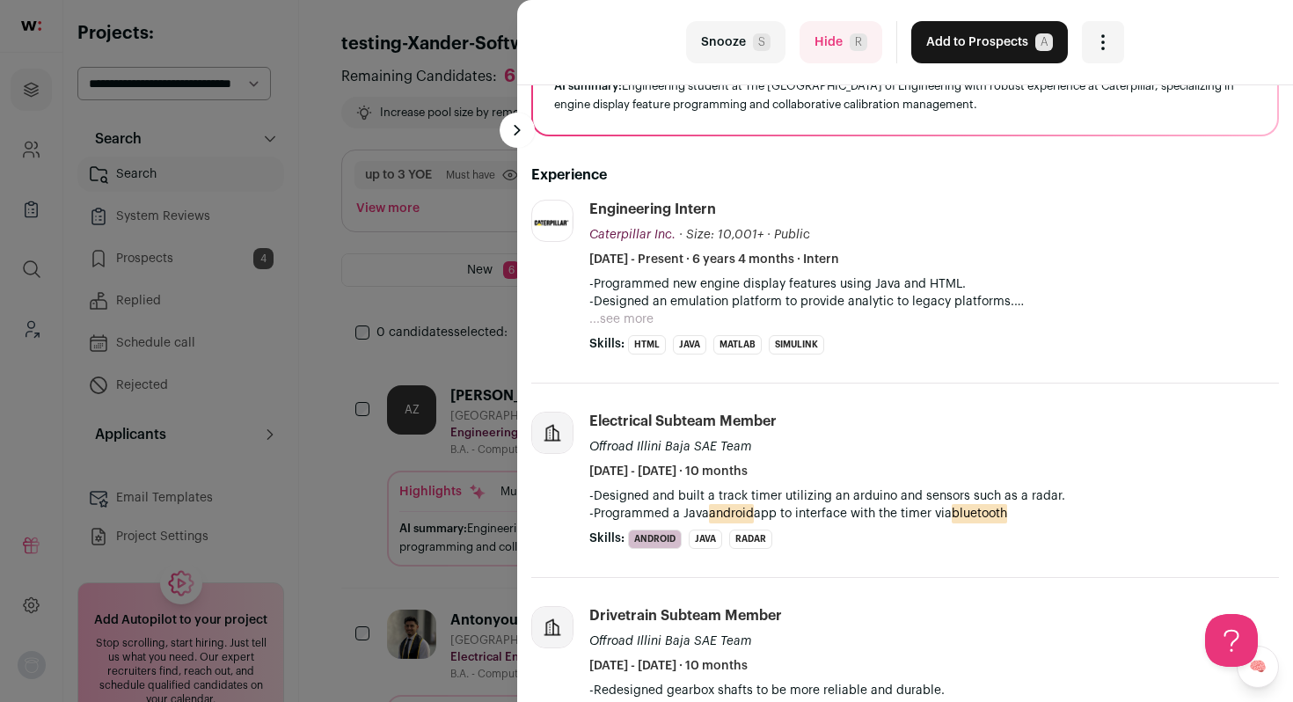
click at [606, 322] on button "...see more" at bounding box center [622, 320] width 64 height 18
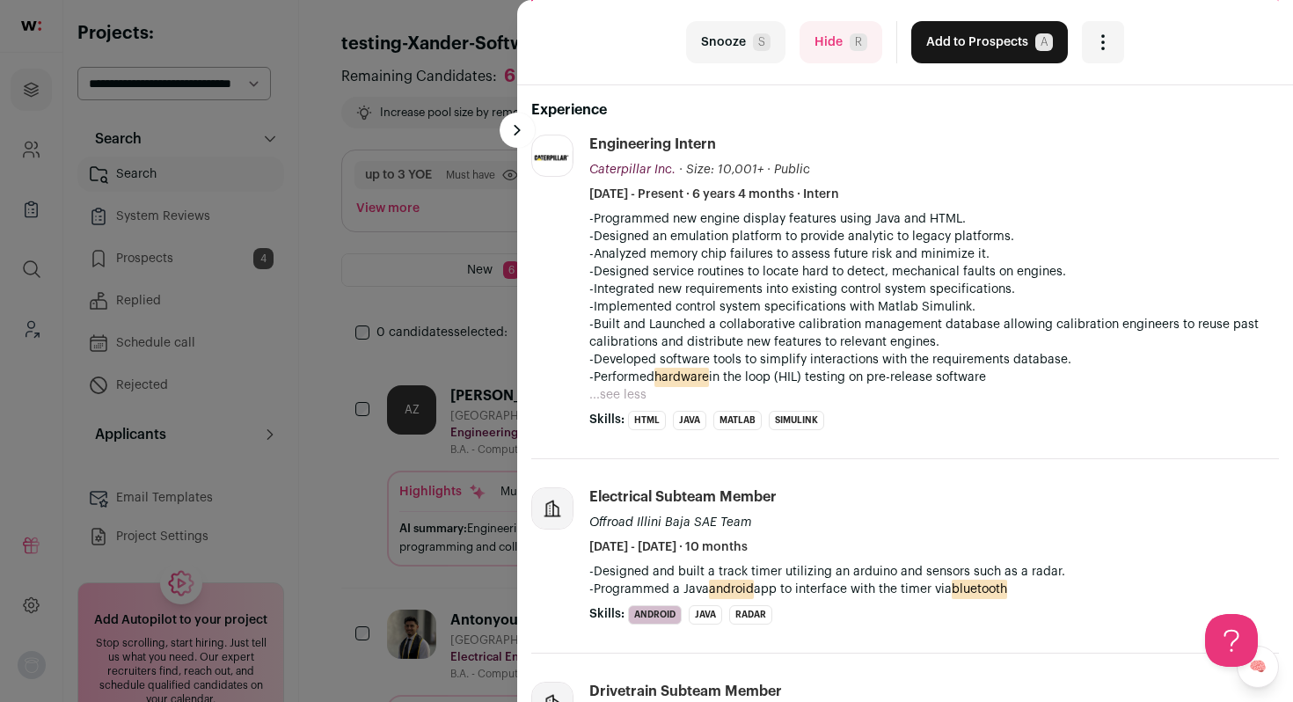
scroll to position [292, 0]
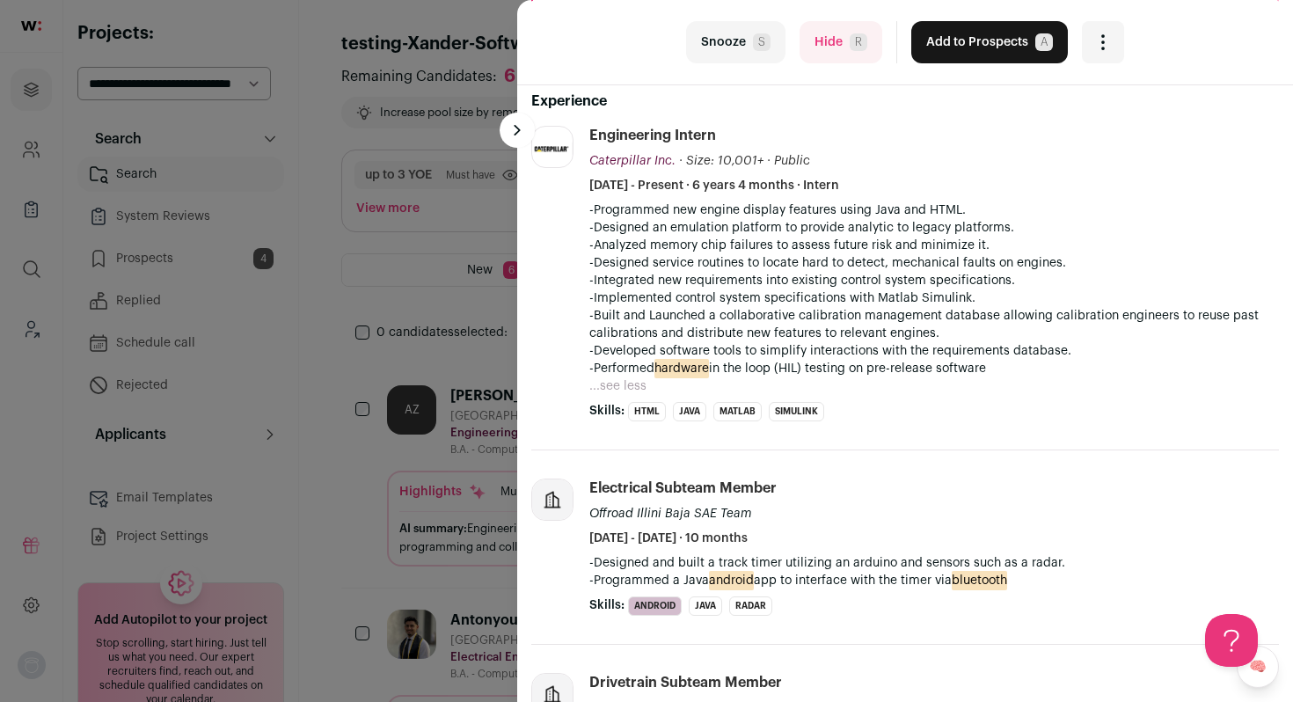
click at [964, 40] on button "Add to Prospects A" at bounding box center [990, 42] width 157 height 42
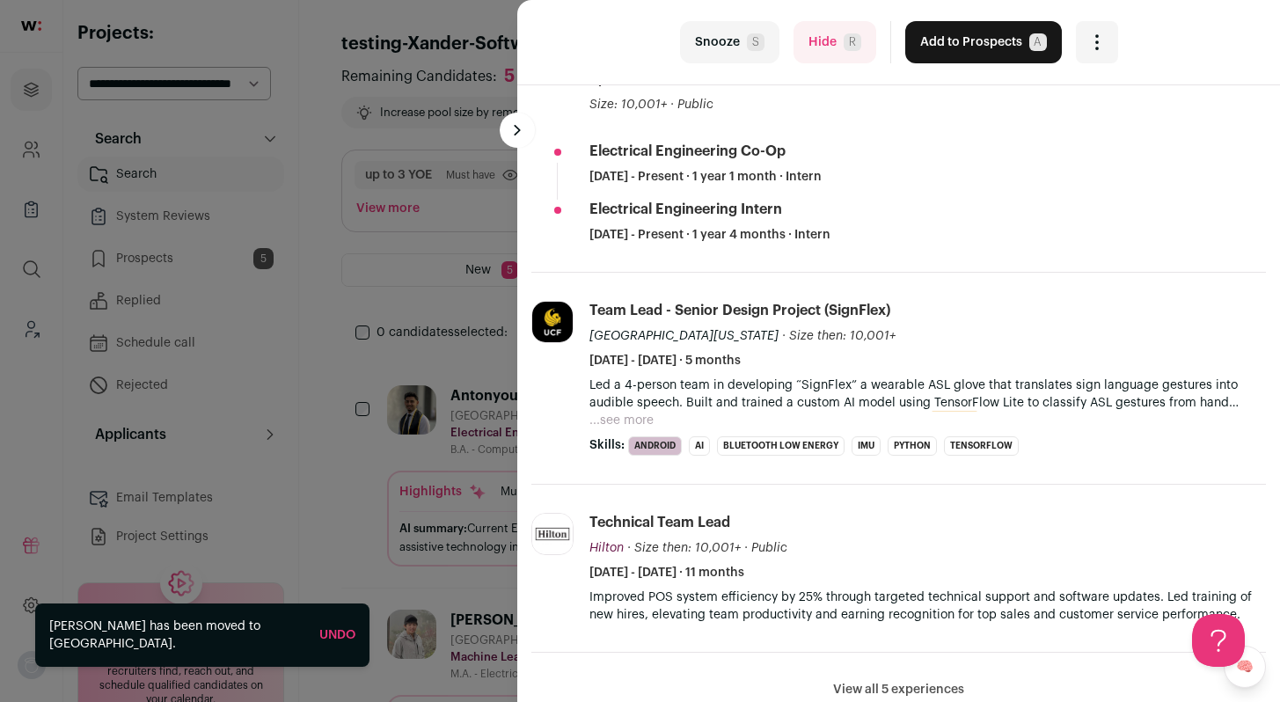
scroll to position [450, 0]
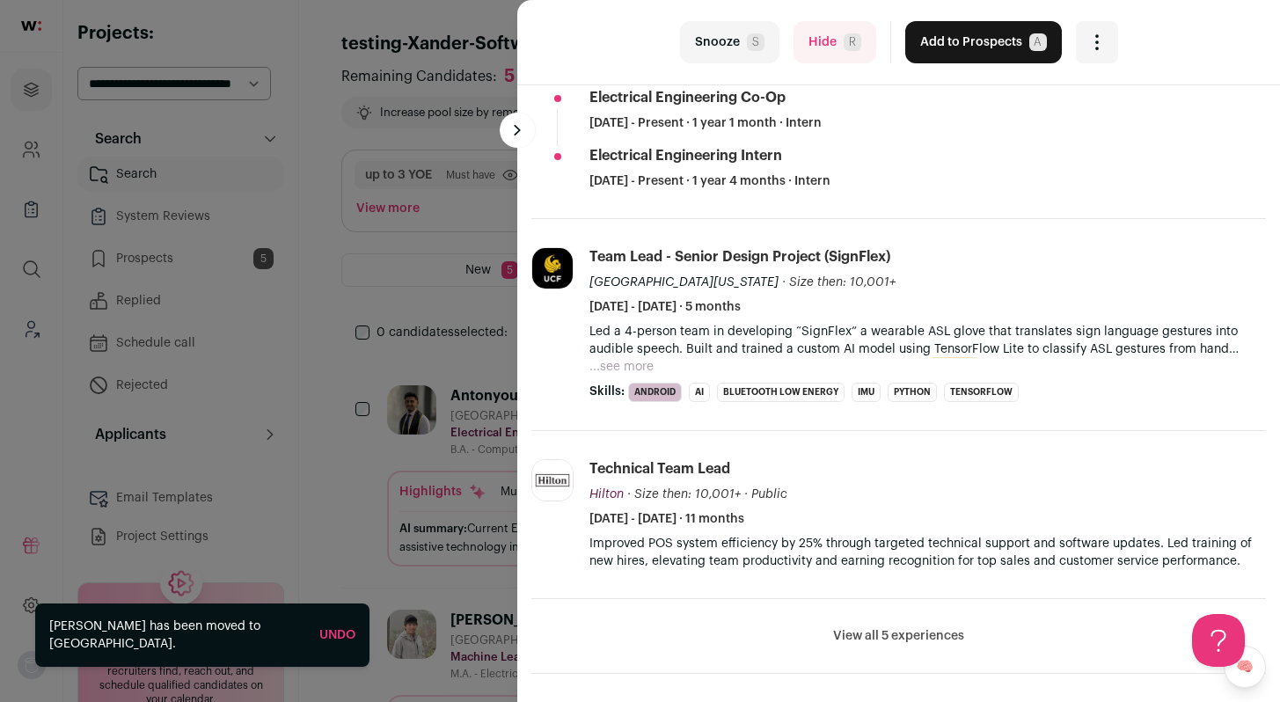
click at [632, 358] on button "...see more" at bounding box center [622, 367] width 64 height 18
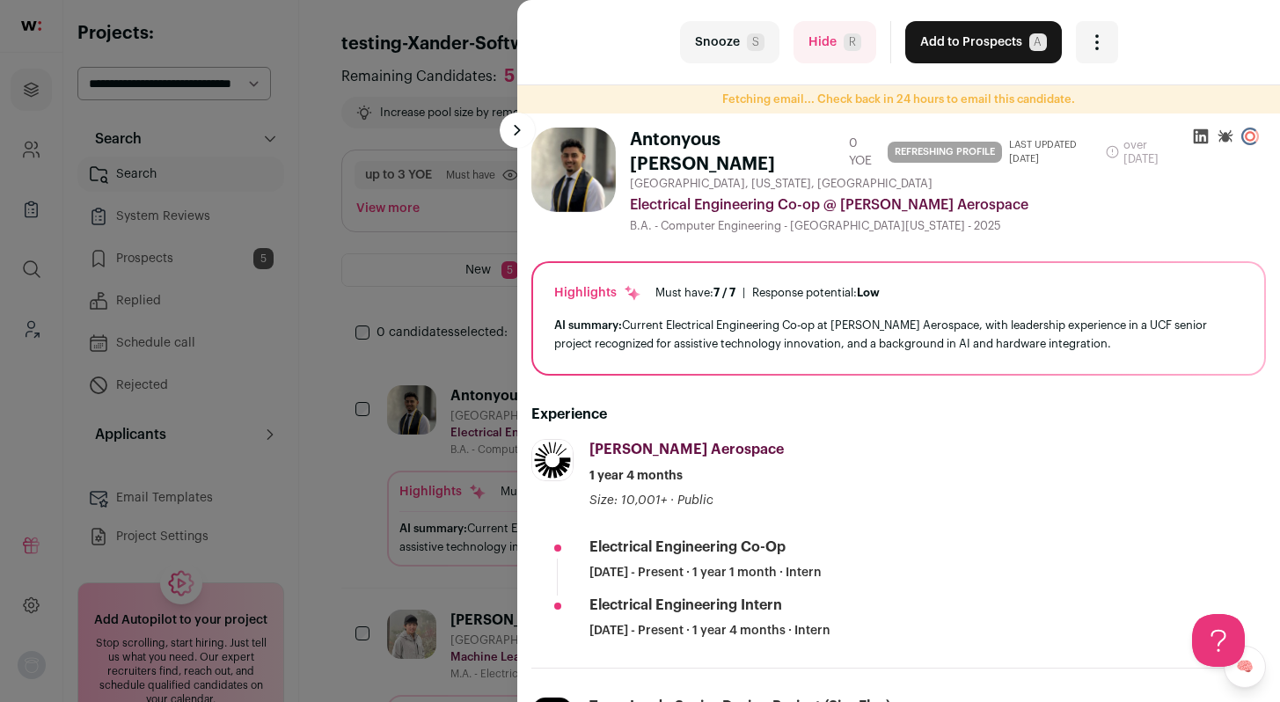
scroll to position [874, 0]
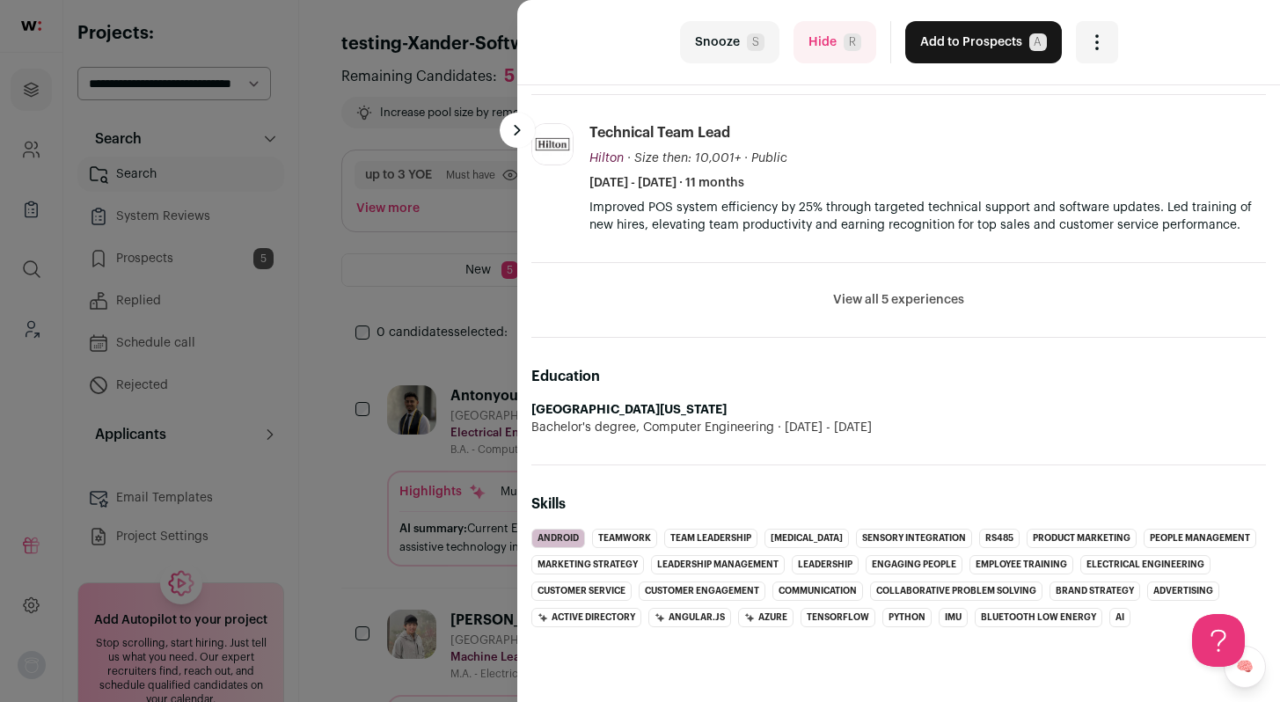
click at [985, 34] on button "Add to Prospects A" at bounding box center [983, 42] width 157 height 42
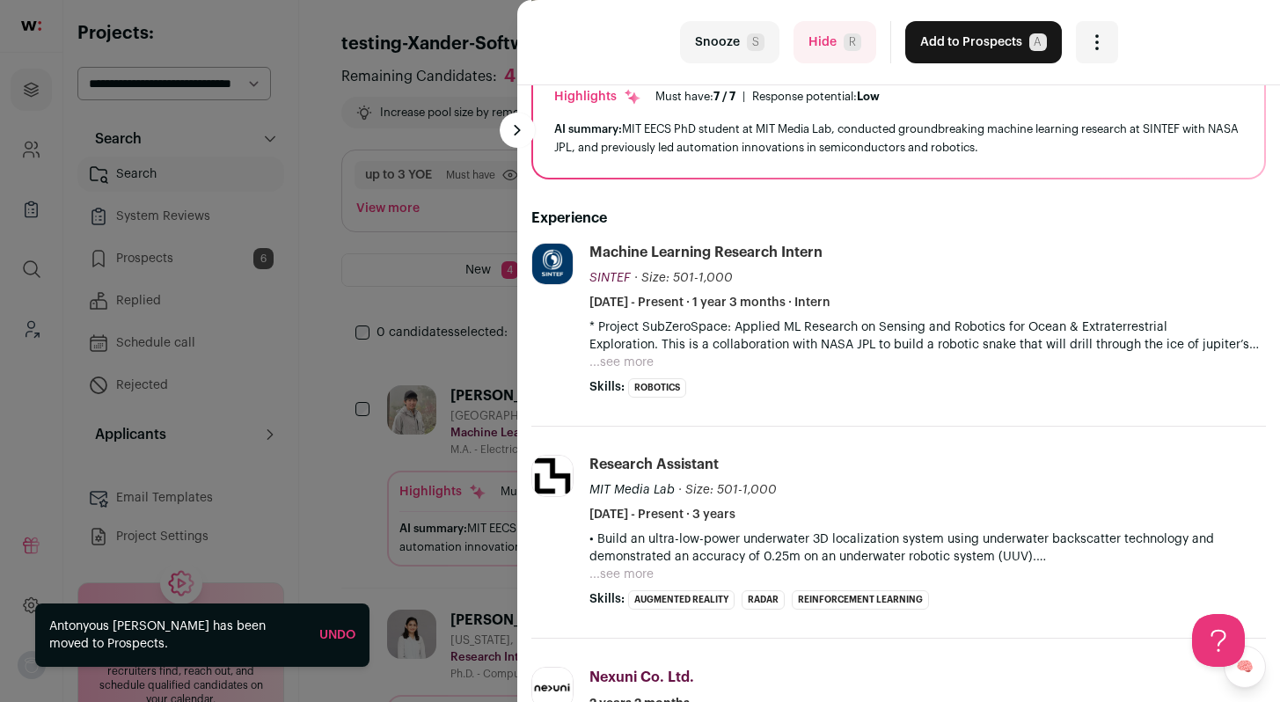
scroll to position [165, 0]
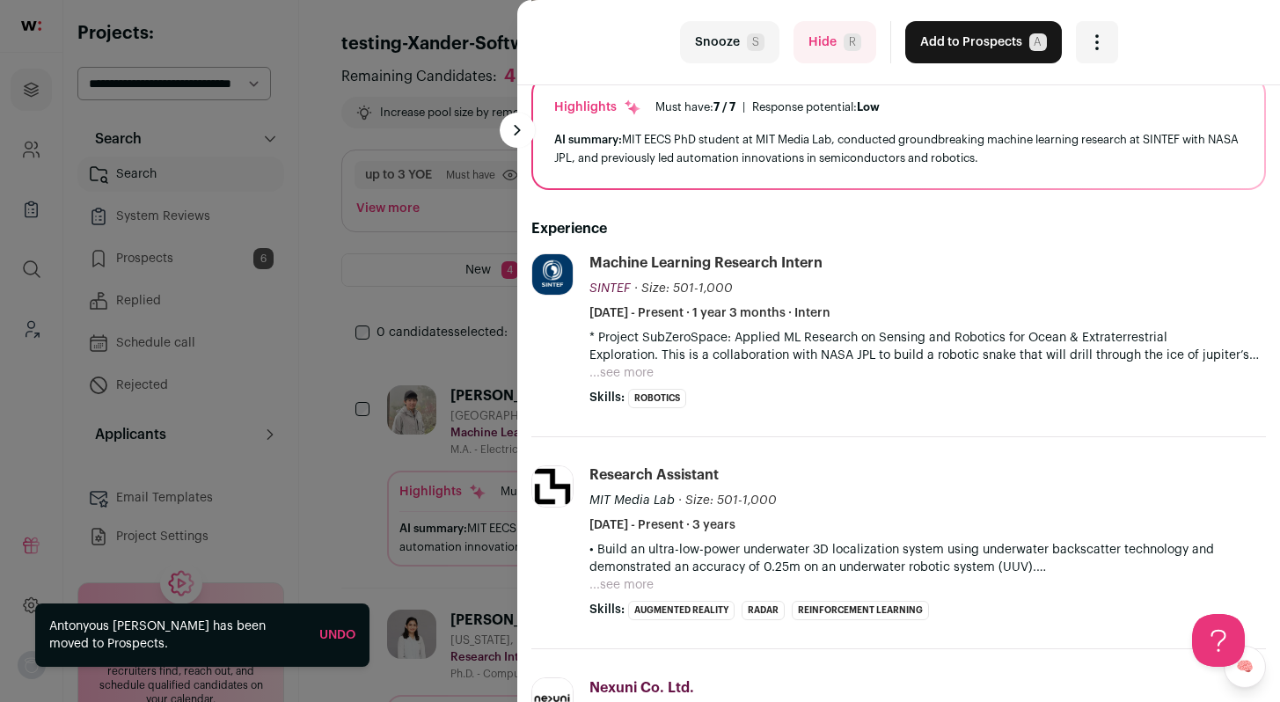
click at [608, 376] on button "...see more" at bounding box center [622, 373] width 64 height 18
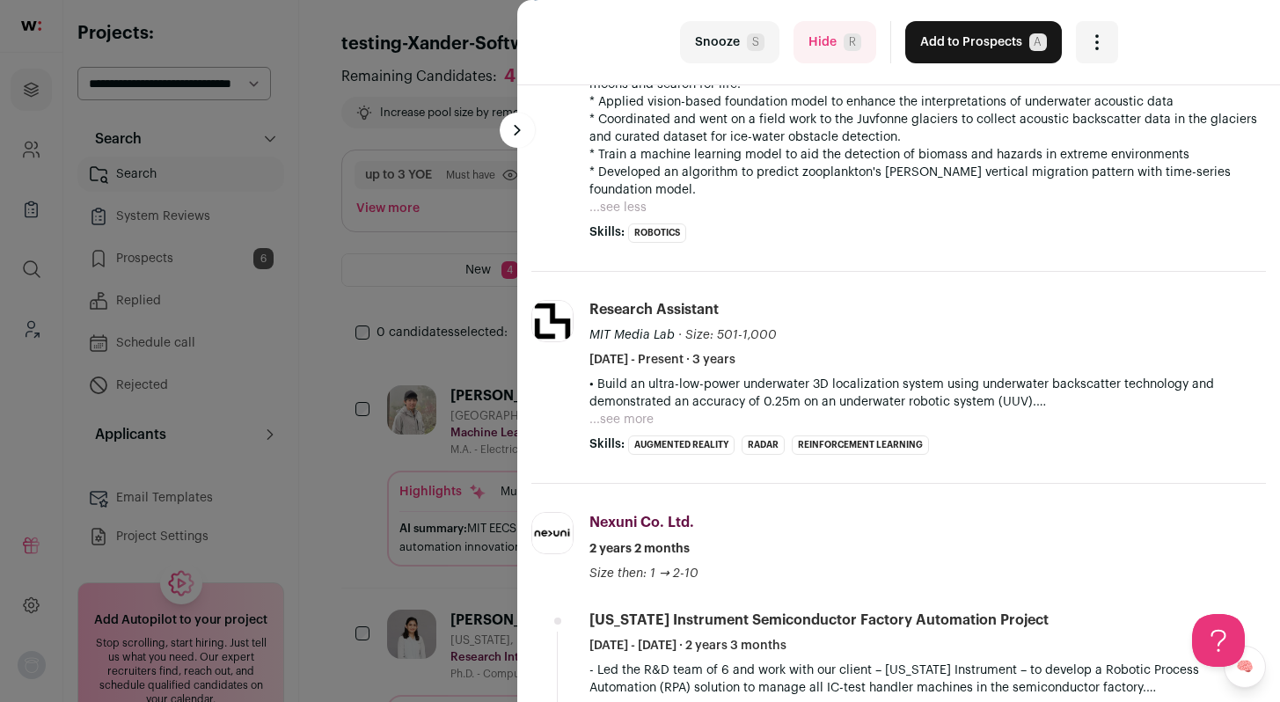
scroll to position [462, 0]
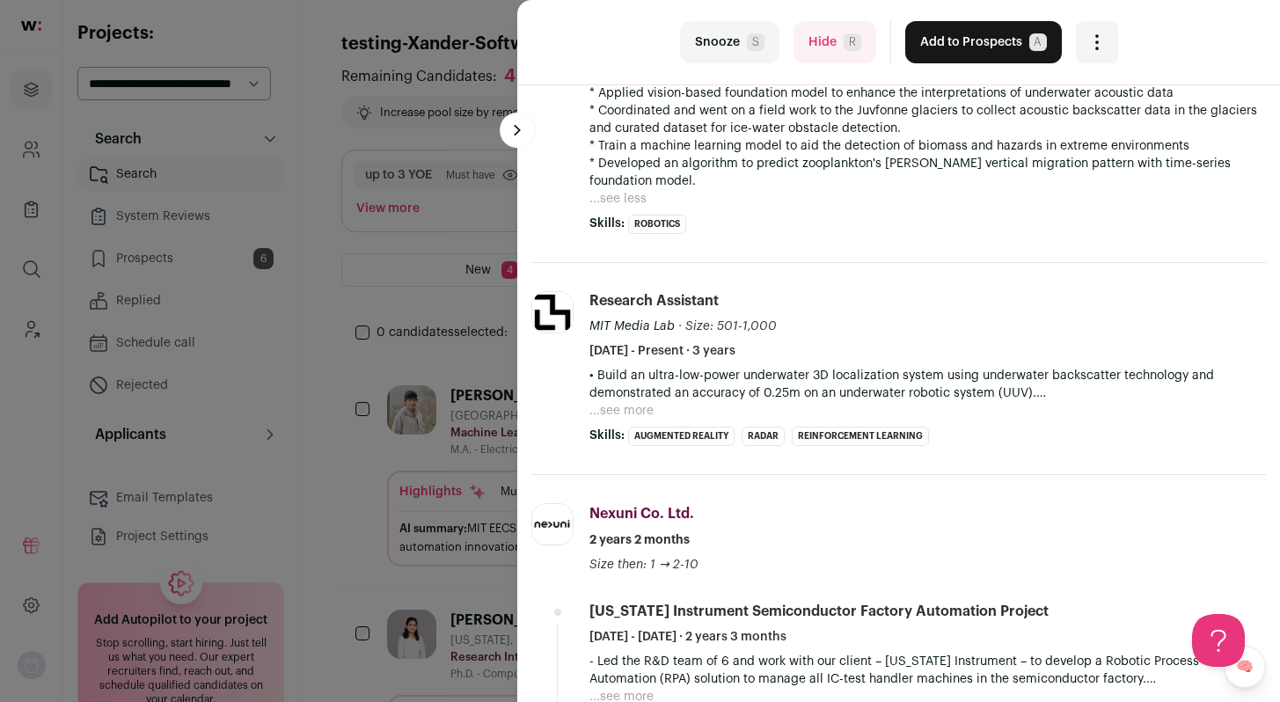
click at [611, 402] on button "...see more" at bounding box center [622, 411] width 64 height 18
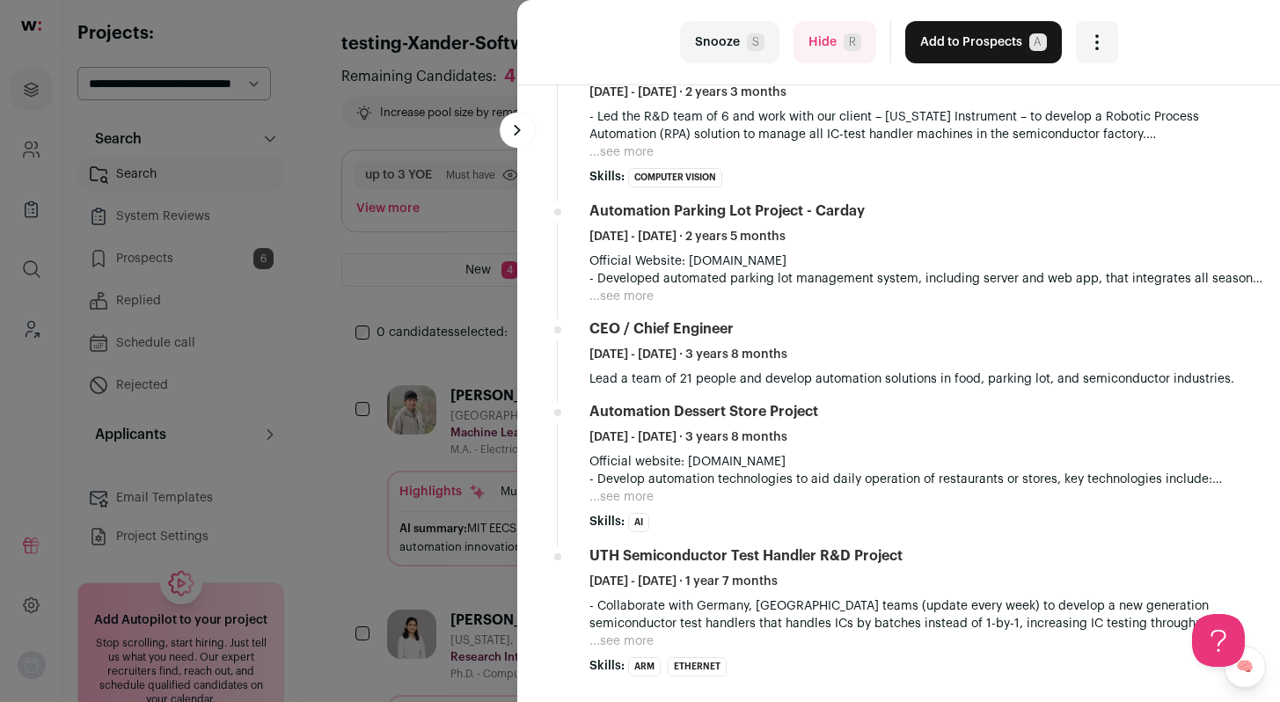
scroll to position [1191, 0]
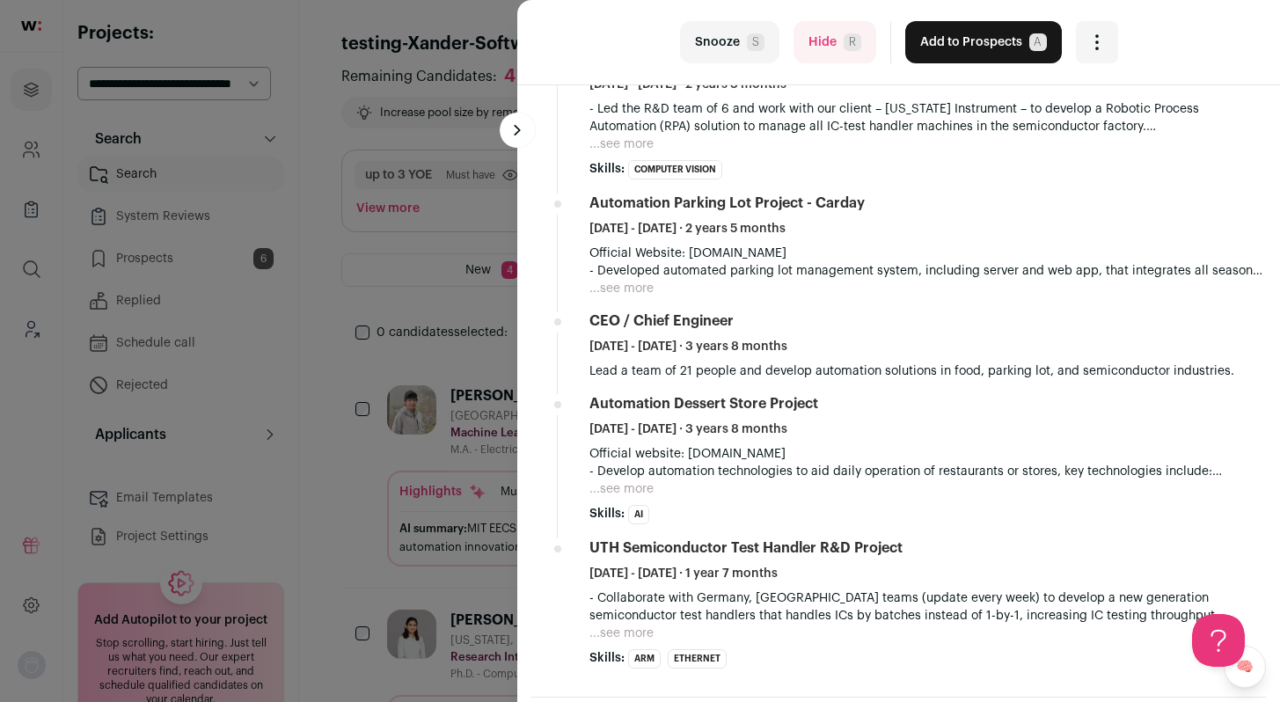
click at [609, 136] on li "Texas Instrument Semiconductor Factory Automation Project June 2020 - August 20…" at bounding box center [928, 114] width 677 height 130
click at [609, 136] on button "...see more" at bounding box center [622, 145] width 64 height 18
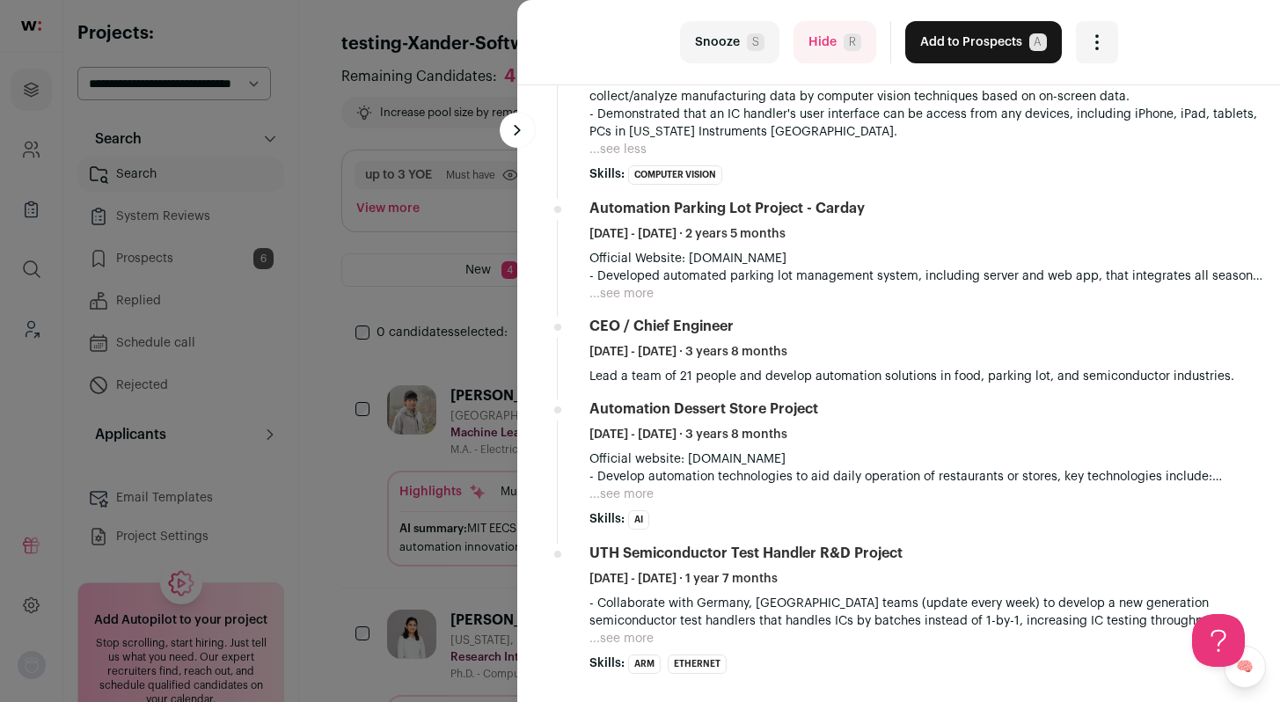
scroll to position [1264, 0]
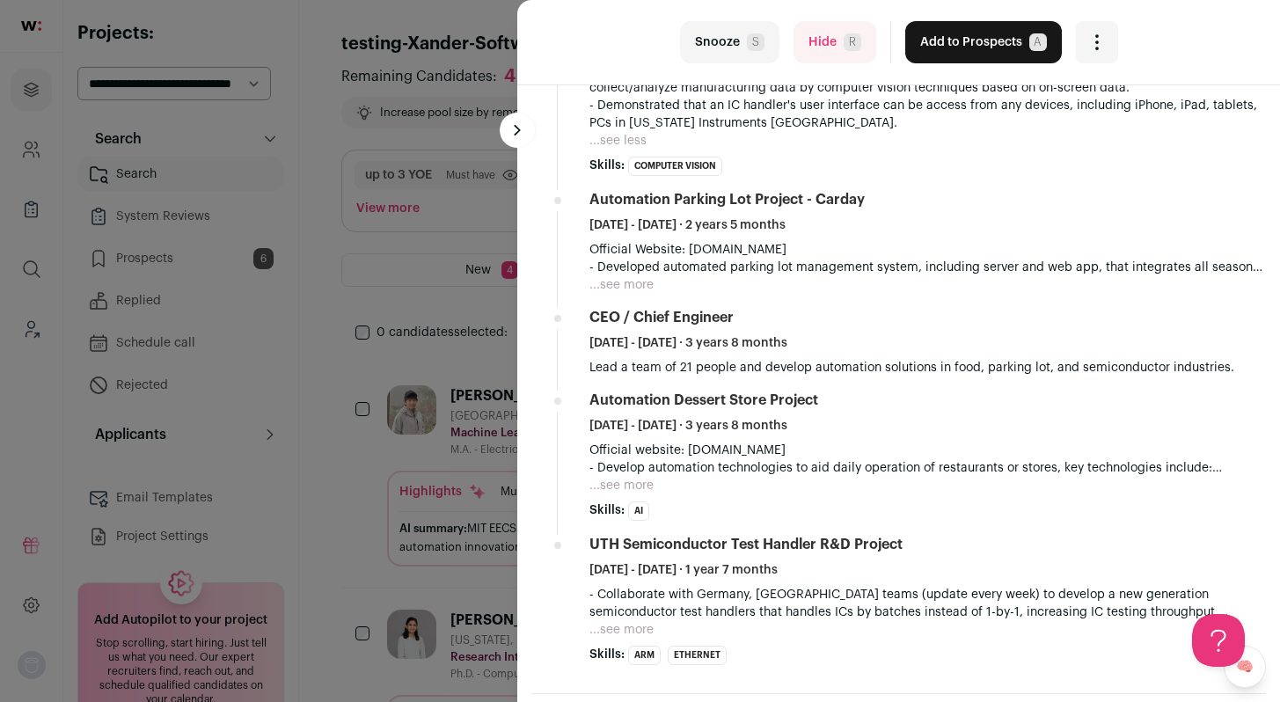
click at [612, 276] on button "...see more" at bounding box center [622, 285] width 64 height 18
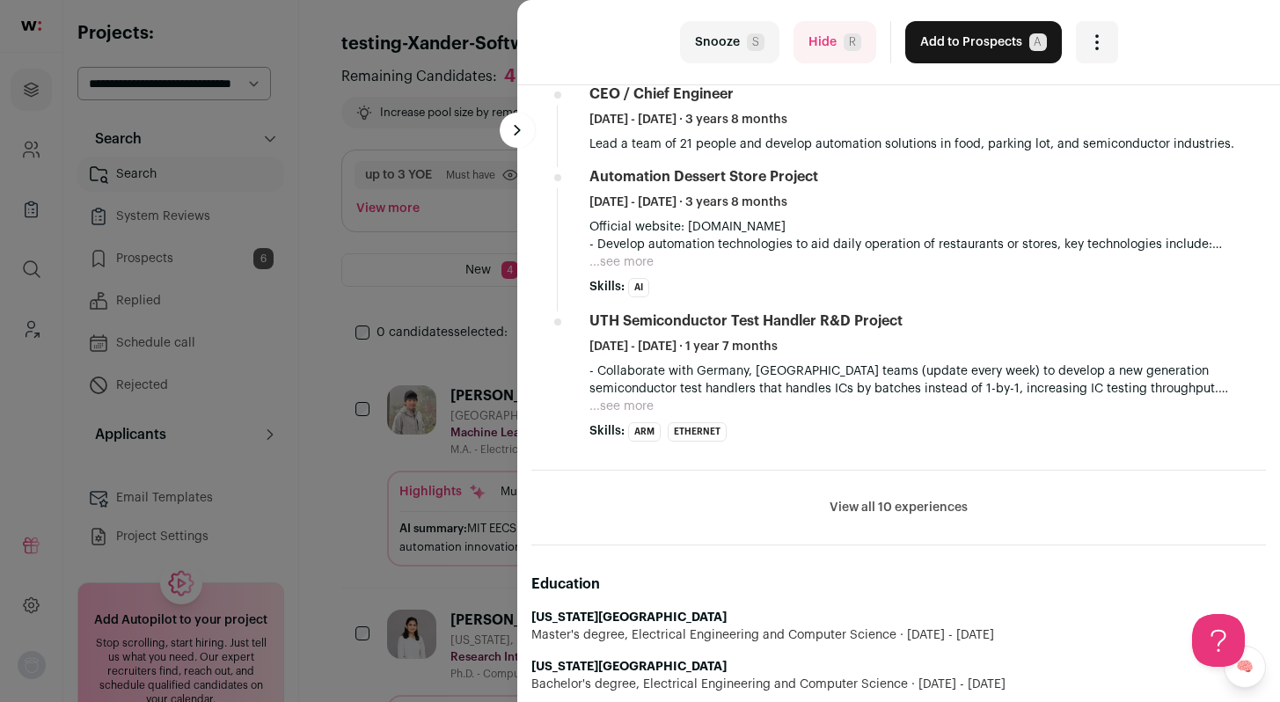
scroll to position [1569, 0]
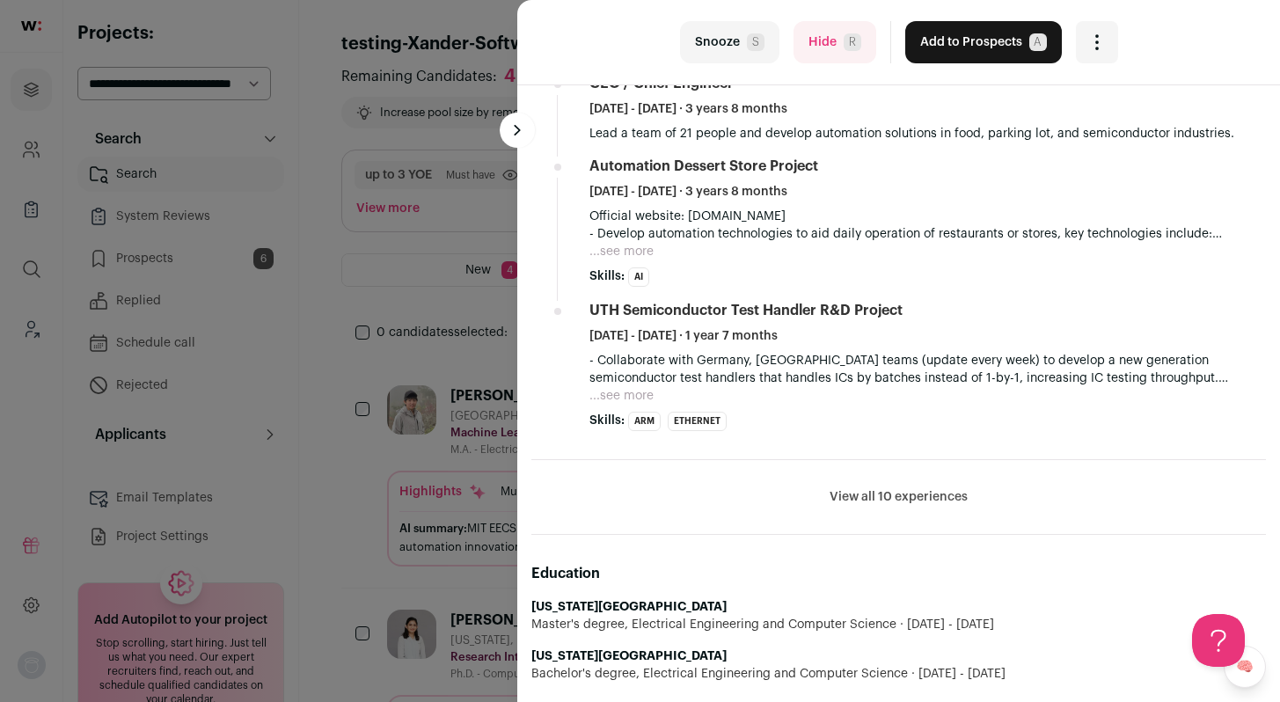
click at [623, 243] on button "...see more" at bounding box center [622, 252] width 64 height 18
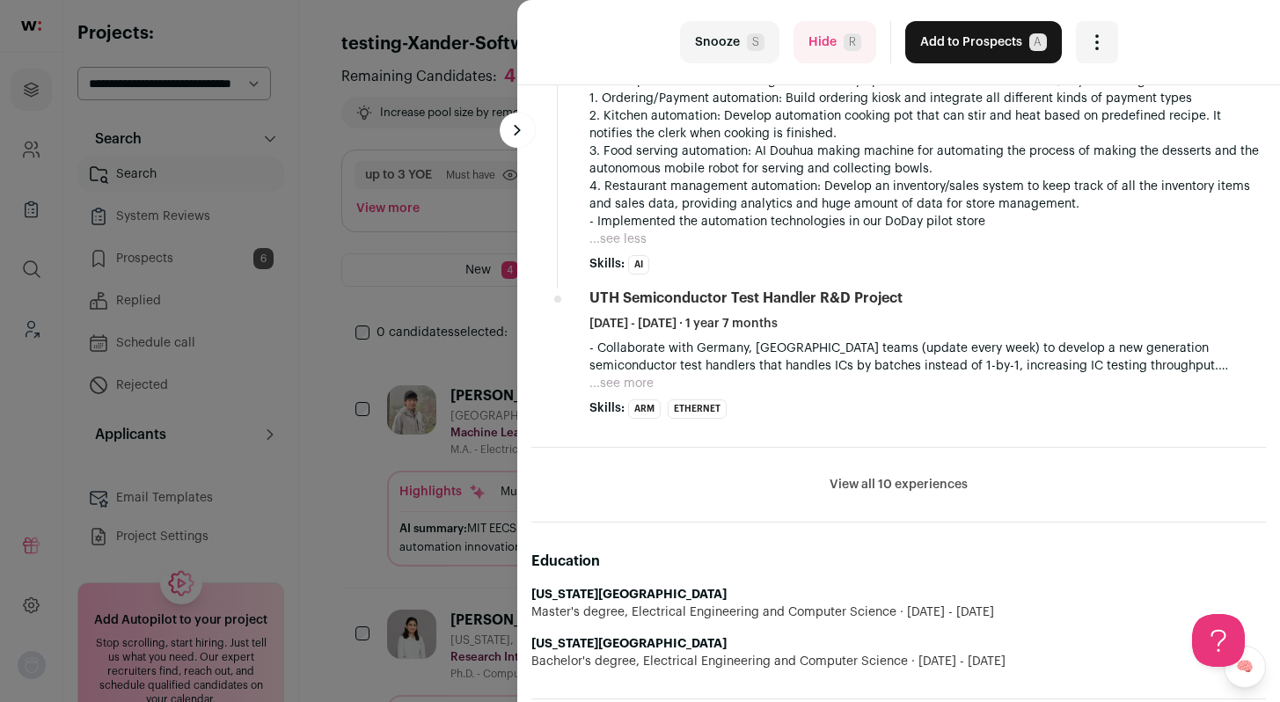
scroll to position [1730, 0]
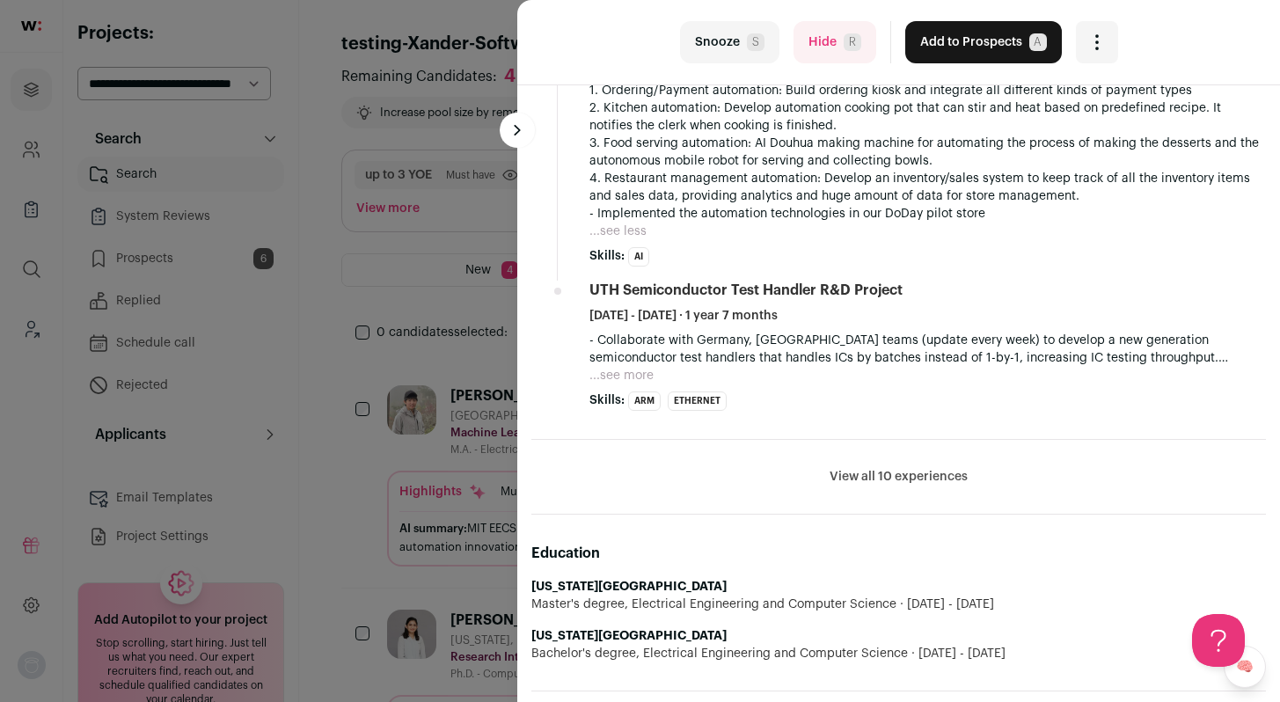
click at [626, 367] on button "...see more" at bounding box center [622, 376] width 64 height 18
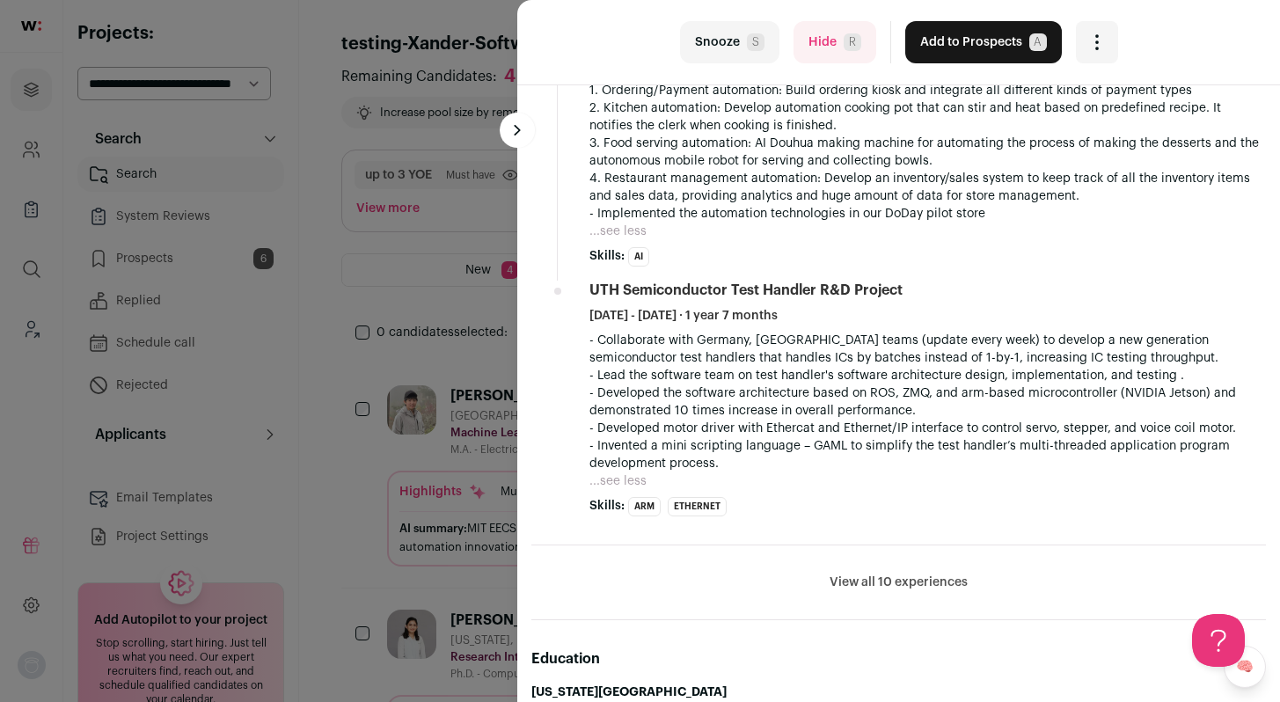
click at [886, 574] on button "View all 10 experiences" at bounding box center [899, 583] width 138 height 18
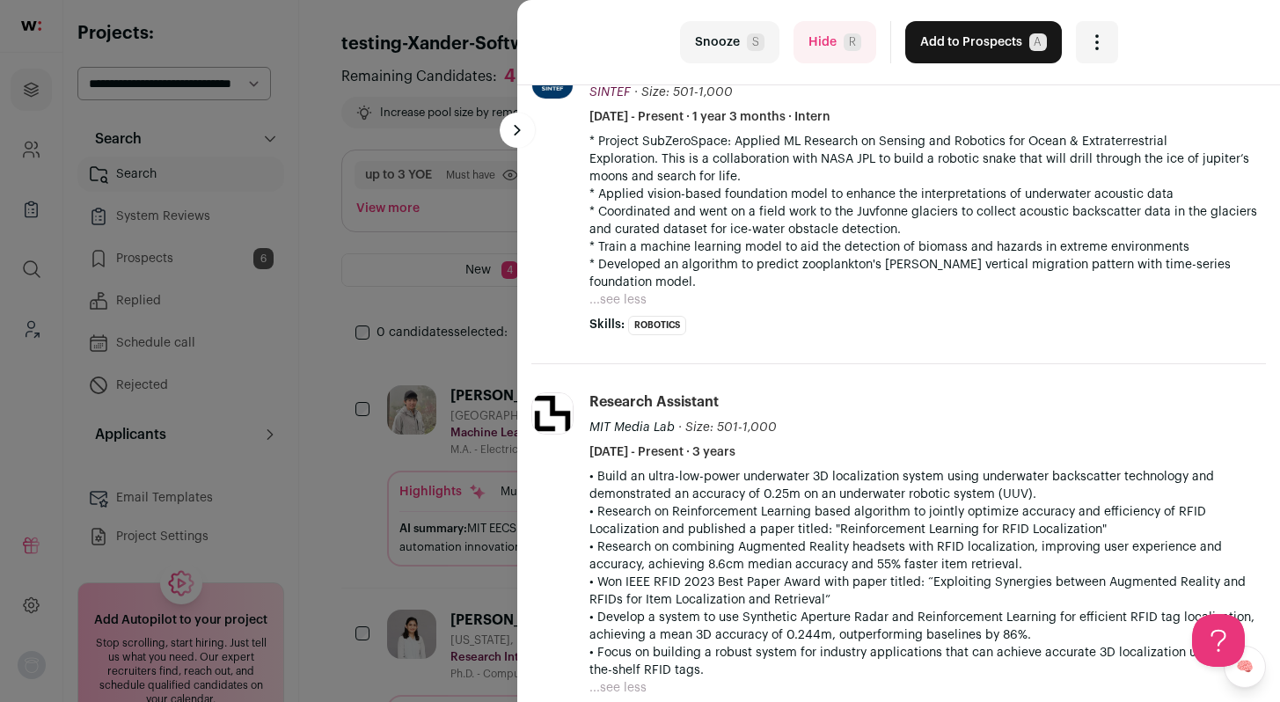
scroll to position [0, 0]
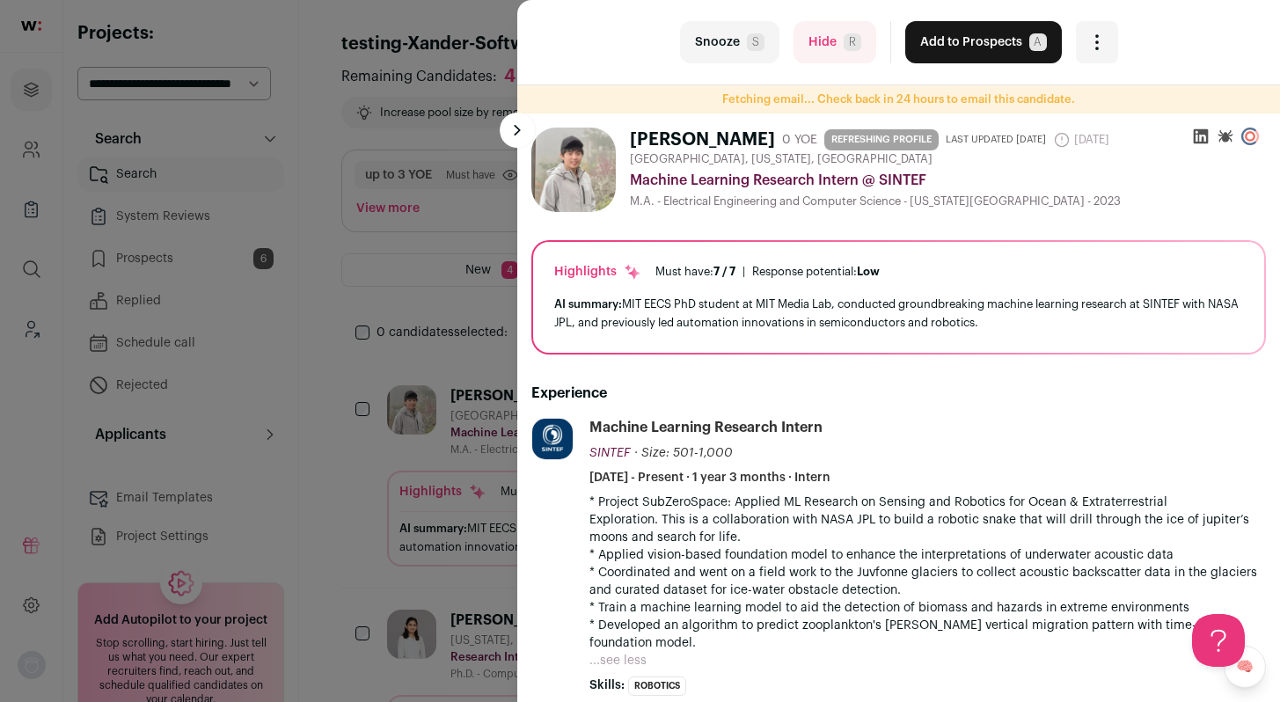
click at [942, 51] on button "Add to Prospects A" at bounding box center [983, 42] width 157 height 42
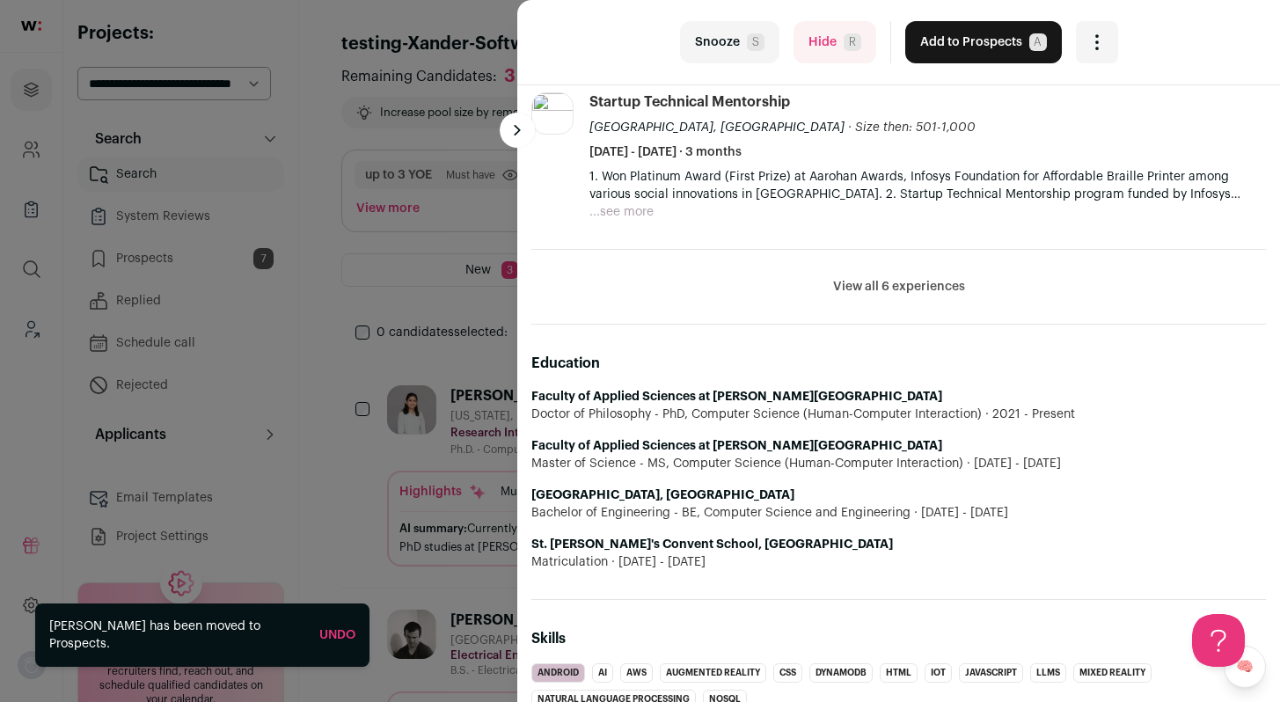
scroll to position [777, 0]
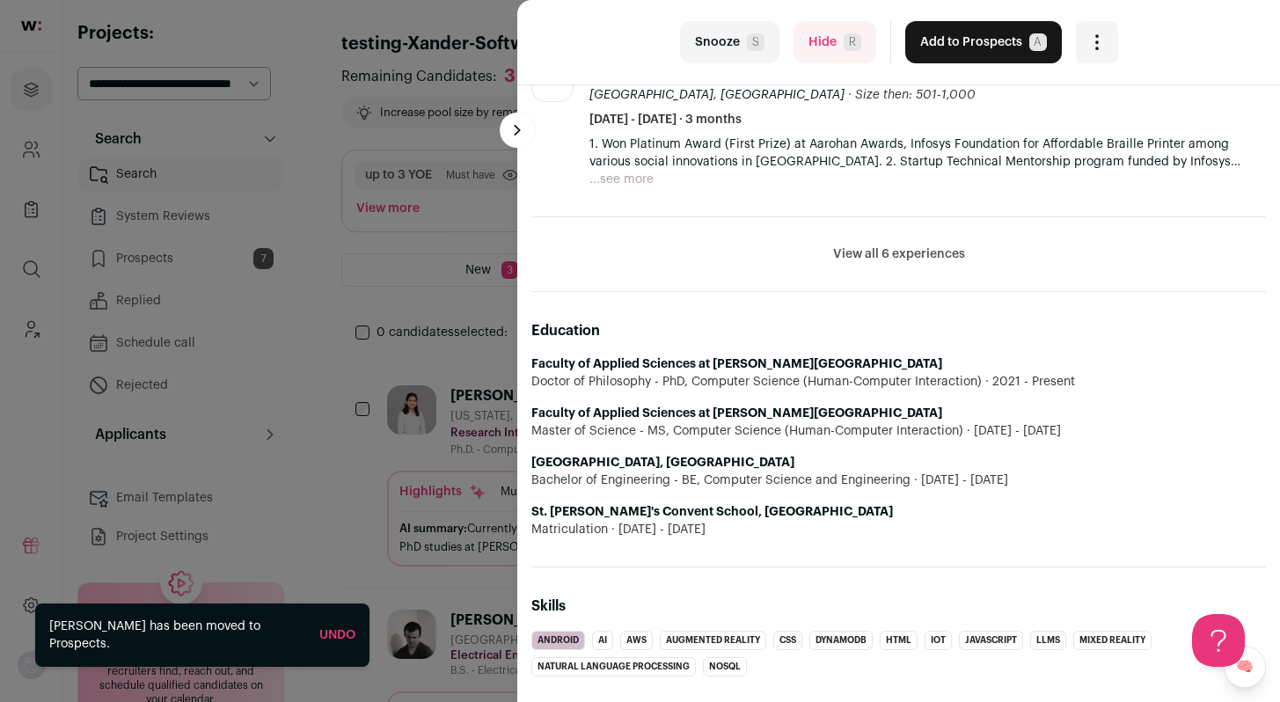
click at [821, 43] on button "Hide R" at bounding box center [835, 42] width 83 height 42
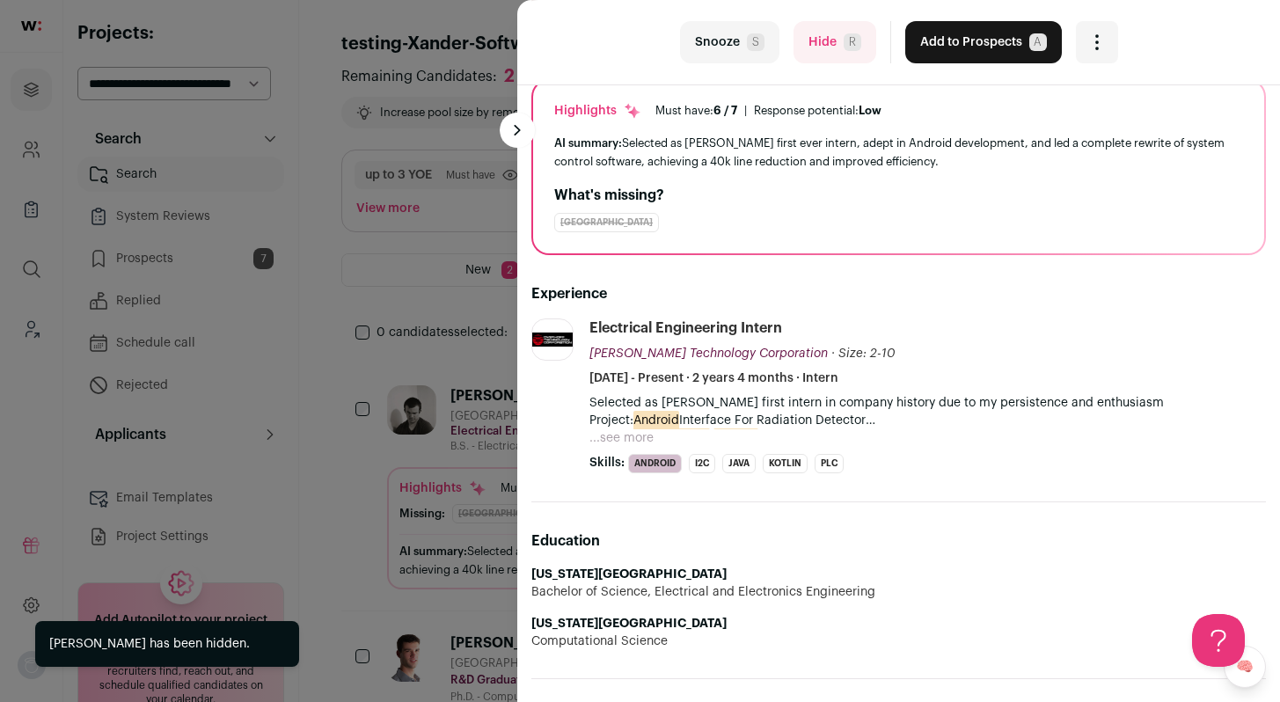
scroll to position [0, 0]
click at [613, 439] on button "...see more" at bounding box center [622, 438] width 64 height 18
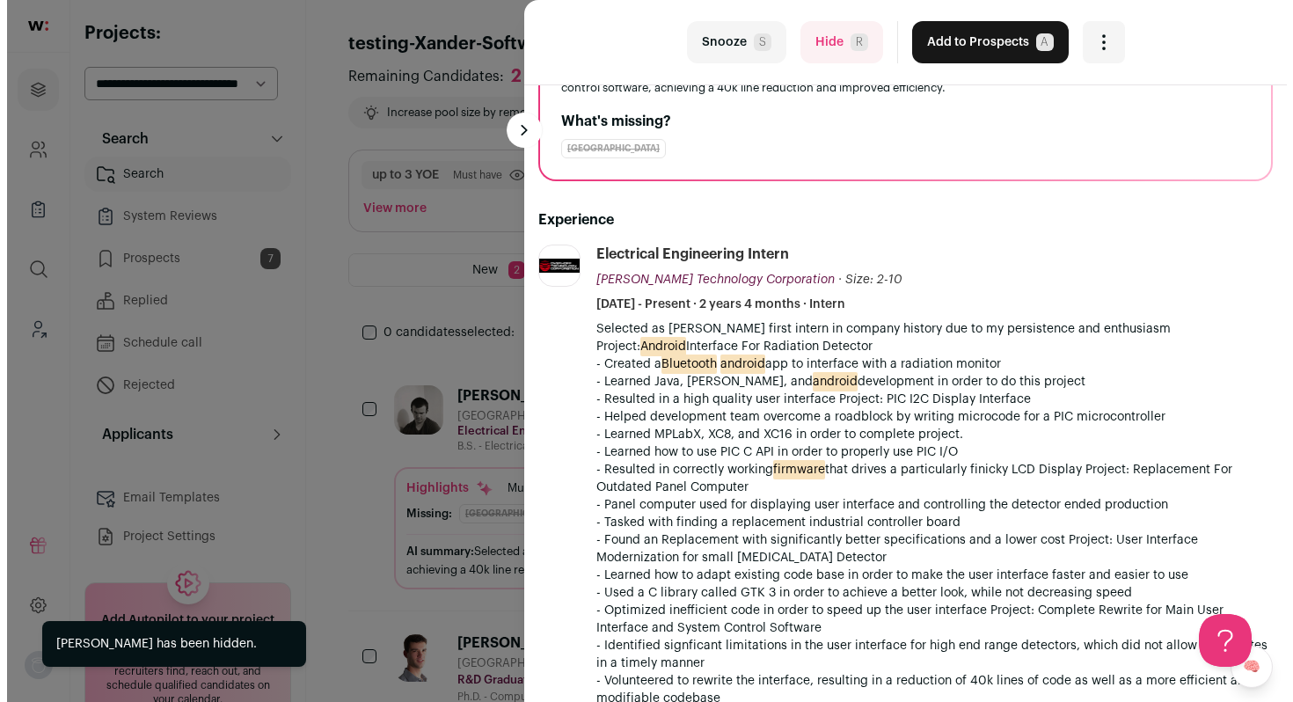
scroll to position [730, 0]
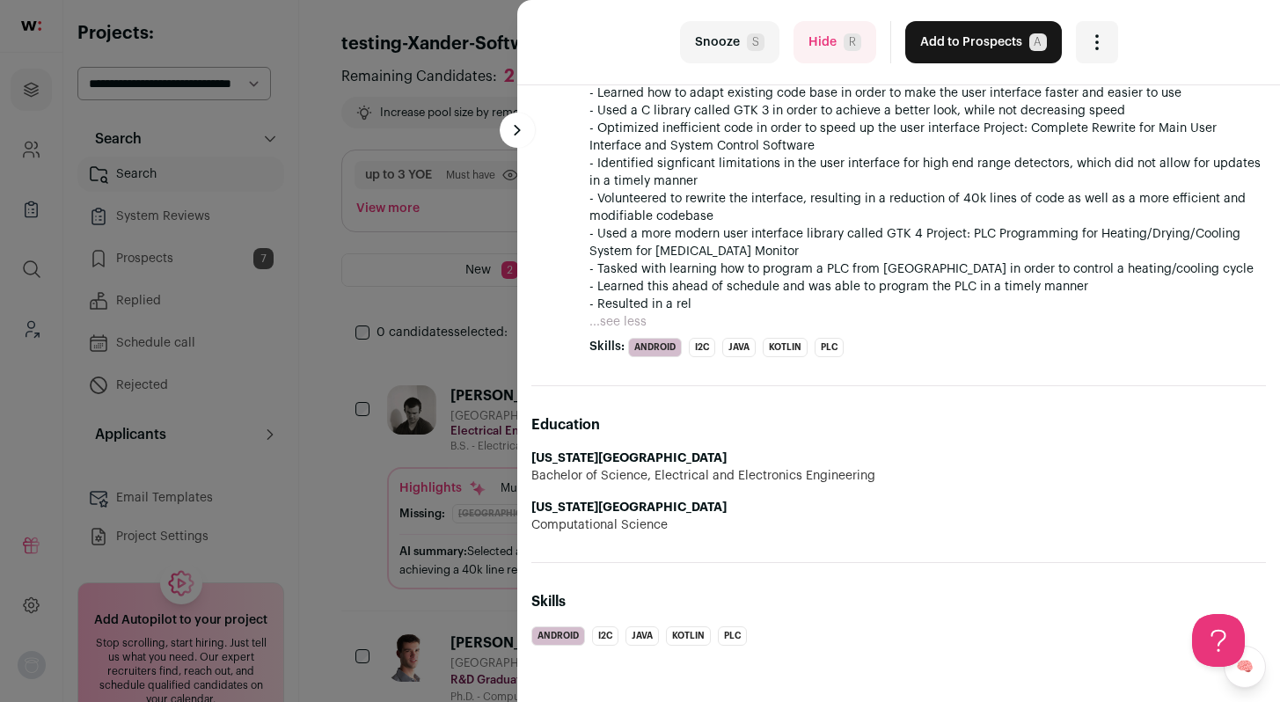
click at [957, 56] on button "Add to Prospects A" at bounding box center [983, 42] width 157 height 42
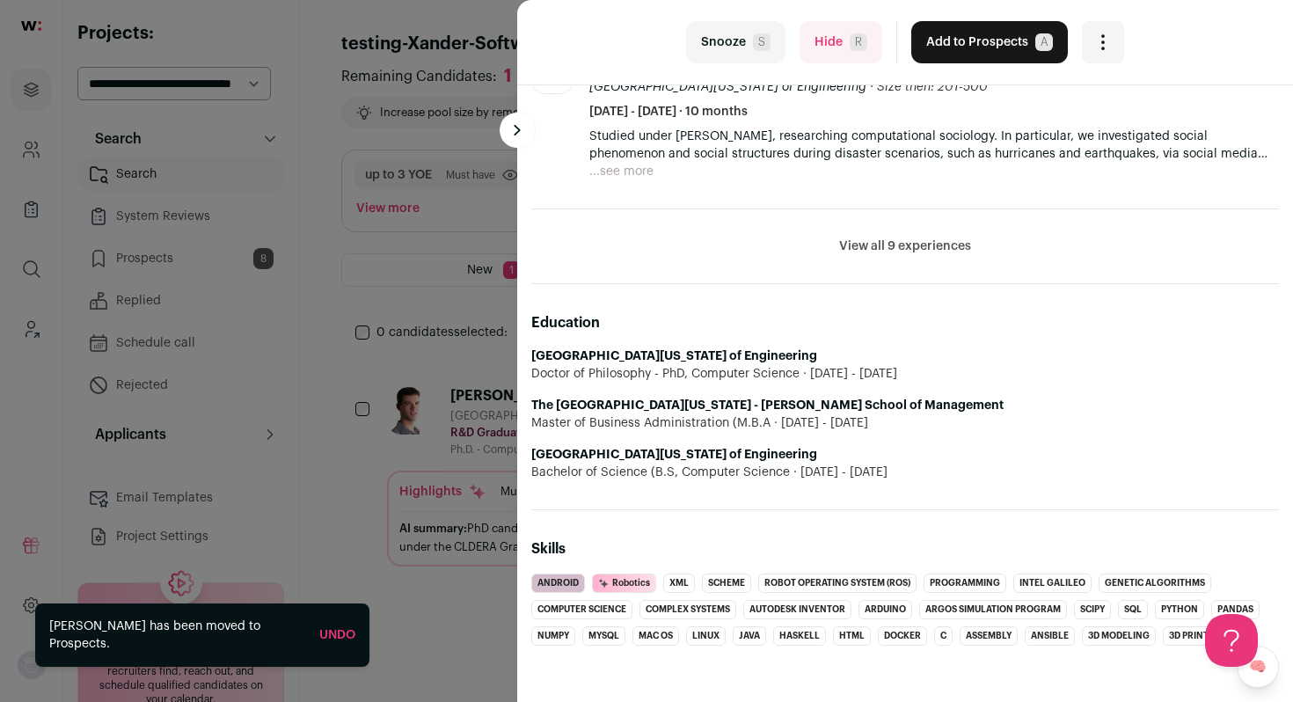
scroll to position [786, 0]
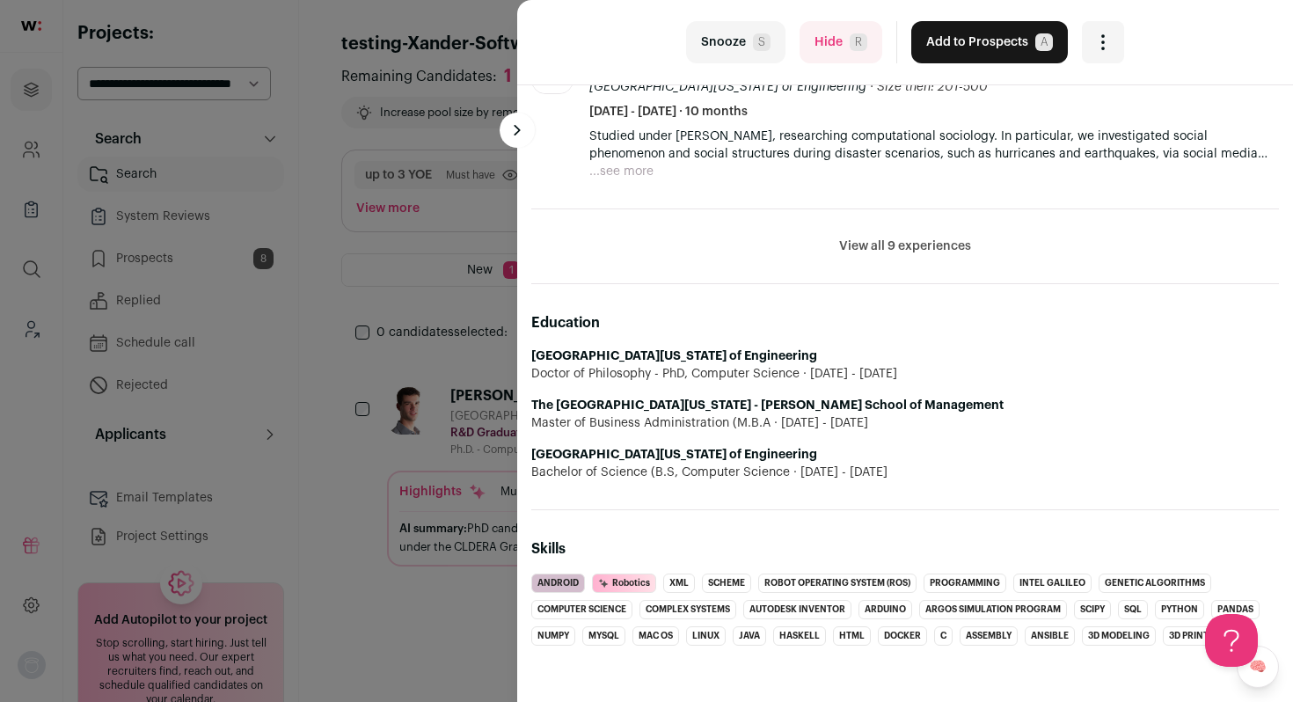
drag, startPoint x: 535, startPoint y: 415, endPoint x: 841, endPoint y: 419, distance: 306.2
click at [841, 446] on li "University of New Mexico School of Engineering Bachelor of Science (B.S, Comput…" at bounding box center [905, 463] width 748 height 35
copy strong "University of New Mexico School of Engineering"
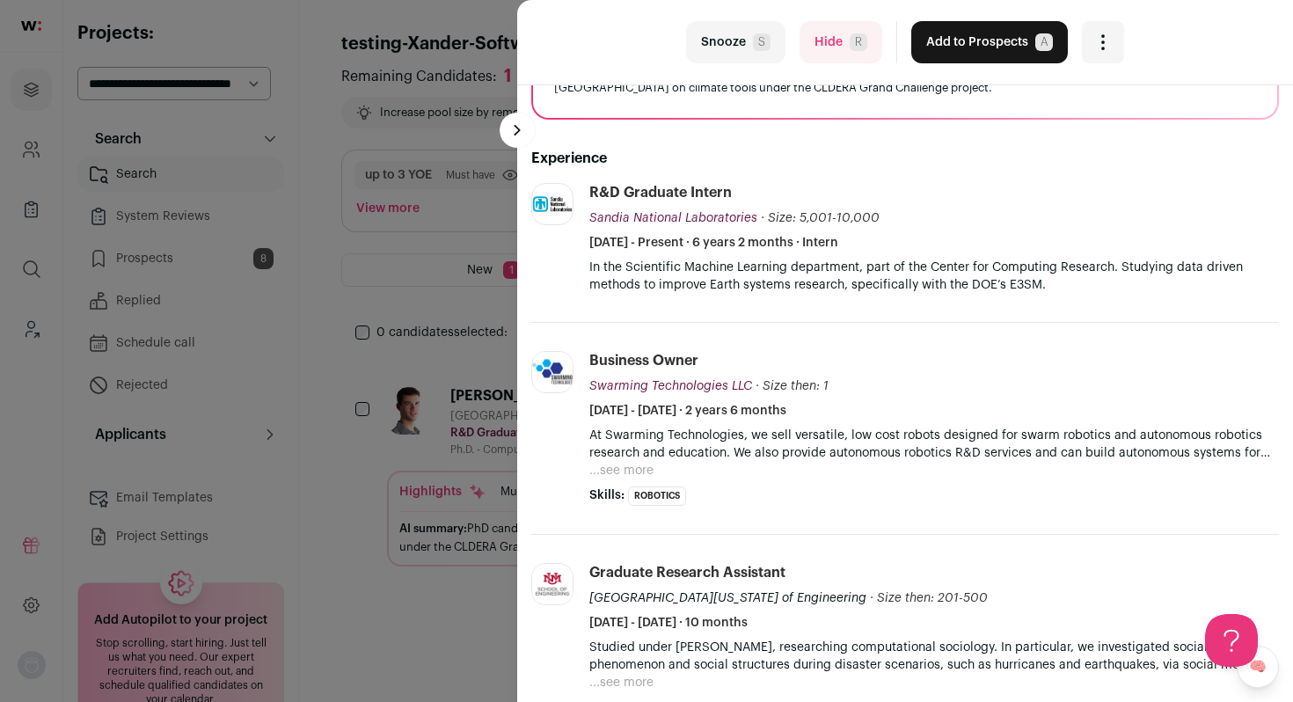
scroll to position [264, 0]
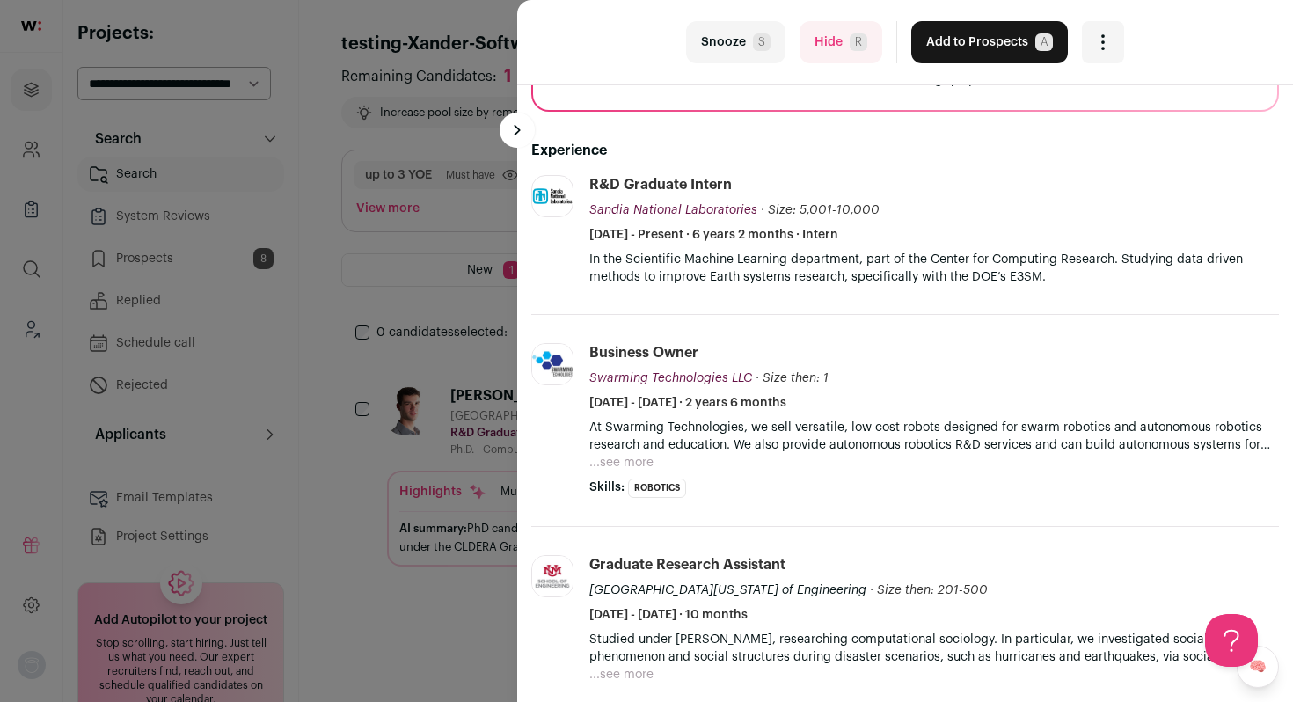
click at [597, 454] on button "...see more" at bounding box center [622, 463] width 64 height 18
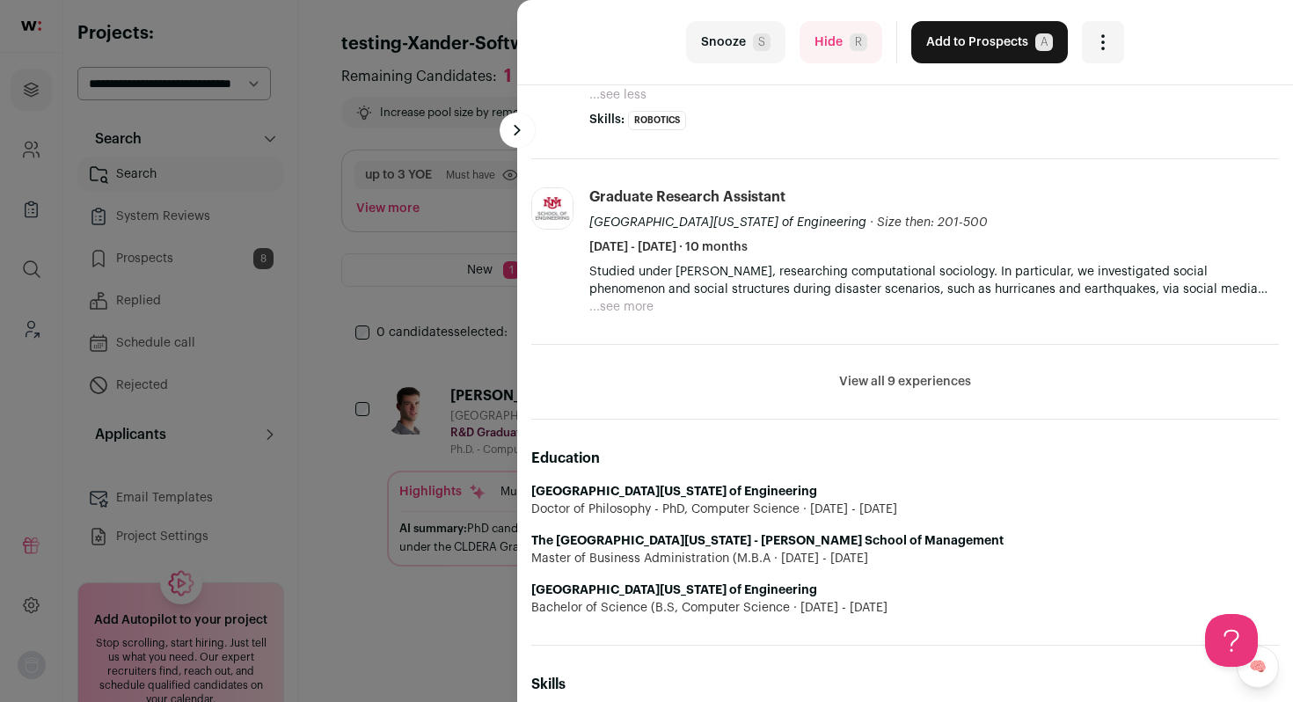
scroll to position [657, 0]
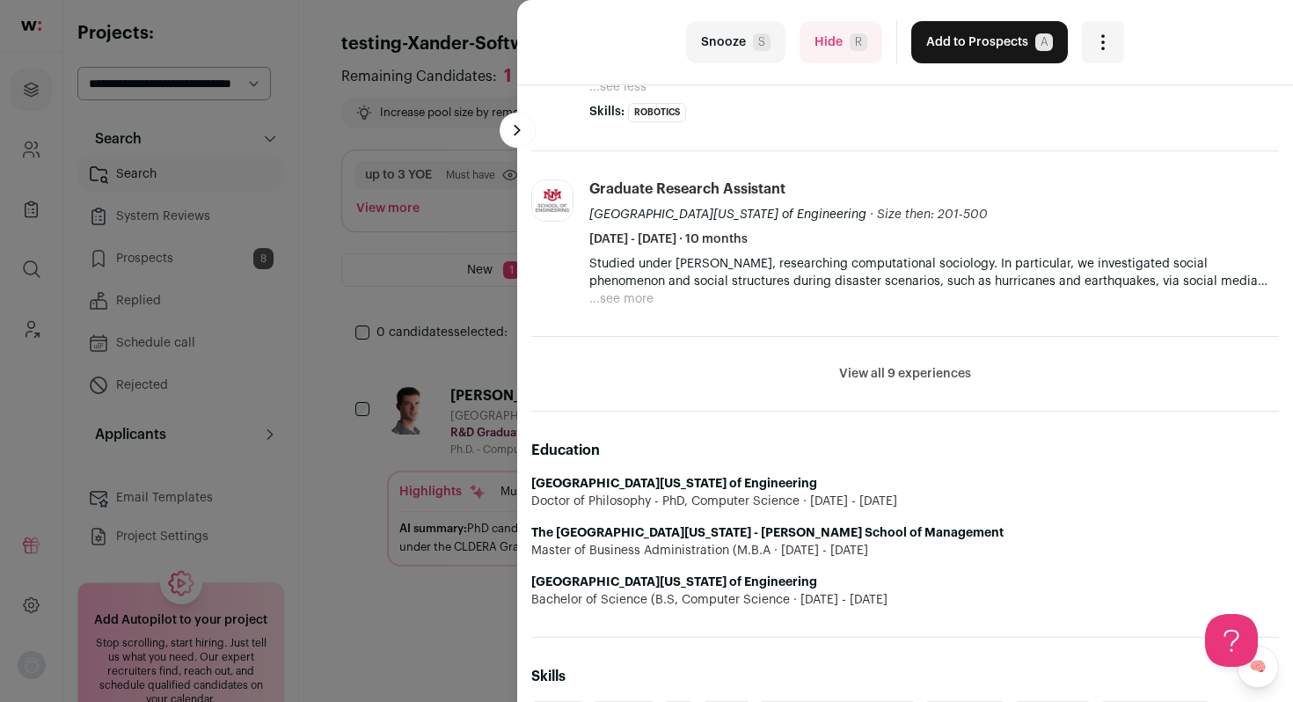
click at [633, 290] on button "...see more" at bounding box center [622, 299] width 64 height 18
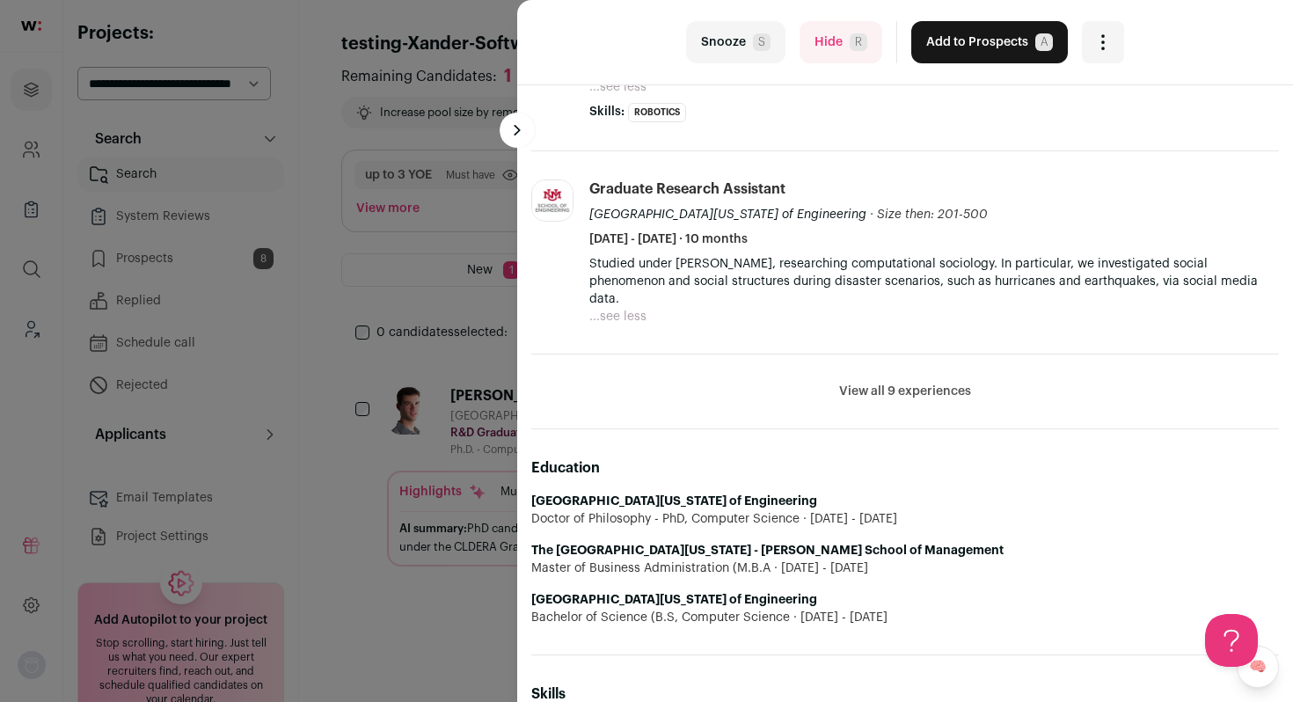
click at [603, 285] on p "Studied under Dr. Marina Kogan, researching computational sociology. In particu…" at bounding box center [935, 281] width 690 height 53
click at [607, 308] on button "...see less" at bounding box center [618, 317] width 57 height 18
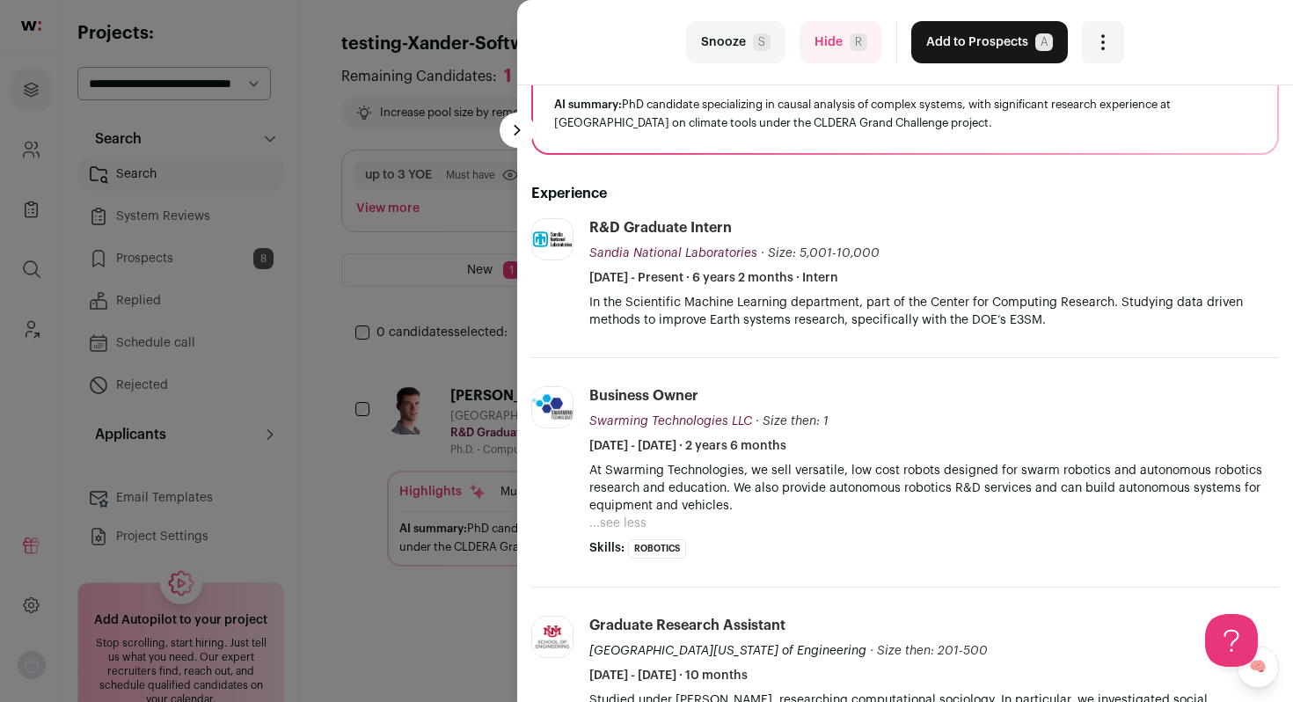
scroll to position [236, 0]
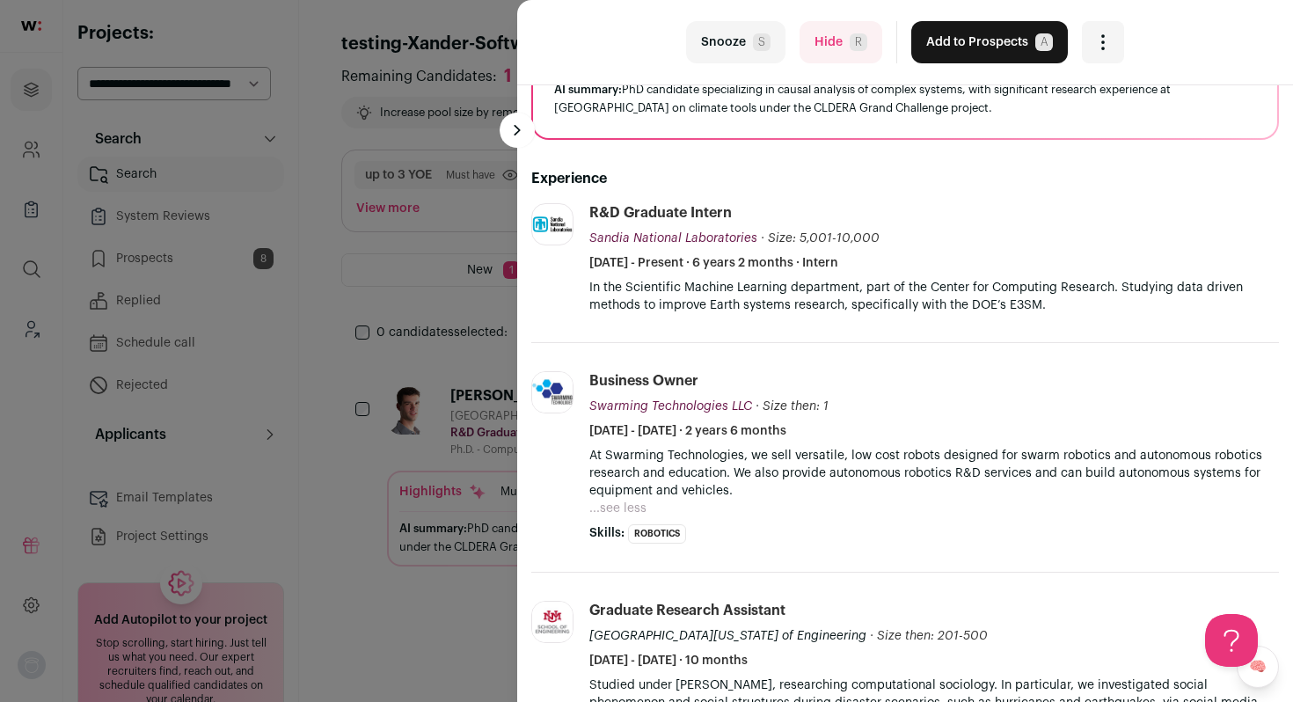
click at [631, 500] on button "...see less" at bounding box center [618, 509] width 57 height 18
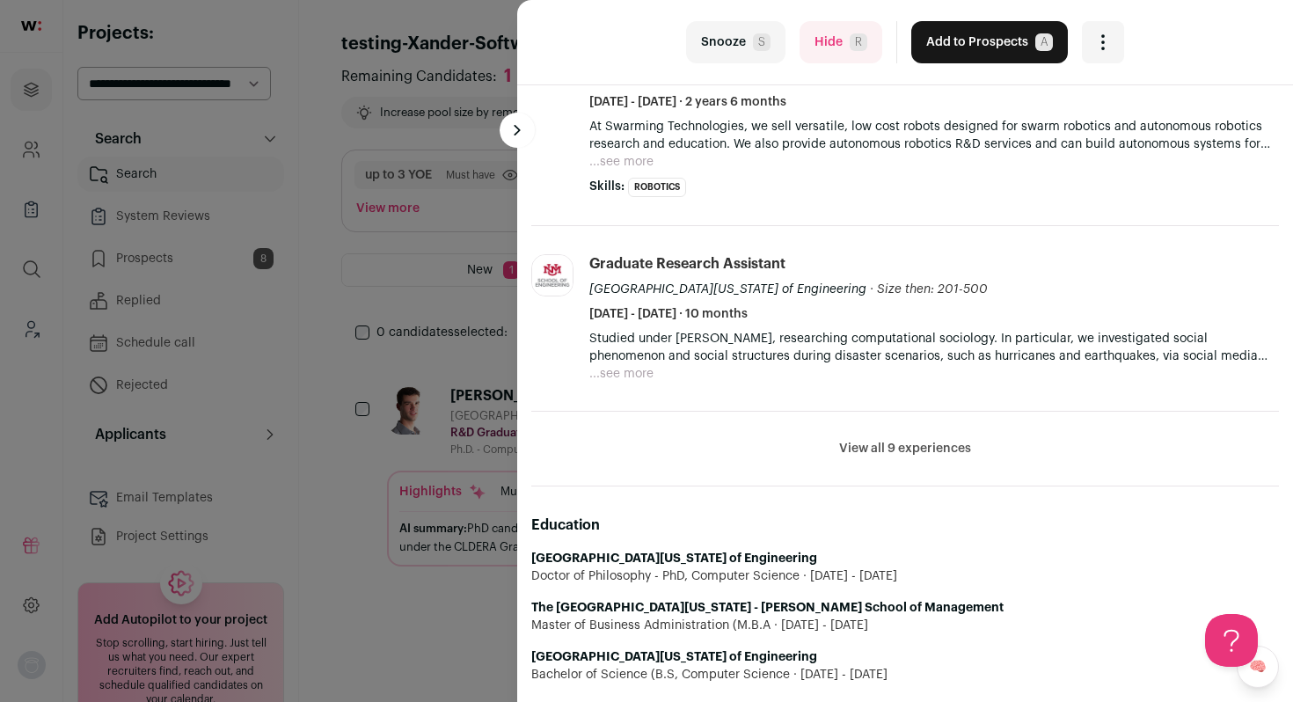
click at [903, 440] on button "View all 9 experiences" at bounding box center [905, 449] width 132 height 18
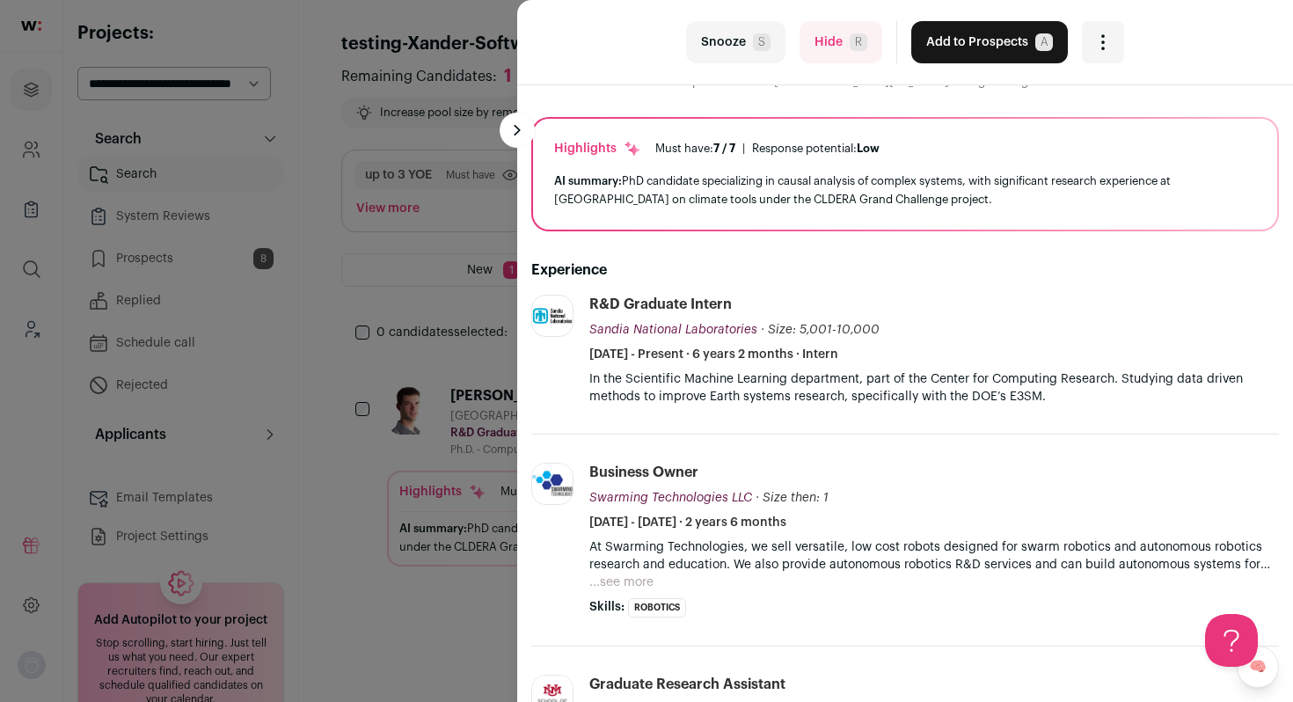
scroll to position [89, 0]
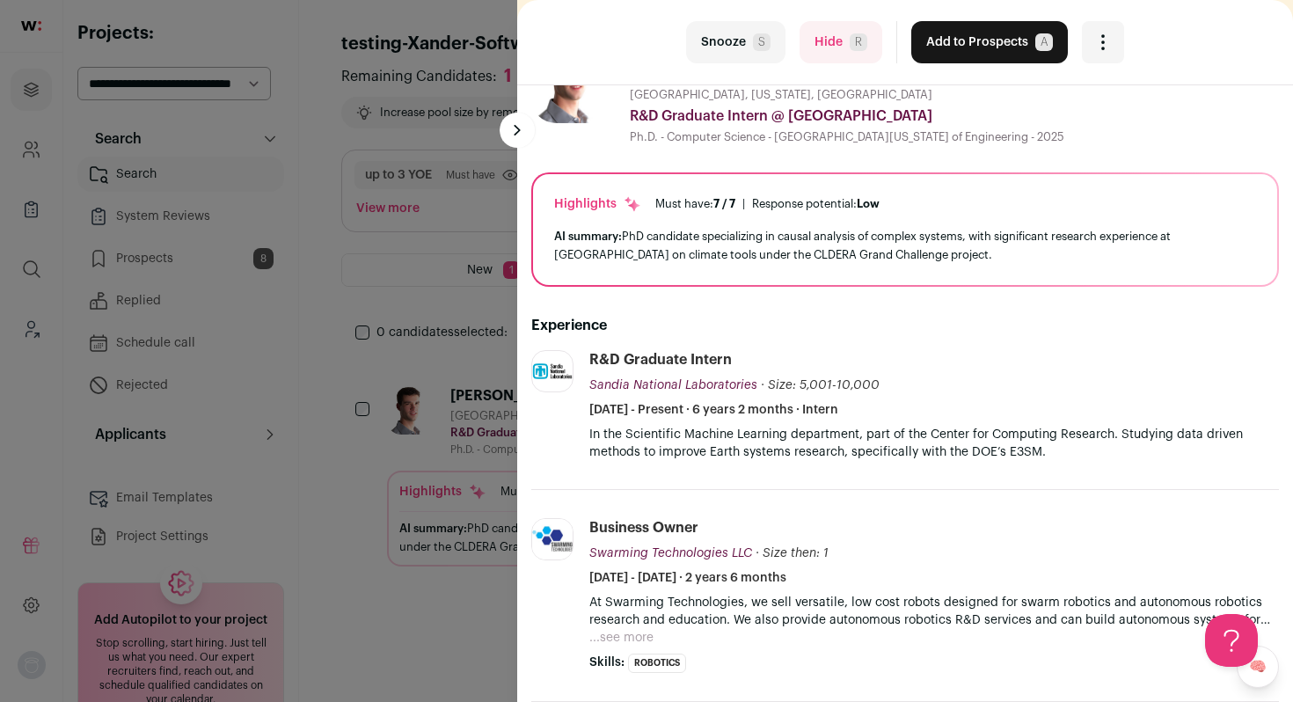
click at [958, 53] on button "Add to Prospects A" at bounding box center [990, 42] width 157 height 42
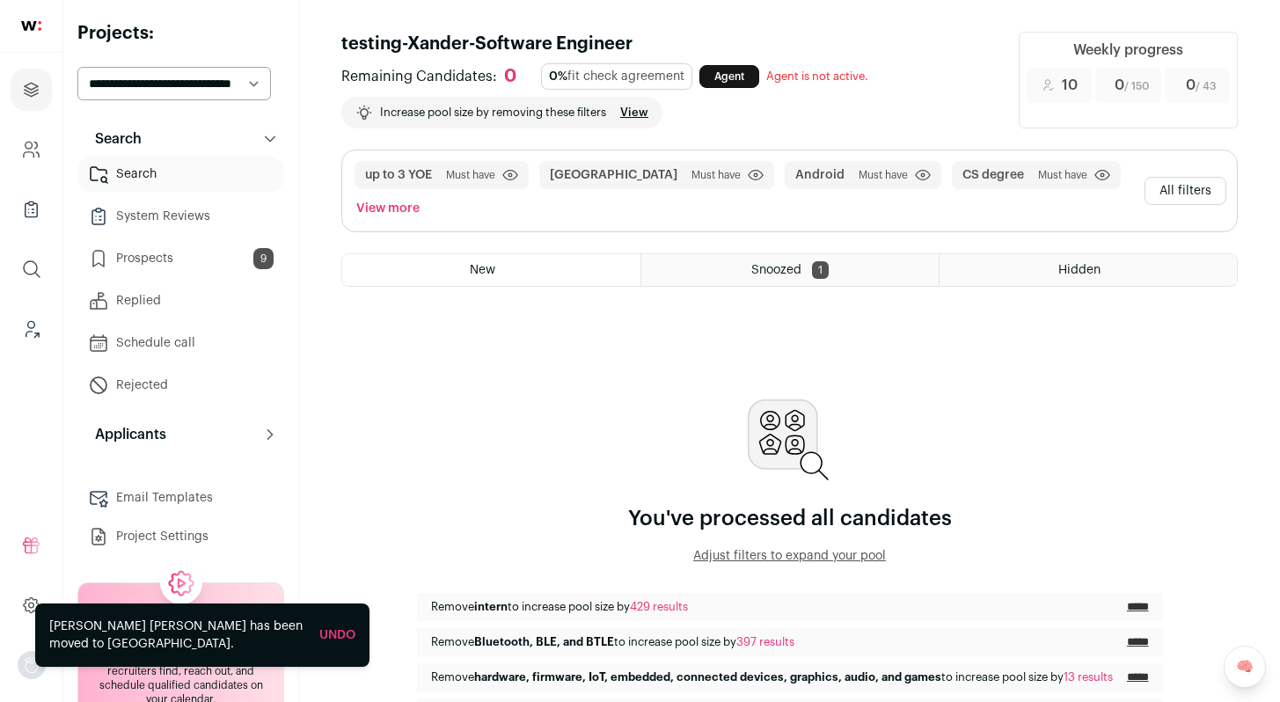
click at [1184, 188] on button "All filters" at bounding box center [1186, 191] width 82 height 28
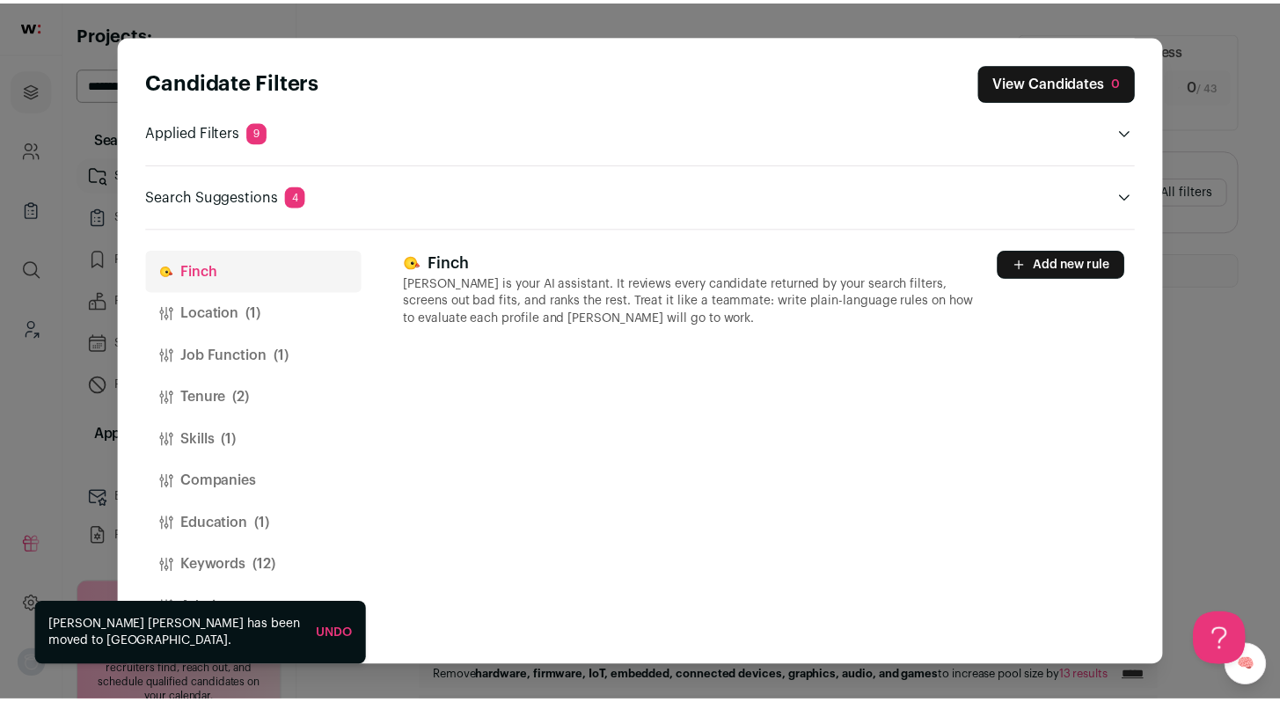
scroll to position [0, 0]
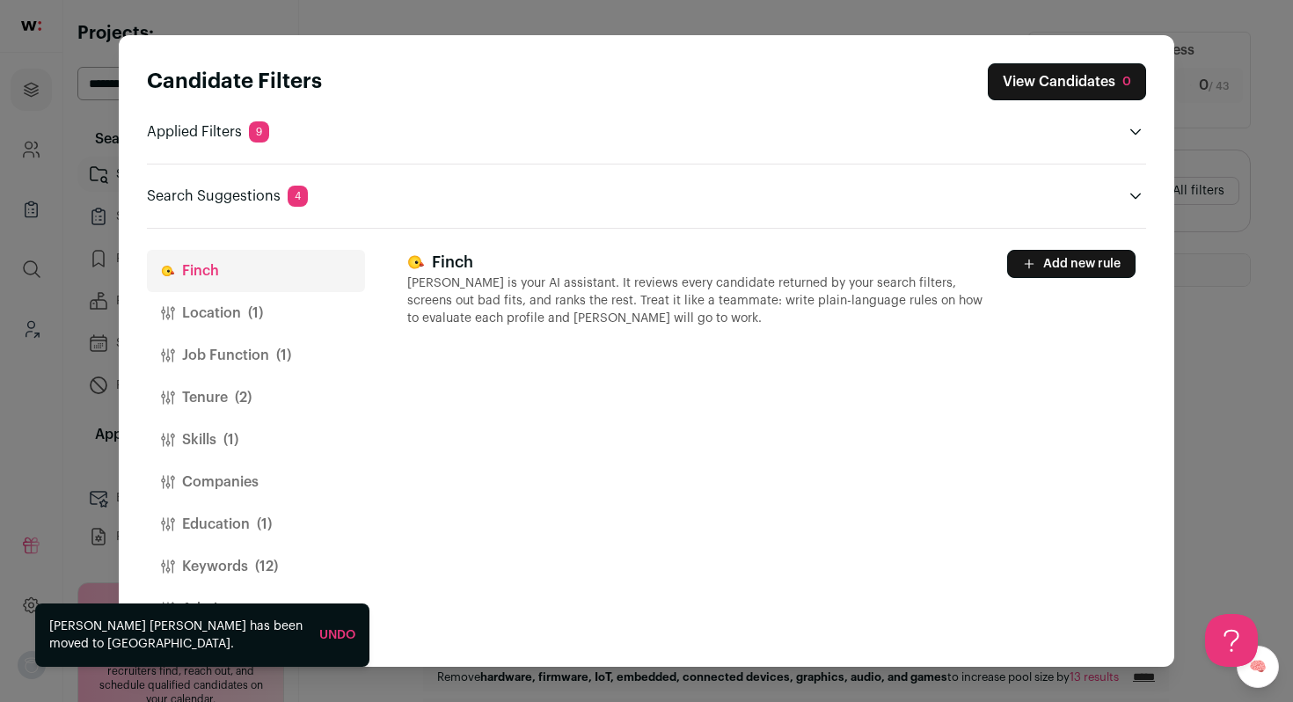
click at [260, 318] on span "(1)" at bounding box center [255, 313] width 15 height 21
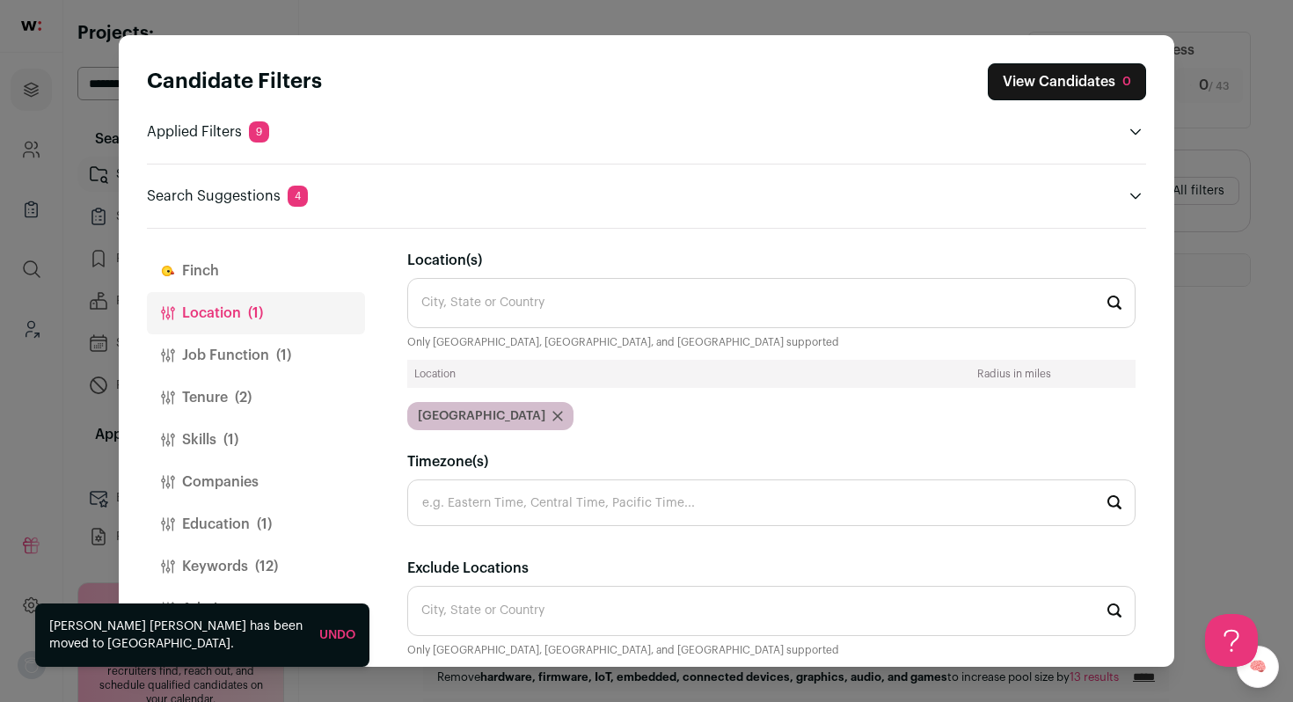
click at [245, 352] on button "Job Function (1)" at bounding box center [256, 355] width 218 height 42
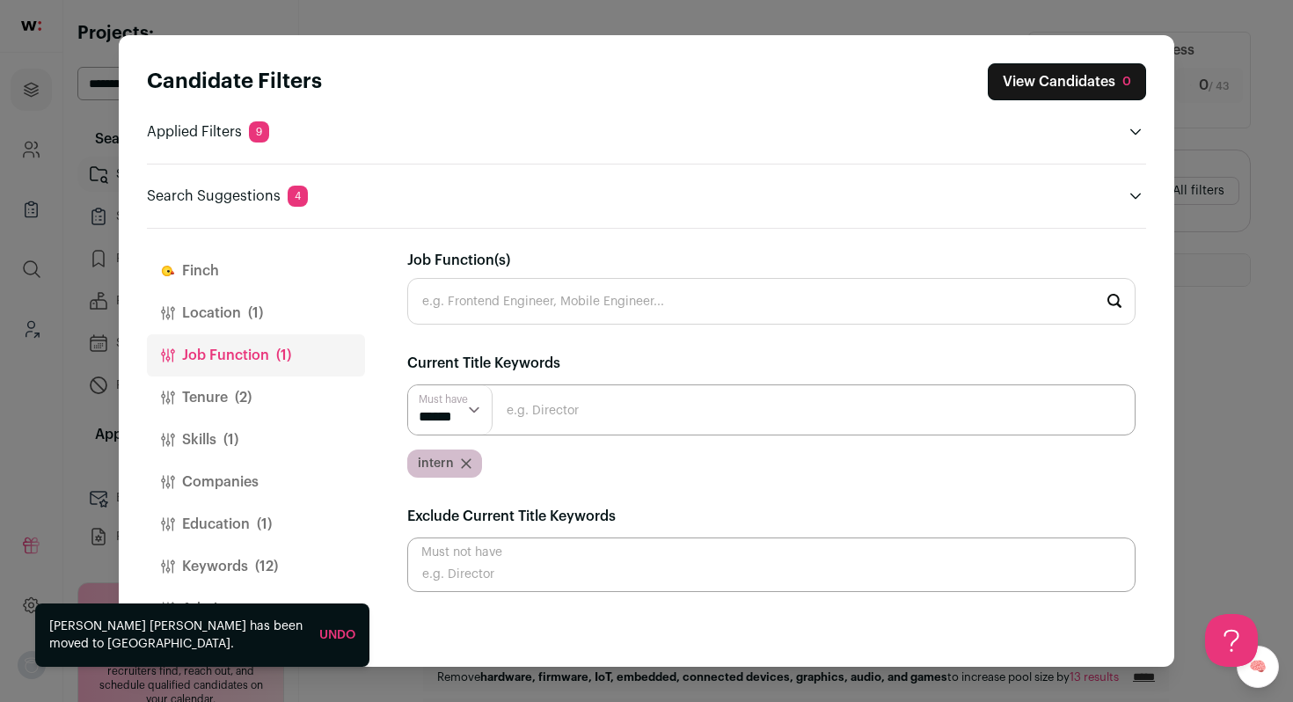
click at [216, 402] on button "Tenure (2)" at bounding box center [256, 398] width 218 height 42
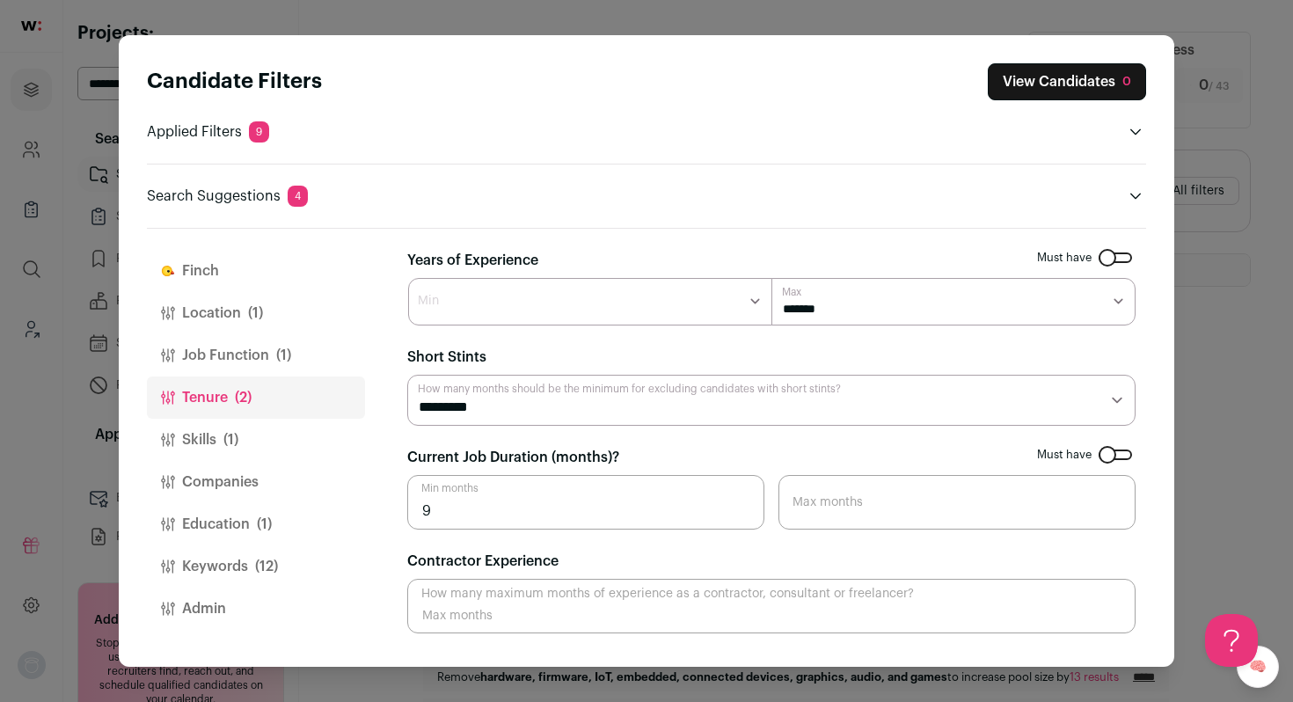
click at [878, 313] on select "******* ****** ******* ******* ******* ******* ******* ******* ******* ******* …" at bounding box center [954, 302] width 364 height 48
select select "*"
click at [772, 278] on select "******* ****** ******* ******* ******* ******* ******* ******* ******* ******* …" at bounding box center [954, 302] width 364 height 48
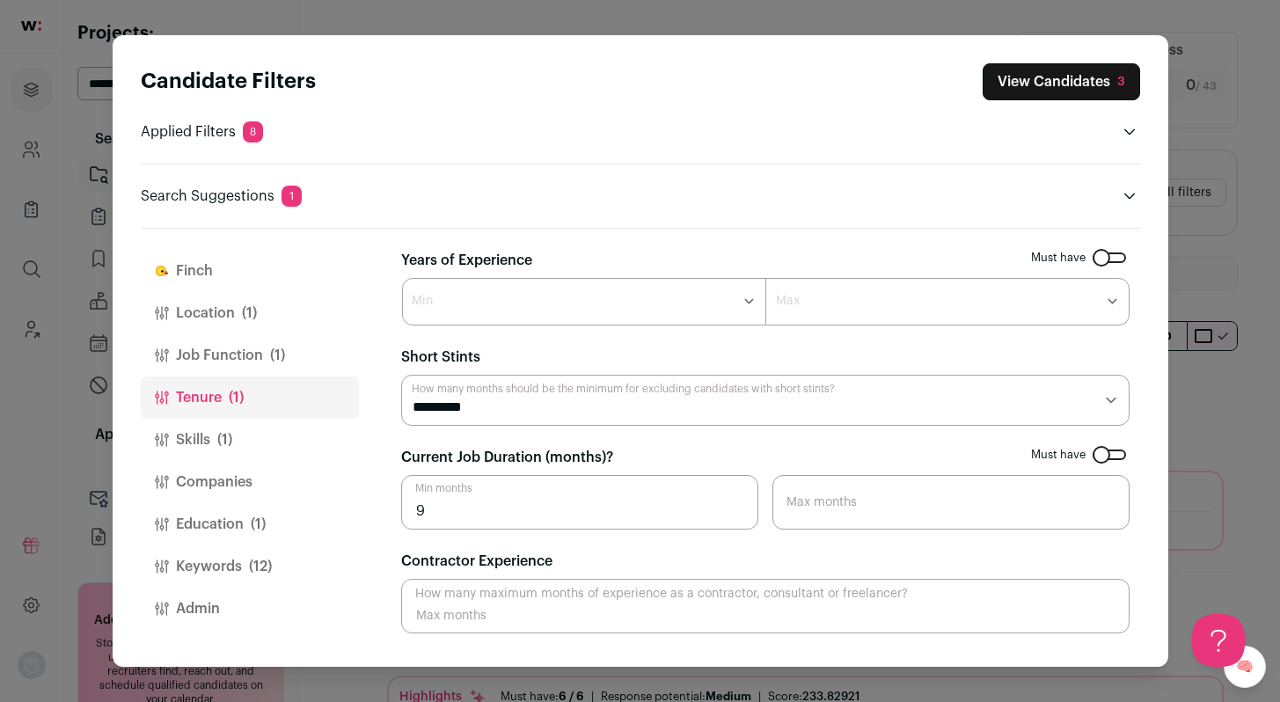
click at [252, 355] on button "Job Function (1)" at bounding box center [250, 355] width 218 height 42
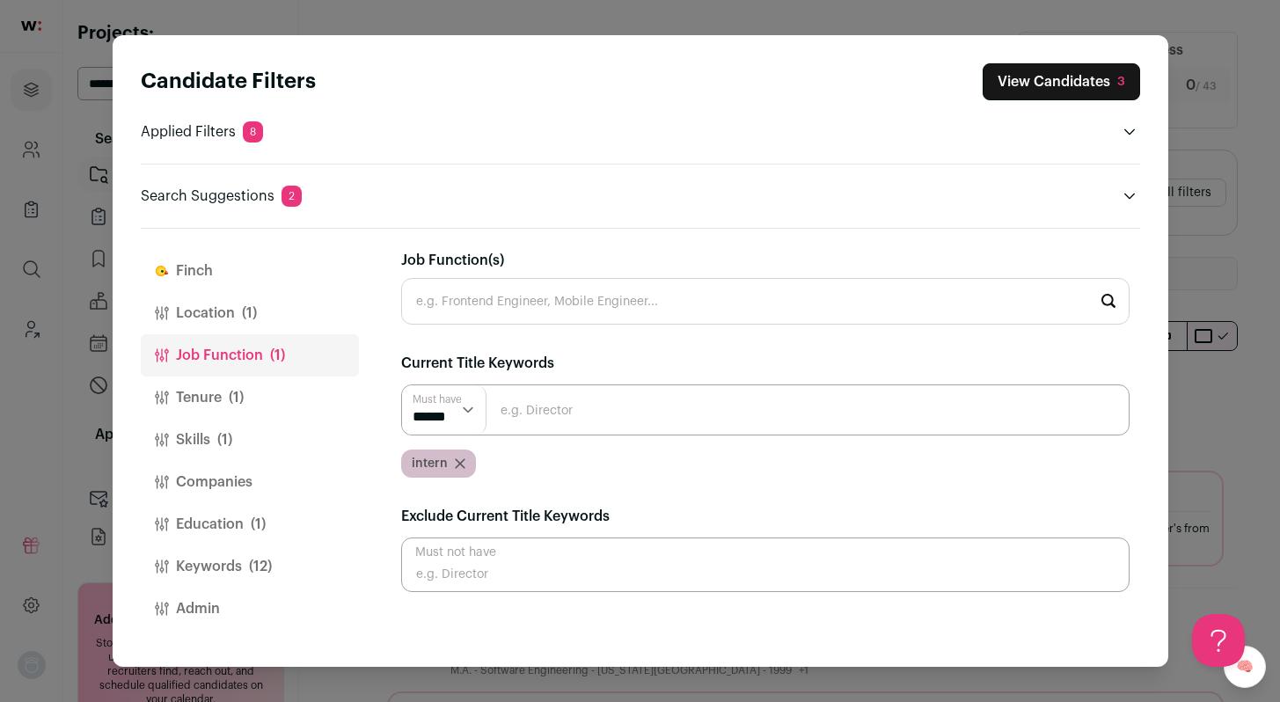
click at [243, 394] on span "(1)" at bounding box center [236, 397] width 15 height 21
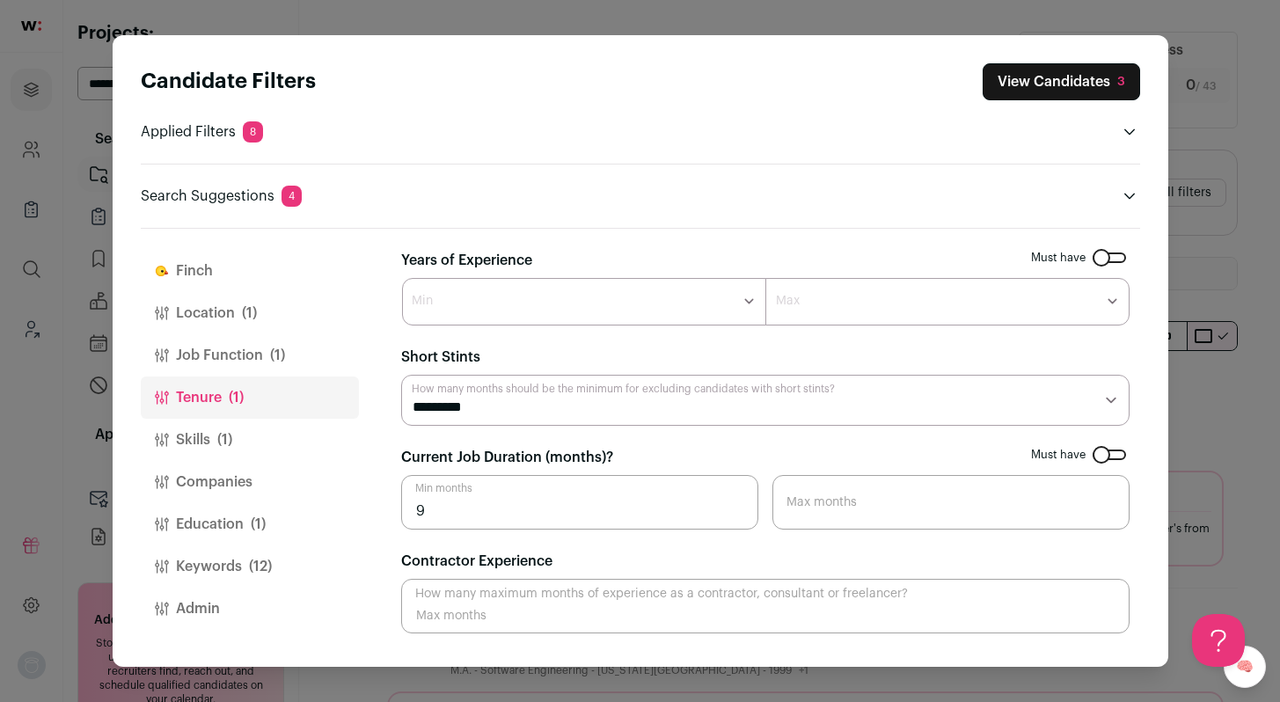
click at [464, 494] on input "9" at bounding box center [579, 502] width 357 height 55
drag, startPoint x: 495, startPoint y: 503, endPoint x: 314, endPoint y: 509, distance: 181.3
click at [314, 509] on div "Finch Location (1) Job Function (1) Tenure (1) Skills (1) Companies Education (…" at bounding box center [641, 448] width 1000 height 438
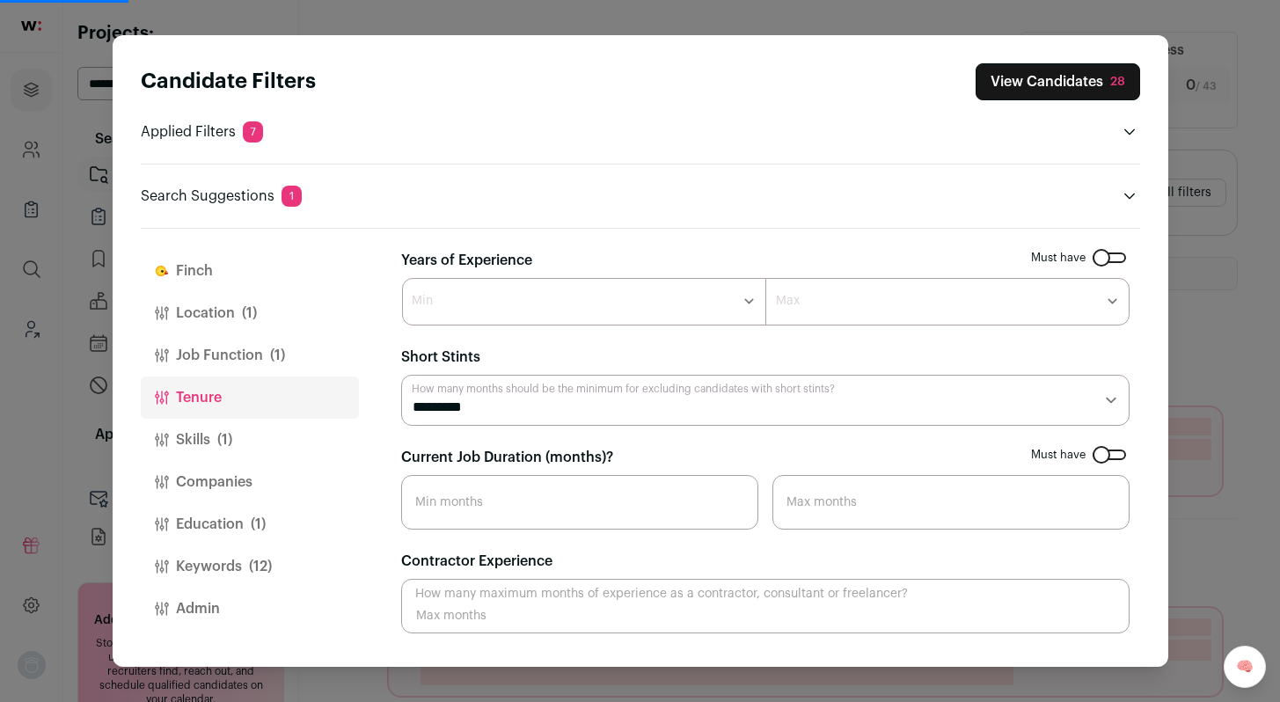
click at [1213, 367] on div "Candidate Filters View Candidates 28 Applied Filters 7 United States Must have …" at bounding box center [640, 351] width 1280 height 702
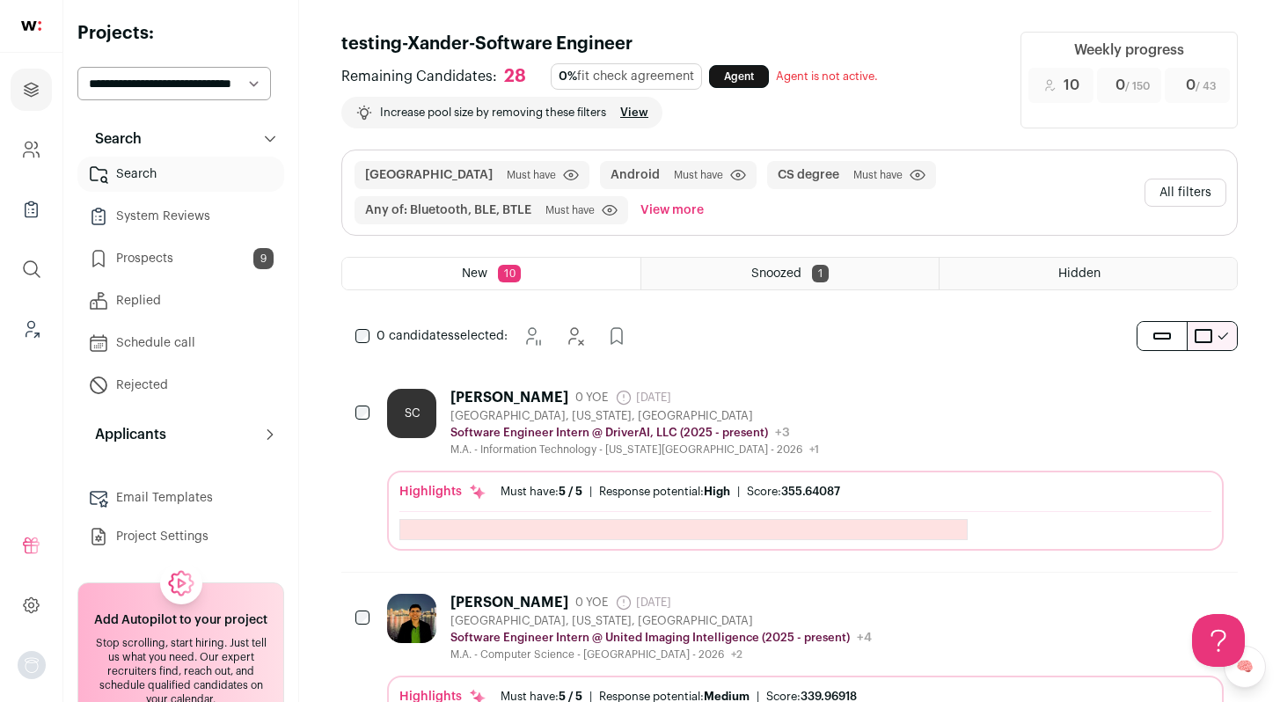
click at [882, 419] on div "SC Samruddha Chavan 0 YOE 4 days ago Admin only. The last time the profile was …" at bounding box center [805, 423] width 837 height 68
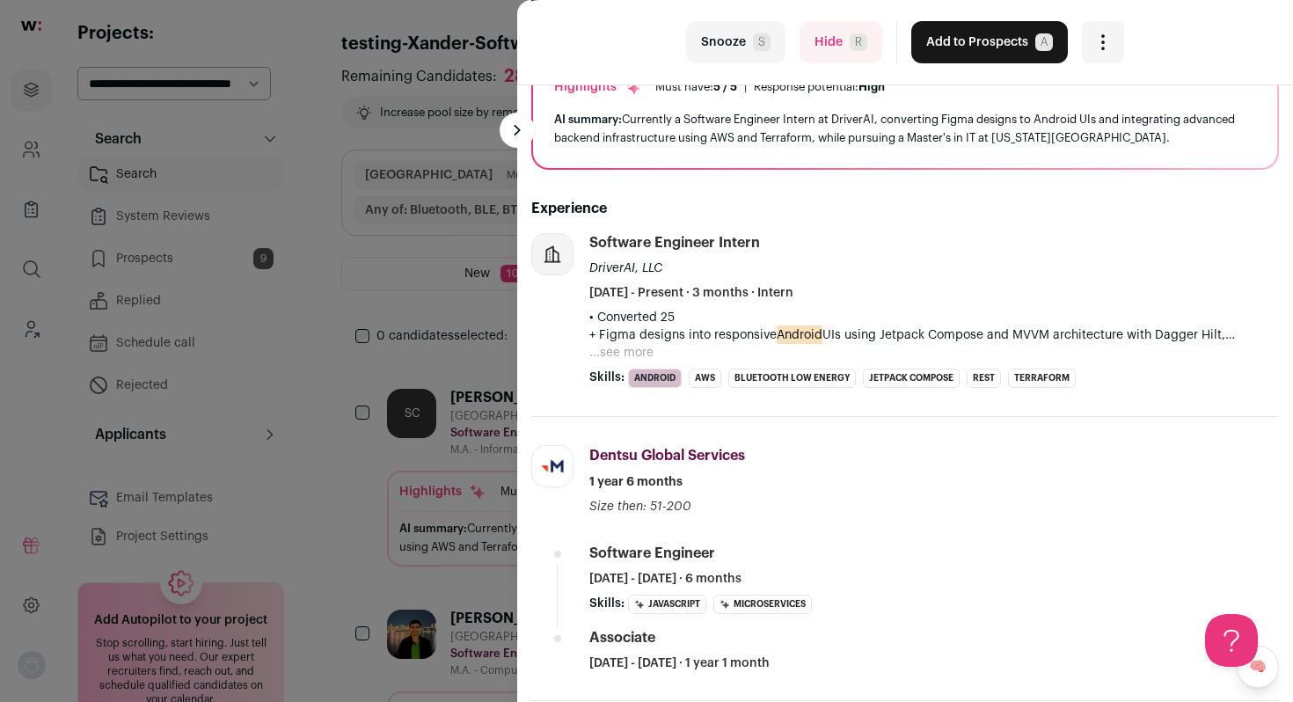
scroll to position [165, 0]
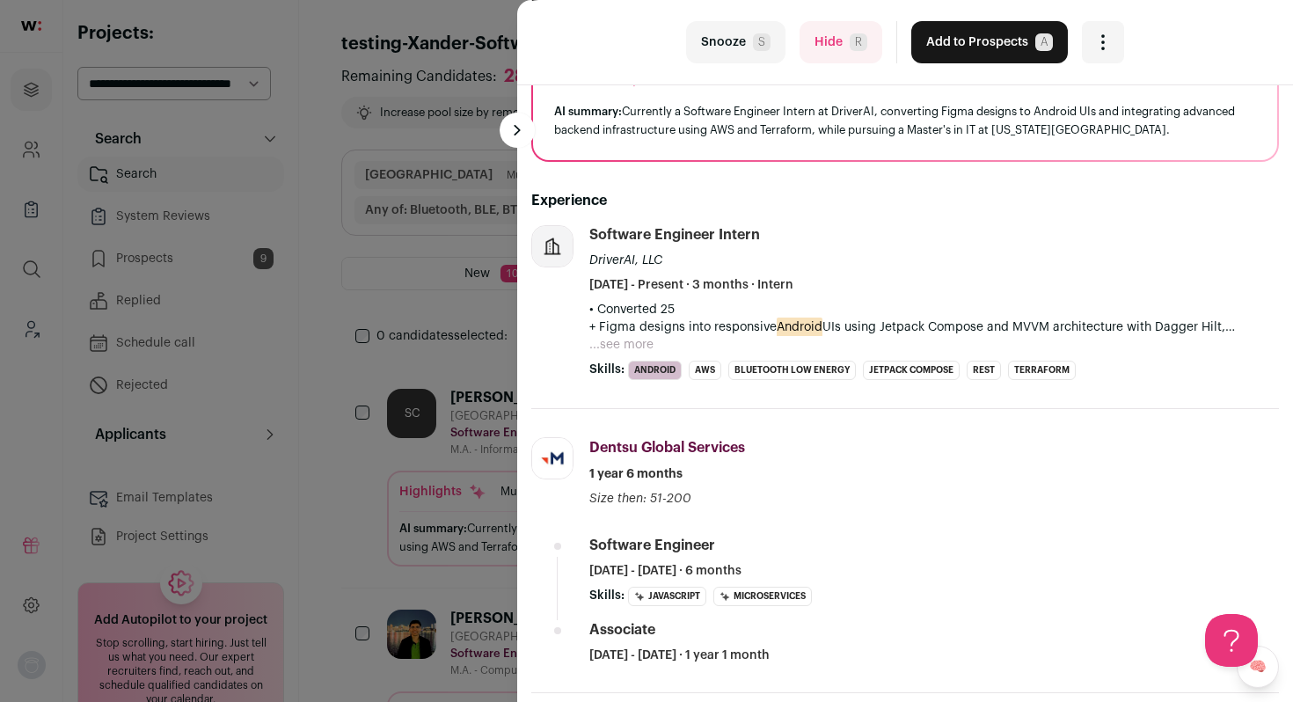
click at [642, 342] on button "...see more" at bounding box center [622, 345] width 64 height 18
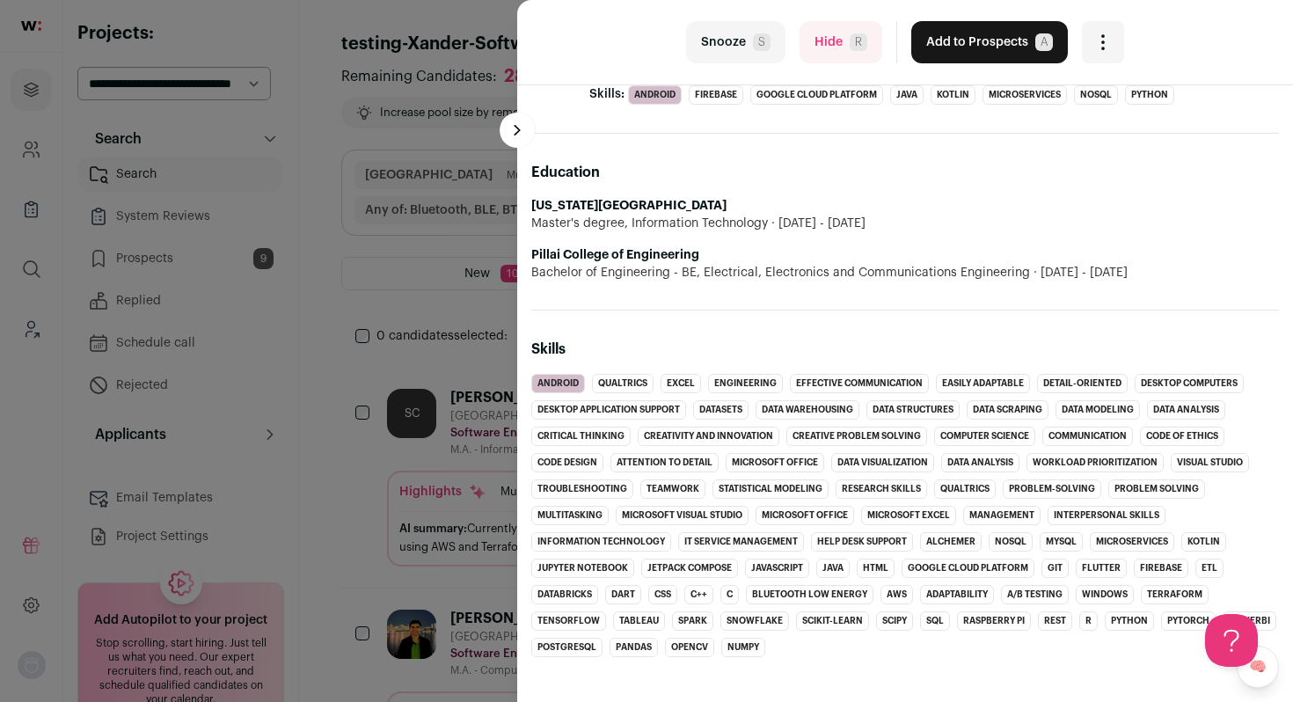
scroll to position [1111, 0]
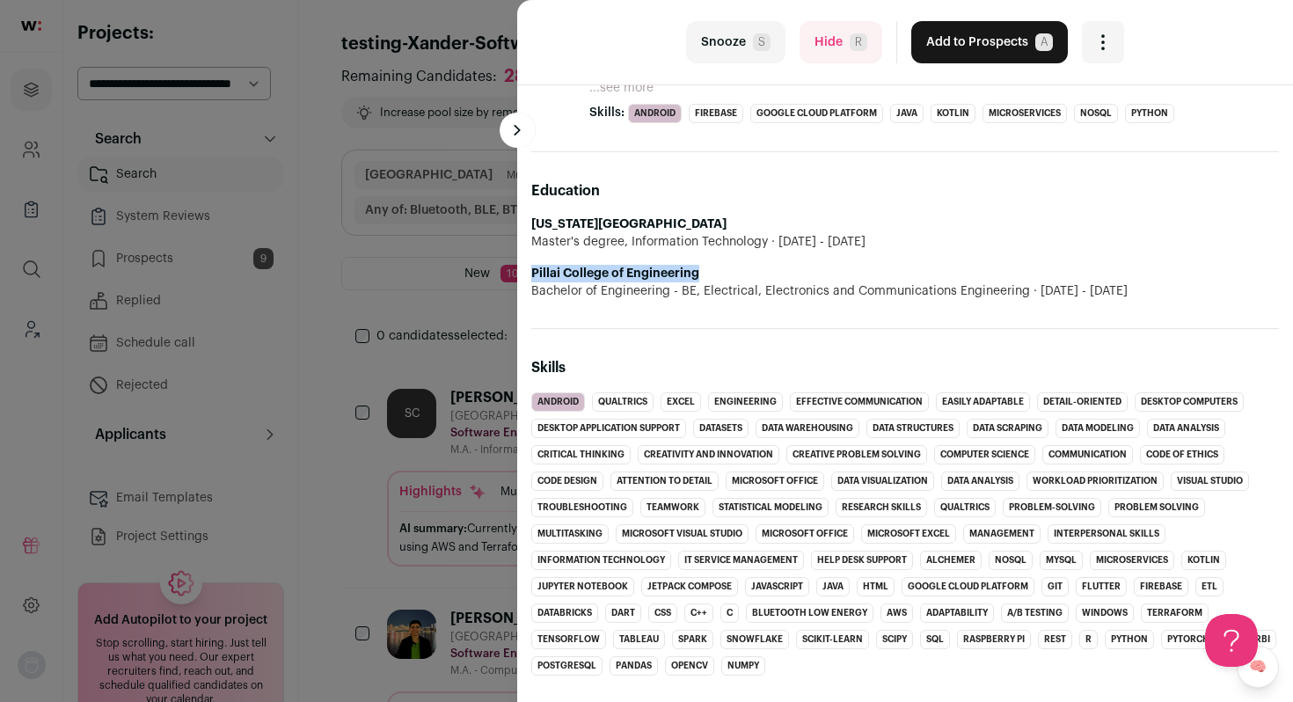
drag, startPoint x: 698, startPoint y: 275, endPoint x: 466, endPoint y: 275, distance: 231.4
click at [466, 275] on div "last Snooze S Hide R Add to Prospects A Are you sure? Samruddha Chavan is alrea…" at bounding box center [646, 351] width 1293 height 702
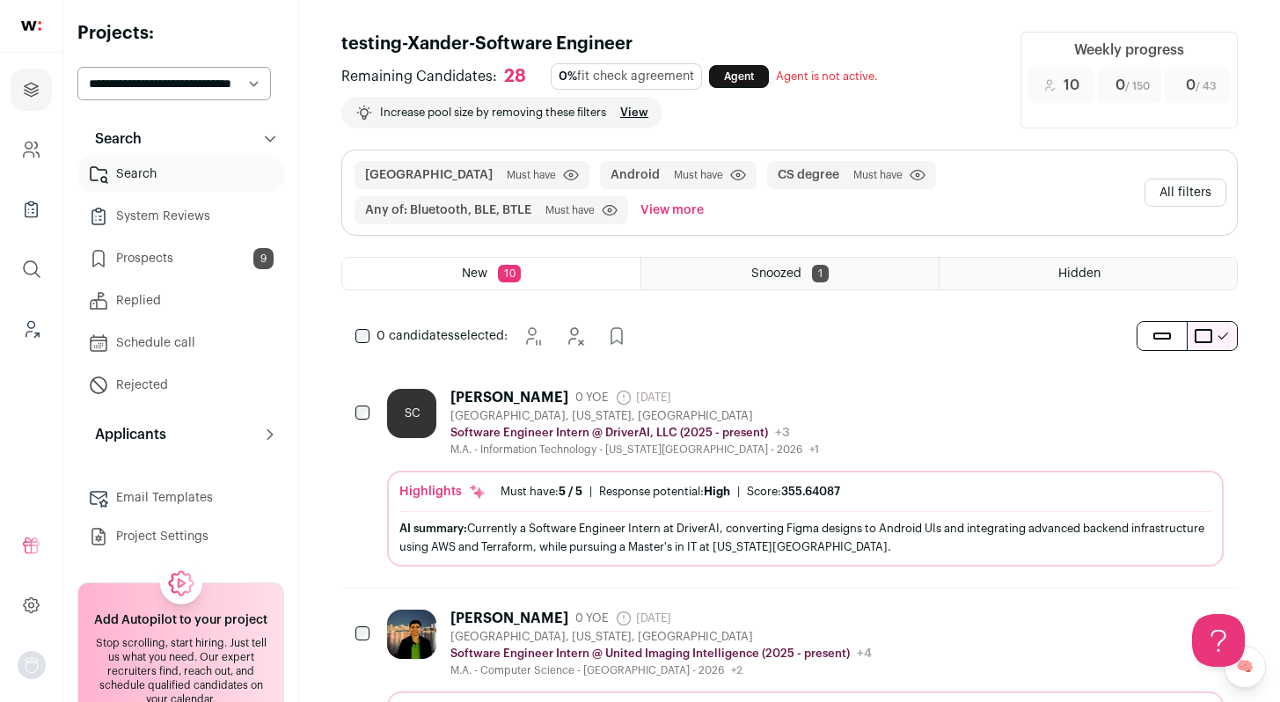
click at [901, 441] on div "SC Samruddha Chavan 0 YOE 4 days ago Admin only. The last time the profile was …" at bounding box center [805, 423] width 837 height 68
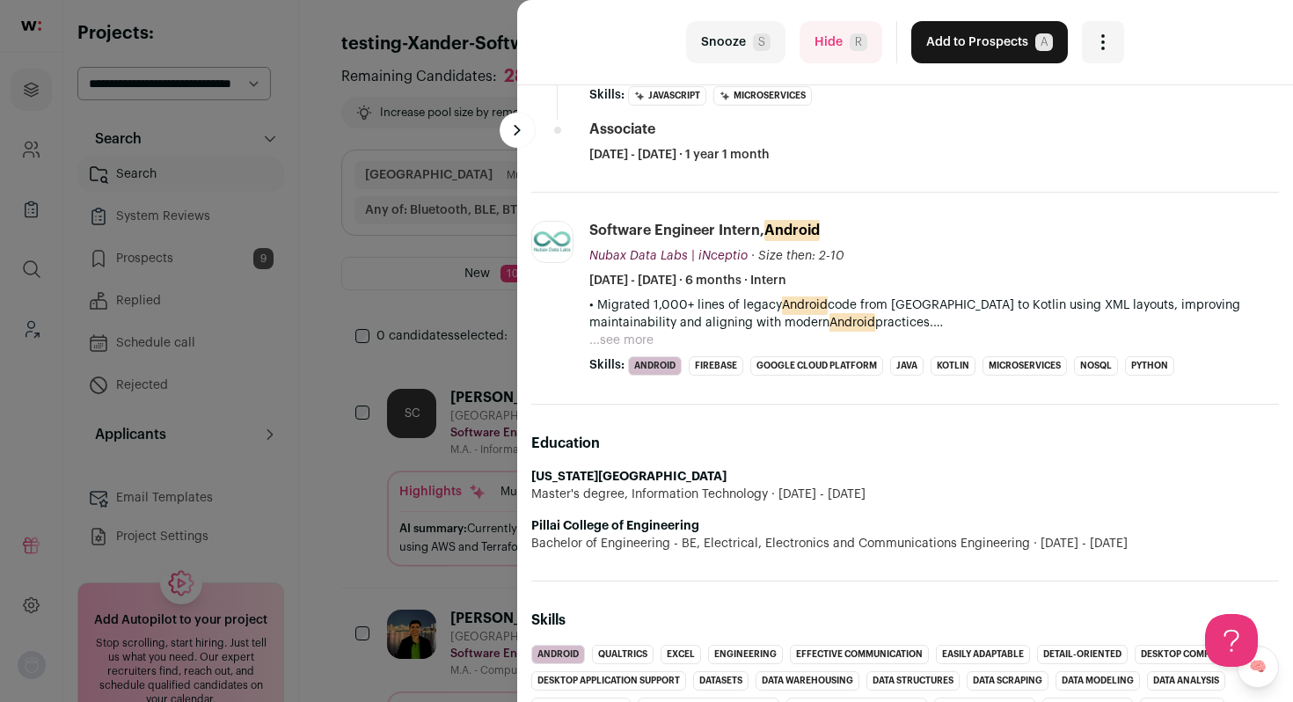
scroll to position [679, 0]
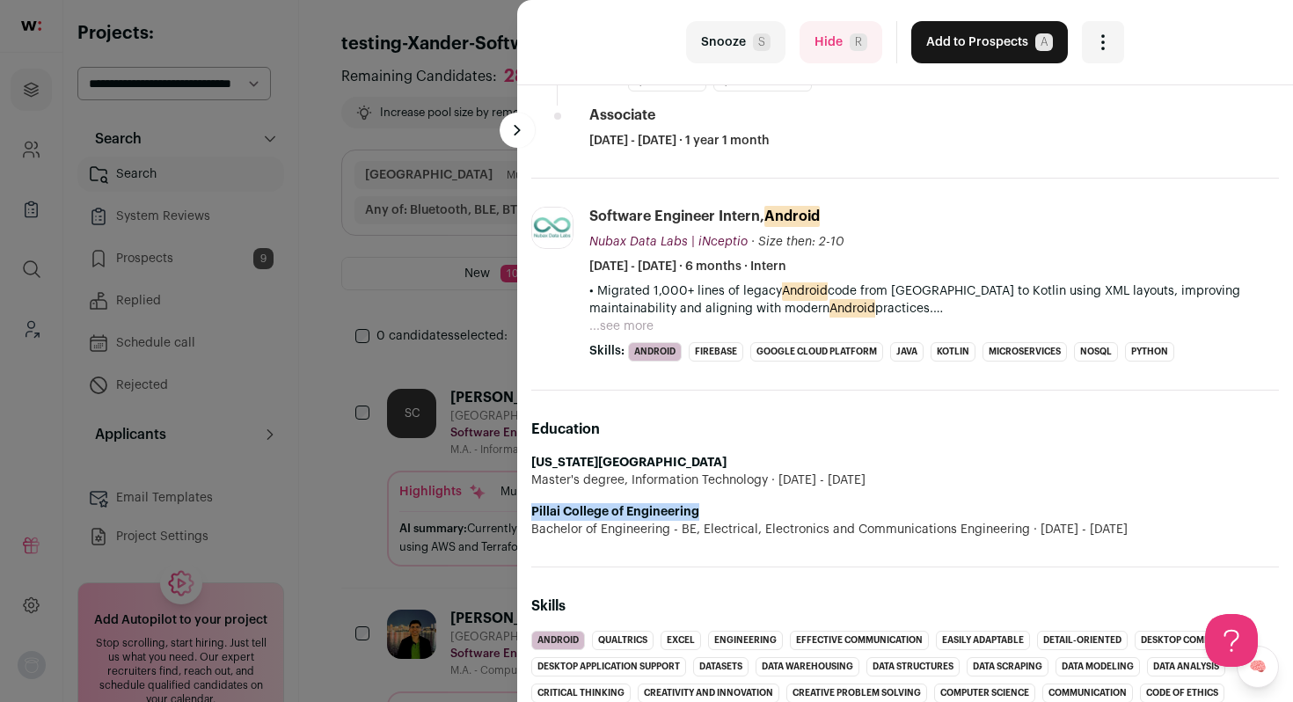
drag, startPoint x: 704, startPoint y: 508, endPoint x: 517, endPoint y: 509, distance: 187.4
click at [517, 509] on div "SC Samruddha Chavan 0 YOE 4 days ago Admin only. The last time the profile was …" at bounding box center [905, 656] width 776 height 2501
copy strong "Pillai College of Engineering"
click at [819, 57] on button "Hide R" at bounding box center [841, 42] width 83 height 42
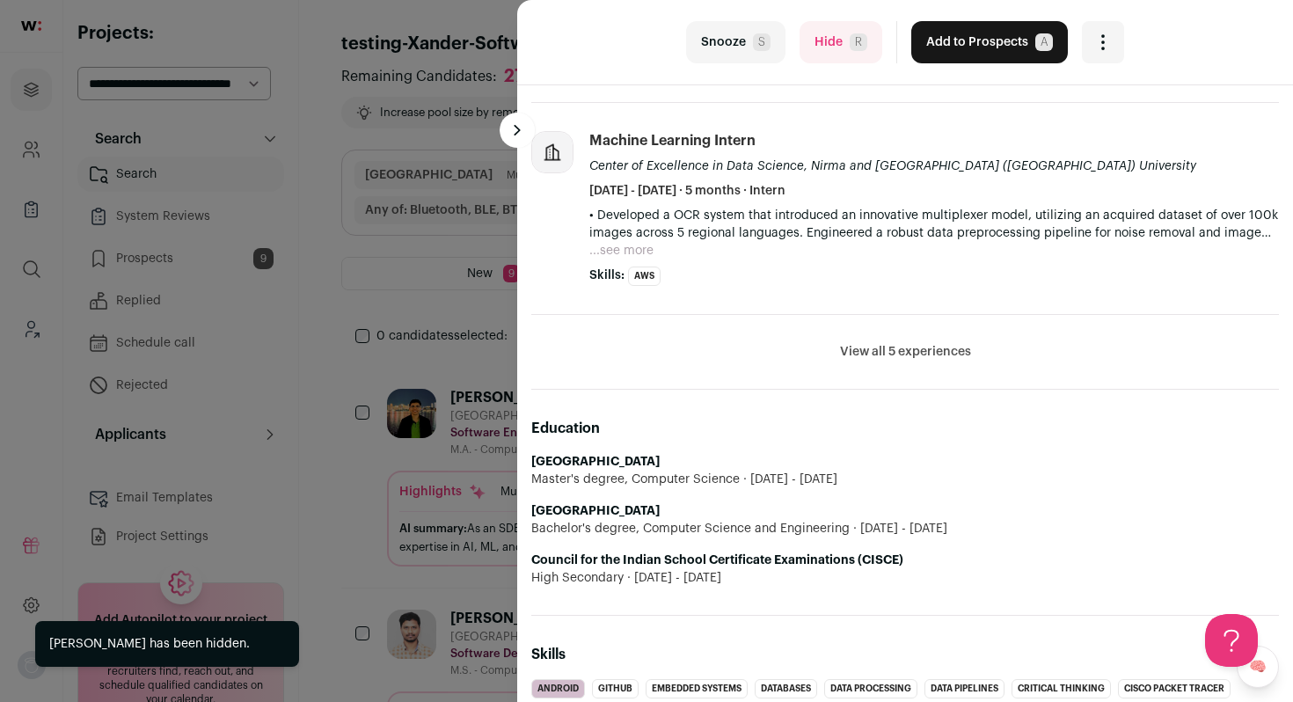
scroll to position [617, 0]
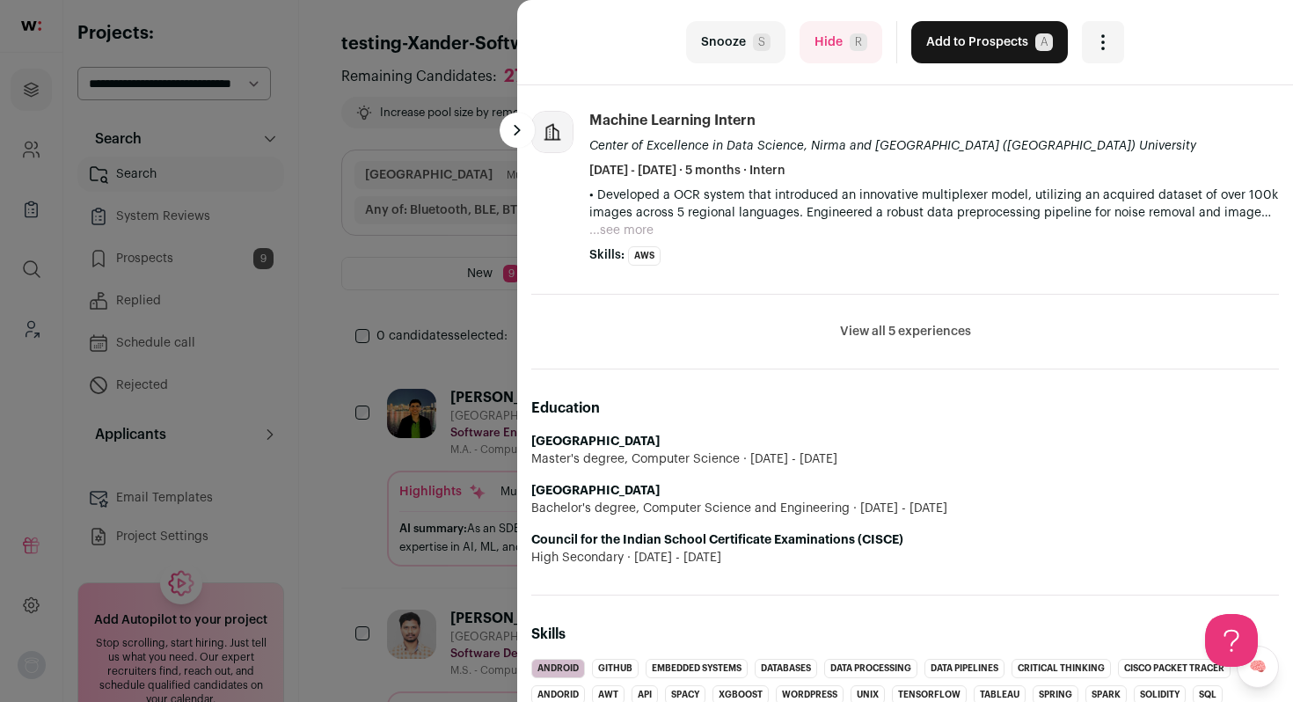
click at [839, 57] on button "Hide R" at bounding box center [841, 42] width 83 height 42
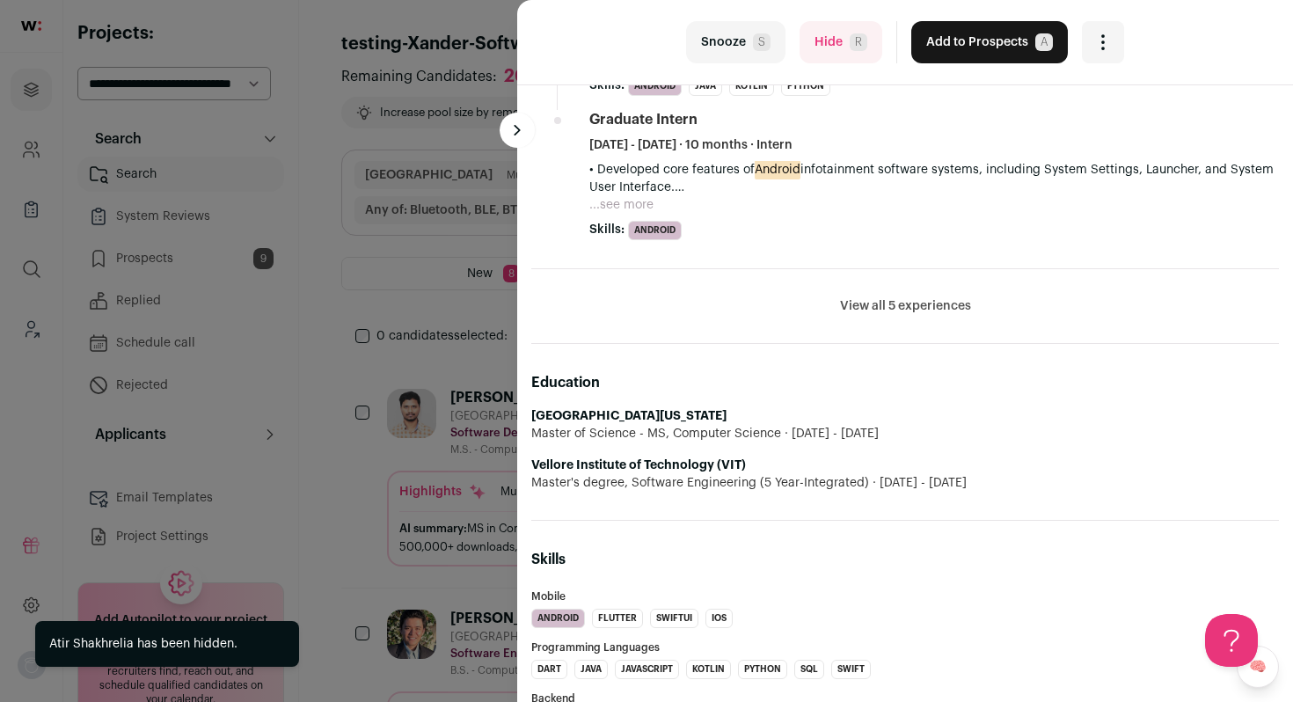
scroll to position [920, 0]
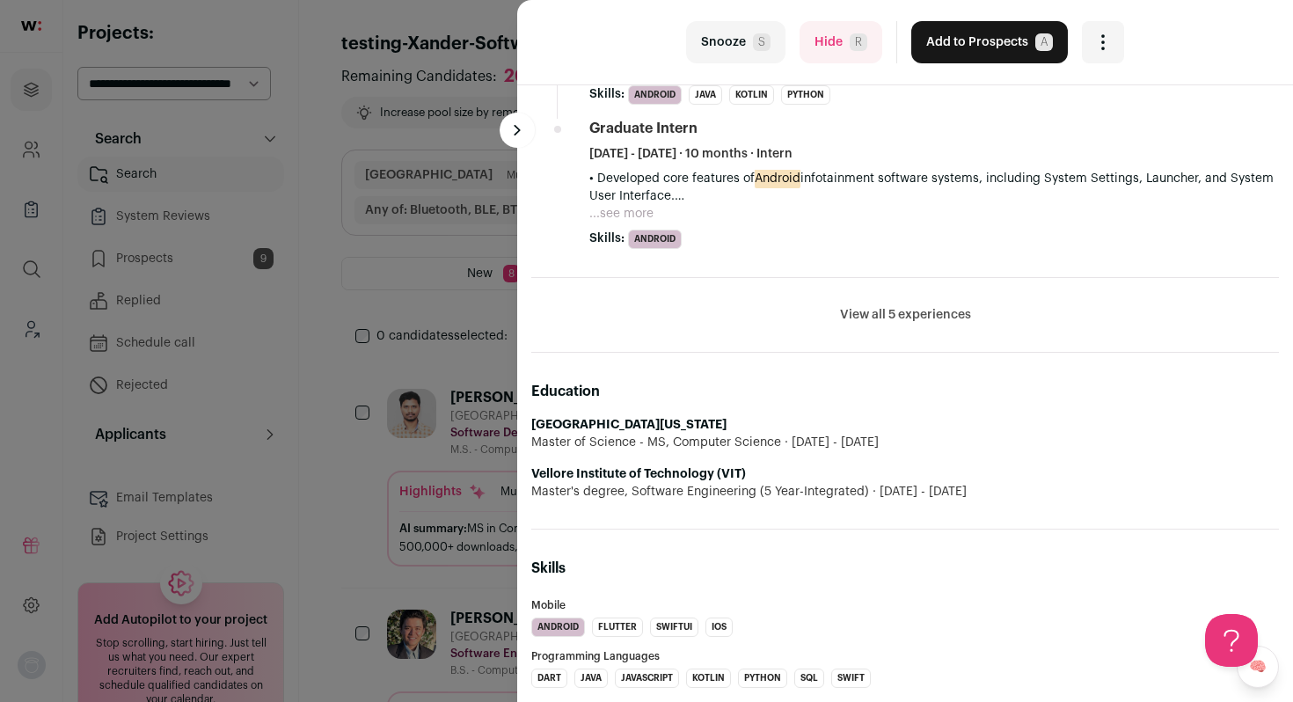
click at [820, 49] on button "Hide R" at bounding box center [841, 42] width 83 height 42
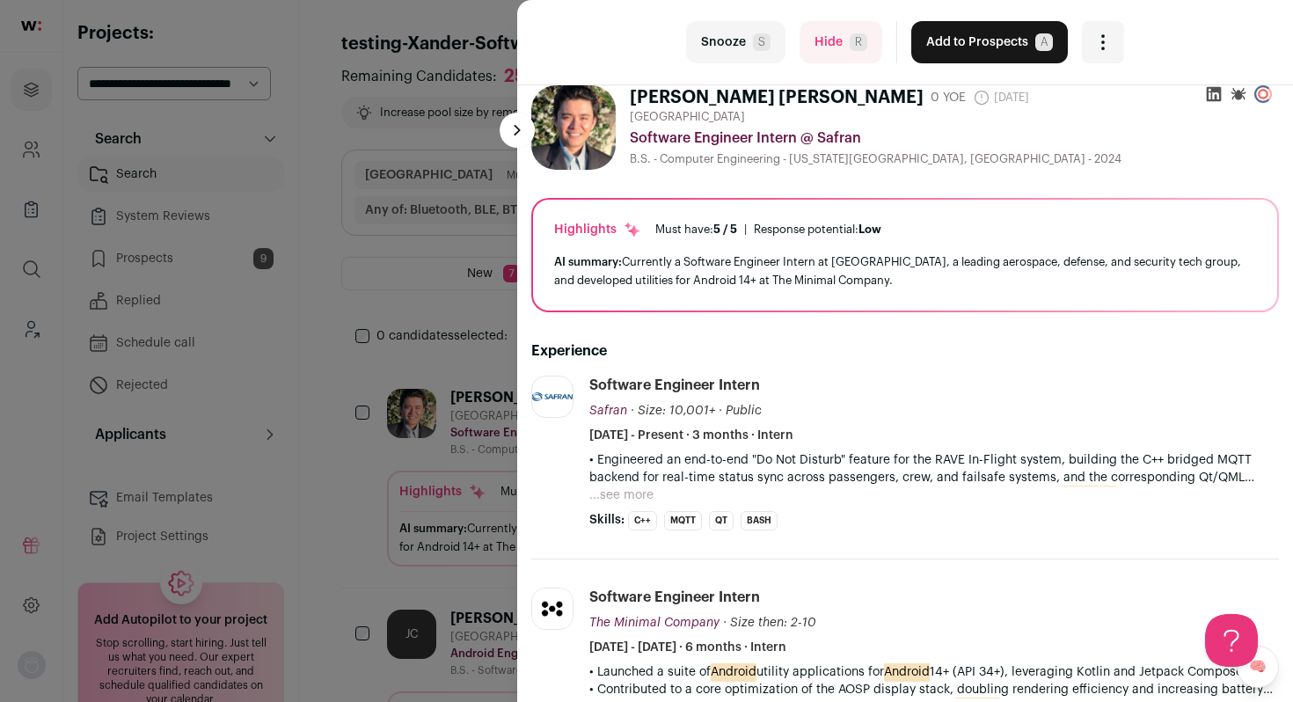
scroll to position [0, 0]
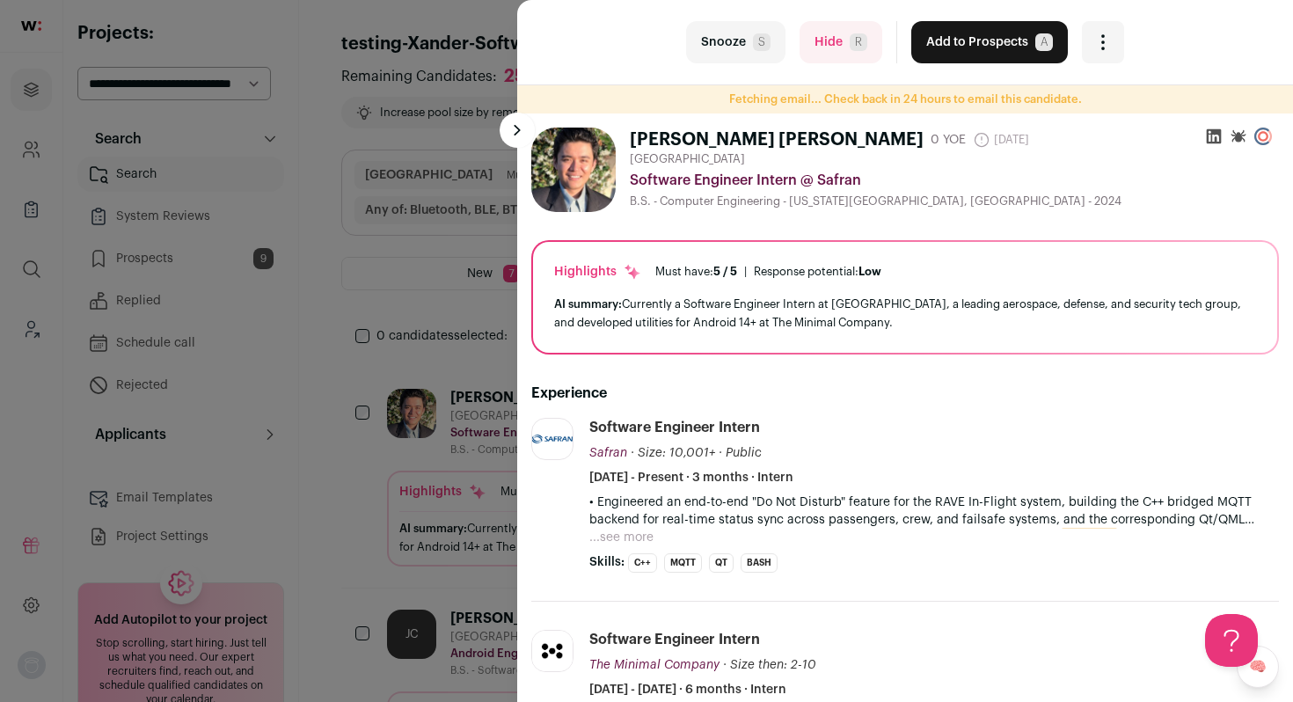
click at [643, 534] on button "...see more" at bounding box center [622, 538] width 64 height 18
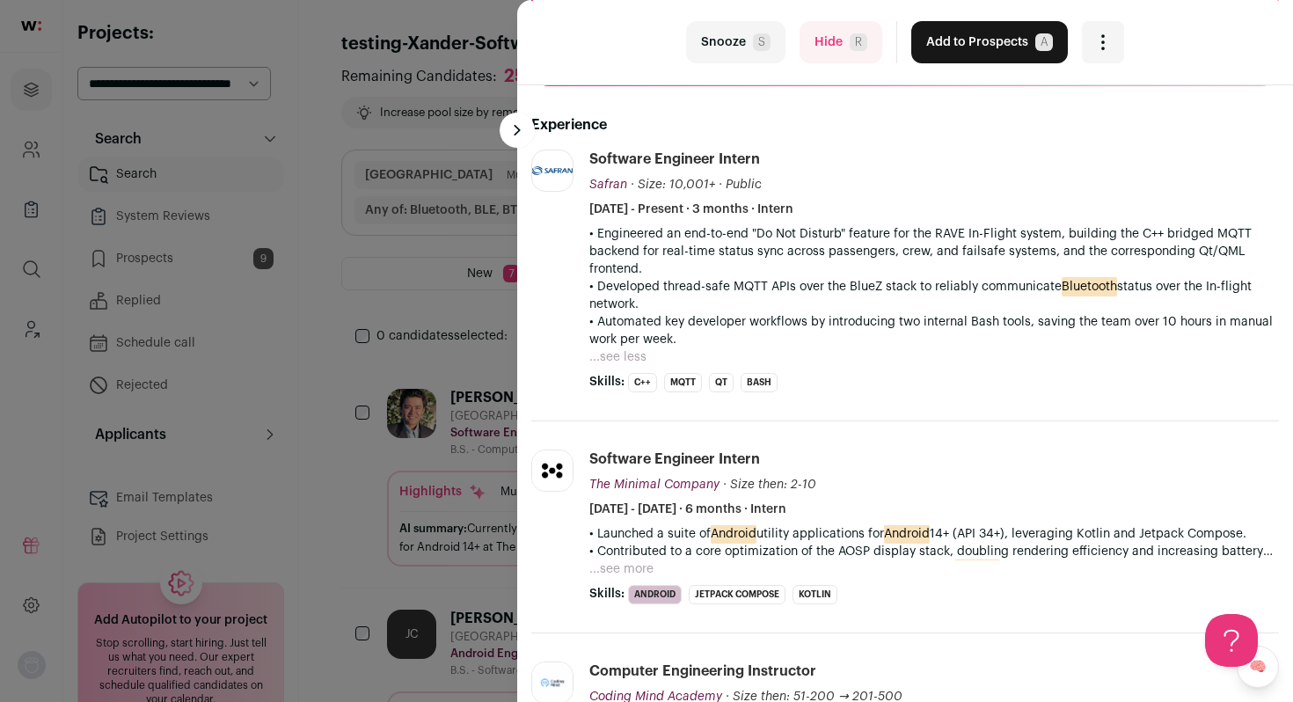
scroll to position [272, 0]
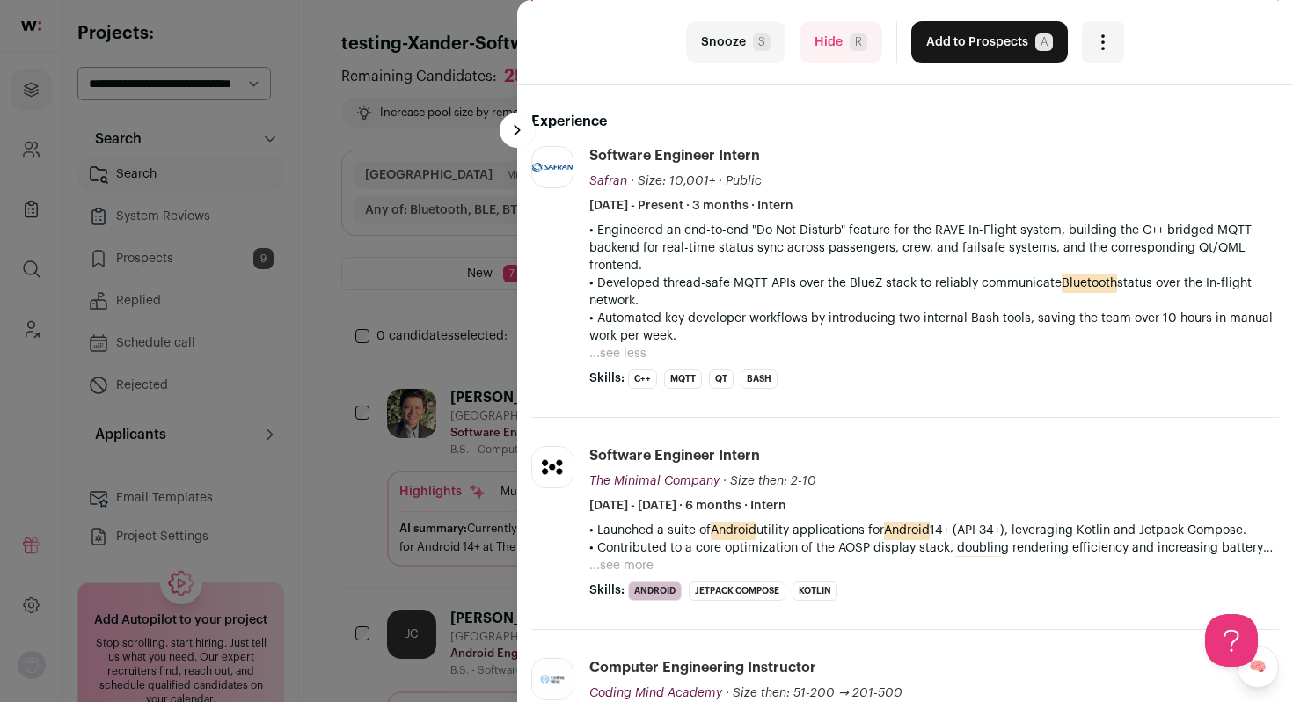
click at [642, 571] on button "...see more" at bounding box center [622, 566] width 64 height 18
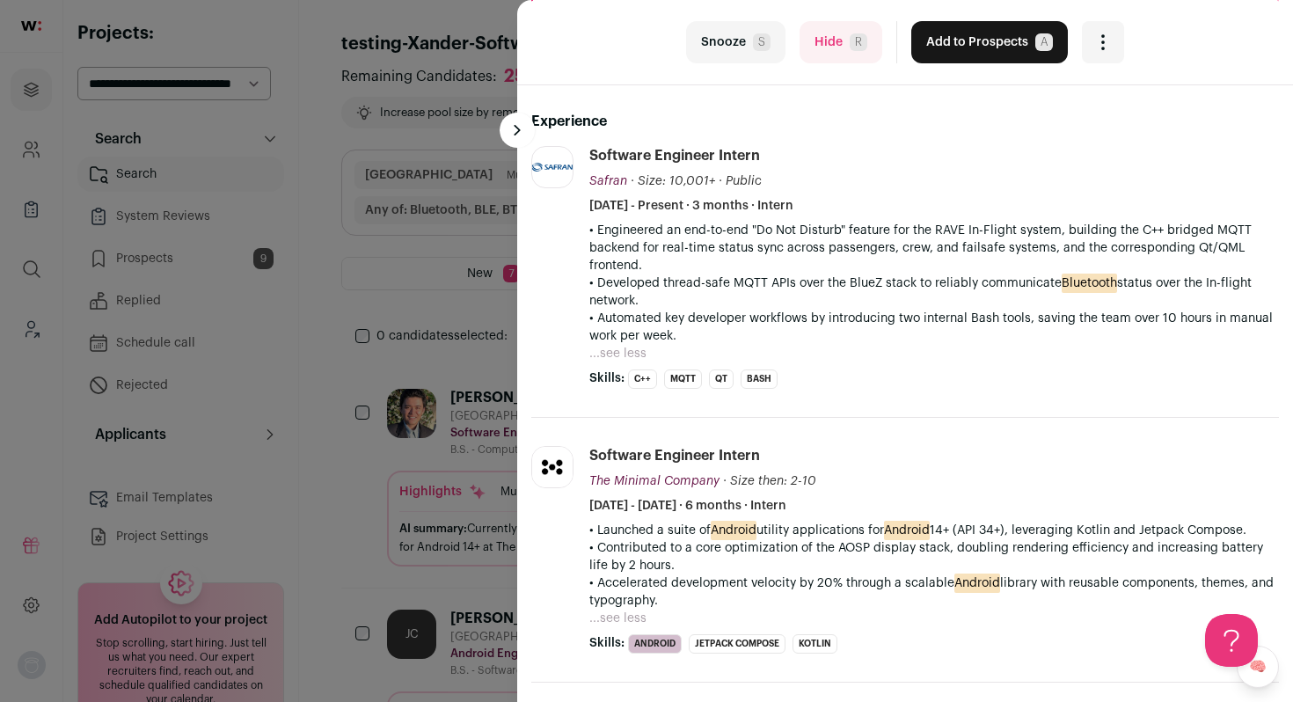
click at [963, 51] on button "Add to Prospects A" at bounding box center [990, 42] width 157 height 42
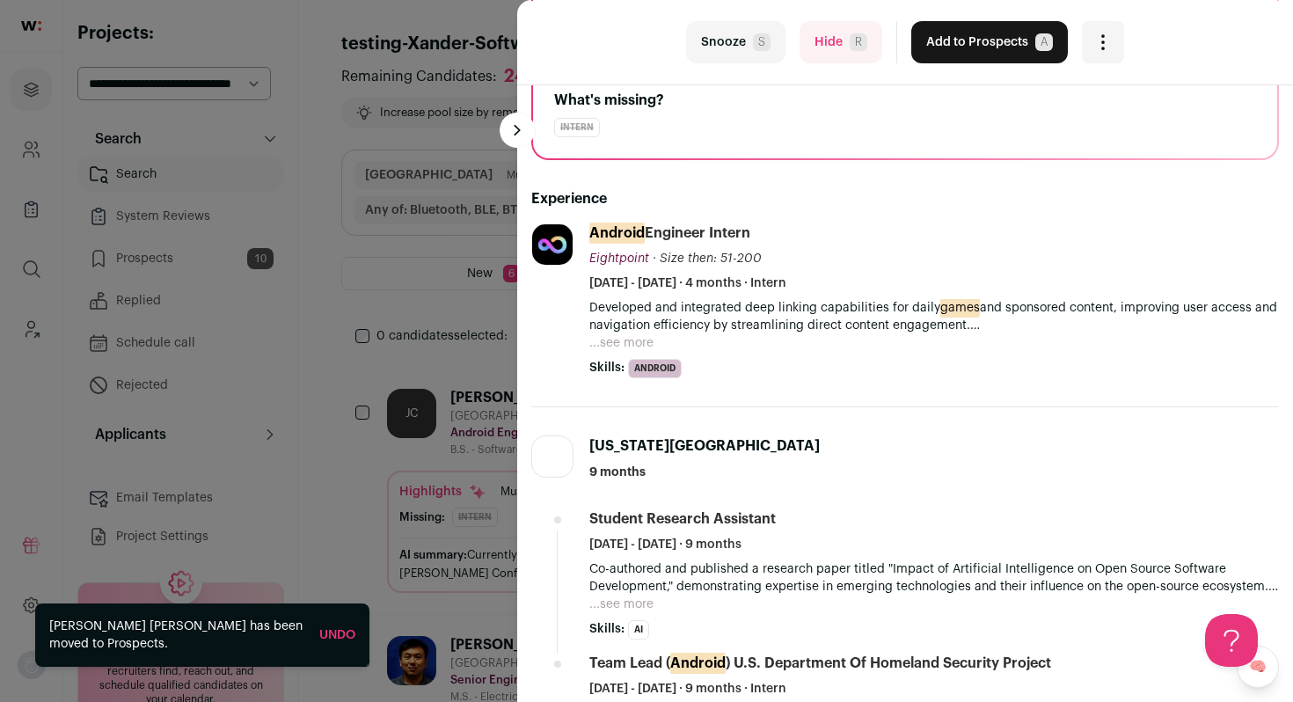
scroll to position [220, 0]
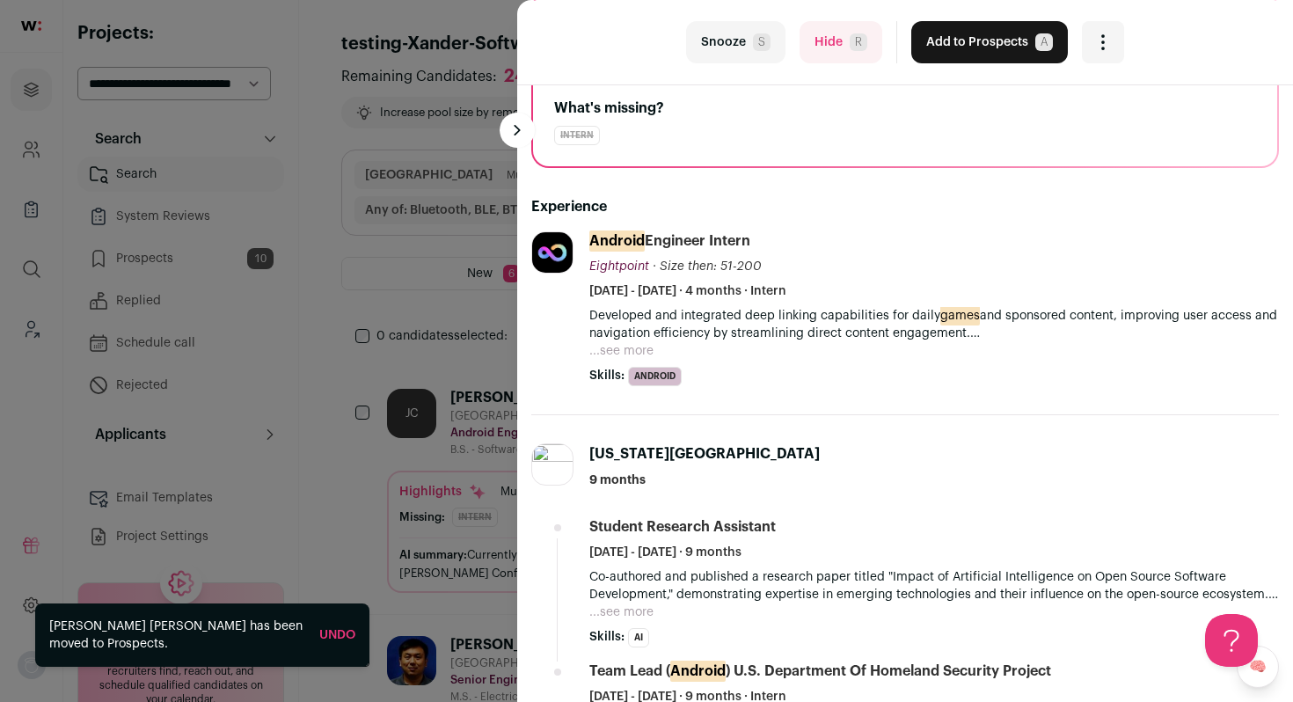
click at [600, 351] on button "...see more" at bounding box center [622, 351] width 64 height 18
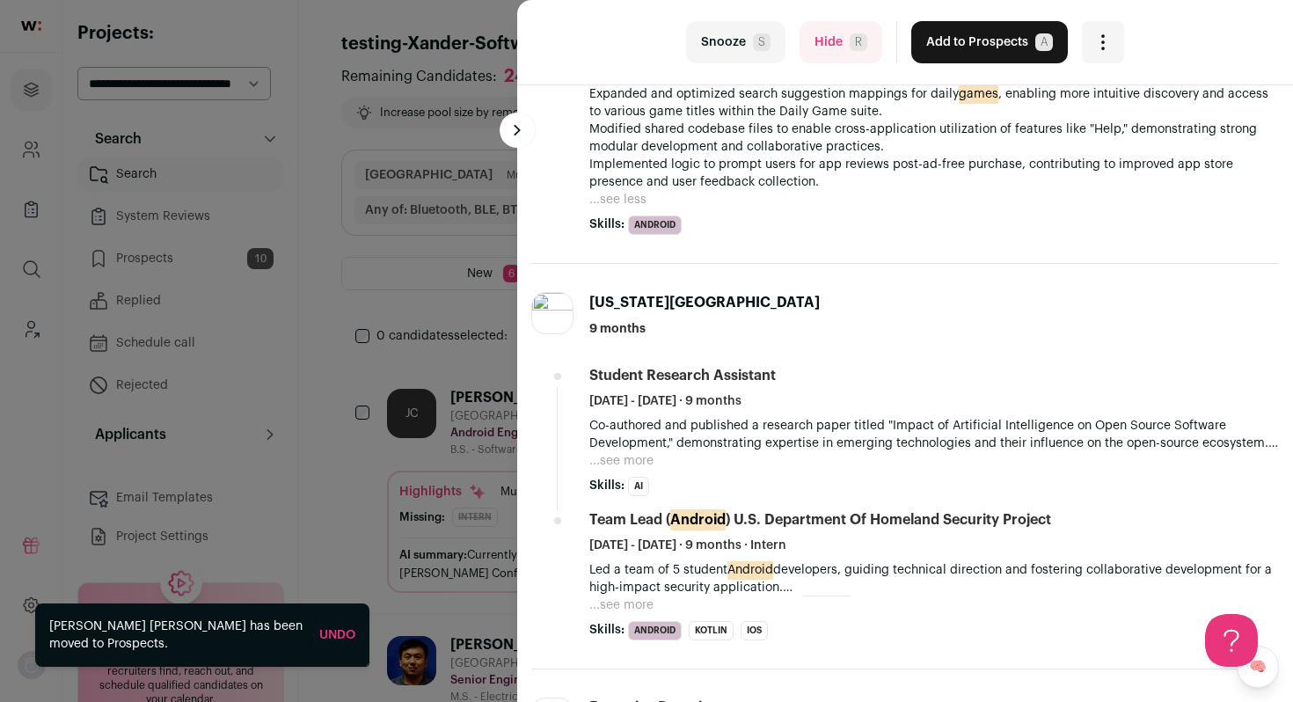
scroll to position [593, 0]
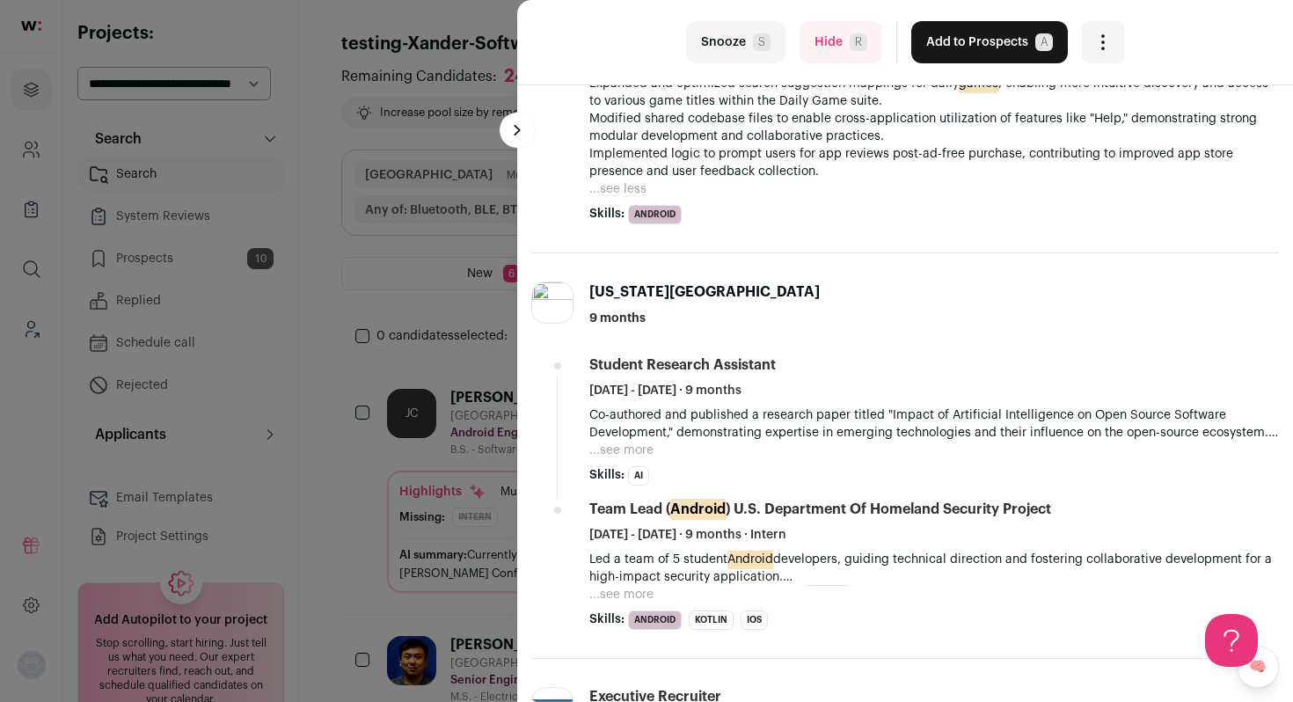
click at [650, 591] on button "...see more" at bounding box center [622, 595] width 64 height 18
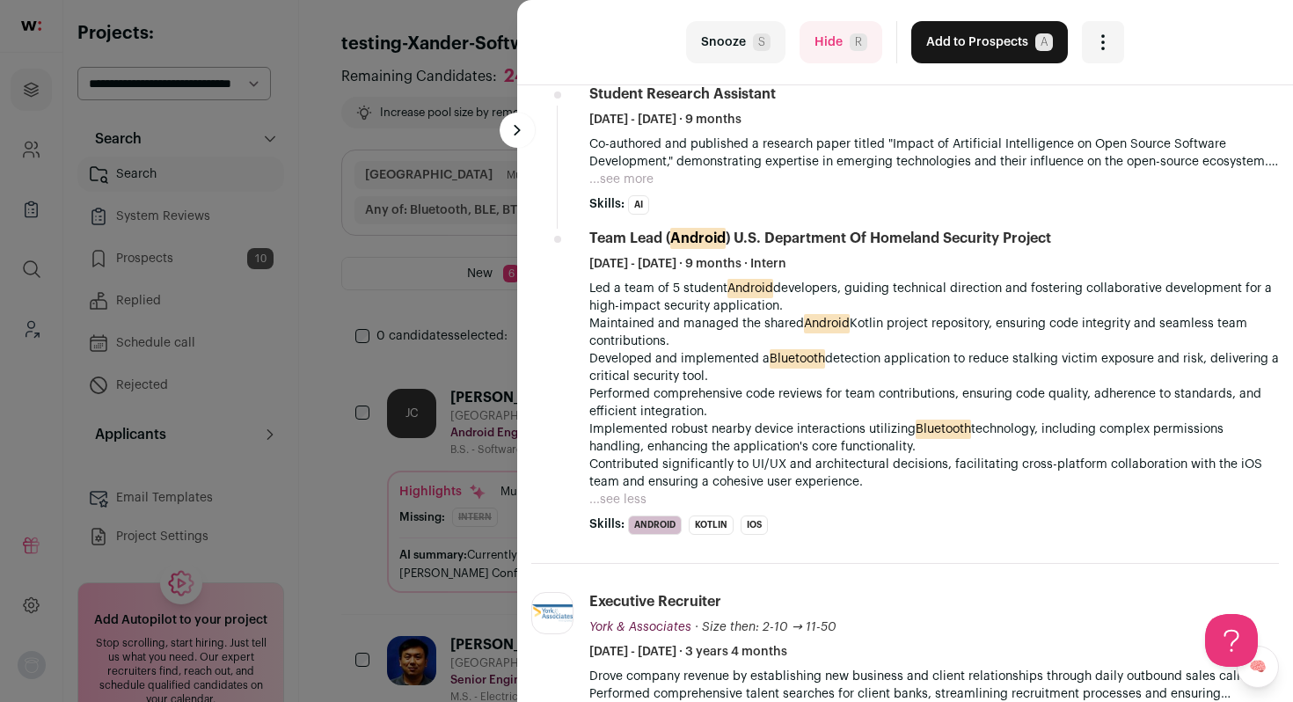
scroll to position [869, 0]
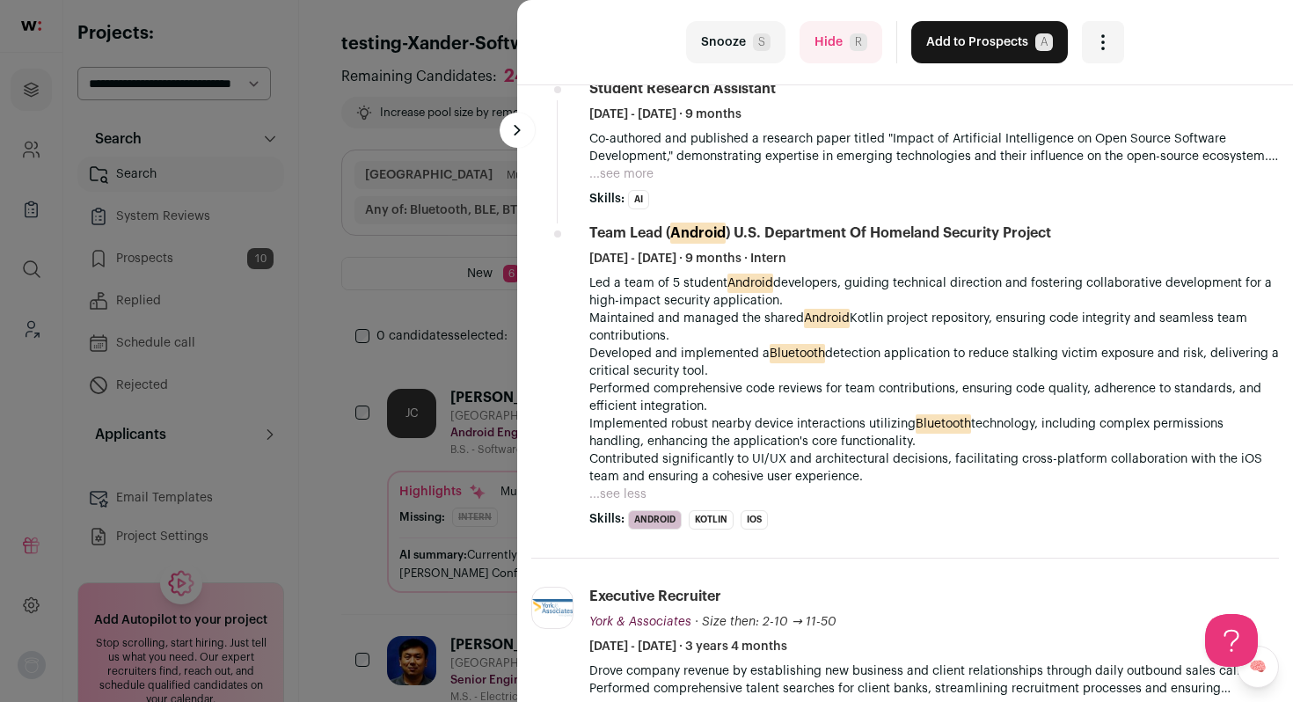
click at [949, 56] on button "Add to Prospects A" at bounding box center [990, 42] width 157 height 42
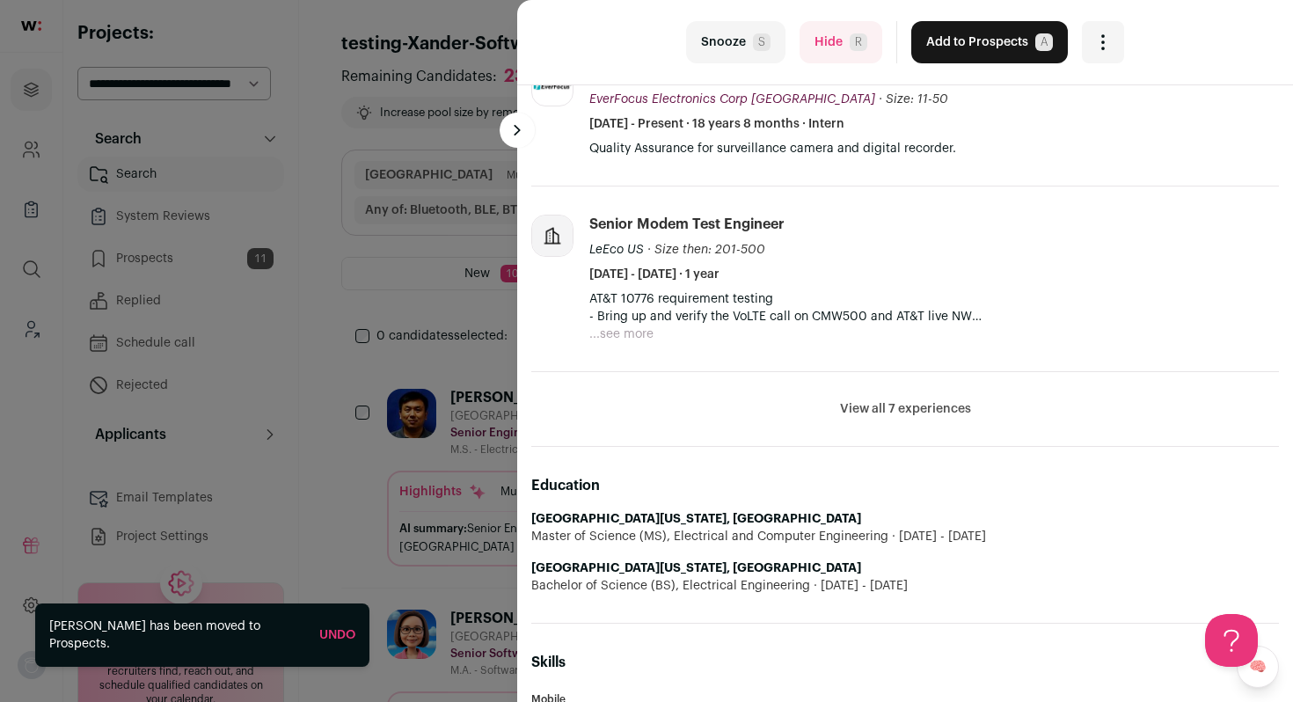
scroll to position [465, 0]
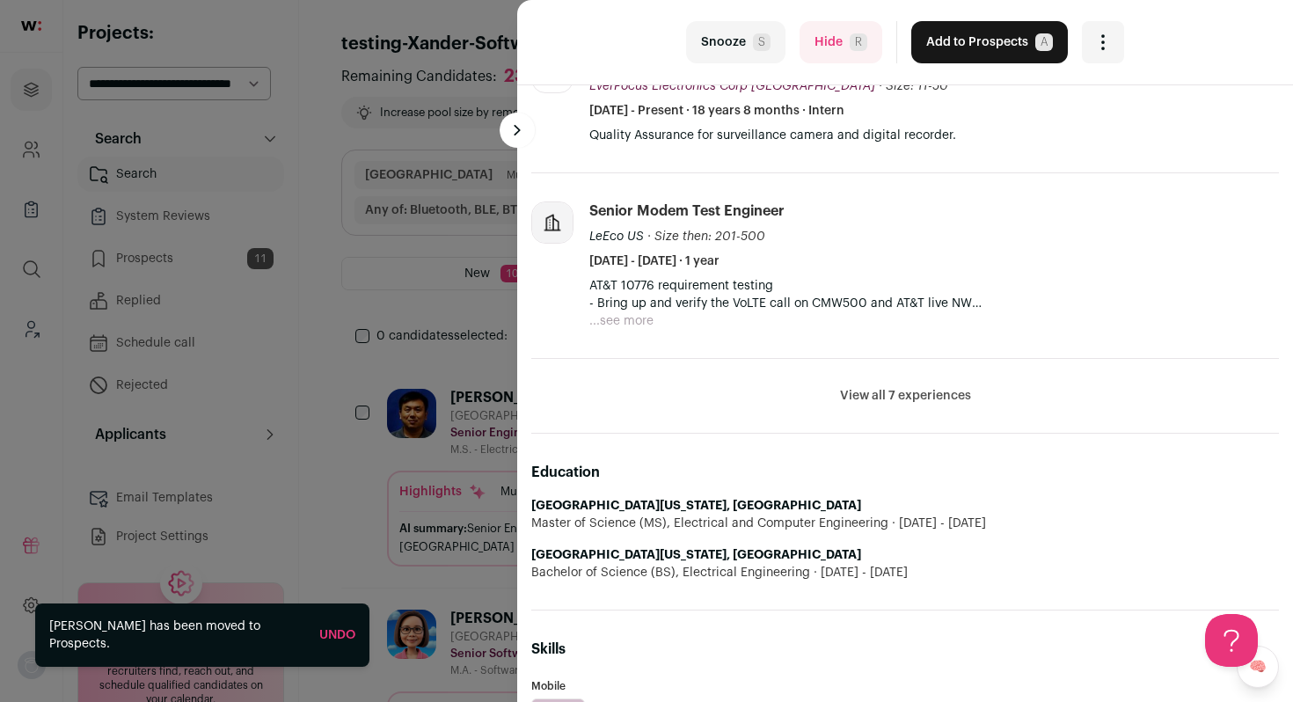
click at [854, 41] on span "R" at bounding box center [859, 42] width 18 height 18
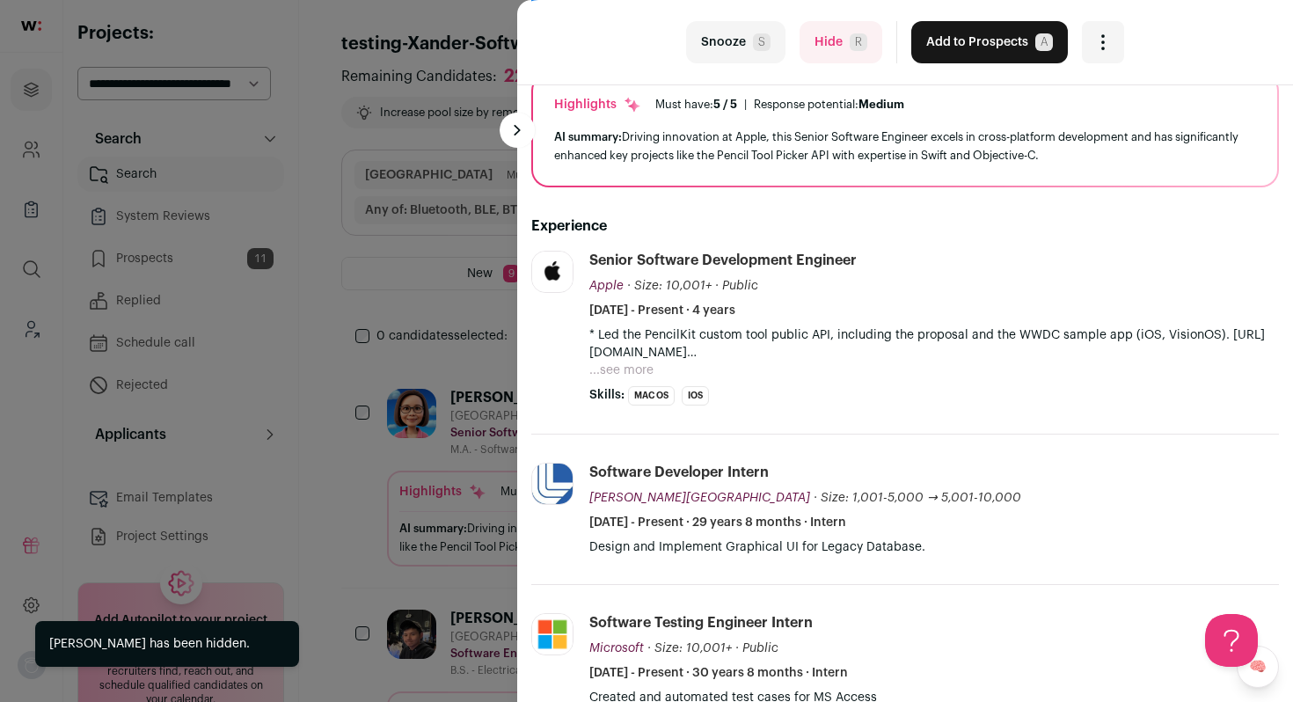
scroll to position [148, 0]
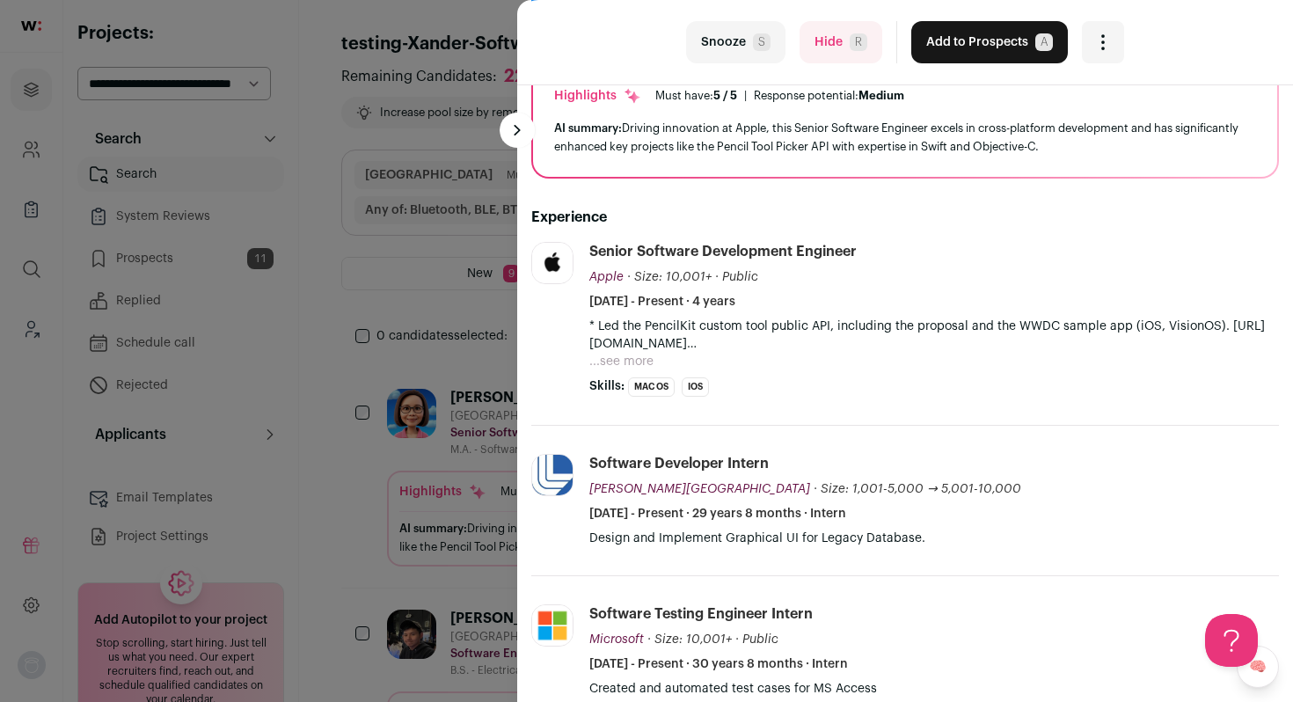
click at [600, 363] on button "...see more" at bounding box center [622, 362] width 64 height 18
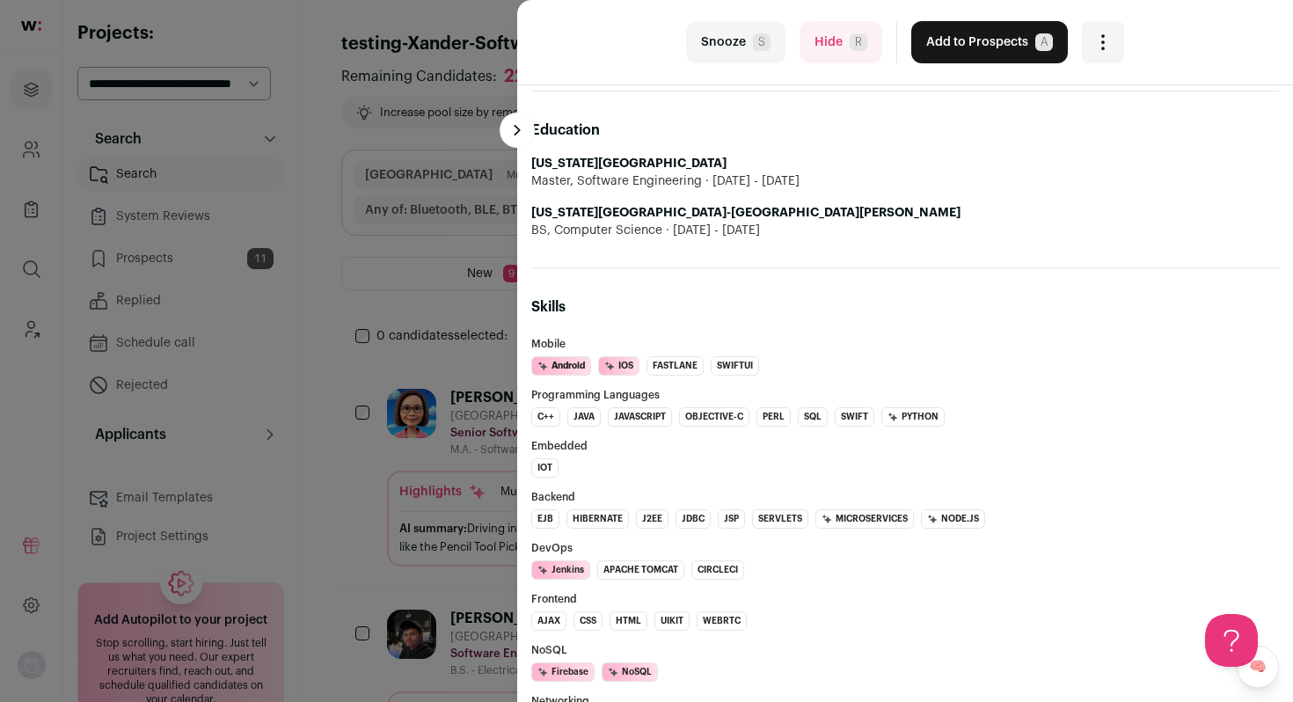
scroll to position [912, 0]
click at [832, 41] on button "Hide R" at bounding box center [841, 42] width 83 height 42
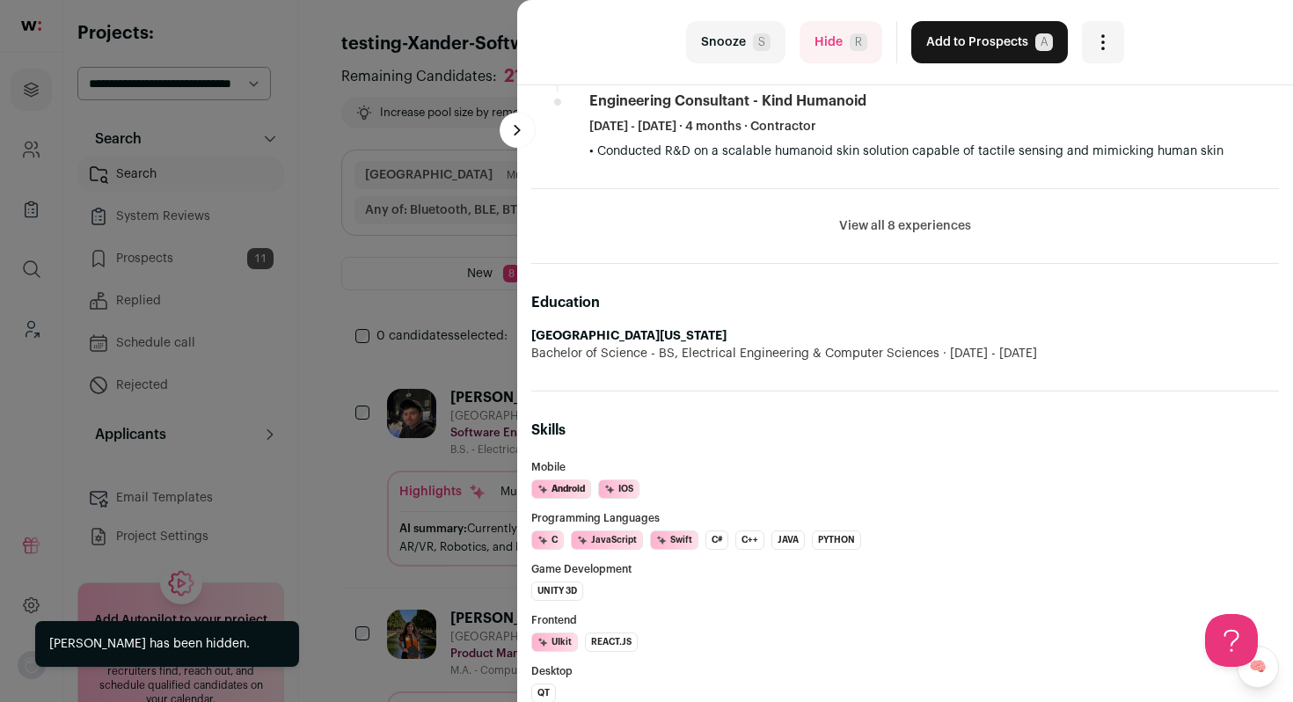
scroll to position [974, 0]
click at [821, 33] on button "Hide R" at bounding box center [841, 42] width 83 height 42
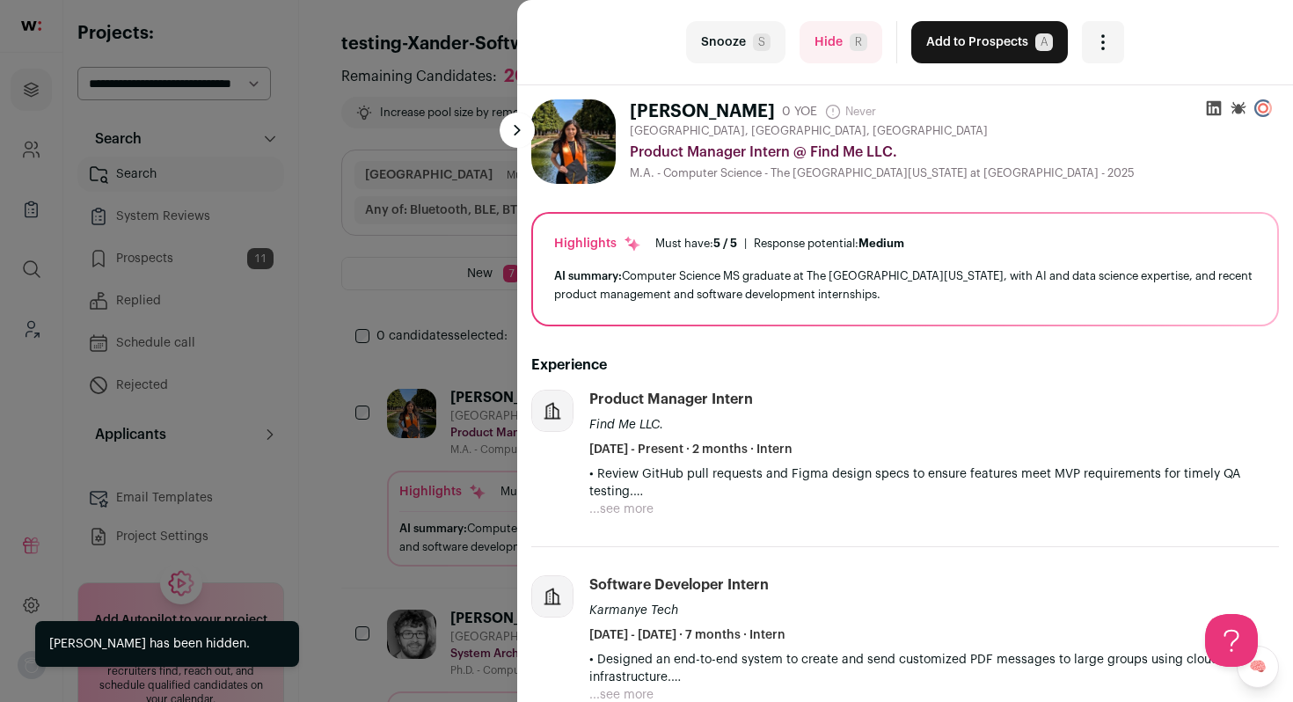
click at [614, 509] on button "...see more" at bounding box center [622, 510] width 64 height 18
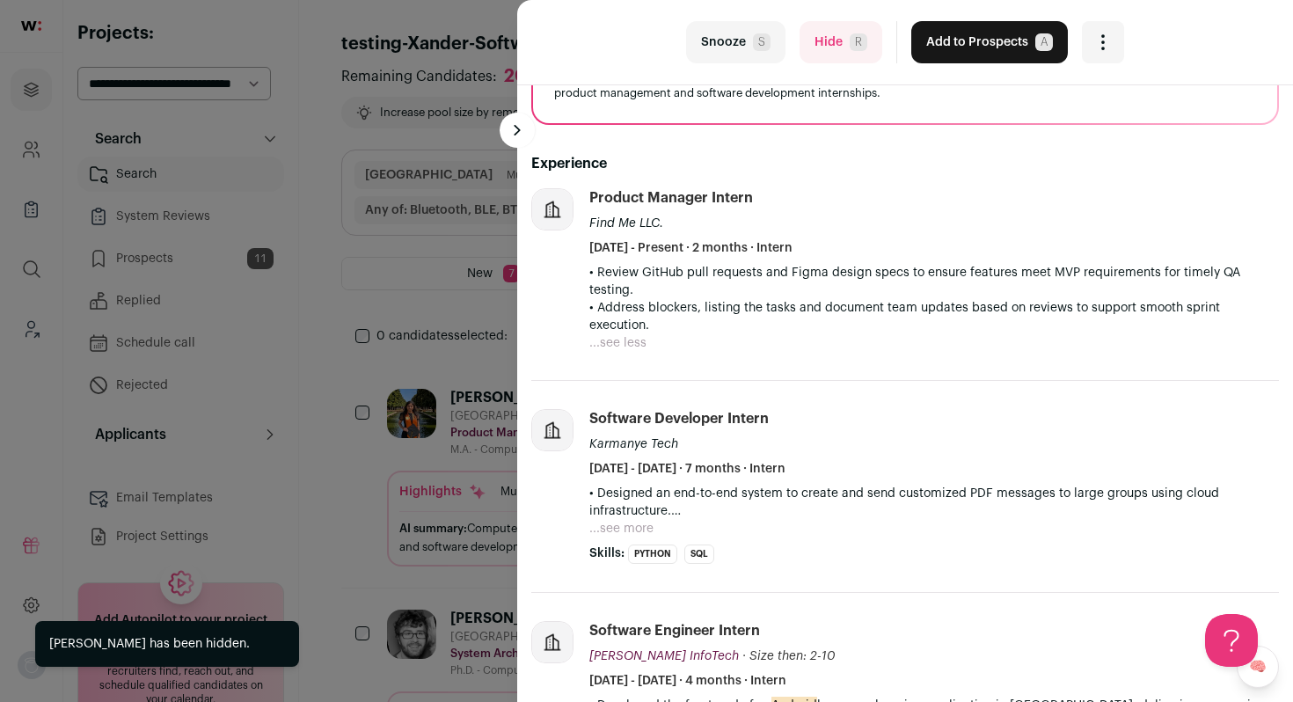
scroll to position [238, 0]
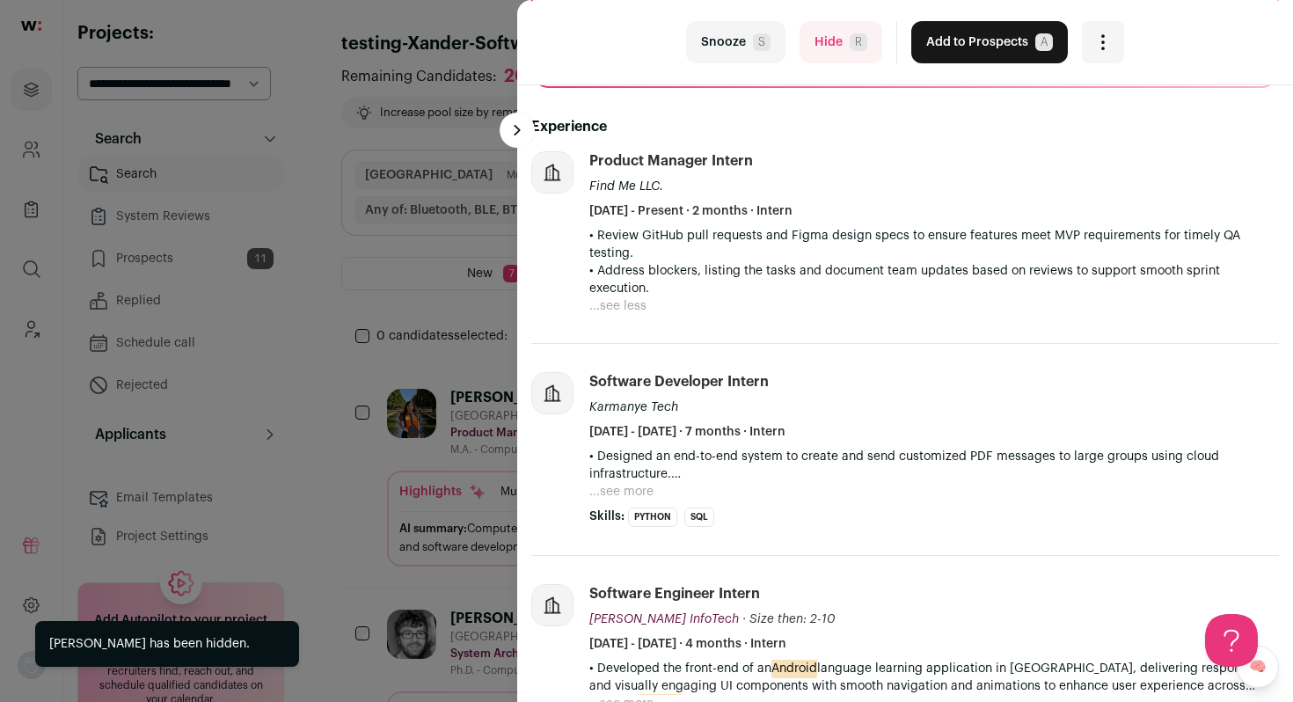
click at [809, 48] on button "Hide R" at bounding box center [841, 42] width 83 height 42
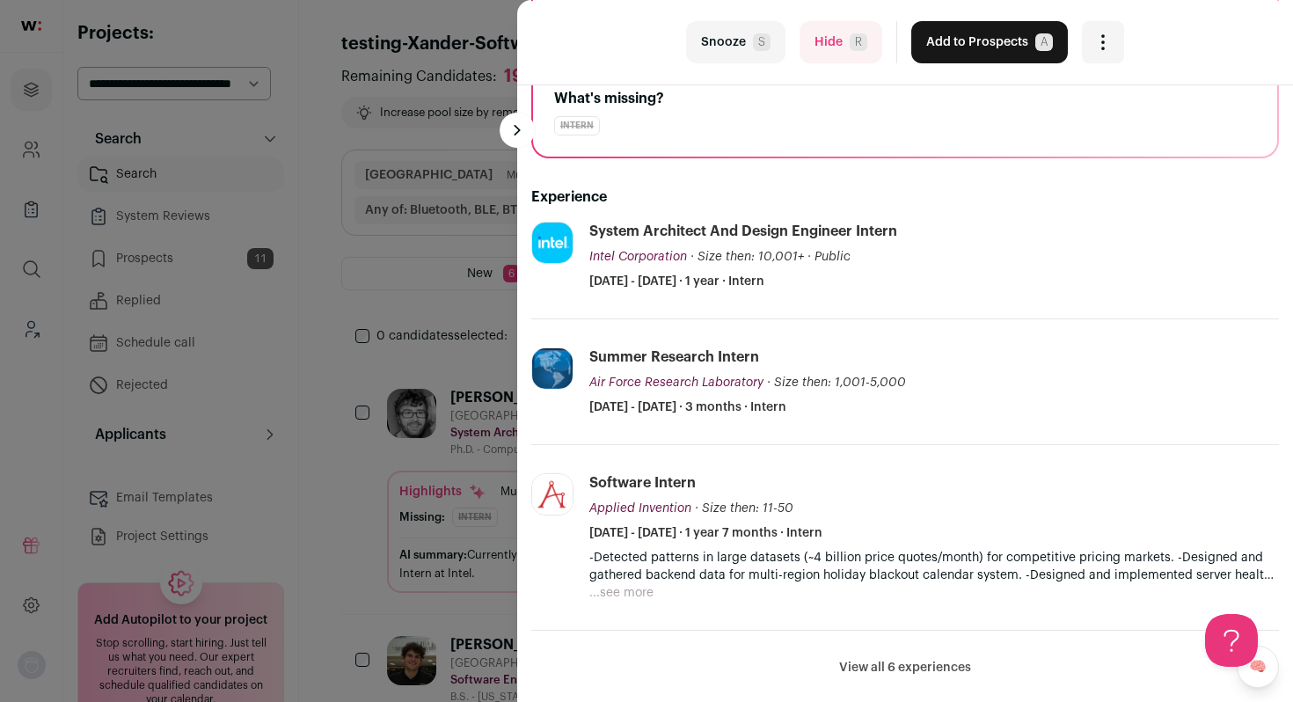
scroll to position [269, 0]
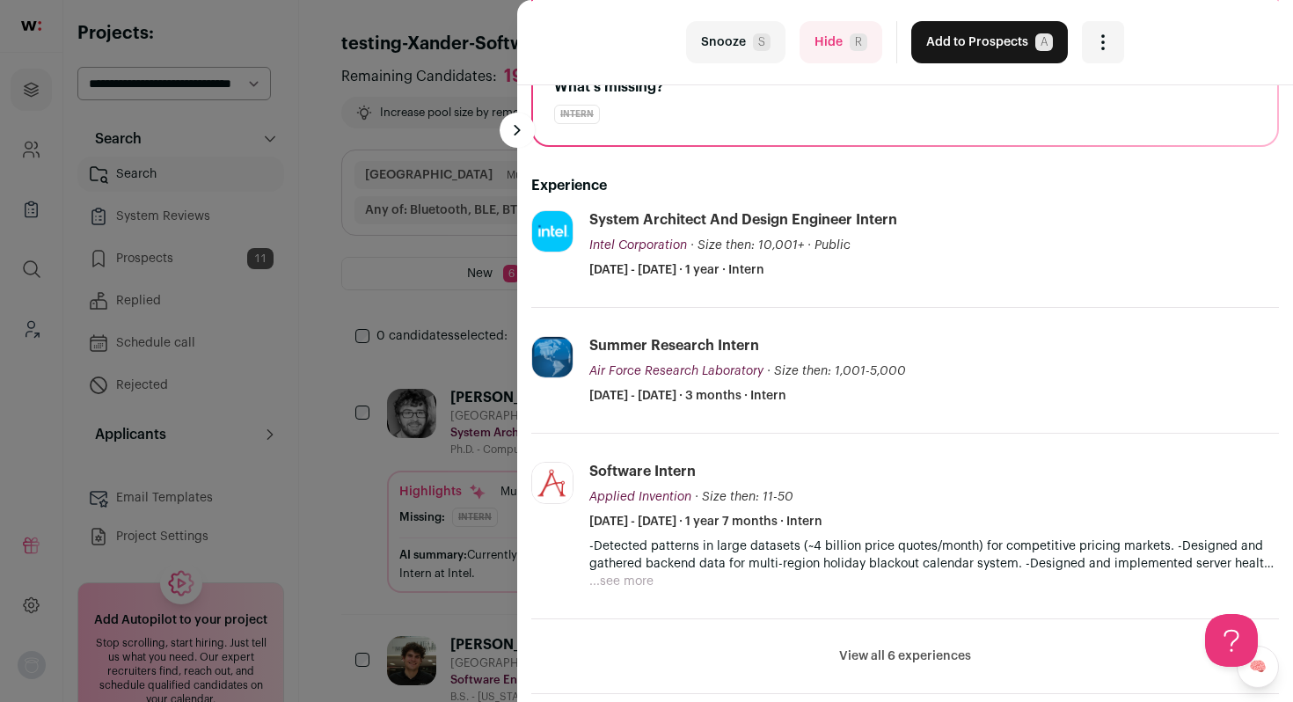
click at [836, 40] on button "Hide R" at bounding box center [841, 42] width 83 height 42
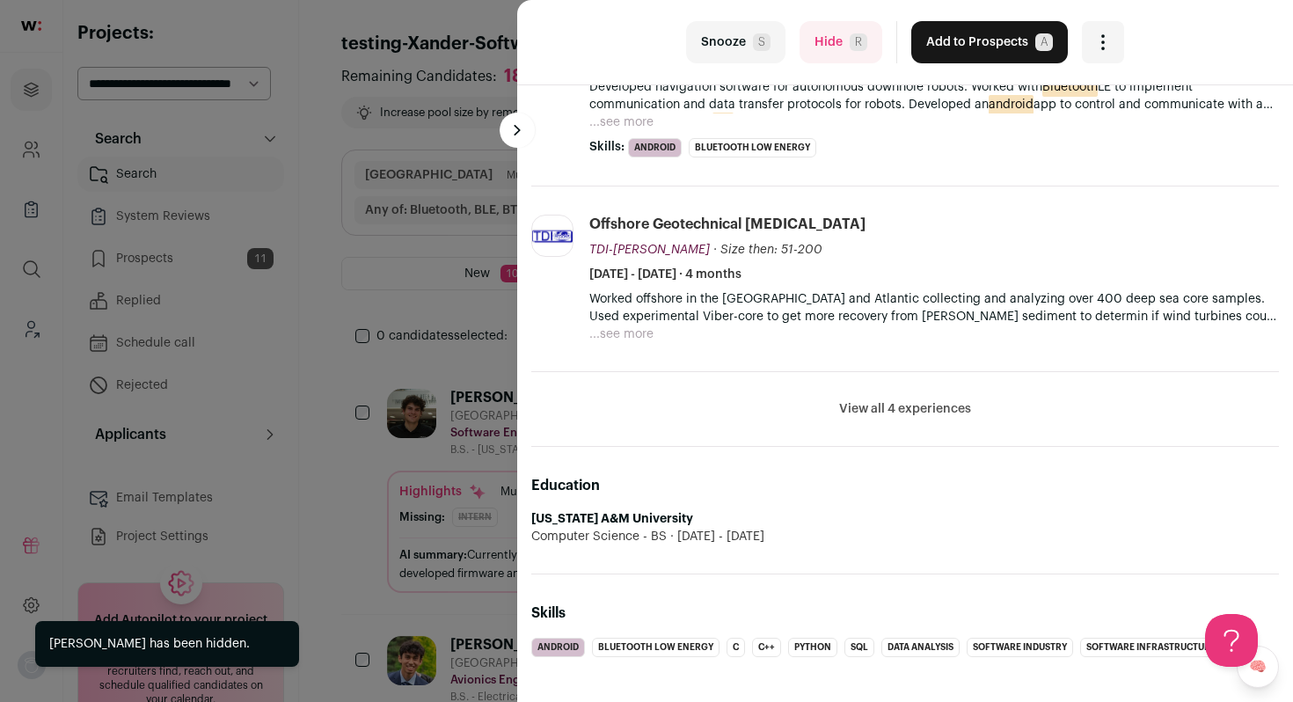
scroll to position [802, 0]
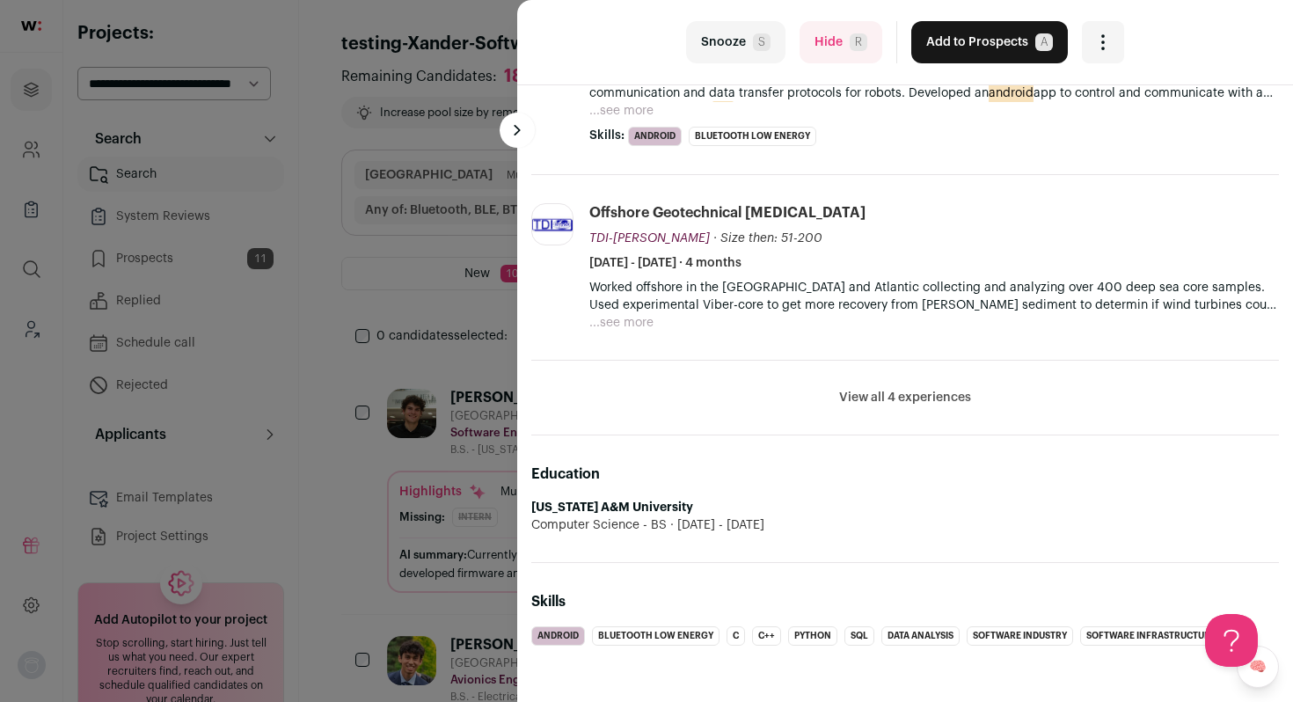
click at [952, 58] on button "Add to Prospects A" at bounding box center [990, 42] width 157 height 42
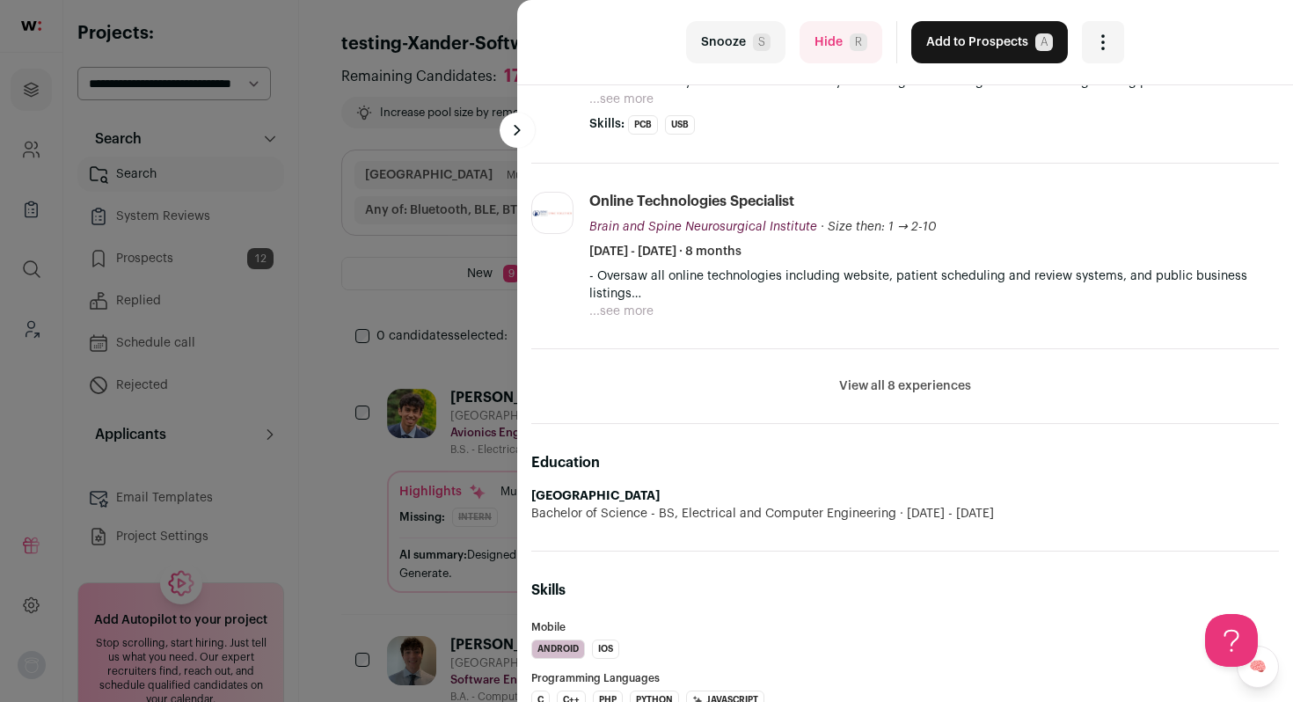
scroll to position [924, 0]
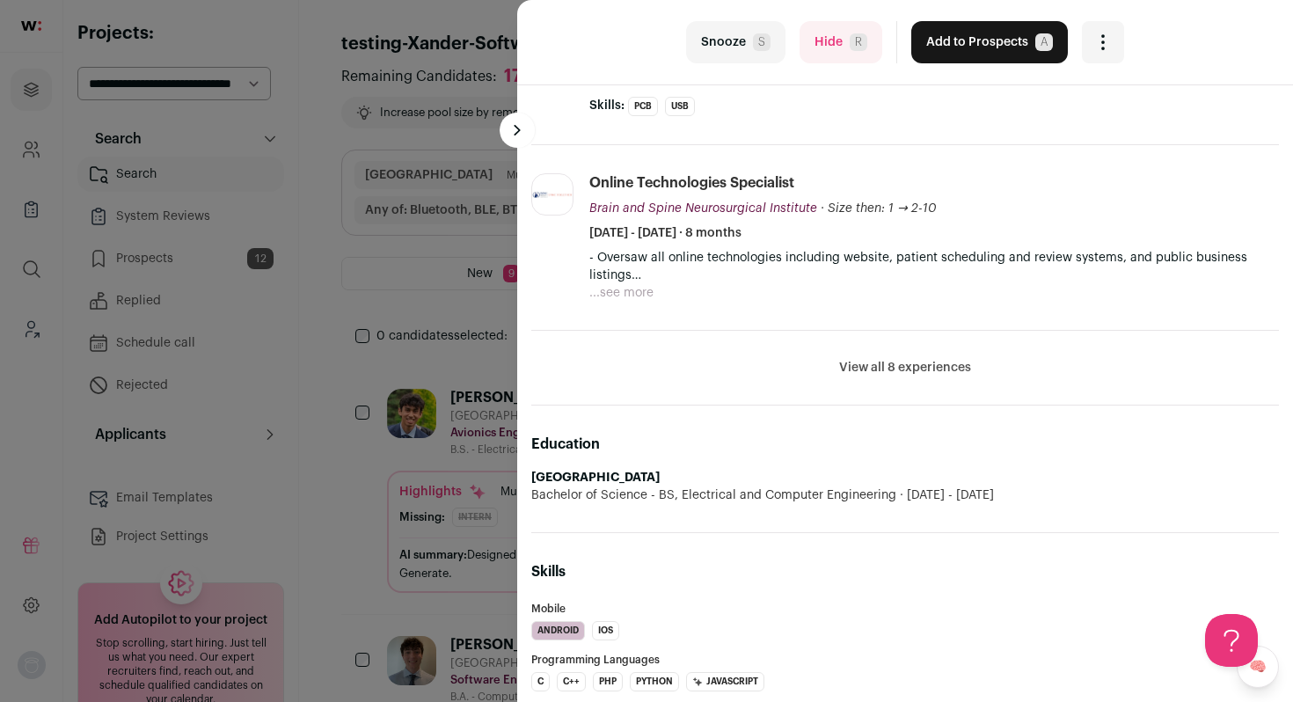
click at [927, 36] on button "Add to Prospects A" at bounding box center [990, 42] width 157 height 42
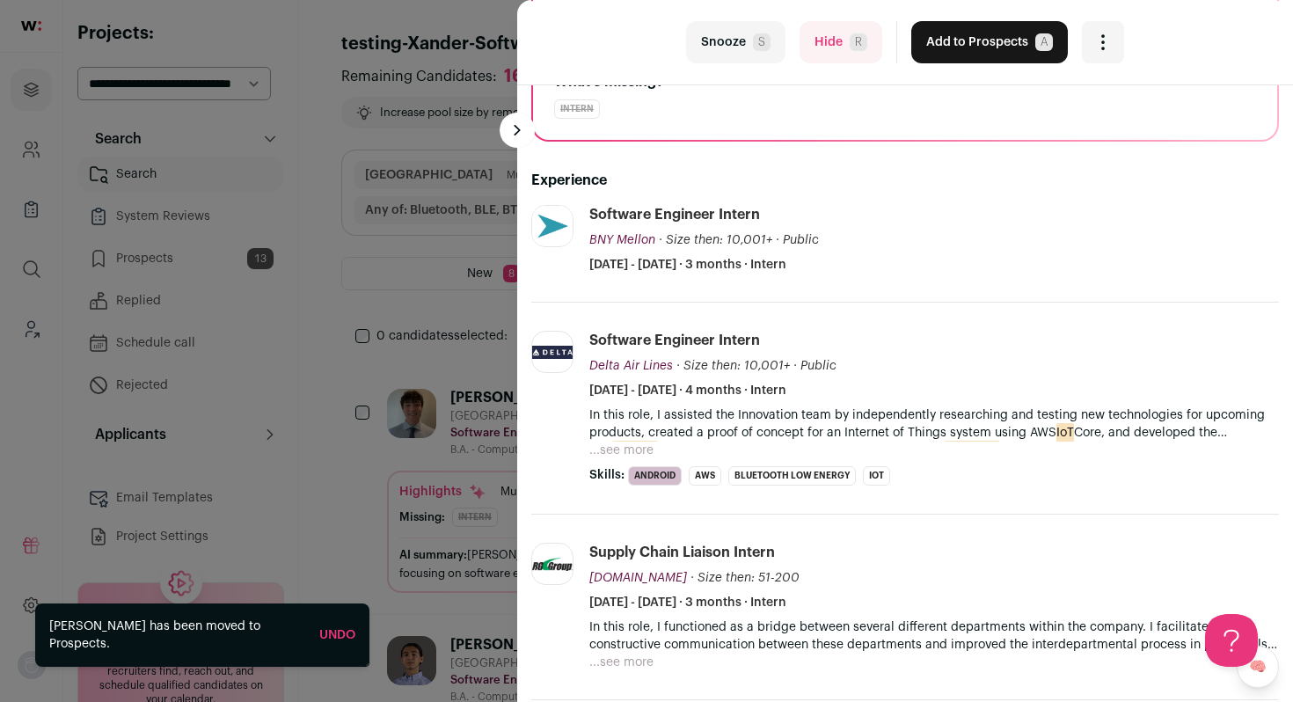
scroll to position [231, 0]
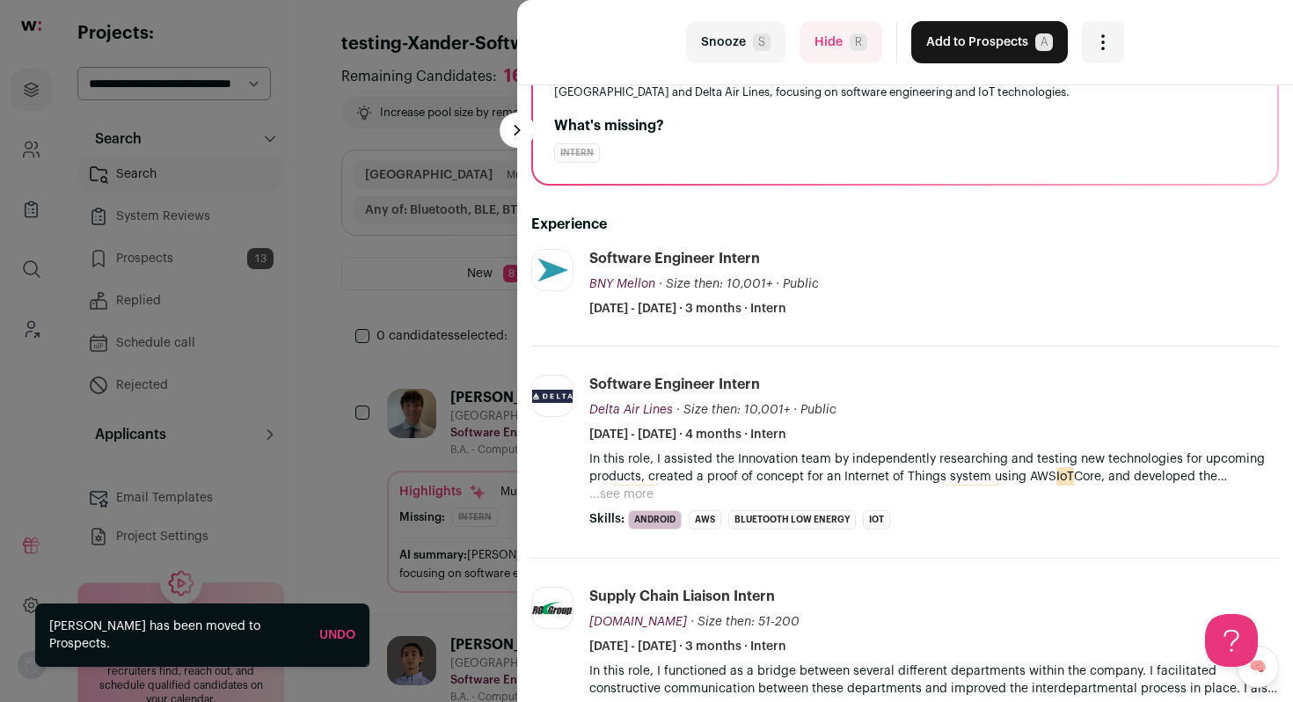
click at [632, 494] on button "...see more" at bounding box center [622, 495] width 64 height 18
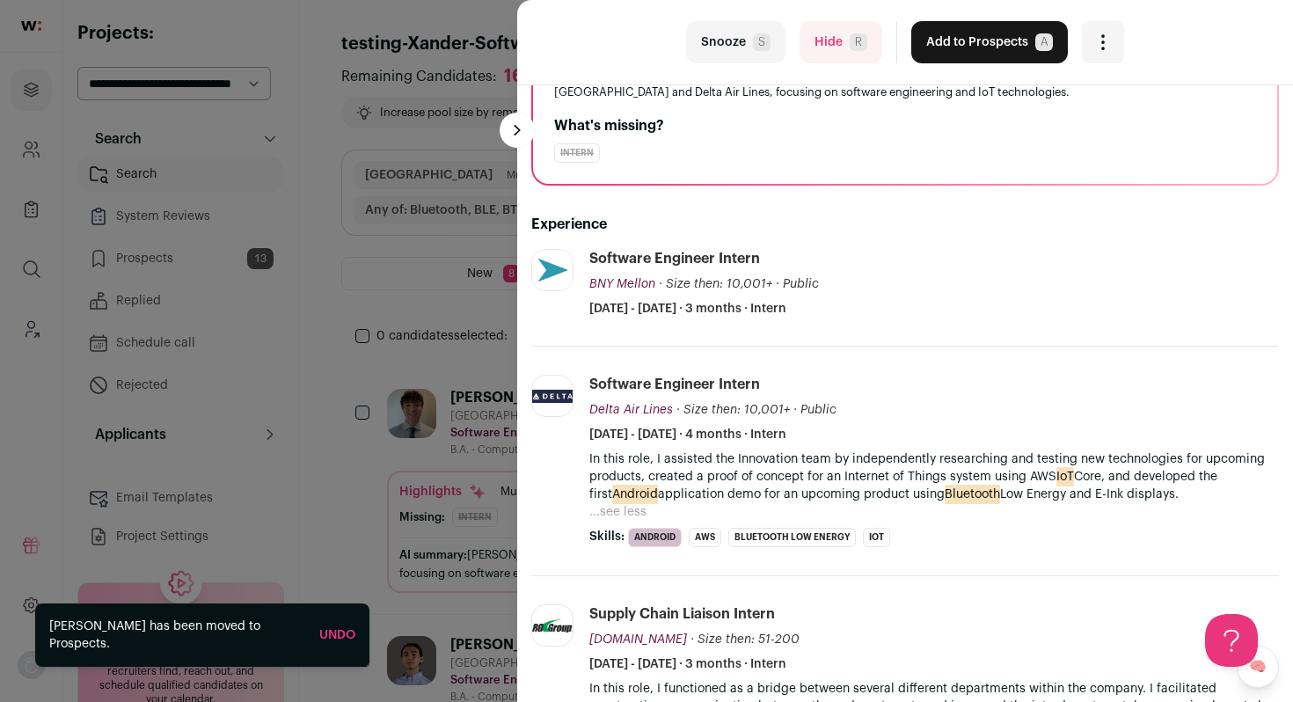
click at [940, 41] on button "Add to Prospects A" at bounding box center [990, 42] width 157 height 42
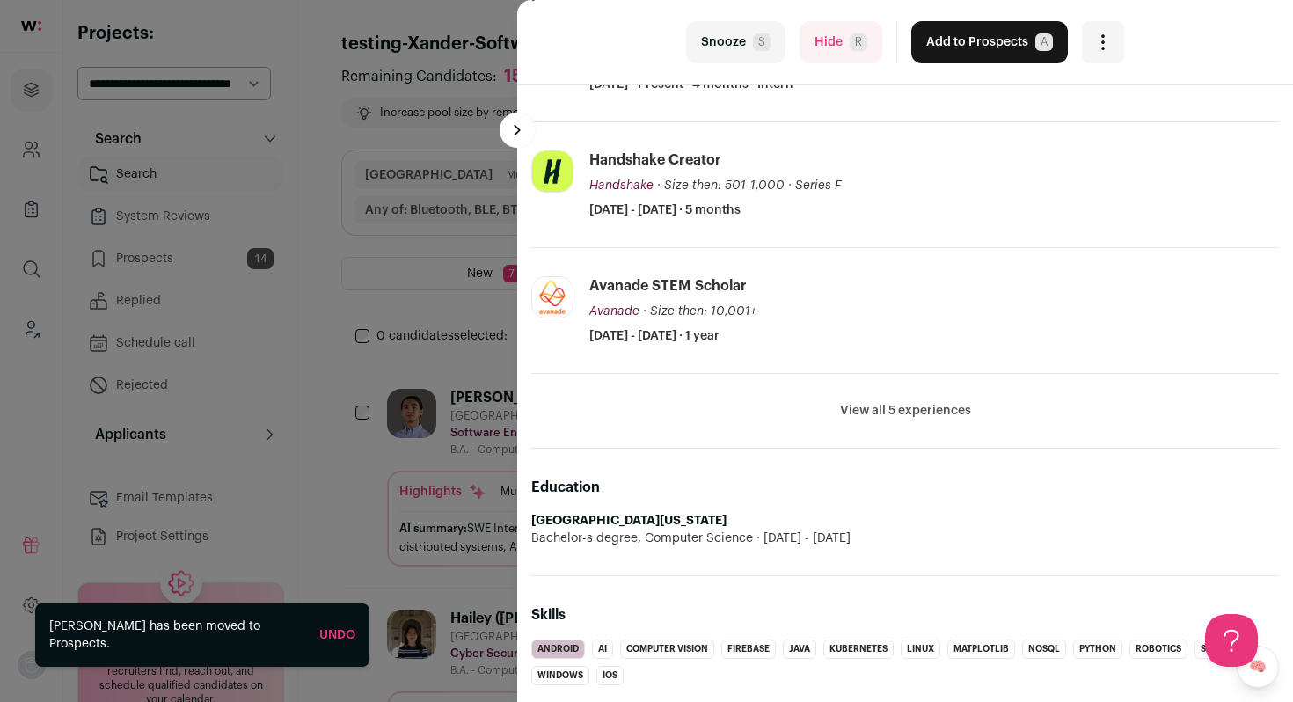
scroll to position [446, 0]
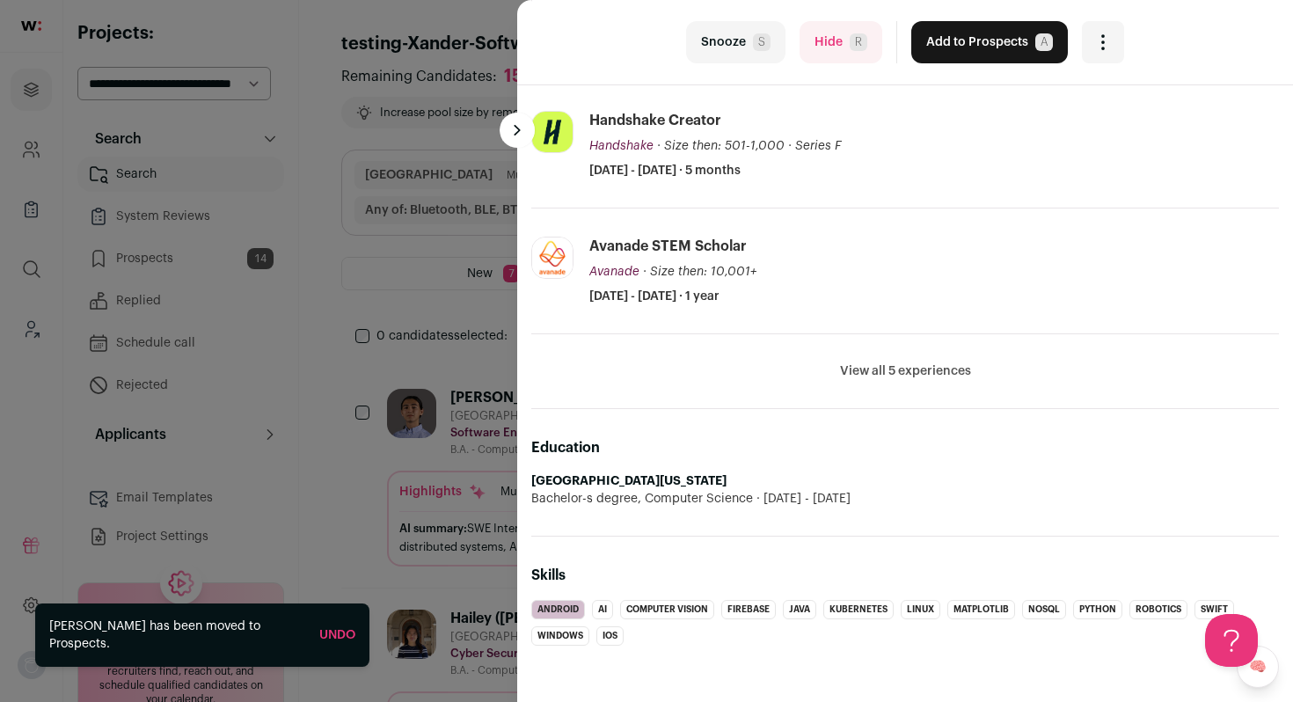
click at [813, 63] on div "last Snooze S Hide R Add to Prospects A Are you sure? Nicholas Foutch is alread…" at bounding box center [905, 42] width 776 height 85
click at [817, 49] on button "Hide R" at bounding box center [841, 42] width 83 height 42
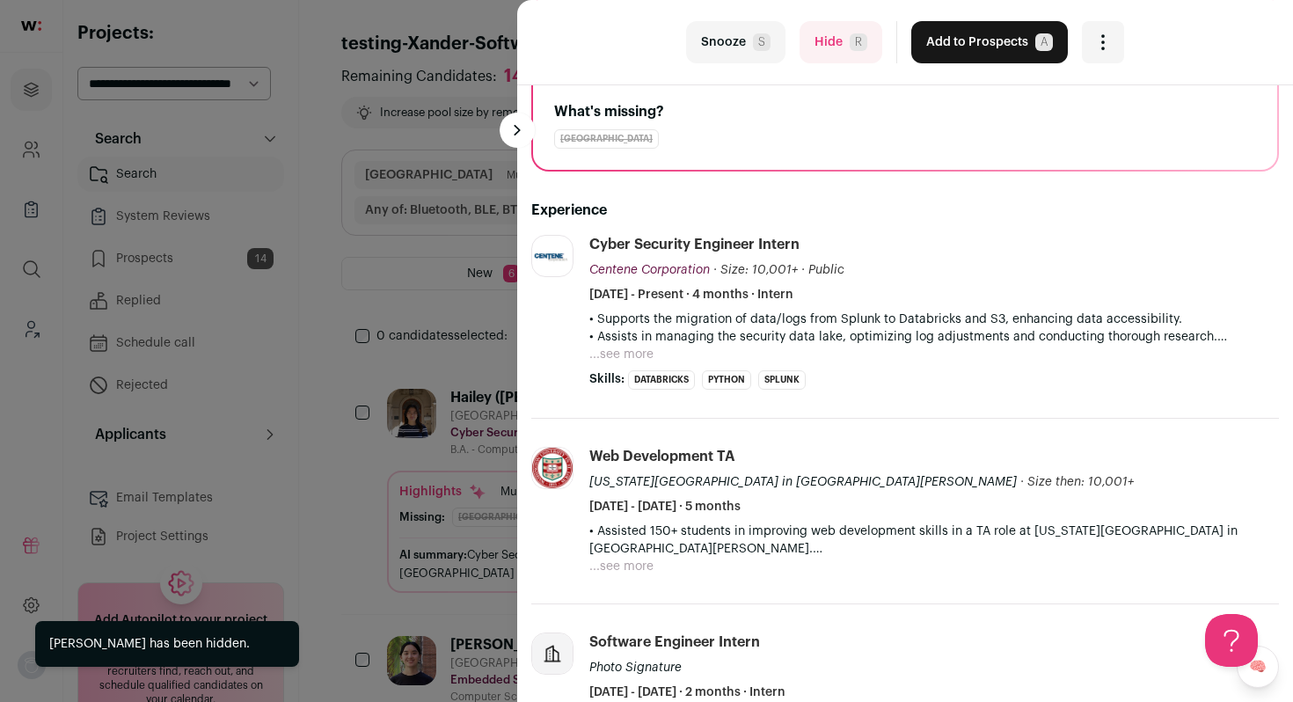
scroll to position [251, 0]
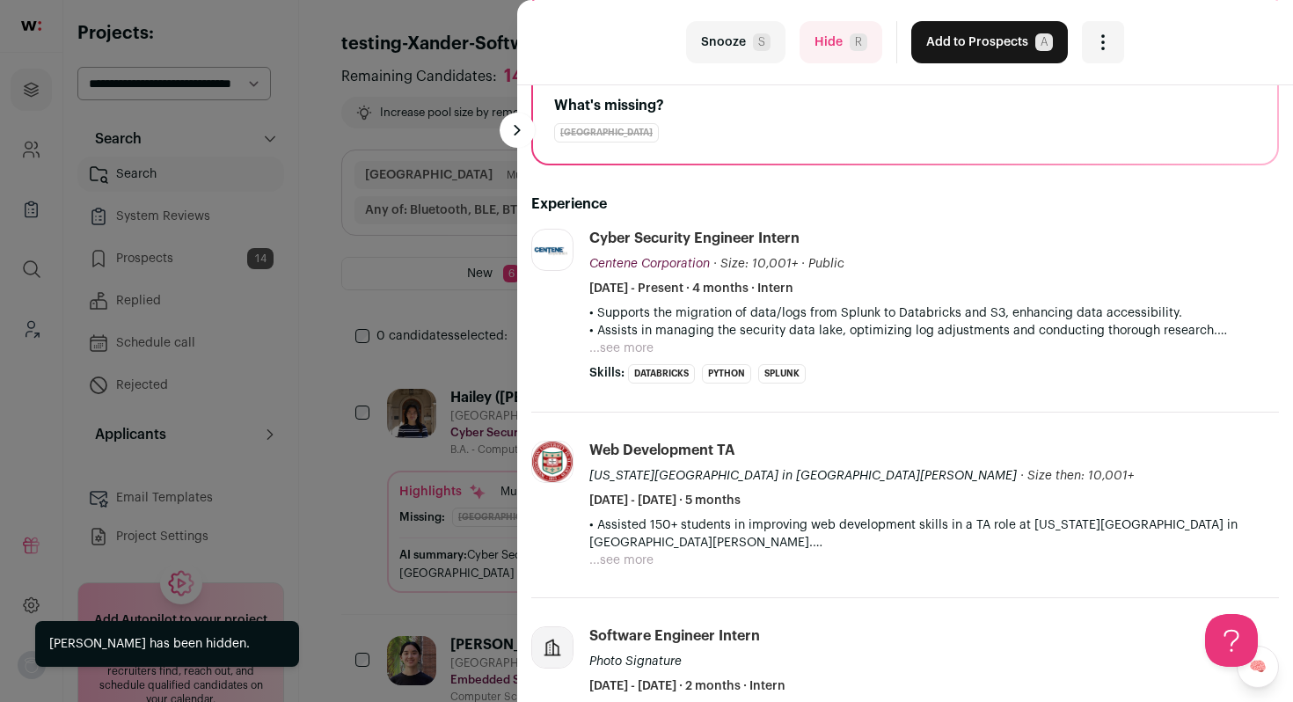
click at [651, 350] on button "...see more" at bounding box center [622, 349] width 64 height 18
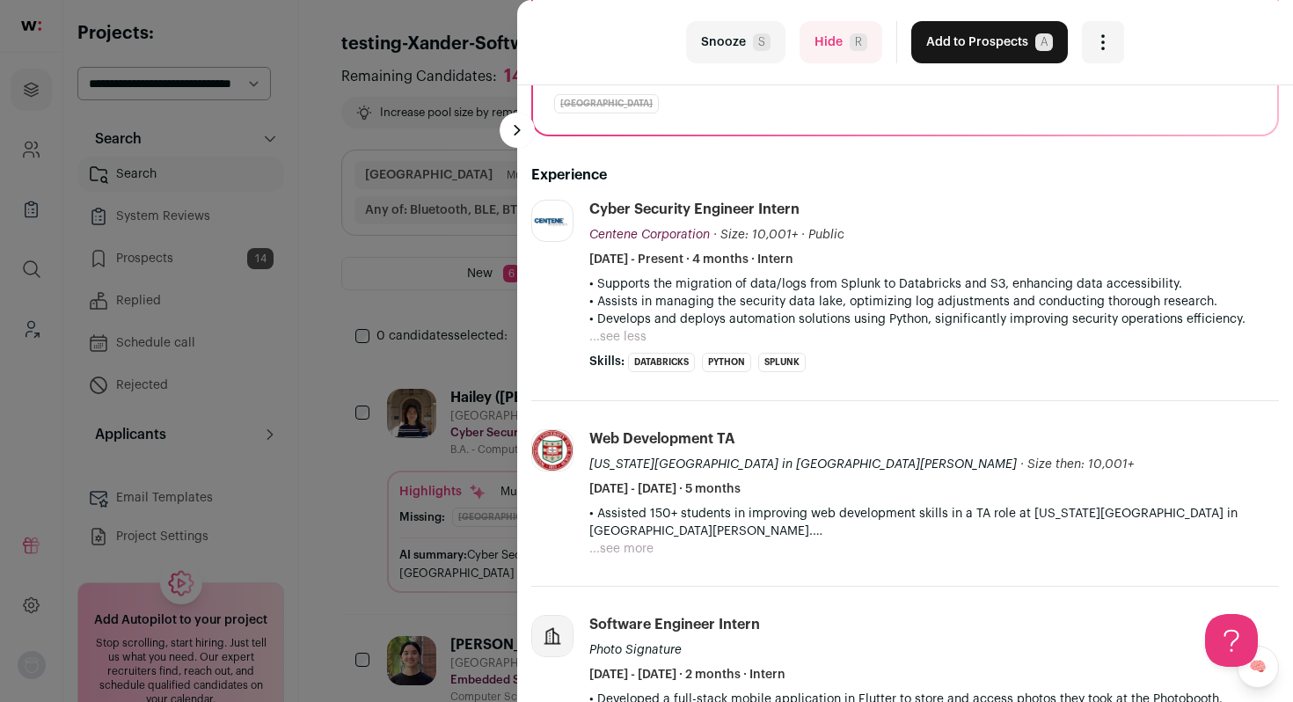
scroll to position [234, 0]
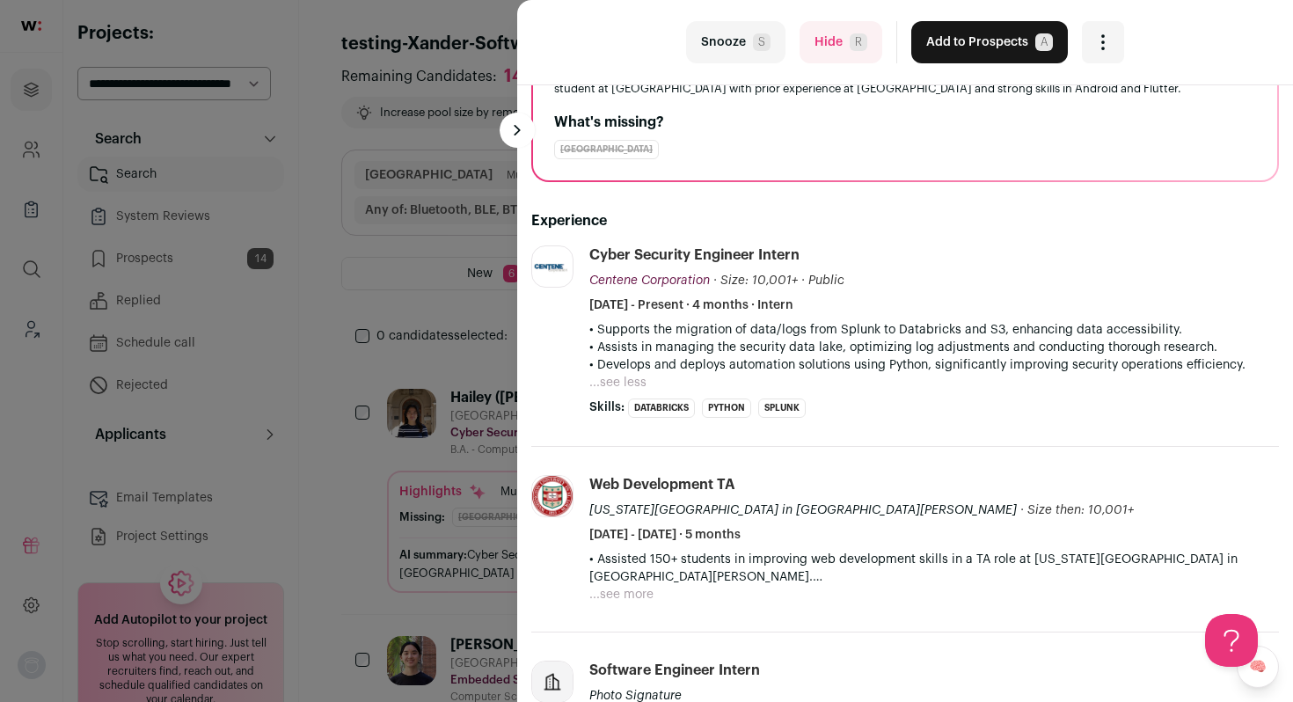
click at [609, 385] on button "...see less" at bounding box center [618, 383] width 57 height 18
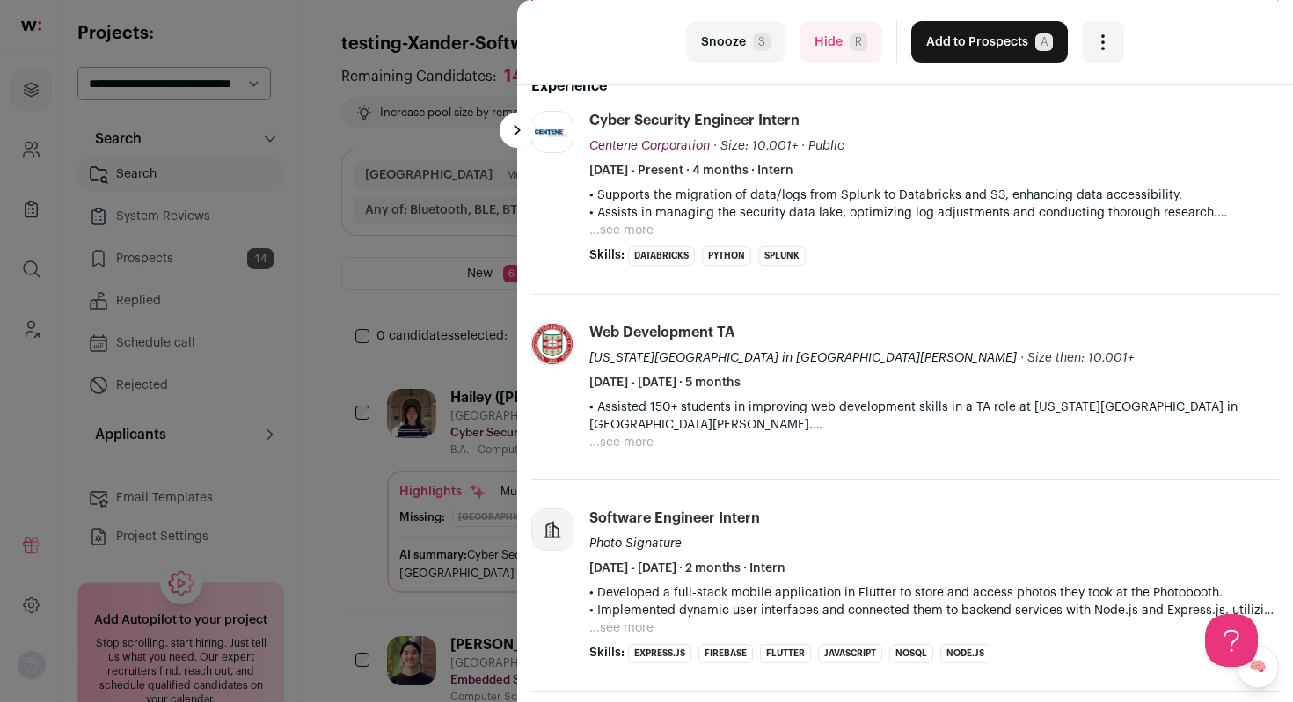
scroll to position [399, 0]
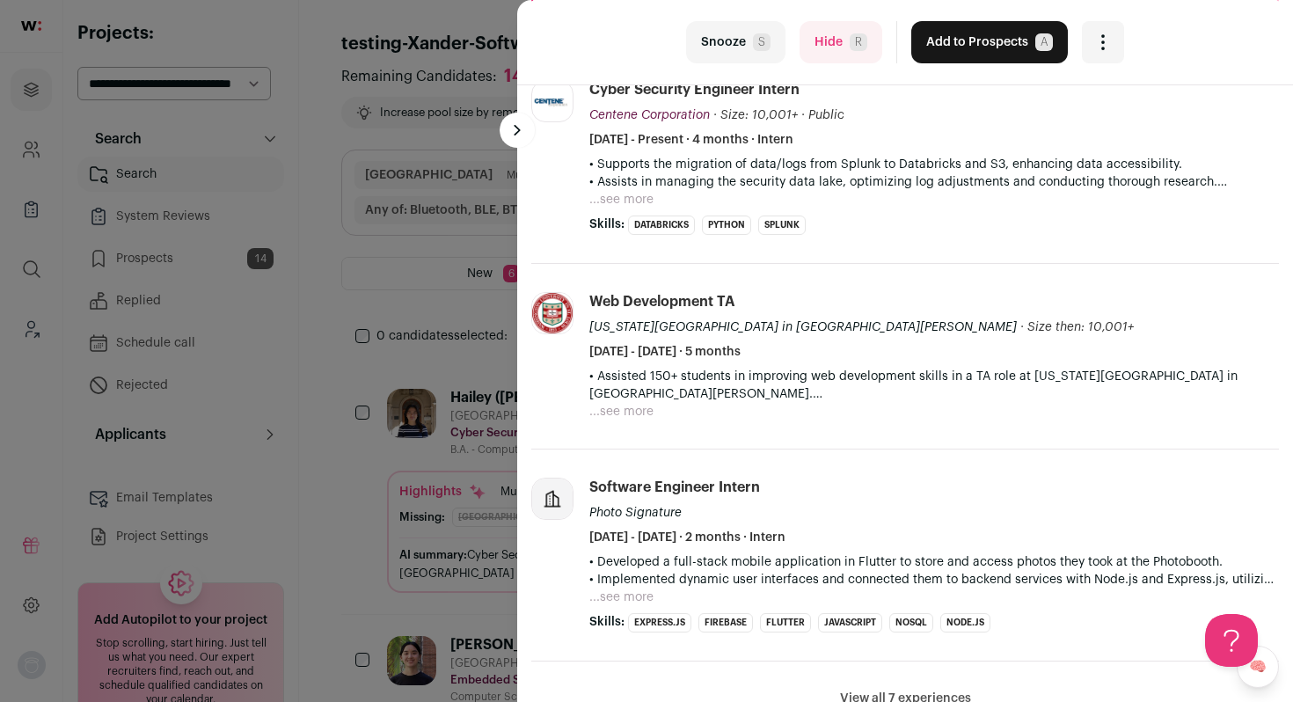
click at [613, 418] on button "...see more" at bounding box center [622, 412] width 64 height 18
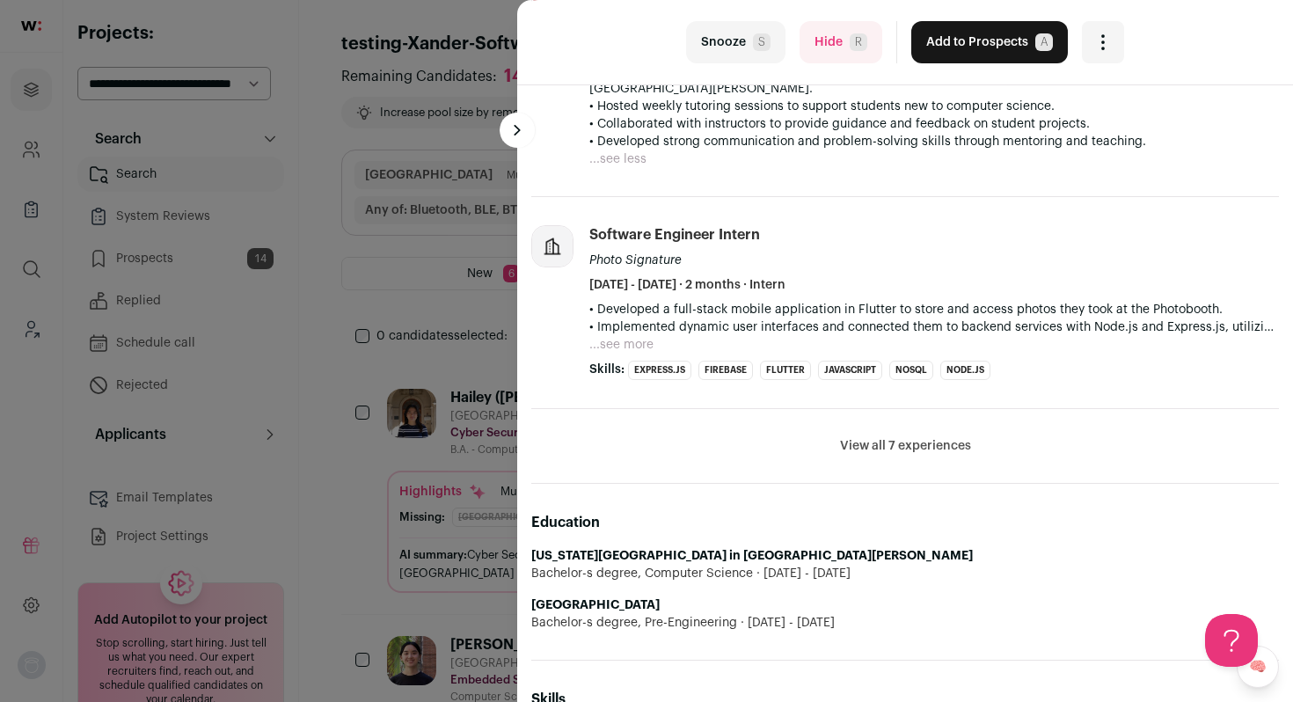
scroll to position [713, 0]
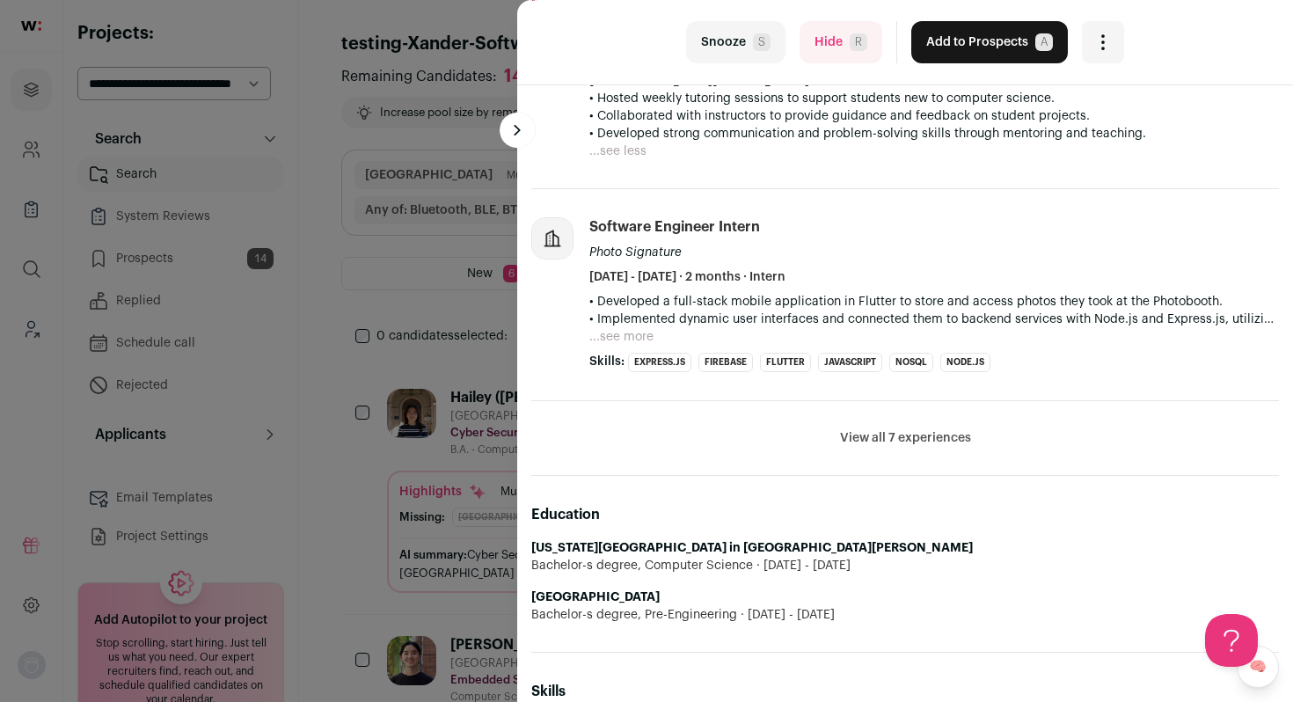
click at [843, 429] on button "View all 7 experiences" at bounding box center [905, 438] width 131 height 18
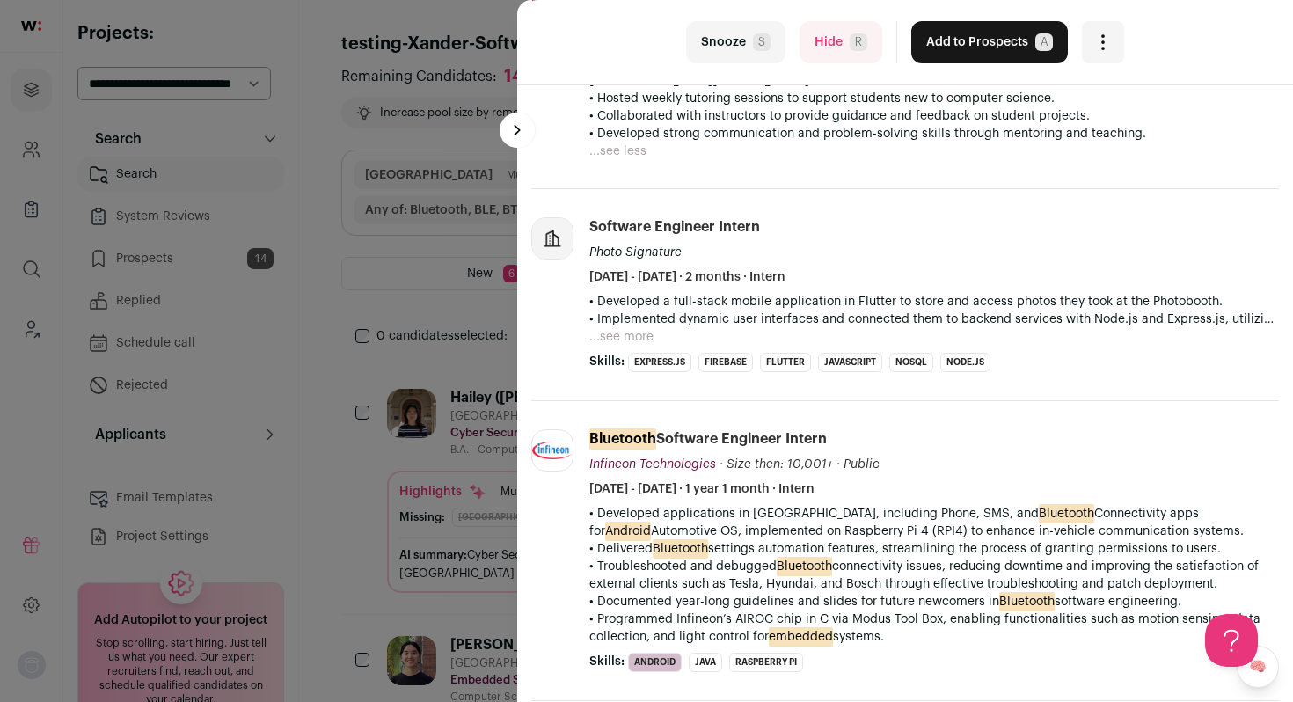
click at [944, 29] on button "Add to Prospects A" at bounding box center [990, 42] width 157 height 42
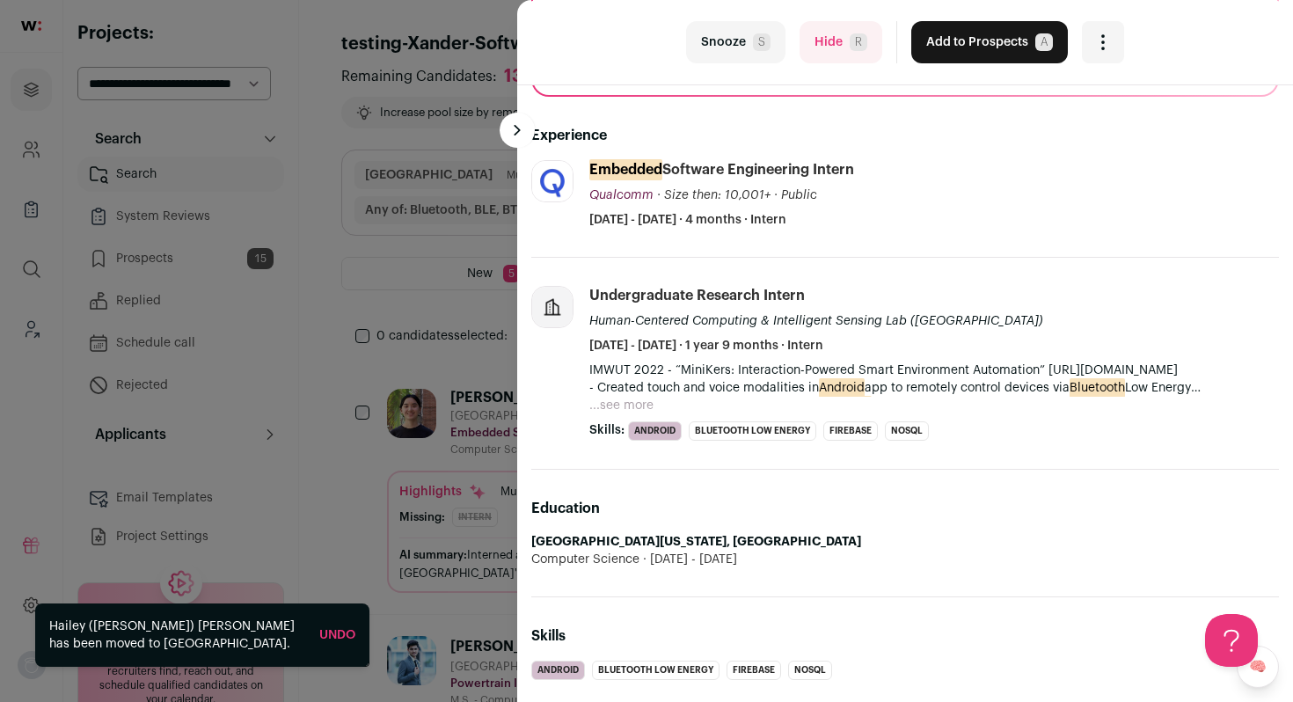
scroll to position [325, 0]
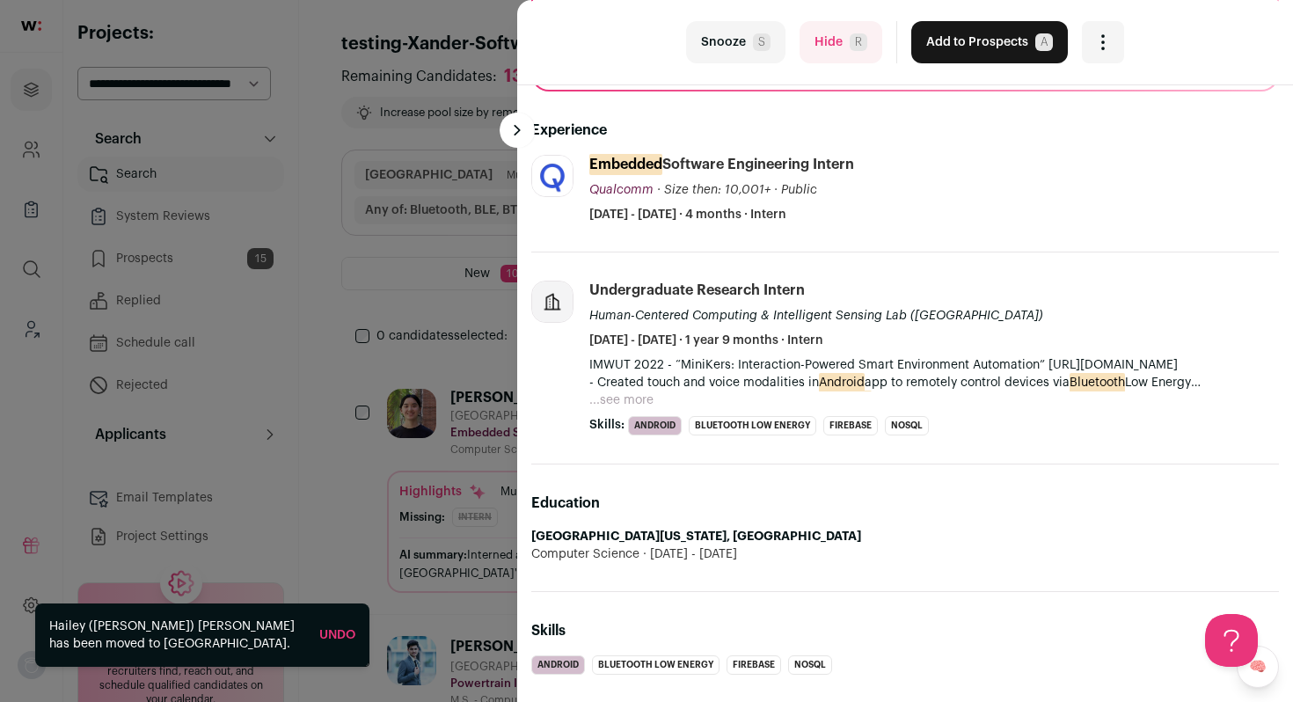
click at [645, 405] on button "...see more" at bounding box center [622, 401] width 64 height 18
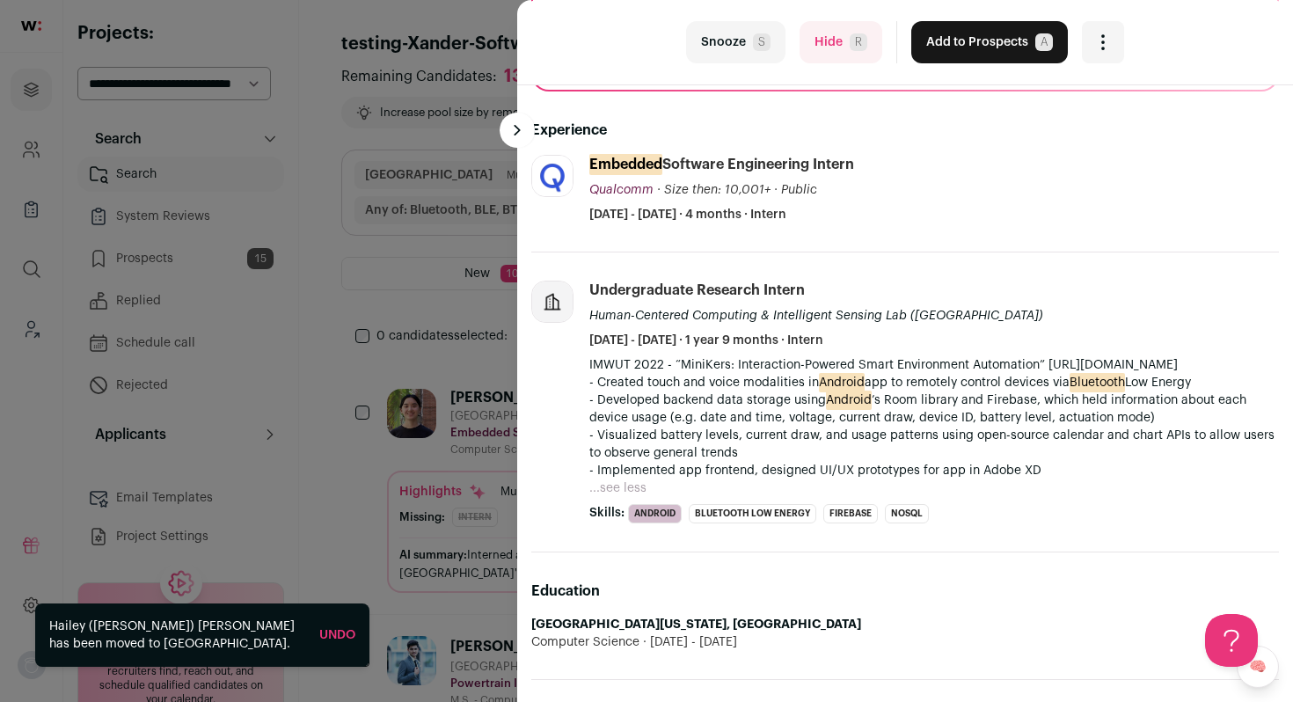
click at [992, 45] on button "Add to Prospects A" at bounding box center [990, 42] width 157 height 42
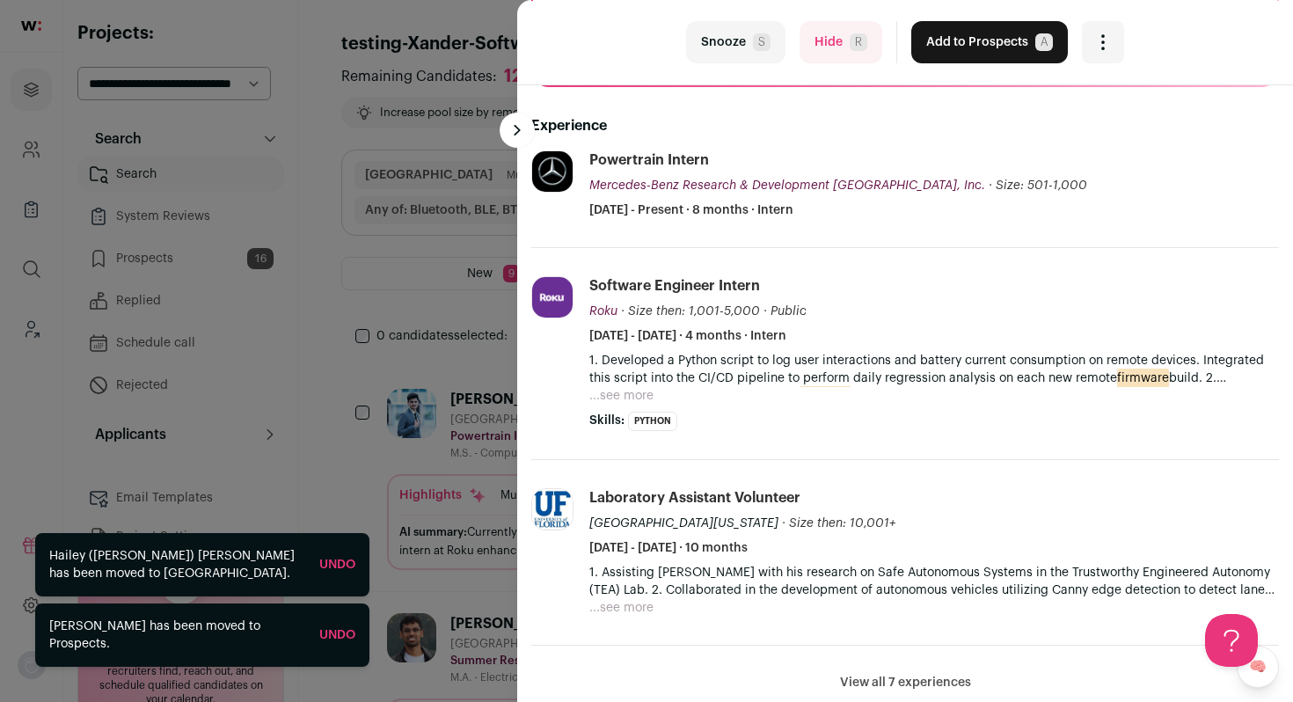
scroll to position [251, 0]
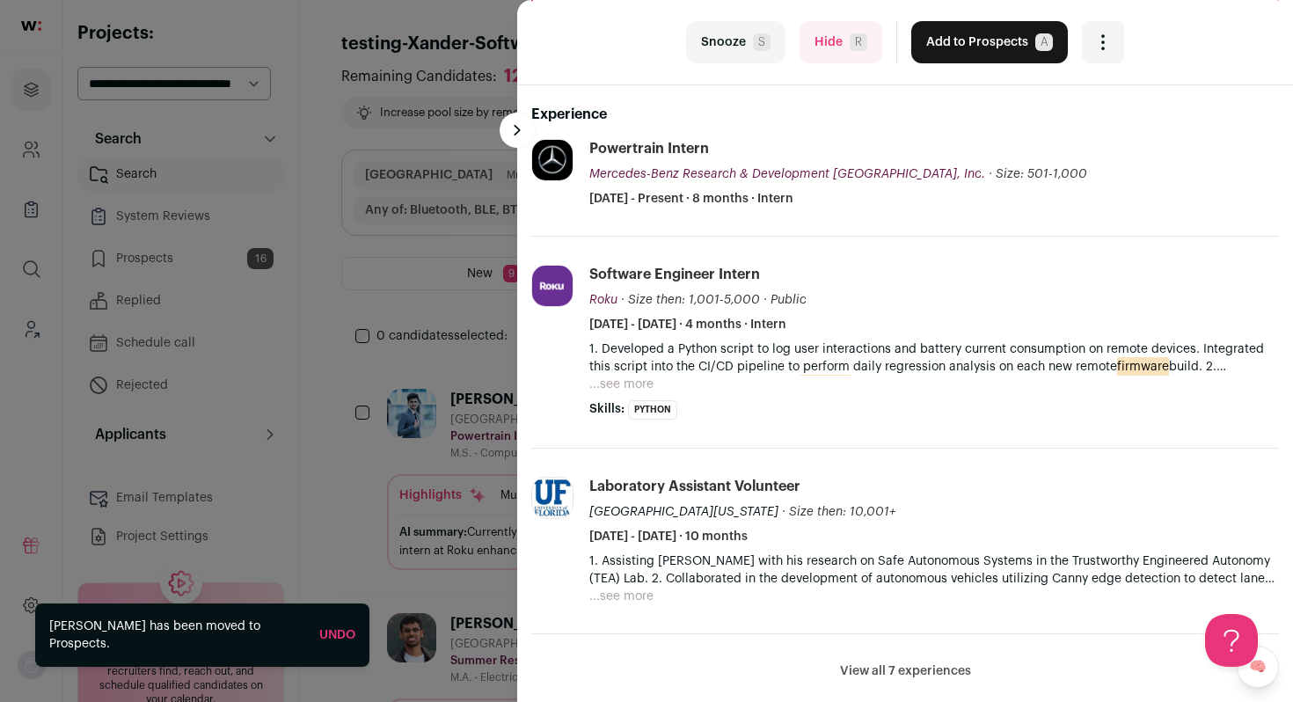
click at [626, 393] on button "...see more" at bounding box center [622, 385] width 64 height 18
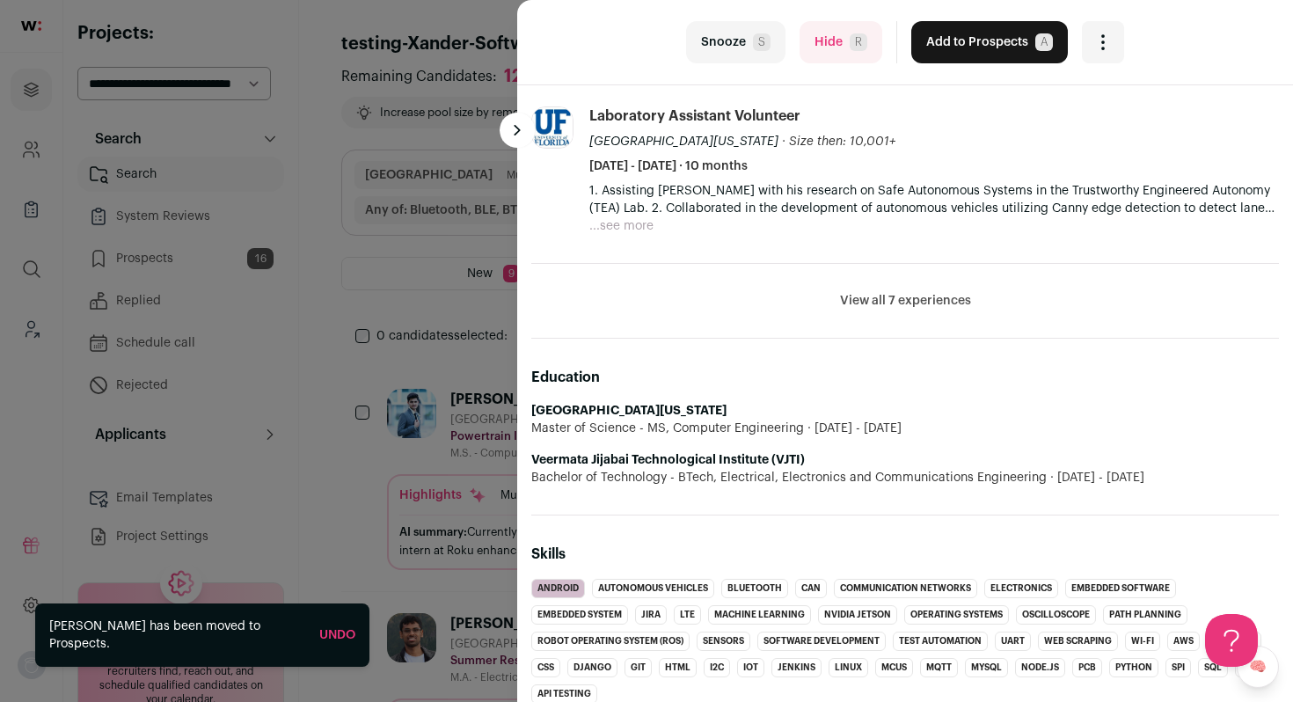
scroll to position [715, 0]
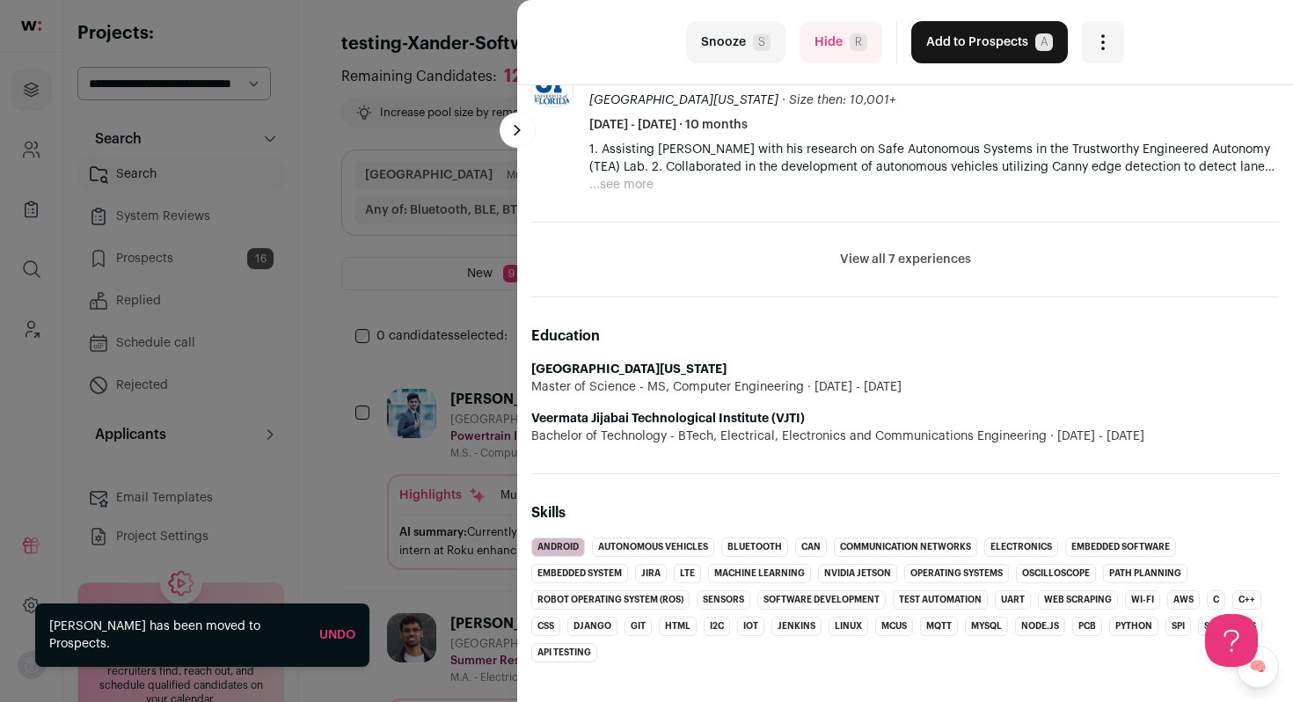
click at [861, 51] on button "Hide R" at bounding box center [841, 42] width 83 height 42
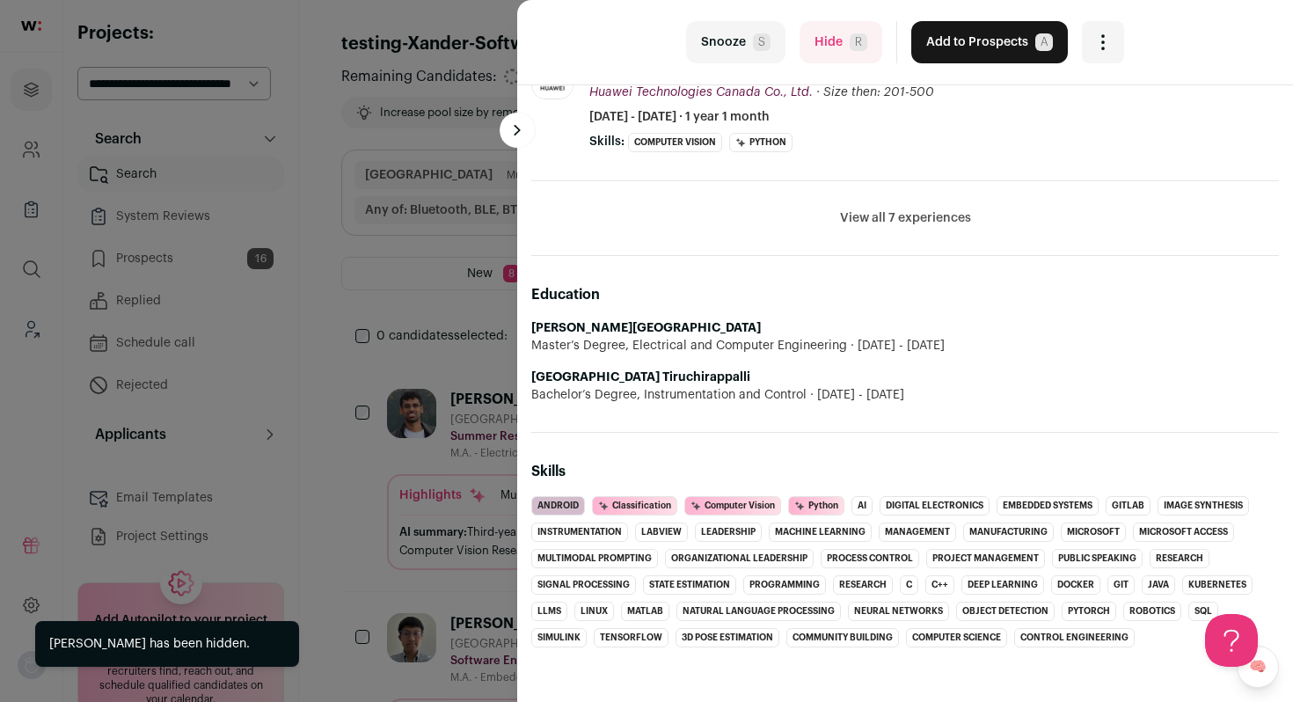
scroll to position [986, 0]
click at [831, 49] on button "Hide R" at bounding box center [841, 42] width 83 height 42
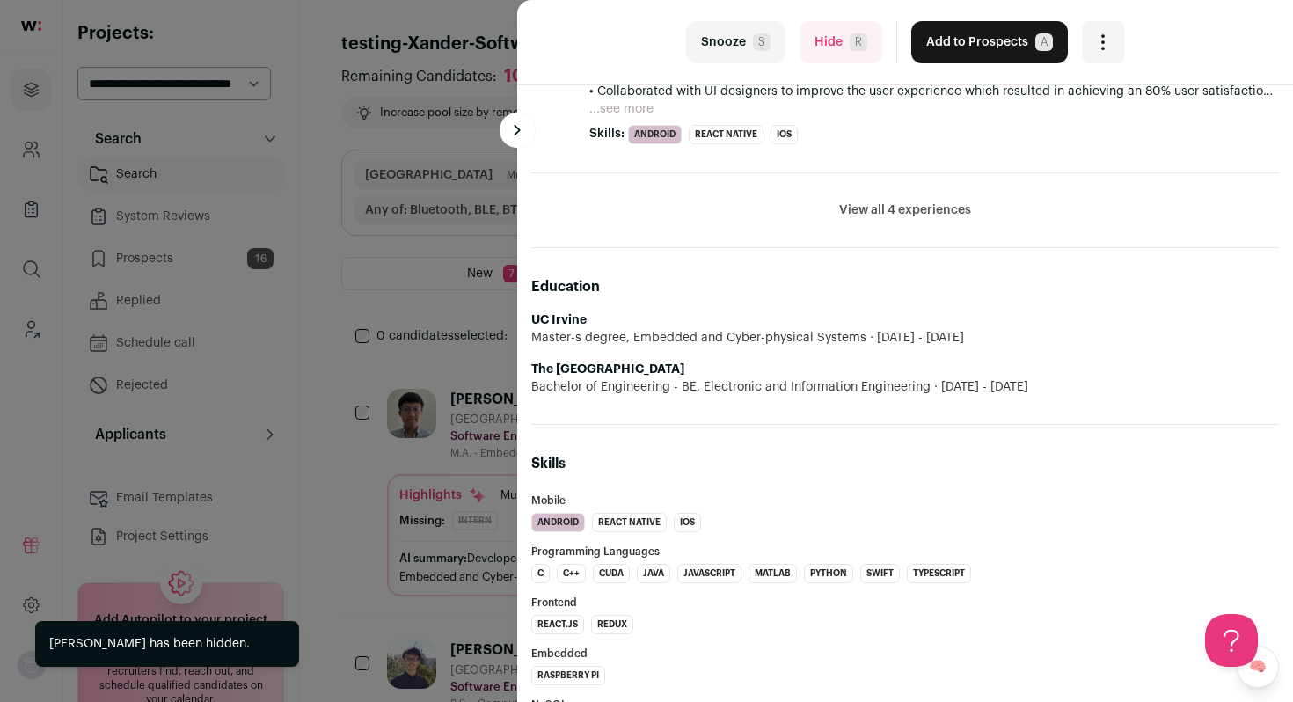
scroll to position [927, 0]
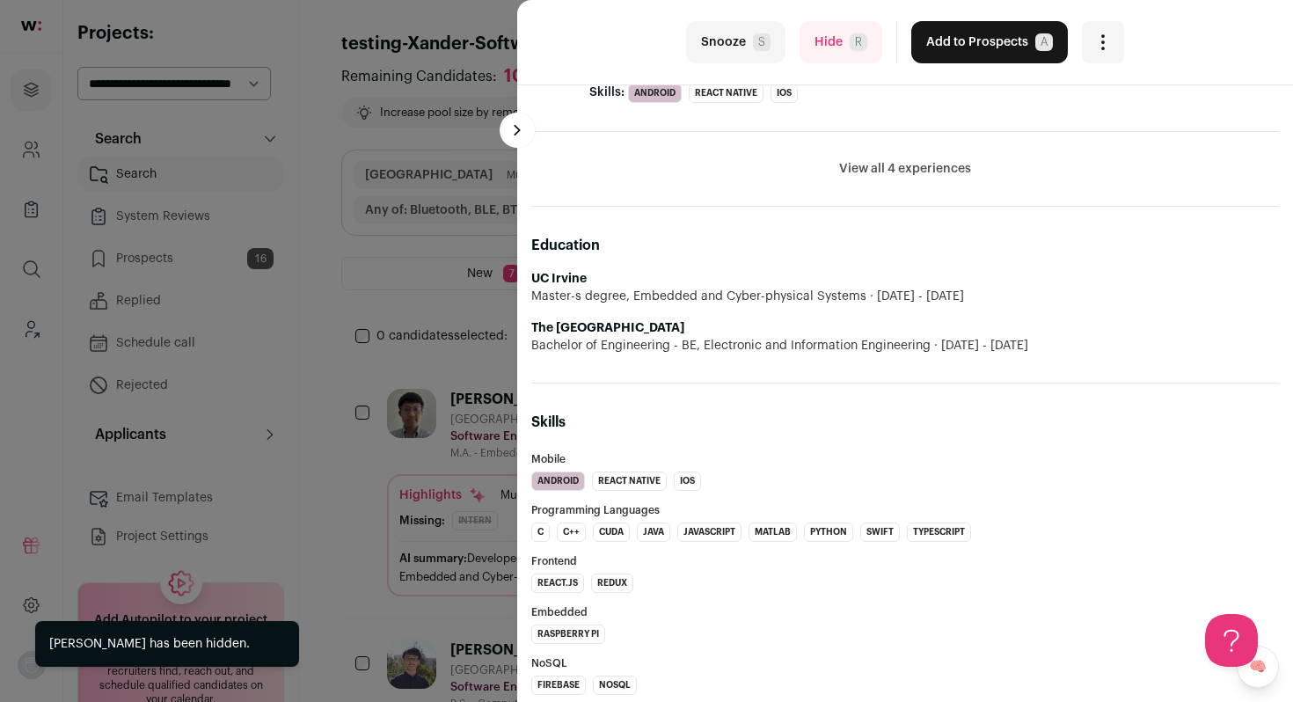
click at [846, 53] on button "Hide R" at bounding box center [841, 42] width 83 height 42
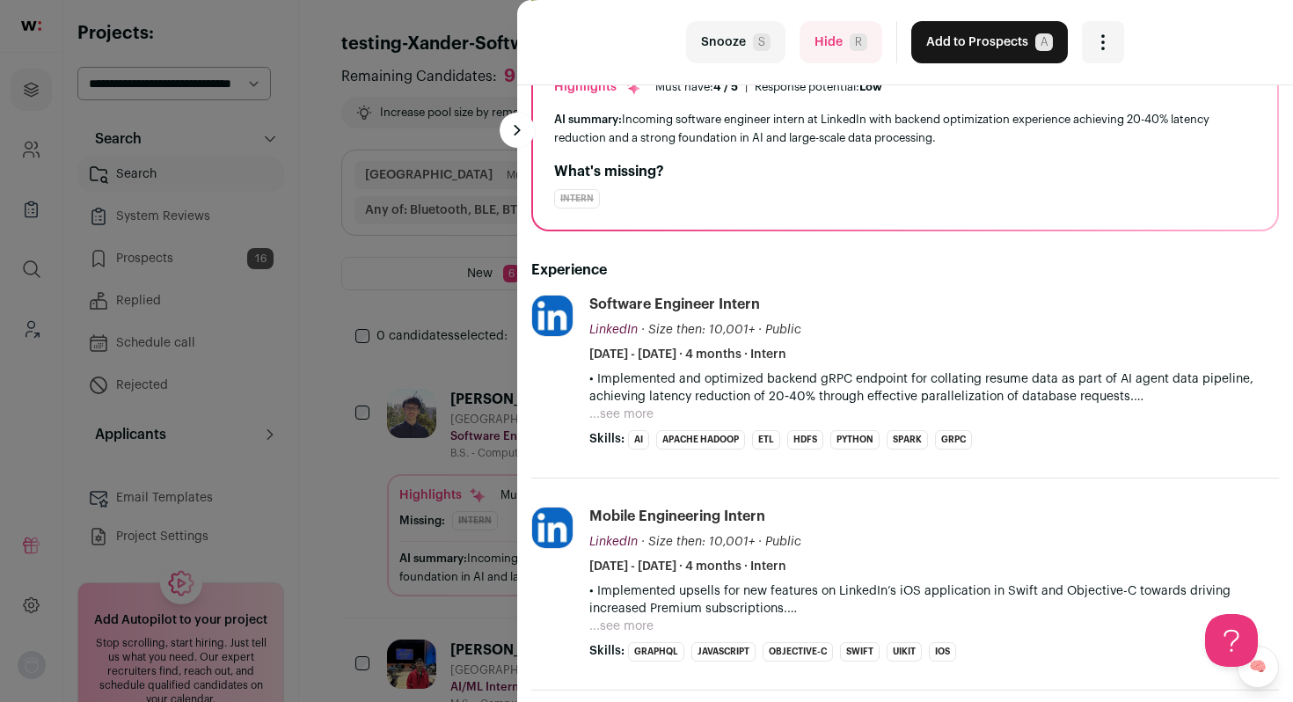
scroll to position [162, 0]
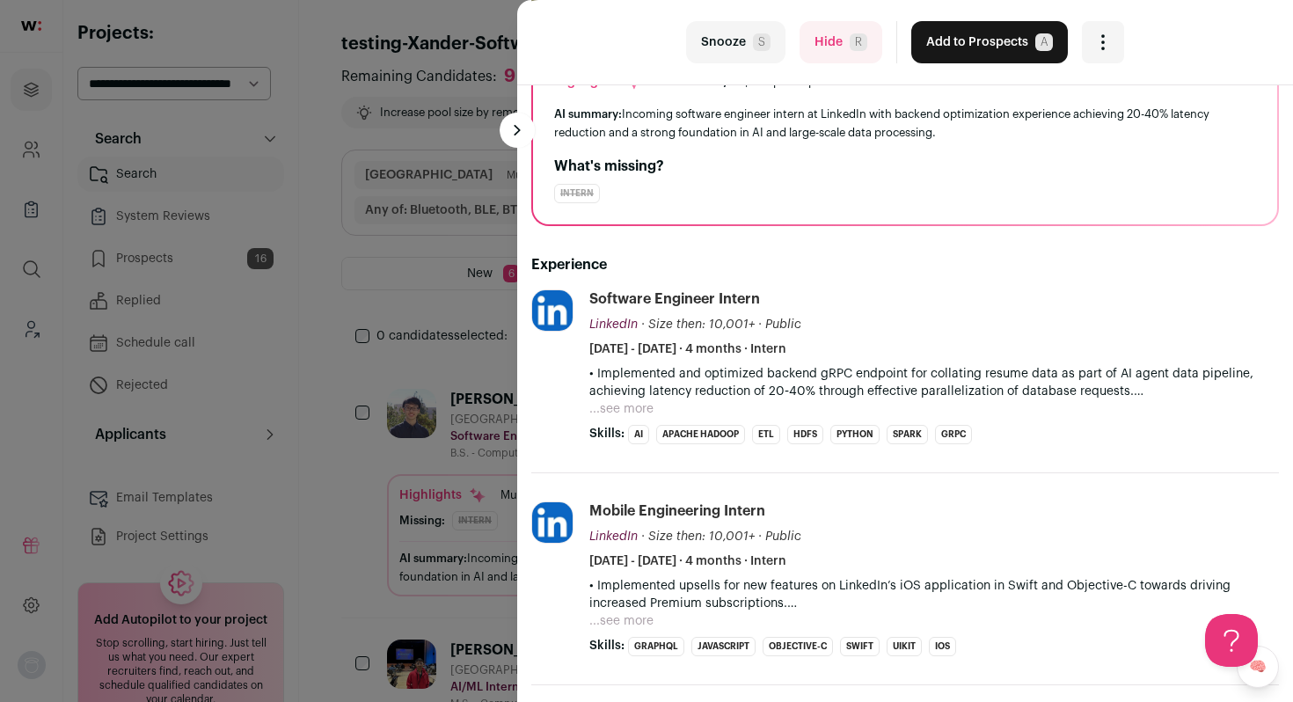
click at [630, 407] on button "...see more" at bounding box center [622, 409] width 64 height 18
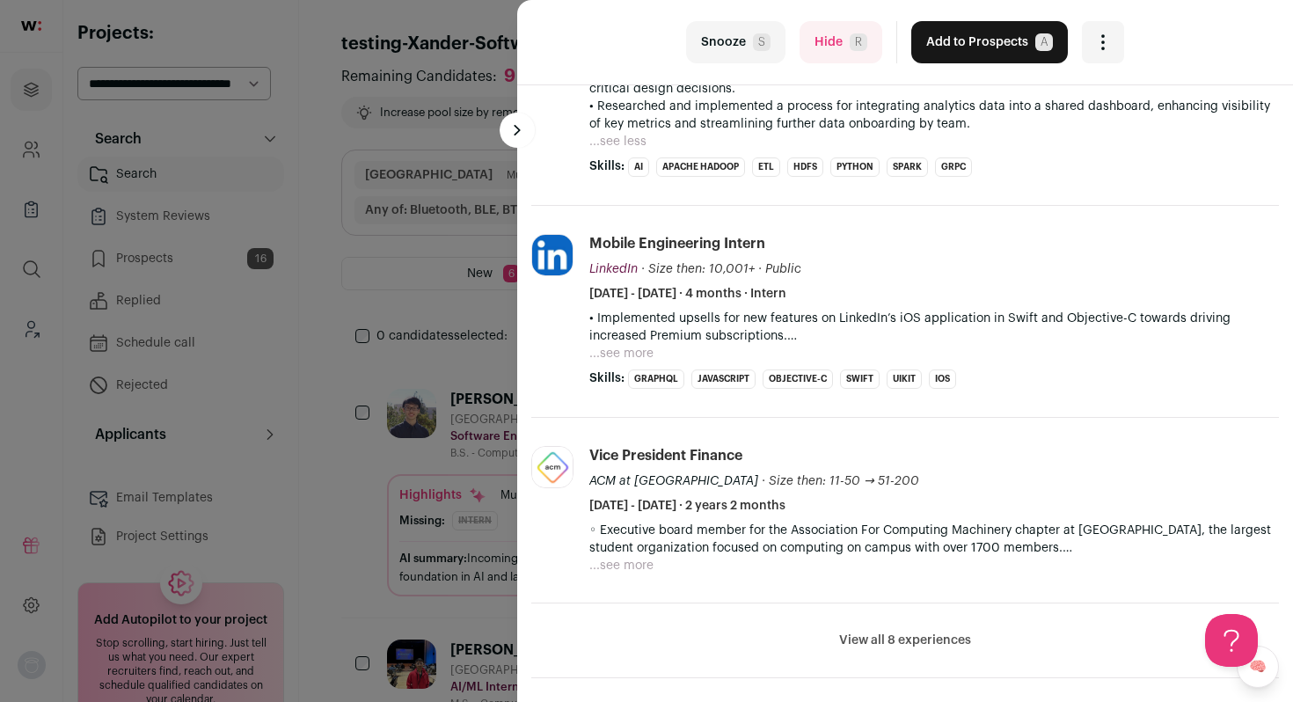
scroll to position [505, 0]
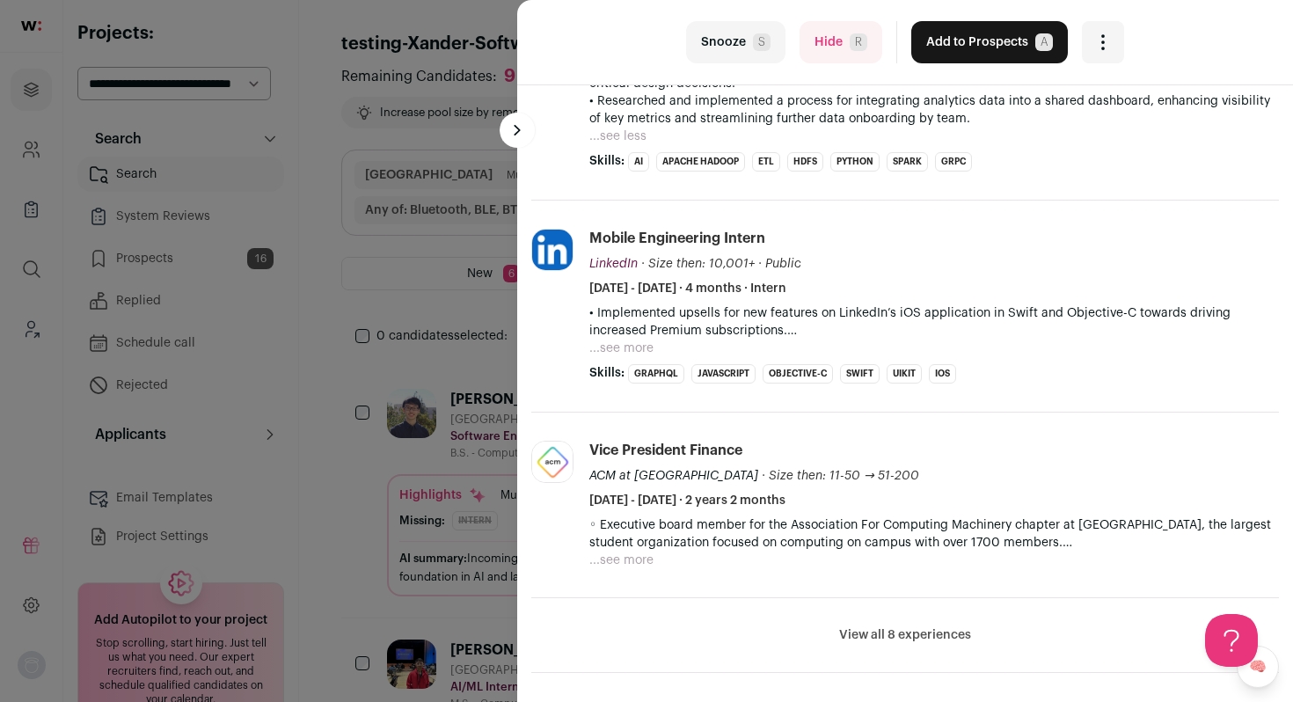
click at [623, 350] on button "...see more" at bounding box center [622, 349] width 64 height 18
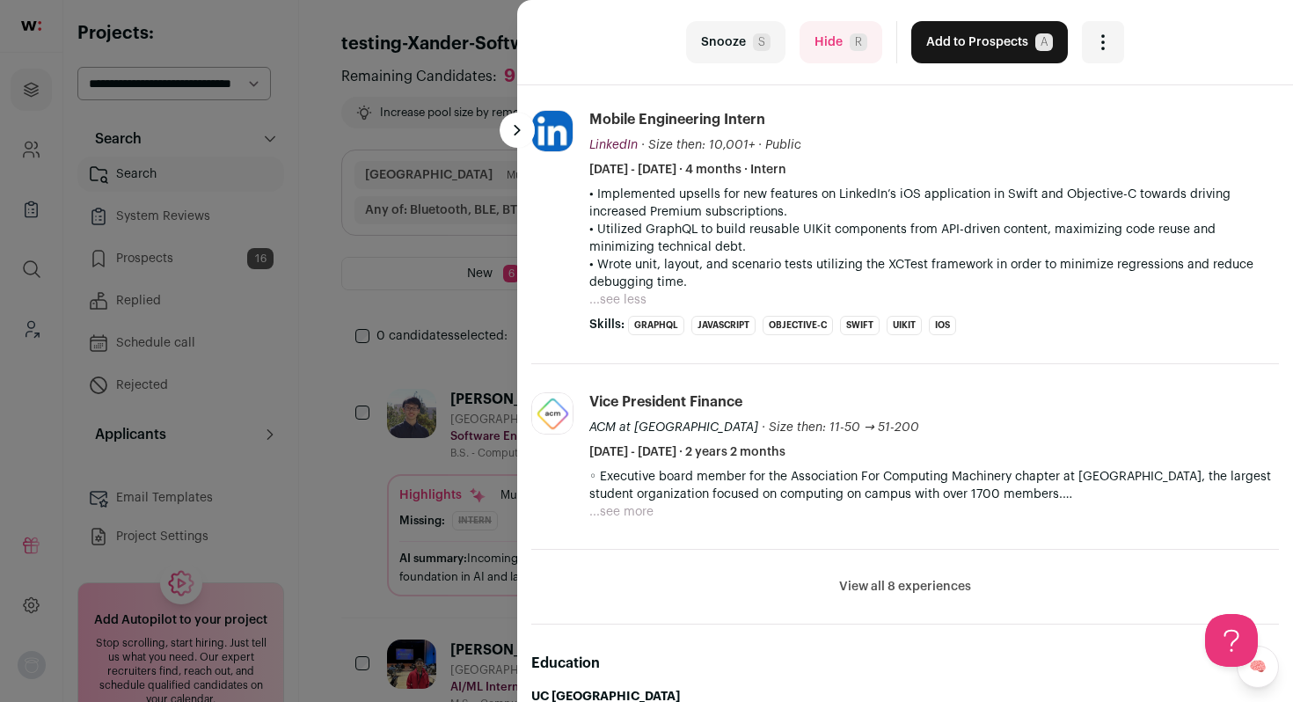
scroll to position [669, 0]
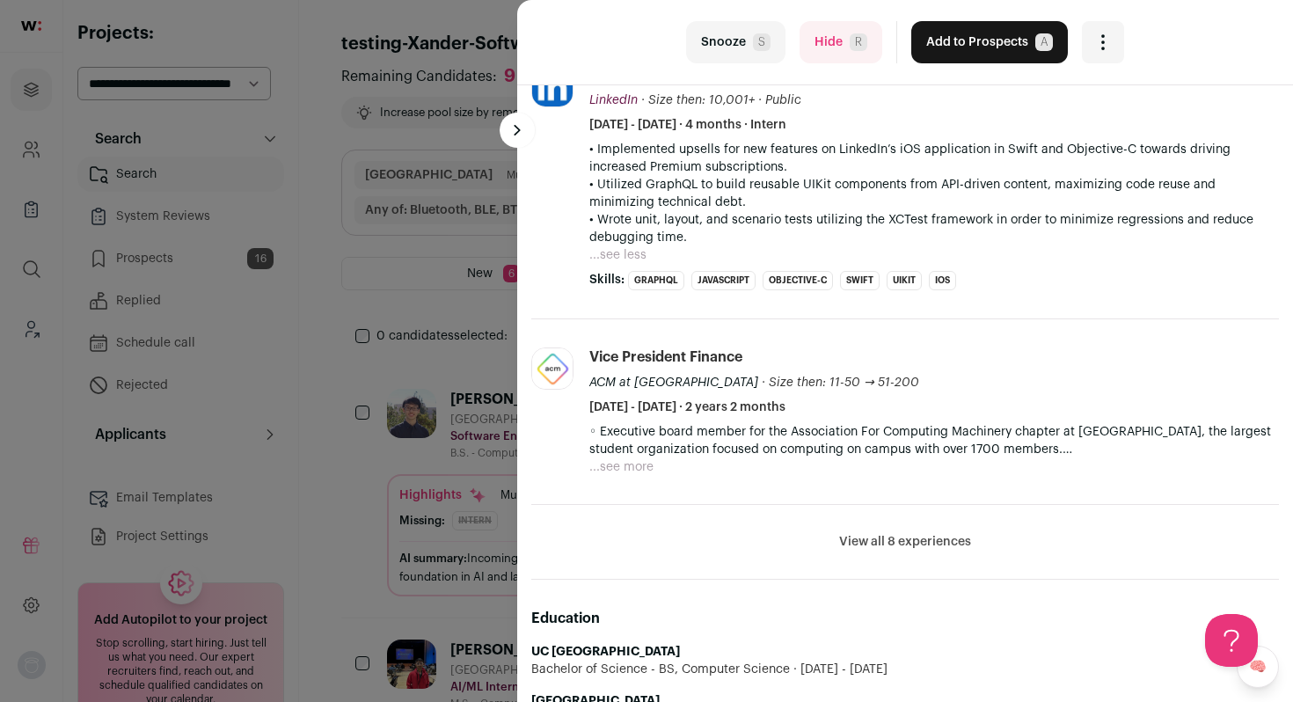
click at [927, 539] on button "View all 8 experiences" at bounding box center [905, 542] width 132 height 18
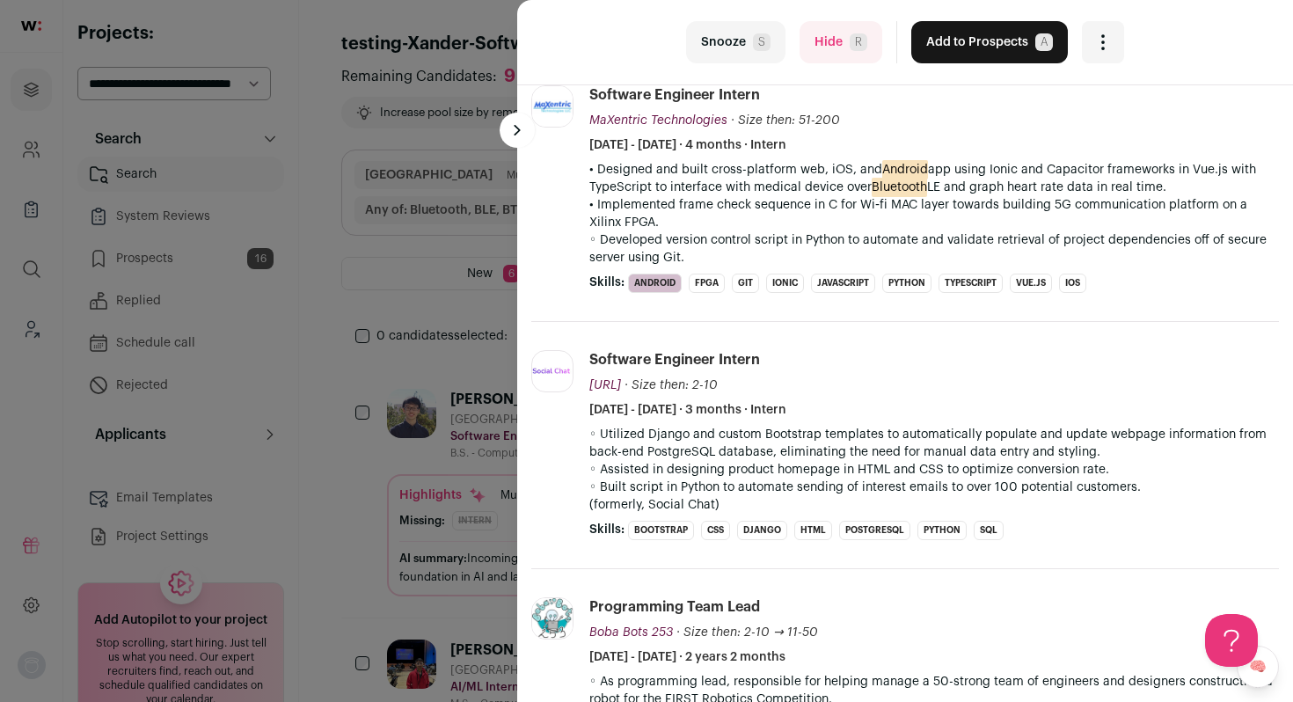
scroll to position [1332, 0]
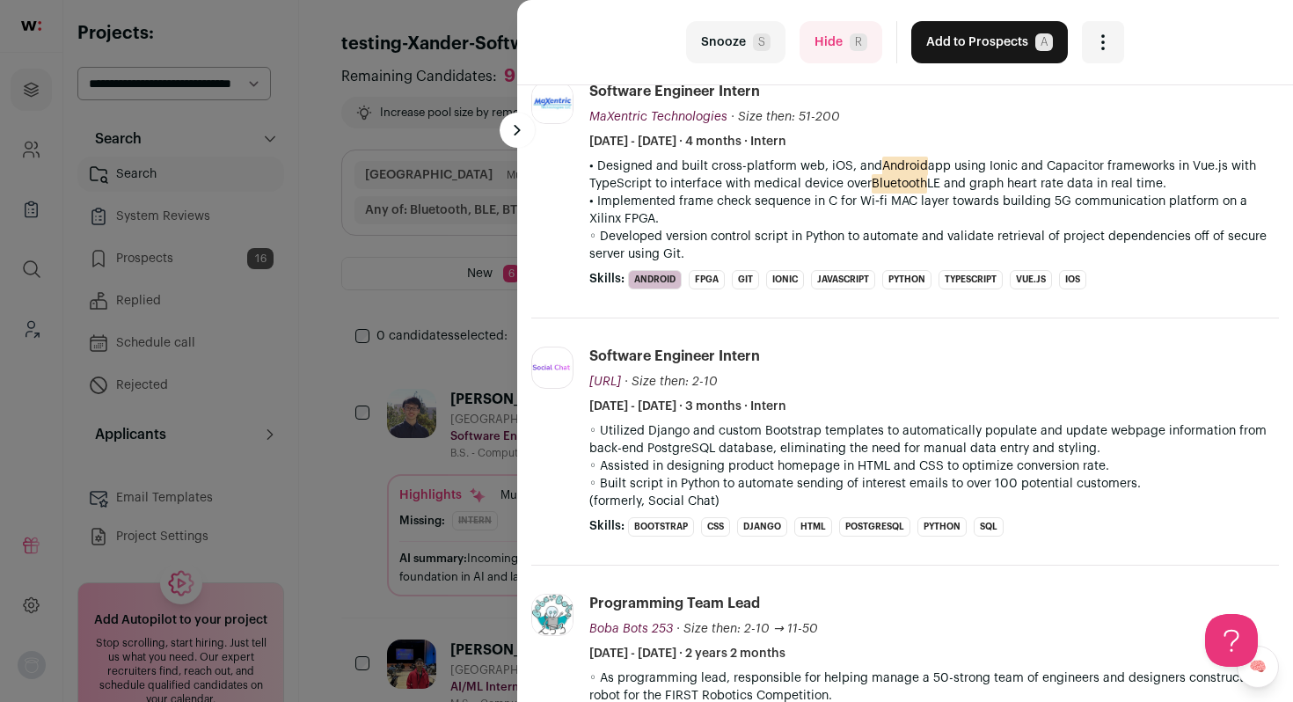
click at [975, 33] on button "Add to Prospects A" at bounding box center [990, 42] width 157 height 42
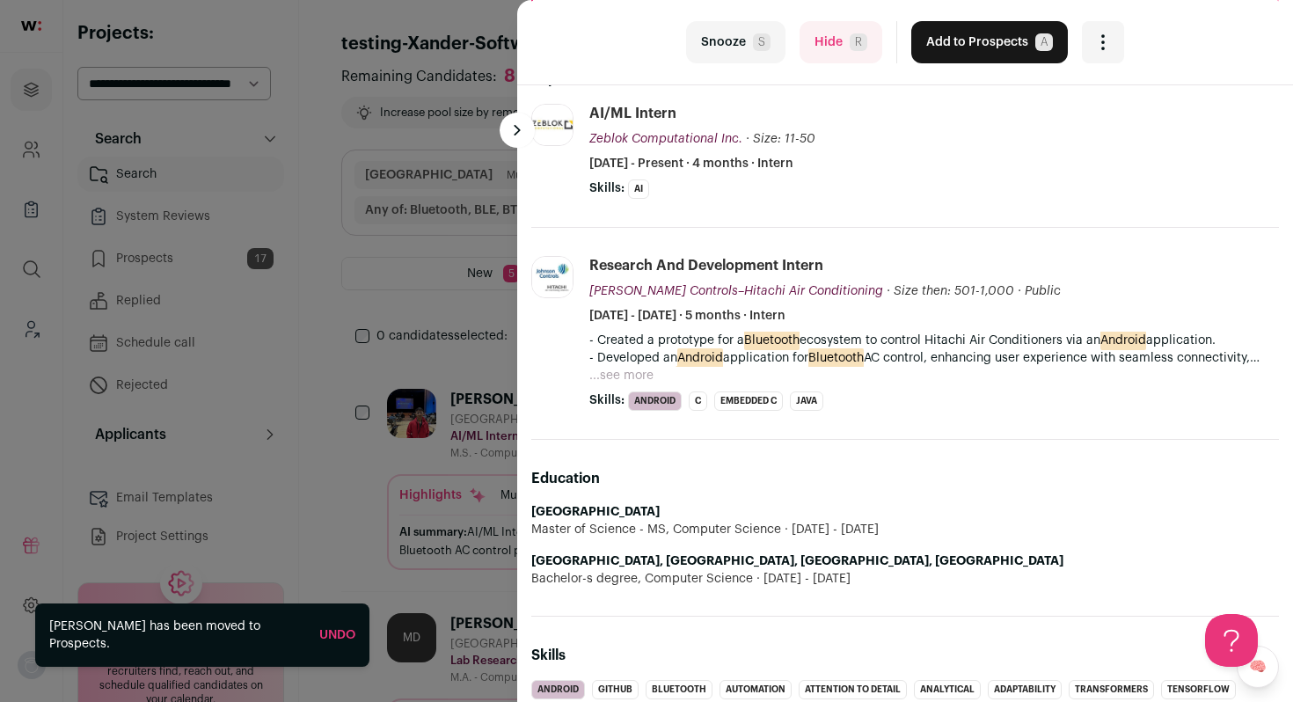
scroll to position [325, 0]
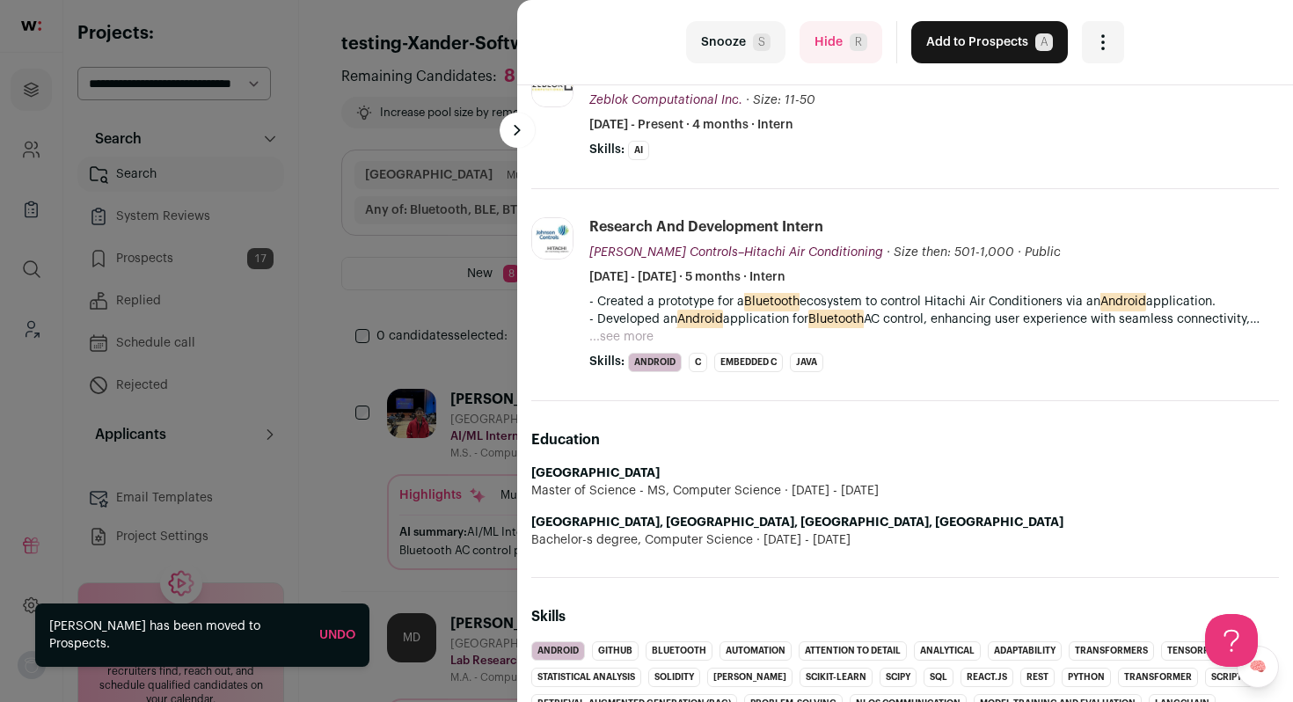
click at [826, 30] on button "Hide R" at bounding box center [841, 42] width 83 height 42
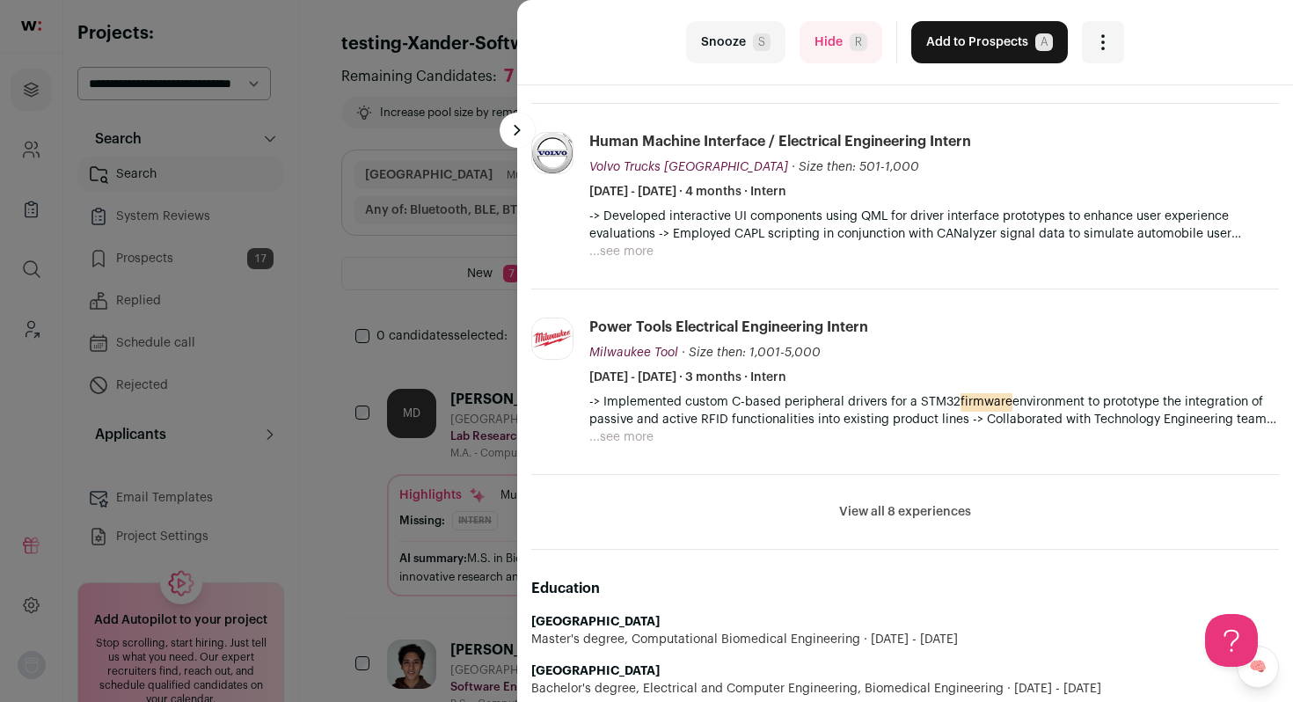
scroll to position [561, 0]
click at [629, 436] on button "...see more" at bounding box center [622, 436] width 64 height 18
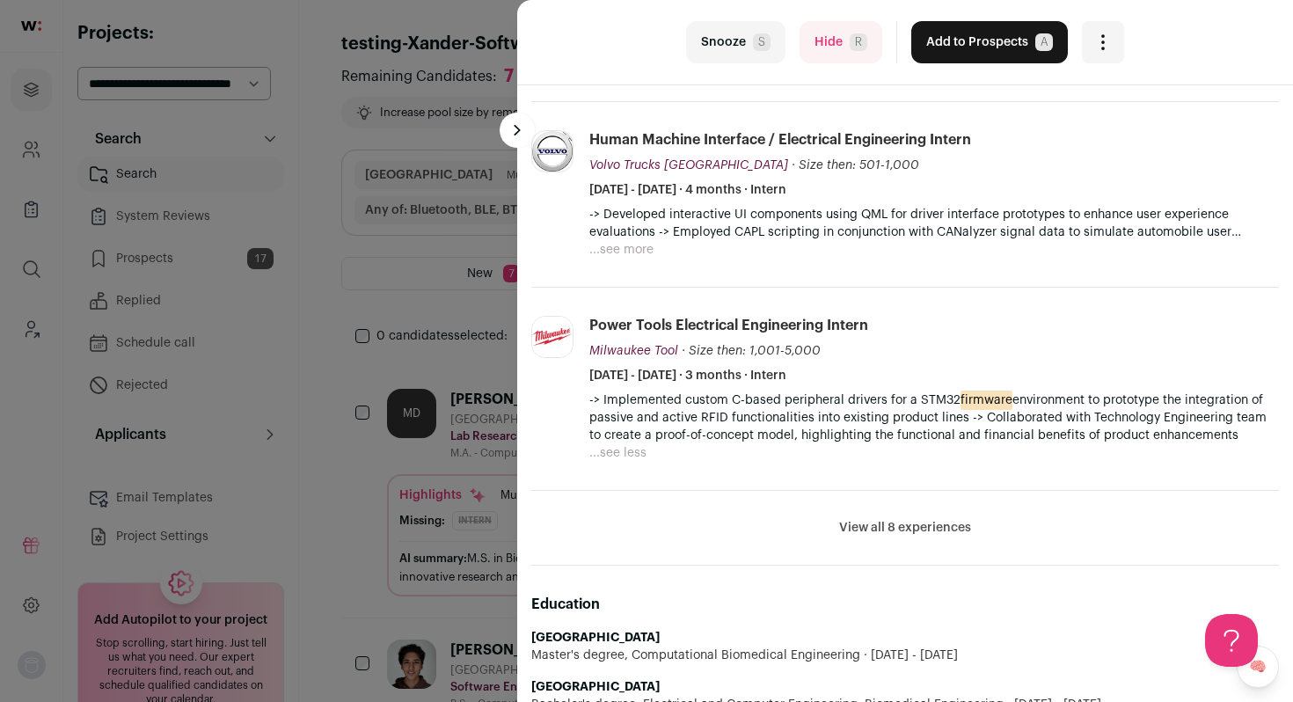
click at [925, 524] on button "View all 8 experiences" at bounding box center [905, 528] width 132 height 18
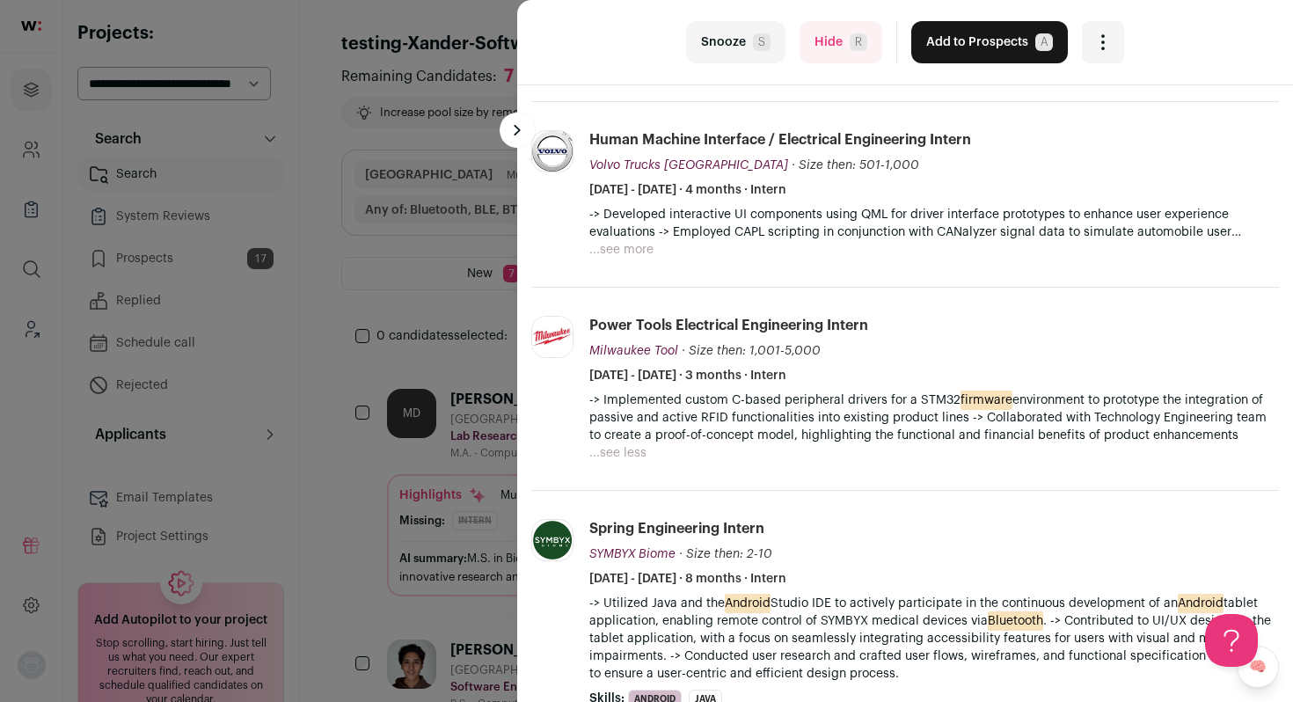
click at [957, 44] on button "Add to Prospects A" at bounding box center [990, 42] width 157 height 42
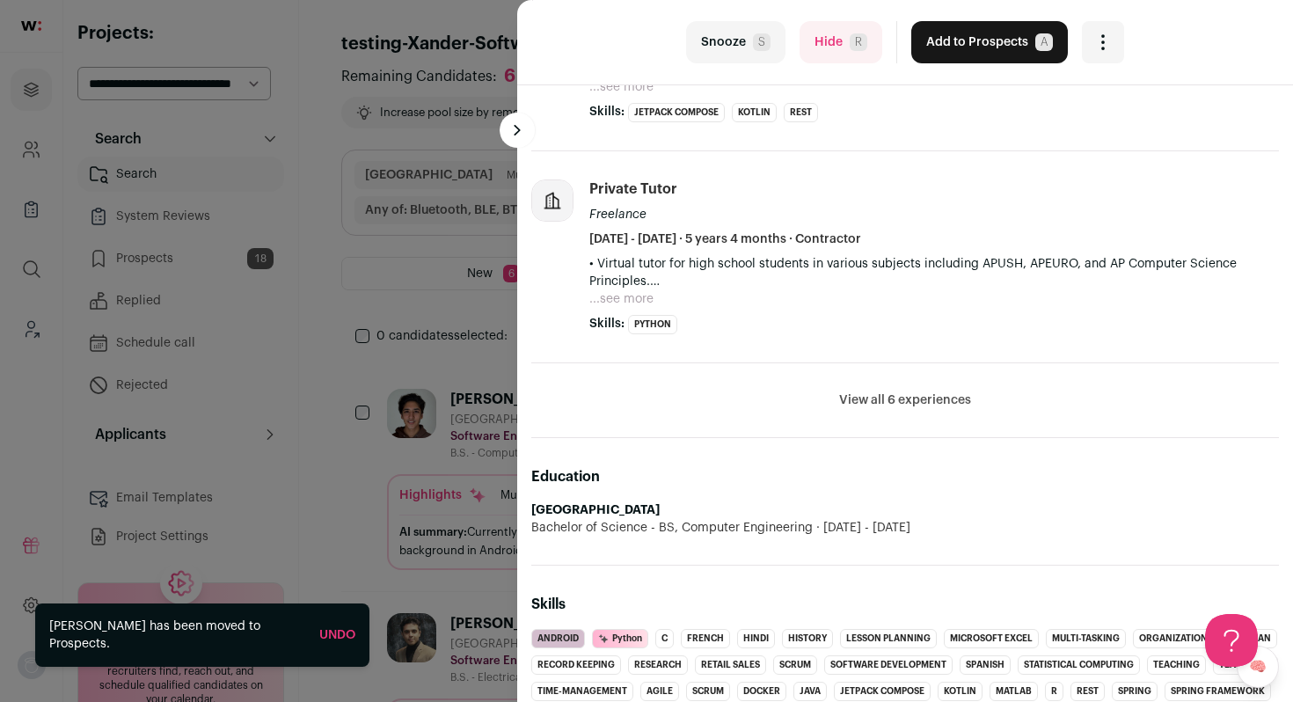
scroll to position [650, 0]
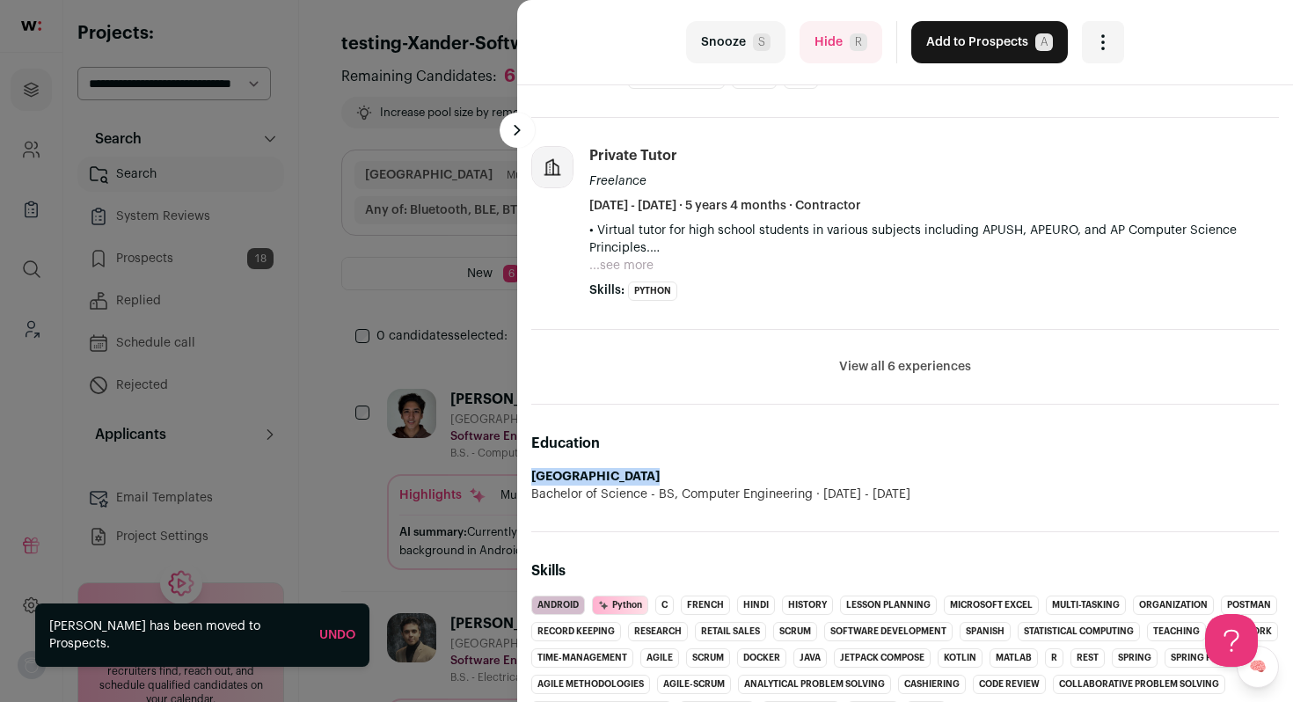
drag, startPoint x: 664, startPoint y: 473, endPoint x: 530, endPoint y: 477, distance: 134.7
click at [530, 477] on div "Smyan Muranjan 0 YOE REFRESHING PROFILE Last updated 6/27/2025 over 1 year ago …" at bounding box center [905, 574] width 776 height 2278
copy strong "Purdue University"
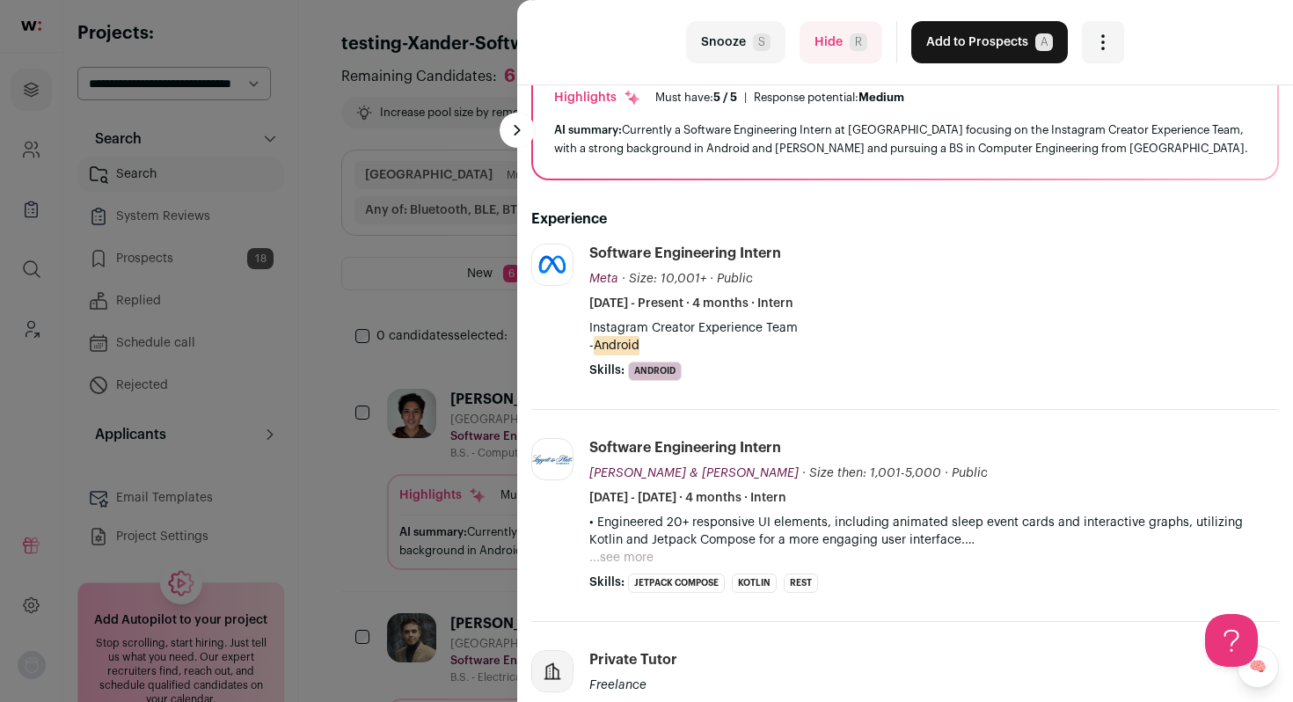
scroll to position [164, 0]
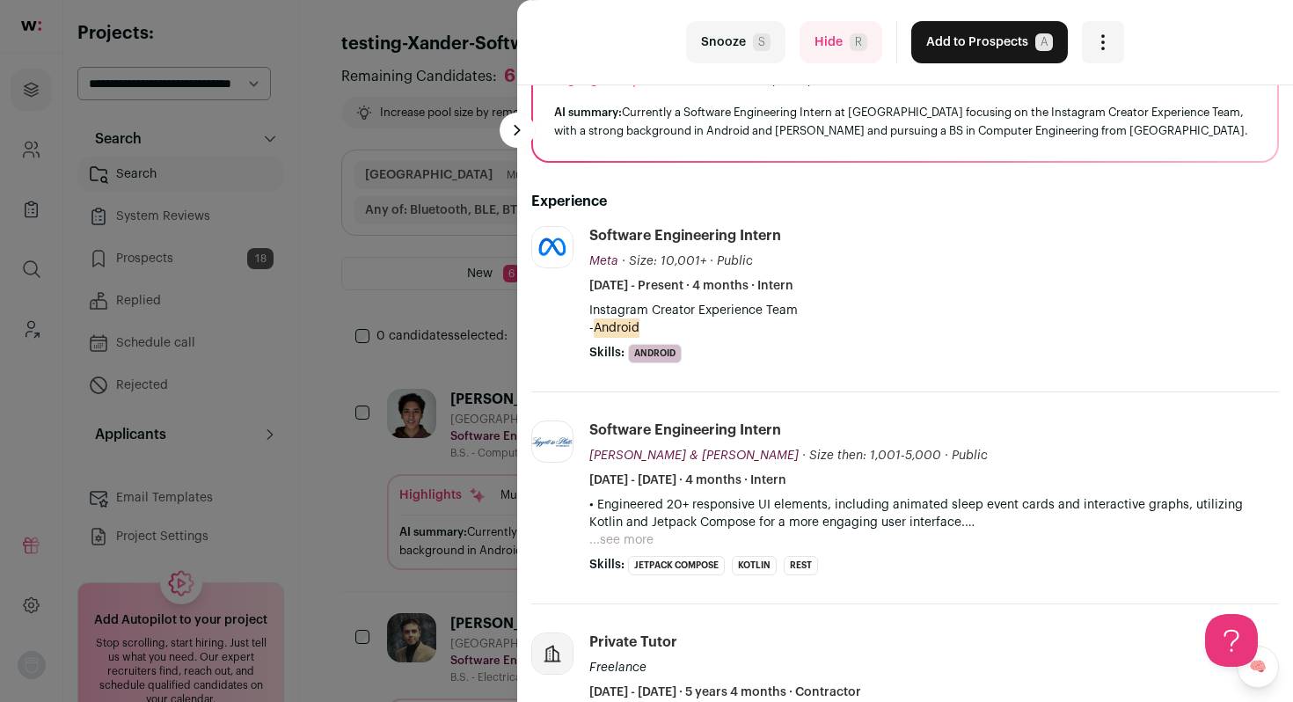
click at [640, 545] on button "...see more" at bounding box center [622, 540] width 64 height 18
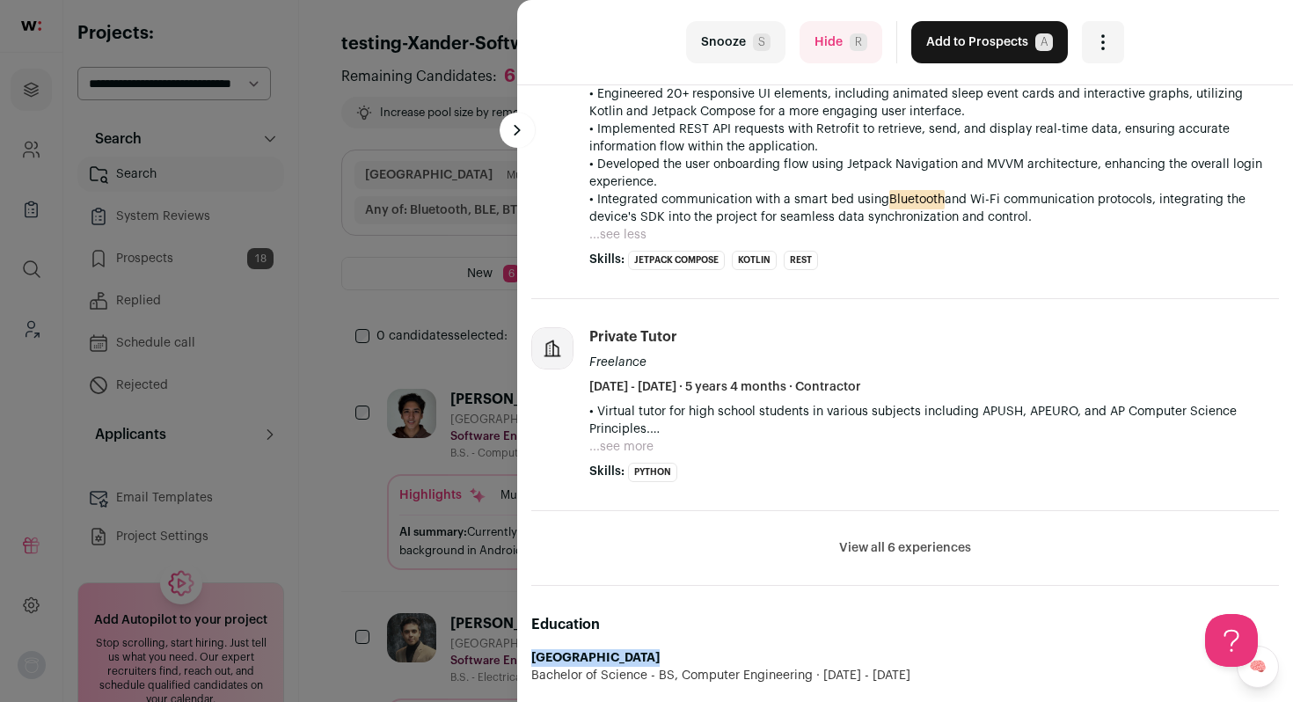
scroll to position [580, 0]
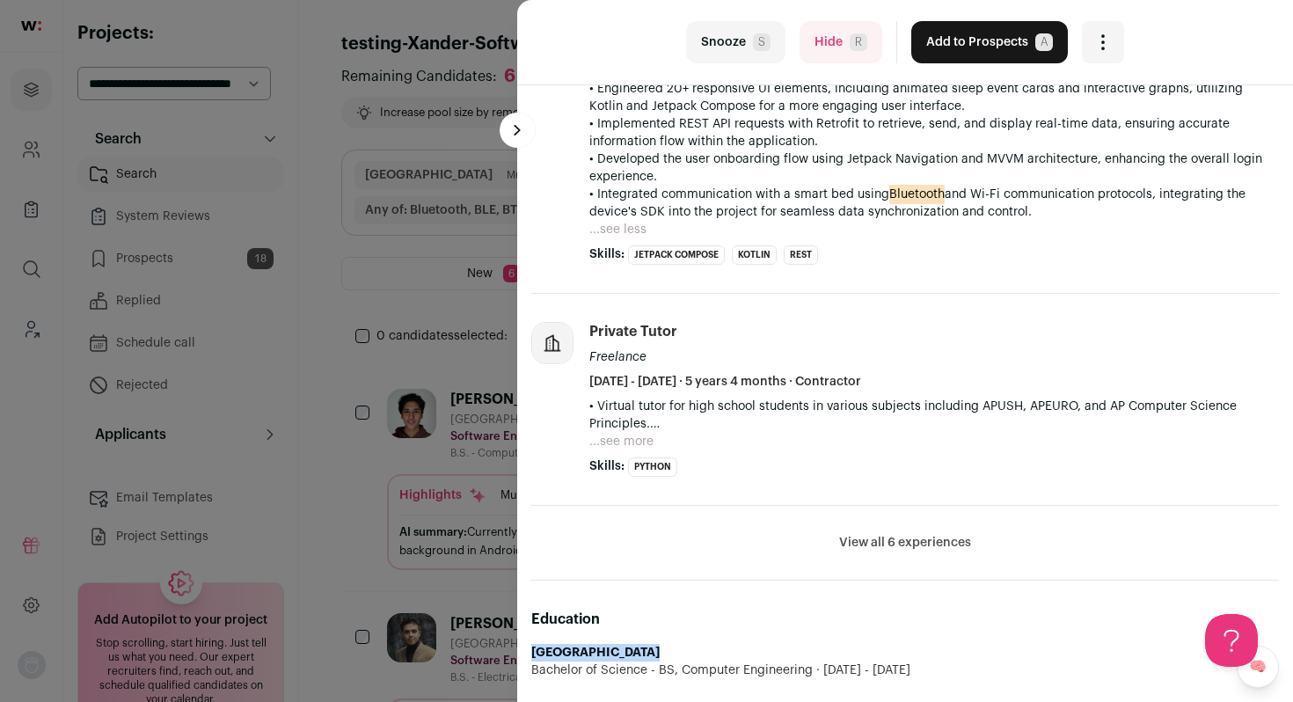
click at [851, 544] on button "View all 6 experiences" at bounding box center [905, 543] width 132 height 18
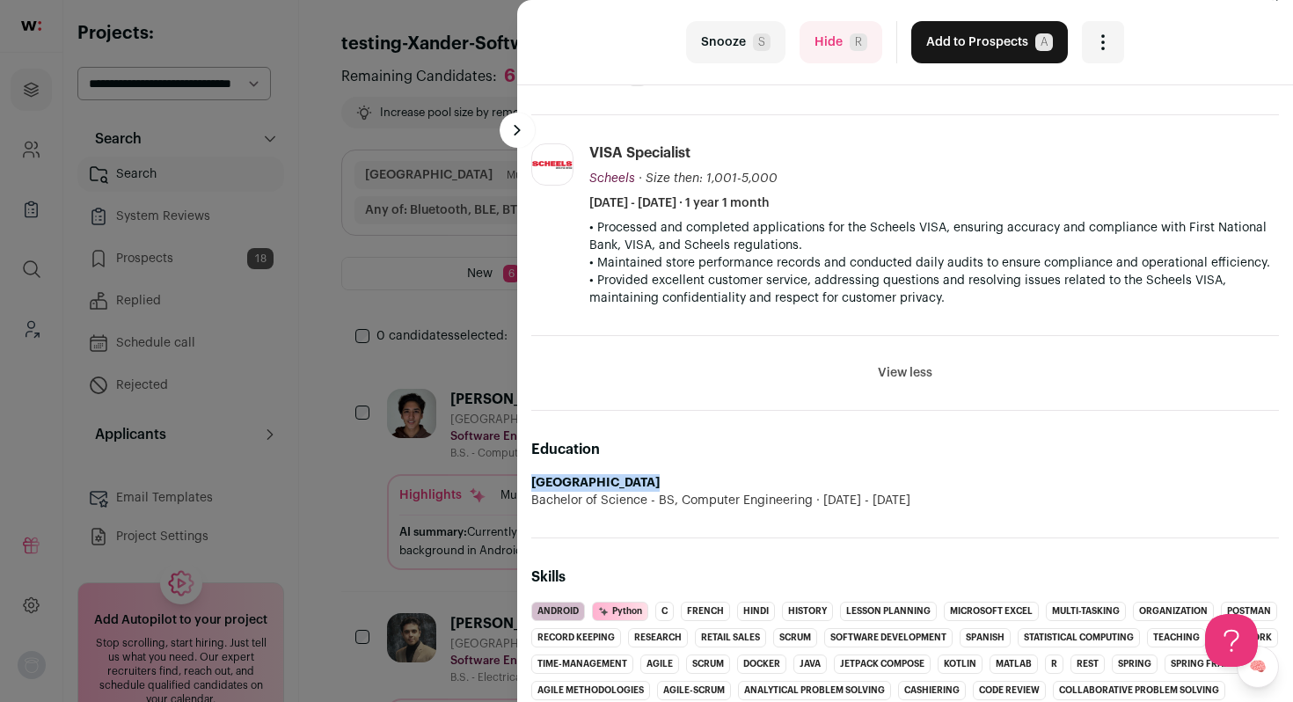
scroll to position [1508, 0]
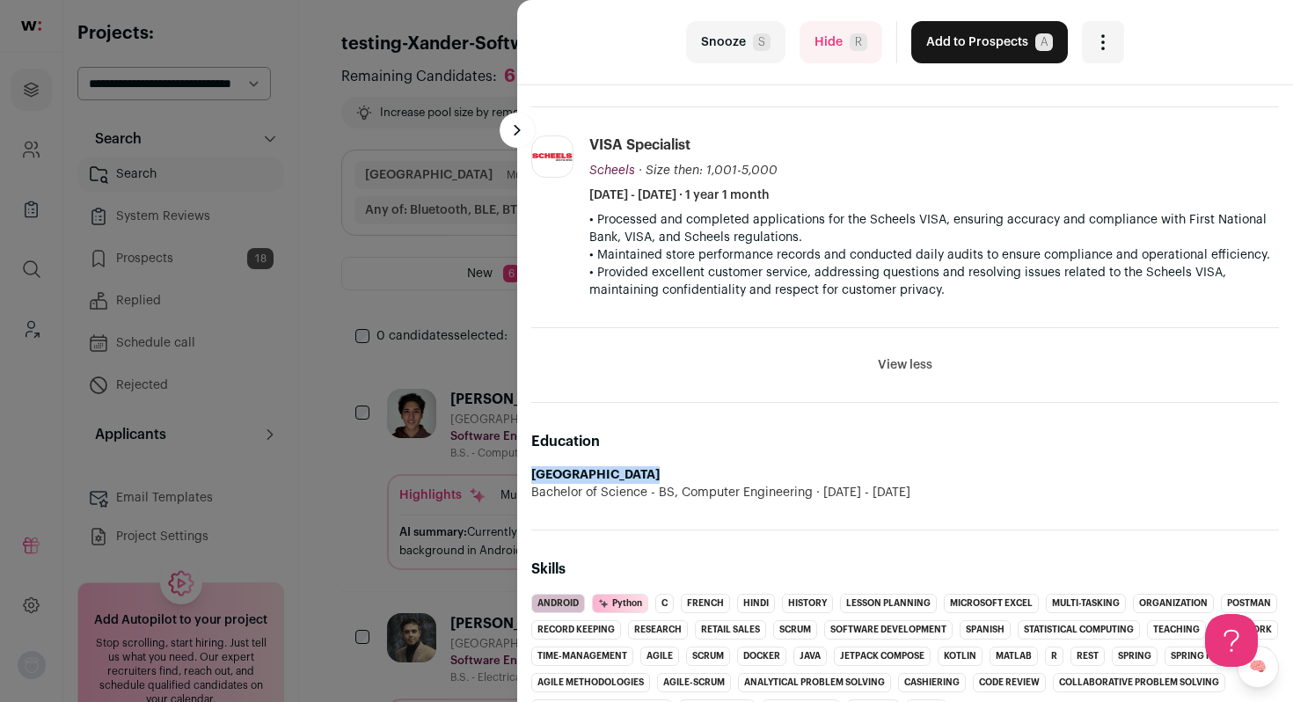
click at [949, 43] on button "Add to Prospects A" at bounding box center [990, 42] width 157 height 42
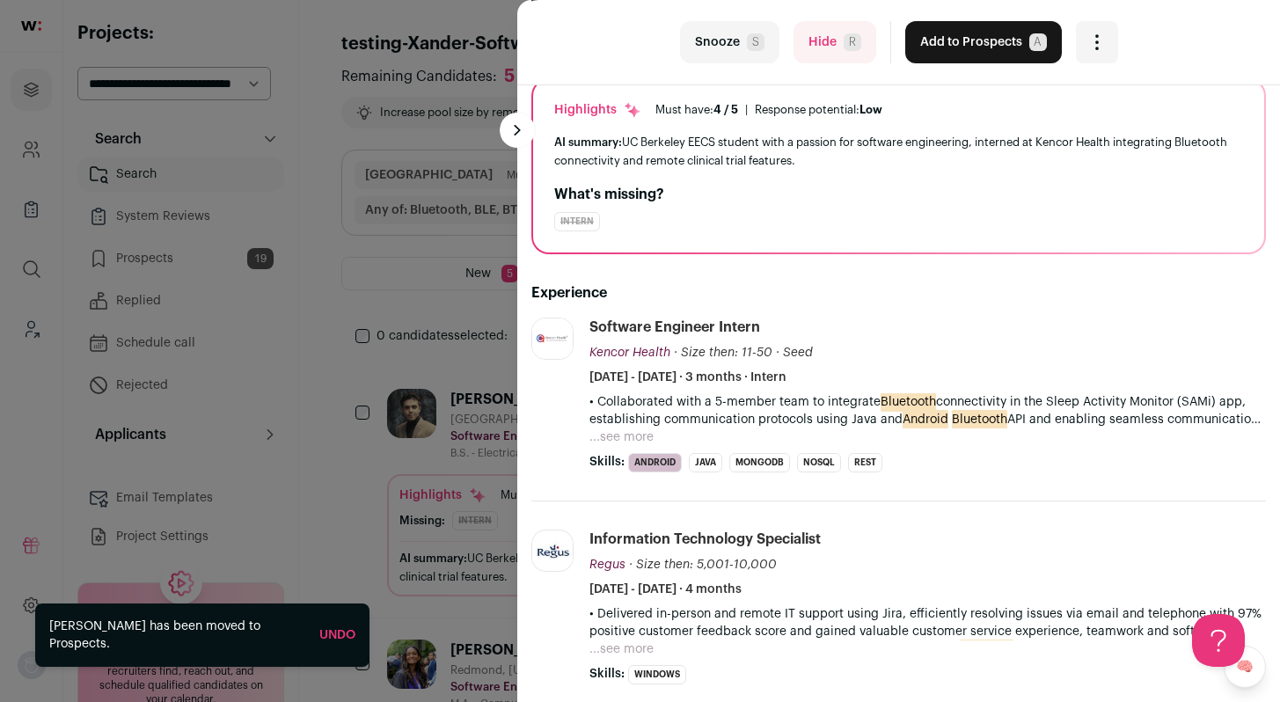
scroll to position [164, 0]
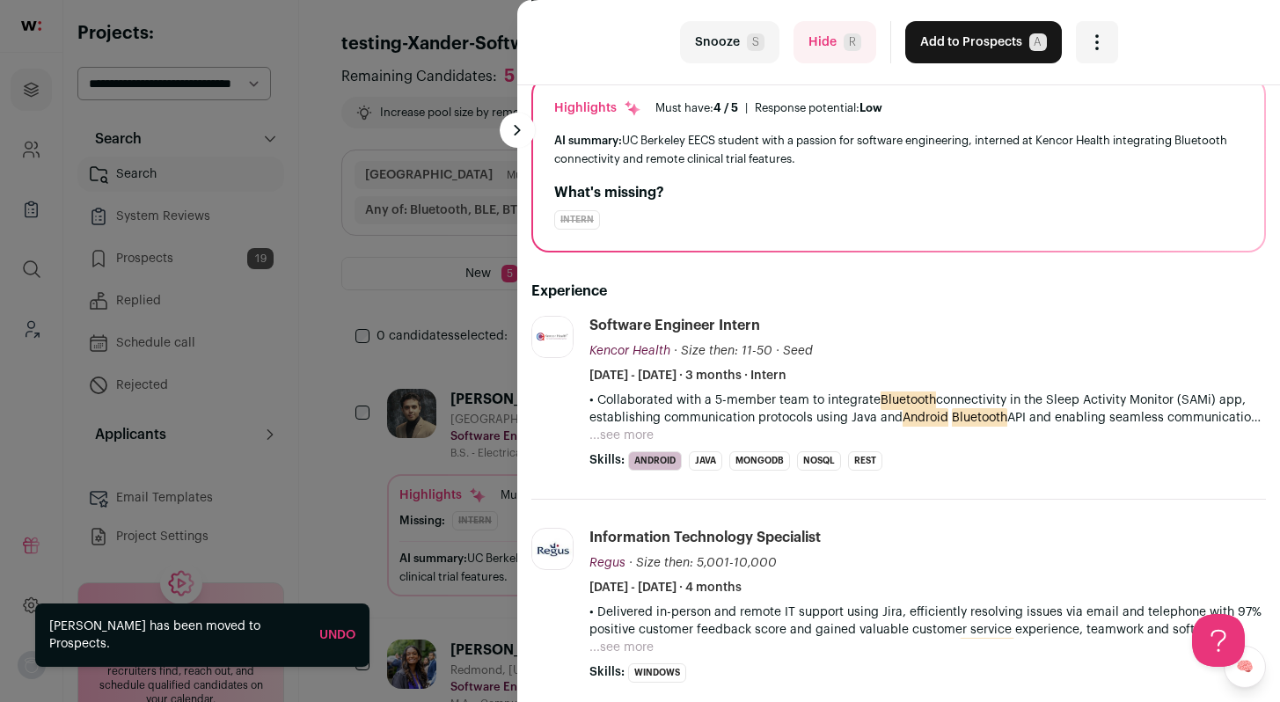
click at [937, 54] on button "Add to Prospects A" at bounding box center [983, 42] width 157 height 42
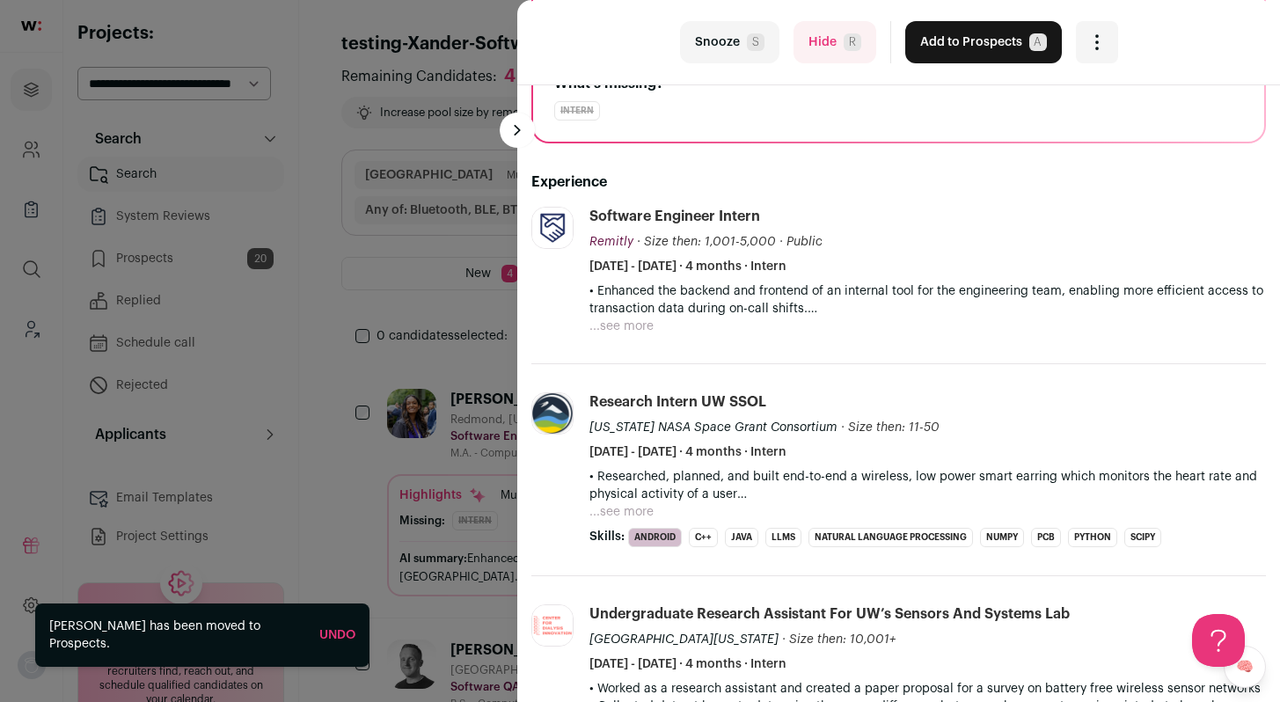
scroll to position [269, 0]
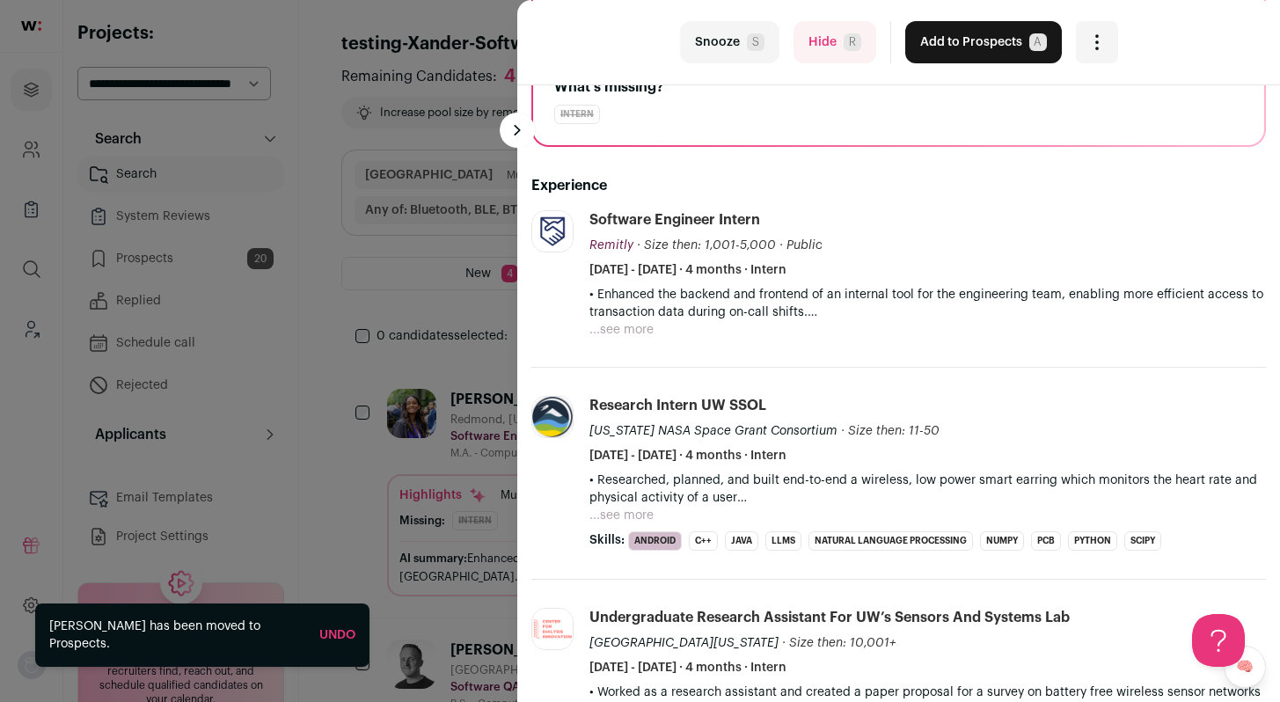
click at [628, 326] on button "...see more" at bounding box center [622, 330] width 64 height 18
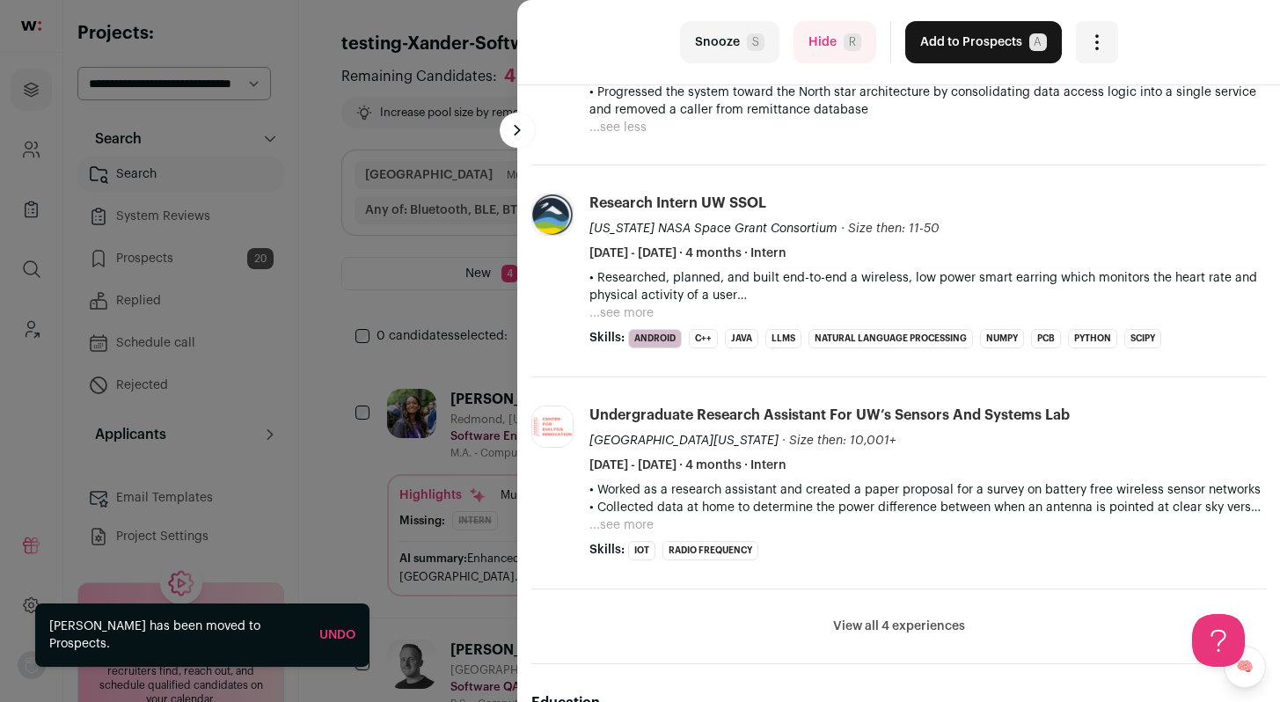
scroll to position [604, 0]
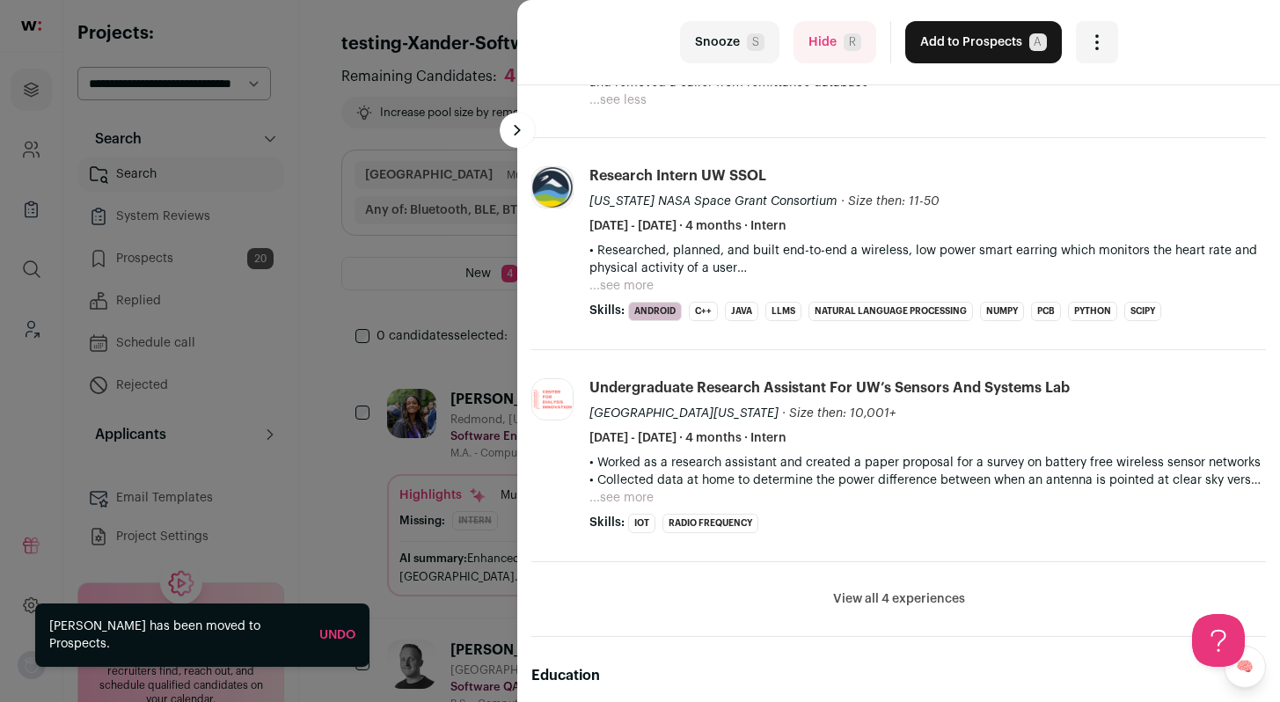
click at [627, 289] on button "...see more" at bounding box center [622, 286] width 64 height 18
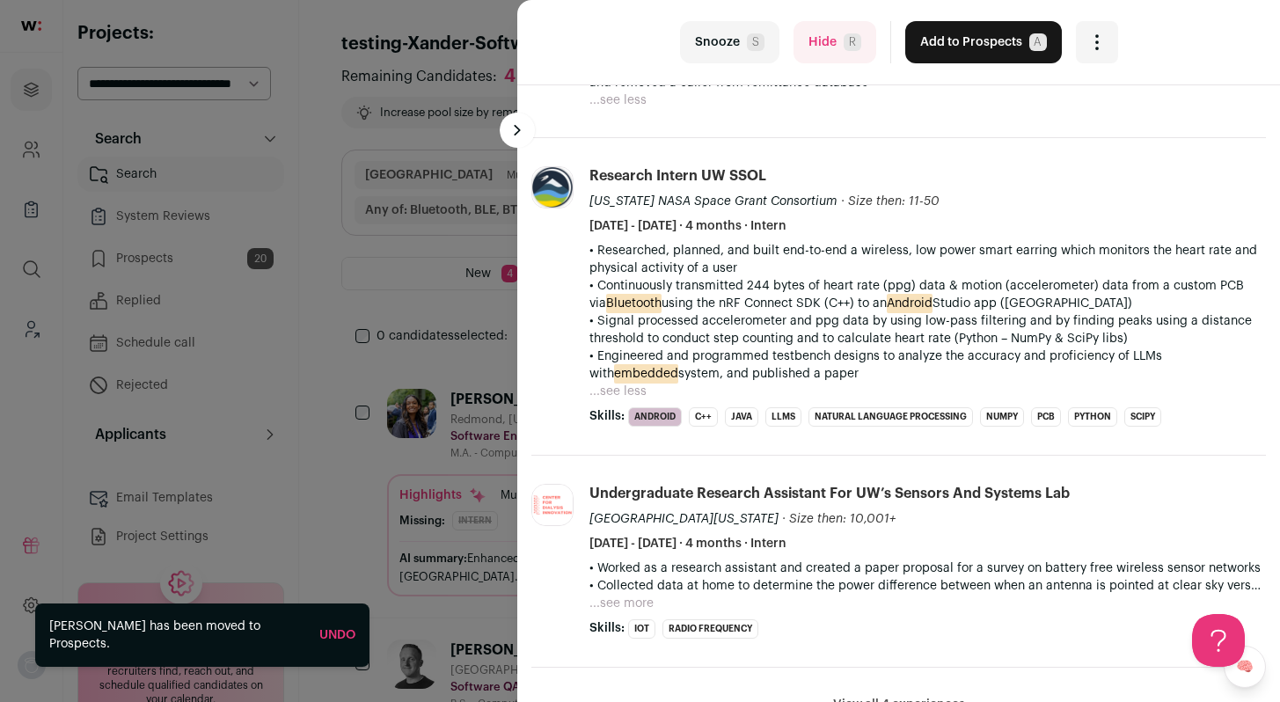
click at [938, 40] on button "Add to Prospects A" at bounding box center [983, 42] width 157 height 42
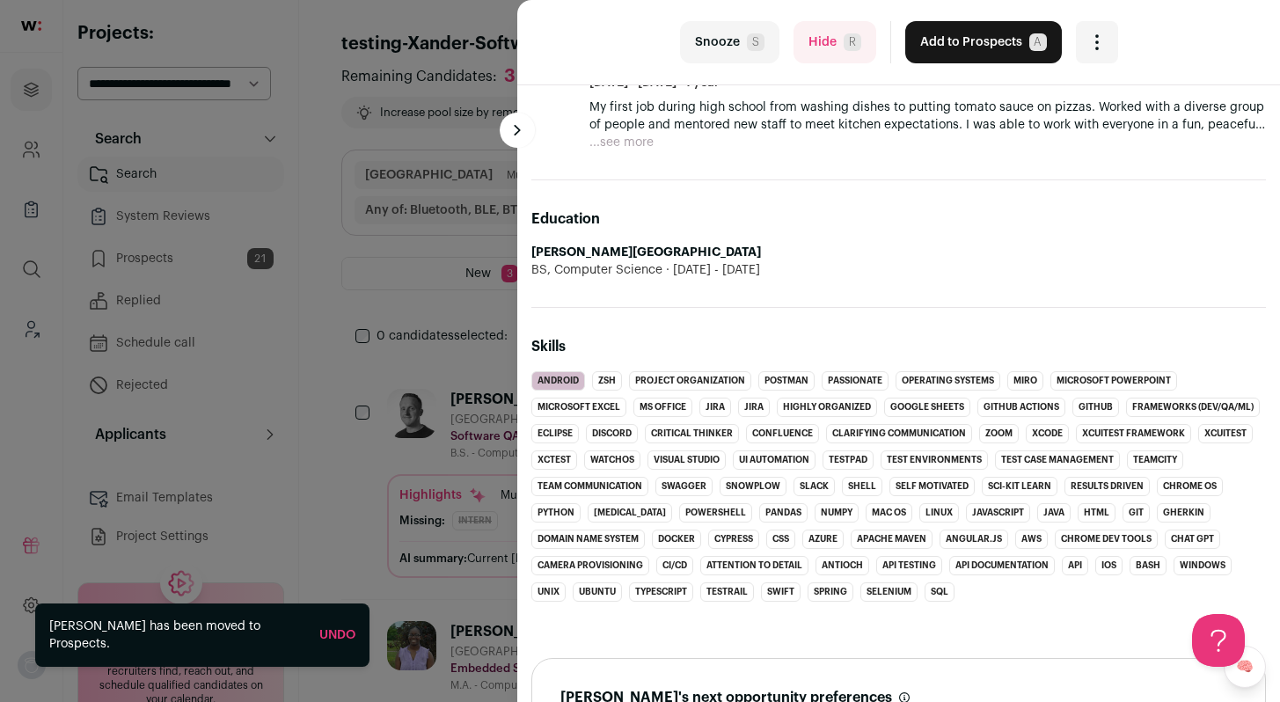
scroll to position [814, 0]
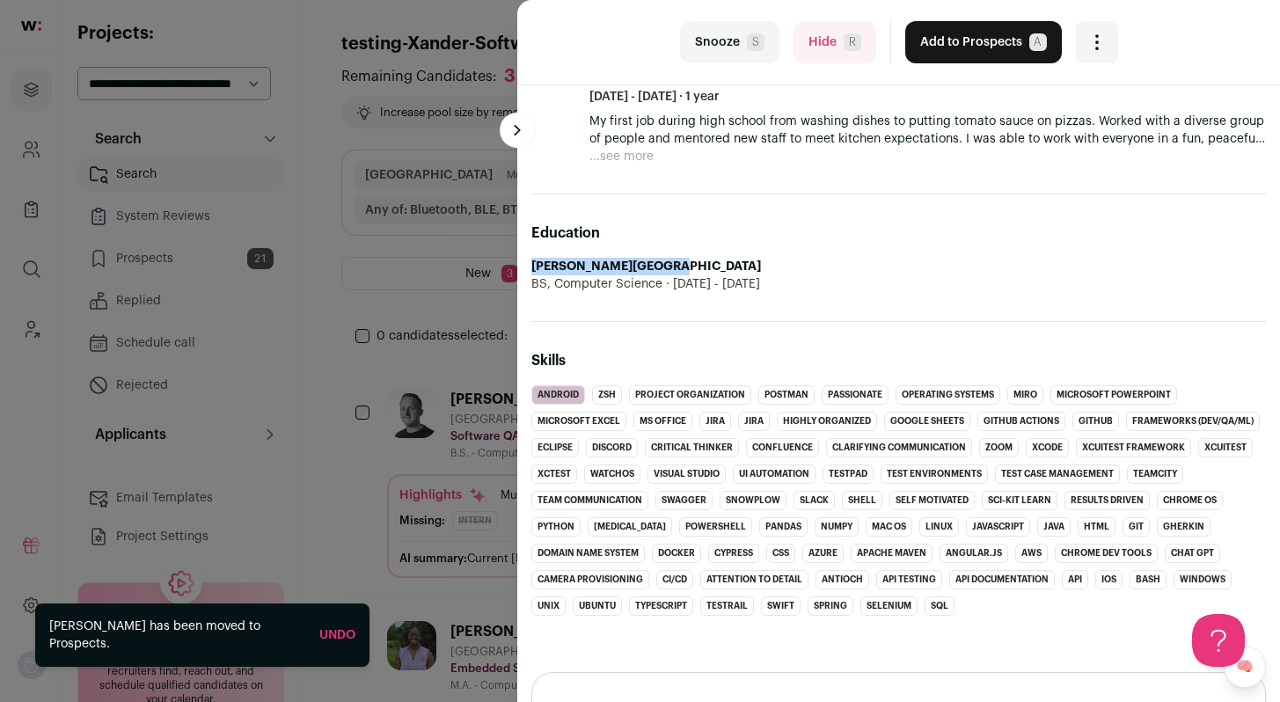
drag, startPoint x: 684, startPoint y: 268, endPoint x: 522, endPoint y: 266, distance: 161.9
click at [531, 266] on li "Creighton University BS, Computer Science 2021 - 2025" at bounding box center [898, 275] width 735 height 35
copy strong "Creighton University"
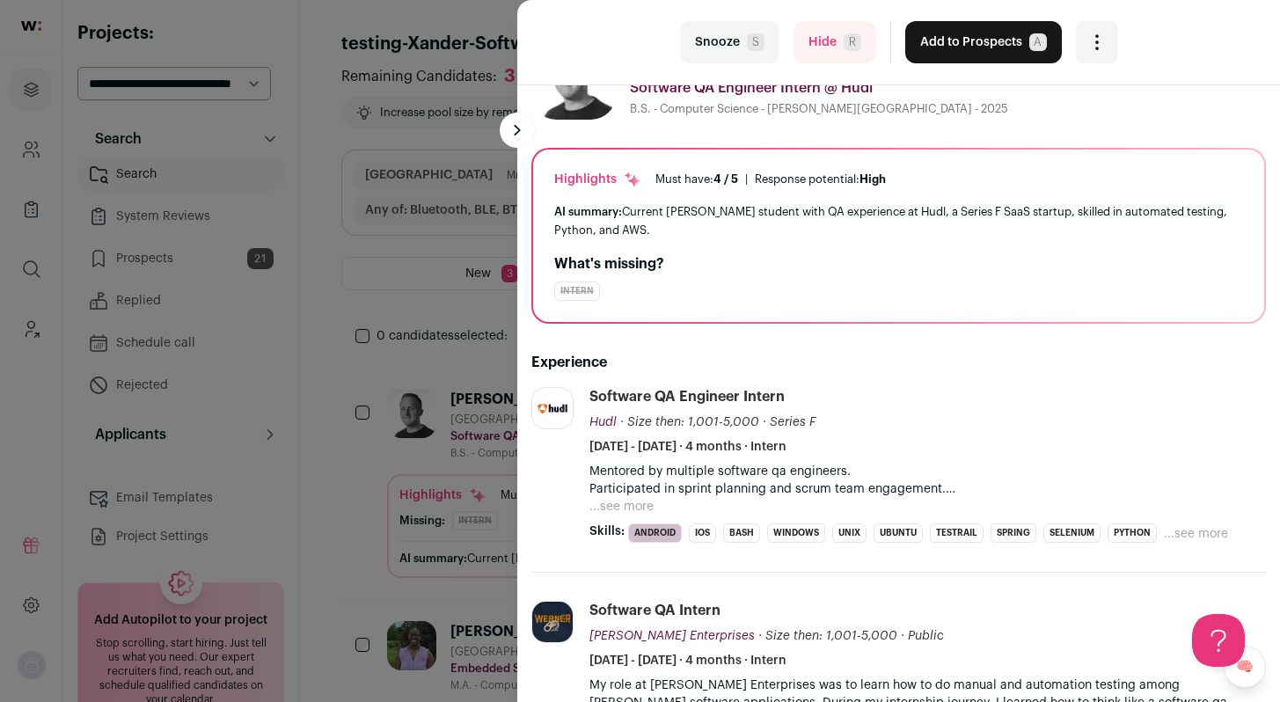
scroll to position [59, 0]
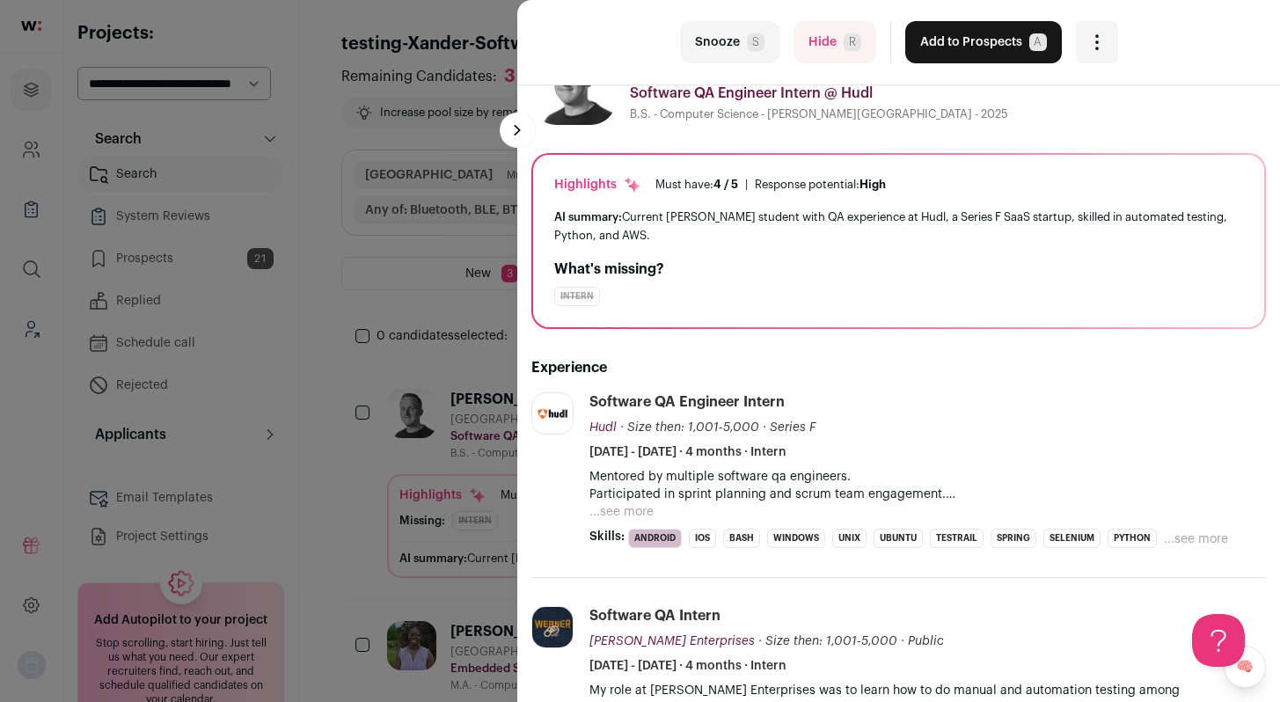
click at [626, 517] on button "...see more" at bounding box center [622, 512] width 64 height 18
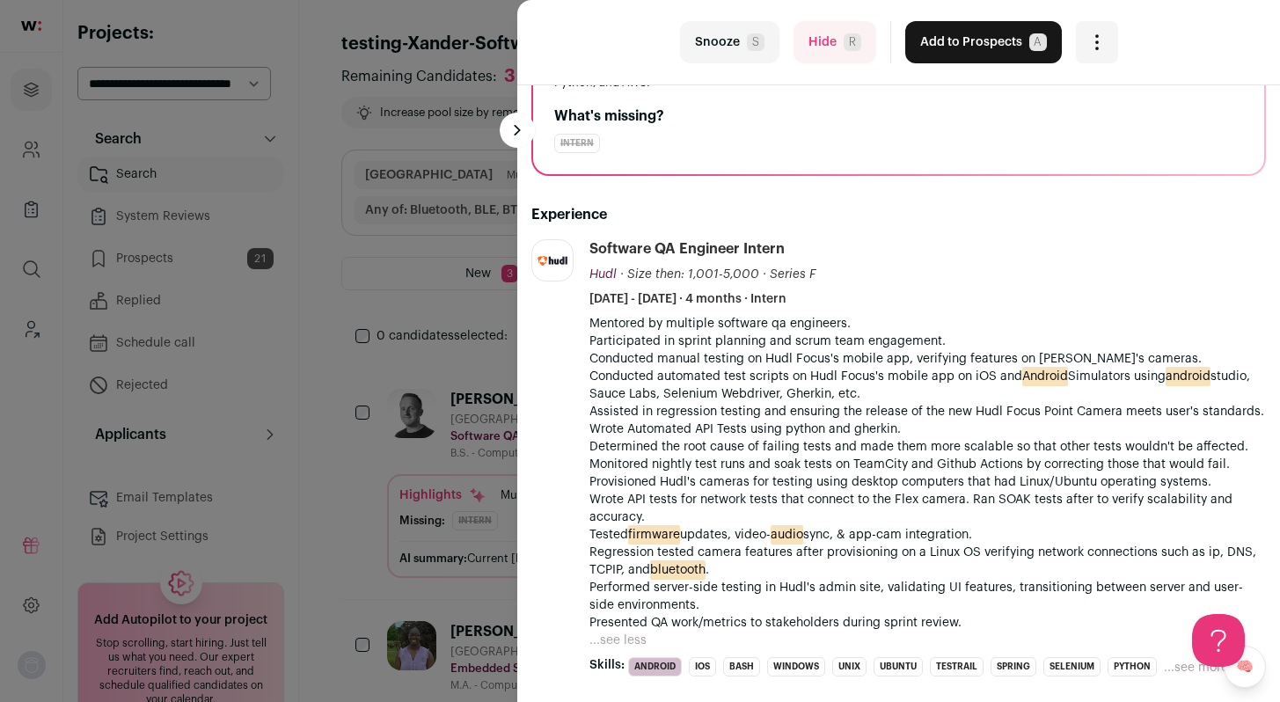
scroll to position [220, 0]
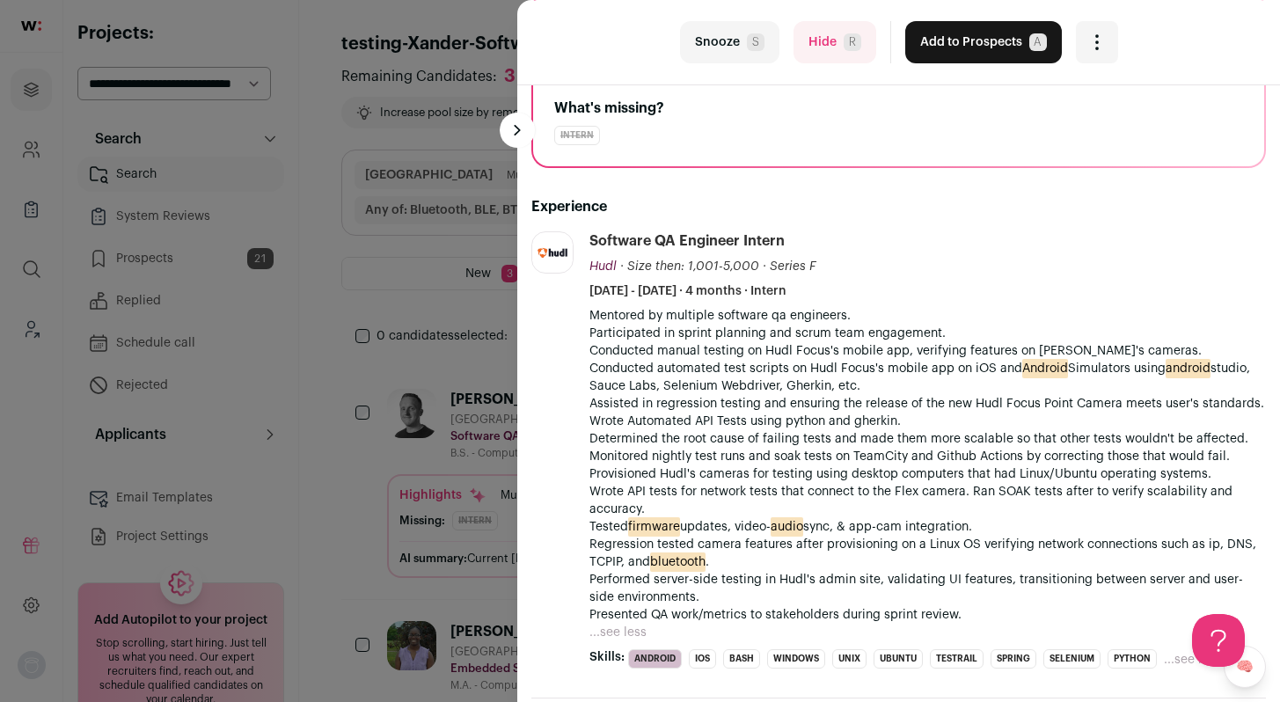
click at [992, 43] on button "Add to Prospects A" at bounding box center [983, 42] width 157 height 42
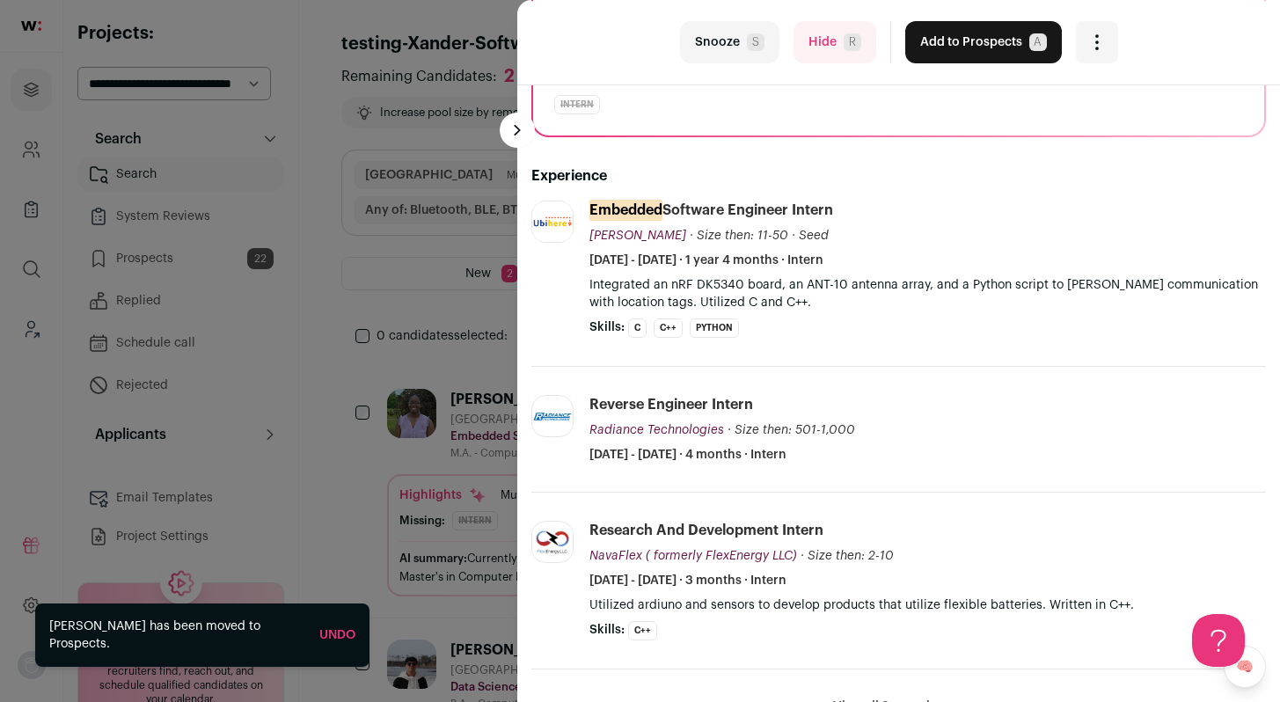
scroll to position [0, 0]
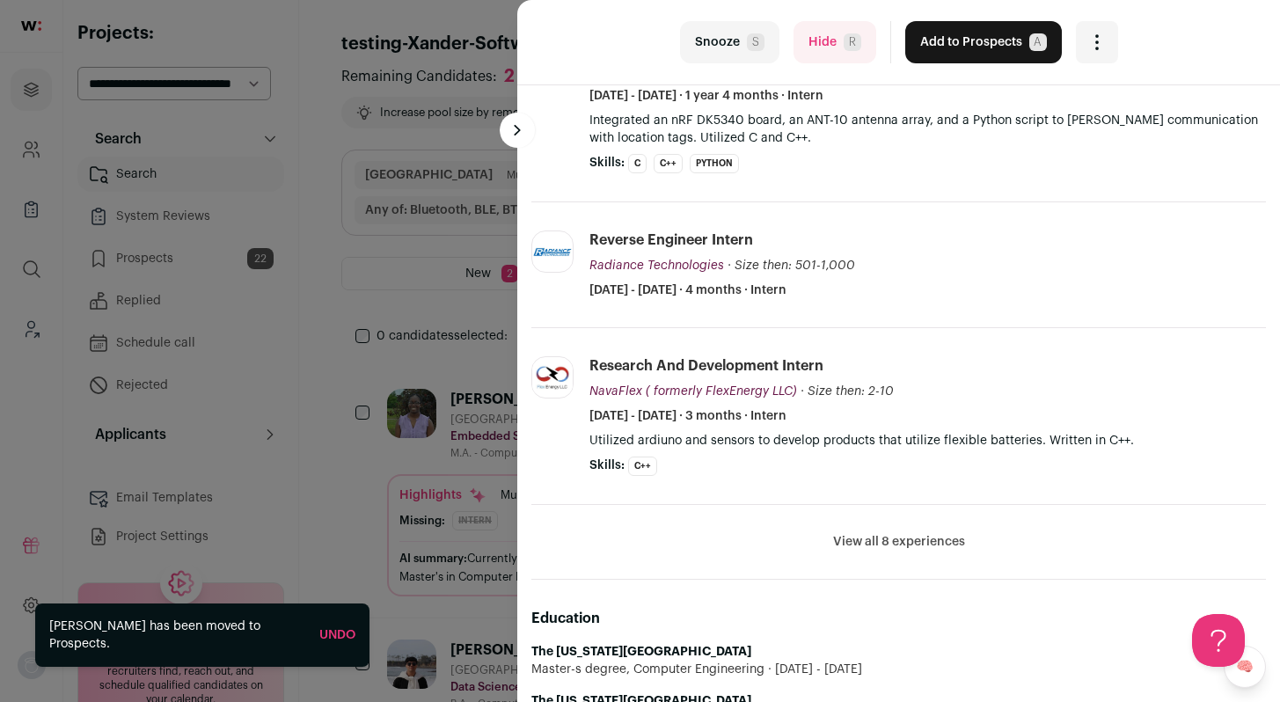
click at [867, 551] on button "View all 8 experiences" at bounding box center [899, 542] width 132 height 18
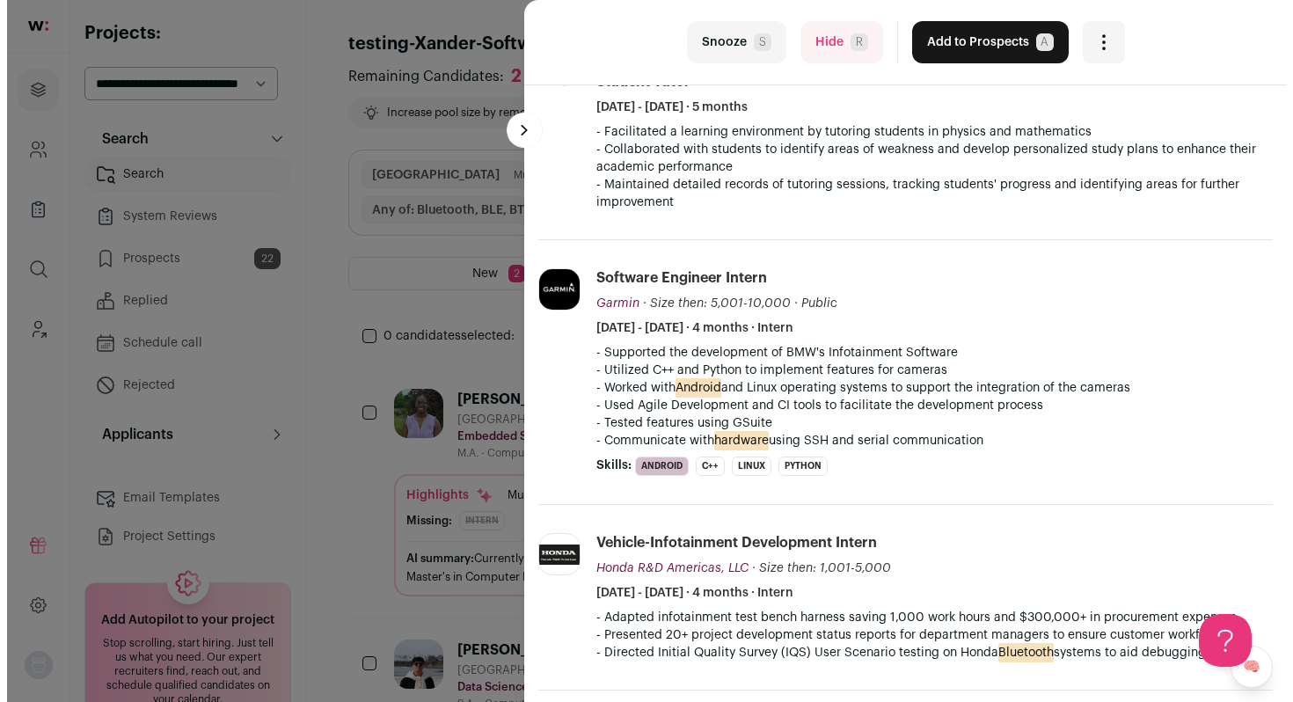
scroll to position [1155, 0]
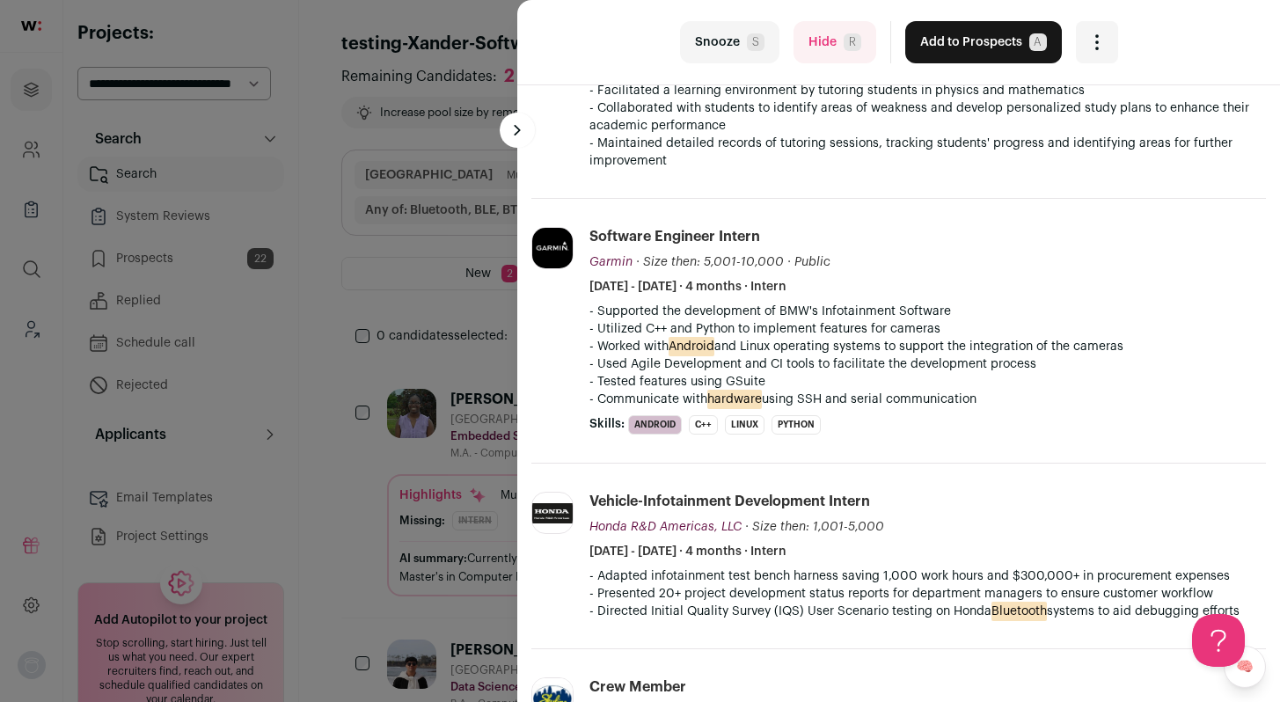
click at [905, 55] on button "Add to Prospects A" at bounding box center [983, 42] width 157 height 42
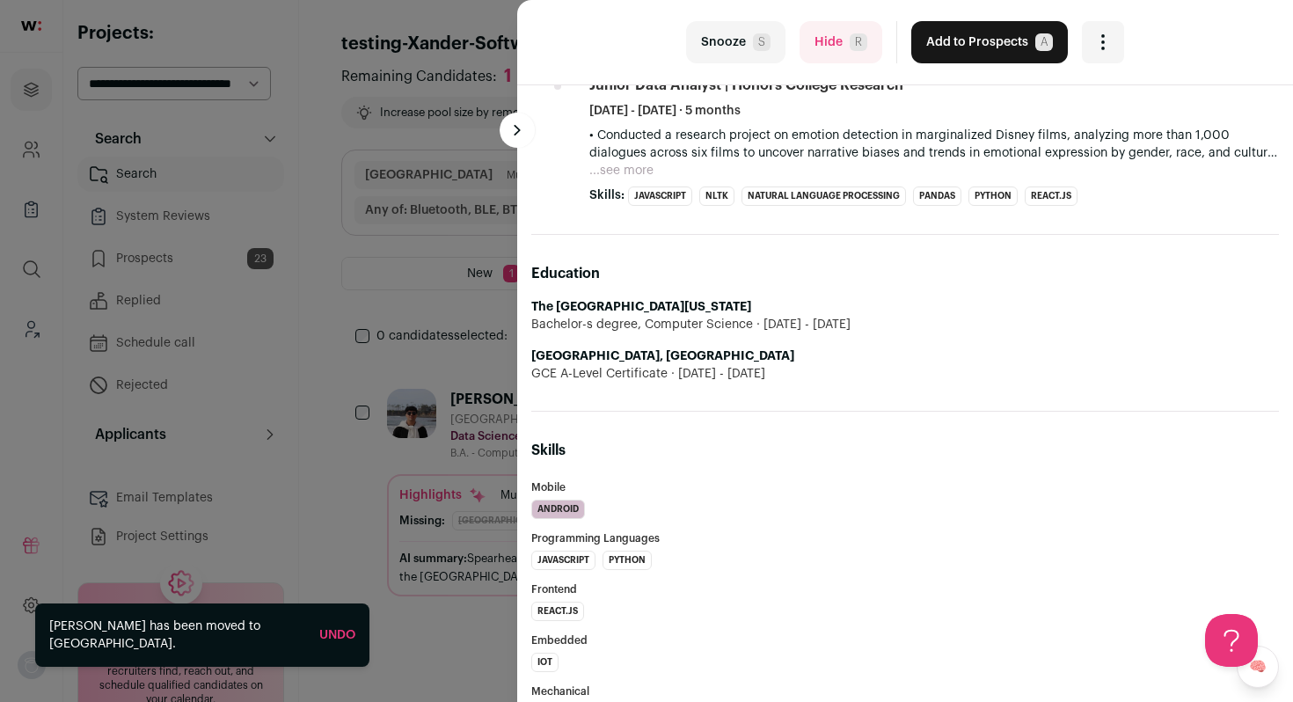
scroll to position [839, 0]
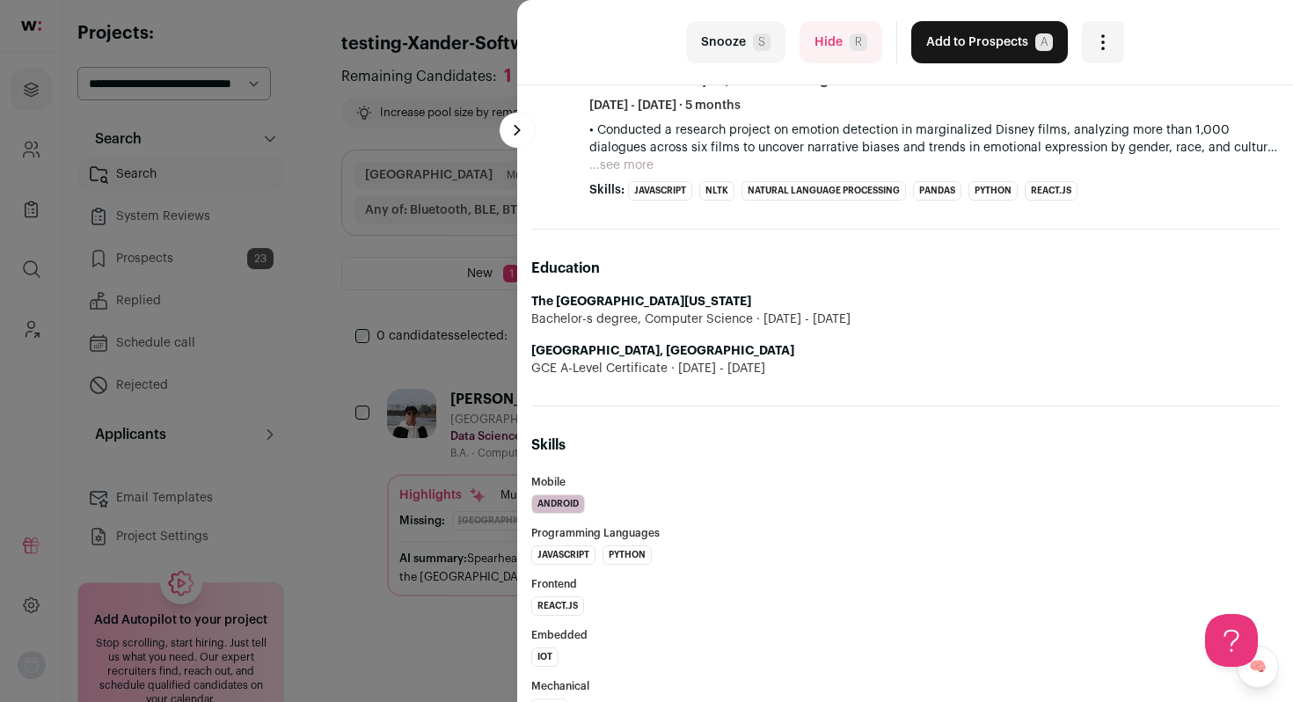
drag, startPoint x: 788, startPoint y: 300, endPoint x: 524, endPoint y: 294, distance: 264.0
click at [524, 294] on div "Suwan Aryal 0 YOE REFRESHING PROFILE Last updated 5/12/2025 Never Admin only. T…" at bounding box center [905, 49] width 776 height 1551
copy strong "The University of Southern Mississippi"
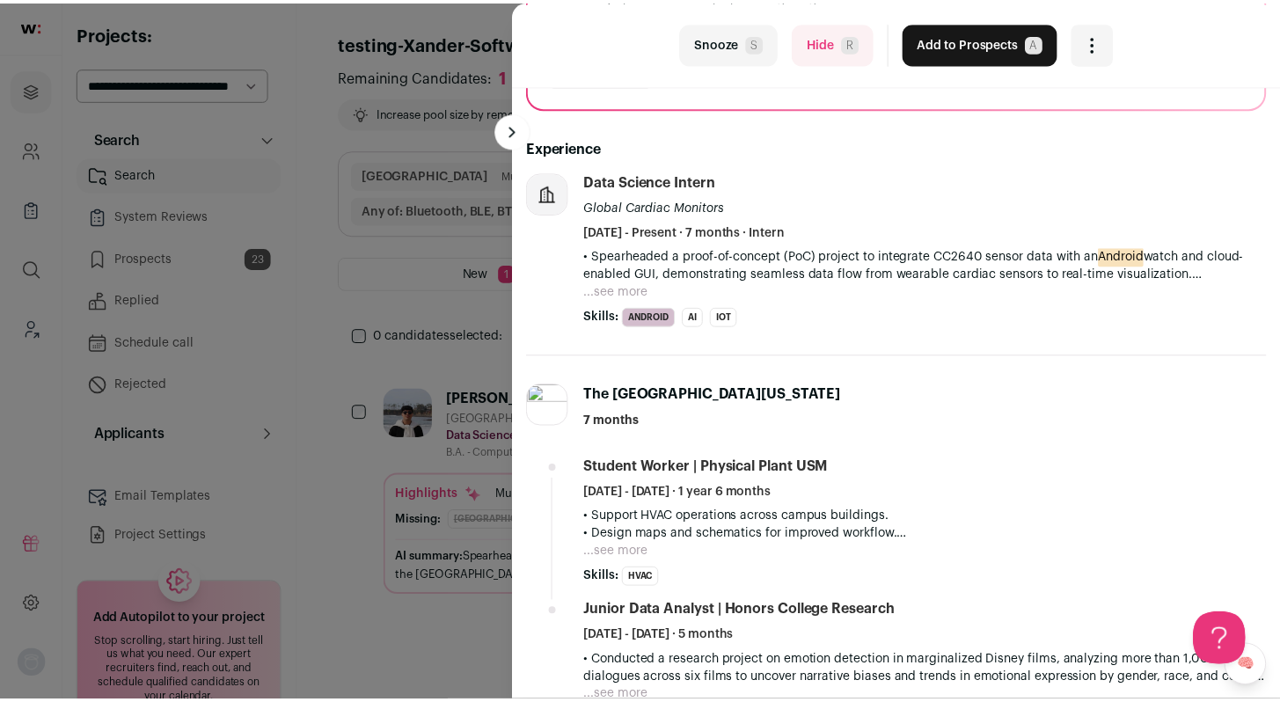
scroll to position [311, 0]
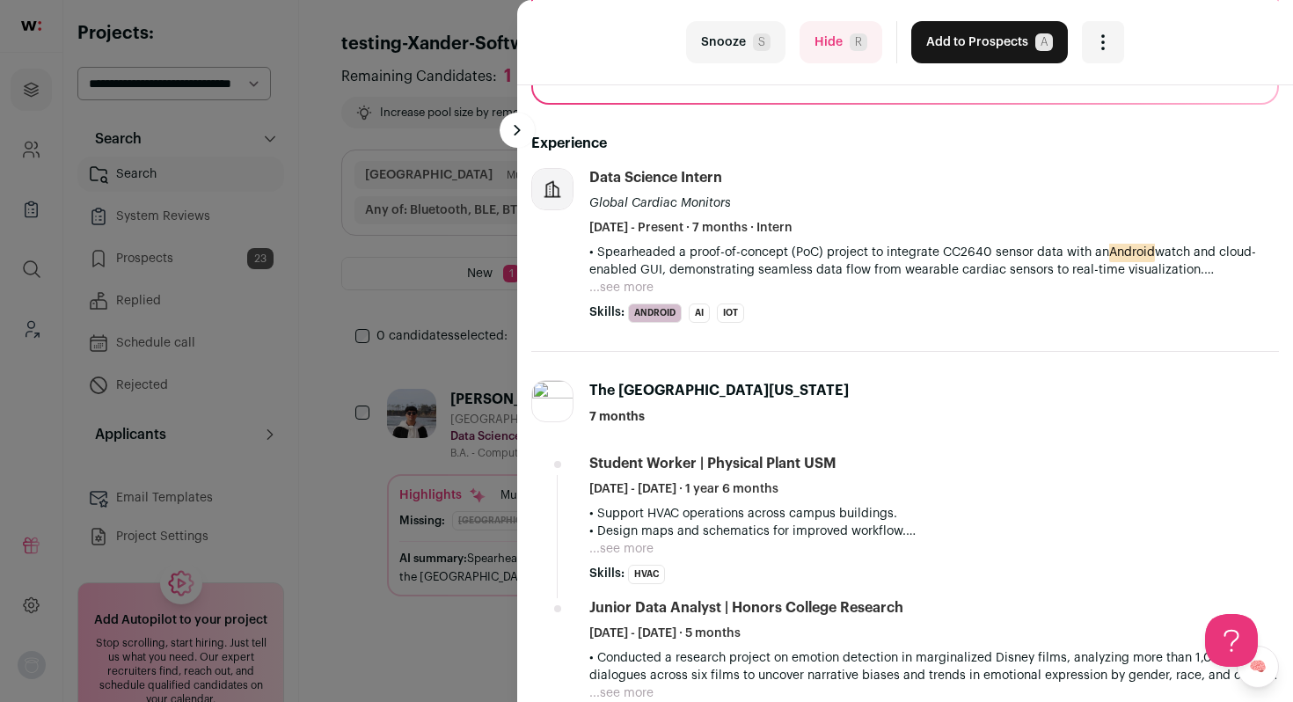
click at [638, 297] on li "Data Science Intern Global Cardiac Monitors February 2025 - Present · 7 months …" at bounding box center [935, 245] width 690 height 155
click at [634, 295] on button "...see more" at bounding box center [622, 288] width 64 height 18
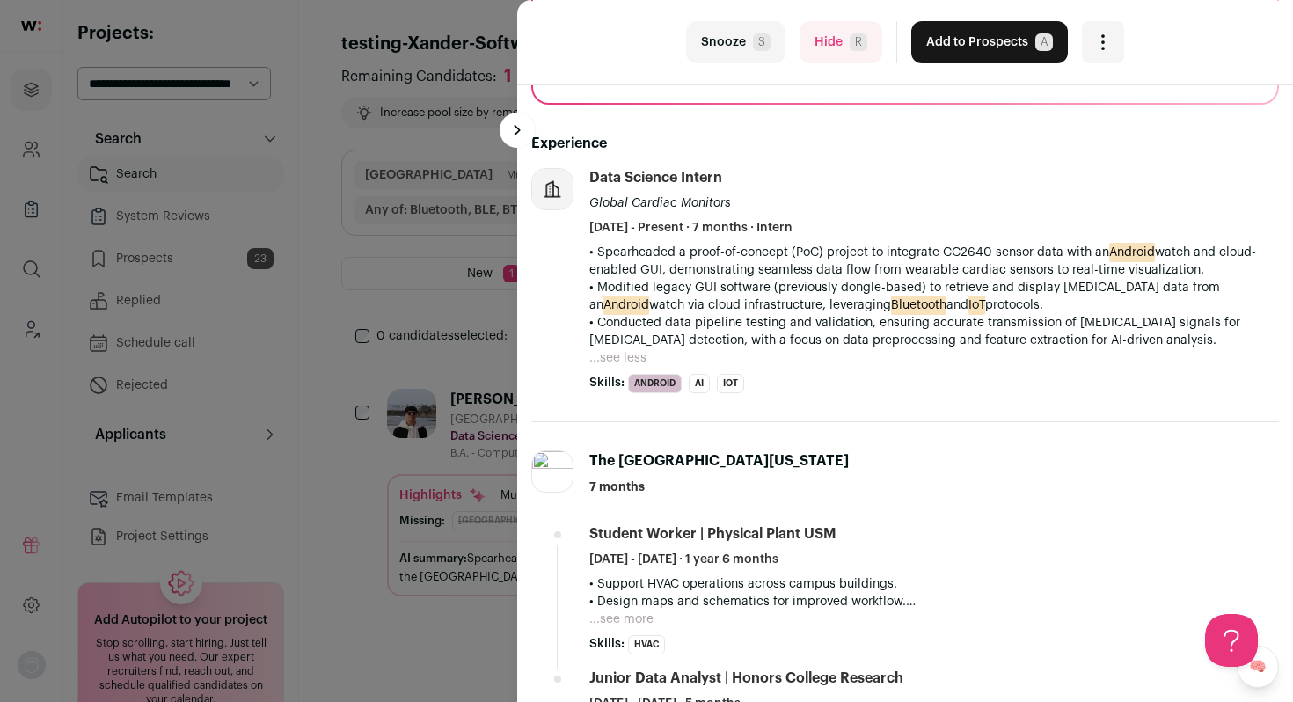
click at [988, 40] on button "Add to Prospects A" at bounding box center [990, 42] width 157 height 42
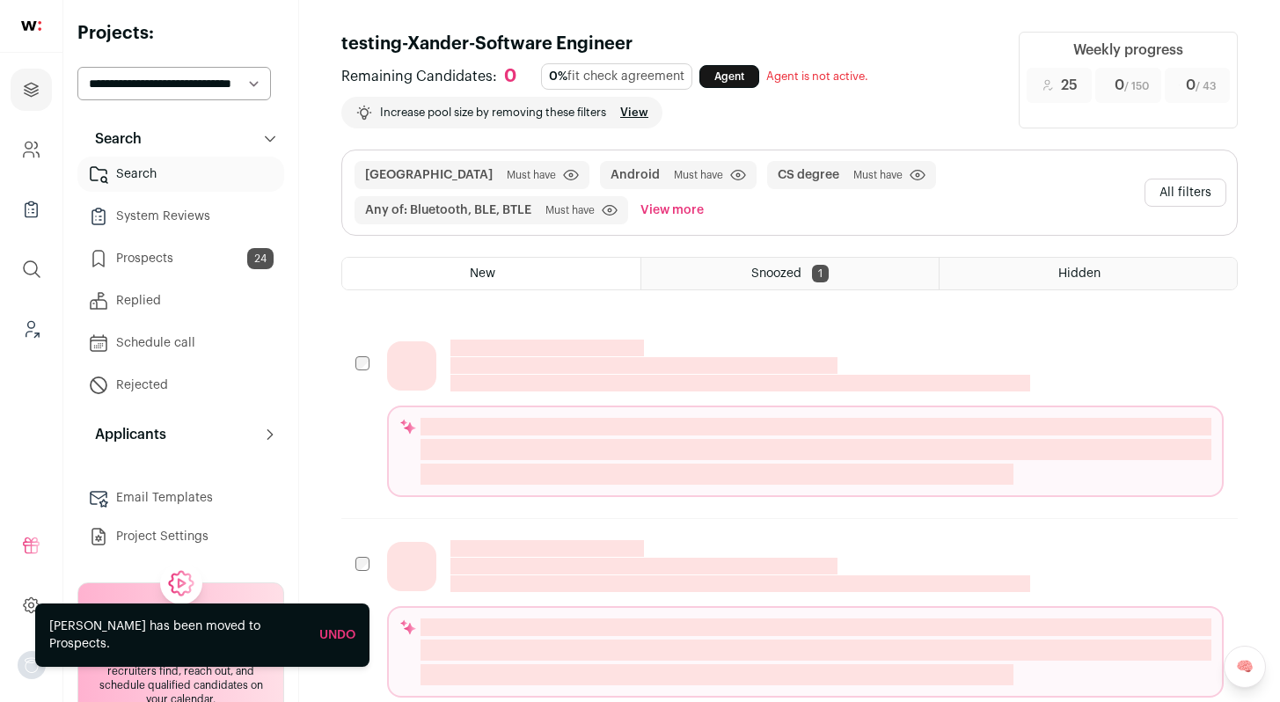
click at [193, 256] on link "Prospects 24" at bounding box center [180, 258] width 207 height 35
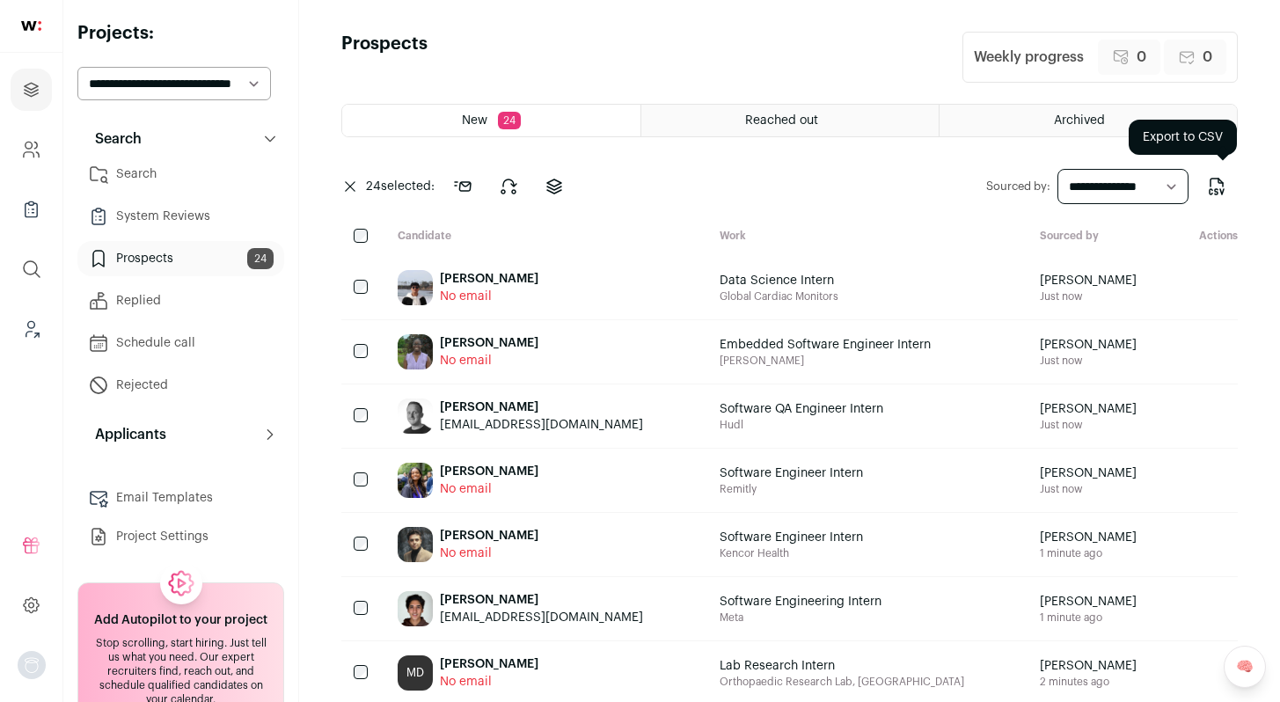
click at [1206, 187] on icon "Export to CSV" at bounding box center [1216, 186] width 21 height 21
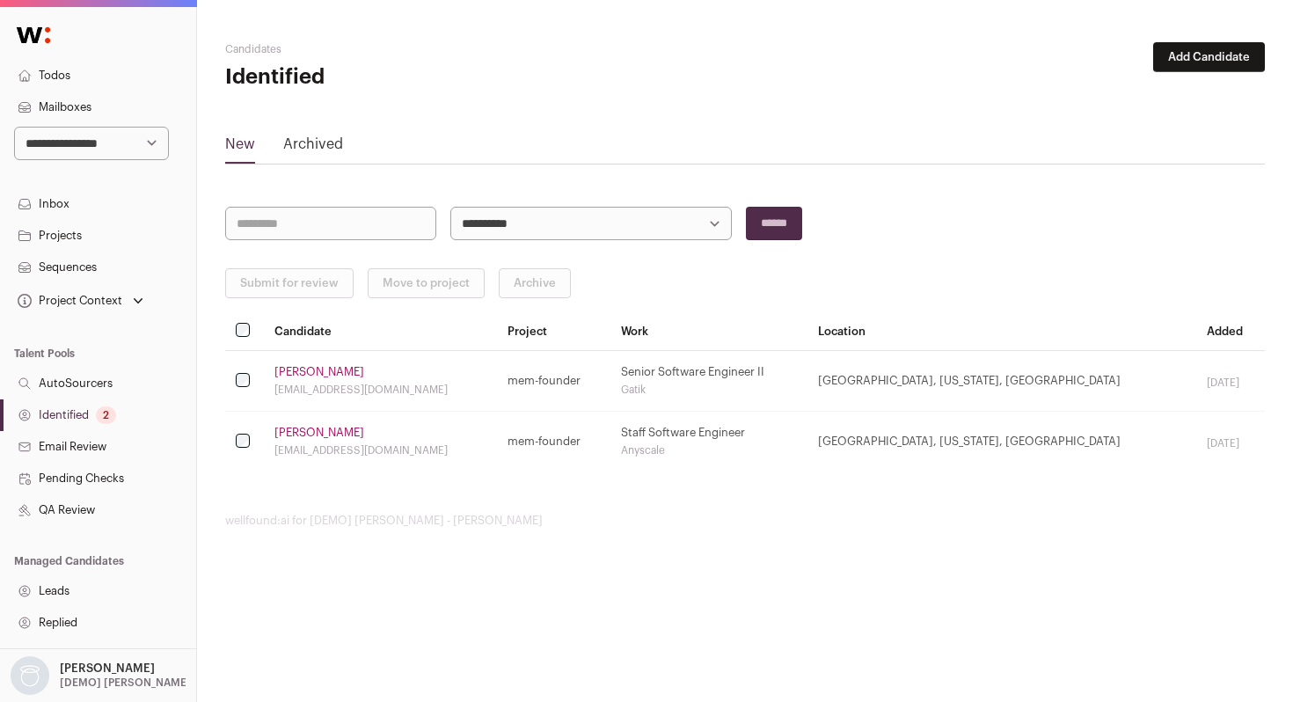
click at [89, 151] on select "**********" at bounding box center [91, 143] width 155 height 33
select select "**"
click at [14, 127] on select "**********" at bounding box center [91, 143] width 155 height 33
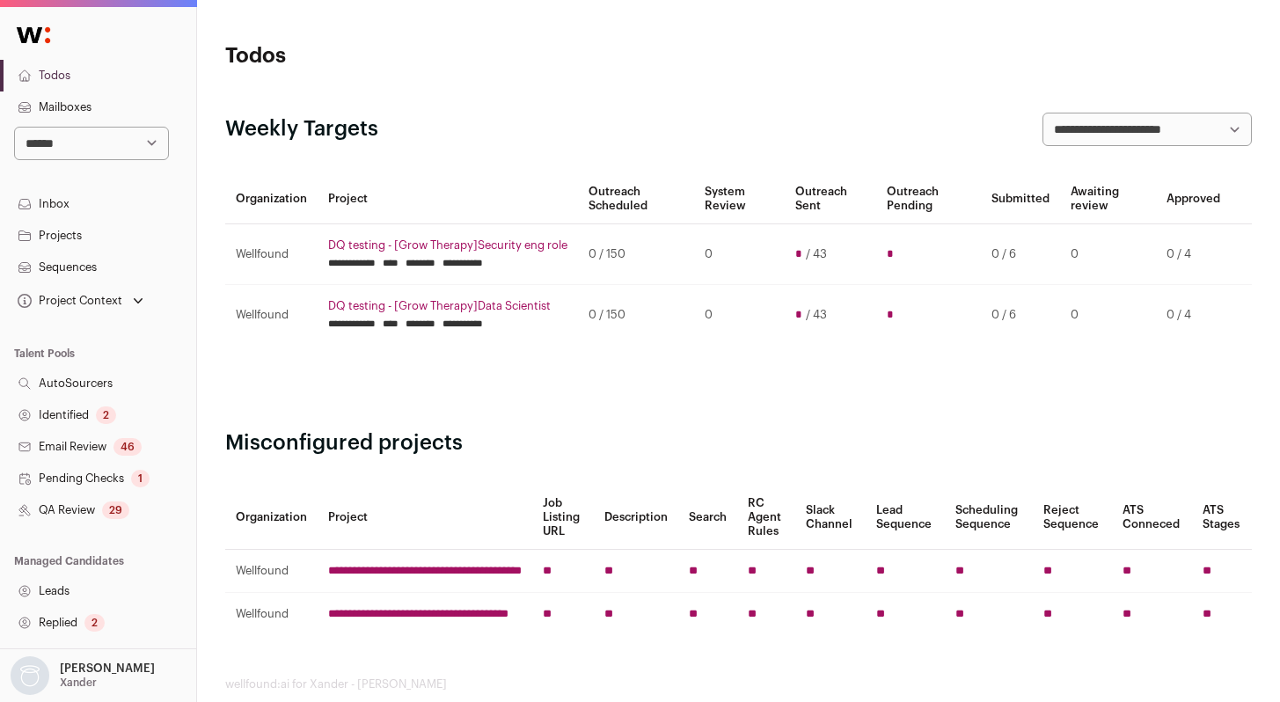
click at [84, 514] on link "QA Review 29" at bounding box center [98, 511] width 196 height 32
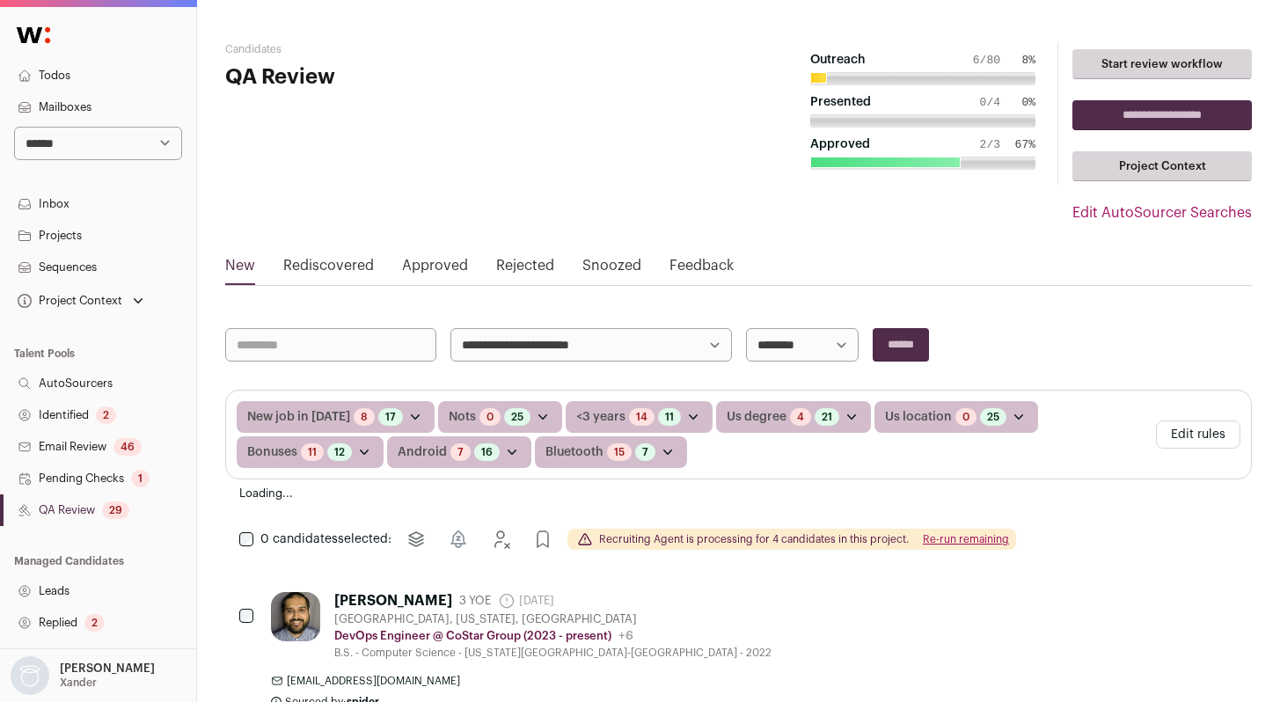
click at [87, 410] on link "Identified 2" at bounding box center [98, 415] width 196 height 32
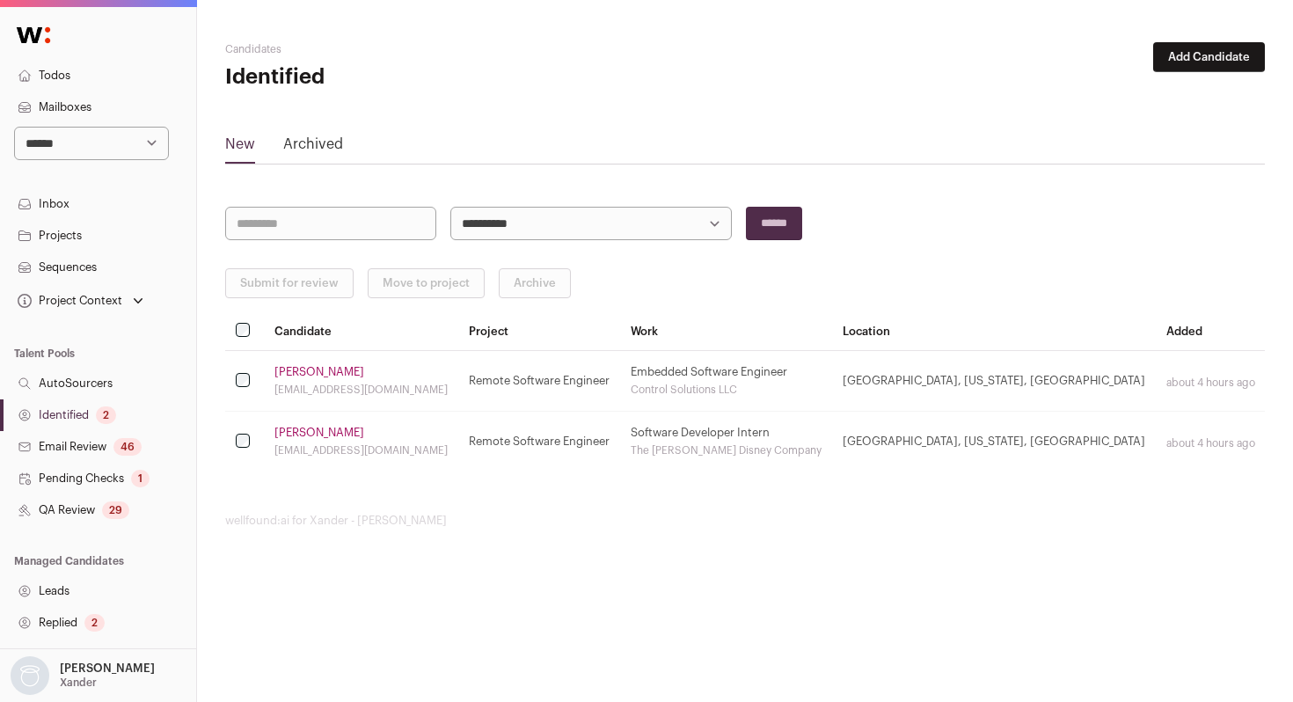
click at [311, 370] on link "[PERSON_NAME]" at bounding box center [320, 372] width 90 height 14
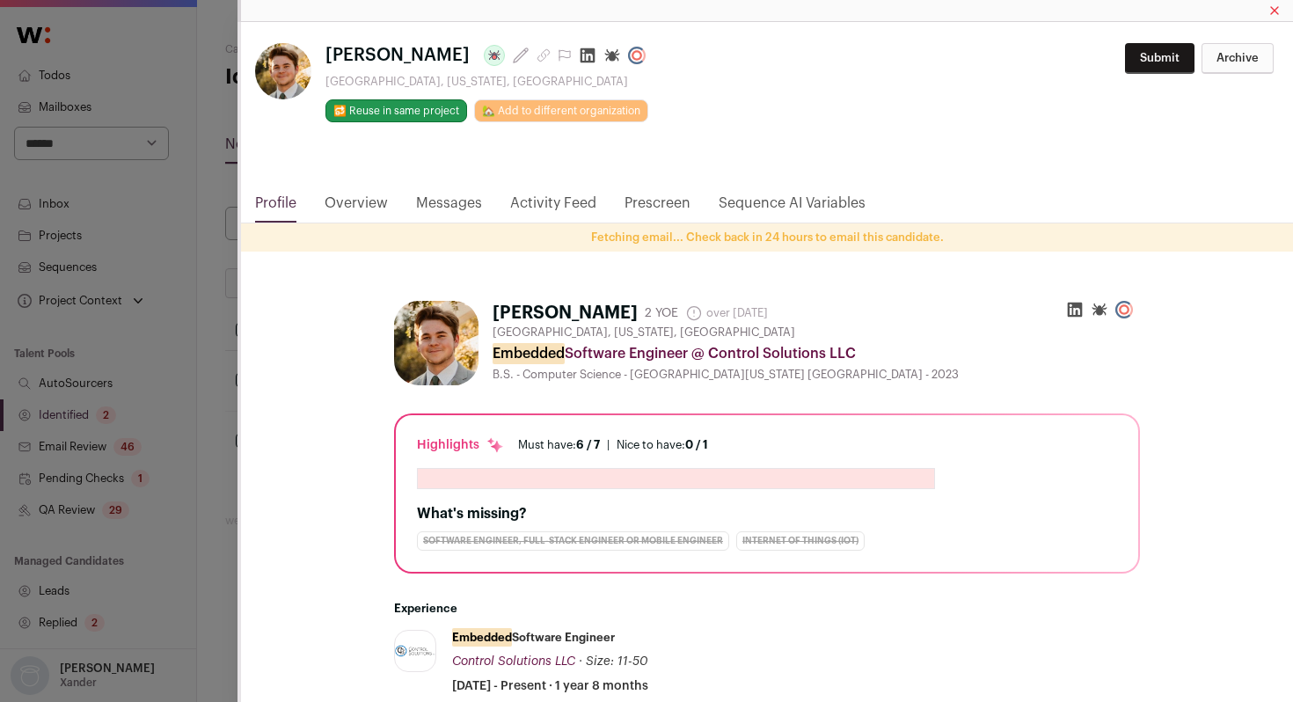
click at [570, 203] on link "Activity Feed" at bounding box center [553, 208] width 86 height 30
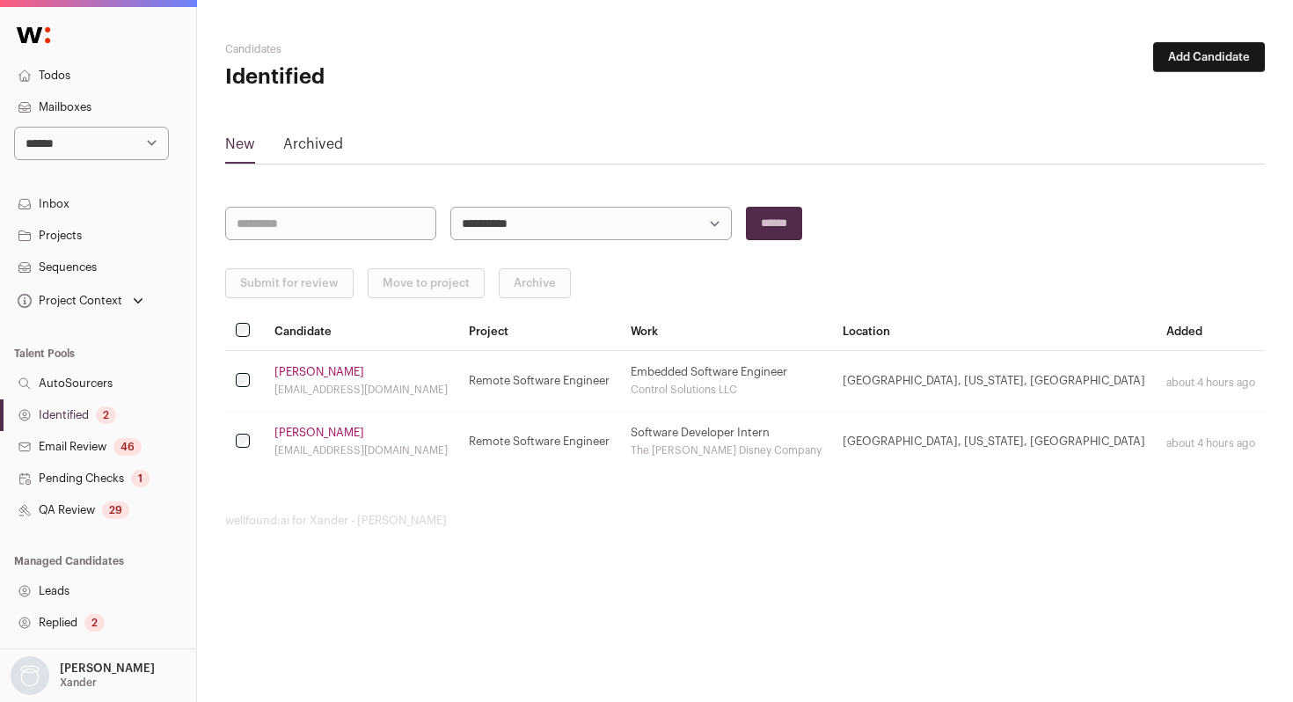
click at [1174, 64] on button "Add Candidate" at bounding box center [1210, 57] width 112 height 30
click at [1142, 113] on link "From CSV file" at bounding box center [1163, 125] width 211 height 28
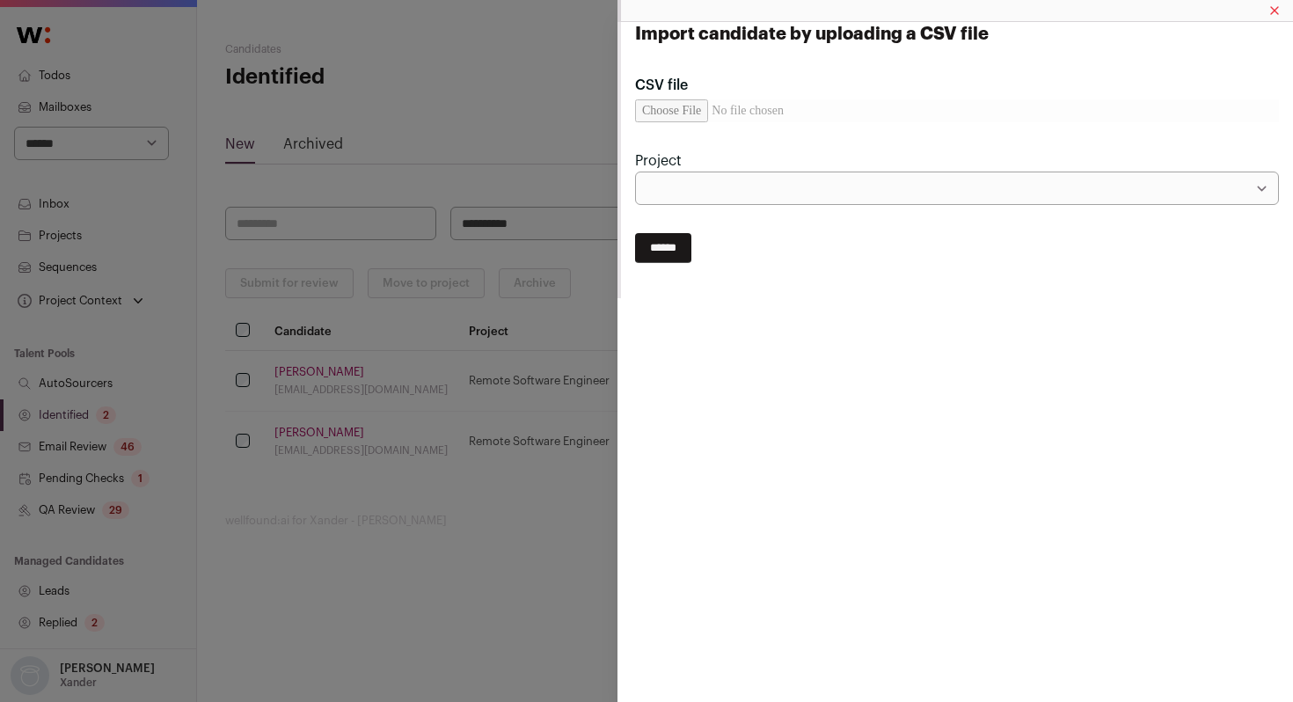
click at [700, 118] on input "CSV file" at bounding box center [957, 110] width 644 height 23
type input "**********"
click at [708, 194] on select "**********" at bounding box center [957, 188] width 644 height 33
select select "*****"
click at [635, 172] on select "**********" at bounding box center [957, 188] width 644 height 33
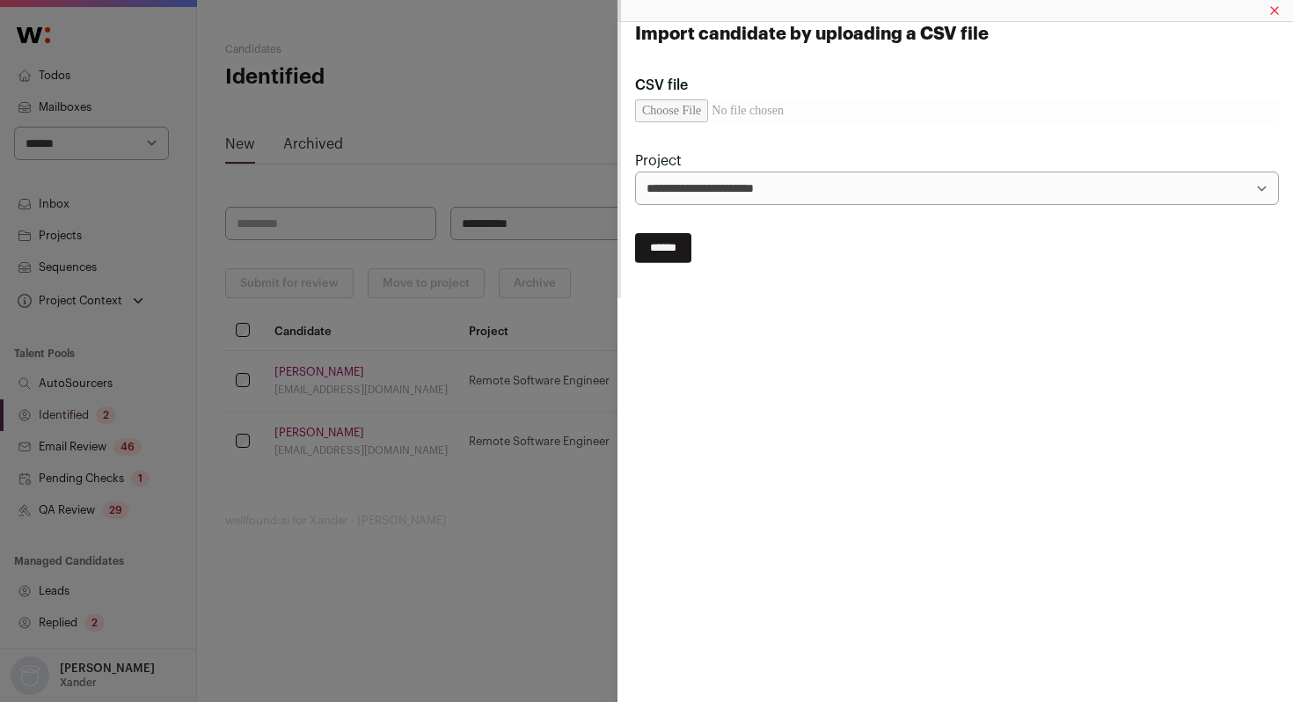
click at [688, 247] on input "******" at bounding box center [663, 248] width 56 height 30
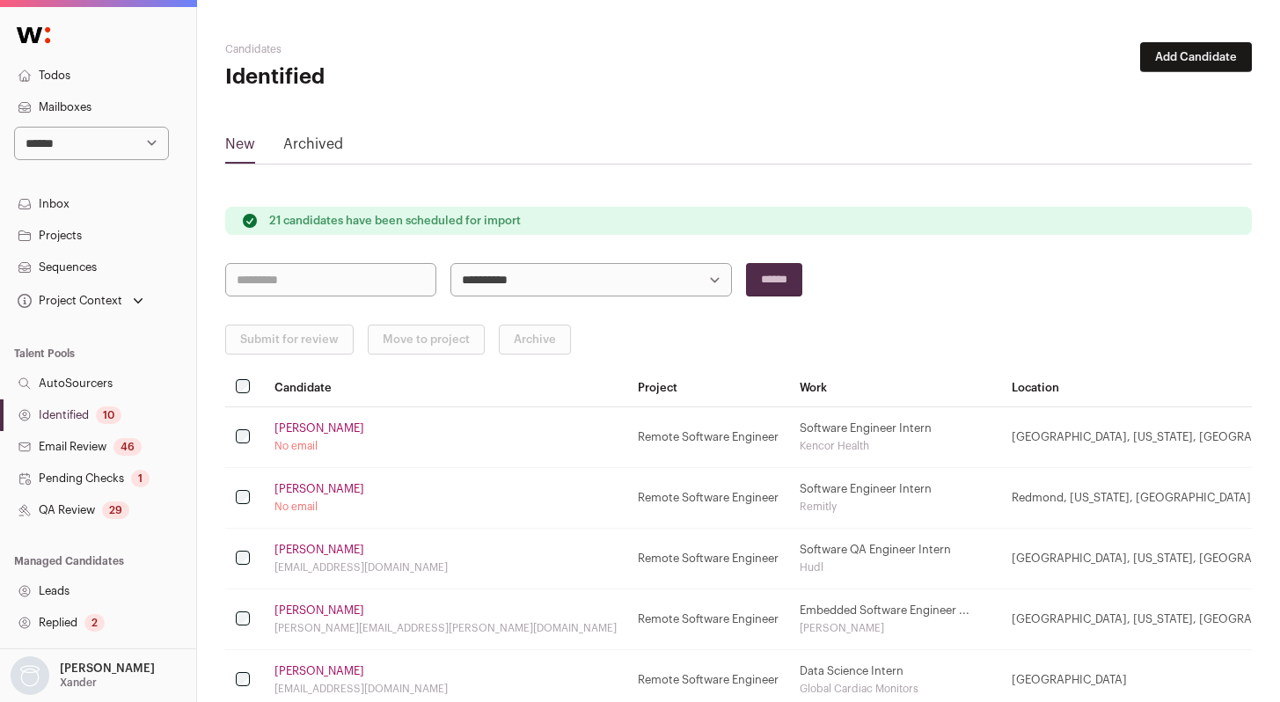
click at [97, 411] on link "Identified 10" at bounding box center [98, 415] width 196 height 32
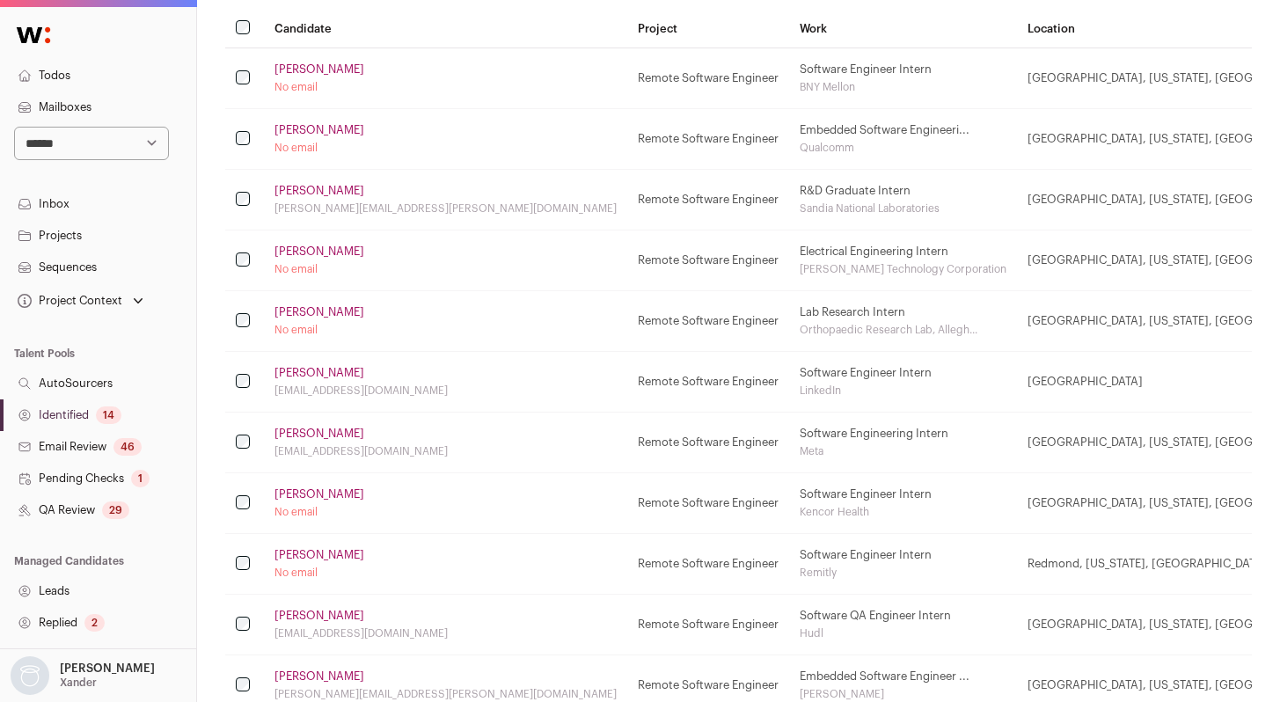
scroll to position [597, 0]
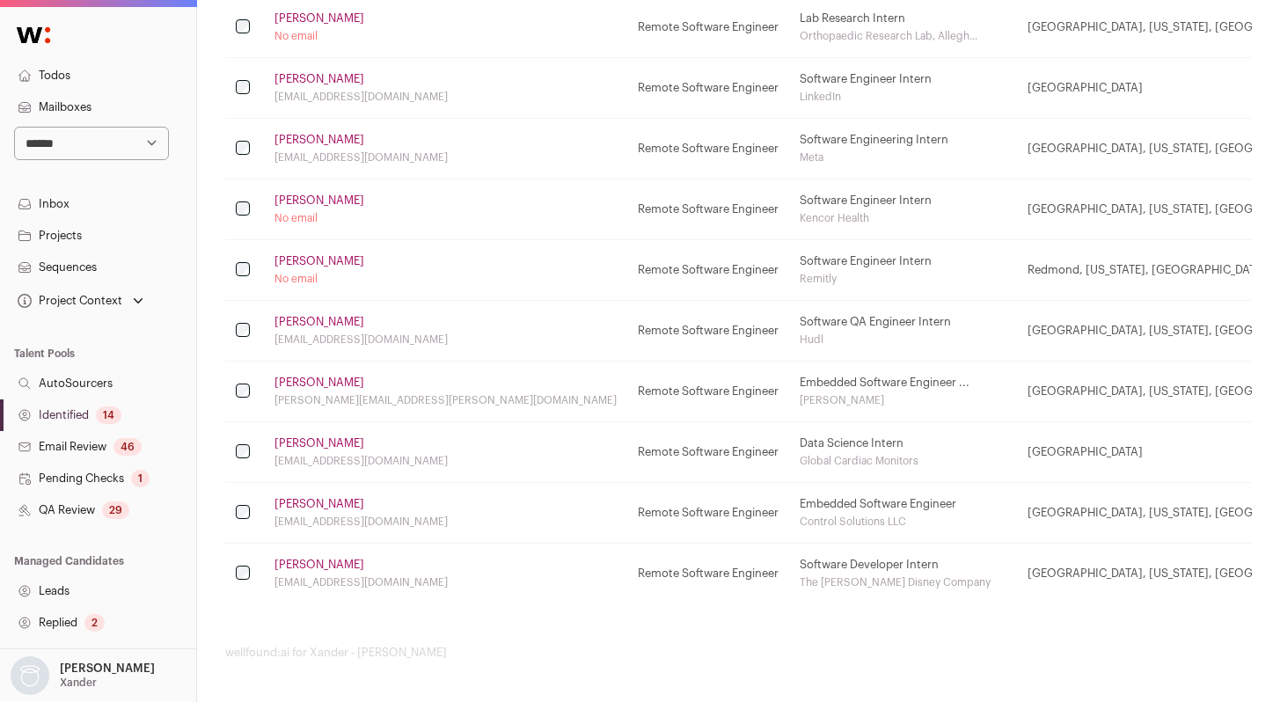
click at [48, 414] on link "Identified 14" at bounding box center [98, 415] width 196 height 32
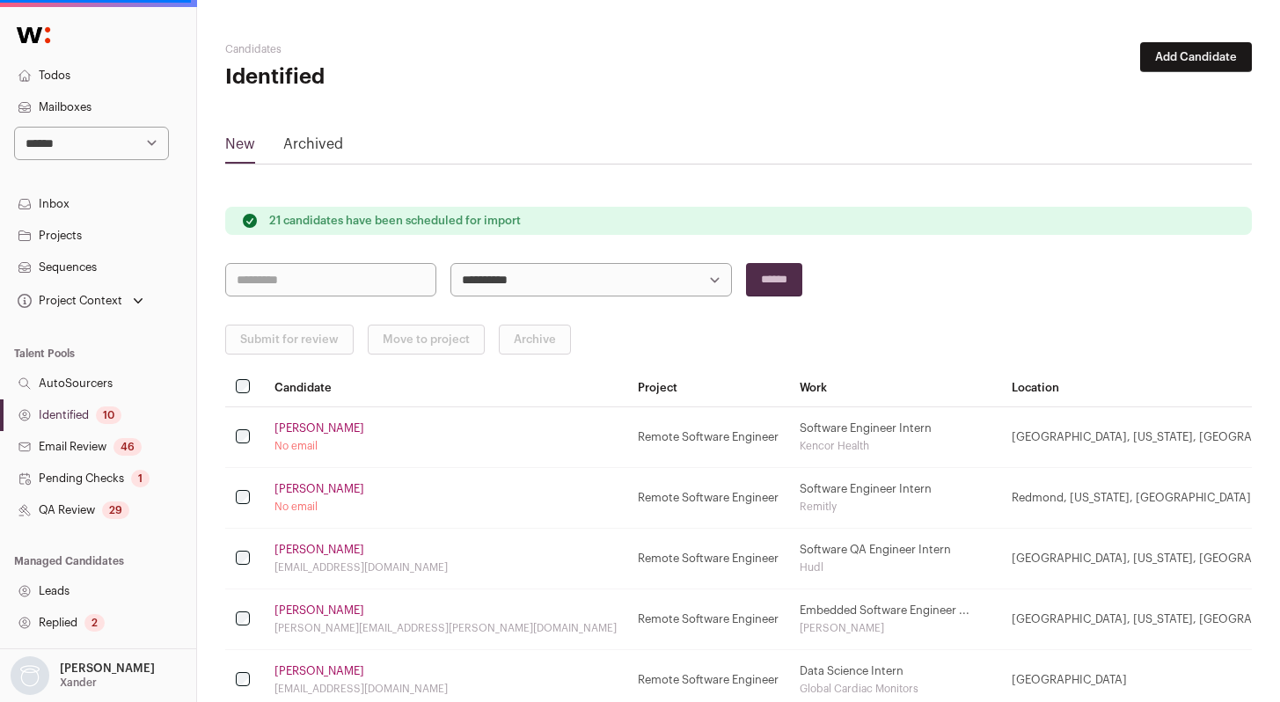
click at [105, 410] on div "10" at bounding box center [109, 416] width 26 height 18
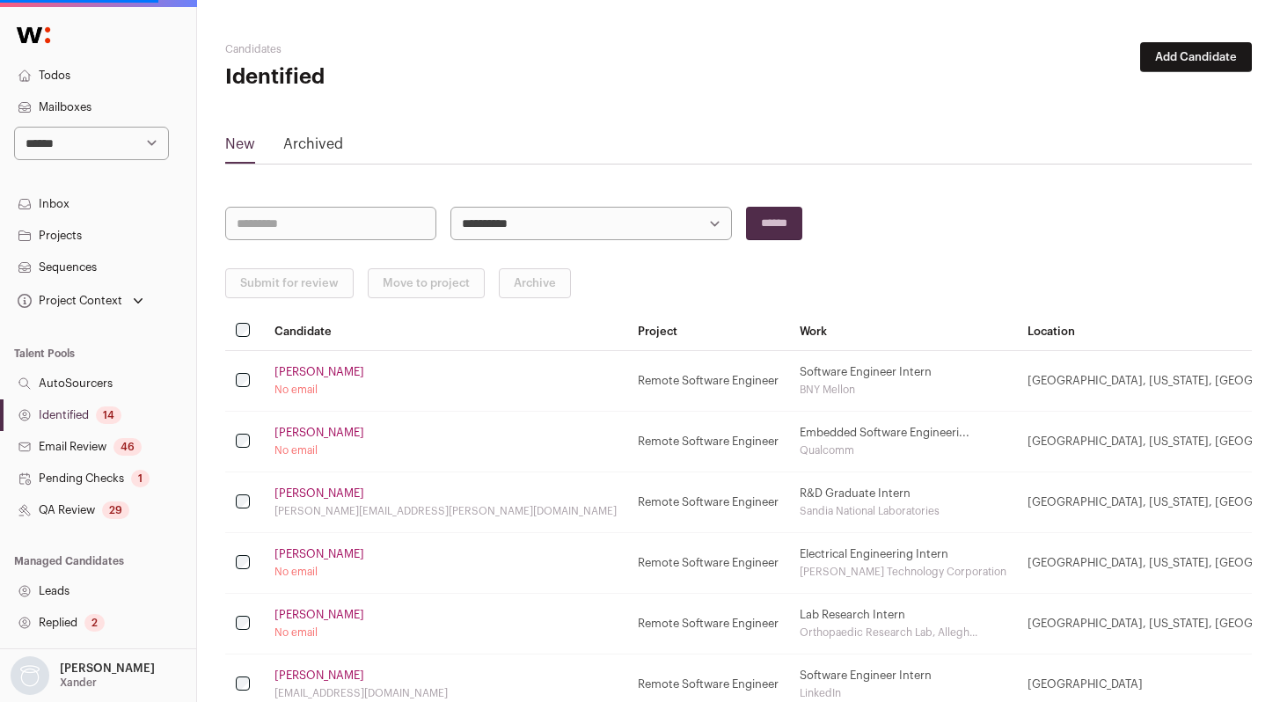
click at [654, 223] on select "**********" at bounding box center [592, 223] width 282 height 33
select select "*****"
click at [451, 207] on select "**********" at bounding box center [592, 223] width 282 height 33
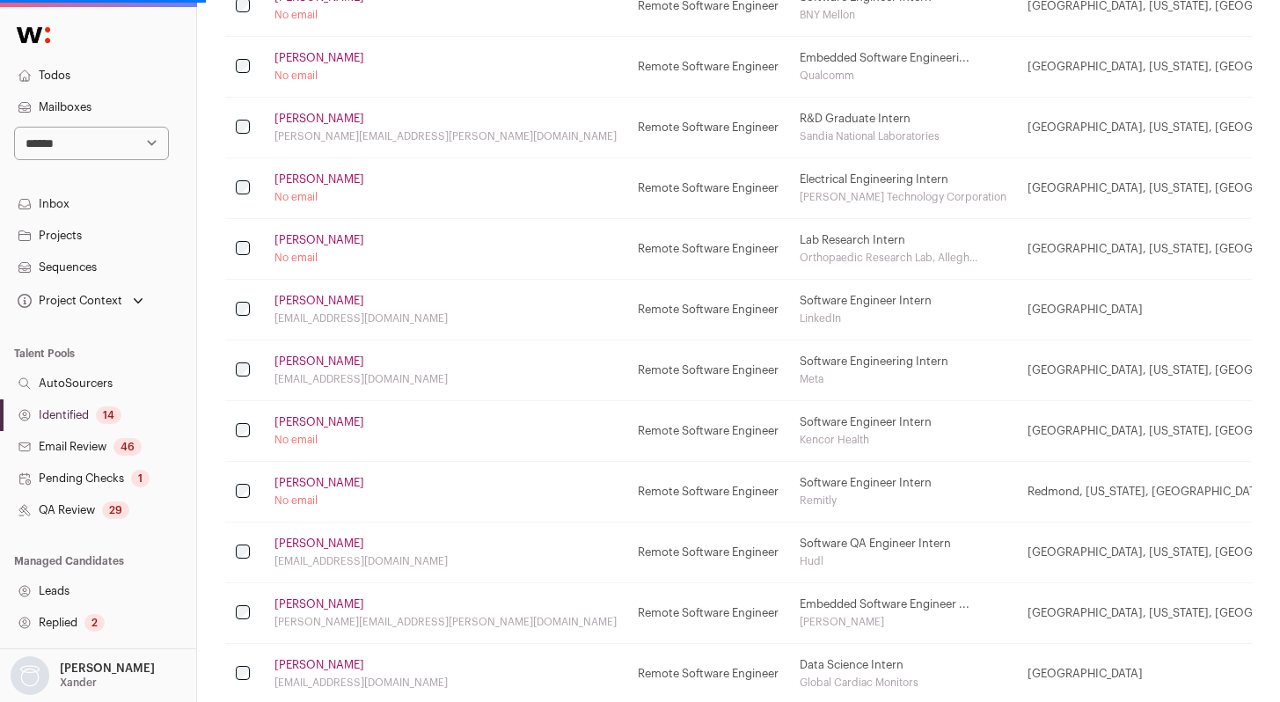
scroll to position [597, 0]
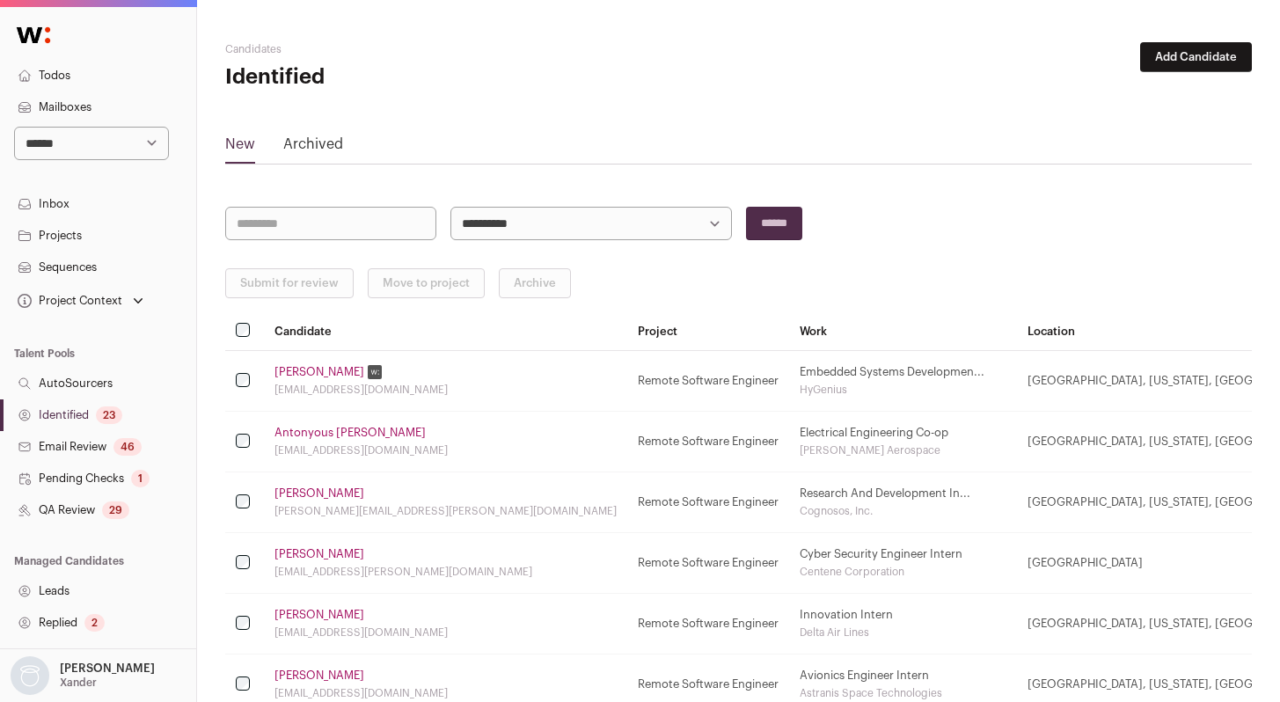
click at [330, 382] on td "[PERSON_NAME] [EMAIL_ADDRESS][DOMAIN_NAME]" at bounding box center [445, 381] width 363 height 61
click at [328, 375] on link "[PERSON_NAME]" at bounding box center [320, 372] width 90 height 14
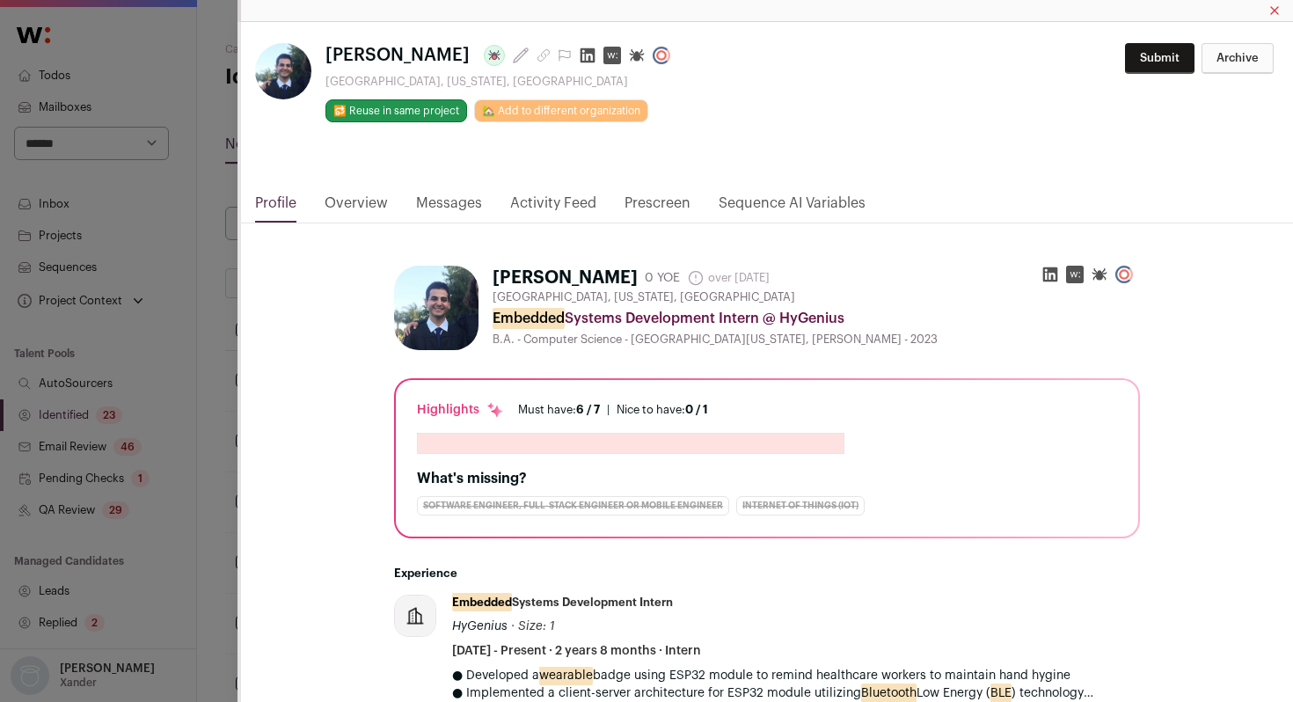
click at [594, 53] on icon "Close modal via background" at bounding box center [588, 55] width 15 height 15
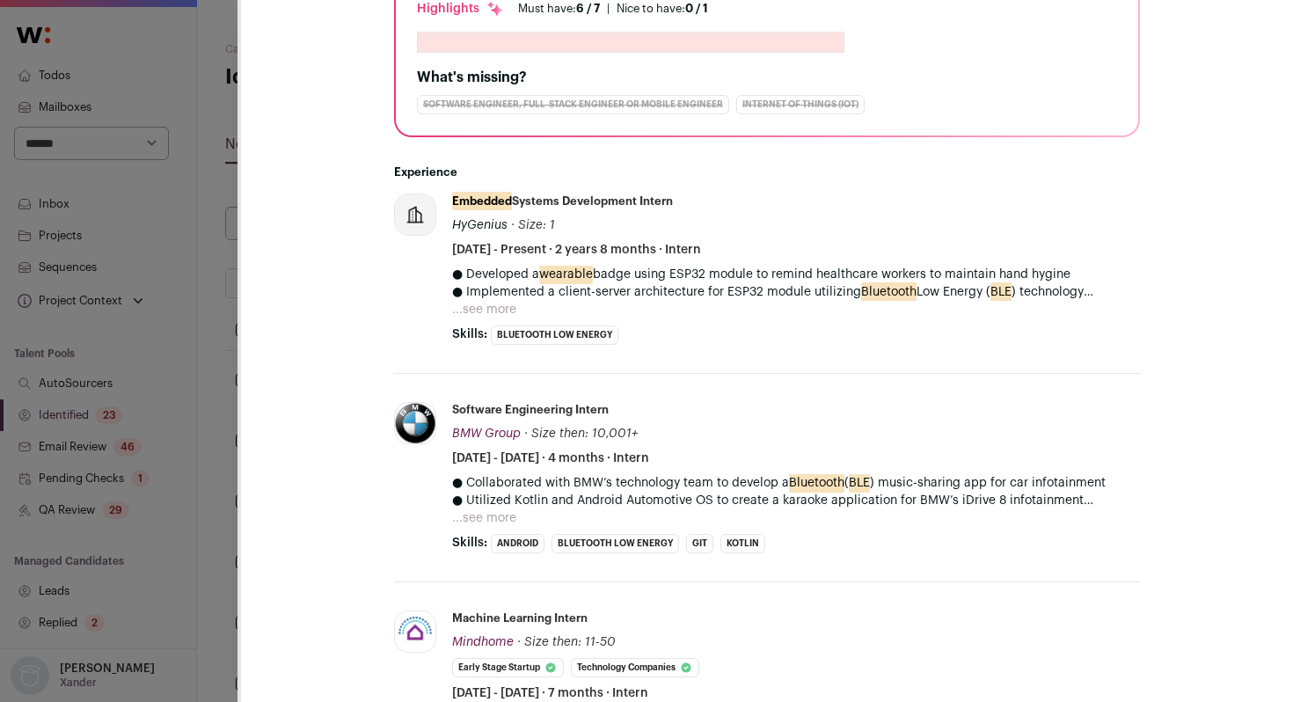
scroll to position [405, 0]
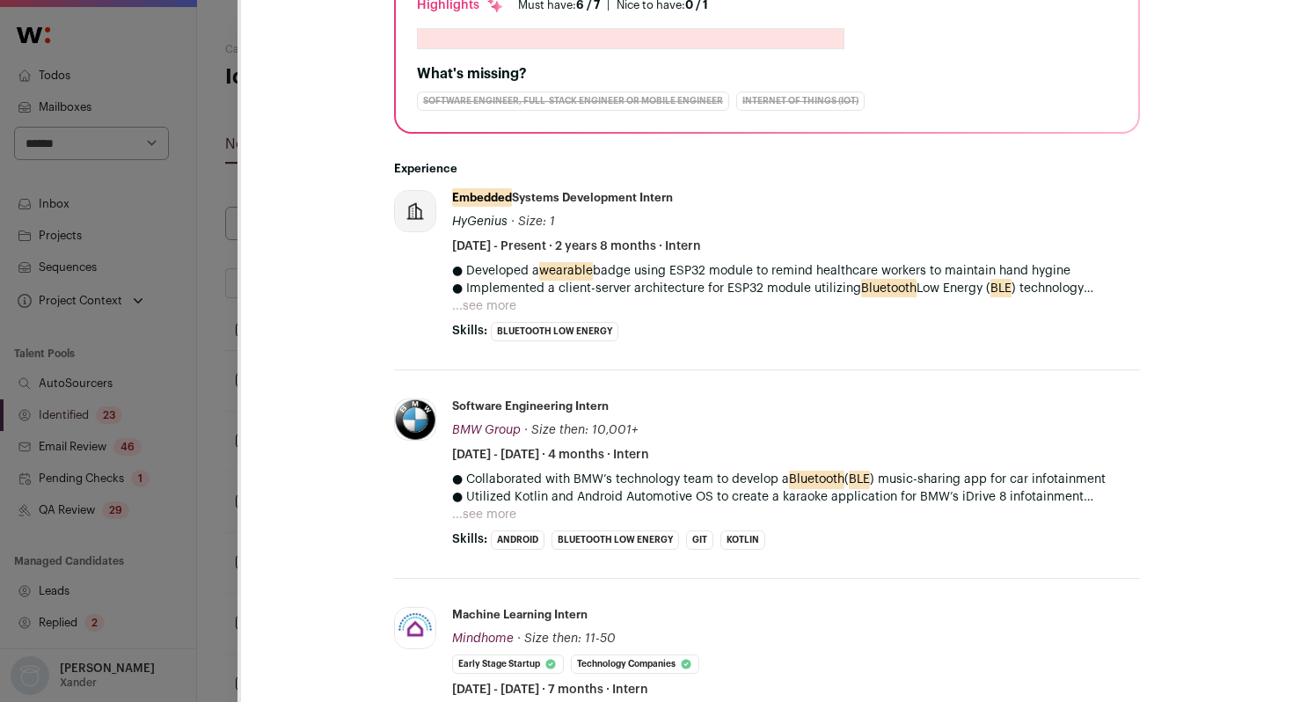
click at [180, 349] on div "[PERSON_NAME] Last update: [DATE] [GEOGRAPHIC_DATA], [US_STATE], [GEOGRAPHIC_DA…" at bounding box center [646, 351] width 1293 height 702
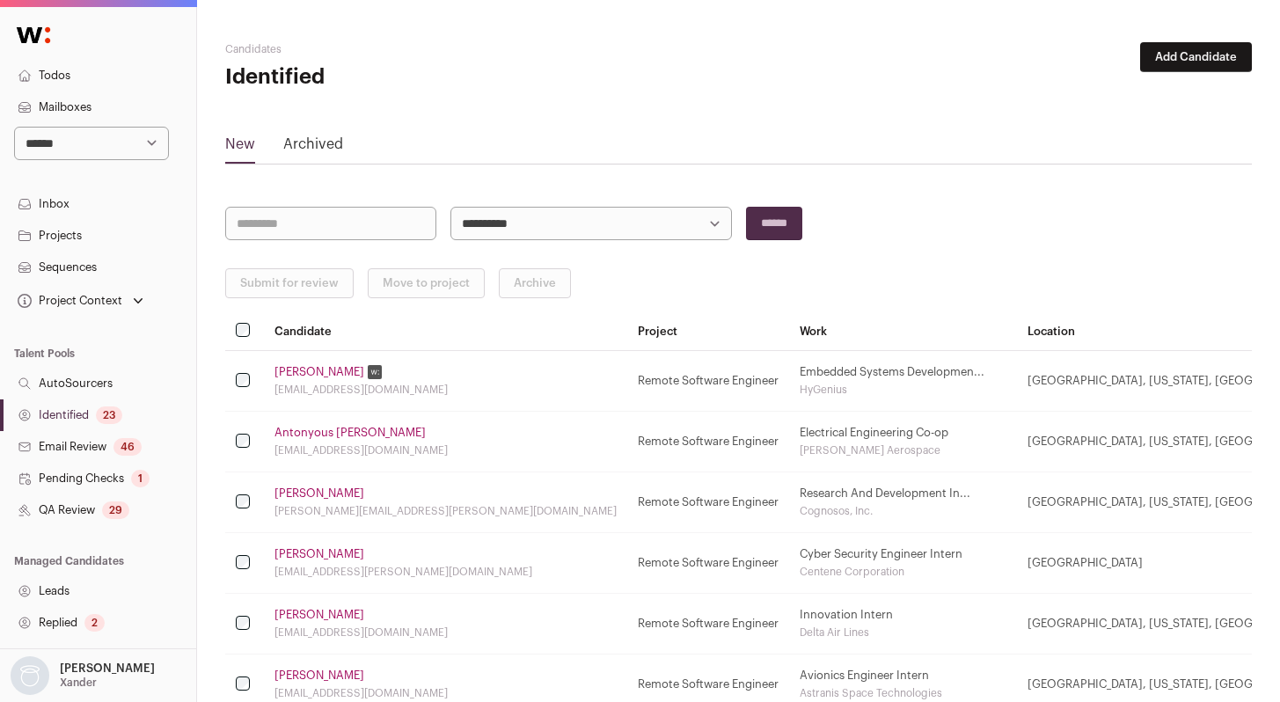
click at [78, 421] on link "Identified 23" at bounding box center [98, 415] width 196 height 32
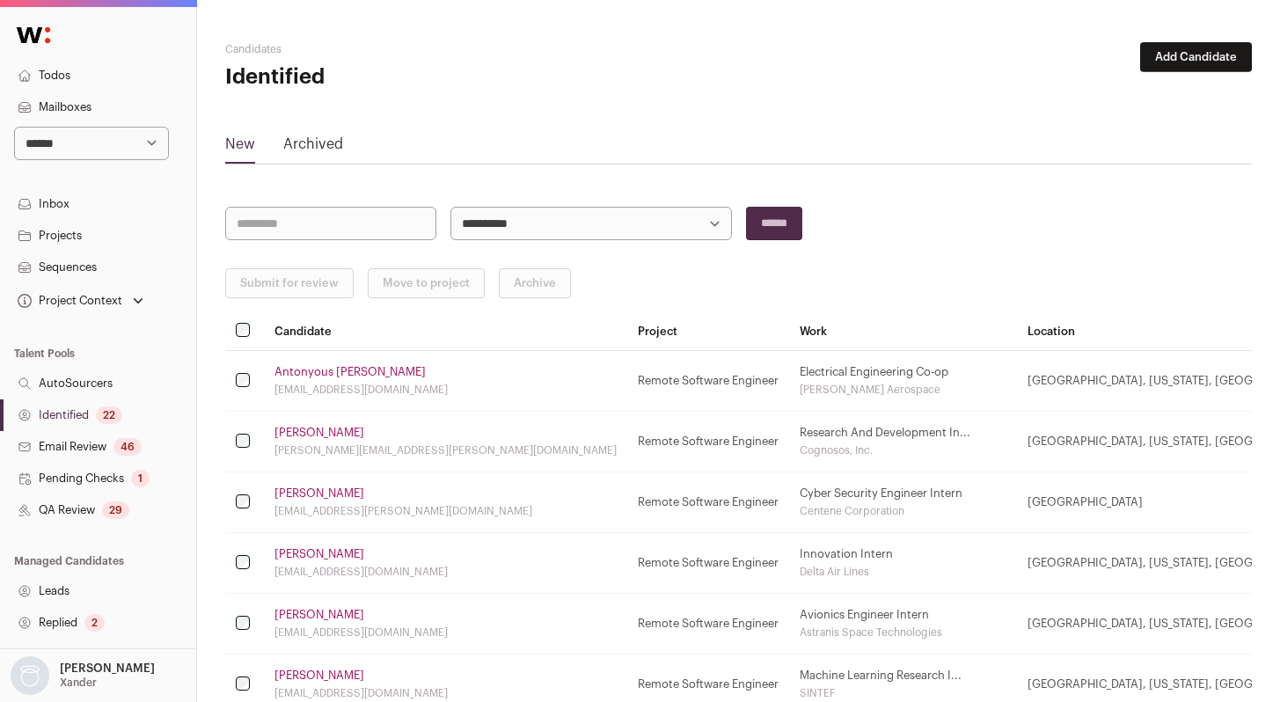
click at [309, 370] on link "Antonyous [PERSON_NAME]" at bounding box center [350, 372] width 151 height 14
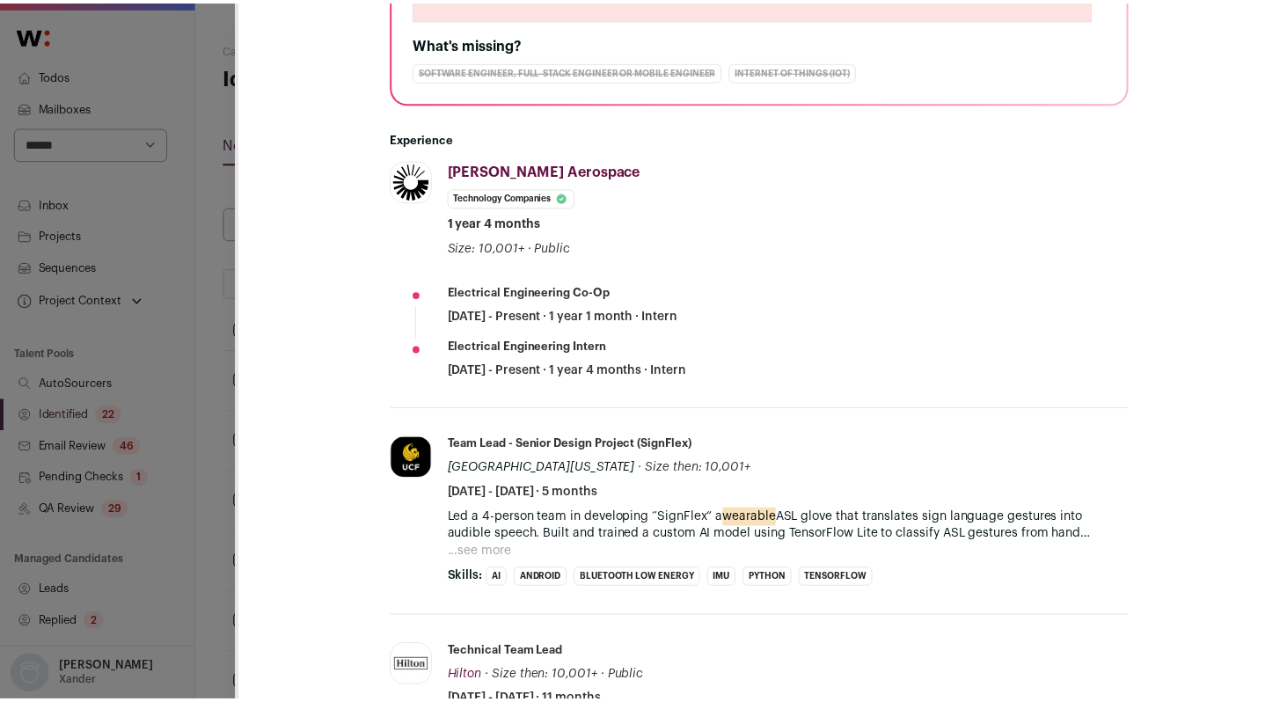
scroll to position [473, 0]
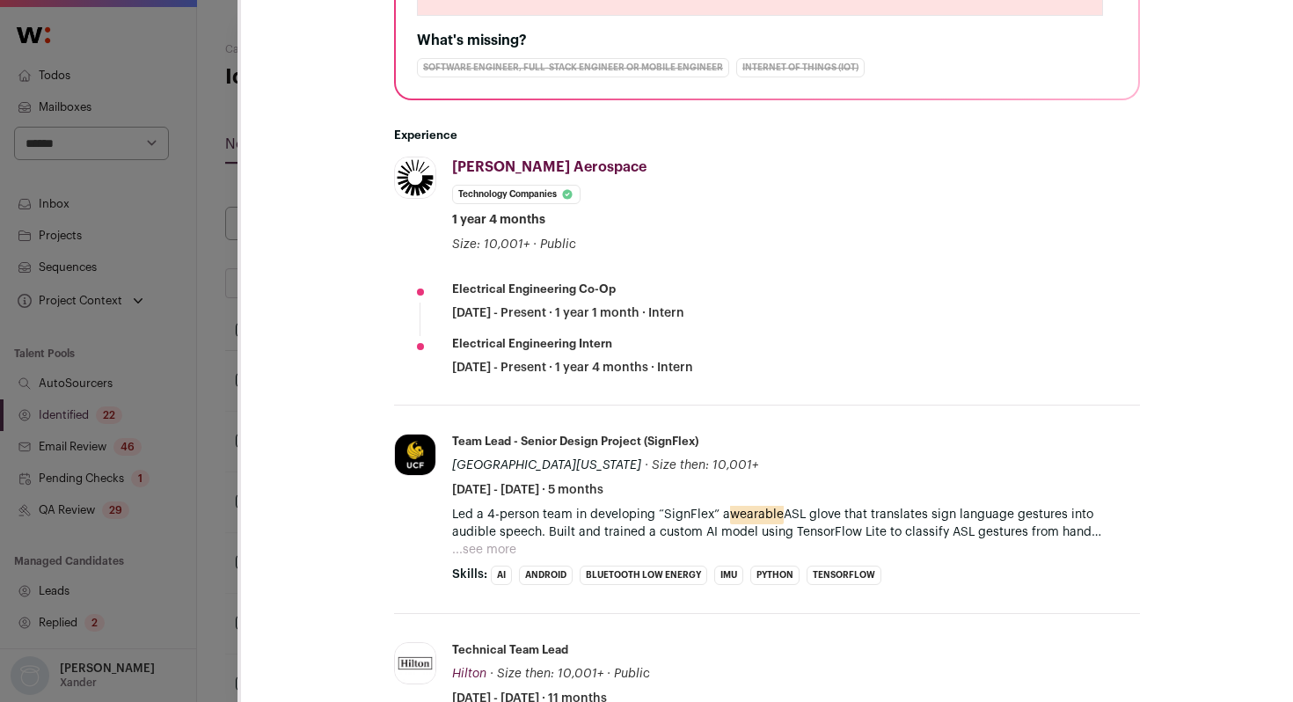
click at [213, 294] on div "**********" at bounding box center [646, 351] width 1293 height 702
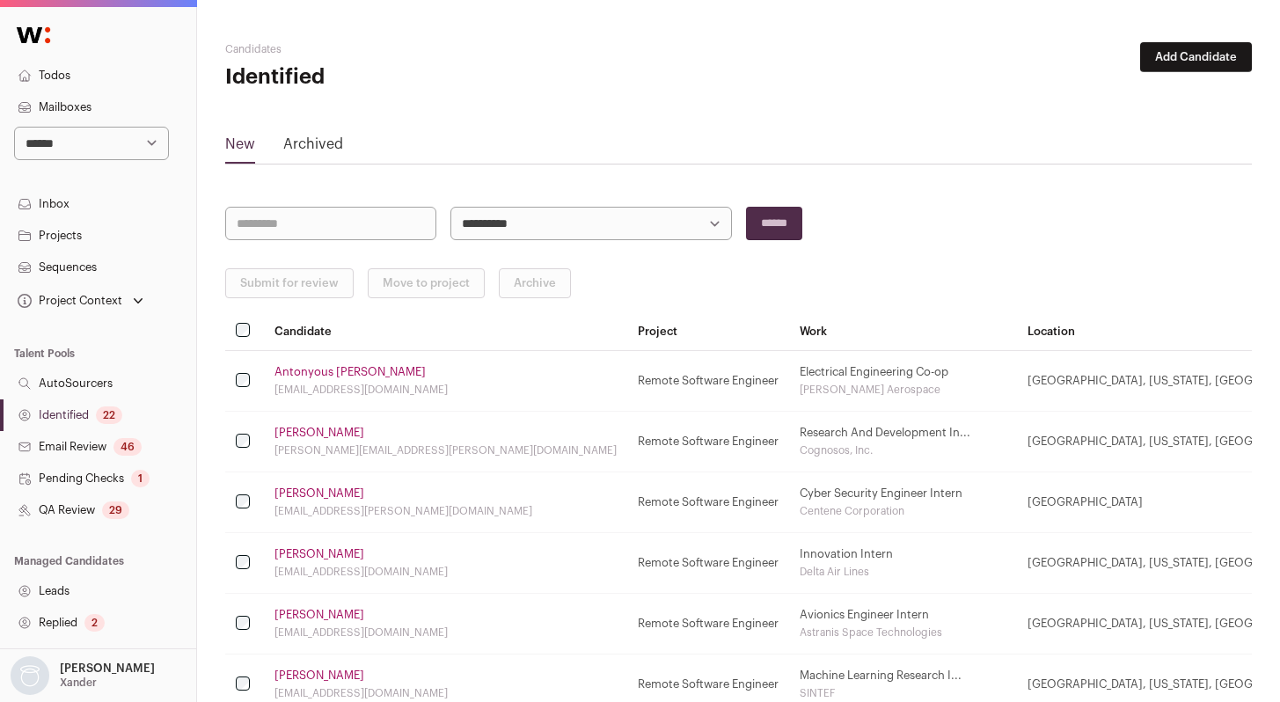
click at [84, 414] on link "Identified 22" at bounding box center [98, 415] width 196 height 32
select select "*****"
